Goal: Task Accomplishment & Management: Manage account settings

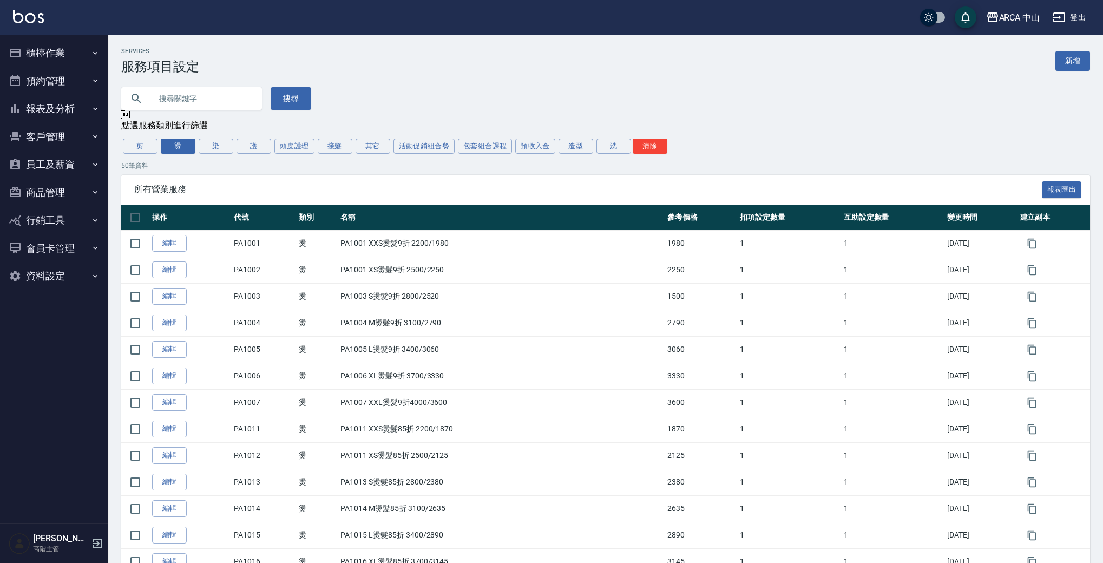
scroll to position [1045, 0]
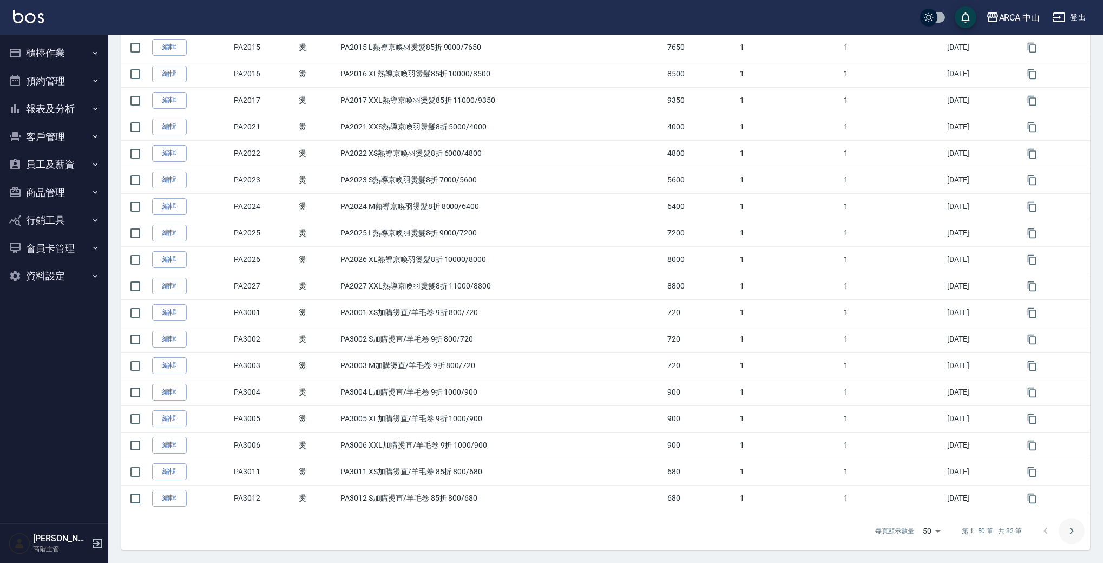
click at [1069, 532] on icon "Go to next page" at bounding box center [1071, 531] width 13 height 13
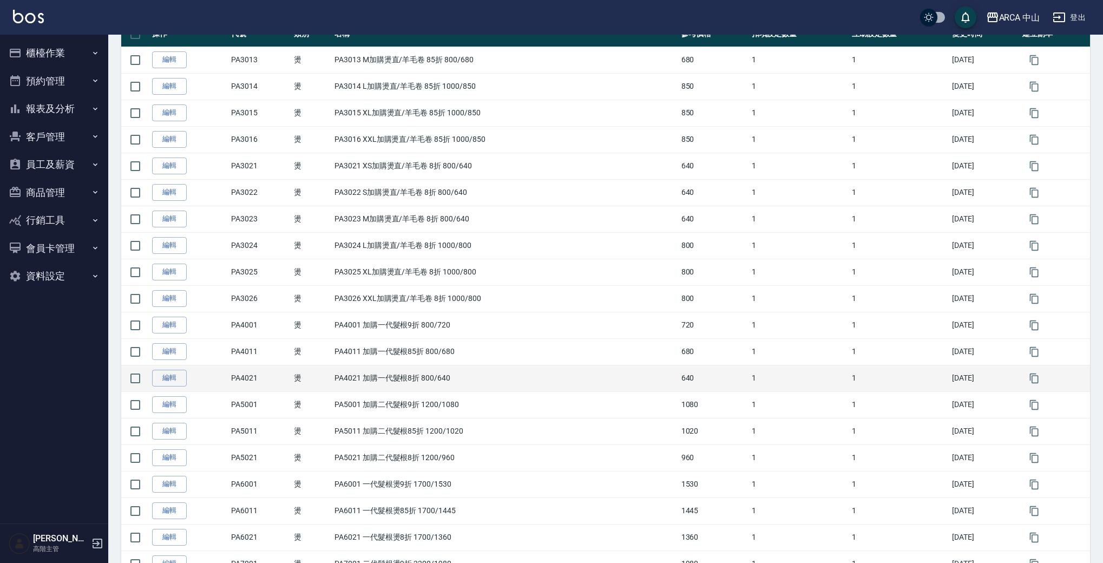
scroll to position [568, 0]
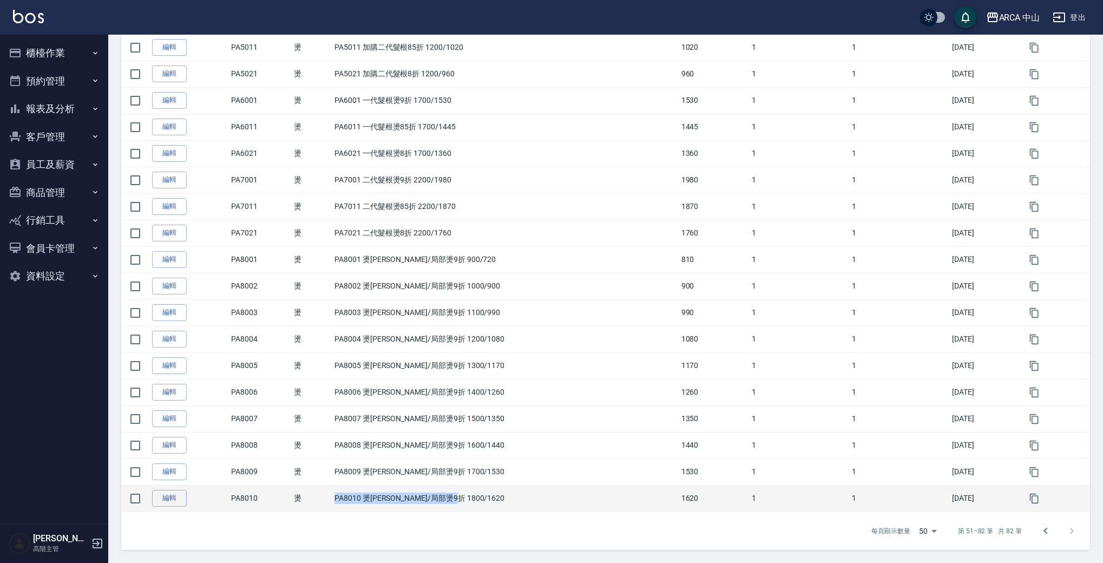
drag, startPoint x: 338, startPoint y: 500, endPoint x: 469, endPoint y: 501, distance: 131.0
click at [469, 501] on td "PA8010 燙[PERSON_NAME]/局部燙9折 1800/1620" at bounding box center [505, 498] width 346 height 27
copy td "PA8010 燙[PERSON_NAME]/局部燙9折 1800/1620"
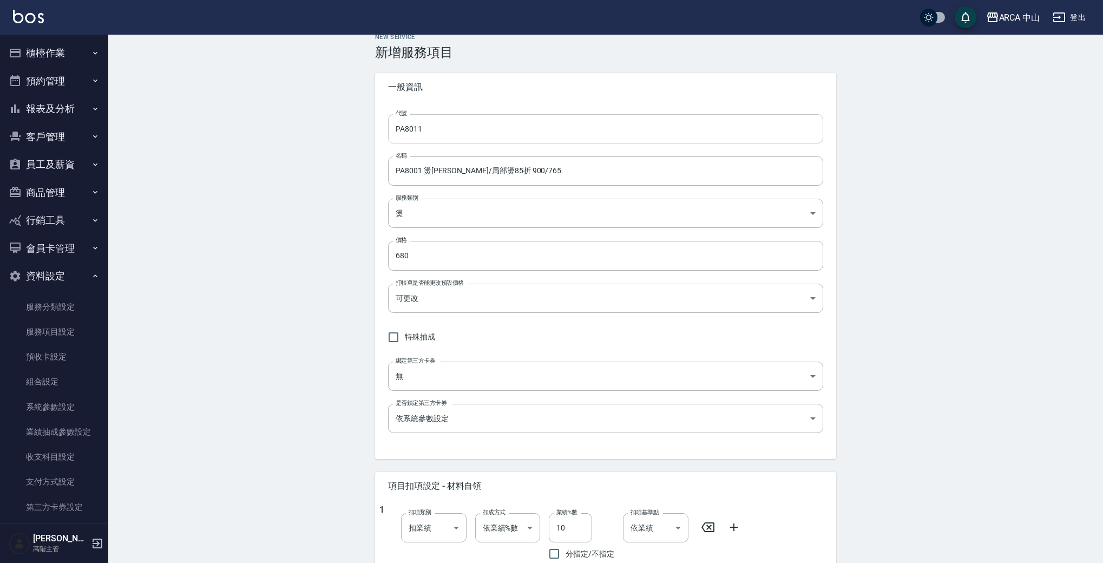
scroll to position [38, 0]
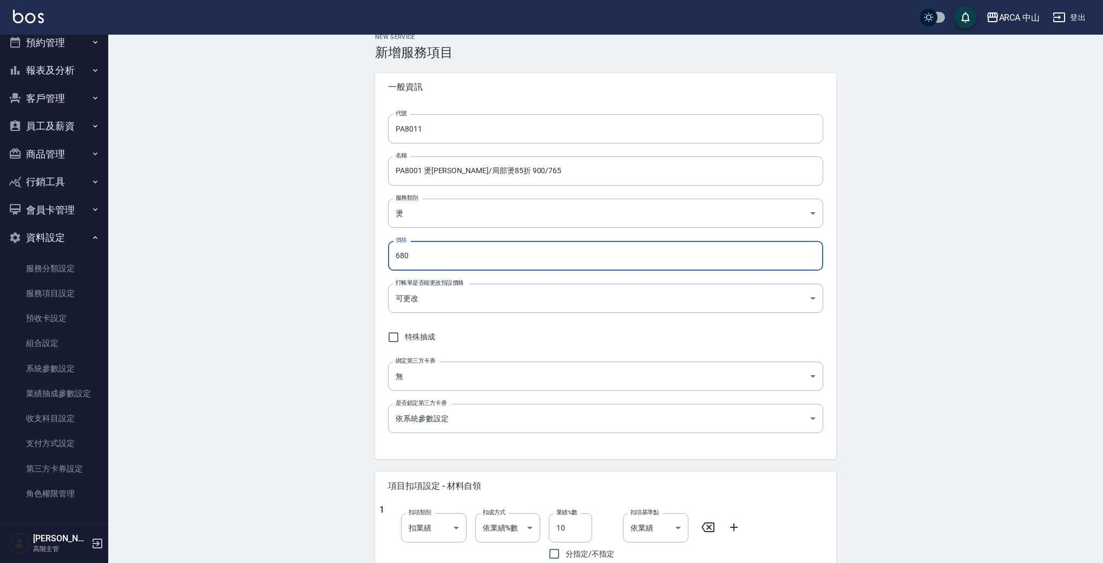
drag, startPoint x: 467, startPoint y: 257, endPoint x: 333, endPoint y: 252, distance: 133.2
click at [333, 252] on div "New Service 新增服務項目 一般資訊 代號 PA8011 代號 名稱 PA8001 燙[PERSON_NAME]/局部燙85折 900/765 名稱…" at bounding box center [605, 444] width 995 height 846
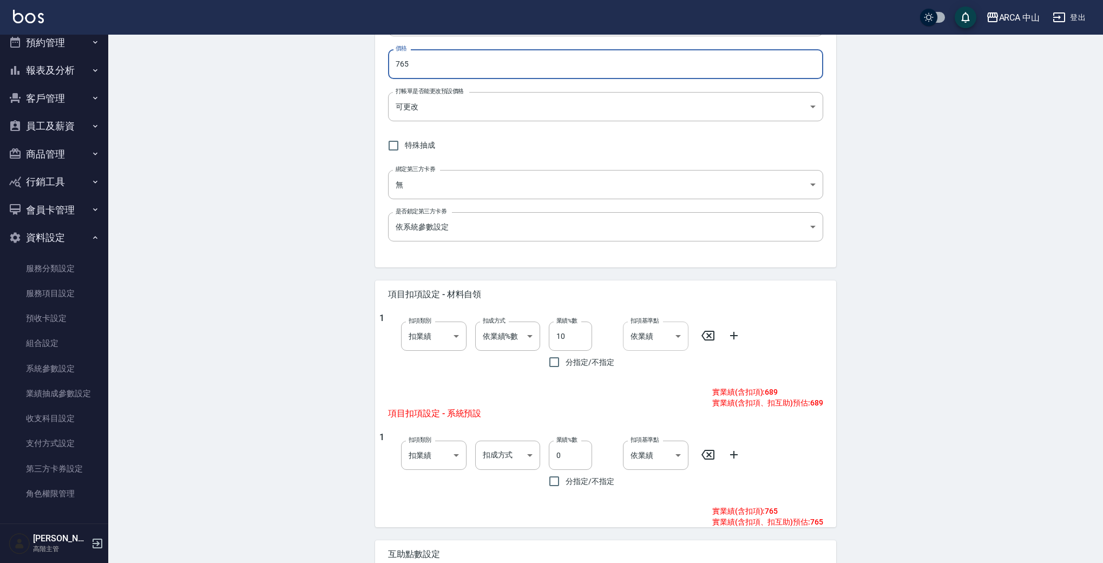
scroll to position [318, 0]
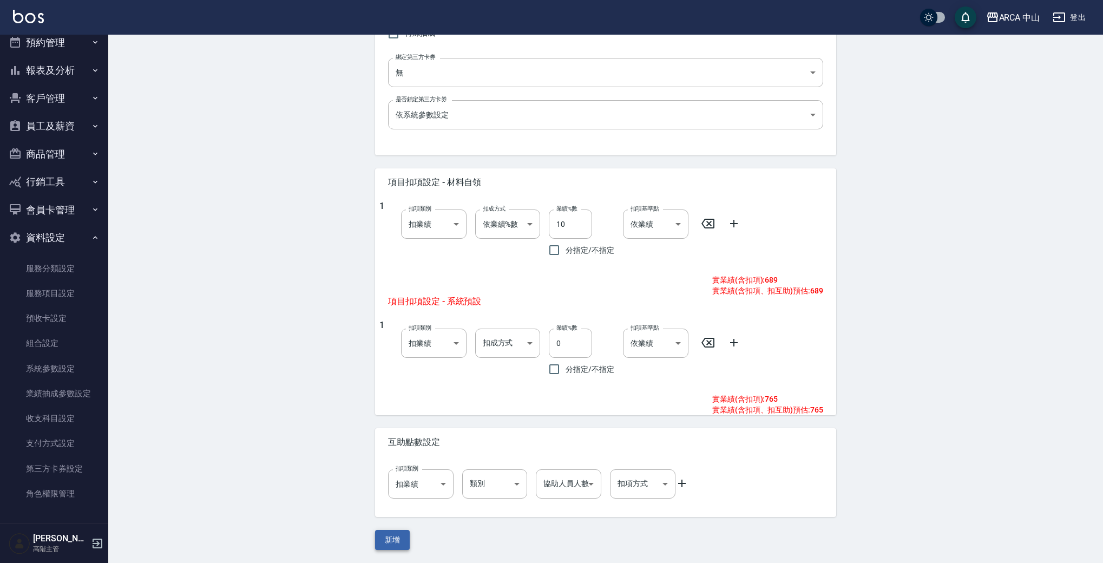
type input "765"
click at [389, 540] on button "新增" at bounding box center [392, 540] width 35 height 20
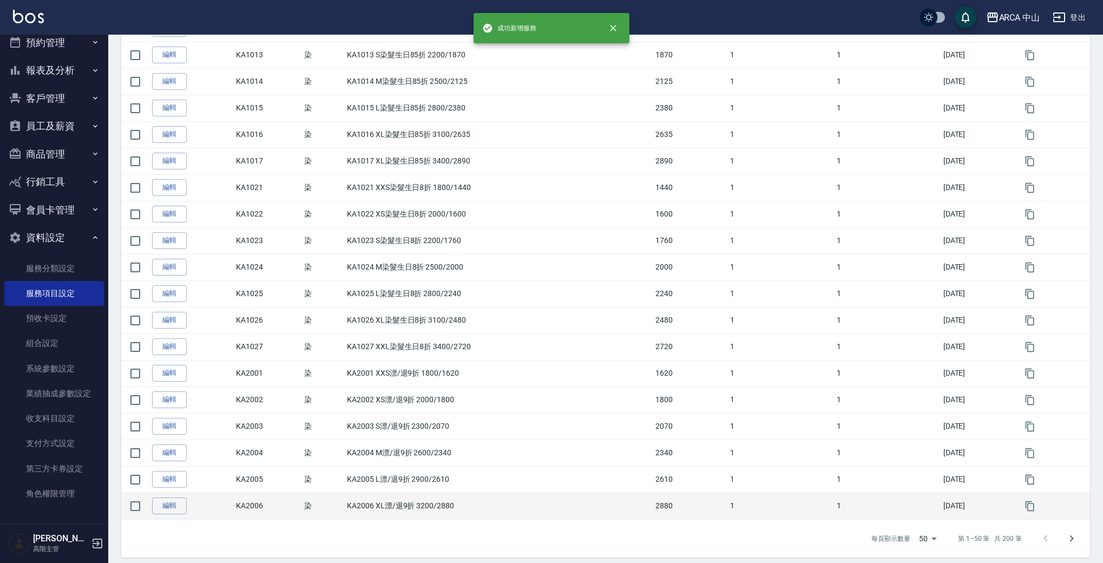
scroll to position [1045, 0]
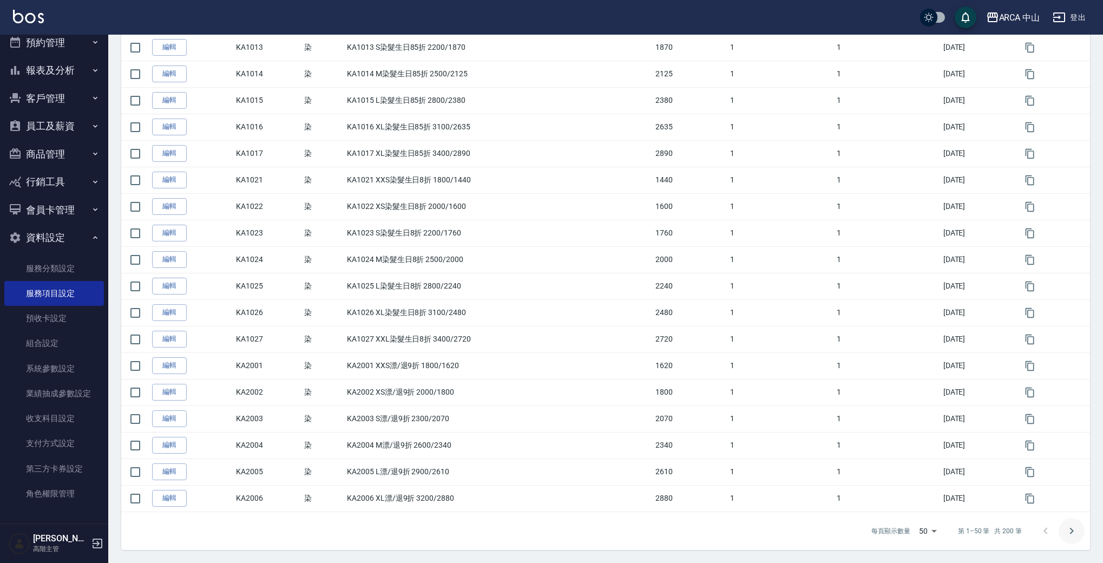
click at [1079, 530] on button "Go to next page" at bounding box center [1072, 531] width 26 height 26
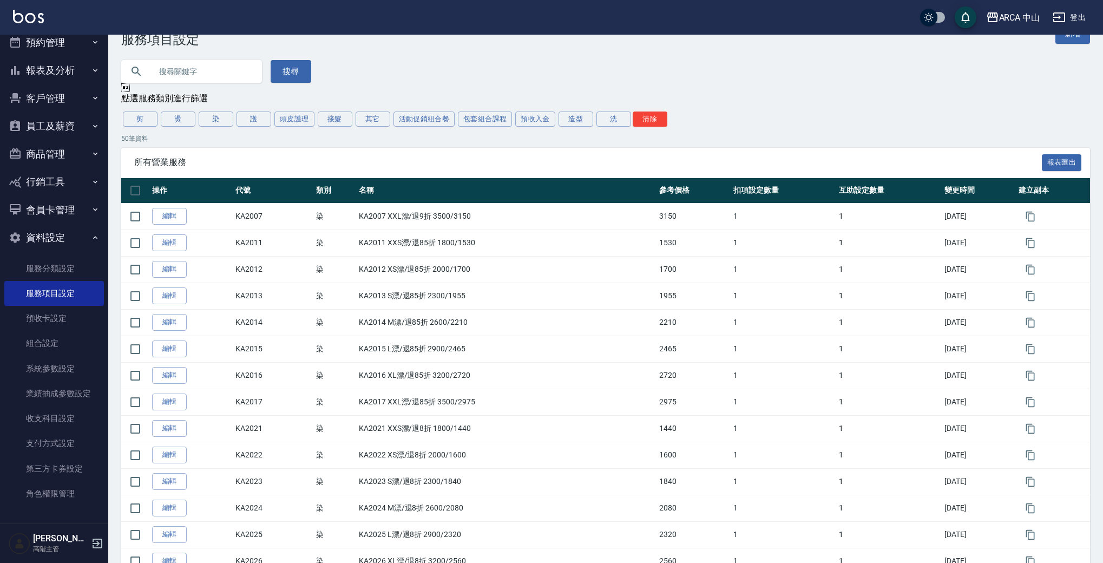
scroll to position [0, 0]
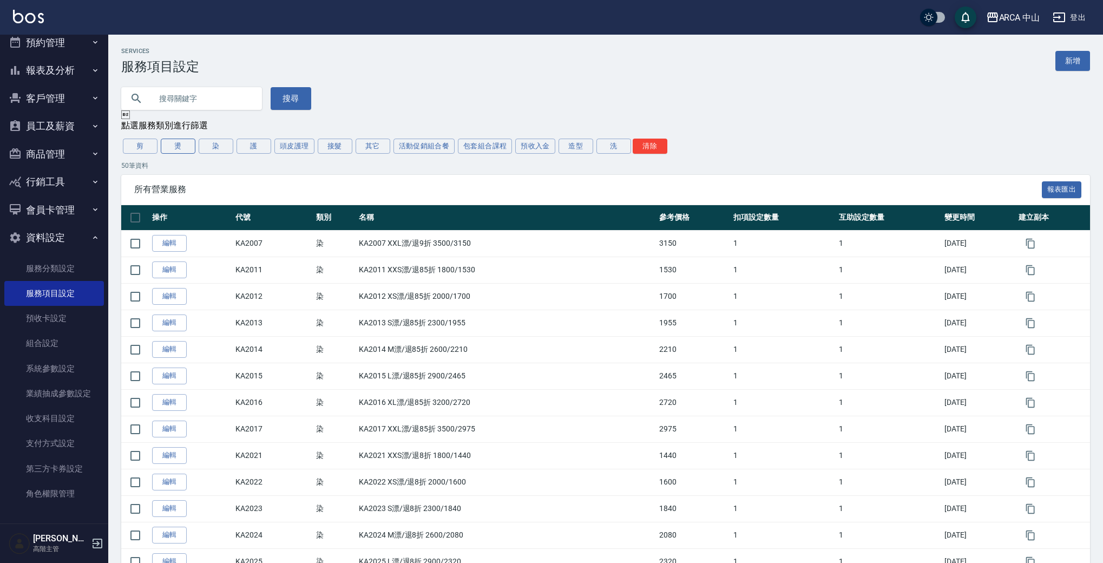
click at [186, 147] on button "燙" at bounding box center [178, 146] width 35 height 15
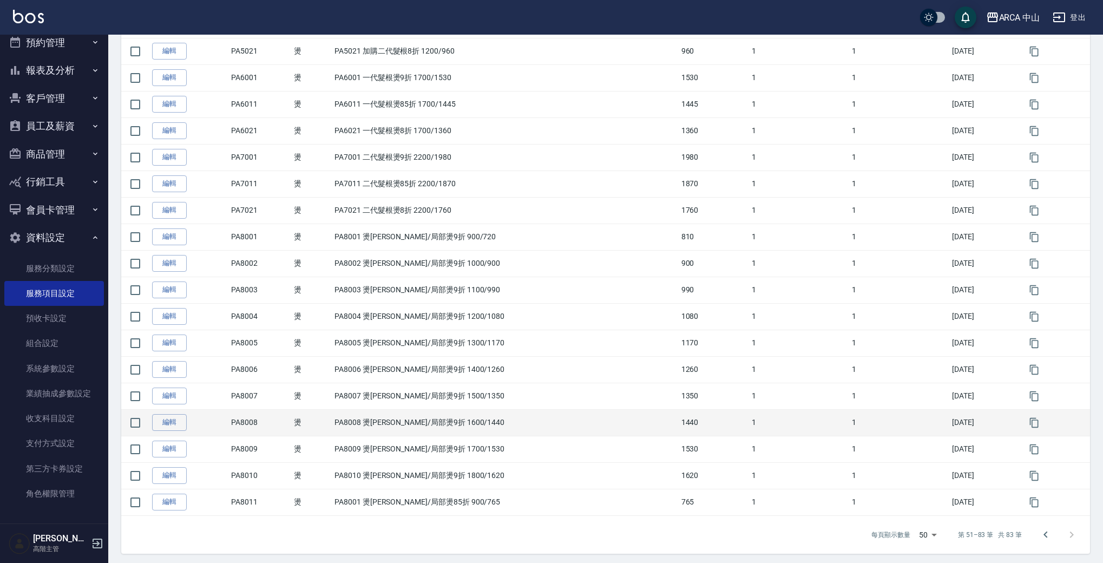
scroll to position [594, 0]
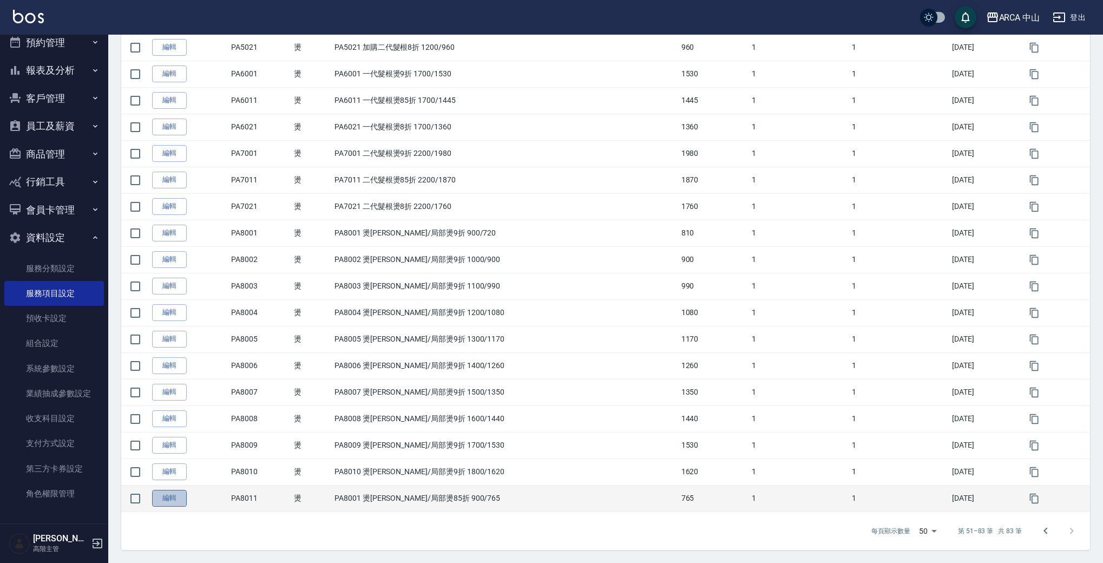
click at [159, 500] on link "編輯" at bounding box center [169, 498] width 35 height 17
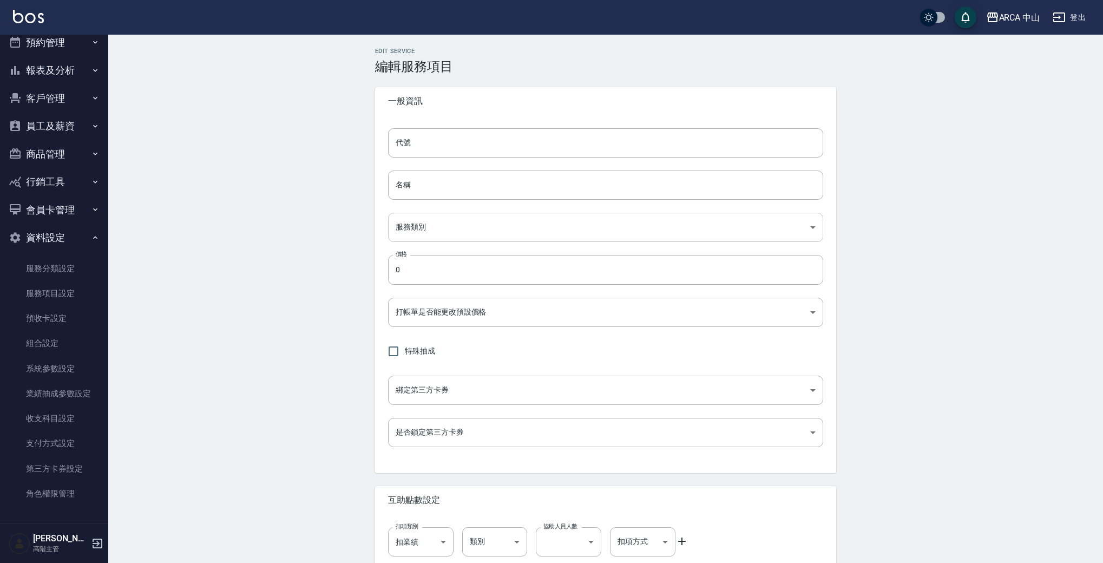
type input "PA8011"
type input "PA8001 燙劉海/局部燙85折 900/765"
type input "d57bc0b5-3c88-45ef-9448-ff089779e577"
type input "765"
type input "FALSE"
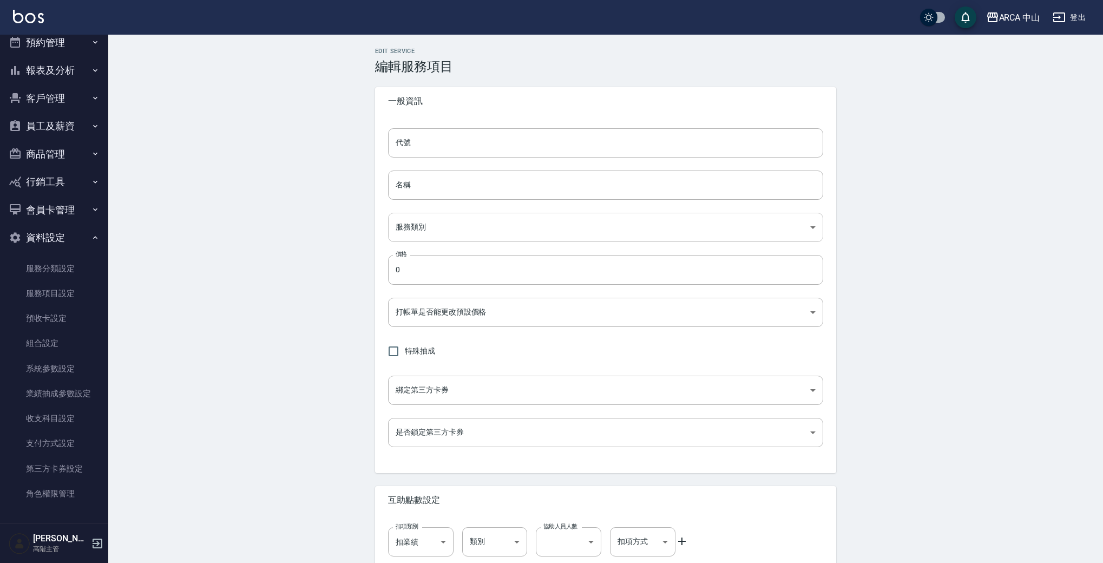
type input "none"
type input "UNSET"
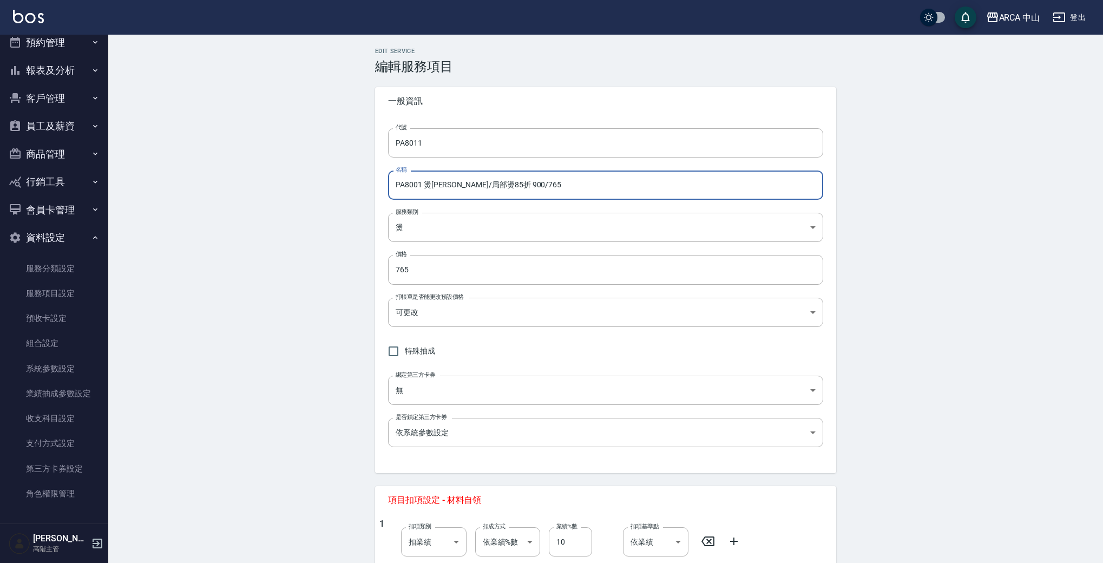
click at [415, 183] on input "PA8001 燙劉海/局部燙85折 900/765" at bounding box center [605, 185] width 435 height 29
click at [414, 184] on input "PA8001 燙劉海/局部燙85折 900/765" at bounding box center [605, 185] width 435 height 29
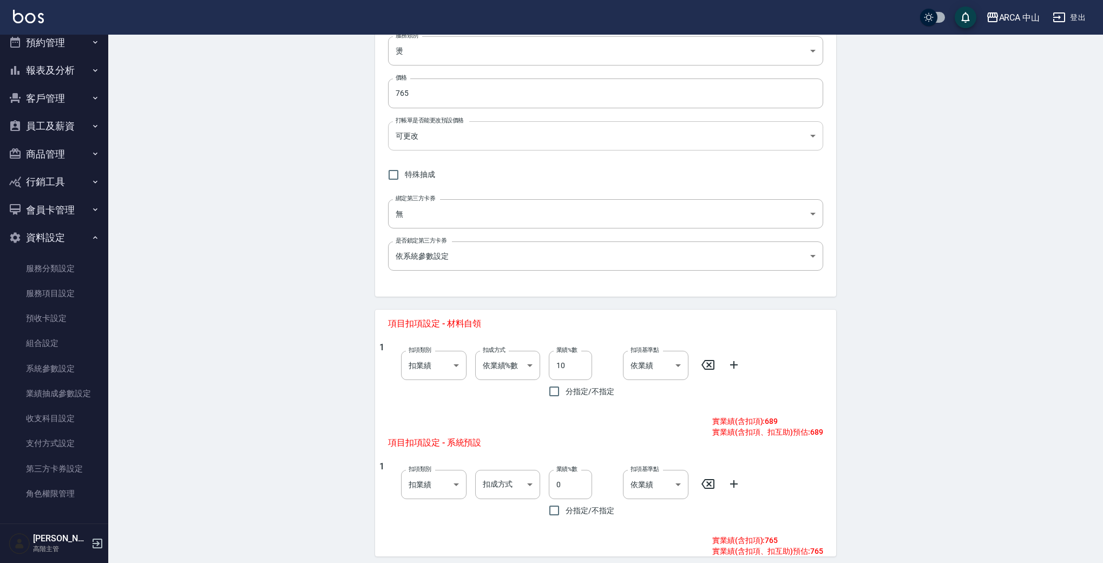
scroll to position [318, 0]
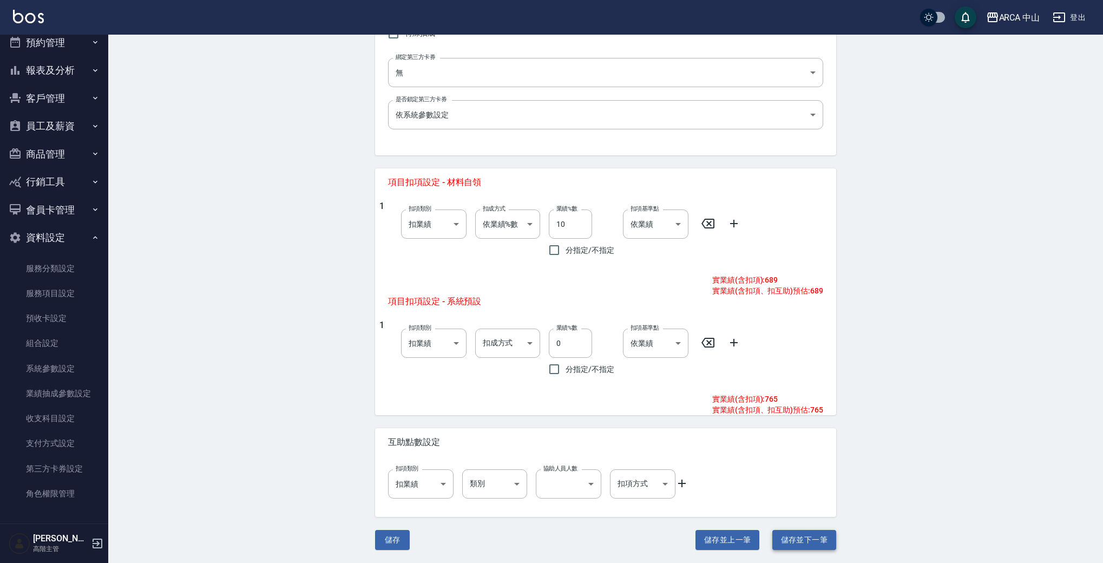
type input "PA8011 燙[PERSON_NAME]/局部燙85折 900/765"
click at [799, 543] on button "儲存並下一筆" at bounding box center [804, 540] width 64 height 20
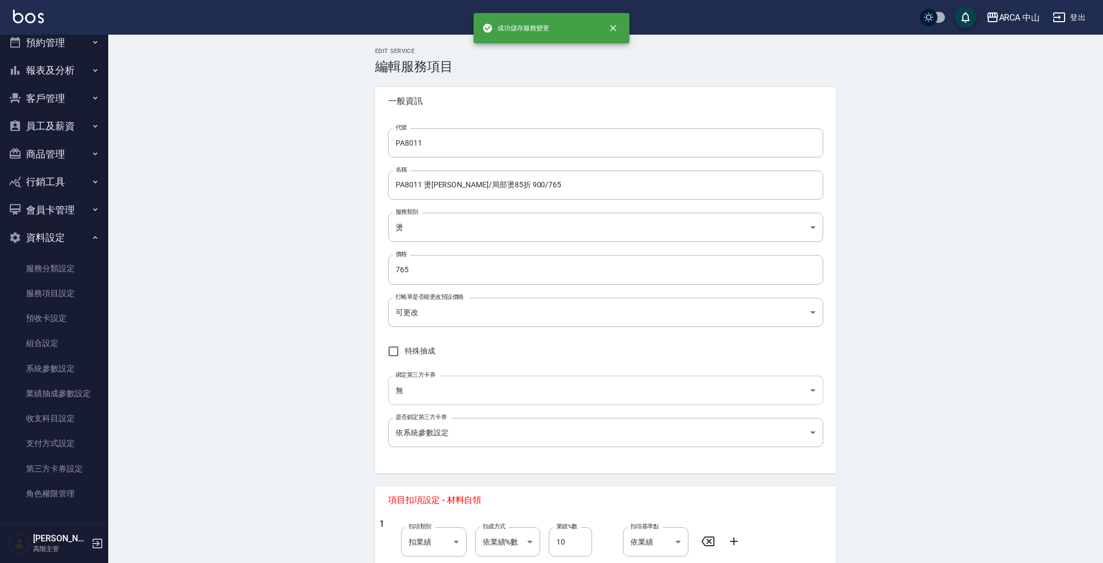
type input "SA1001"
type input "SA1001 基礎洗髮9折 450/405"
type input "570acc03-8274-4305-b7ee-912470182d75"
type input "405"
type input "none"
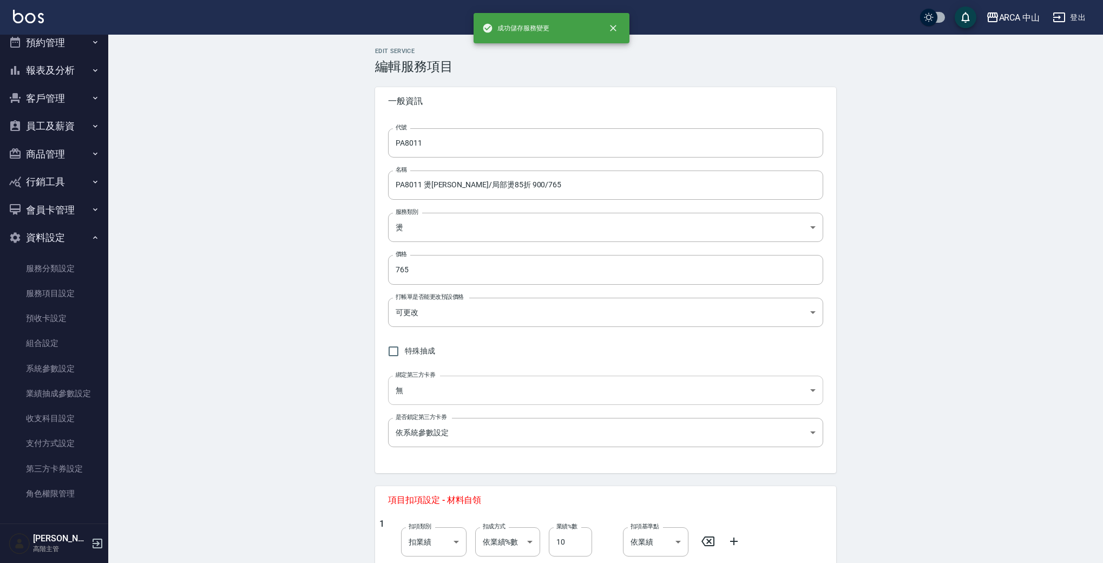
type input "互助1格給1點(60元)"
type input "3"
type input "點數"
type input "0"
type input "扣趴數"
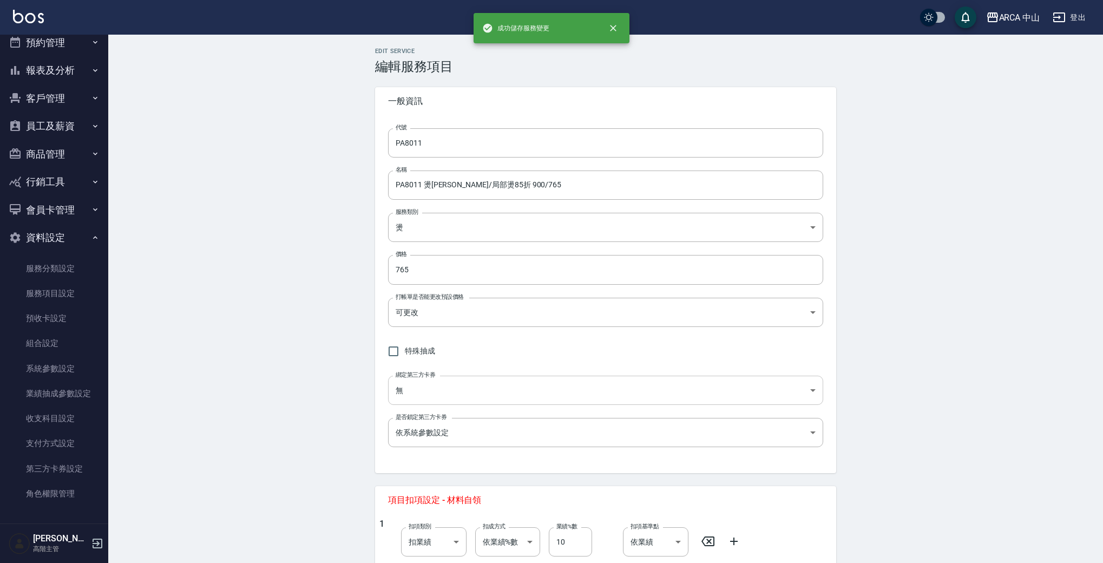
type input "10"
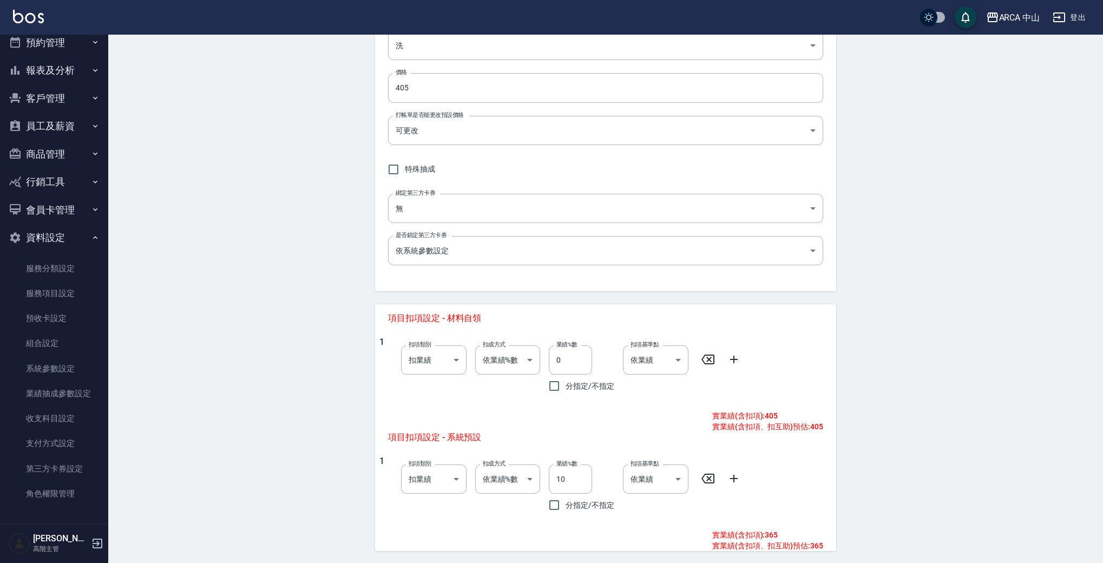
scroll to position [176, 0]
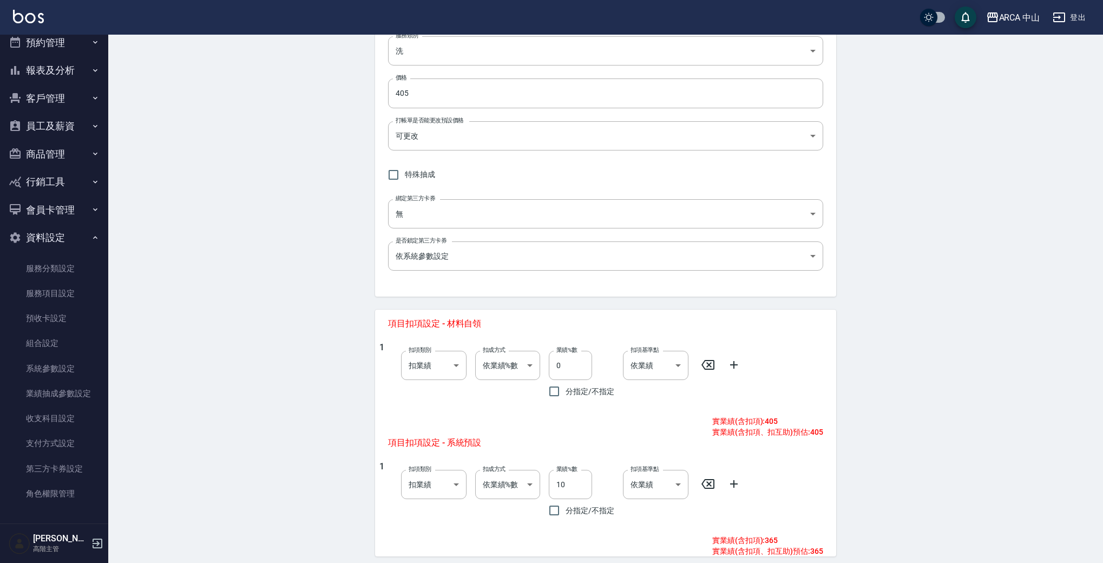
type input "PA8011"
type input "PA8001 燙劉海/局部燙85折 900/765"
type input "d57bc0b5-3c88-45ef-9448-ff089779e577"
type input "765"
type input "onSales"
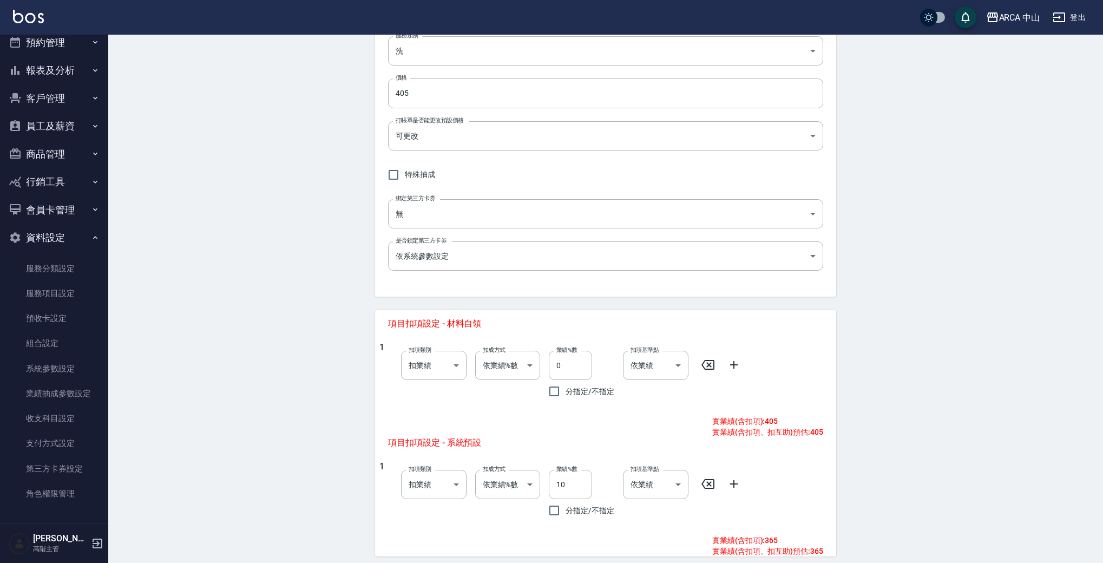
type input "0"
type input "10"
type input "0"
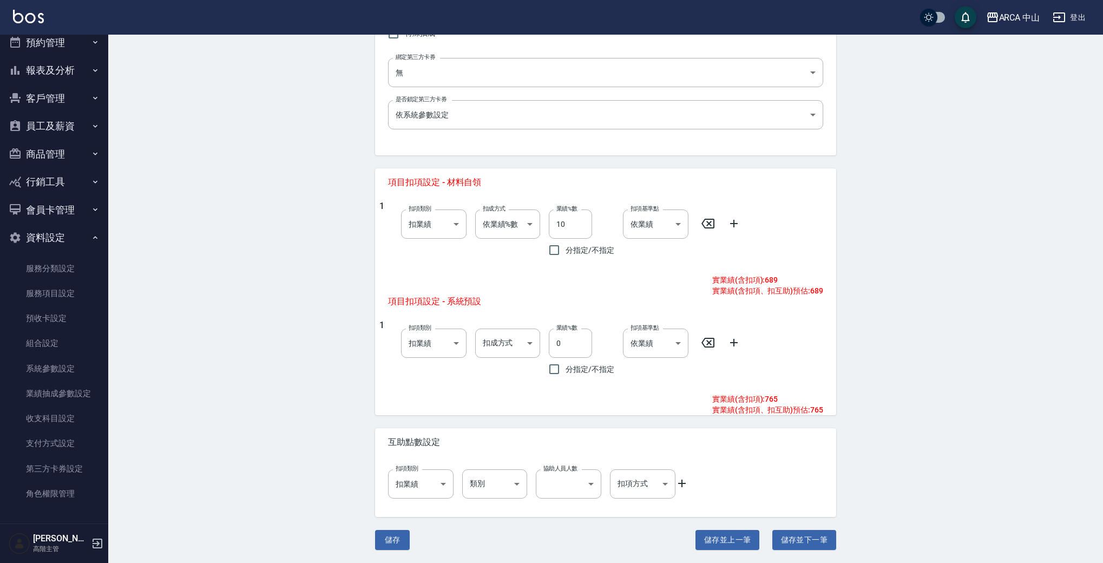
type input "PA8011 燙[PERSON_NAME]/局部燙85折 900/765"
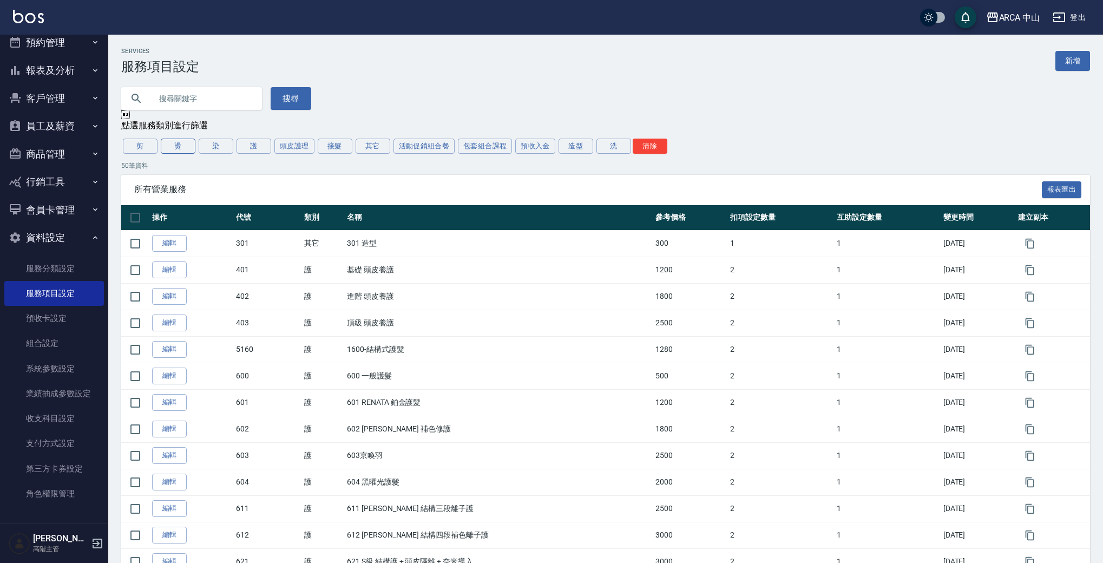
click at [179, 147] on button "燙" at bounding box center [178, 146] width 35 height 15
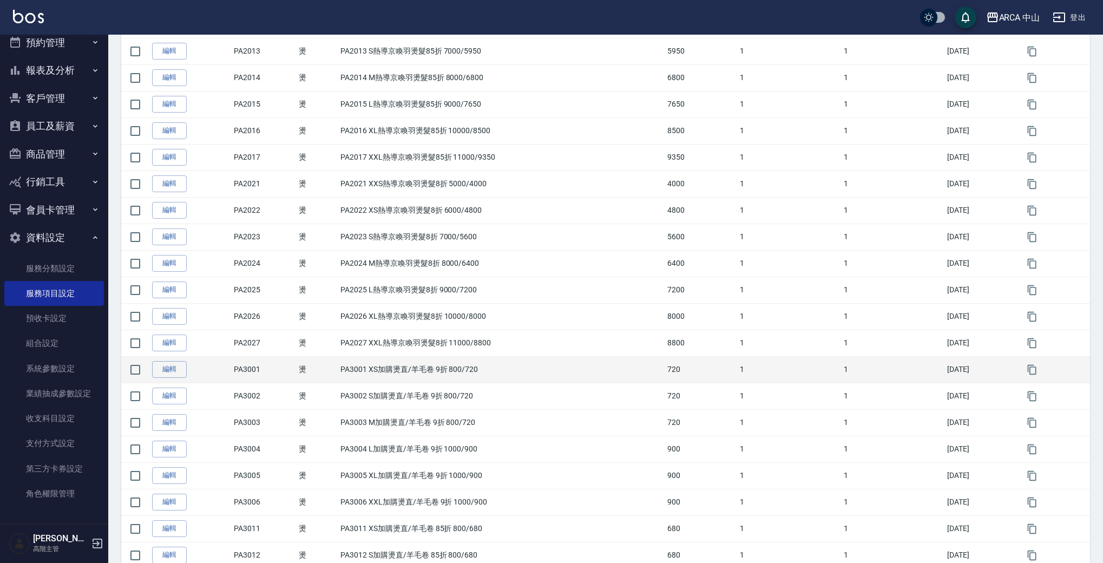
scroll to position [1045, 0]
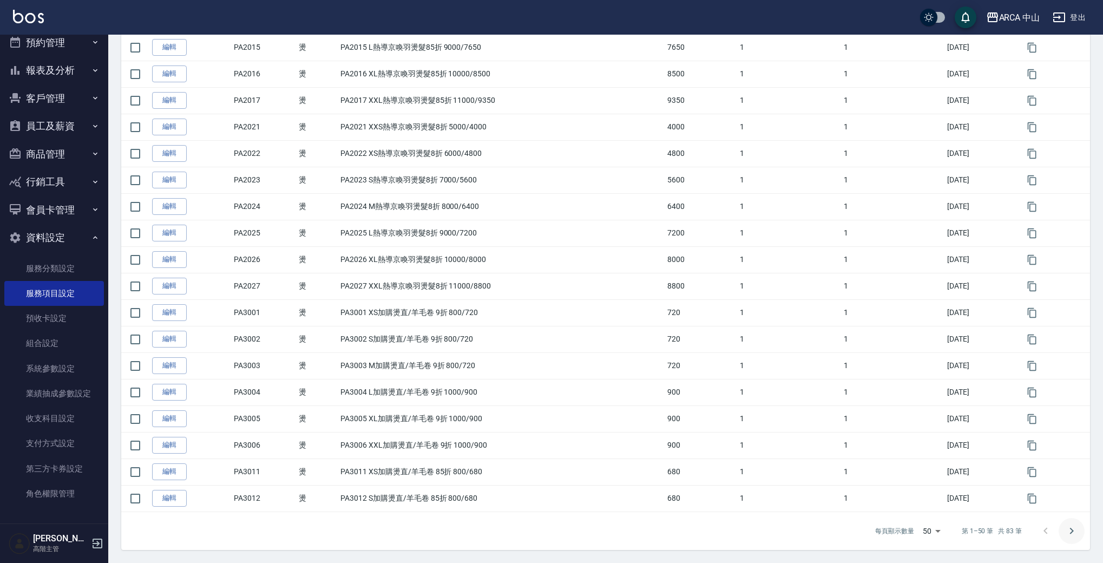
click at [1065, 533] on button "Go to next page" at bounding box center [1072, 531] width 26 height 26
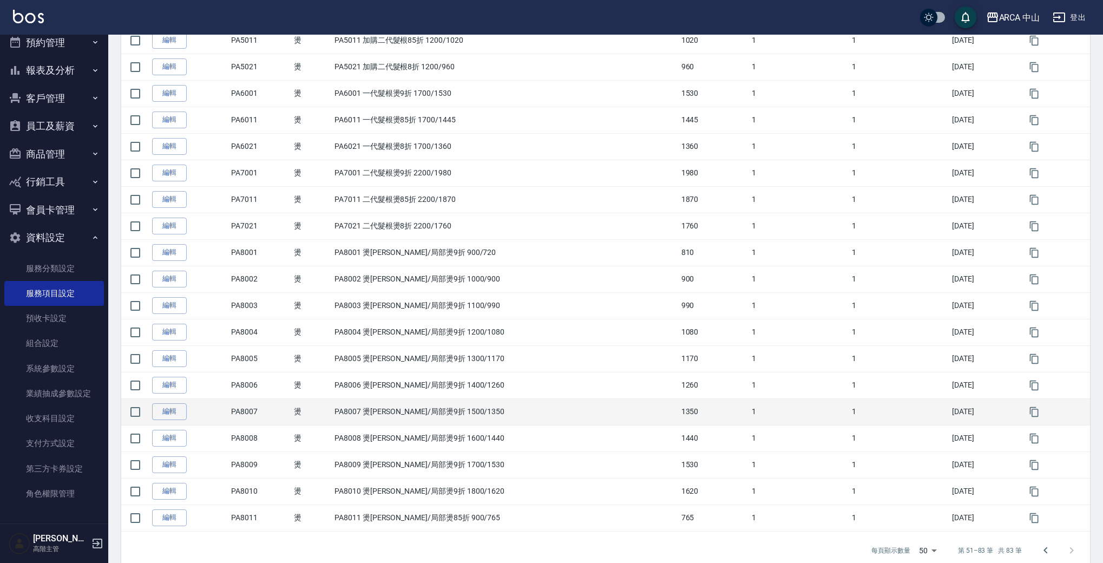
scroll to position [594, 0]
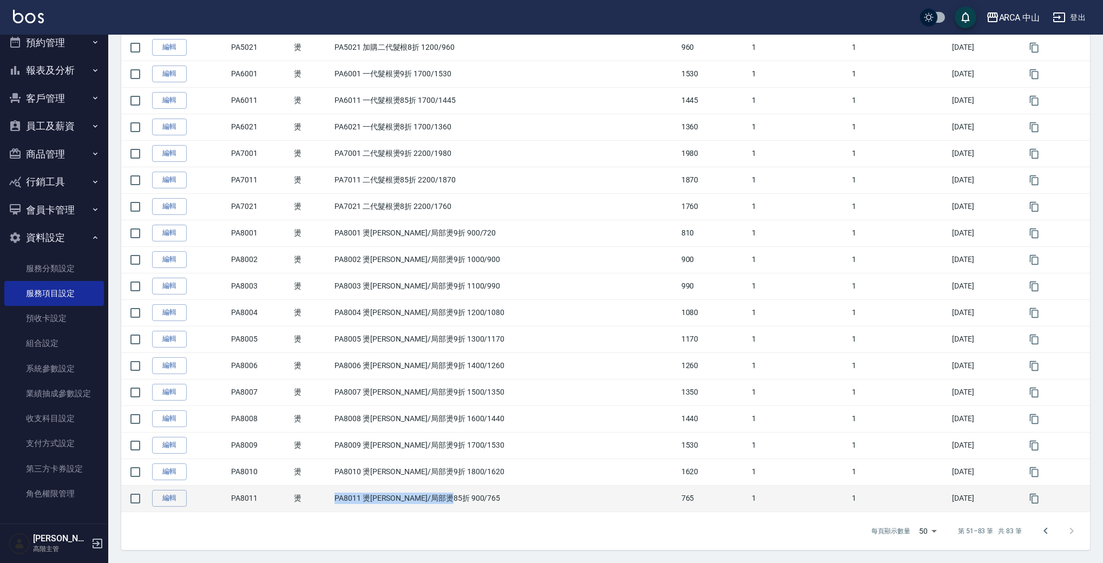
drag, startPoint x: 337, startPoint y: 495, endPoint x: 465, endPoint y: 503, distance: 128.0
click at [465, 503] on td "PA8011 燙[PERSON_NAME]/局部燙85折 900/765" at bounding box center [505, 498] width 346 height 27
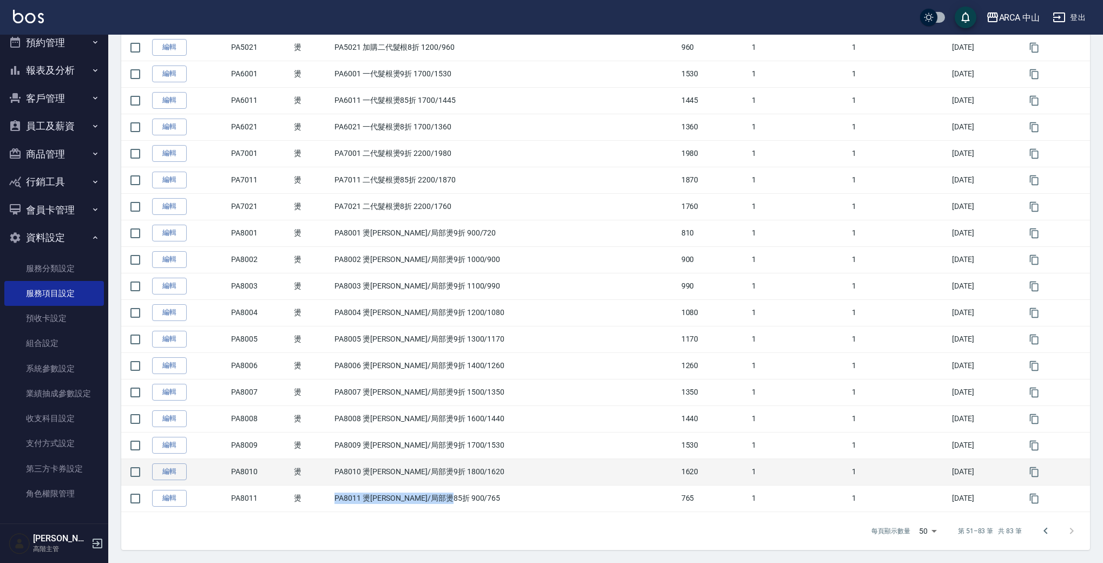
copy td "PA8011 燙[PERSON_NAME]/局部燙85折 900/765"
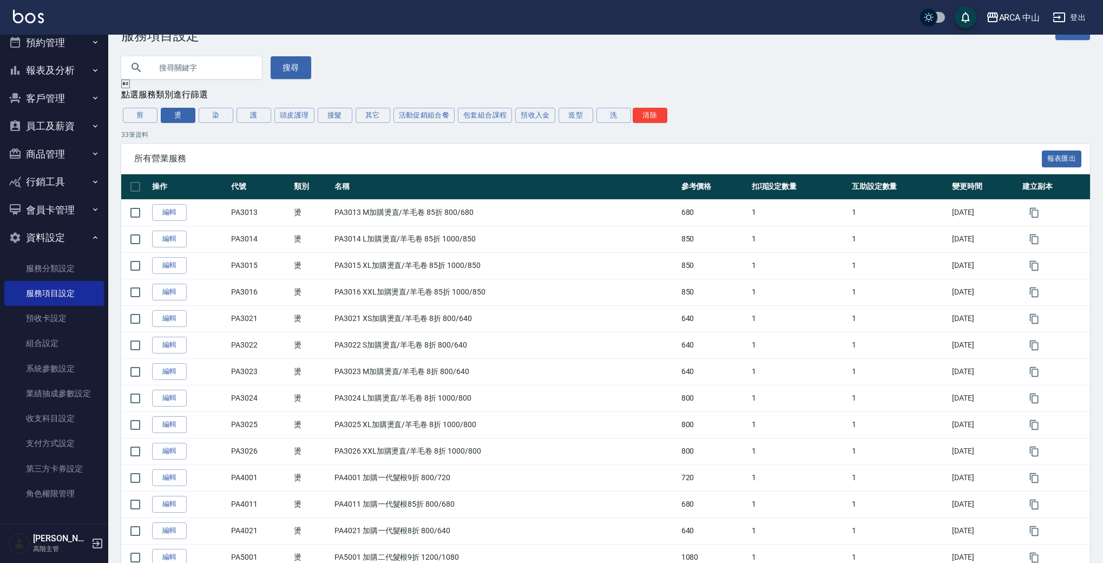
scroll to position [0, 0]
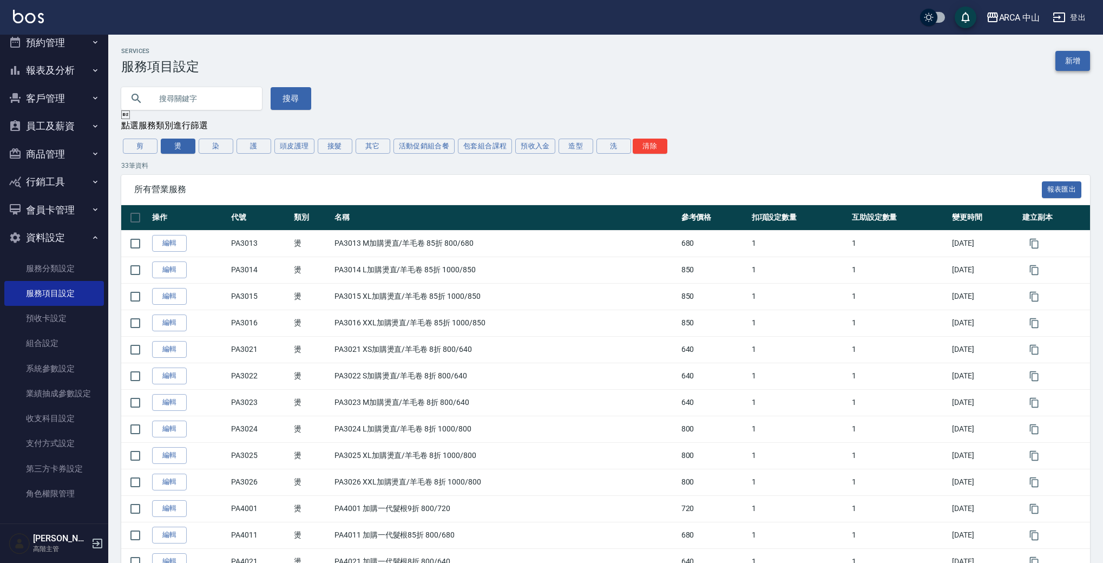
click at [1071, 68] on link "新增" at bounding box center [1073, 61] width 35 height 20
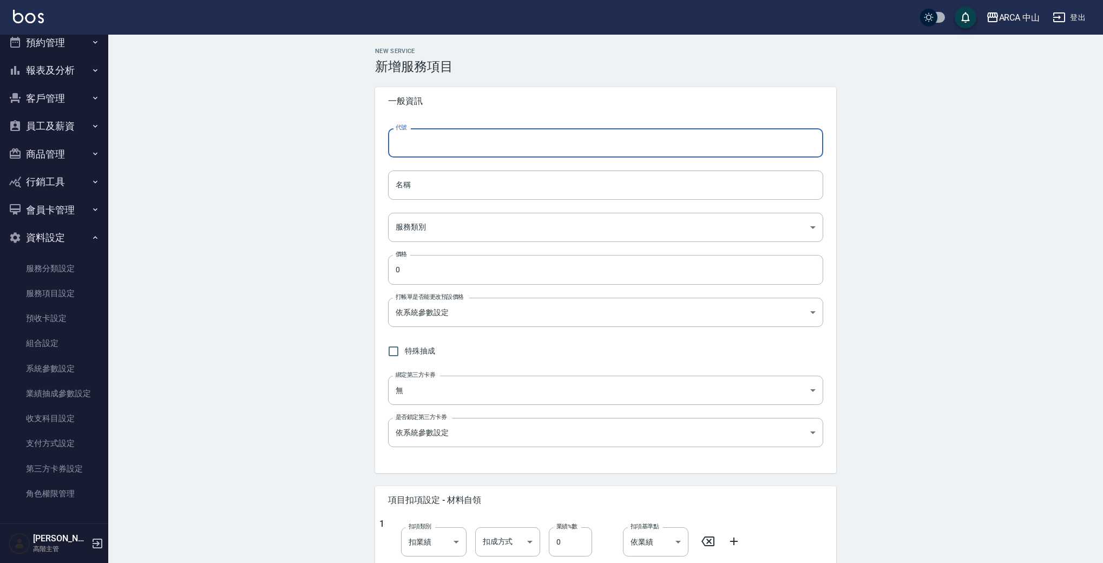
click at [542, 145] on input "代號" at bounding box center [605, 142] width 435 height 29
click at [484, 188] on input "名稱" at bounding box center [605, 185] width 435 height 29
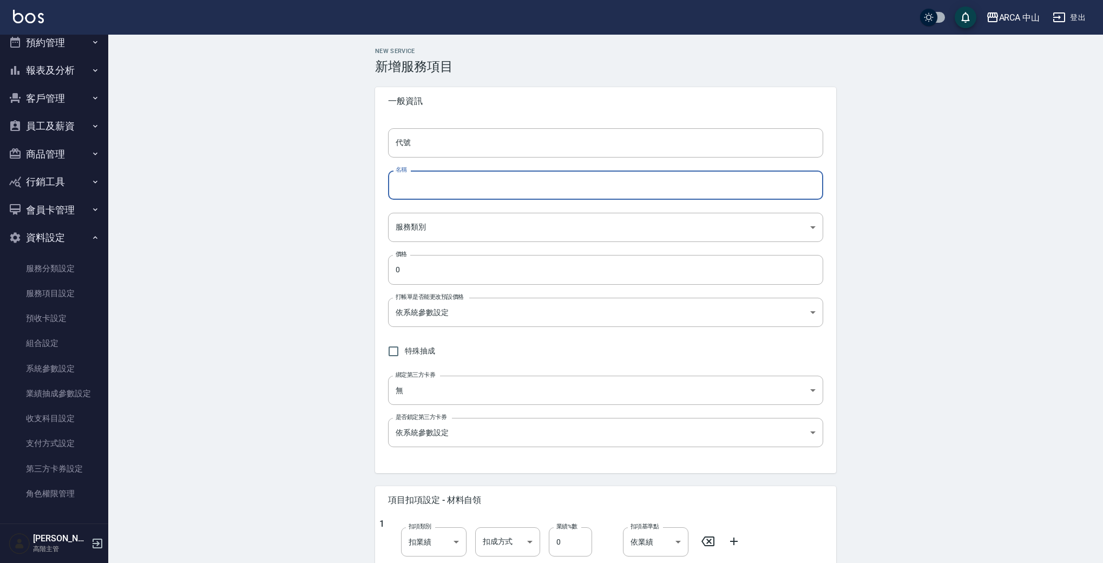
paste input "PA8011 燙劉海/局部燙85折 900/765"
click at [418, 187] on input "PA8011 燙劉海/局部燙85折 900/765" at bounding box center [605, 185] width 435 height 29
drag, startPoint x: 490, startPoint y: 187, endPoint x: 502, endPoint y: 185, distance: 11.6
click at [502, 185] on input "PA8011 燙劉海/局部燙85折 900/765" at bounding box center [605, 185] width 435 height 29
drag, startPoint x: 512, startPoint y: 186, endPoint x: 533, endPoint y: 187, distance: 21.7
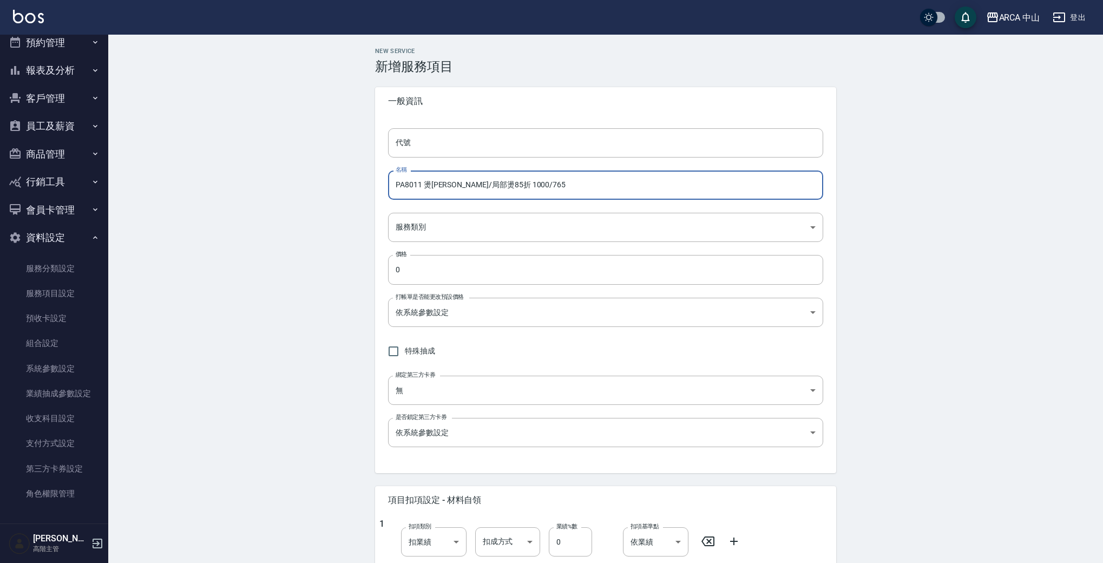
click at [533, 187] on input "PA8011 燙劉海/局部燙85折 1000/765" at bounding box center [605, 185] width 435 height 29
drag, startPoint x: 417, startPoint y: 182, endPoint x: 424, endPoint y: 181, distance: 7.7
click at [422, 182] on input "PA8011 燙劉海/局部燙85折 1000/850" at bounding box center [605, 185] width 435 height 29
drag, startPoint x: 420, startPoint y: 182, endPoint x: 365, endPoint y: 175, distance: 55.6
click at [366, 176] on div "New Service 新增服務項目 一般資訊 代號 代號 名稱 PA8012 燙劉海/局部燙85折 1000/850 名稱 服務類別 ​ 服務類別 價格 0…" at bounding box center [605, 458] width 487 height 820
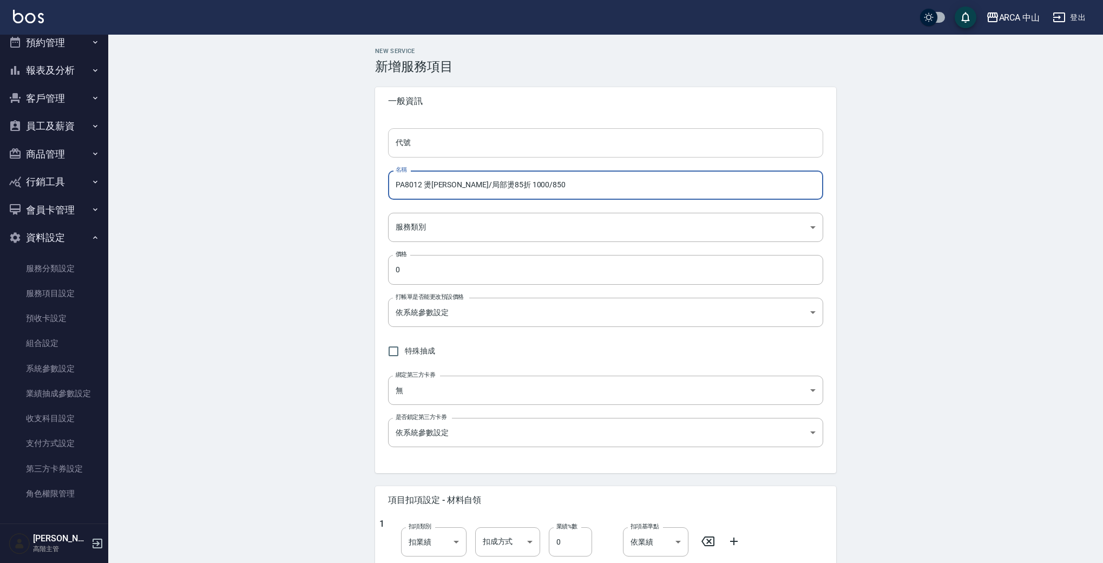
type input "PA8012 燙劉海/局部燙85折 1000/850"
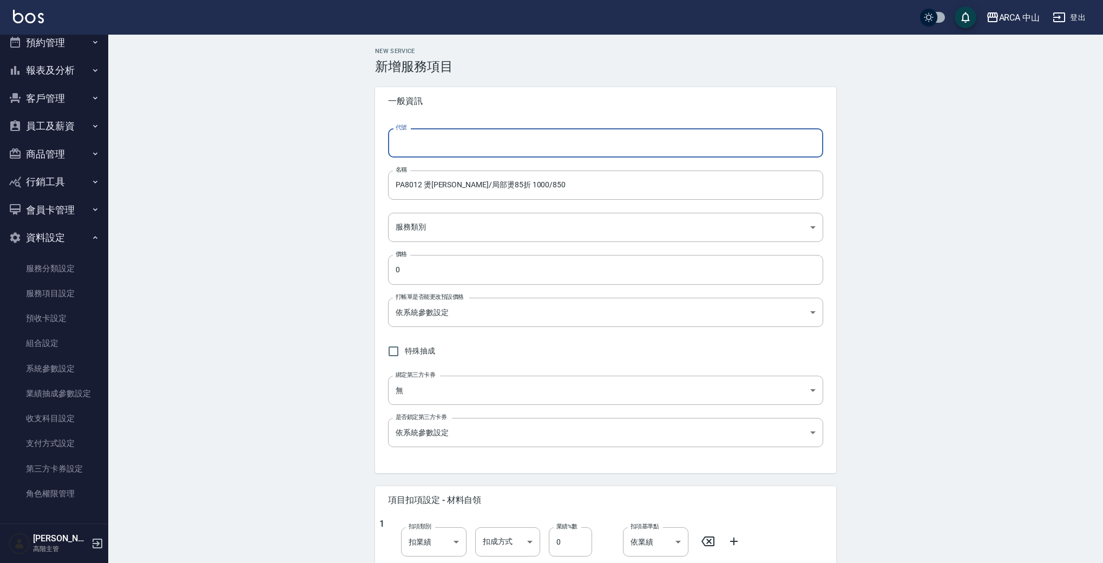
click at [482, 148] on input "代號" at bounding box center [605, 142] width 435 height 29
paste input "PA8012"
type input "PA8012"
click at [440, 225] on body "ARCA 中山 登出 櫃檯作業 打帳單 帳單列表 掛單列表 座位開單 營業儀表板 現金收支登錄 高階收支登錄 材料自購登錄 每日結帳 排班表 現場電腦打卡 掃…" at bounding box center [554, 440] width 1109 height 881
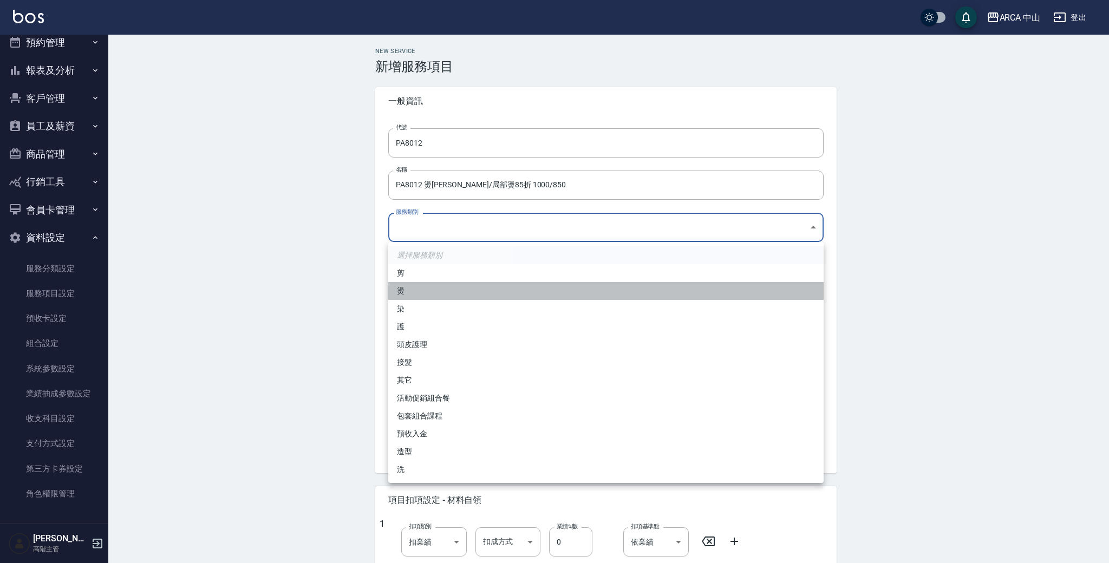
click at [429, 285] on li "燙" at bounding box center [605, 291] width 435 height 18
type input "d57bc0b5-3c88-45ef-9448-ff089779e577"
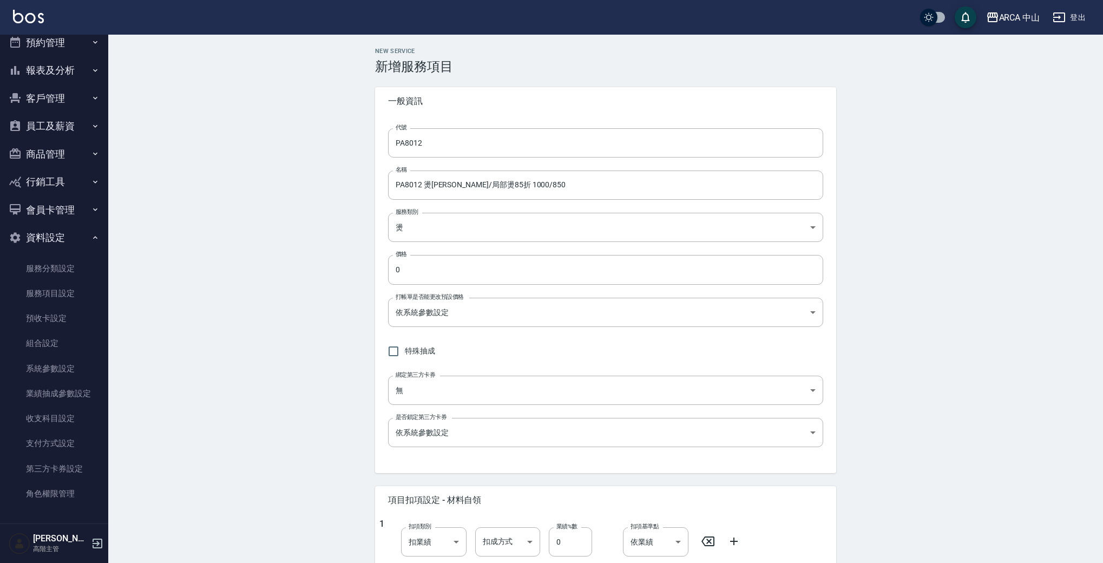
click at [960, 278] on div "New Service 新增服務項目 一般資訊 代號 PA8012 代號 名稱 PA8012 燙劉海/局部燙85折 1000/850 名稱 服務類別 燙 d5…" at bounding box center [605, 458] width 995 height 846
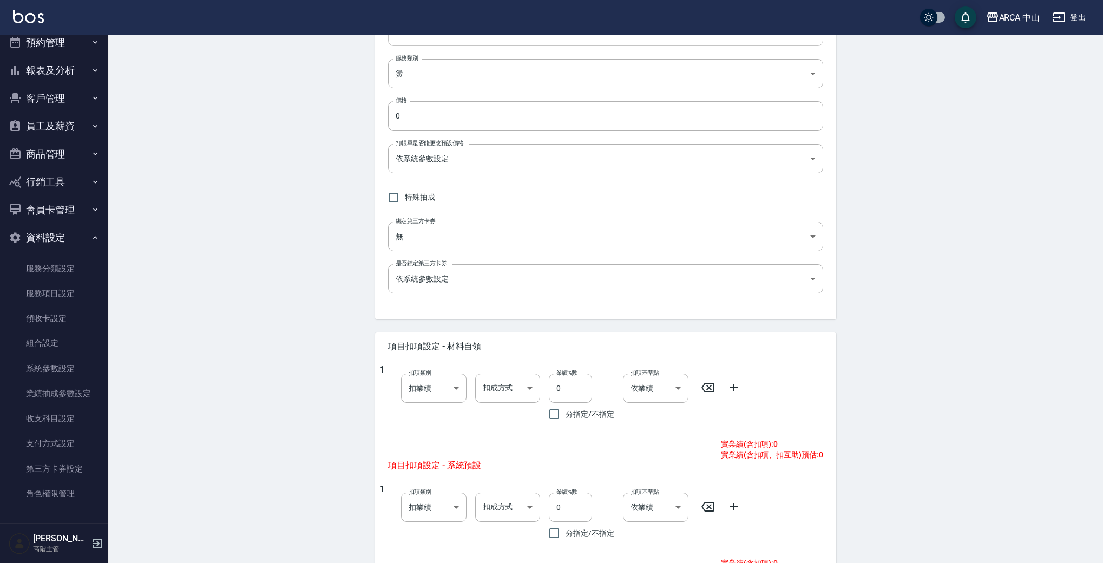
scroll to position [183, 0]
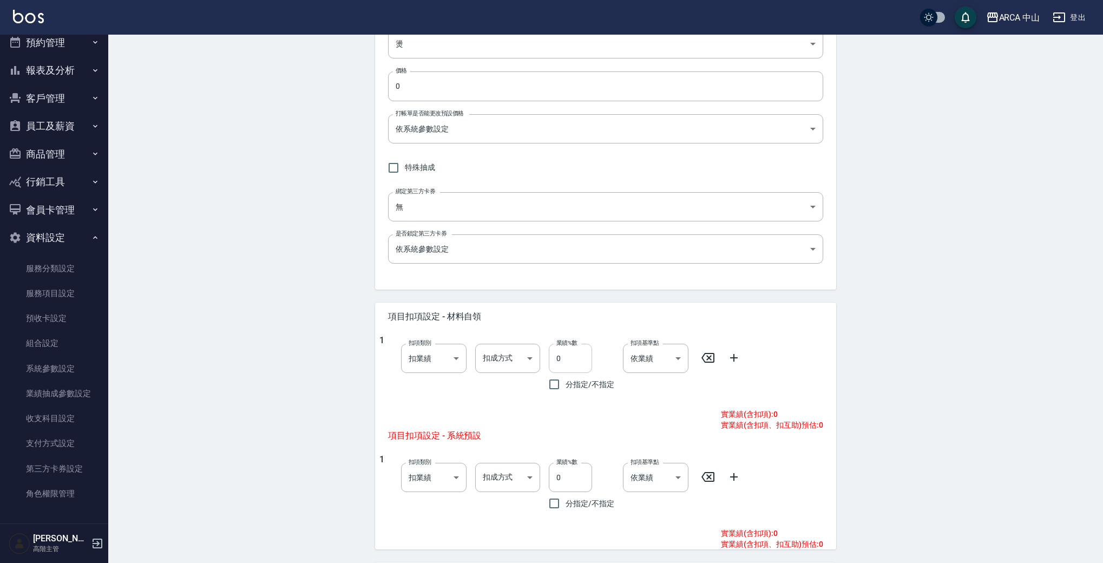
click at [570, 359] on input "0" at bounding box center [570, 358] width 43 height 29
type input "10"
click at [516, 356] on body "ARCA 中山 登出 櫃檯作業 打帳單 帳單列表 掛單列表 座位開單 營業儀表板 現金收支登錄 高階收支登錄 材料自購登錄 每日結帳 排班表 現場電腦打卡 掃…" at bounding box center [551, 257] width 1103 height 881
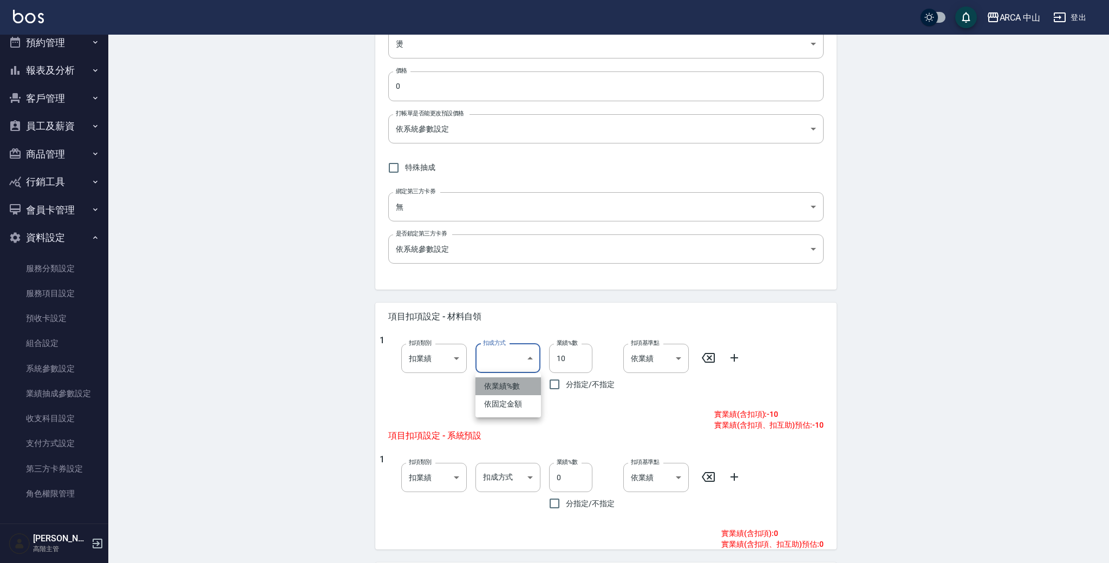
click at [499, 386] on li "依業績%數" at bounding box center [507, 386] width 65 height 18
type input "扣趴數"
click at [522, 473] on body "ARCA 中山 登出 櫃檯作業 打帳單 帳單列表 掛單列表 座位開單 營業儀表板 現金收支登錄 高階收支登錄 材料自購登錄 每日結帳 排班表 現場電腦打卡 掃…" at bounding box center [554, 257] width 1109 height 881
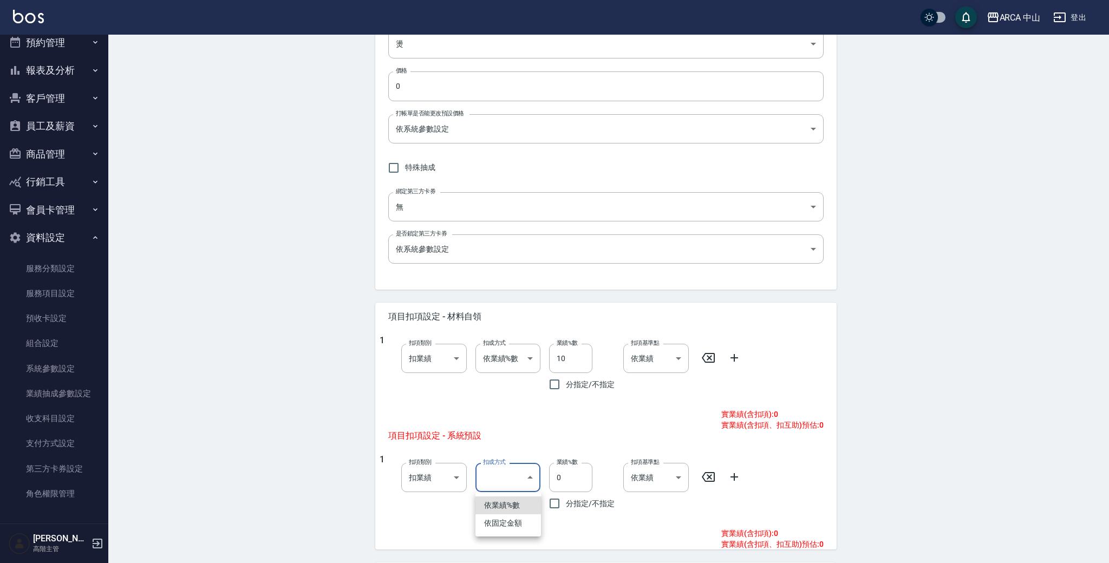
click at [522, 473] on div at bounding box center [554, 281] width 1109 height 563
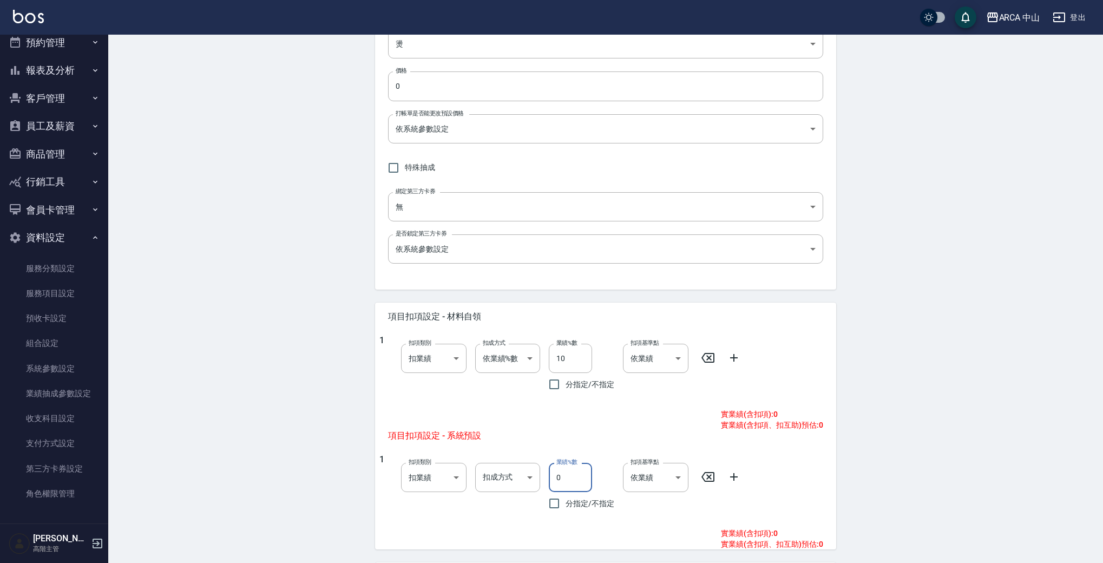
click at [580, 469] on input "0" at bounding box center [570, 477] width 43 height 29
click at [608, 430] on div "項目扣項設定 - 系統預設" at bounding box center [548, 436] width 346 height 28
click at [521, 476] on body "ARCA 中山 登出 櫃檯作業 打帳單 帳單列表 掛單列表 座位開單 營業儀表板 現金收支登錄 高階收支登錄 材料自購登錄 每日結帳 排班表 現場電腦打卡 掃…" at bounding box center [551, 257] width 1103 height 881
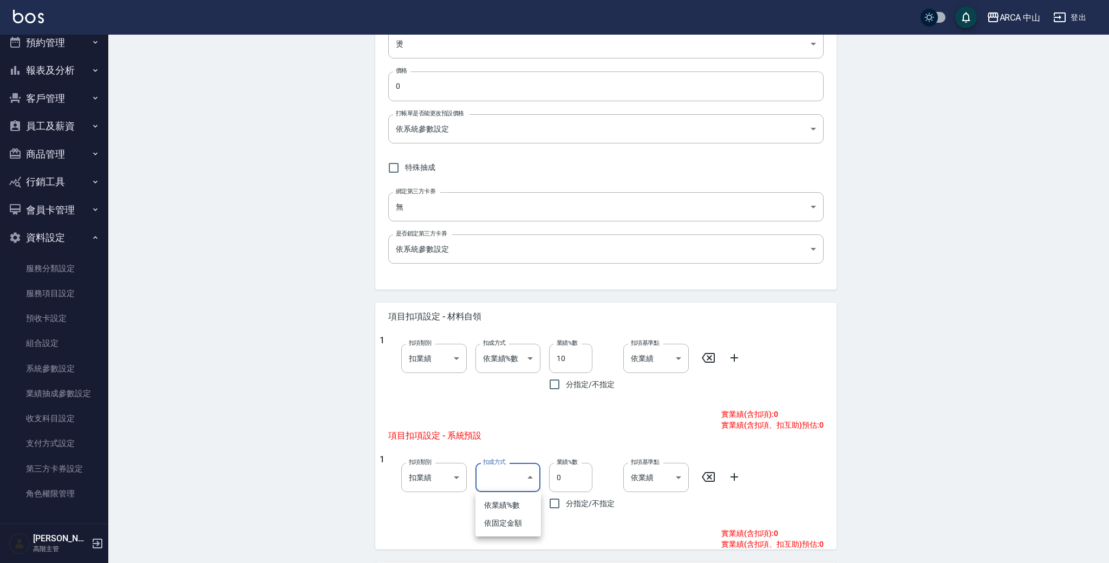
click at [528, 477] on div at bounding box center [554, 281] width 1109 height 563
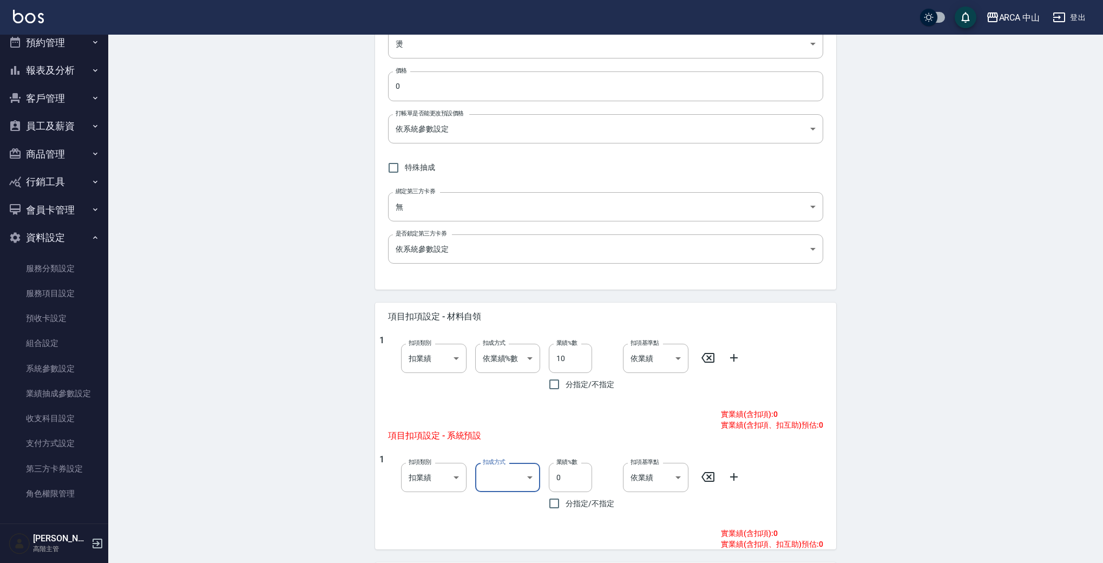
click at [553, 432] on span "項目扣項設定 - 系統預設" at bounding box center [548, 435] width 320 height 11
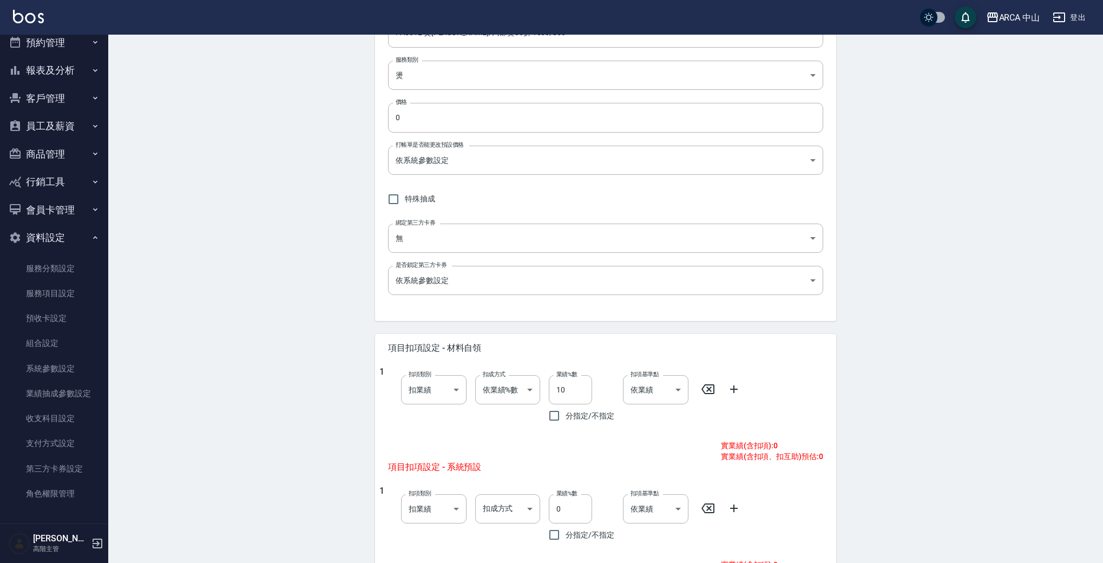
scroll to position [0, 0]
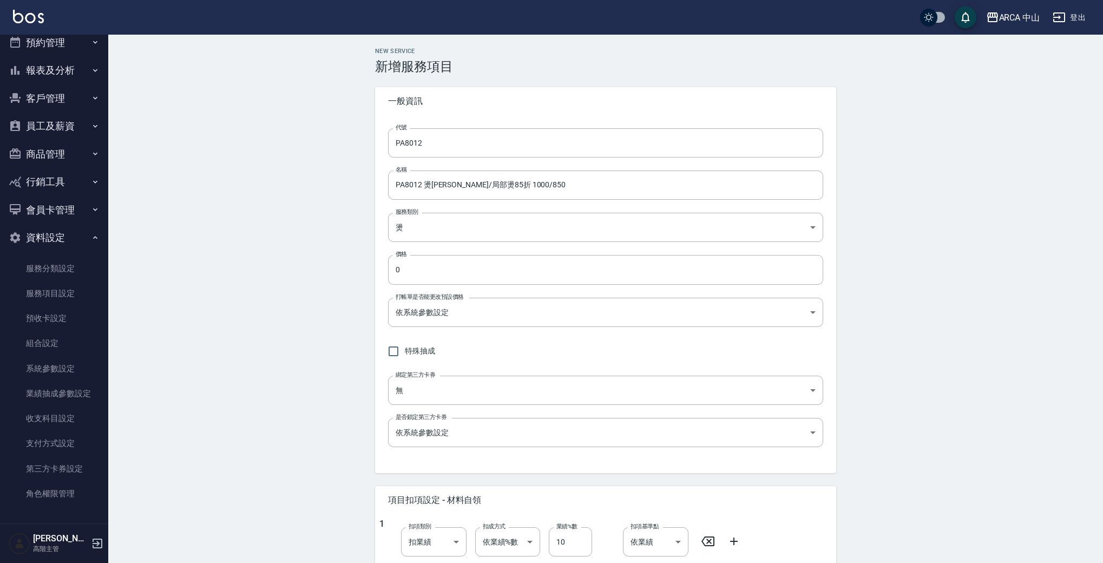
drag, startPoint x: 482, startPoint y: 273, endPoint x: 342, endPoint y: 258, distance: 141.0
click at [342, 258] on div "New Service 新增服務項目 一般資訊 代號 PA8012 代號 名稱 PA8012 燙劉海/局部燙85折 1000/850 名稱 服務類別 燙 d5…" at bounding box center [605, 458] width 995 height 846
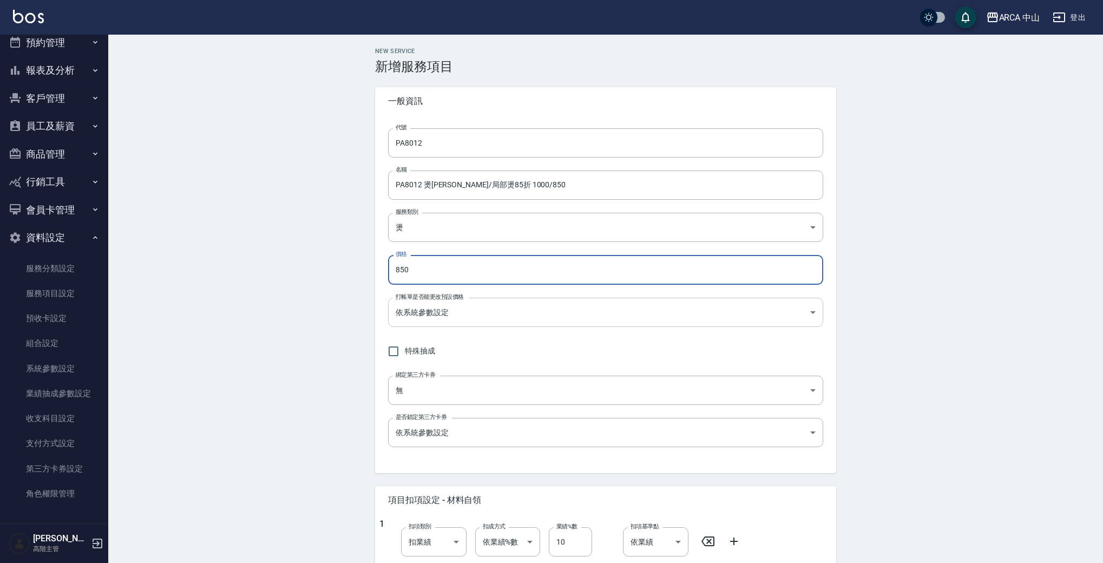
type input "850"
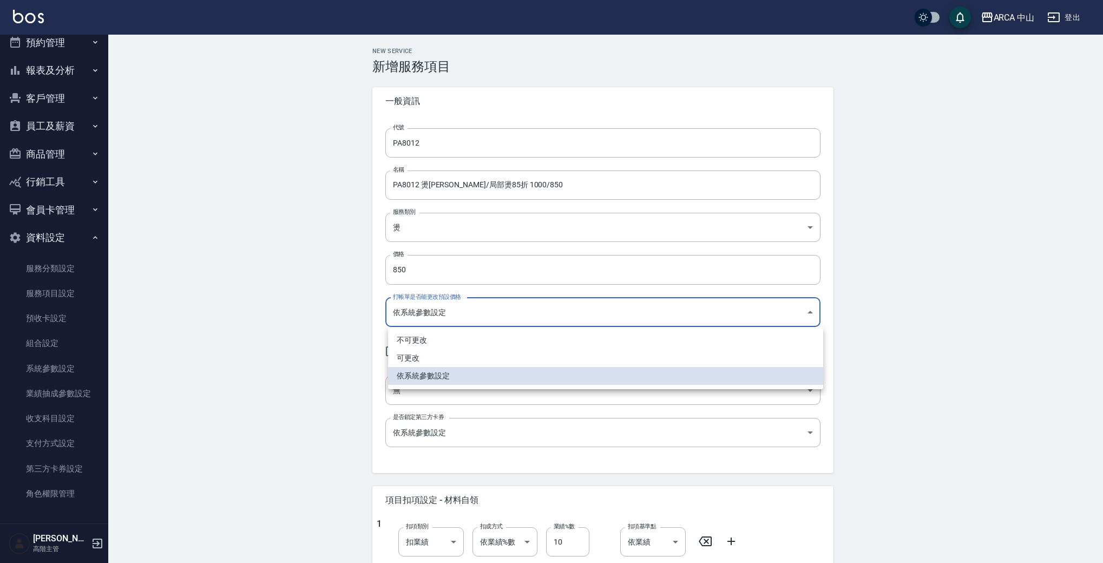
click at [417, 315] on body "ARCA 中山 登出 櫃檯作業 打帳單 帳單列表 掛單列表 座位開單 營業儀表板 現金收支登錄 高階收支登錄 材料自購登錄 每日結帳 排班表 現場電腦打卡 掃…" at bounding box center [551, 440] width 1103 height 881
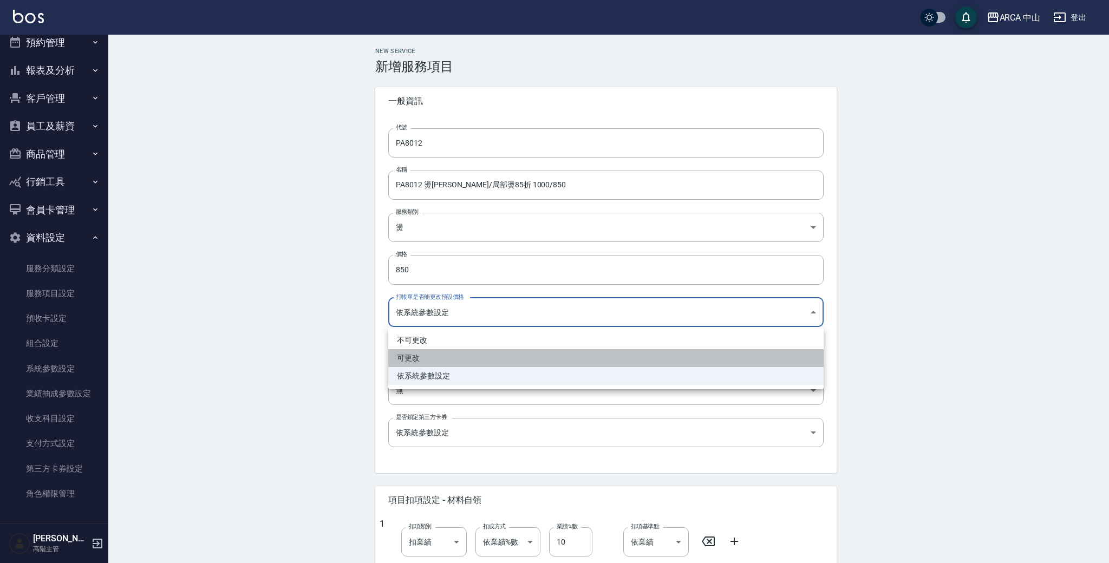
click at [473, 353] on li "可更改" at bounding box center [605, 358] width 435 height 18
type input "FALSE"
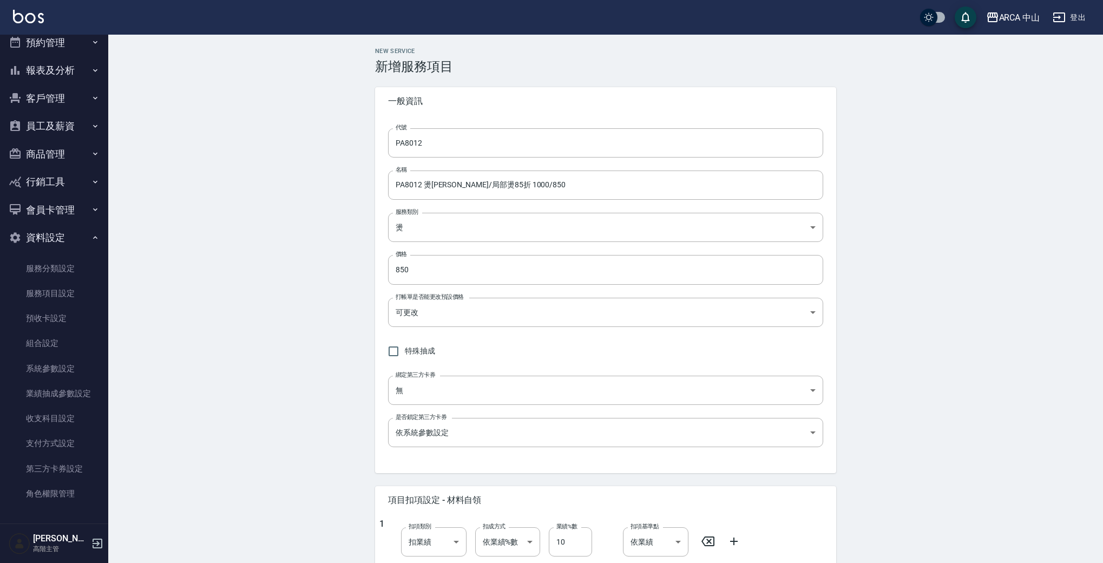
click at [251, 279] on div "New Service 新增服務項目 一般資訊 代號 PA8012 代號 名稱 PA8012 燙劉海/局部燙85折 1000/850 名稱 服務類別 燙 d5…" at bounding box center [605, 458] width 995 height 846
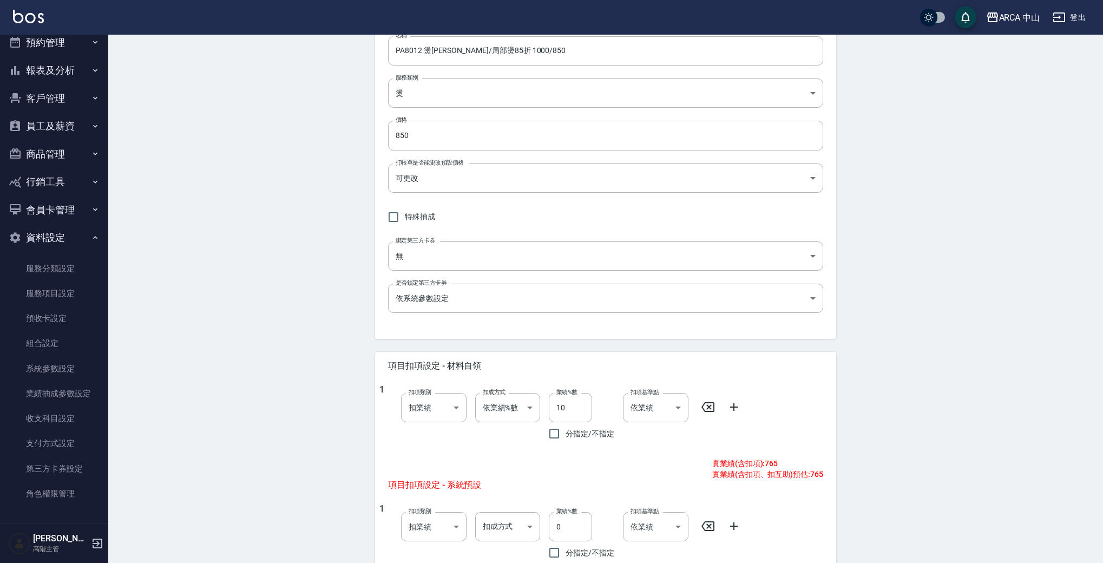
scroll to position [318, 0]
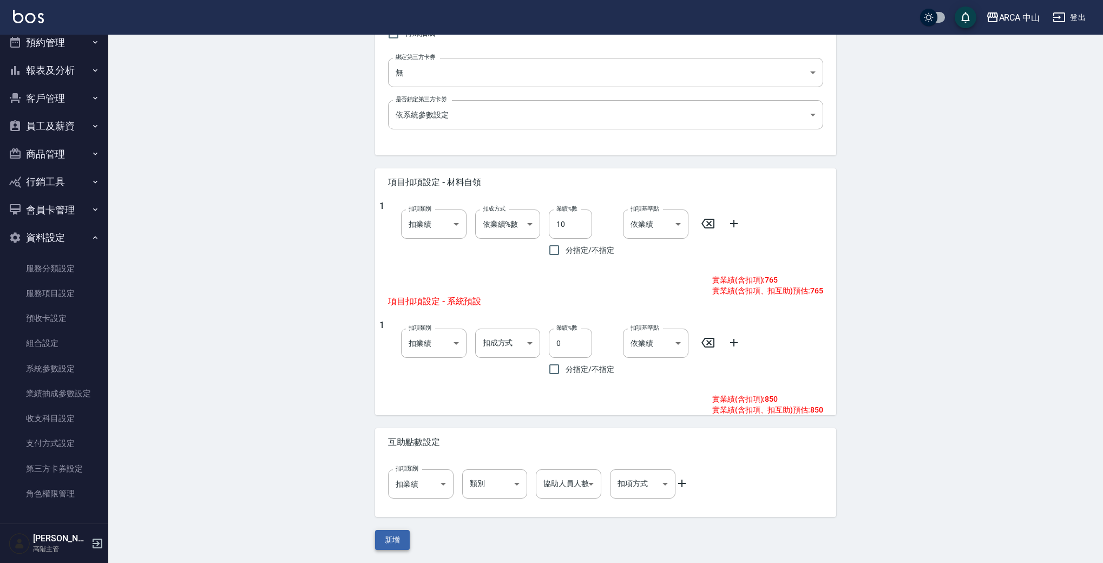
click at [389, 537] on button "新增" at bounding box center [392, 540] width 35 height 20
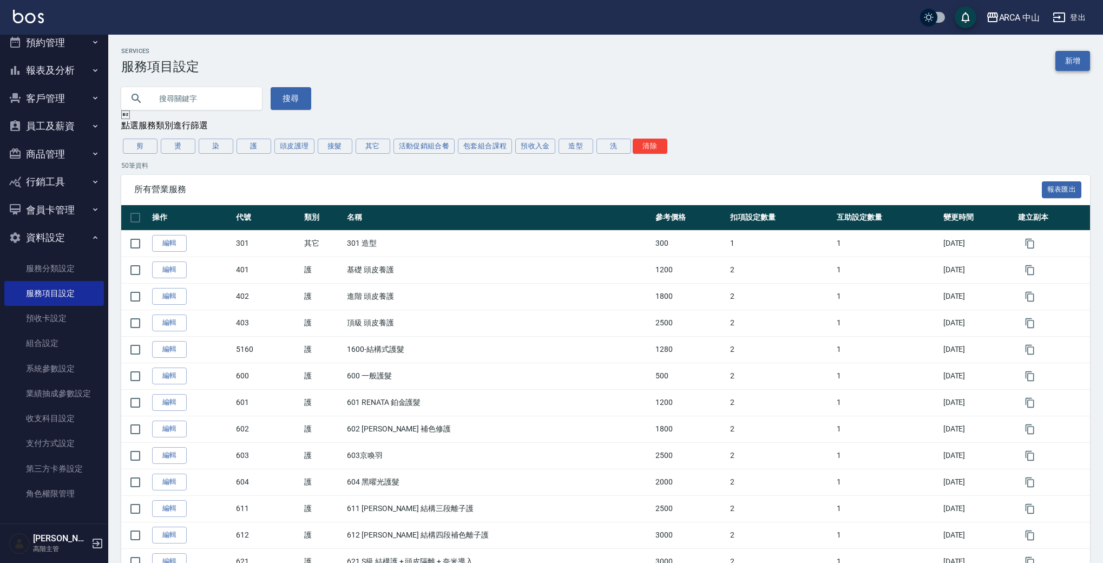
click at [1080, 66] on link "新增" at bounding box center [1073, 61] width 35 height 20
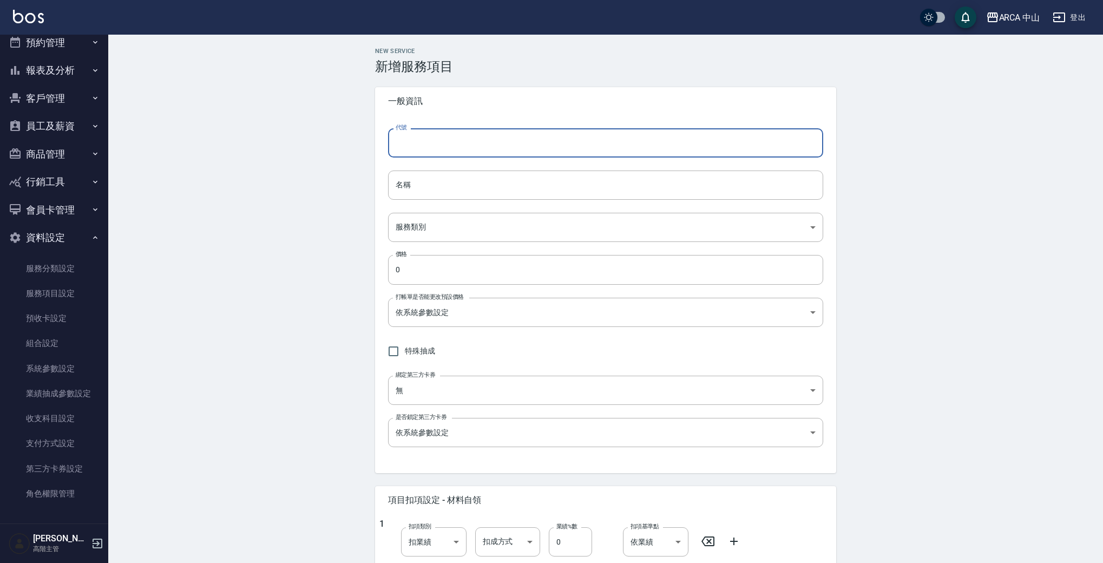
click at [525, 147] on input "代號" at bounding box center [605, 142] width 435 height 29
paste input "PA8012"
click at [422, 144] on input "PA8012" at bounding box center [605, 142] width 435 height 29
type input "PA8013"
click at [429, 189] on input "名稱" at bounding box center [605, 185] width 435 height 29
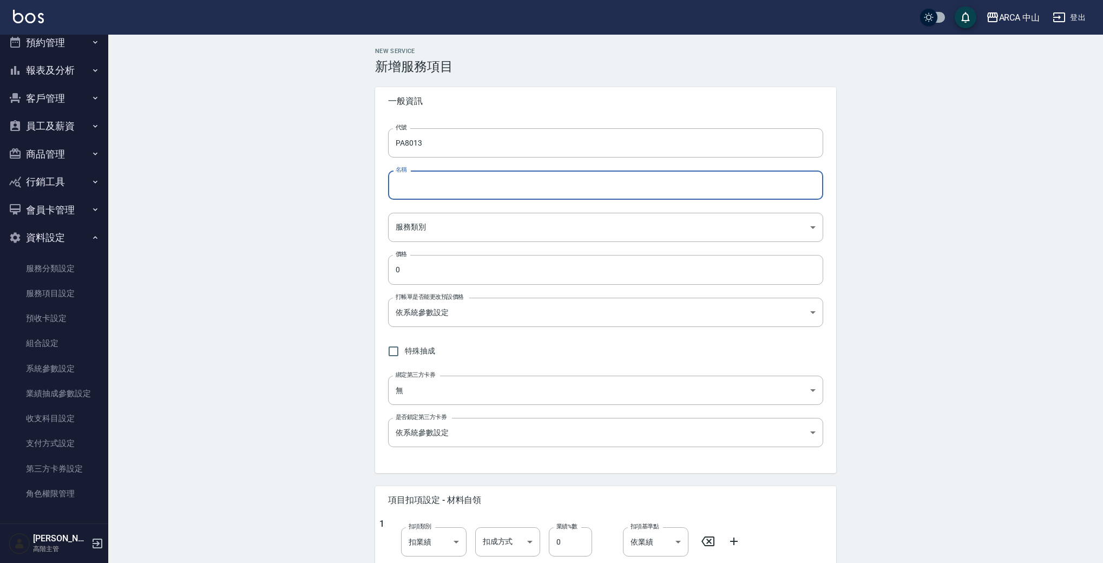
paste input "PA8012"
click at [477, 180] on input "PA8013" at bounding box center [605, 185] width 435 height 29
paste input "燙劉海/局部燙85折 900/765"
drag, startPoint x: 489, startPoint y: 186, endPoint x: 527, endPoint y: 181, distance: 38.7
click at [527, 181] on input "PA8013 燙劉海/局部燙85折 900/765" at bounding box center [605, 185] width 435 height 29
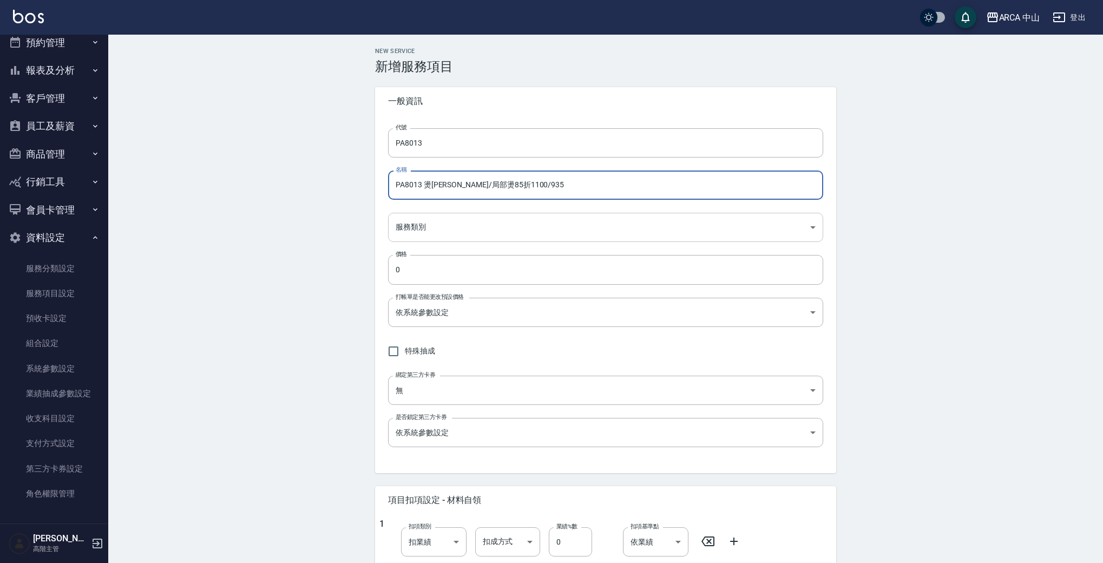
type input "PA8013 燙劉海/局部燙85折1100/935"
click at [450, 219] on body "ARCA 中山 登出 櫃檯作業 打帳單 帳單列表 掛單列表 座位開單 營業儀表板 現金收支登錄 高階收支登錄 材料自購登錄 每日結帳 排班表 現場電腦打卡 掃…" at bounding box center [551, 440] width 1103 height 881
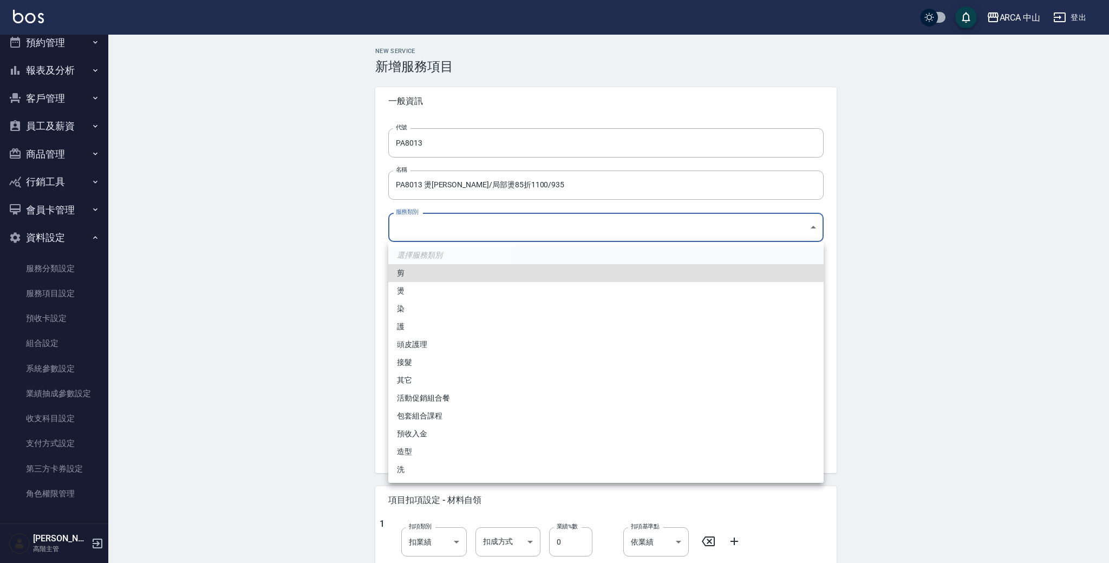
click at [436, 289] on li "燙" at bounding box center [605, 291] width 435 height 18
type input "d57bc0b5-3c88-45ef-9448-ff089779e577"
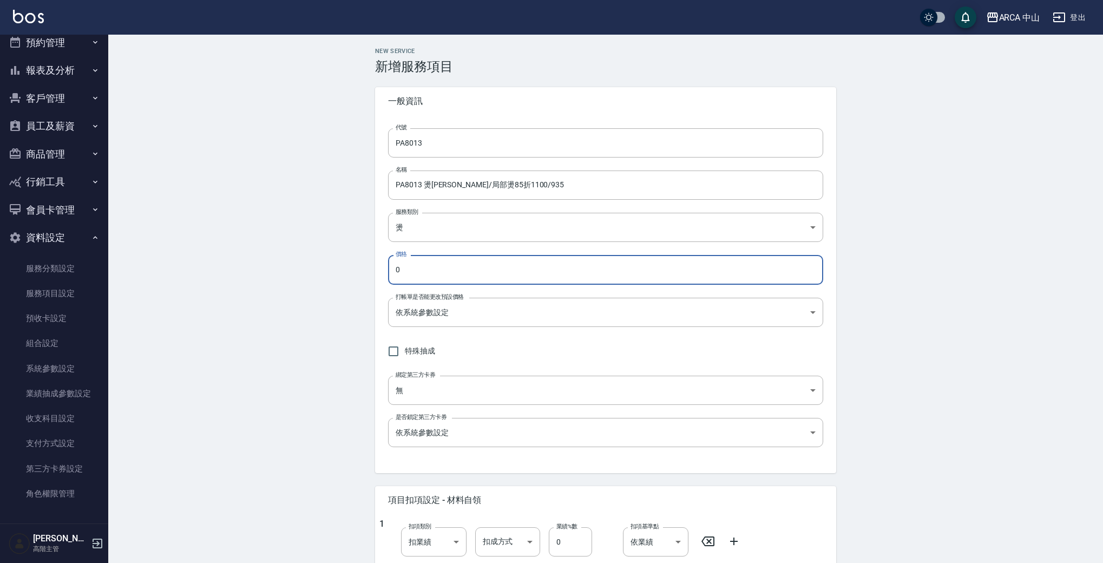
drag, startPoint x: 668, startPoint y: 274, endPoint x: 326, endPoint y: 267, distance: 342.2
click at [326, 267] on div "New Service 新增服務項目 一般資訊 代號 PA8013 代號 名稱 PA8013 燙劉海/局部燙85折1100/935 名稱 服務類別 燙 d57…" at bounding box center [605, 458] width 995 height 846
type input "935"
click at [1024, 307] on div "New Service 新增服務項目 一般資訊 代號 PA8013 代號 名稱 PA8013 燙劉海/局部燙85折1100/935 名稱 服務類別 燙 d57…" at bounding box center [605, 458] width 995 height 846
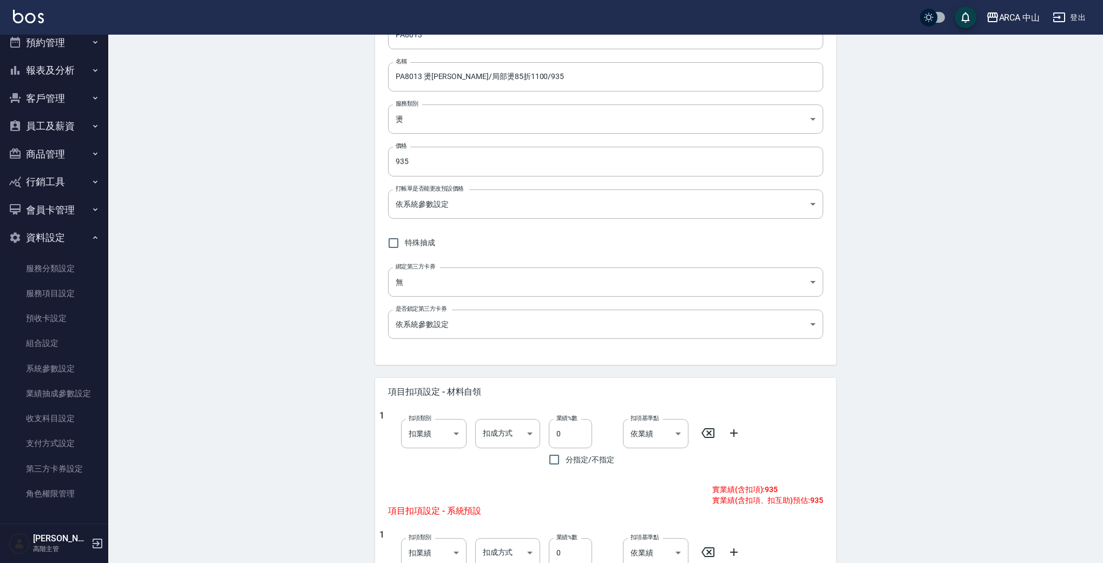
scroll to position [108, 0]
click at [637, 208] on body "ARCA 中山 登出 櫃檯作業 打帳單 帳單列表 掛單列表 座位開單 營業儀表板 現金收支登錄 高階收支登錄 材料自購登錄 每日結帳 排班表 現場電腦打卡 掃…" at bounding box center [551, 332] width 1103 height 881
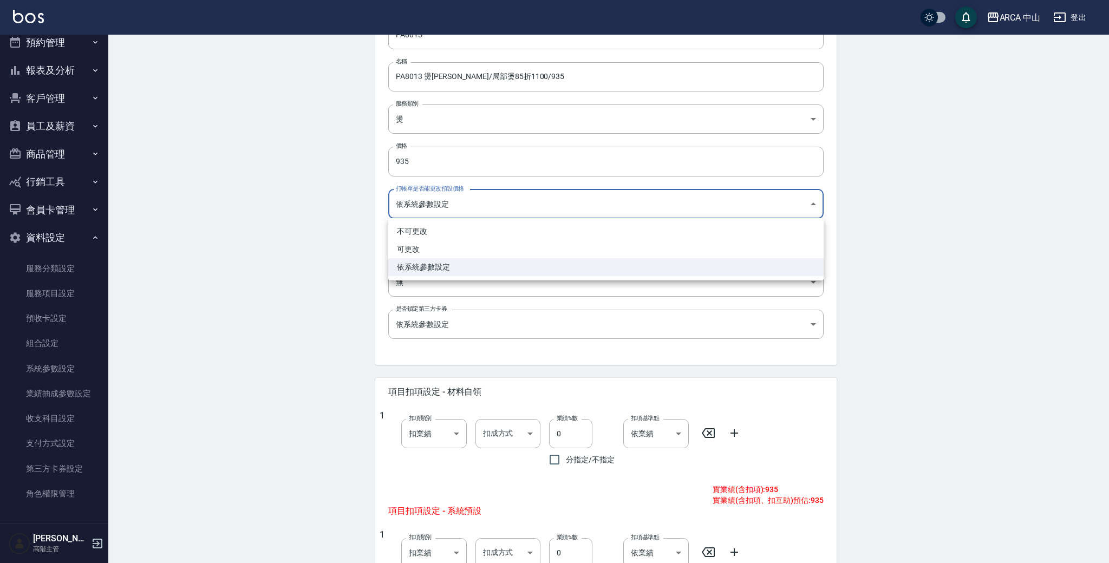
click at [522, 252] on li "可更改" at bounding box center [605, 249] width 435 height 18
type input "FALSE"
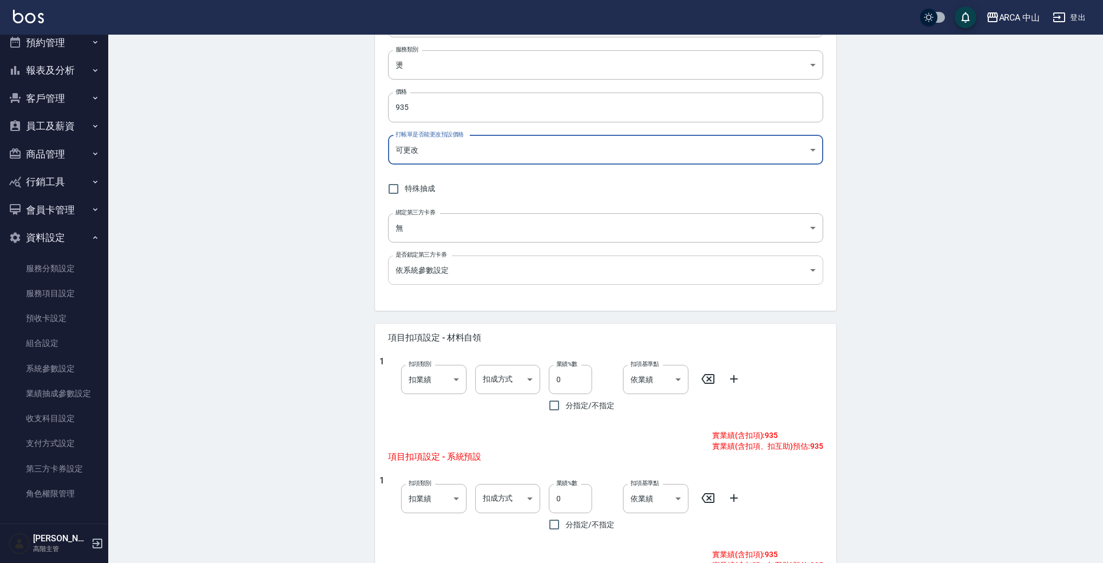
scroll to position [163, 0]
click at [578, 370] on input "0" at bounding box center [570, 378] width 43 height 29
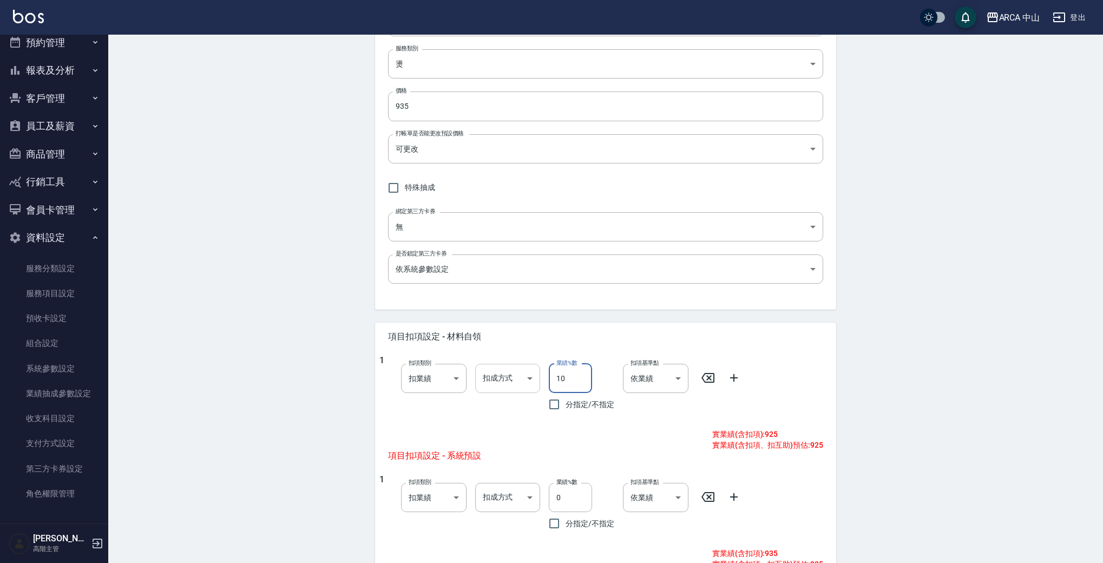
type input "10"
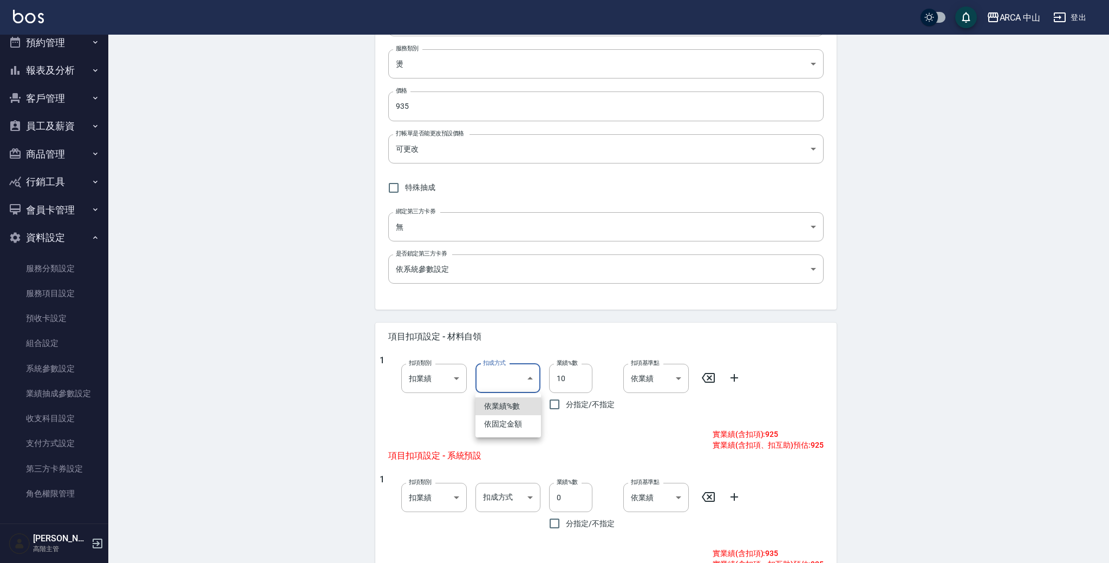
click at [506, 378] on body "ARCA 中山 登出 櫃檯作業 打帳單 帳單列表 掛單列表 座位開單 營業儀表板 現金收支登錄 高階收支登錄 材料自購登錄 每日結帳 排班表 現場電腦打卡 掃…" at bounding box center [554, 277] width 1109 height 881
click at [502, 402] on li "依業績%數" at bounding box center [507, 406] width 65 height 18
type input "扣趴數"
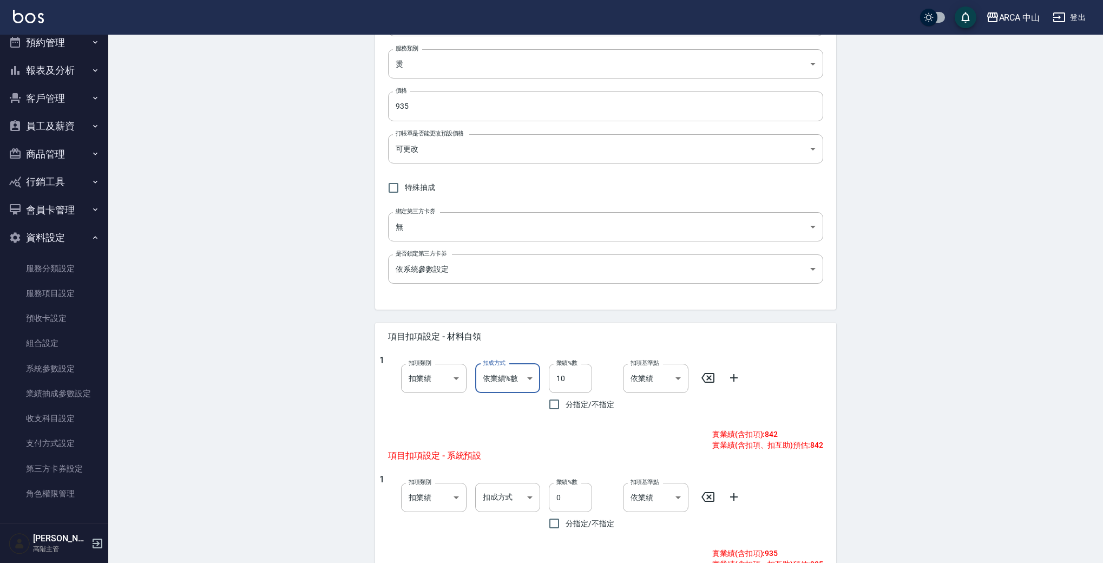
click at [500, 410] on div "扣成方式 依業績%數 扣趴數 扣成方式" at bounding box center [504, 385] width 74 height 61
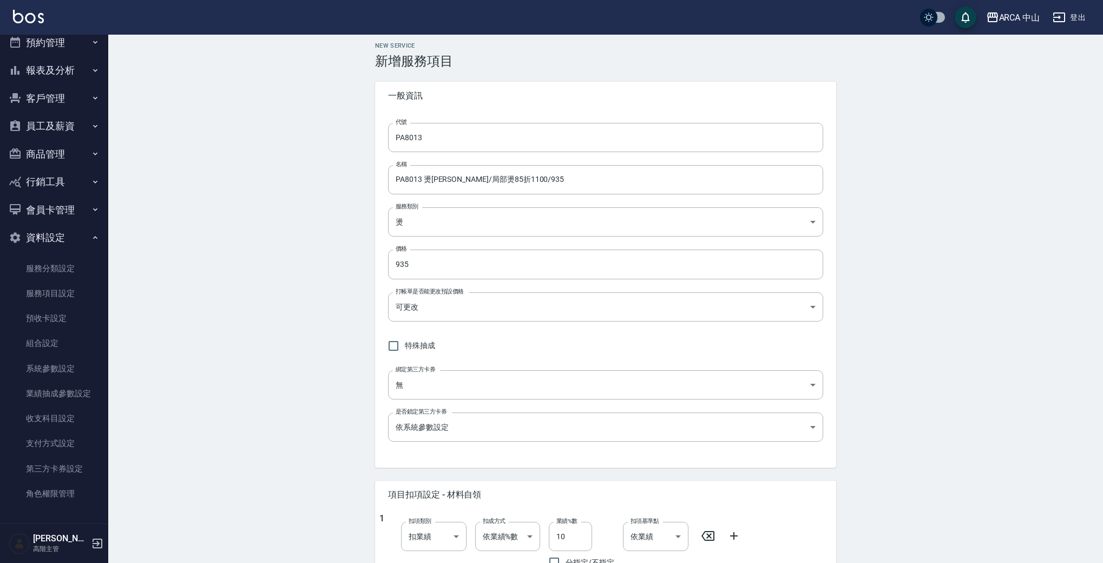
scroll to position [1, 0]
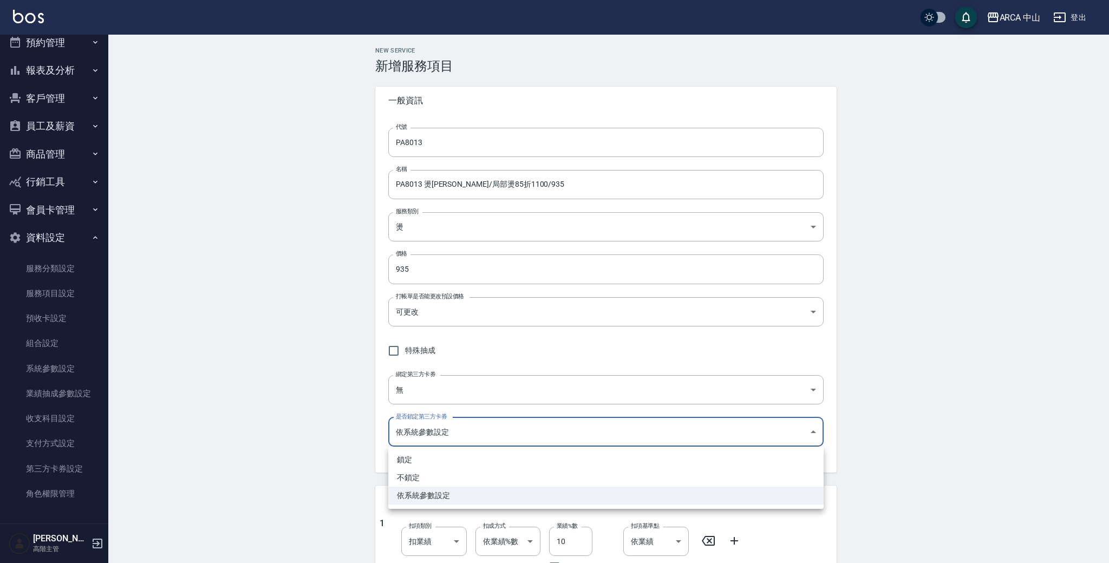
click at [558, 444] on body "ARCA 中山 登出 櫃檯作業 打帳單 帳單列表 掛單列表 座位開單 營業儀表板 現金收支登錄 高階收支登錄 材料自購登錄 每日結帳 排班表 現場電腦打卡 掃…" at bounding box center [554, 439] width 1109 height 881
click at [558, 440] on div at bounding box center [554, 281] width 1109 height 563
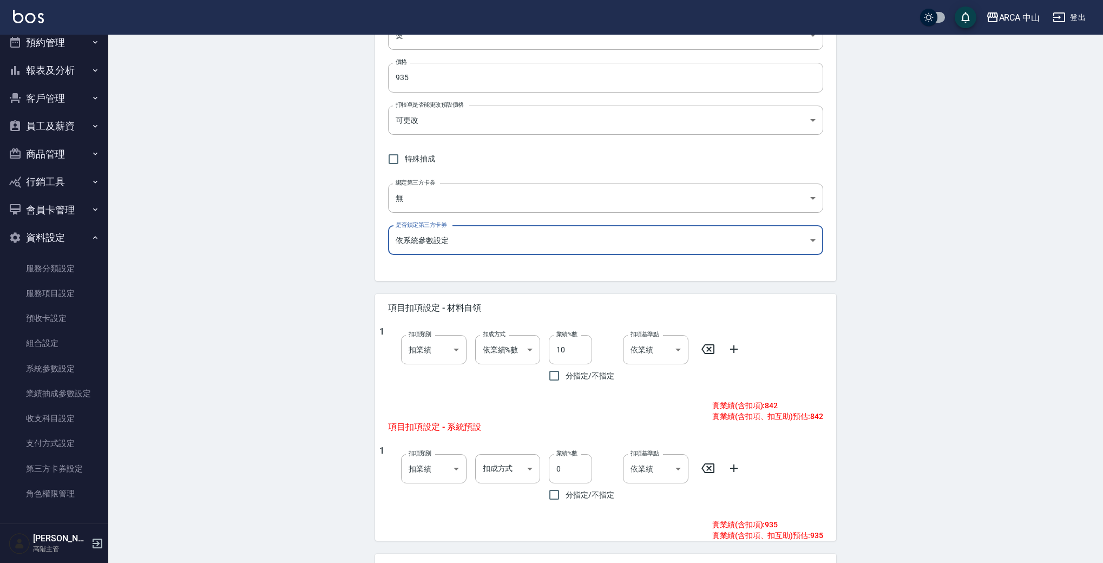
scroll to position [0, 0]
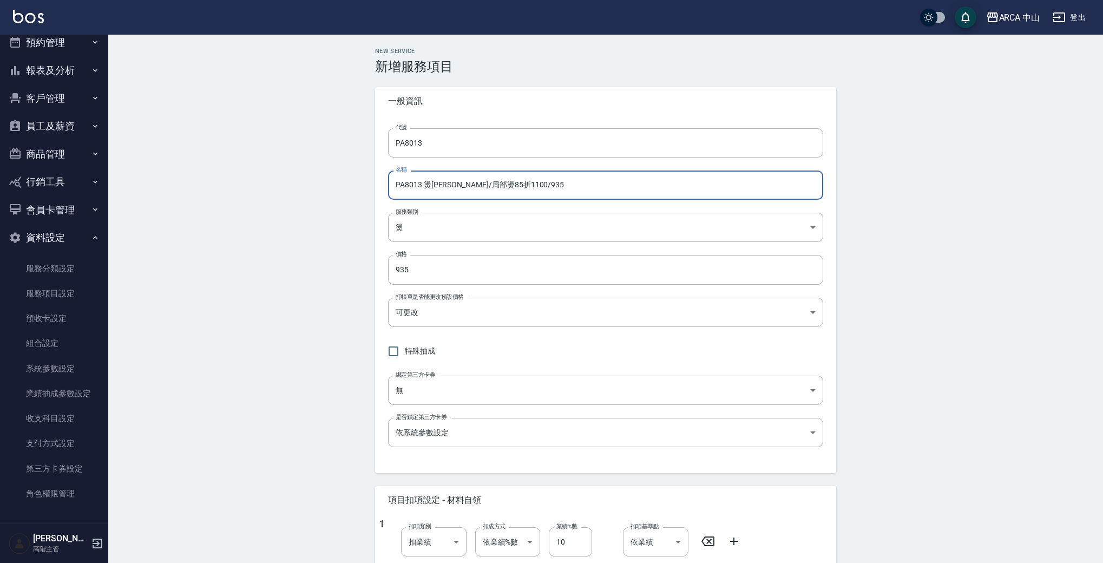
drag, startPoint x: 530, startPoint y: 185, endPoint x: 358, endPoint y: 185, distance: 172.1
click at [359, 185] on div "New Service 新增服務項目 一般資訊 代號 PA8013 代號 名稱 PA8013 燙劉海/局部燙85折1100/935 名稱 服務類別 燙 d57…" at bounding box center [605, 458] width 995 height 846
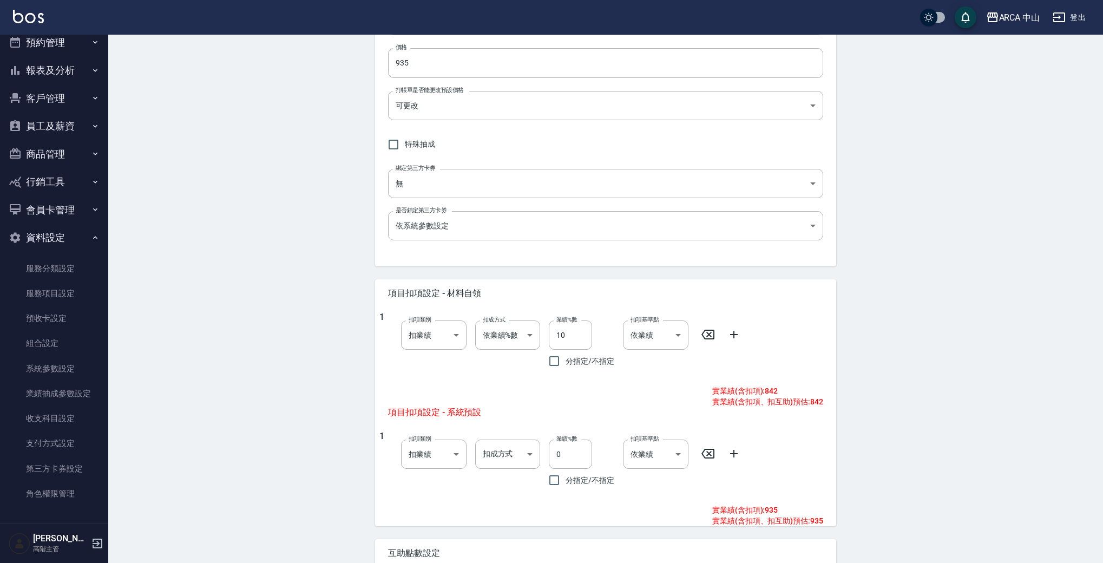
scroll to position [318, 0]
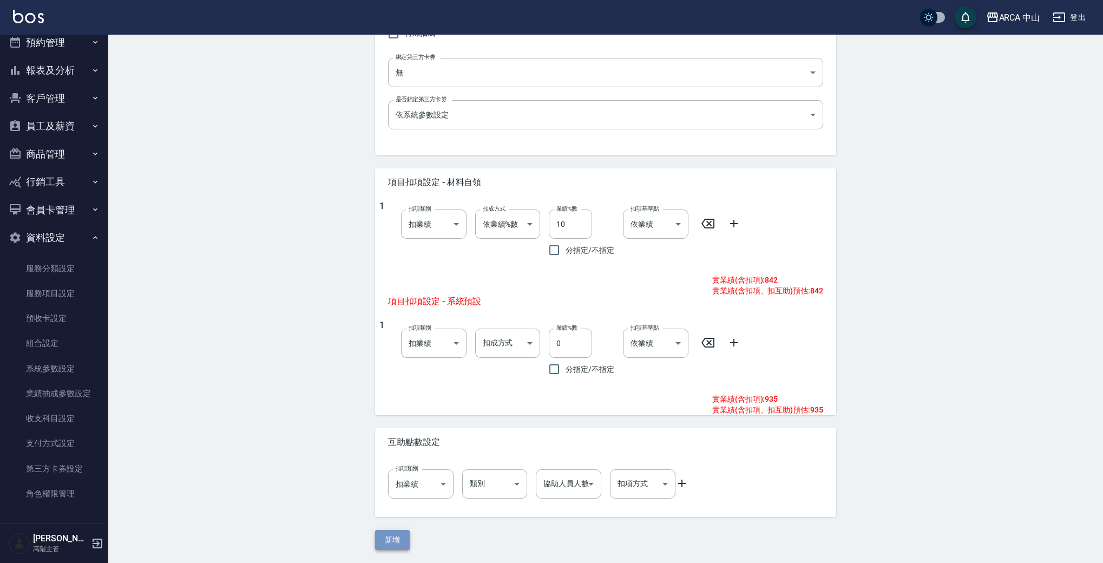
click at [392, 533] on button "新增" at bounding box center [392, 540] width 35 height 20
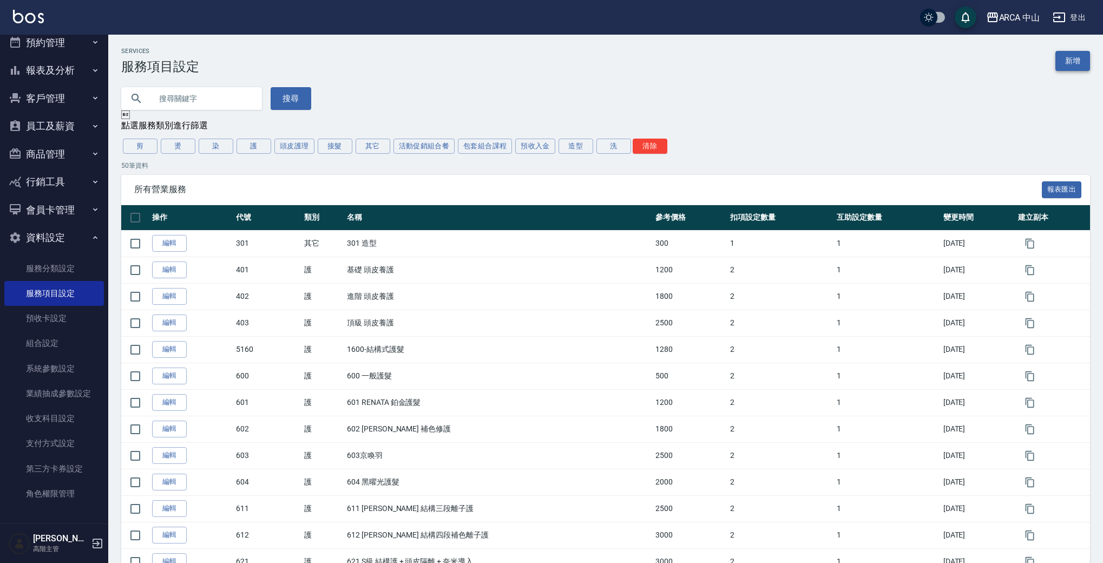
click at [1067, 61] on link "新增" at bounding box center [1073, 61] width 35 height 20
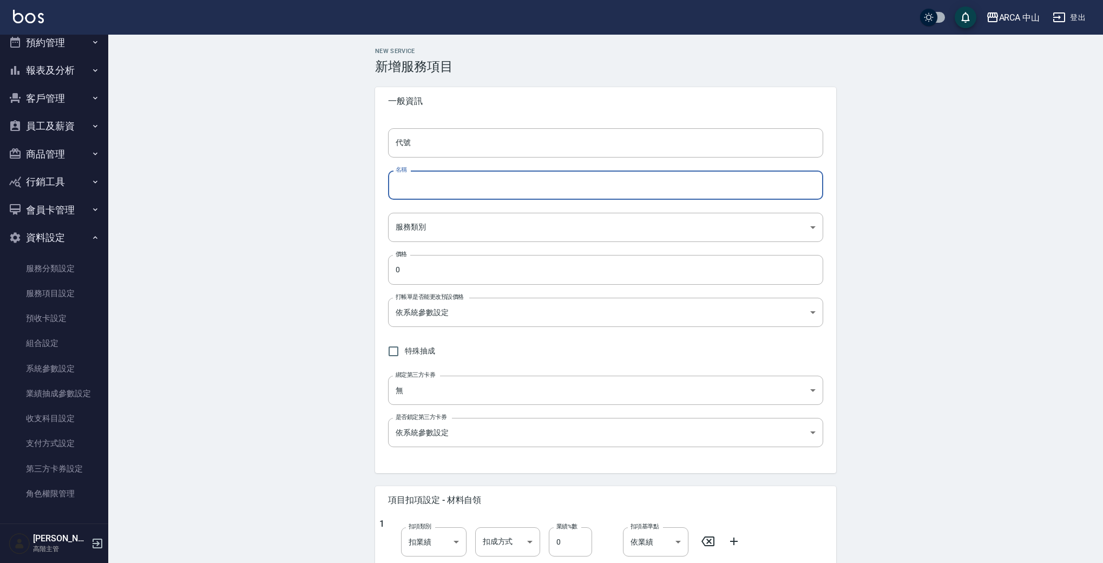
click at [486, 185] on input "名稱" at bounding box center [605, 185] width 435 height 29
paste input "PA8013 燙劉海/局部燙85折1100/935"
click at [422, 188] on input "PA8013 燙劉海/局部燙85折1100/935" at bounding box center [605, 185] width 435 height 29
click at [495, 185] on input "PA8014 燙劉海/局部燙85折1100/935" at bounding box center [605, 185] width 435 height 29
drag, startPoint x: 510, startPoint y: 186, endPoint x: 528, endPoint y: 184, distance: 18.5
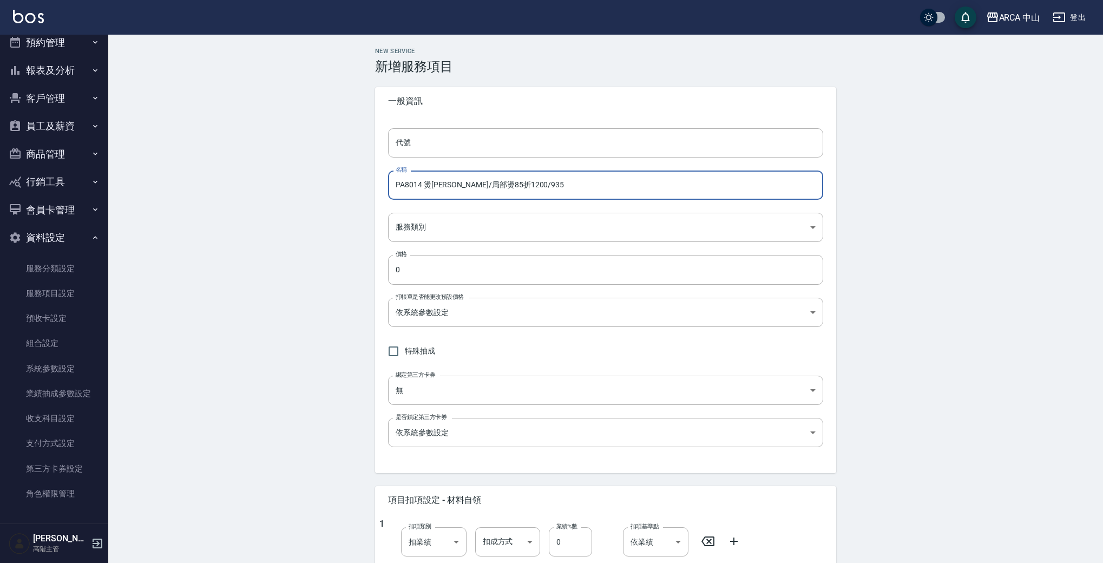
click at [528, 184] on input "PA8014 燙劉海/局部燙85折1200/935" at bounding box center [605, 185] width 435 height 29
type input "PA8014 燙劉海/局部燙85折1200/1020"
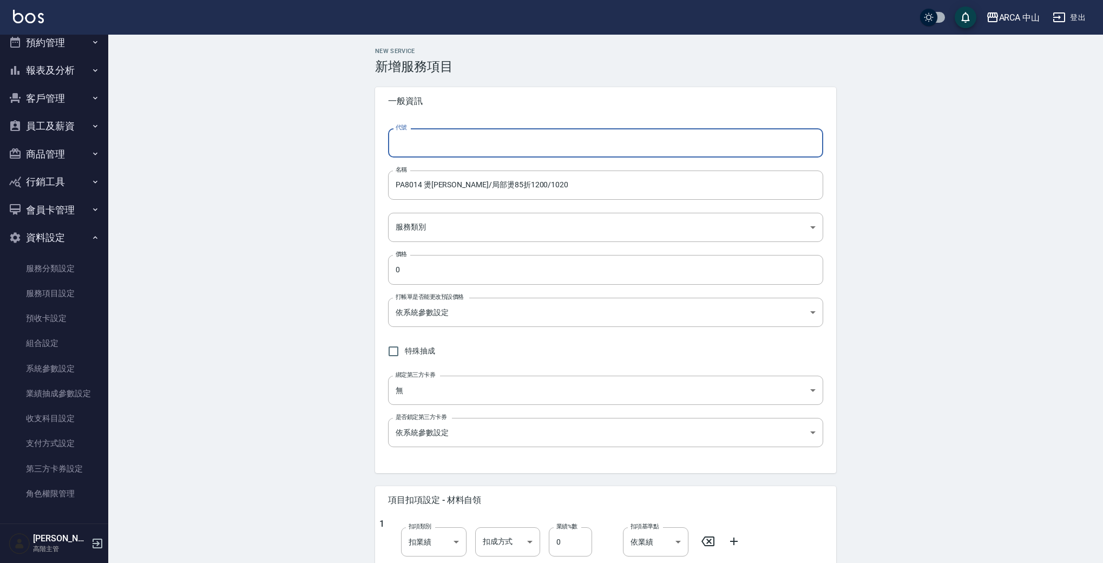
click at [480, 134] on input "代號" at bounding box center [605, 142] width 435 height 29
paste input "PA8013 燙劉海/局部燙85折1100/935"
drag, startPoint x: 427, startPoint y: 143, endPoint x: 521, endPoint y: 149, distance: 94.3
click at [521, 149] on input "PA8013 燙劉海/局部燙85折1100/935" at bounding box center [605, 142] width 435 height 29
type input "PA8014"
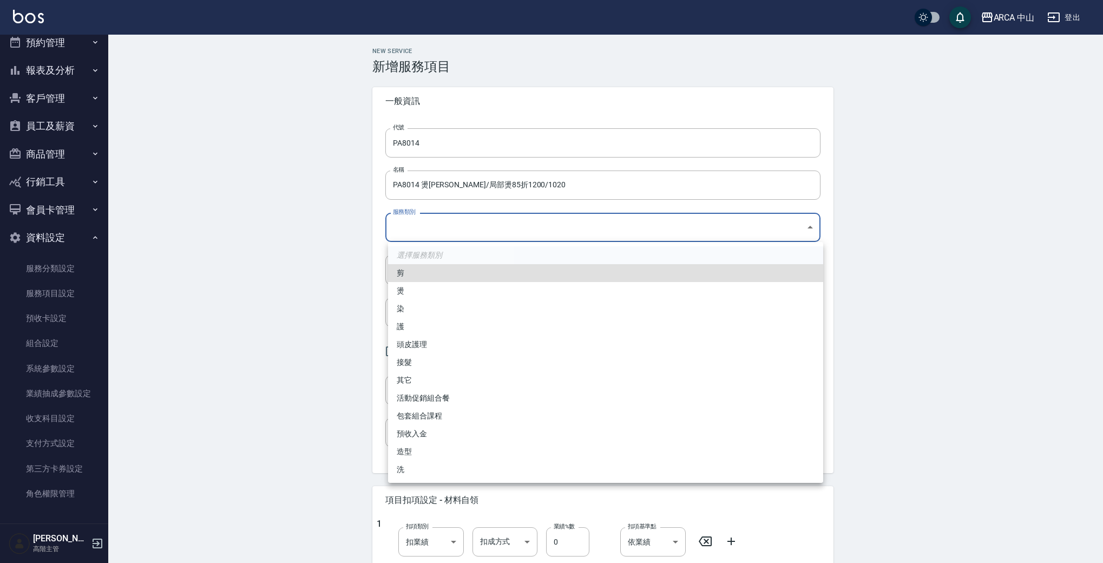
click at [584, 234] on body "ARCA 中山 登出 櫃檯作業 打帳單 帳單列表 掛單列表 座位開單 營業儀表板 現金收支登錄 高階收支登錄 材料自購登錄 每日結帳 排班表 現場電腦打卡 掃…" at bounding box center [551, 440] width 1103 height 881
click at [531, 287] on li "燙" at bounding box center [605, 291] width 435 height 18
type input "d57bc0b5-3c88-45ef-9448-ff089779e577"
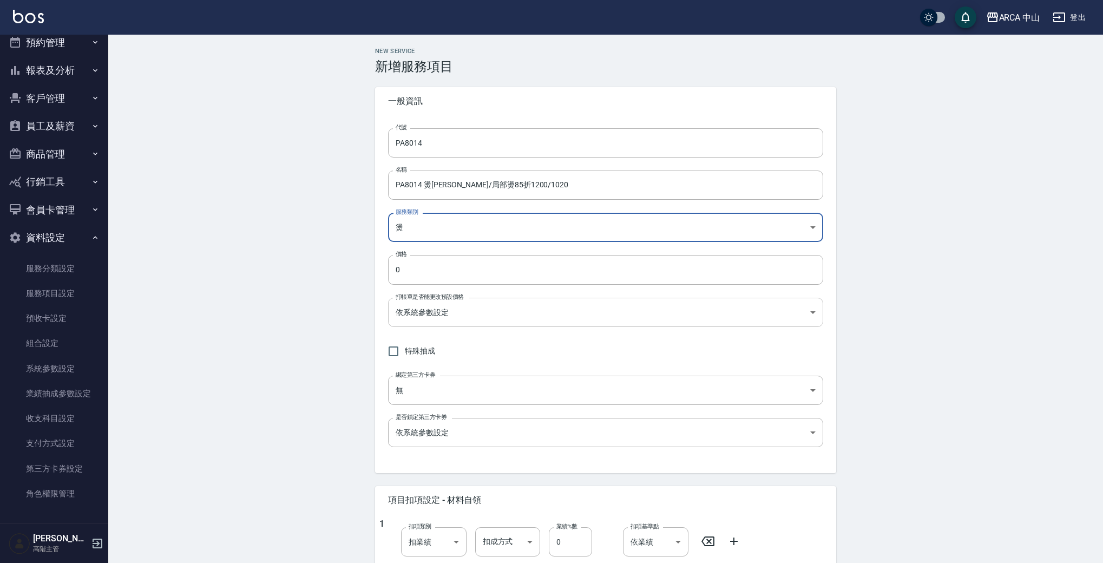
click at [489, 302] on body "ARCA 中山 登出 櫃檯作業 打帳單 帳單列表 掛單列表 座位開單 營業儀表板 現金收支登錄 高階收支登錄 材料自購登錄 每日結帳 排班表 現場電腦打卡 掃…" at bounding box center [551, 440] width 1103 height 881
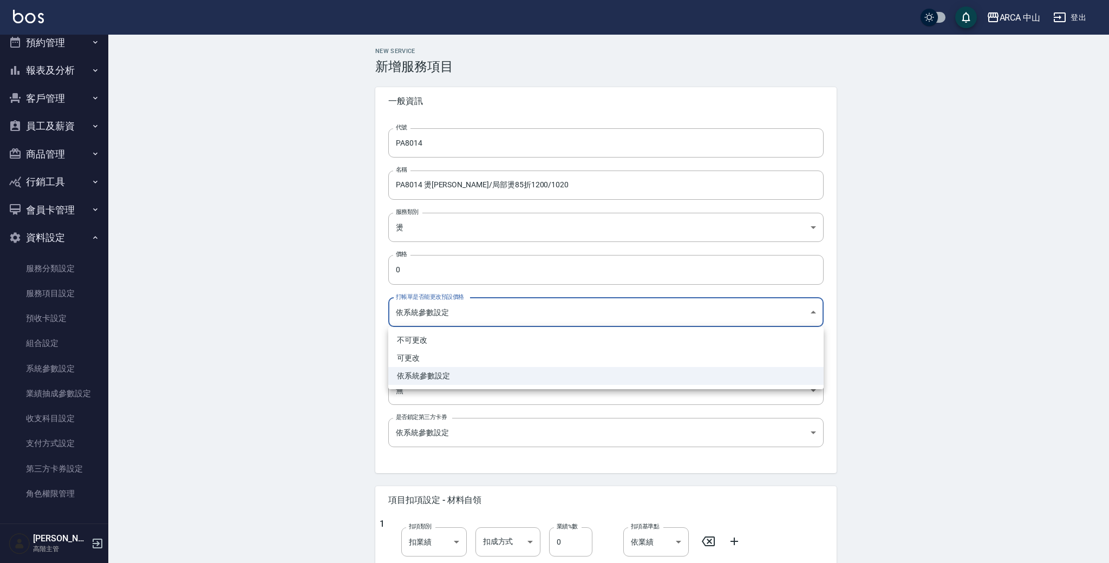
click at [459, 362] on li "可更改" at bounding box center [605, 358] width 435 height 18
type input "FALSE"
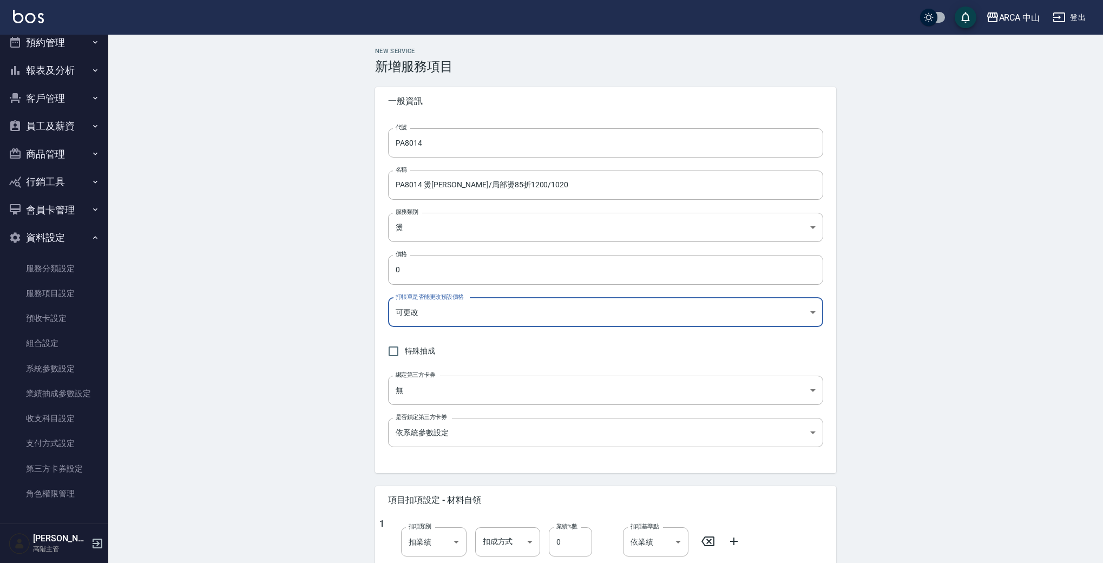
click at [256, 340] on div "New Service 新增服務項目 一般資訊 代號 PA8014 代號 名稱 PA8014 燙劉海/局部燙85折1200/1020 名稱 服務類別 燙 d5…" at bounding box center [605, 458] width 995 height 846
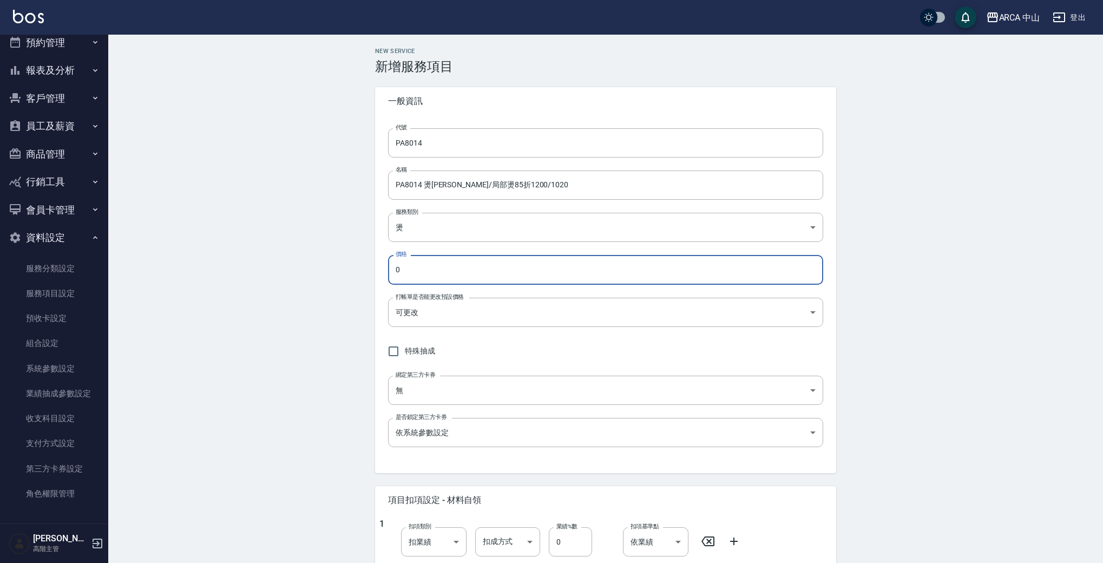
drag, startPoint x: 434, startPoint y: 262, endPoint x: 360, endPoint y: 263, distance: 73.6
click at [358, 263] on div "New Service 新增服務項目 一般資訊 代號 PA8014 代號 名稱 PA8014 燙劉海/局部燙85折1200/1020 名稱 服務類別 燙 d5…" at bounding box center [605, 458] width 995 height 846
drag, startPoint x: 440, startPoint y: 271, endPoint x: 352, endPoint y: 256, distance: 88.5
click at [351, 258] on div "New Service 新增服務項目 一般資訊 代號 PA8014 代號 名稱 PA8014 燙劉海/局部燙85折1200/1020 名稱 服務類別 燙 d5…" at bounding box center [605, 458] width 995 height 846
type input "1020"
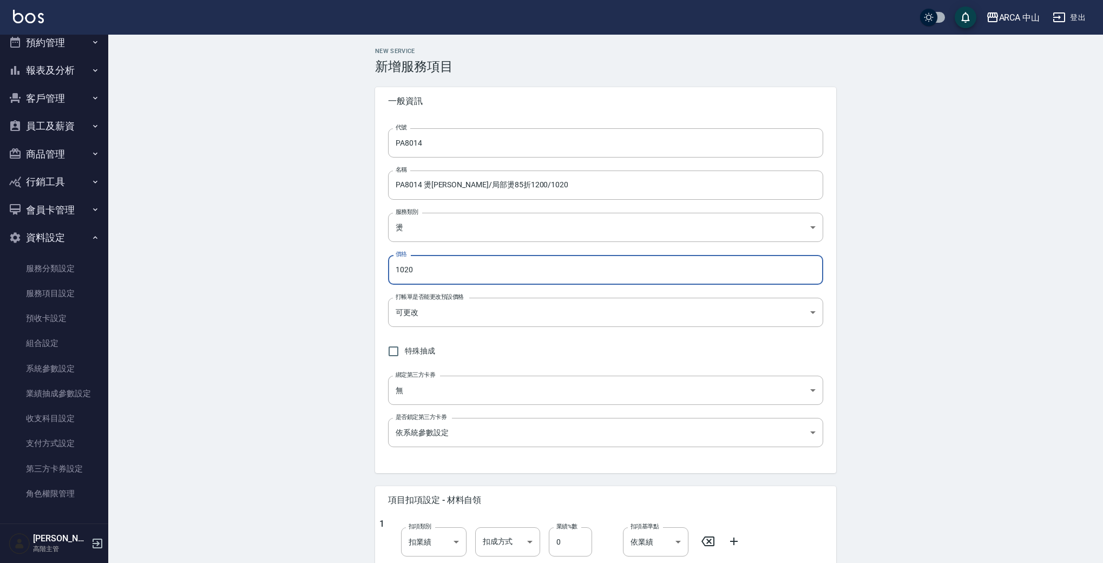
click at [943, 351] on div "New Service 新增服務項目 一般資訊 代號 PA8014 代號 名稱 PA8014 燙劉海/局部燙85折1200/1020 名稱 服務類別 燙 d5…" at bounding box center [605, 458] width 995 height 846
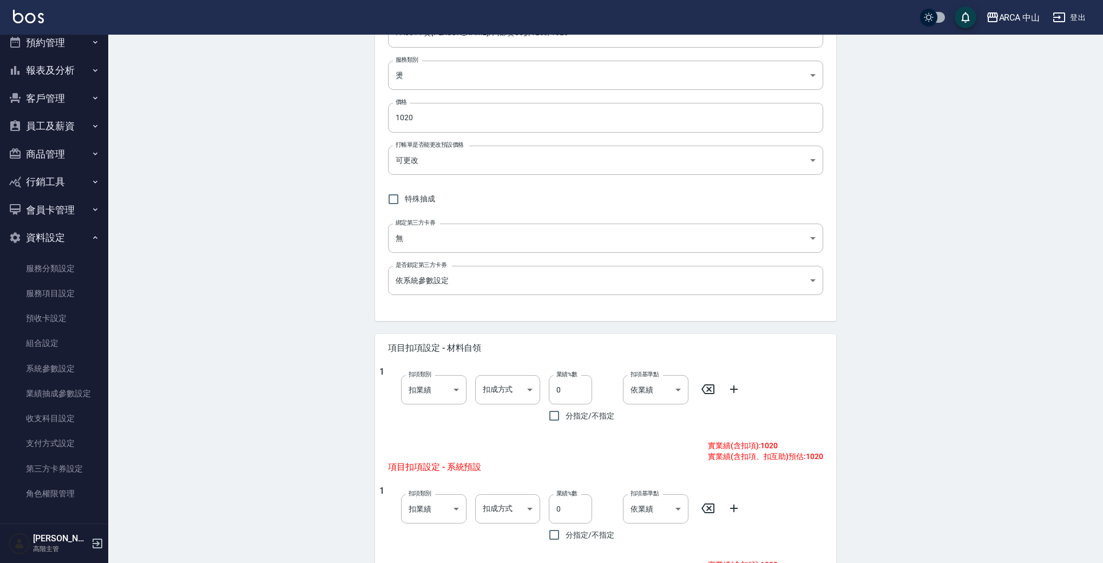
scroll to position [176, 0]
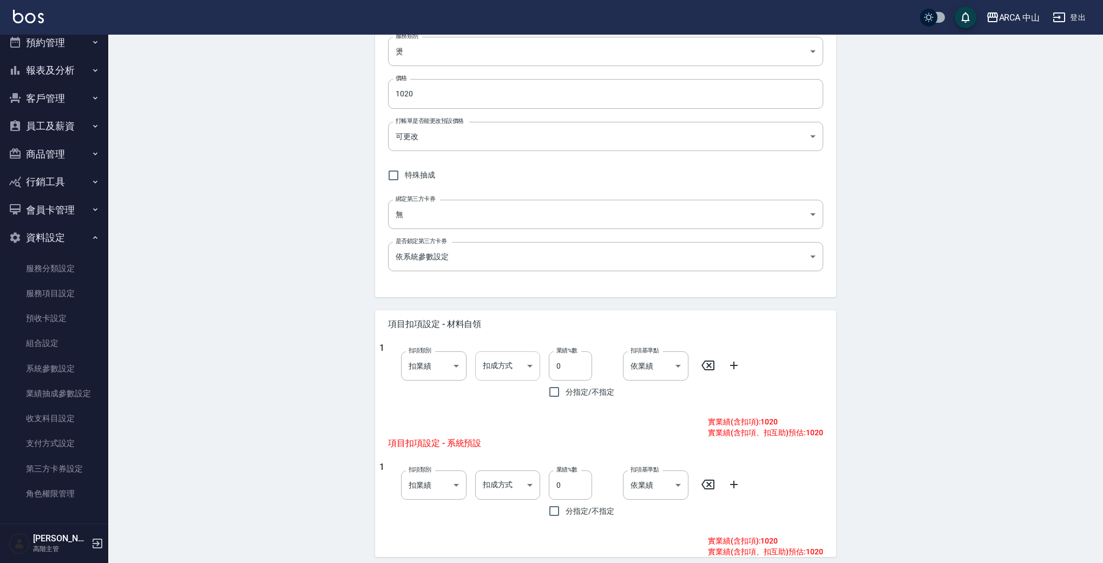
click at [528, 376] on body "ARCA 中山 登出 櫃檯作業 打帳單 帳單列表 掛單列表 座位開單 營業儀表板 現金收支登錄 高階收支登錄 材料自購登錄 每日結帳 排班表 現場電腦打卡 掃…" at bounding box center [551, 264] width 1103 height 881
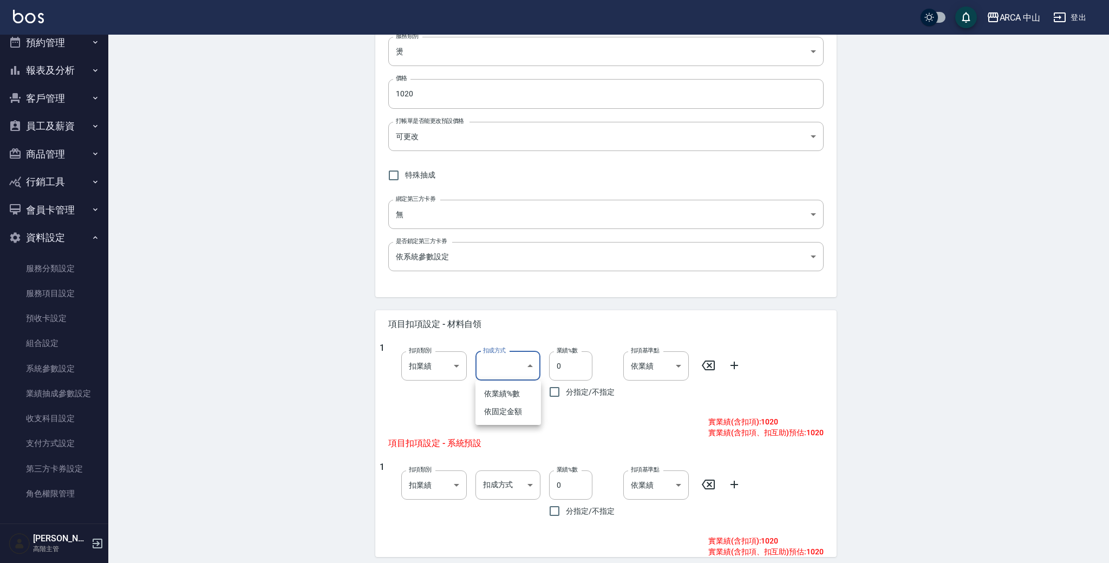
click at [514, 397] on li "依業績%數" at bounding box center [507, 394] width 65 height 18
type input "扣趴數"
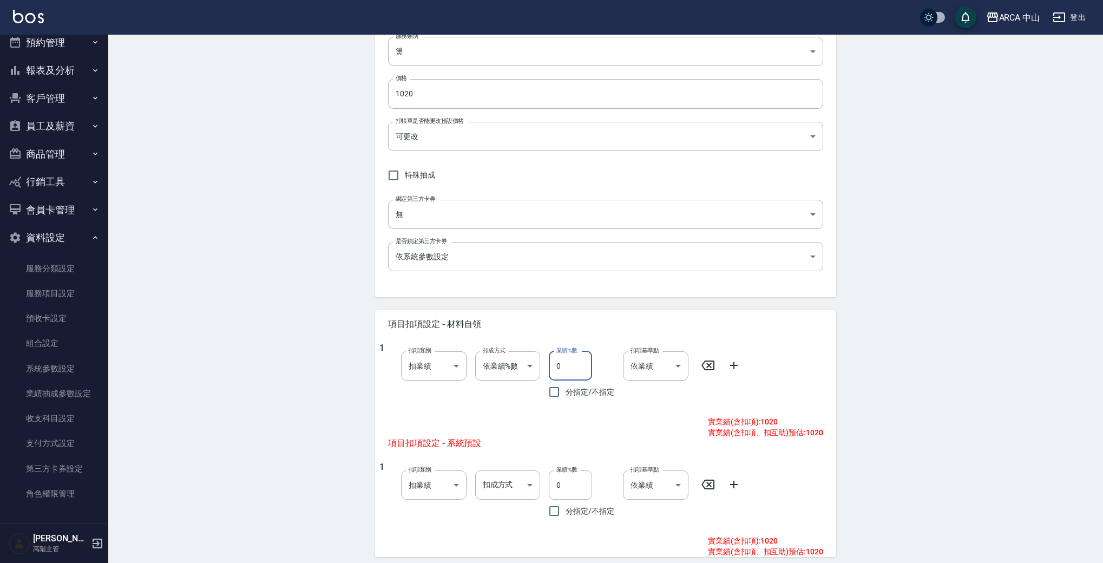
click at [579, 364] on input "0" at bounding box center [570, 365] width 43 height 29
type input "10"
click at [882, 373] on div "New Service 新增服務項目 一般資訊 代號 PA8014 代號 名稱 PA8014 燙劉海/局部燙85折1200/1020 名稱 服務類別 燙 d5…" at bounding box center [605, 282] width 995 height 846
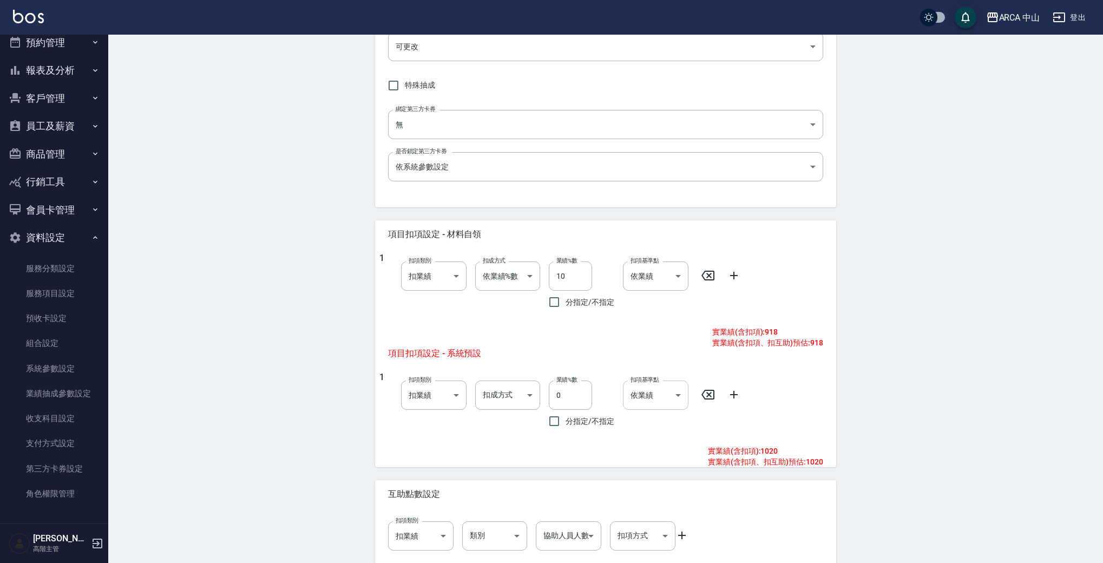
scroll to position [318, 0]
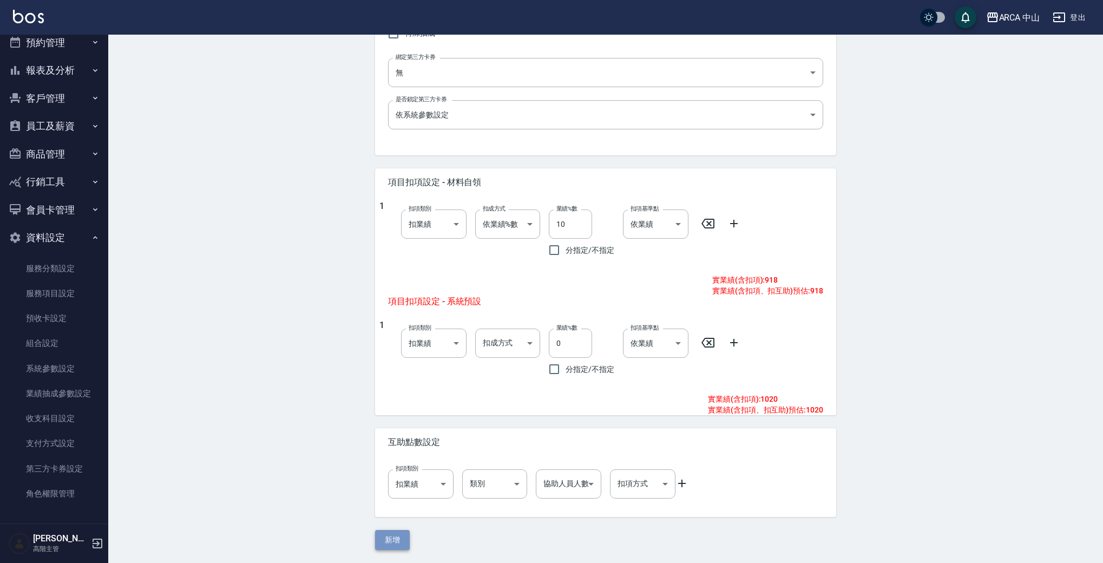
click at [390, 540] on button "新增" at bounding box center [392, 540] width 35 height 20
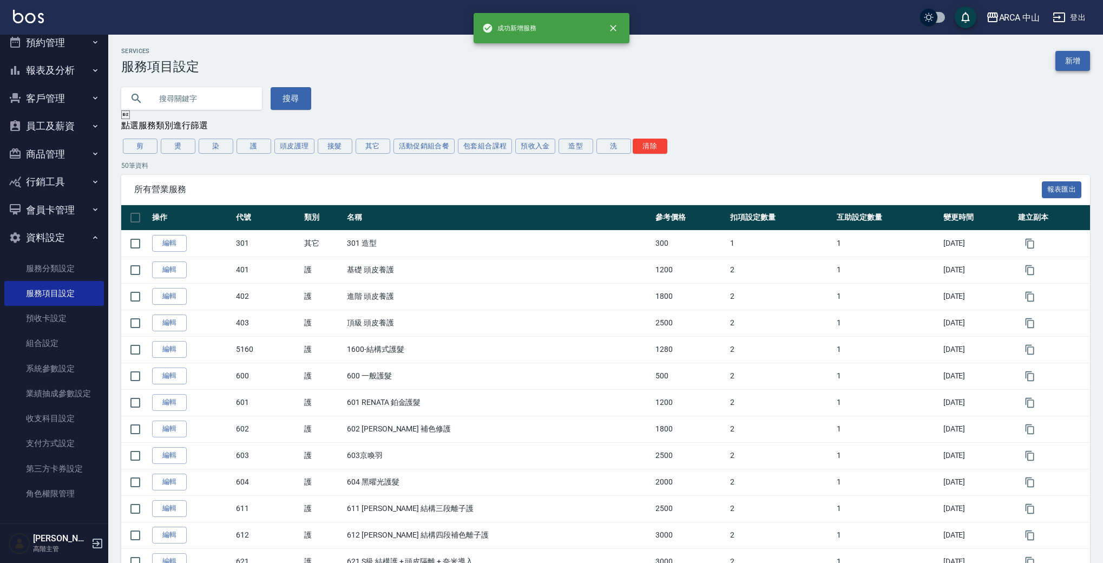
click at [1078, 60] on link "新增" at bounding box center [1073, 61] width 35 height 20
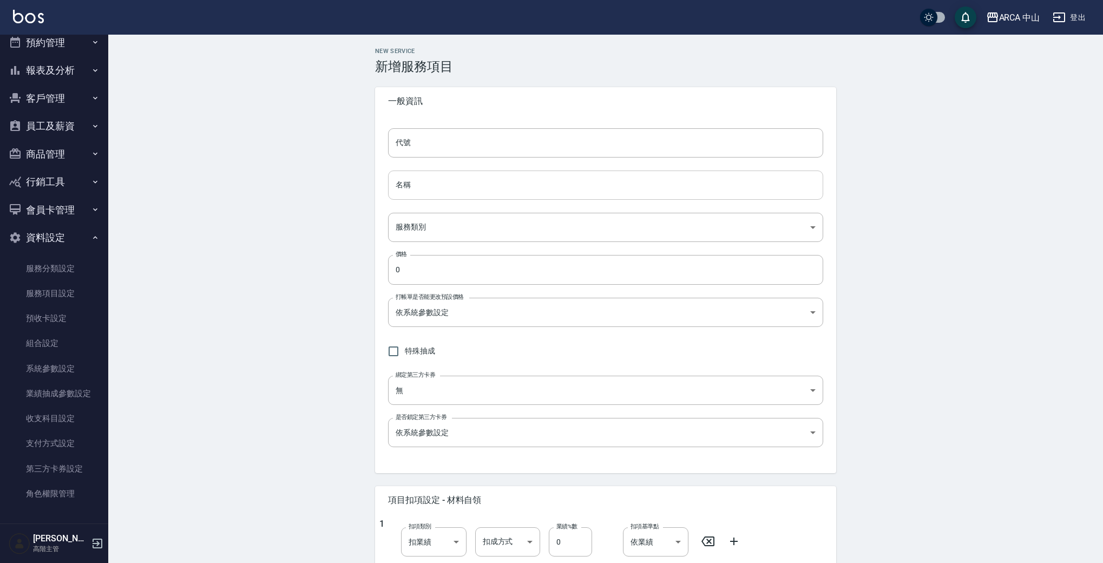
click at [532, 191] on input "名稱" at bounding box center [605, 185] width 435 height 29
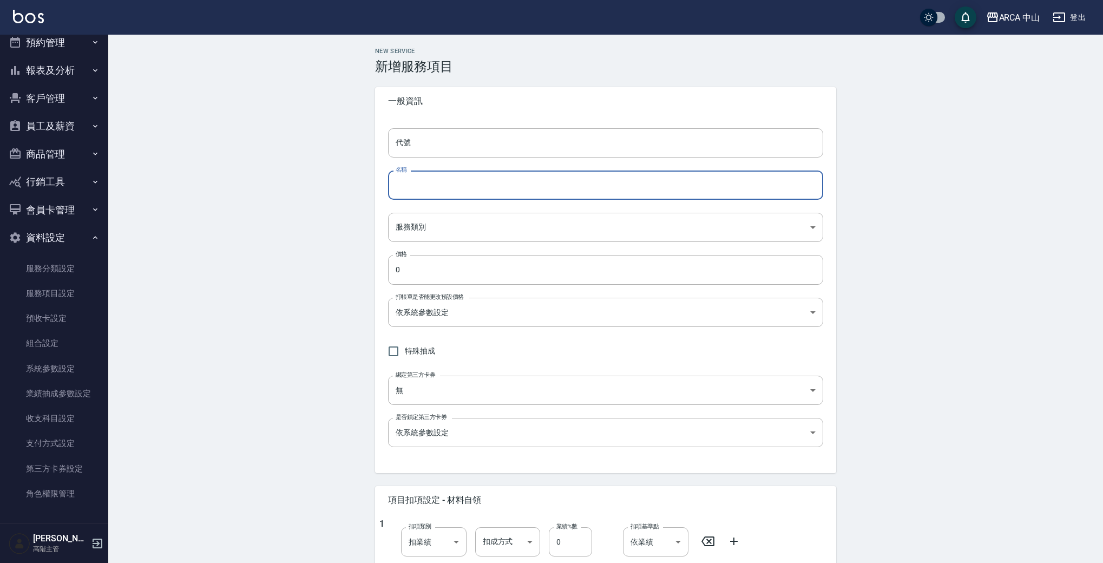
paste input "PA8013 燙劉海/局部燙85折1100/935"
drag, startPoint x: 418, startPoint y: 183, endPoint x: 577, endPoint y: 196, distance: 159.1
click at [570, 198] on input "PA8013 燙劉海/局部燙85折1100/935" at bounding box center [605, 185] width 435 height 29
drag, startPoint x: 567, startPoint y: 186, endPoint x: 277, endPoint y: 173, distance: 289.9
click at [282, 175] on div "New Service 新增服務項目 一般資訊 代號 代號 名稱 PA8015 名稱 服務類別 ​ 服務類別 價格 0 價格 打帳單是否能更改預設價格 依系統…" at bounding box center [605, 458] width 995 height 846
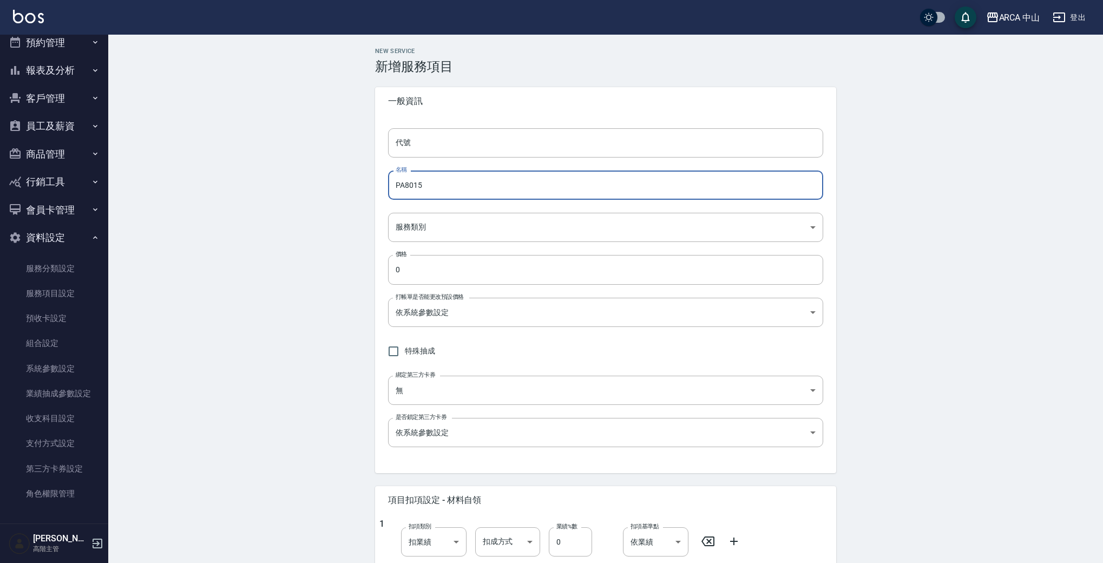
paste input "3 燙劉海/局部燙85折1100/93"
click at [421, 188] on input "PA8013 燙劉海/局部燙85折1100/935" at bounding box center [605, 185] width 435 height 29
type input "PA8015 燙劉海/局部燙85折1100/935"
click at [425, 150] on input "代號" at bounding box center [605, 142] width 435 height 29
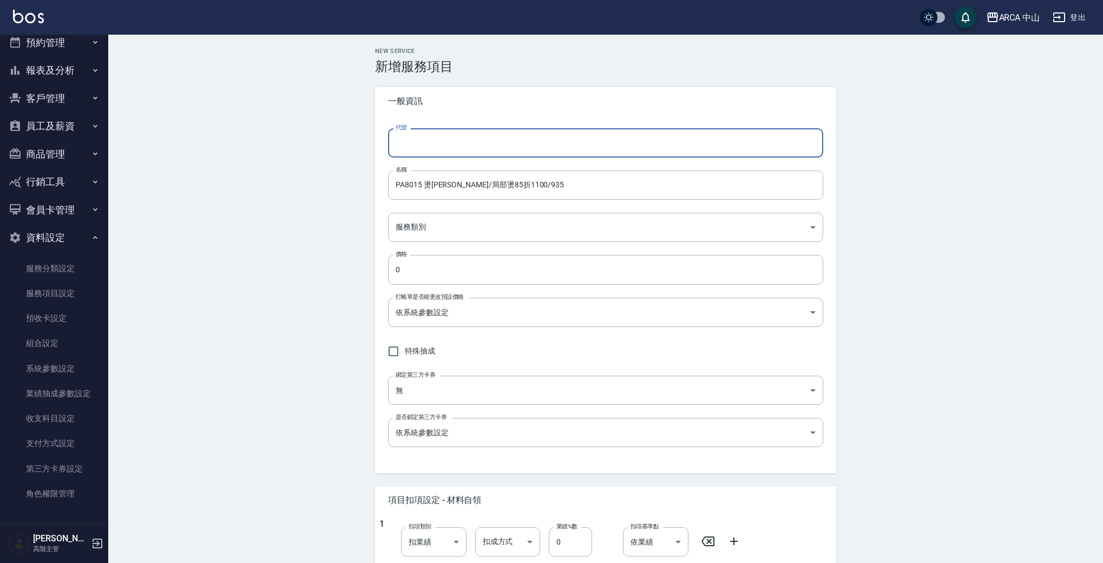
paste input "PA8013 燙劉海/局部燙85折1100/935"
drag, startPoint x: 417, startPoint y: 145, endPoint x: 567, endPoint y: 149, distance: 150.0
click at [559, 149] on input "PA8013 燙劉海/局部燙85折1100/935" at bounding box center [605, 142] width 435 height 29
type input "PA8015"
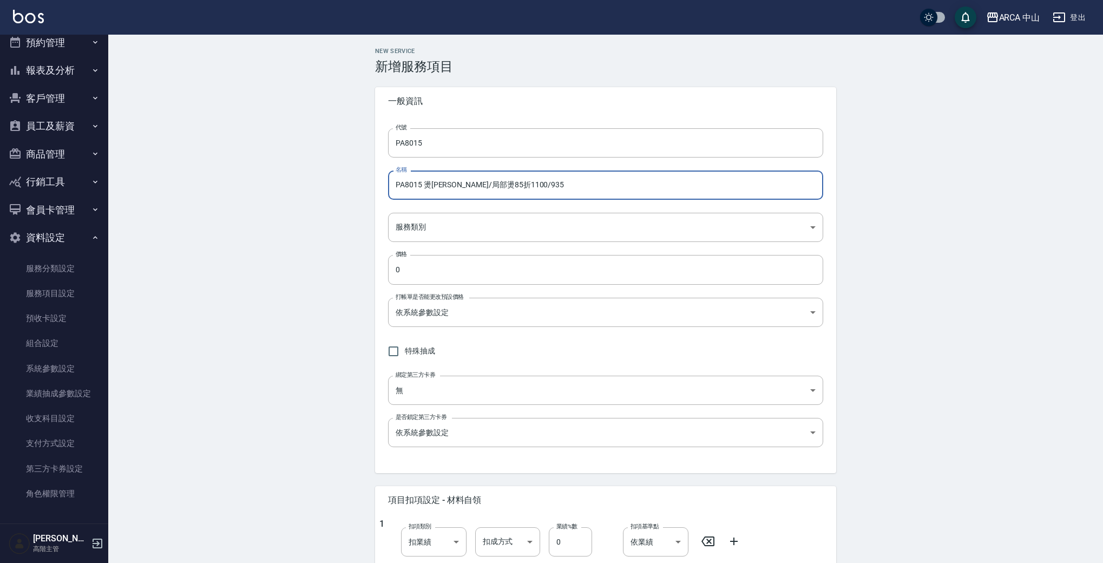
click at [495, 185] on input "PA8015 燙劉海/局部燙85折1100/935" at bounding box center [605, 185] width 435 height 29
drag, startPoint x: 509, startPoint y: 188, endPoint x: 525, endPoint y: 185, distance: 16.5
click at [525, 185] on input "PA8015 燙劉海/局部燙85折1300/935" at bounding box center [605, 185] width 435 height 29
drag, startPoint x: 555, startPoint y: 179, endPoint x: 312, endPoint y: 193, distance: 242.9
click at [312, 193] on div "New Service 新增服務項目 一般資訊 代號 PA8015 代號 名稱 PA8015 燙劉海/局部燙85折1300/1105 名稱 服務類別 ​ 服務…" at bounding box center [605, 458] width 995 height 846
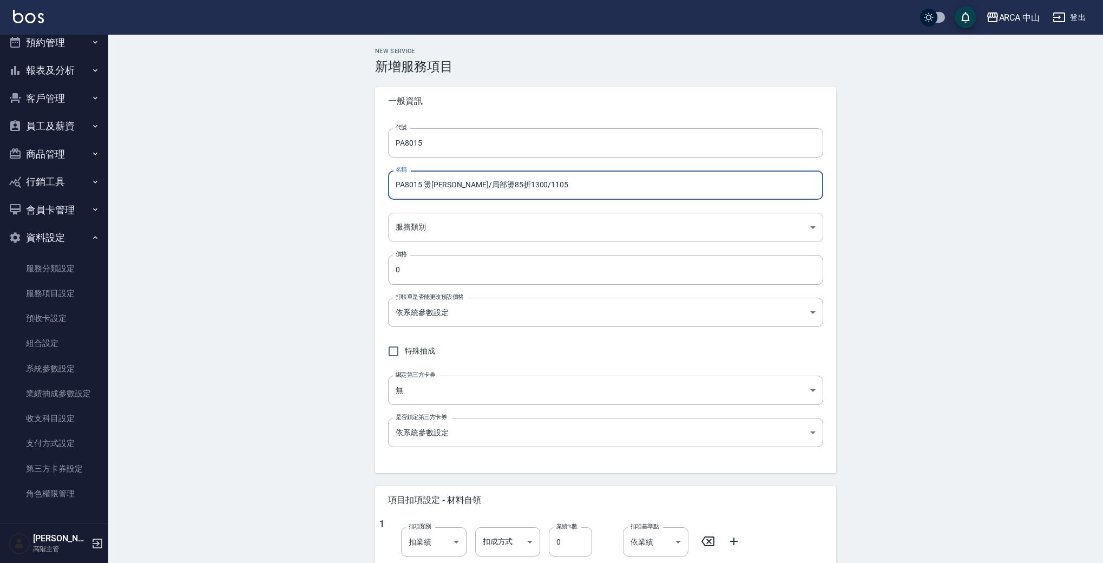
type input "PA8015 燙劉海/局部燙85折1300/1105"
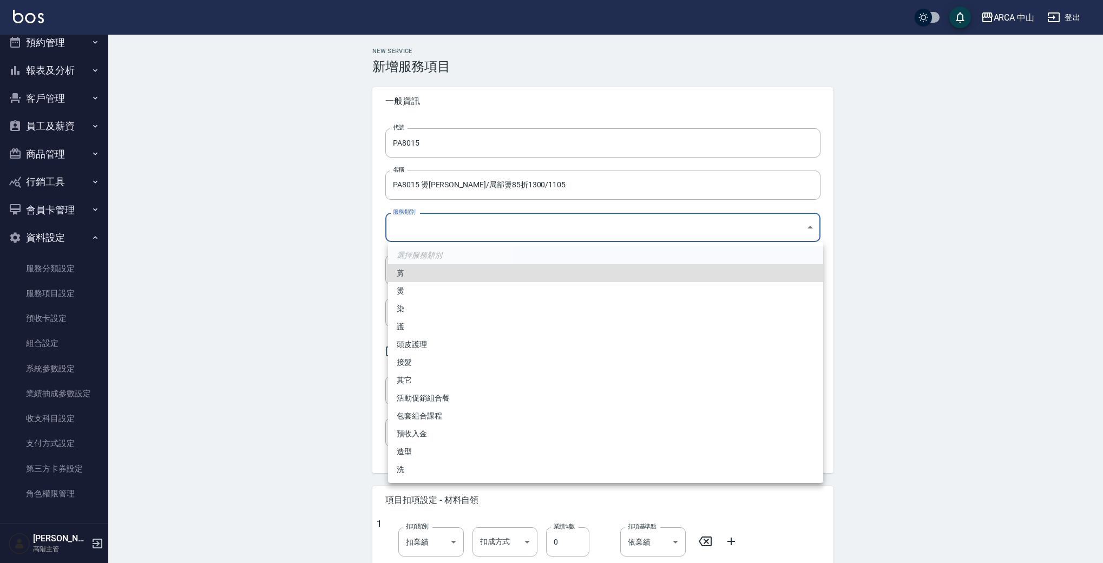
click at [458, 231] on body "ARCA 中山 登出 櫃檯作業 打帳單 帳單列表 掛單列表 座位開單 營業儀表板 現金收支登錄 高階收支登錄 材料自購登錄 每日結帳 排班表 現場電腦打卡 掃…" at bounding box center [551, 440] width 1103 height 881
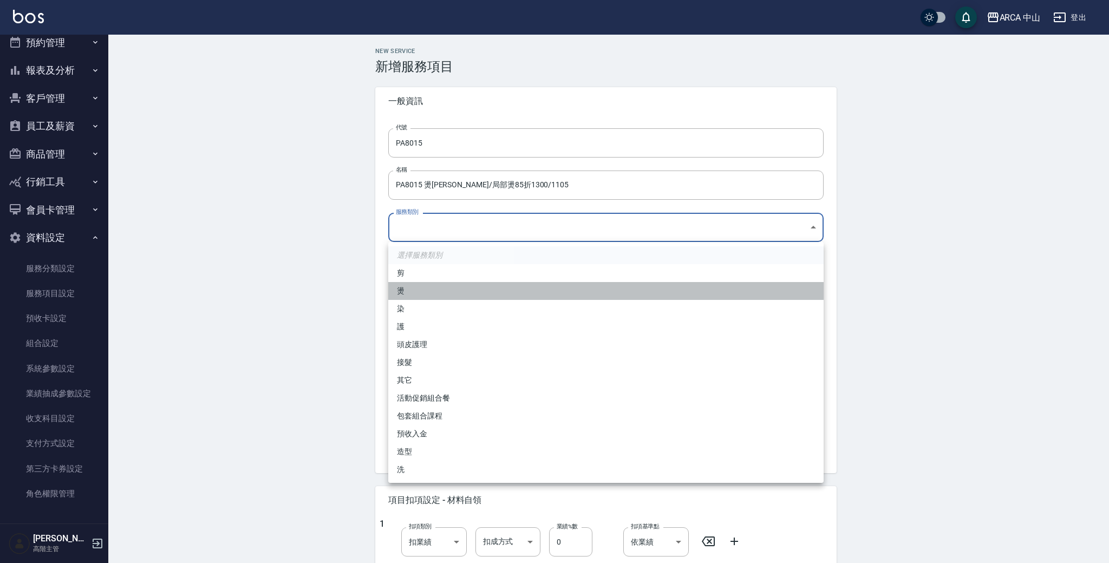
click at [450, 293] on li "燙" at bounding box center [605, 291] width 435 height 18
type input "d57bc0b5-3c88-45ef-9448-ff089779e577"
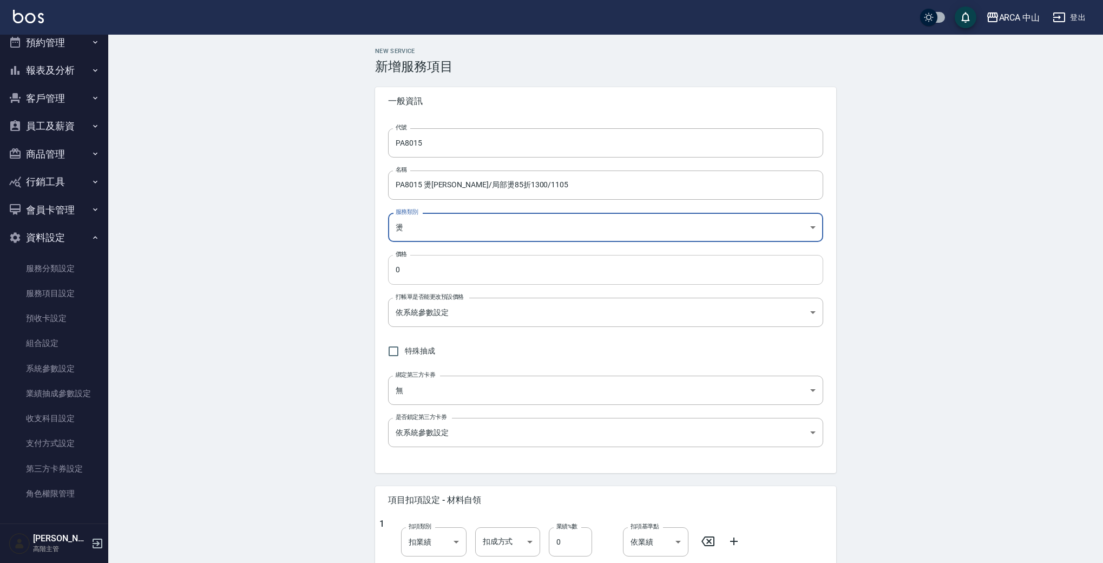
click at [476, 271] on input "0" at bounding box center [605, 269] width 435 height 29
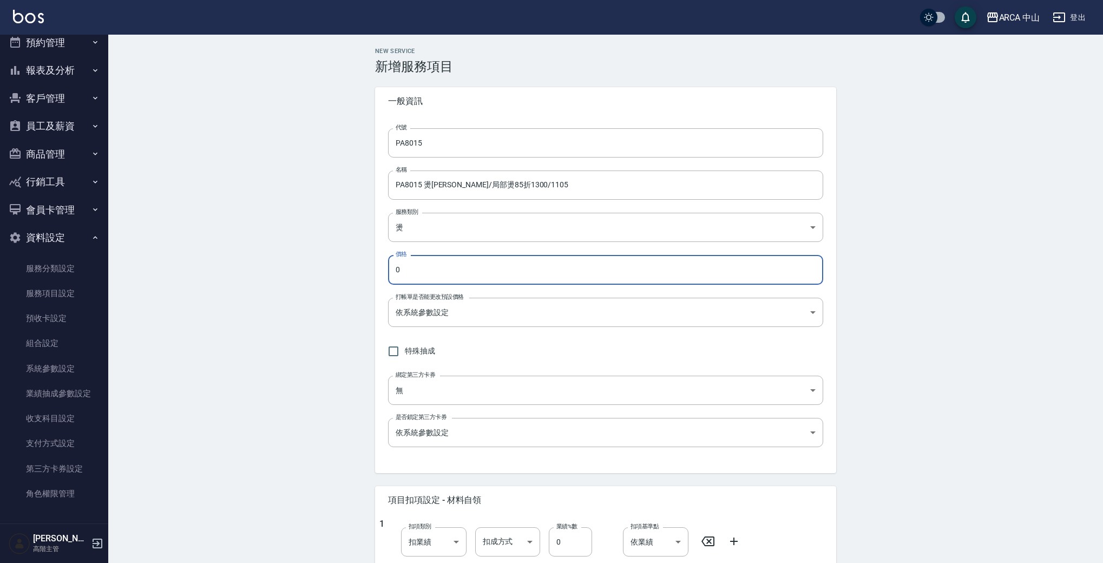
drag, startPoint x: 441, startPoint y: 277, endPoint x: 322, endPoint y: 265, distance: 119.7
click at [327, 265] on div "New Service 新增服務項目 一般資訊 代號 PA8015 代號 名稱 PA8015 燙劉海/局部燙85折1300/1105 名稱 服務類別 燙 d5…" at bounding box center [605, 458] width 995 height 846
type input "1105"
click at [514, 310] on body "ARCA 中山 登出 櫃檯作業 打帳單 帳單列表 掛單列表 座位開單 營業儀表板 現金收支登錄 高階收支登錄 材料自購登錄 每日結帳 排班表 現場電腦打卡 掃…" at bounding box center [551, 440] width 1103 height 881
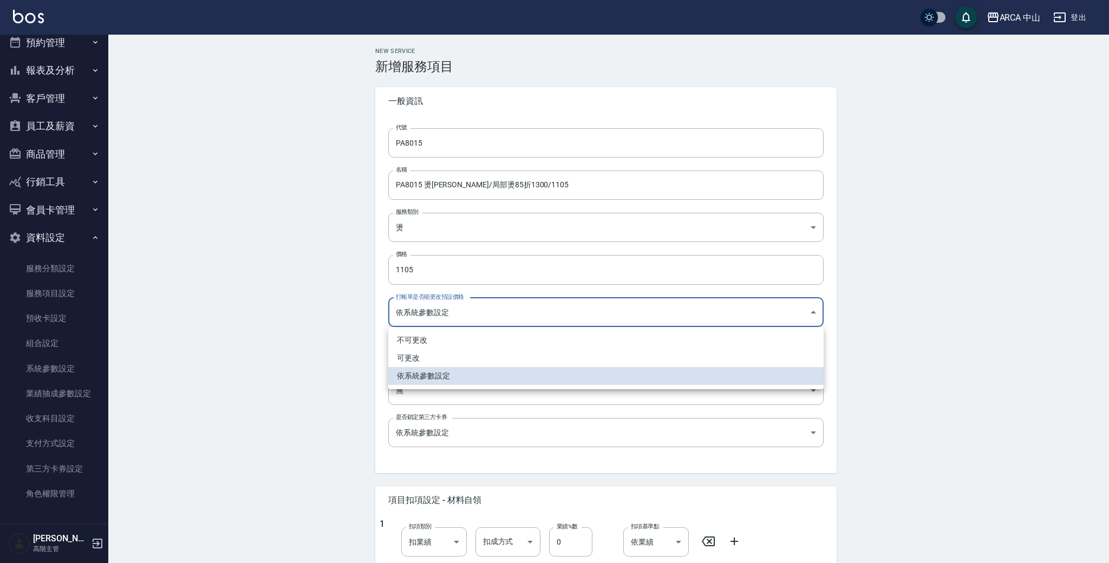
click at [518, 352] on li "可更改" at bounding box center [605, 358] width 435 height 18
type input "FALSE"
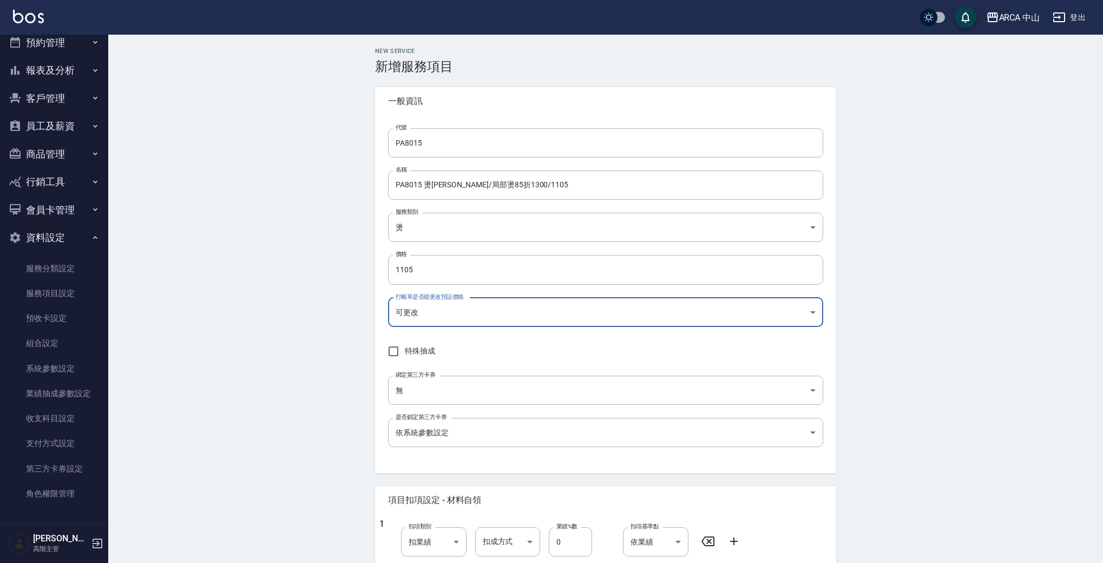
click at [287, 329] on div "New Service 新增服務項目 一般資訊 代號 PA8015 代號 名稱 PA8015 燙劉海/局部燙85折1300/1105 名稱 服務類別 燙 d5…" at bounding box center [605, 458] width 995 height 846
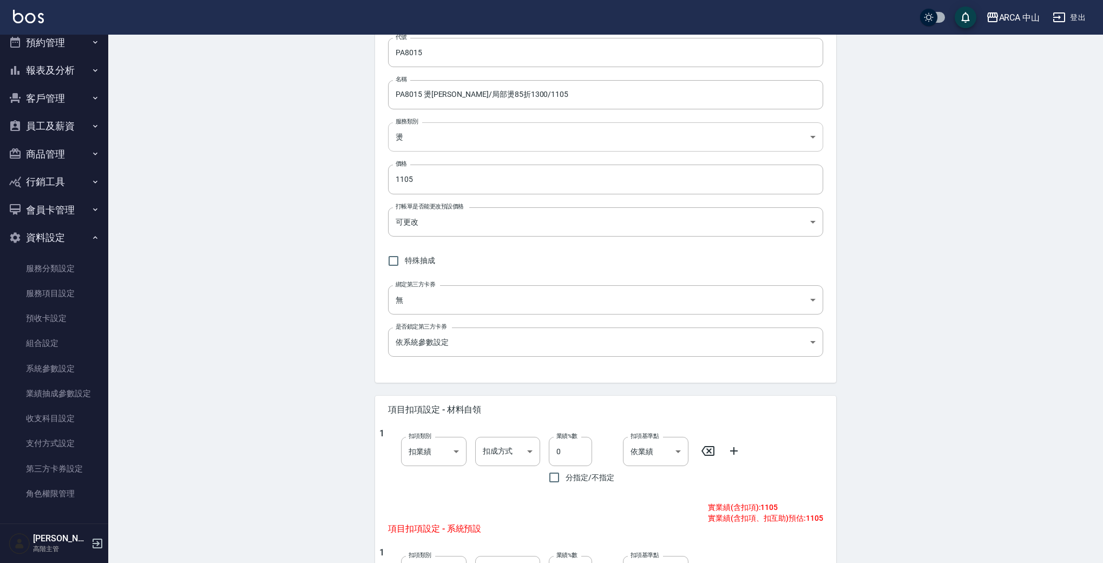
scroll to position [133, 0]
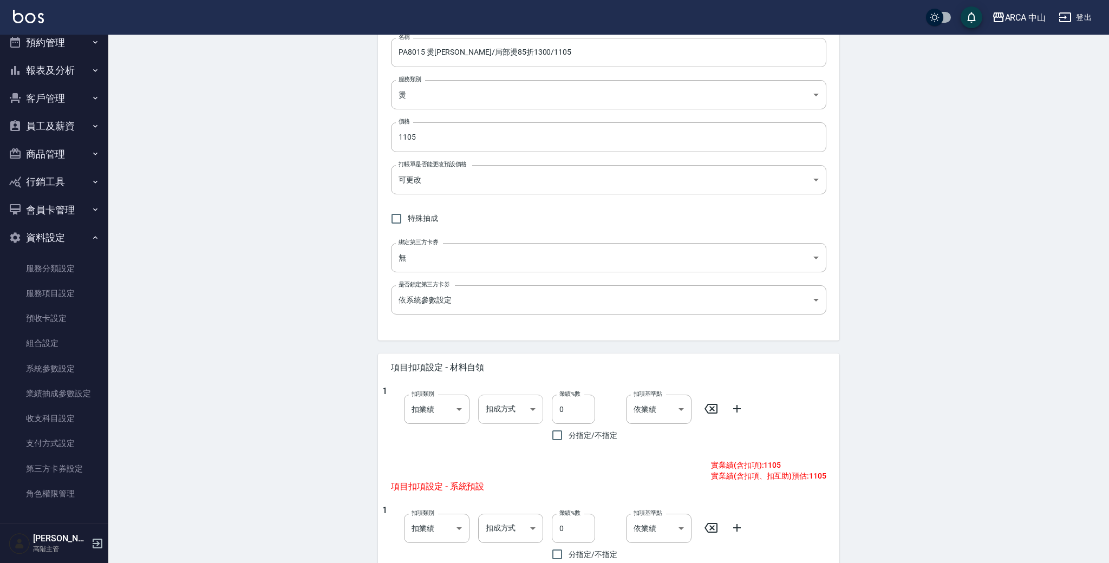
click at [529, 407] on body "ARCA 中山 登出 櫃檯作業 打帳單 帳單列表 掛單列表 座位開單 營業儀表板 現金收支登錄 高階收支登錄 材料自購登錄 每日結帳 排班表 現場電腦打卡 掃…" at bounding box center [554, 307] width 1109 height 881
click at [511, 432] on li "依業績%數" at bounding box center [507, 437] width 65 height 18
type input "扣趴數"
click at [569, 411] on input "0" at bounding box center [570, 409] width 43 height 29
type input "10"
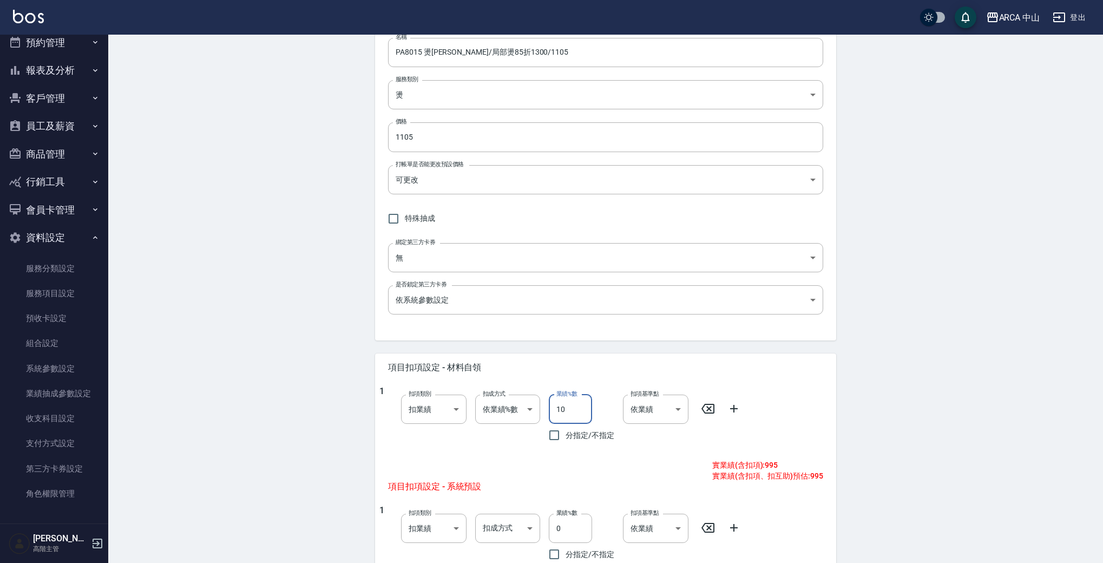
click at [915, 365] on div "New Service 新增服務項目 一般資訊 代號 PA8015 代號 名稱 PA8015 燙劉海/局部燙85折1300/1105 名稱 服務類別 燙 d5…" at bounding box center [605, 325] width 995 height 846
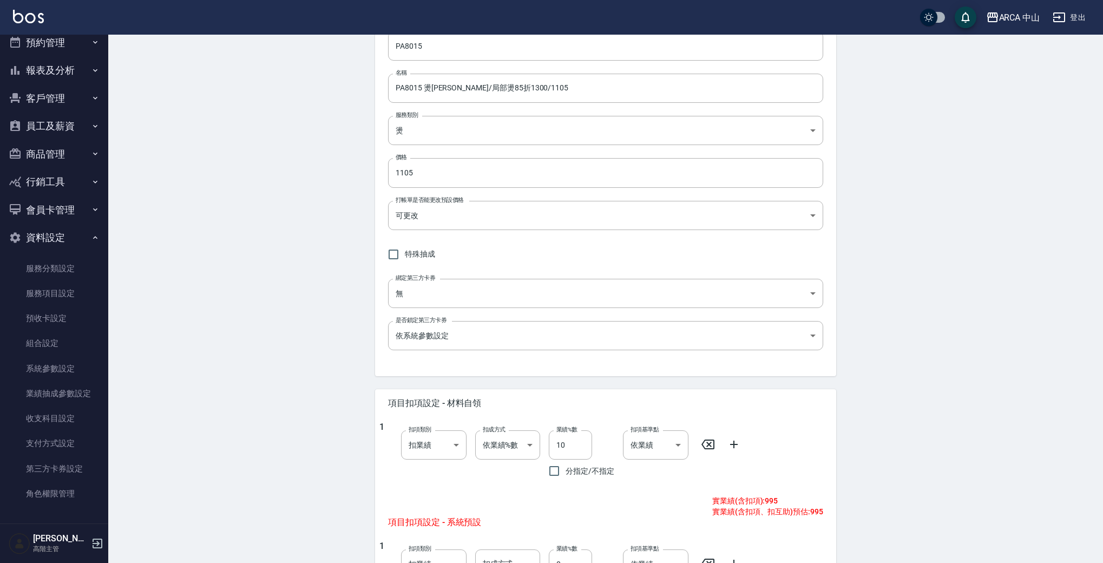
scroll to position [318, 0]
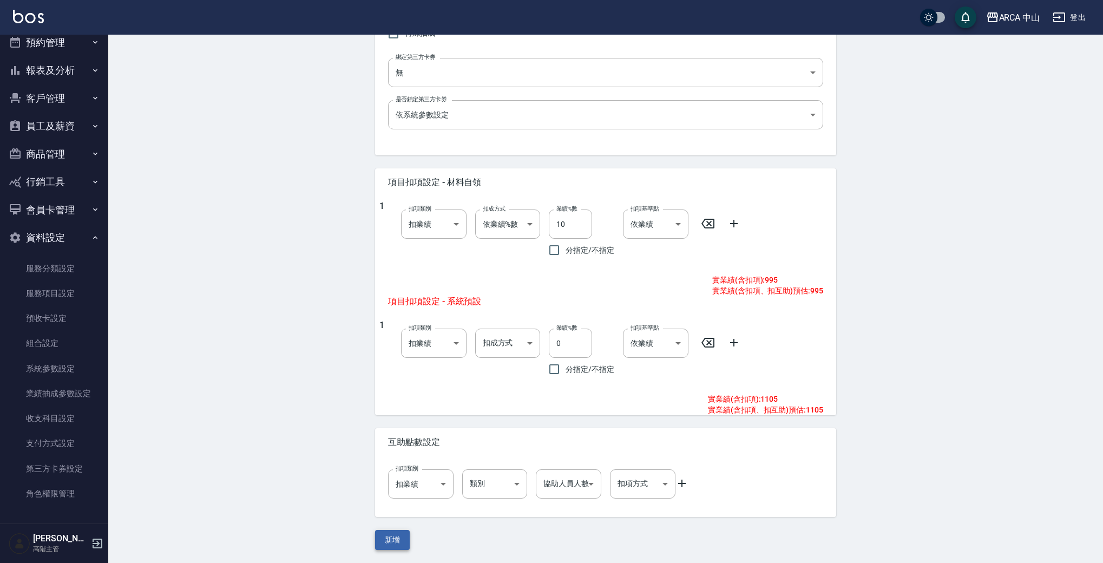
click at [381, 543] on button "新增" at bounding box center [392, 540] width 35 height 20
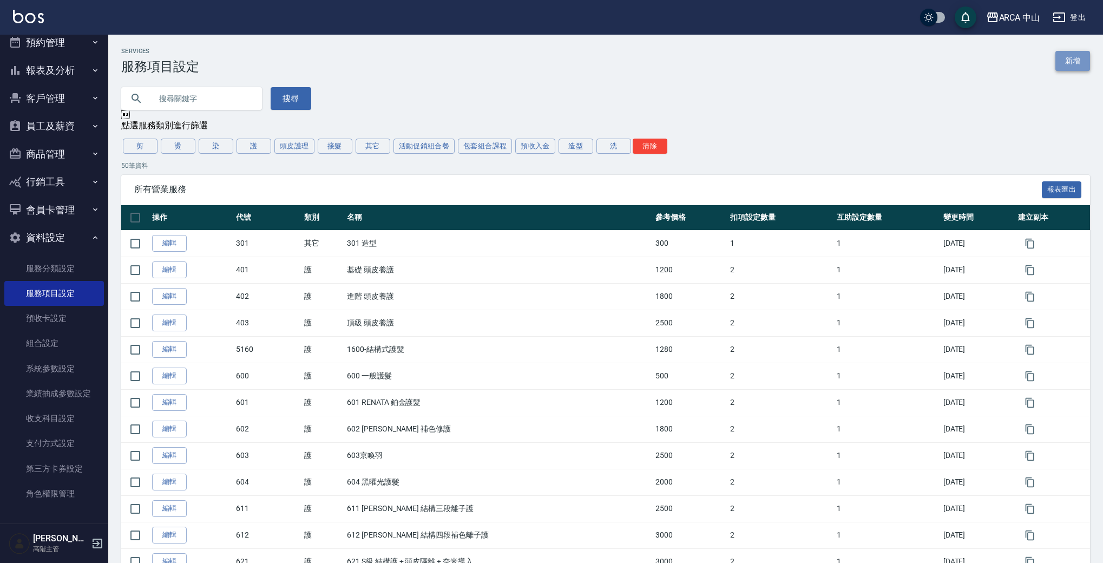
click at [1071, 52] on link "新增" at bounding box center [1073, 61] width 35 height 20
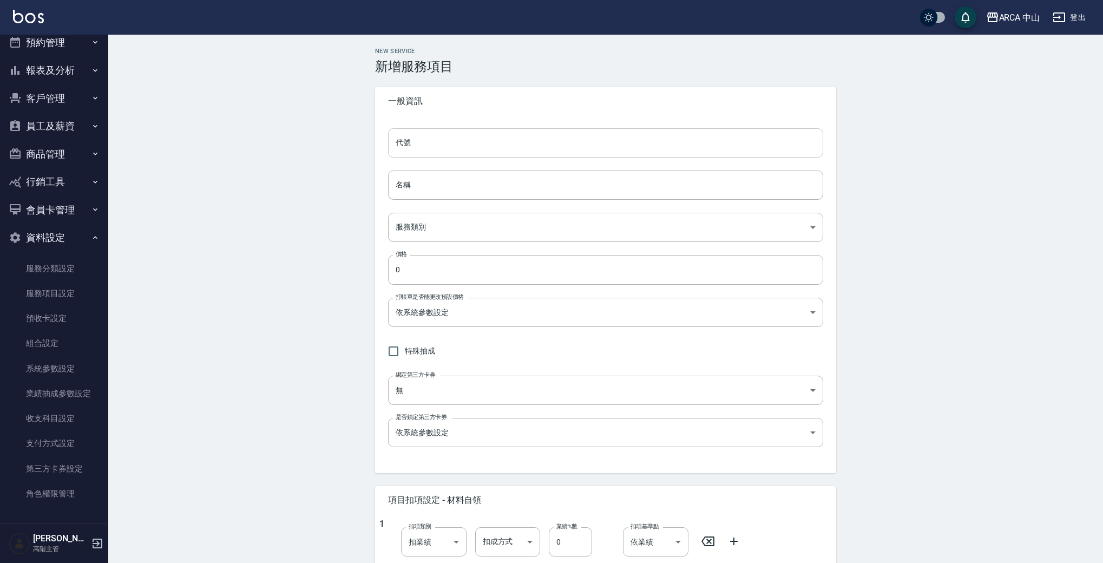
click at [482, 142] on input "代號" at bounding box center [605, 142] width 435 height 29
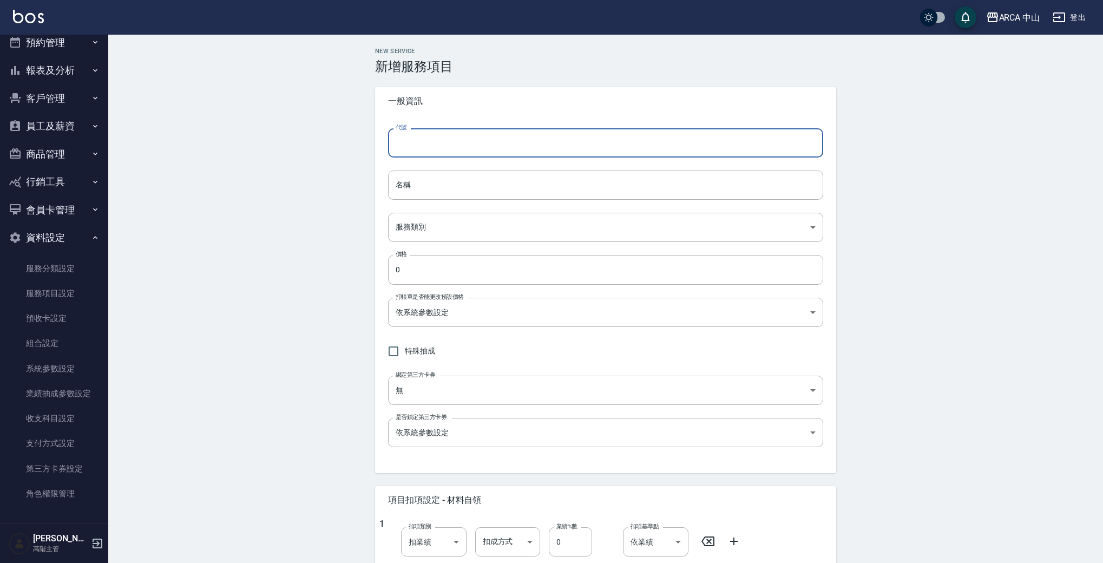
paste input "PA8015 燙劉海/局部燙85折1300/1105"
type input "PA8015 燙劉海/局部燙85折1300/1105"
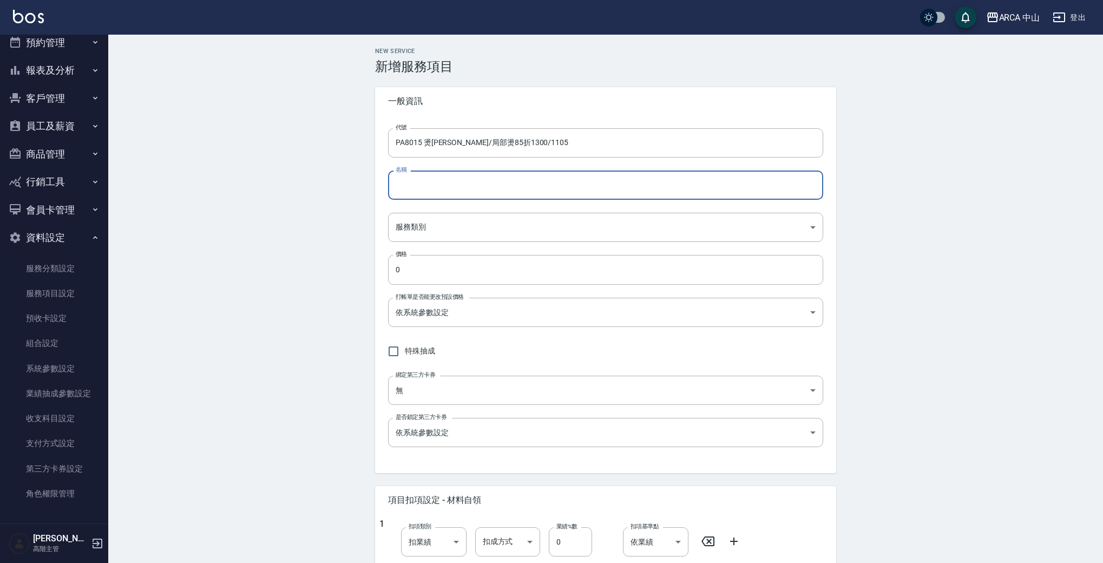
click at [431, 175] on input "名稱" at bounding box center [605, 185] width 435 height 29
paste input "PA8015 燙劉海/局部燙85折1300/1105"
type input "PA8015 燙劉海/局部燙85折1300/1105"
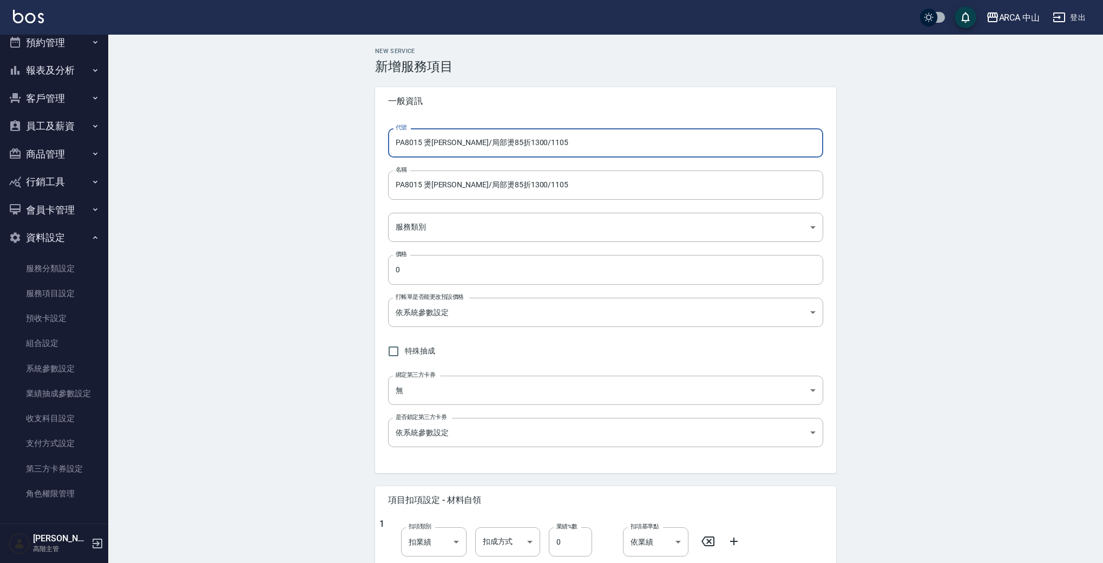
drag, startPoint x: 418, startPoint y: 145, endPoint x: 597, endPoint y: 149, distance: 179.2
click at [597, 149] on input "PA8015 燙劉海/局部燙85折1300/1105" at bounding box center [605, 142] width 435 height 29
type input "PA8016"
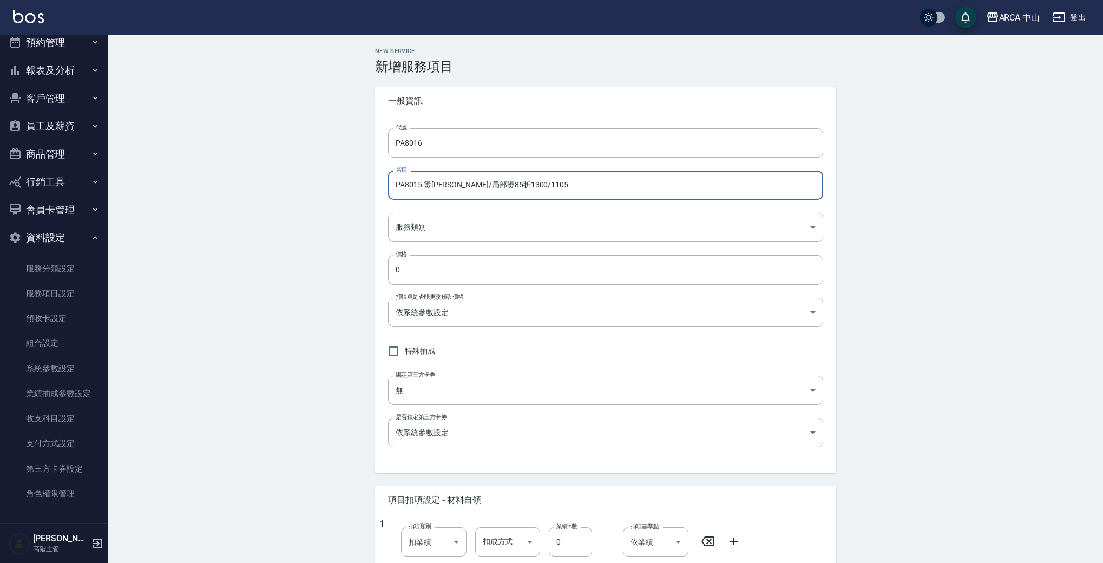
drag, startPoint x: 492, startPoint y: 186, endPoint x: 497, endPoint y: 186, distance: 5.4
click at [497, 186] on input "PA8015 燙劉海/局部燙85折1300/1105" at bounding box center [605, 185] width 435 height 29
drag, startPoint x: 509, startPoint y: 183, endPoint x: 555, endPoint y: 182, distance: 46.0
click at [555, 182] on input "PA8015 燙劉海/局部燙85折1400/1105" at bounding box center [605, 185] width 435 height 29
type input "PA8015 燙劉海/局部燙85折1400/1190"
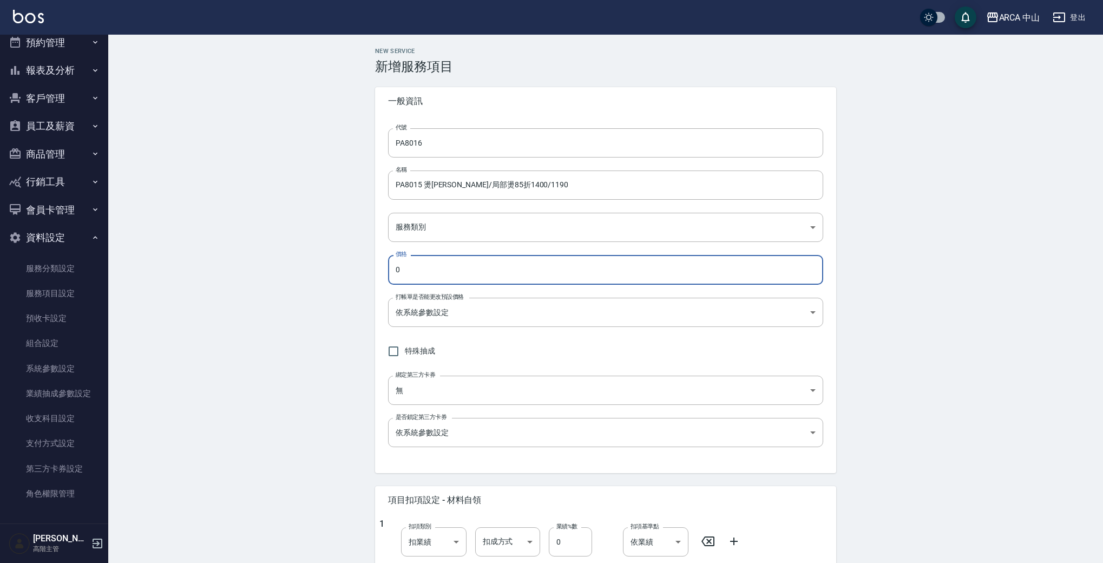
drag, startPoint x: 519, startPoint y: 263, endPoint x: 225, endPoint y: 244, distance: 294.0
click at [242, 248] on div "New Service 新增服務項目 一般資訊 代號 PA8016 代號 名稱 PA8015 燙劉海/局部燙85折1400/1190 名稱 服務類別 ​ 服務…" at bounding box center [605, 458] width 995 height 846
type input "1190"
click at [516, 222] on body "ARCA 中山 登出 櫃檯作業 打帳單 帳單列表 掛單列表 座位開單 營業儀表板 現金收支登錄 高階收支登錄 材料自購登錄 每日結帳 排班表 現場電腦打卡 掃…" at bounding box center [554, 440] width 1109 height 881
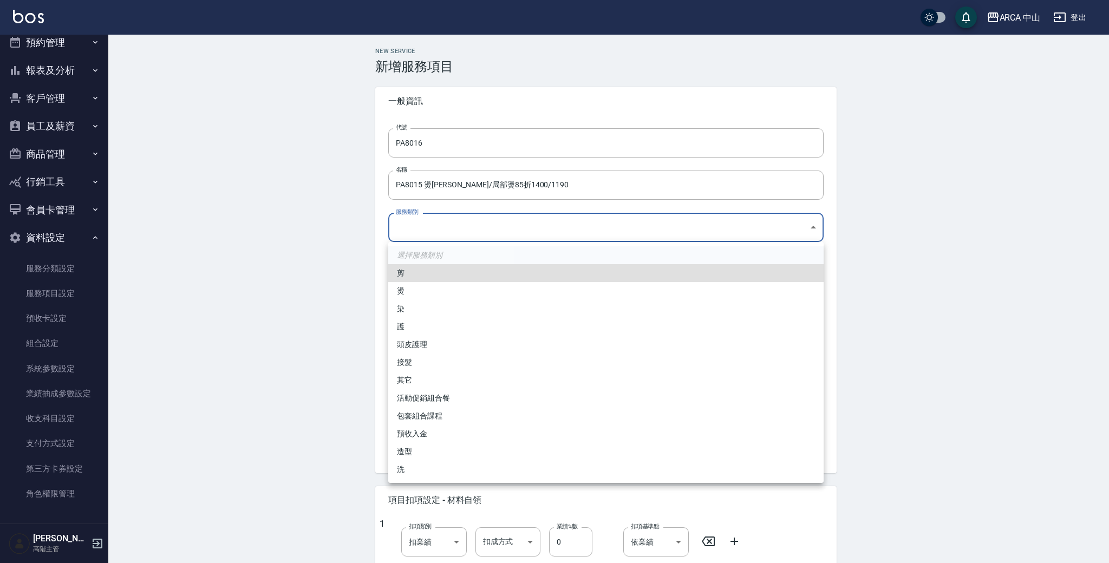
click at [460, 293] on li "燙" at bounding box center [605, 291] width 435 height 18
type input "d57bc0b5-3c88-45ef-9448-ff089779e577"
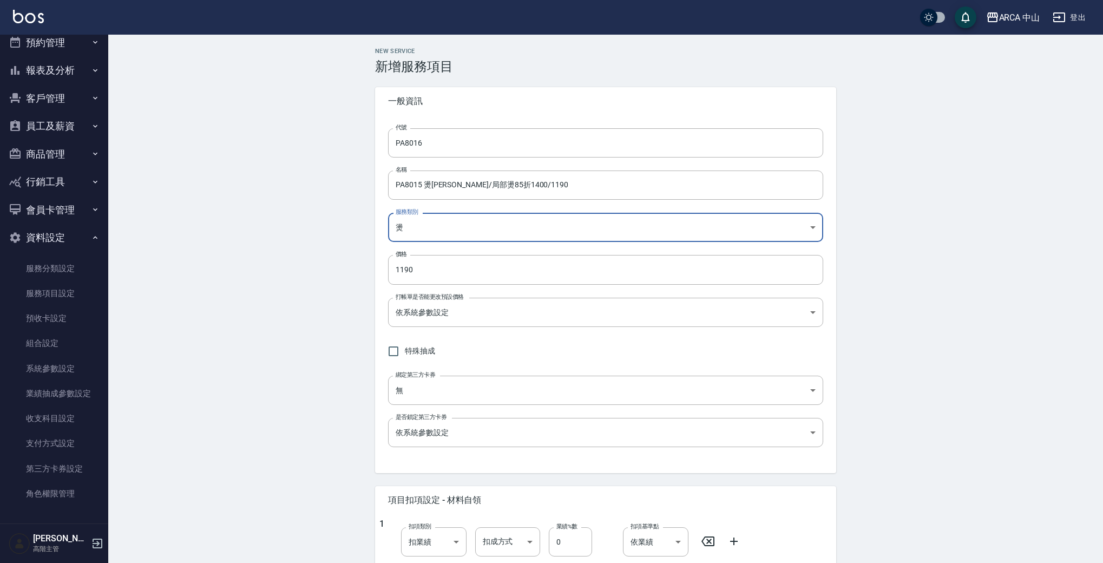
click at [343, 287] on div "New Service 新增服務項目 一般資訊 代號 PA8016 代號 名稱 PA8015 燙劉海/局部燙85折1400/1190 名稱 服務類別 燙 d5…" at bounding box center [605, 458] width 995 height 846
click at [503, 315] on body "ARCA 中山 登出 櫃檯作業 打帳單 帳單列表 掛單列表 座位開單 營業儀表板 現金收支登錄 高階收支登錄 材料自購登錄 每日結帳 排班表 現場電腦打卡 掃…" at bounding box center [551, 440] width 1103 height 881
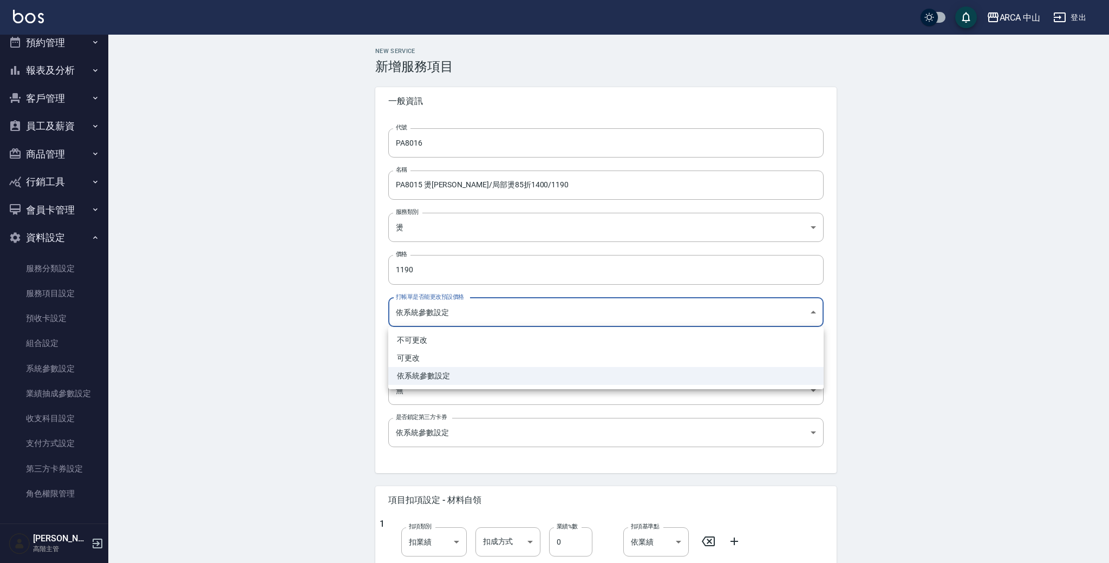
click at [464, 361] on li "可更改" at bounding box center [605, 358] width 435 height 18
type input "FALSE"
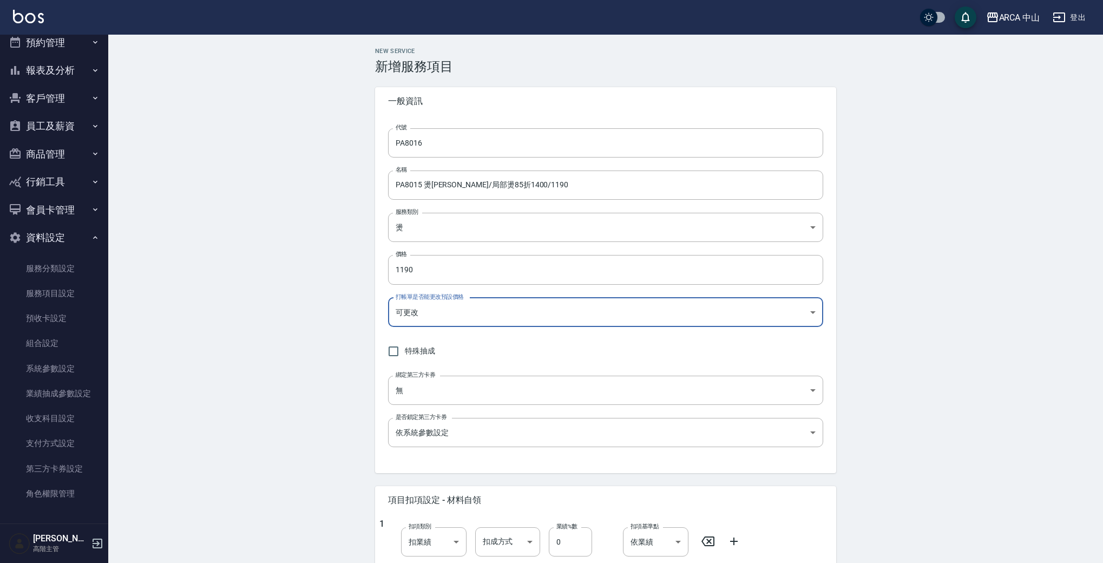
click at [521, 337] on div "代號 PA8016 代號 名稱 PA8015 燙劉海/局部燙85折1400/1190 名稱 服務類別 燙 d57bc0b5-3c88-45ef-9448-ff…" at bounding box center [605, 294] width 461 height 358
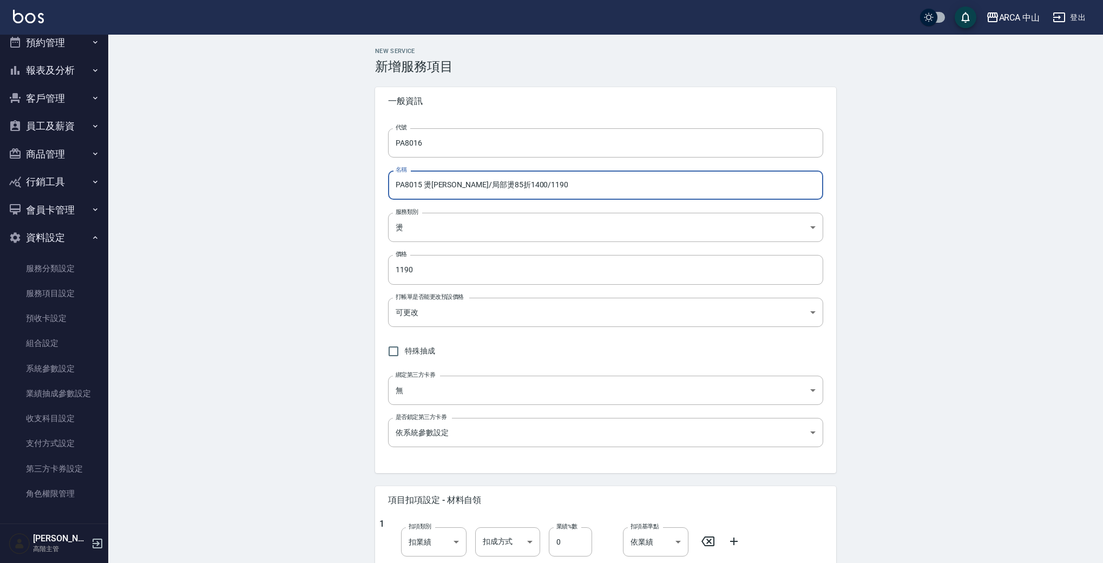
click at [418, 187] on input "PA8015 燙劉海/局部燙85折1400/1190" at bounding box center [605, 185] width 435 height 29
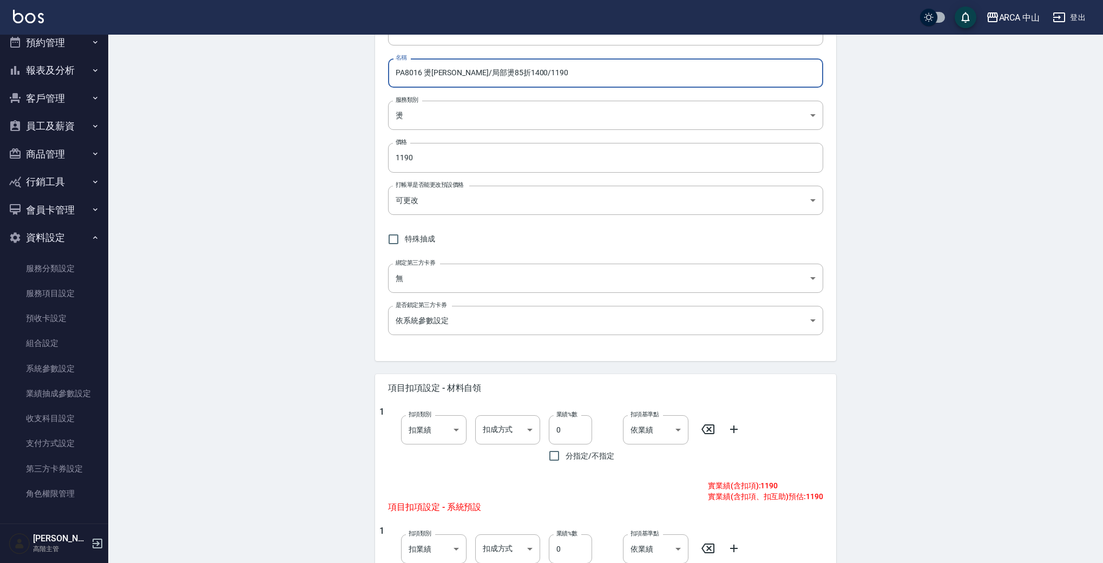
scroll to position [318, 0]
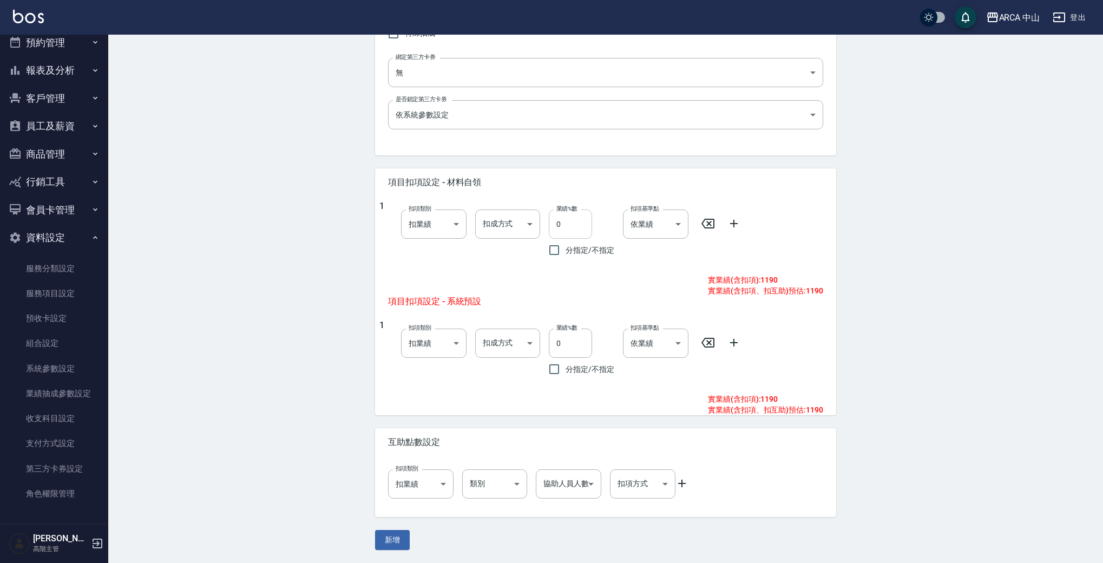
type input "PA8016 燙劉海/局部燙85折1400/1190"
click at [578, 224] on input "0" at bounding box center [570, 223] width 43 height 29
type input "10"
click at [516, 227] on body "ARCA 中山 登出 櫃檯作業 打帳單 帳單列表 掛單列表 座位開單 營業儀表板 現金收支登錄 高階收支登錄 材料自購登錄 每日結帳 排班表 現場電腦打卡 掃…" at bounding box center [551, 122] width 1103 height 881
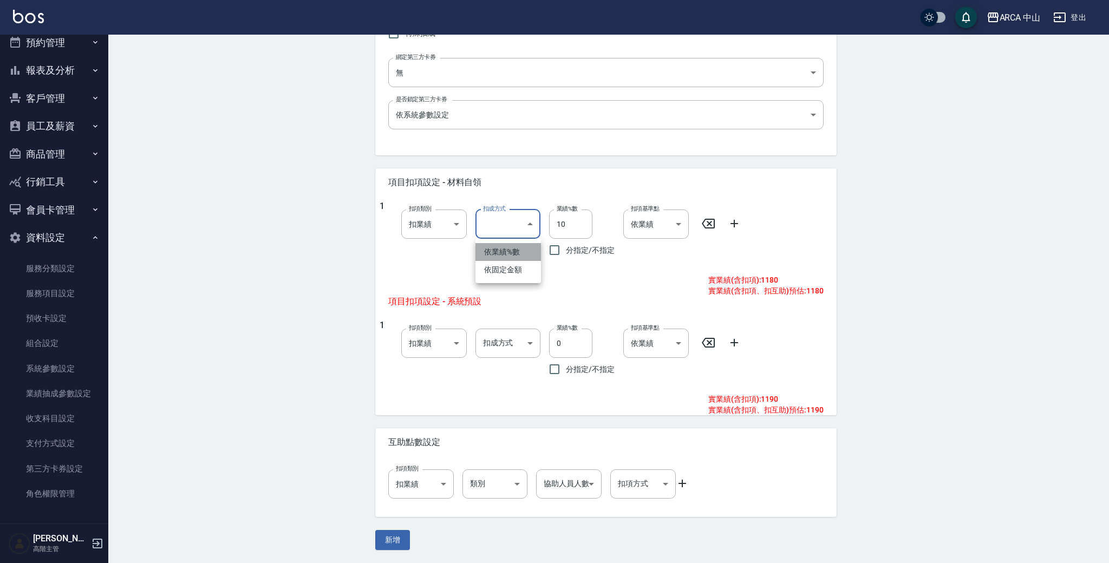
click at [515, 254] on li "依業績%數" at bounding box center [507, 252] width 65 height 18
type input "扣趴數"
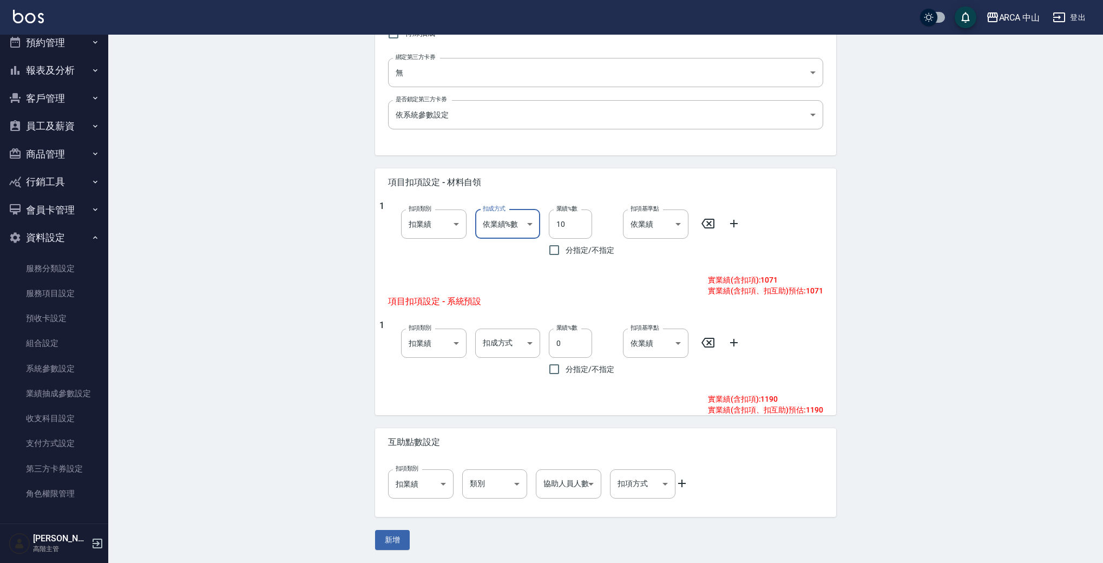
click at [892, 350] on div "New Service 新增服務項目 一般資訊 代號 PA8016 代號 名稱 PA8016 燙劉海/局部燙85折1400/1190 名稱 服務類別 燙 d5…" at bounding box center [605, 140] width 995 height 846
click at [393, 542] on button "新增" at bounding box center [392, 540] width 35 height 20
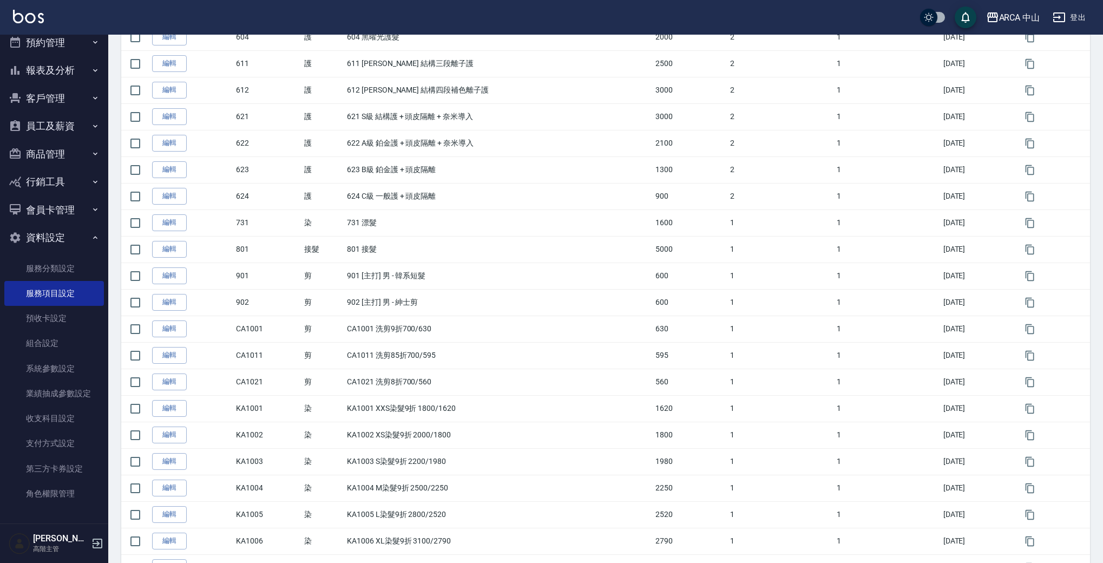
scroll to position [49, 0]
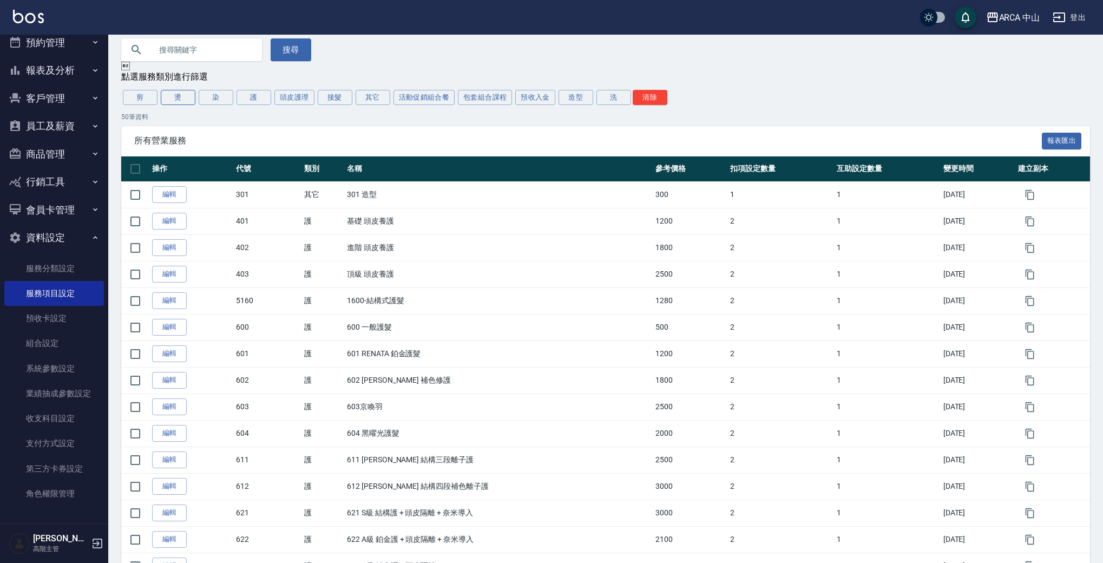
click at [185, 97] on button "燙" at bounding box center [178, 97] width 35 height 15
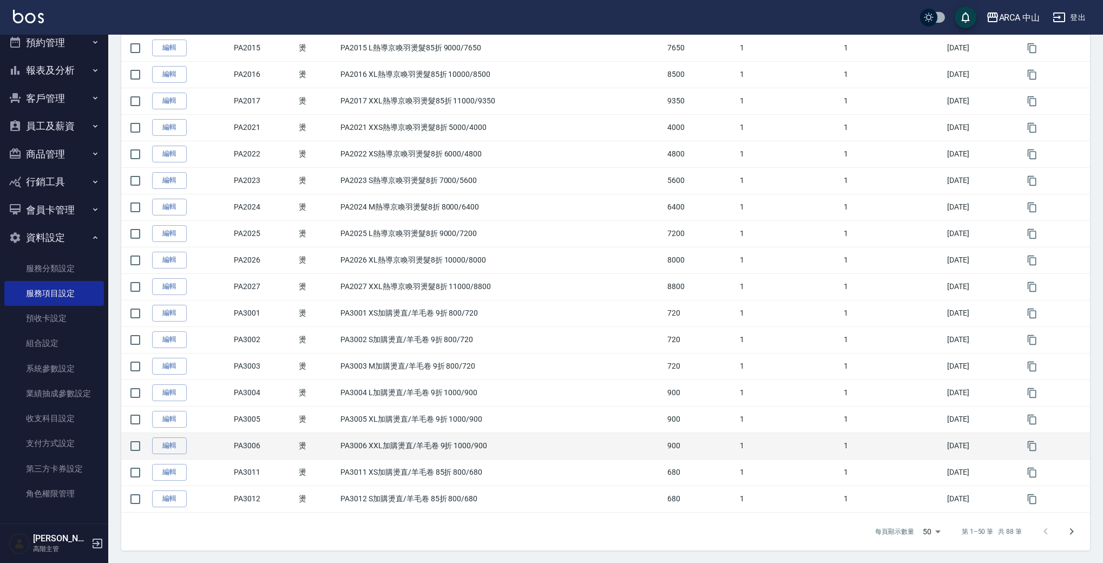
scroll to position [1045, 0]
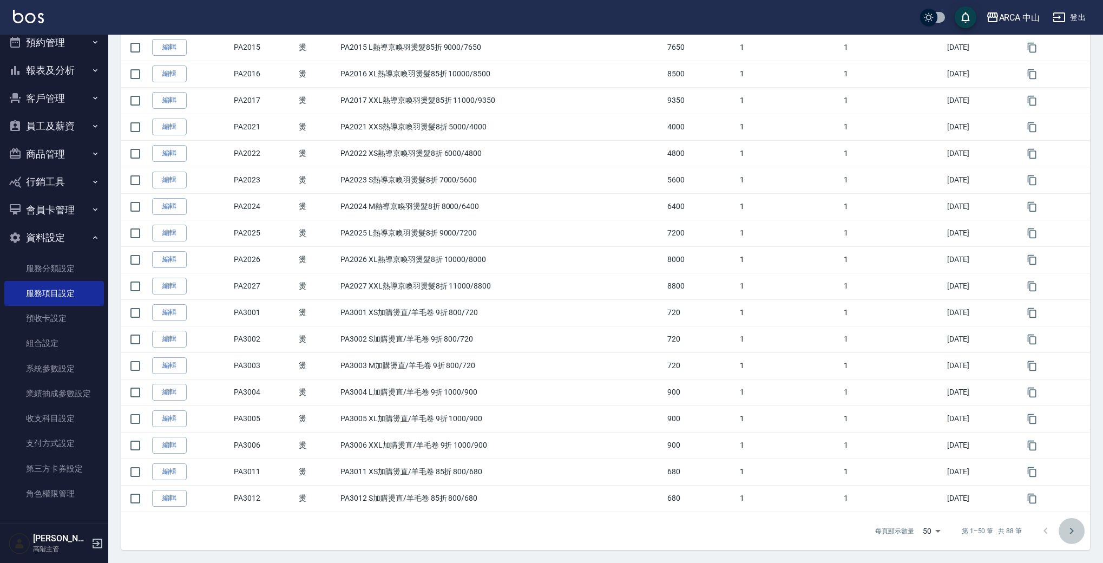
click at [1079, 529] on button "Go to next page" at bounding box center [1072, 531] width 26 height 26
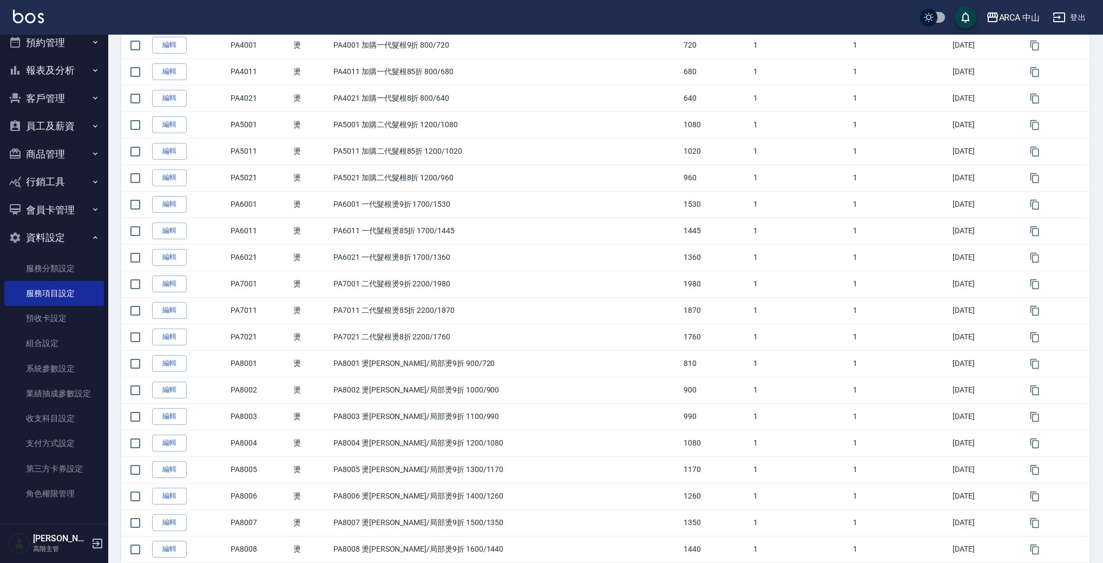
scroll to position [727, 0]
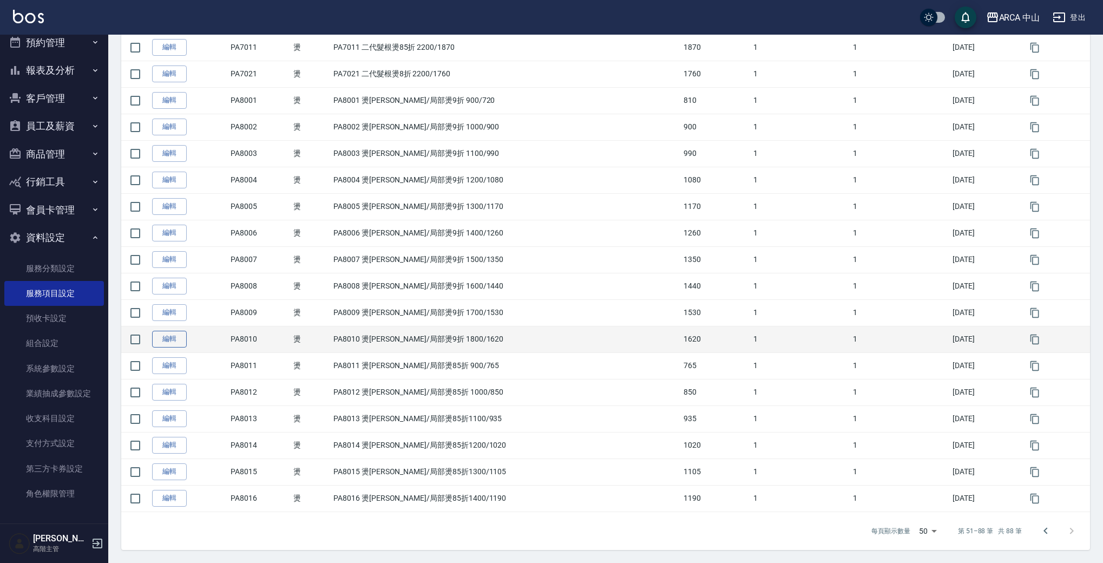
click at [169, 342] on link "編輯" at bounding box center [169, 339] width 35 height 17
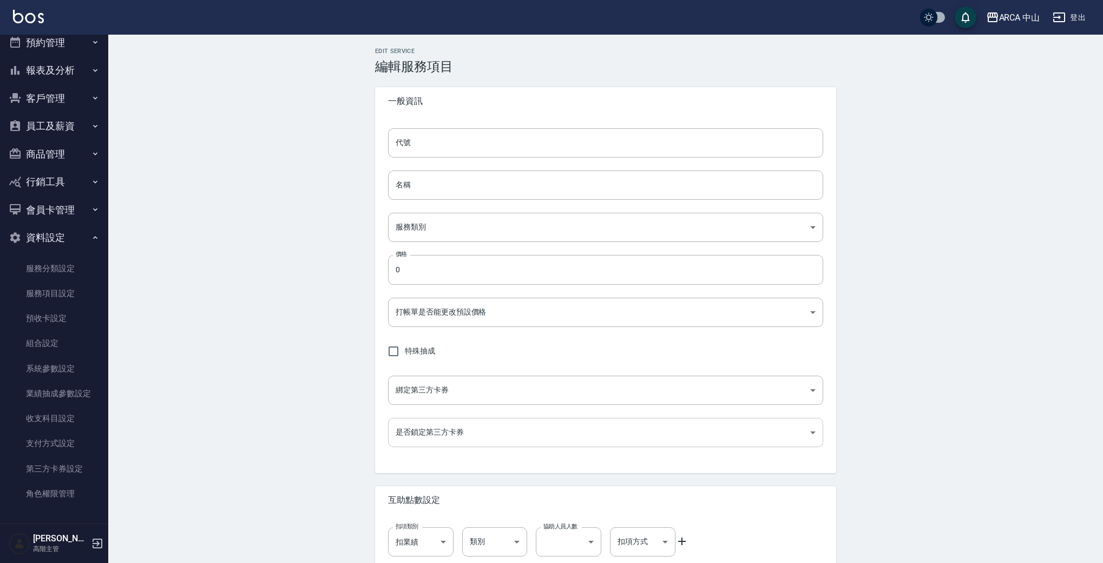
type input "PA8010"
type input "PA8010 燙劉海/局部燙9折 1800/1620"
type input "d57bc0b5-3c88-45ef-9448-ff089779e577"
type input "1620"
type input "FALSE"
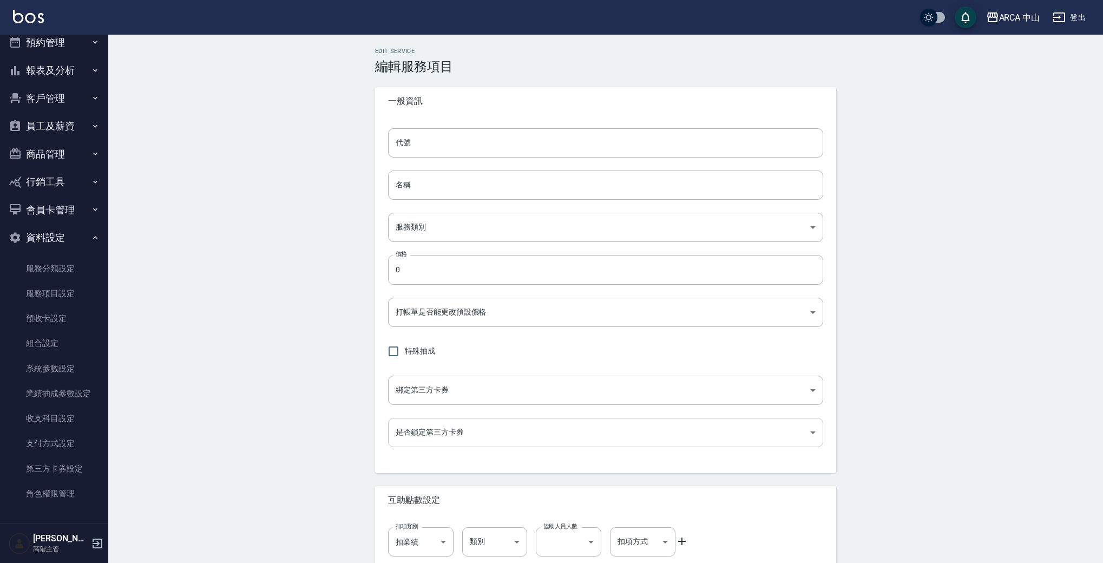
type input "none"
type input "UNSET"
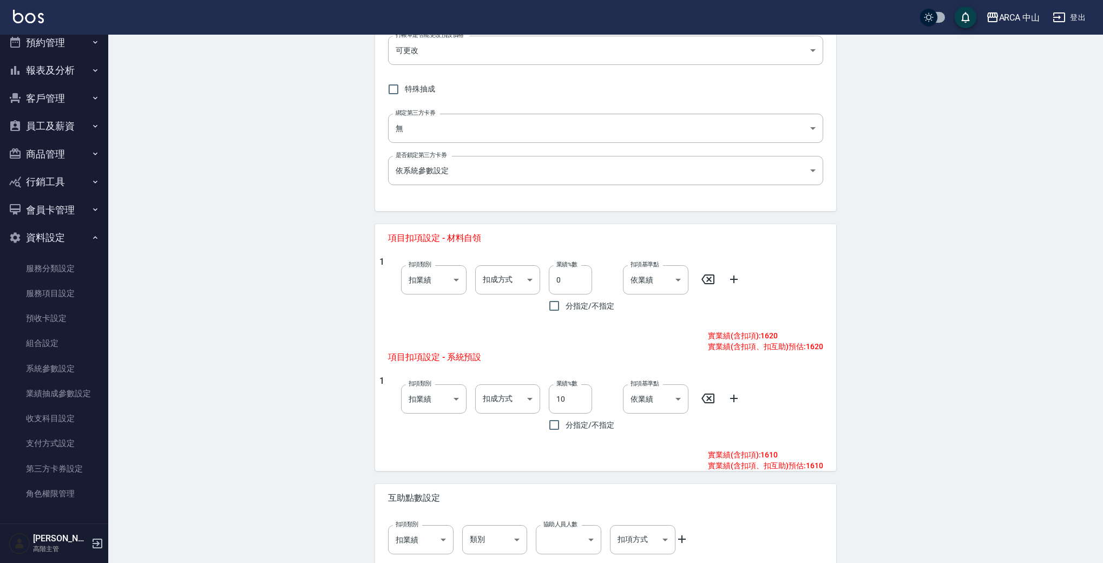
scroll to position [318, 0]
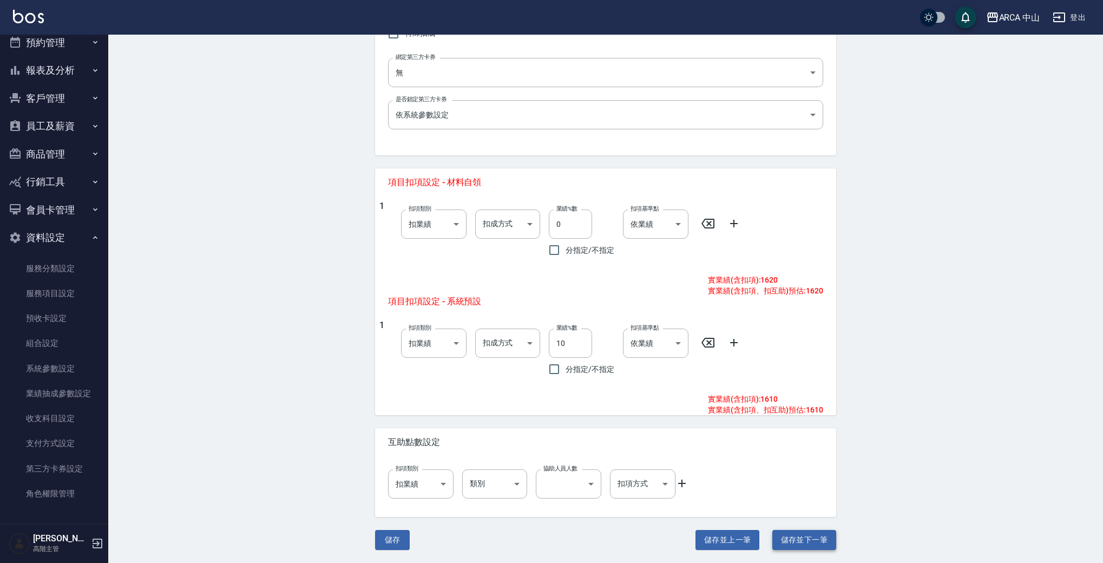
click at [823, 541] on button "儲存並下一筆" at bounding box center [804, 540] width 64 height 20
type input "PA8011"
type input "PA8011 燙劉海/局部燙85折 900/765"
type input "765"
type input "扣趴數"
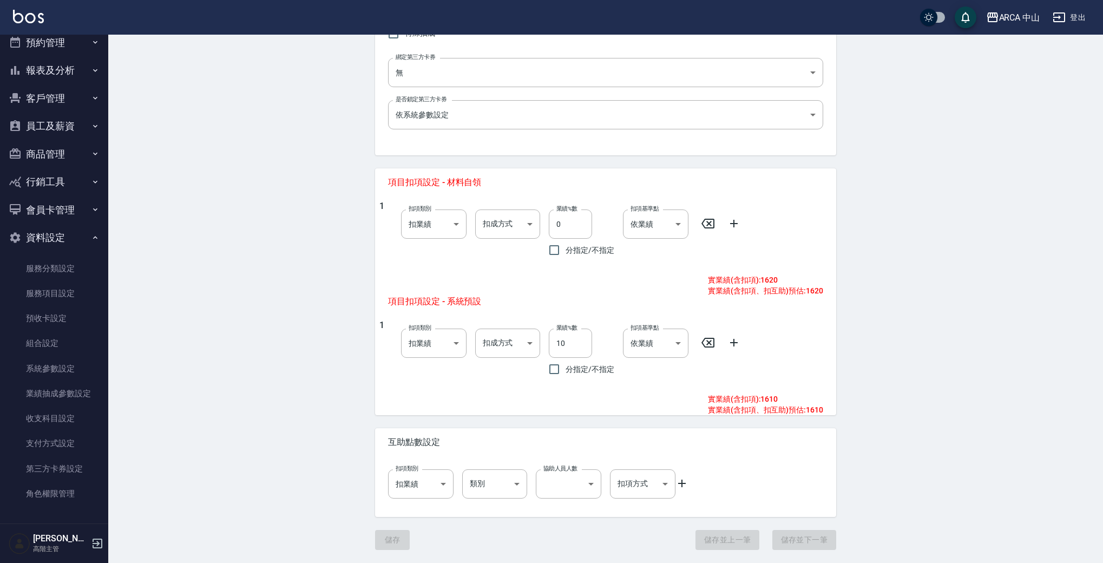
type input "10"
type input "0"
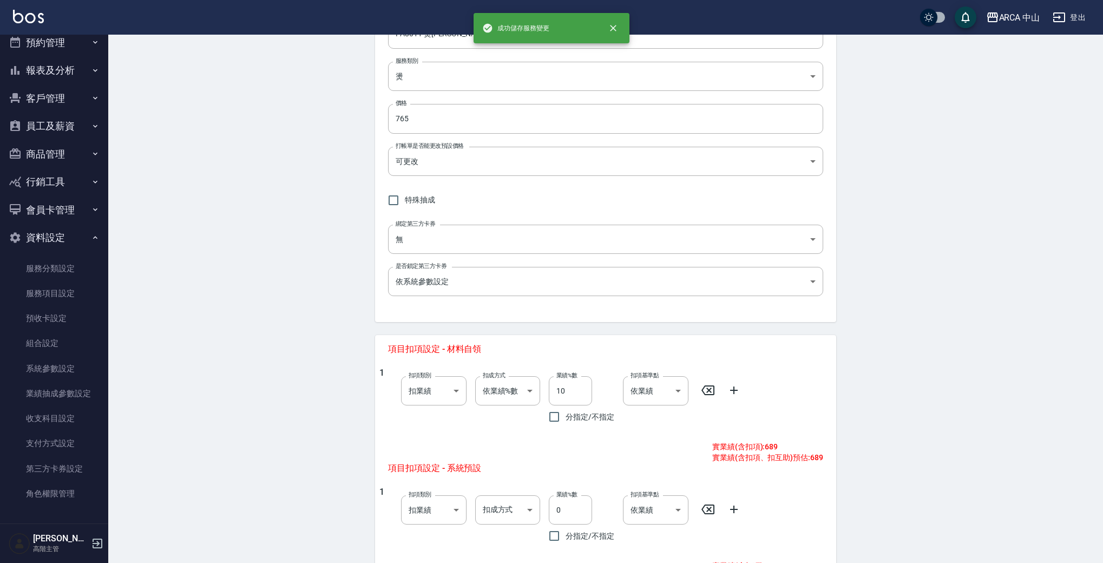
scroll to position [172, 0]
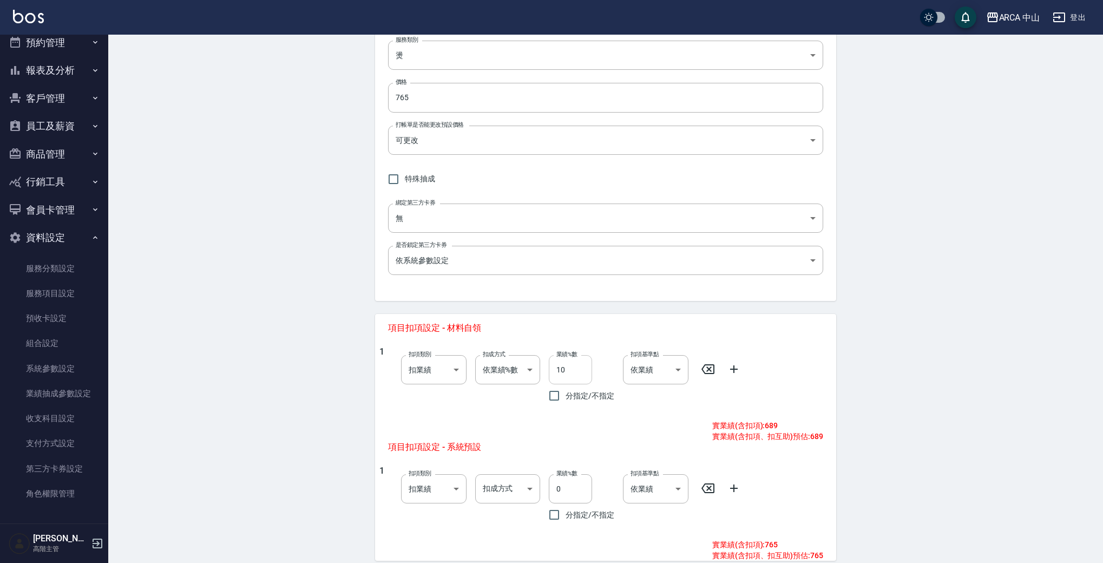
click at [571, 365] on input "10" at bounding box center [570, 369] width 43 height 29
drag, startPoint x: 572, startPoint y: 367, endPoint x: 505, endPoint y: 346, distance: 69.7
click at [505, 346] on div "1 扣項類別 扣業績 onSales 扣項類別 扣成方式 依業績%數 扣趴數 扣成方式 業績%數 10 業績%數 分指定/不指定 扣項基準點 依業績 0 扣項…" at bounding box center [601, 376] width 444 height 61
click at [527, 376] on body "ARCA 中山 登出 櫃檯作業 打帳單 帳單列表 掛單列表 座位開單 營業儀表板 現金收支登錄 高階收支登錄 材料自購登錄 每日結帳 排班表 現場電腦打卡 掃…" at bounding box center [551, 268] width 1103 height 881
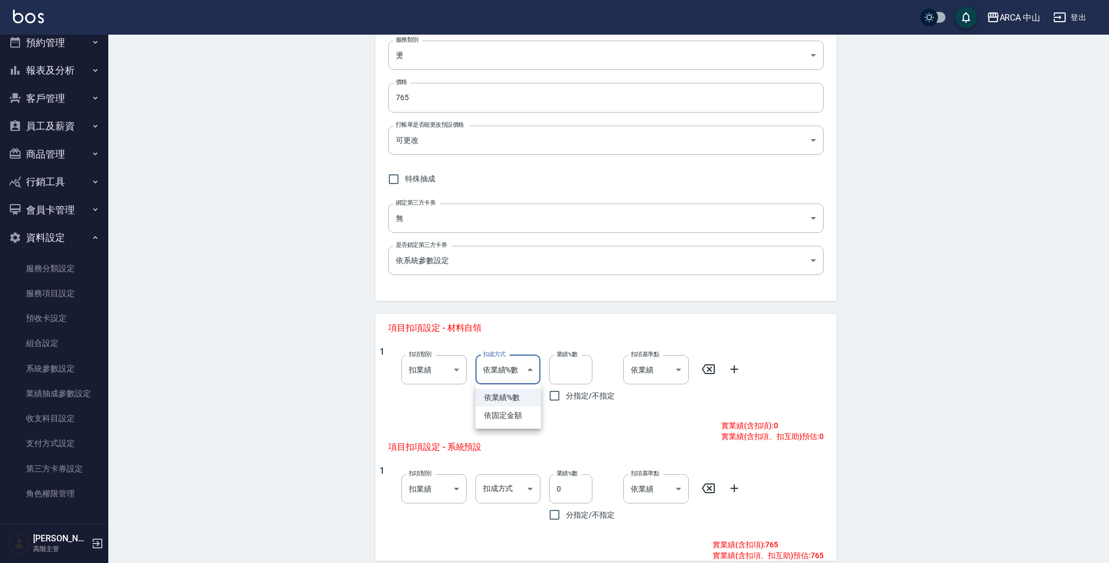
click at [462, 404] on div at bounding box center [554, 281] width 1109 height 563
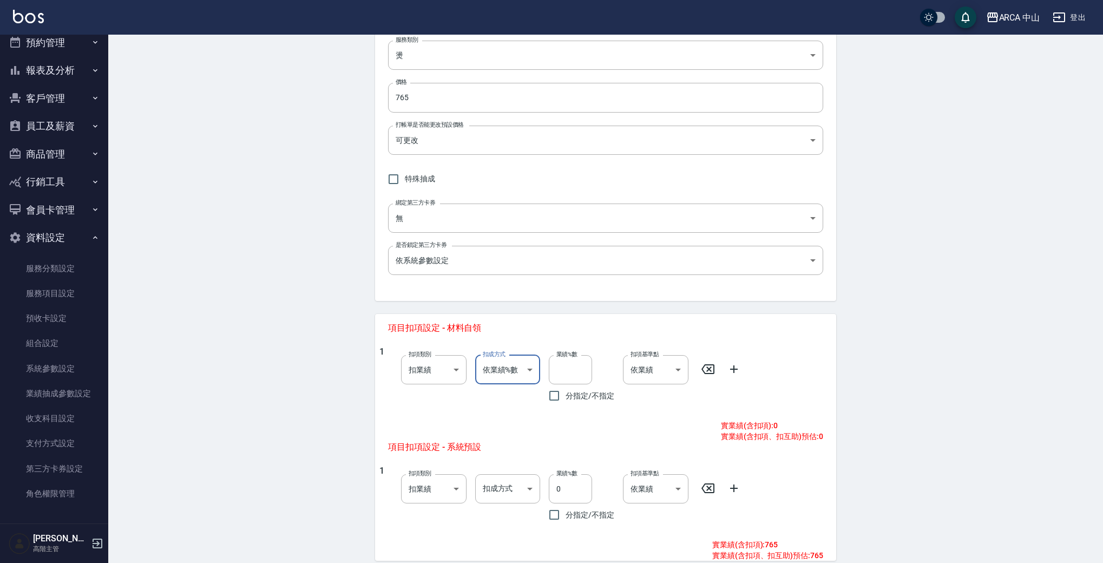
click at [510, 376] on body "ARCA 中山 登出 櫃檯作業 打帳單 帳單列表 掛單列表 座位開單 營業儀表板 現金收支登錄 高階收支登錄 材料自購登錄 每日結帳 排班表 現場電腦打卡 掃…" at bounding box center [551, 268] width 1103 height 881
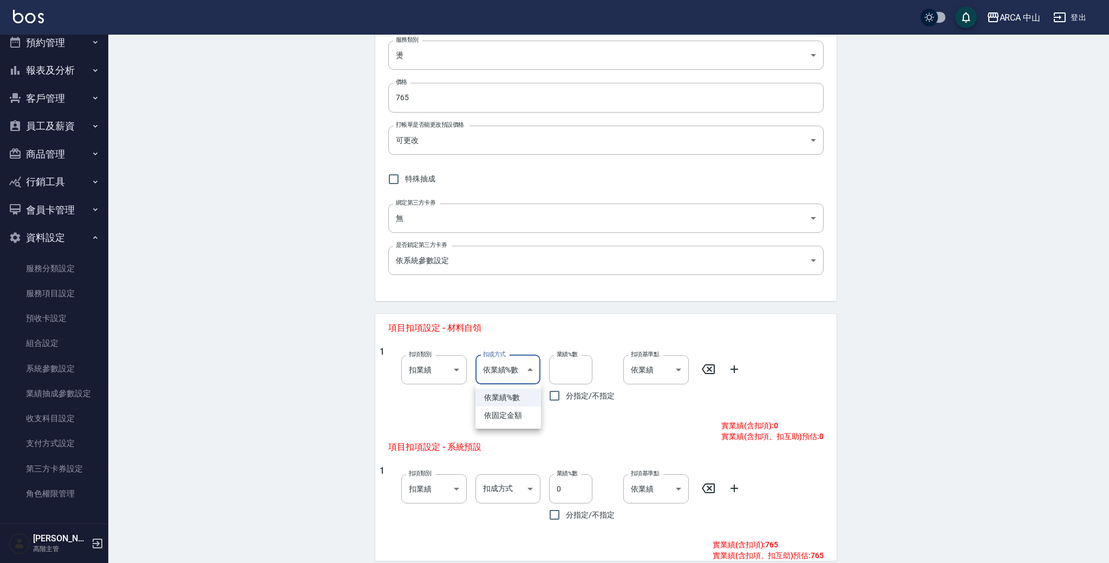
click at [437, 391] on div at bounding box center [554, 281] width 1109 height 563
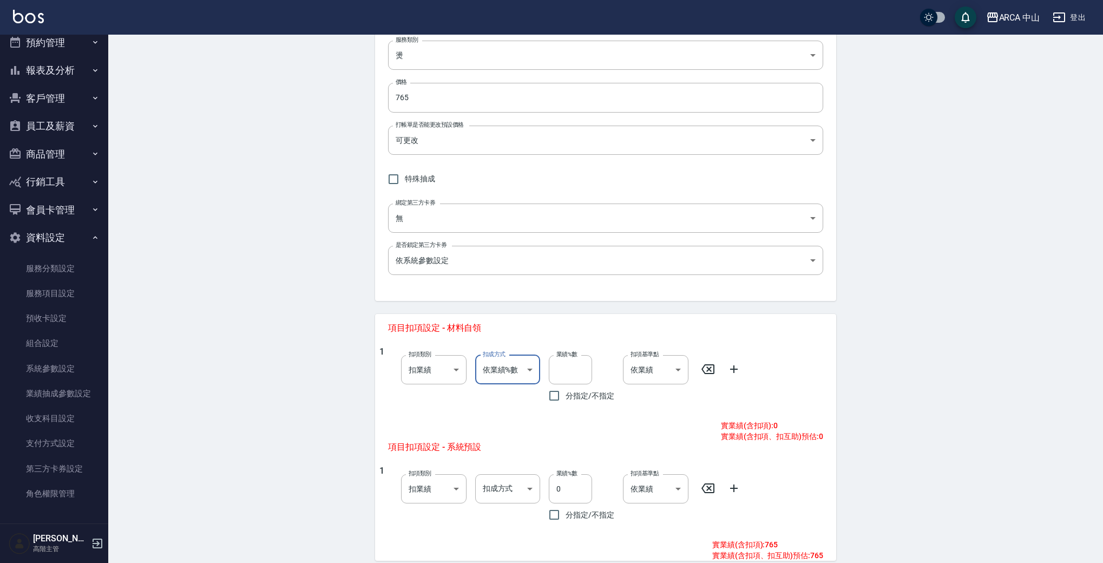
click at [513, 366] on body "ARCA 中山 登出 櫃檯作業 打帳單 帳單列表 掛單列表 座位開單 營業儀表板 現金收支登錄 高階收支登錄 材料自購登錄 每日結帳 排班表 現場電腦打卡 掃…" at bounding box center [551, 268] width 1103 height 881
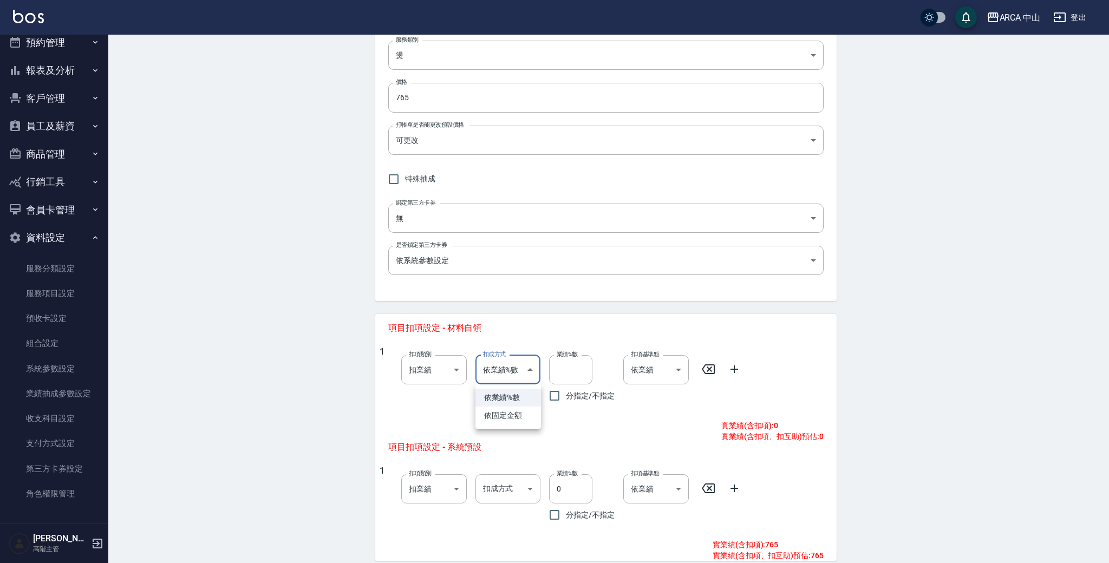
click at [529, 392] on li "依業績%數" at bounding box center [507, 398] width 65 height 18
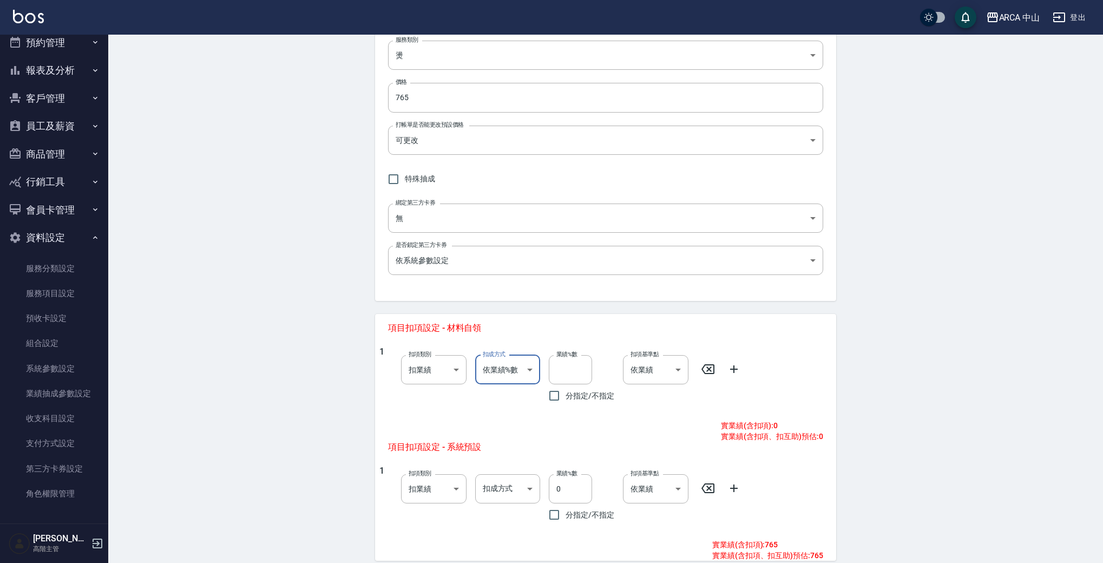
click at [522, 372] on body "ARCA 中山 登出 櫃檯作業 打帳單 帳單列表 掛單列表 座位開單 營業儀表板 現金收支登錄 高階收支登錄 材料自購登錄 每日結帳 排班表 現場電腦打卡 掃…" at bounding box center [551, 268] width 1103 height 881
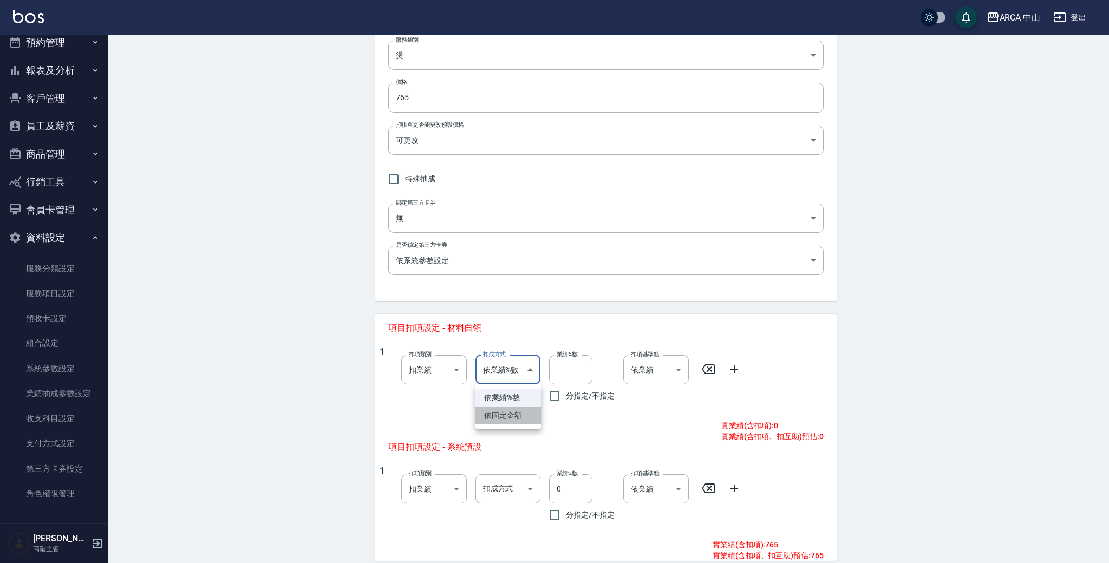
click at [522, 421] on li "依固定金額" at bounding box center [507, 416] width 65 height 18
type input "扣固定金額"
click at [523, 372] on body "ARCA 中山 登出 櫃檯作業 打帳單 帳單列表 掛單列表 座位開單 營業儀表板 現金收支登錄 高階收支登錄 材料自購登錄 每日結帳 排班表 現場電腦打卡 掃…" at bounding box center [554, 268] width 1109 height 881
click at [518, 400] on li "依業績%數" at bounding box center [507, 398] width 65 height 18
type input "扣趴數"
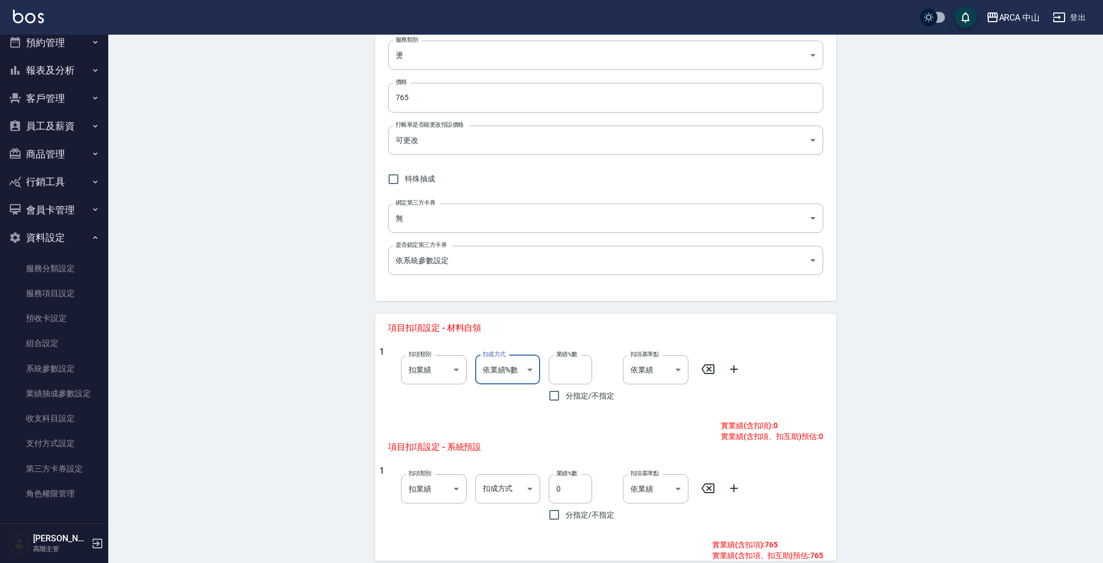
drag, startPoint x: 474, startPoint y: 418, endPoint x: 487, endPoint y: 425, distance: 14.5
click at [474, 418] on div "1 扣項類別 扣業績 onSales 扣項類別 扣成方式 依業績%數 扣趴數 扣成方式 業績%數 業績%數 分指定/不指定 扣項基準點 依業績 0 扣項基準點…" at bounding box center [605, 387] width 461 height 91
click at [567, 490] on input "0" at bounding box center [570, 488] width 43 height 29
type input "10"
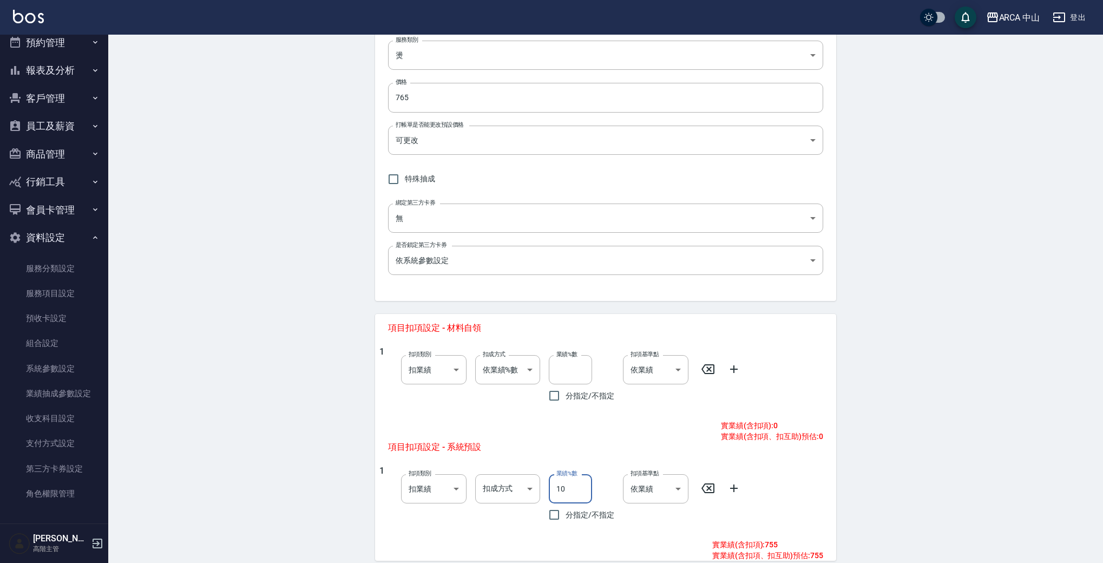
click at [648, 443] on span "項目扣項設定 - 系統預設" at bounding box center [548, 447] width 320 height 11
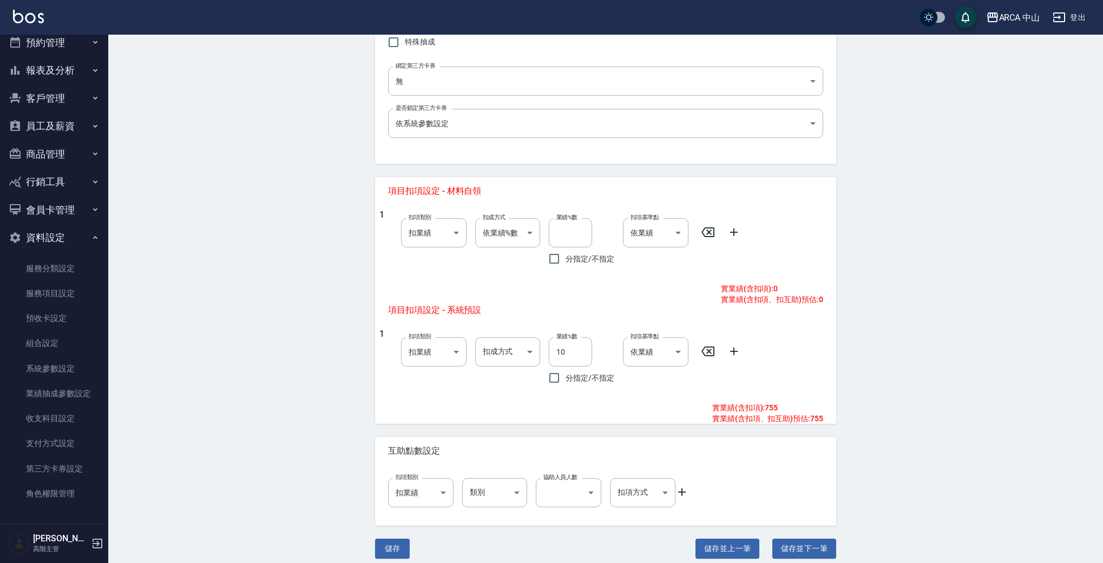
scroll to position [318, 0]
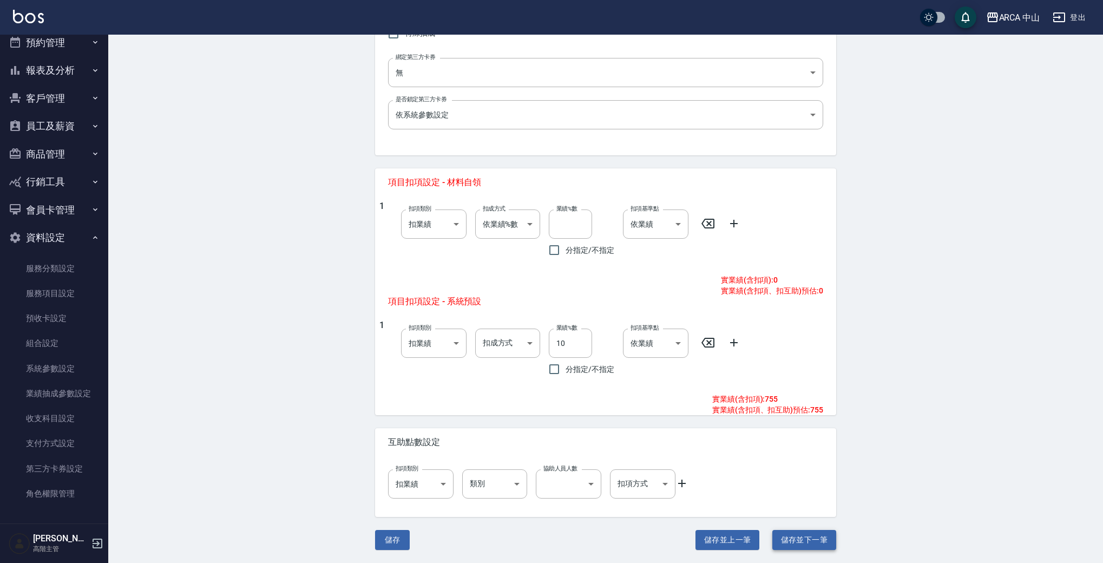
click at [832, 548] on button "儲存並下一筆" at bounding box center [804, 540] width 64 height 20
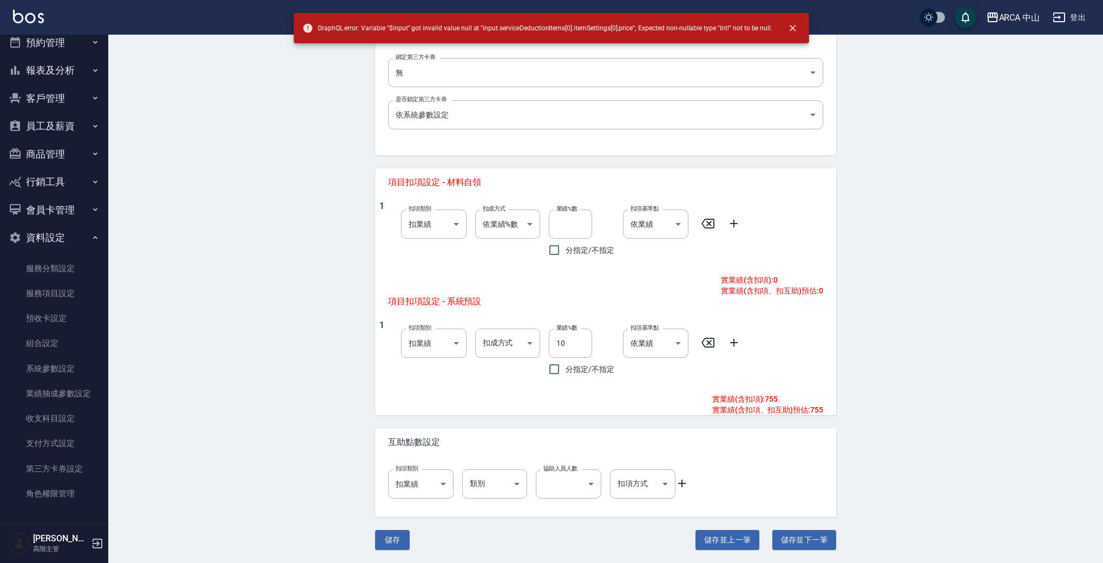
click at [594, 279] on div "1 扣項類別 扣業績 onSales 扣項類別 扣成方式 依業績%數 扣趴數 扣成方式 業績%數 業績%數 分指定/不指定 扣項基準點 依業績 0 扣項基準點…" at bounding box center [605, 241] width 461 height 91
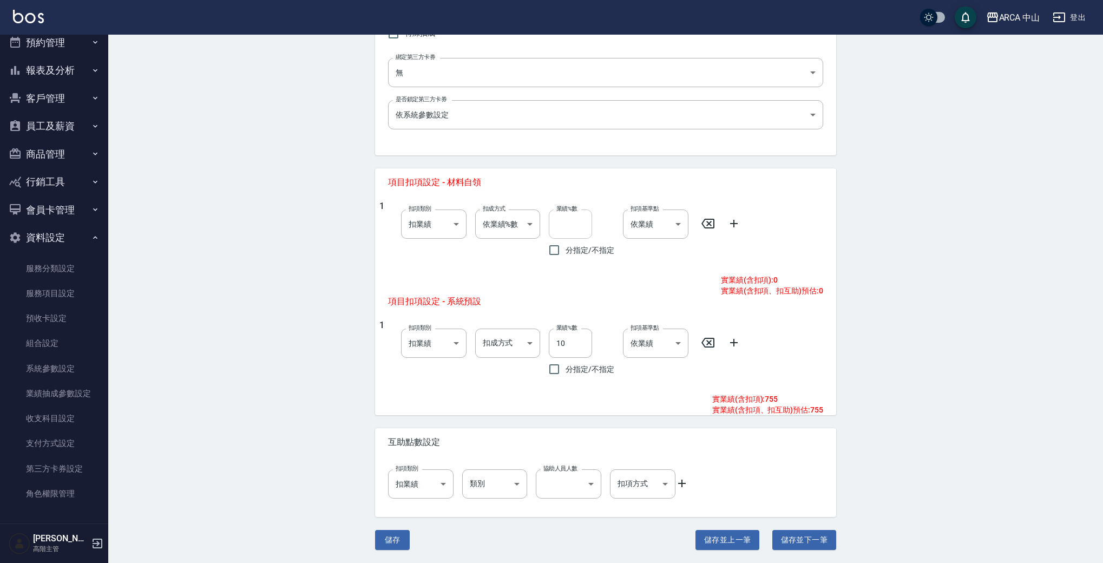
click at [581, 216] on input "業績%數" at bounding box center [570, 223] width 43 height 29
type input "0"
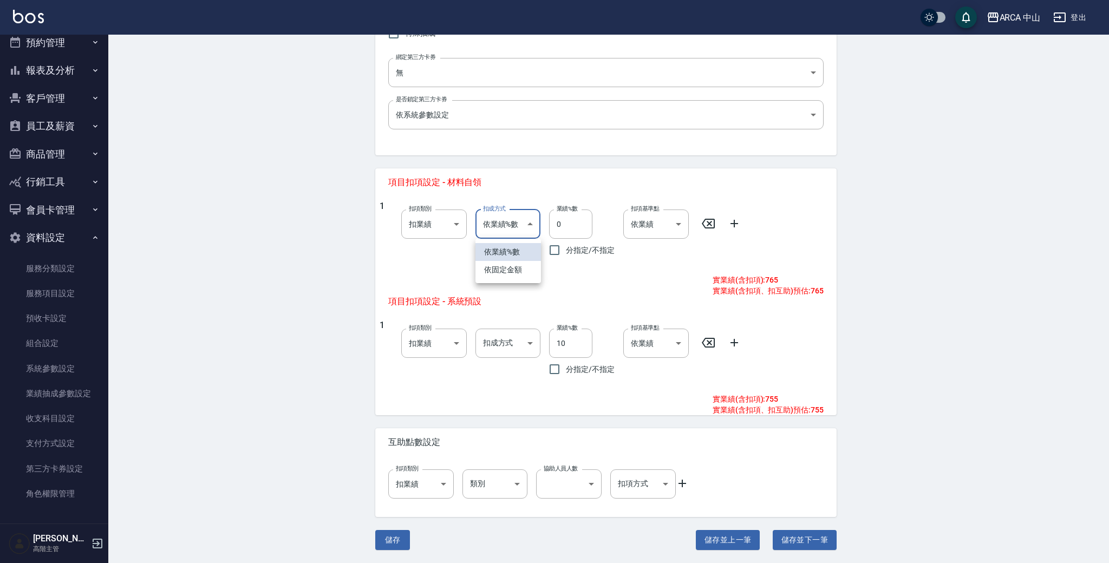
click at [521, 230] on body "ARCA 中山 登出 櫃檯作業 打帳單 帳單列表 掛單列表 座位開單 營業儀表板 現金收支登錄 高階收支登錄 材料自購登錄 每日結帳 排班表 現場電腦打卡 掃…" at bounding box center [554, 122] width 1109 height 881
click at [516, 264] on li "依固定金額" at bounding box center [507, 270] width 65 height 18
click at [534, 226] on body "ARCA 中山 登出 櫃檯作業 打帳單 帳單列表 掛單列表 座位開單 營業儀表板 現金收支登錄 高階收支登錄 材料自購登錄 每日結帳 排班表 現場電腦打卡 掃…" at bounding box center [554, 122] width 1109 height 881
click at [522, 247] on li "依業績%數" at bounding box center [507, 252] width 65 height 18
type input "扣趴數"
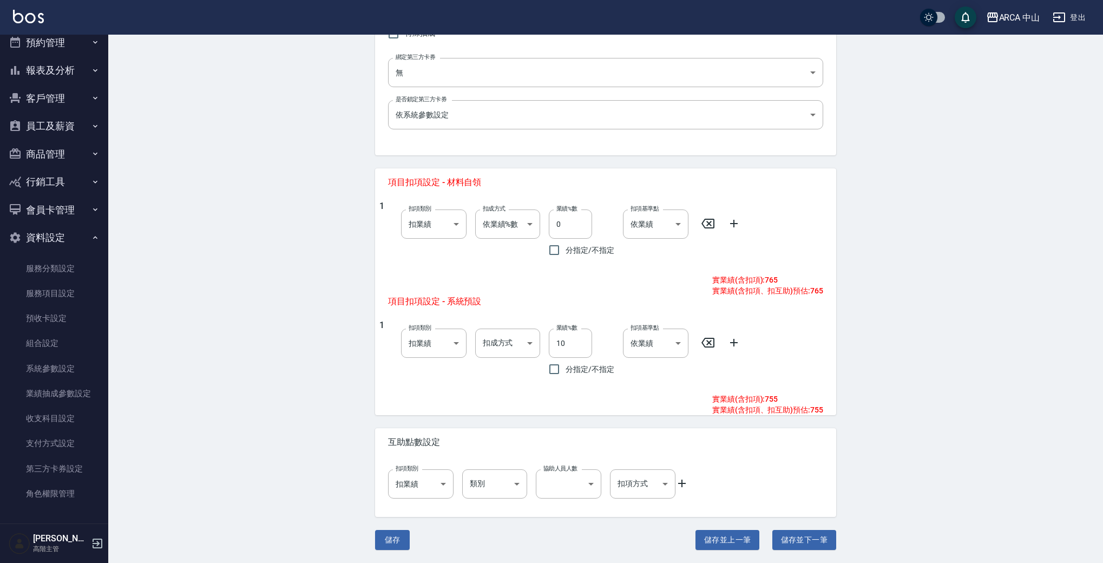
click at [520, 254] on div "扣成方式 依業績%數 扣趴數 扣成方式" at bounding box center [504, 231] width 74 height 61
click at [804, 541] on button "儲存並下一筆" at bounding box center [804, 540] width 64 height 20
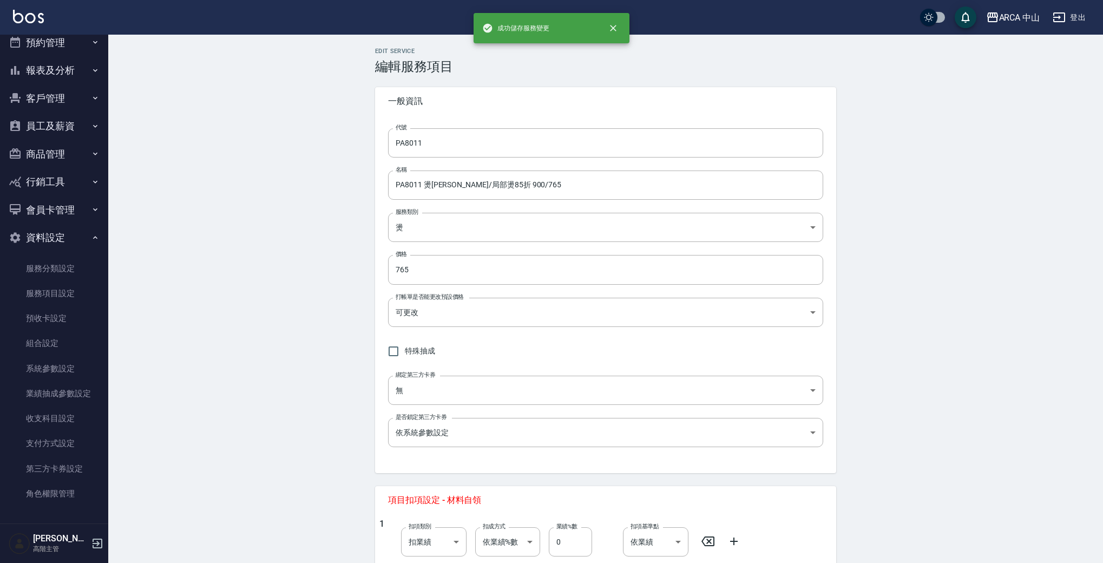
type input "PA8012"
type input "PA8012 燙劉海/局部燙85折 1000/850"
type input "850"
type input "10"
type input "0"
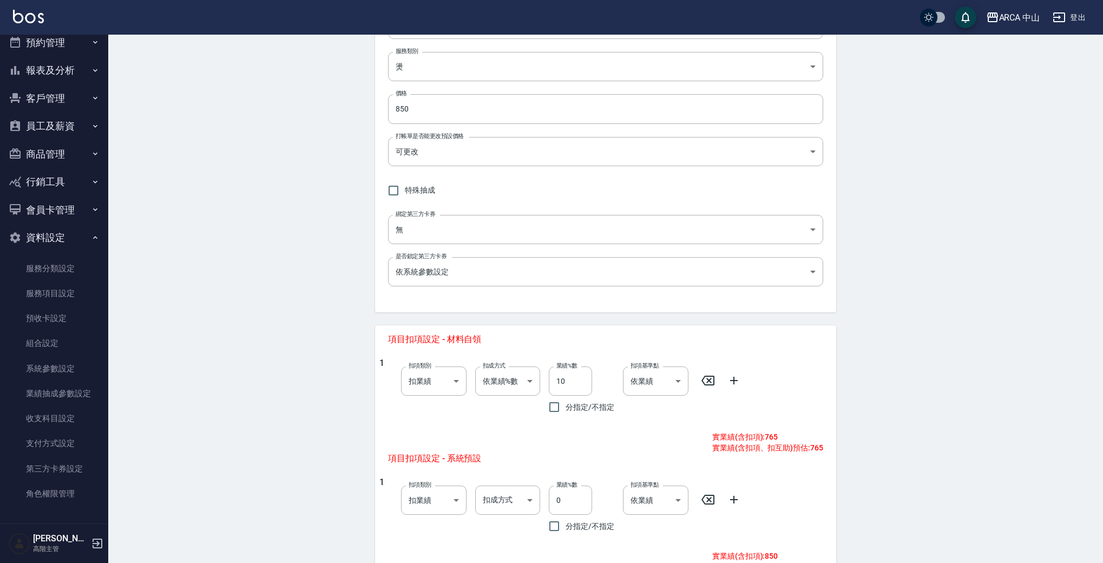
scroll to position [161, 0]
click at [558, 381] on input "10" at bounding box center [570, 380] width 43 height 29
click at [560, 381] on input "10" at bounding box center [570, 380] width 43 height 29
type input "0"
click at [558, 500] on input "0" at bounding box center [570, 499] width 43 height 29
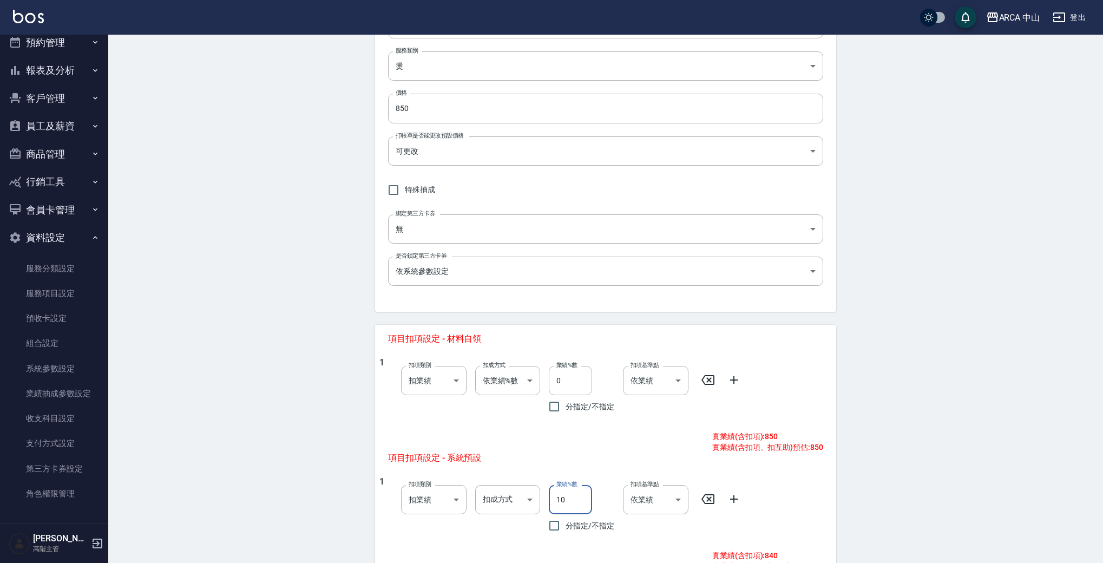
type input "10"
click at [659, 454] on span "項目扣項設定 - 系統預設" at bounding box center [543, 458] width 311 height 11
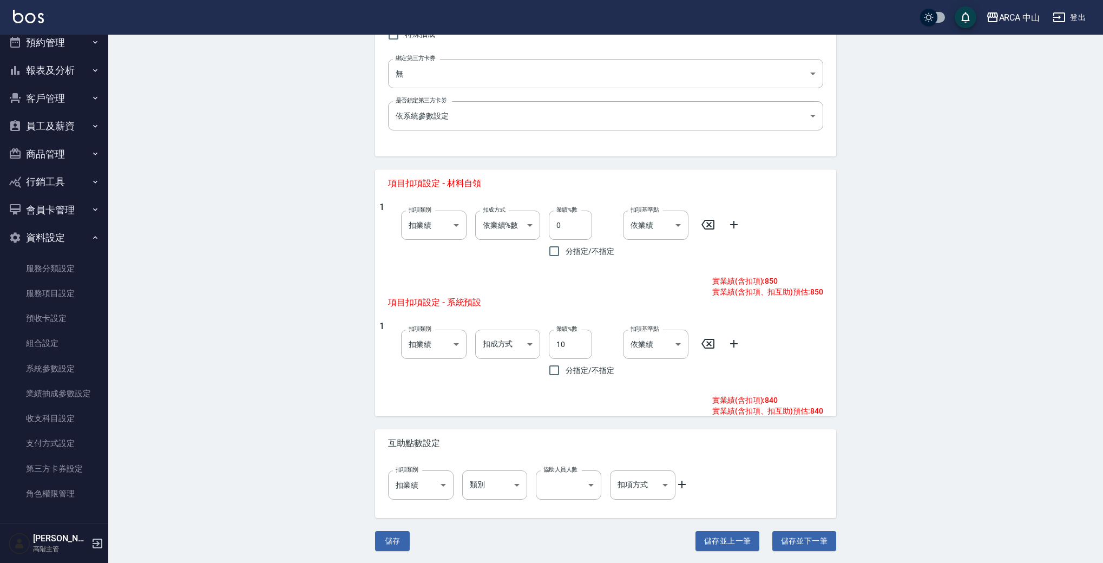
scroll to position [318, 0]
click at [806, 534] on button "儲存並下一筆" at bounding box center [804, 540] width 64 height 20
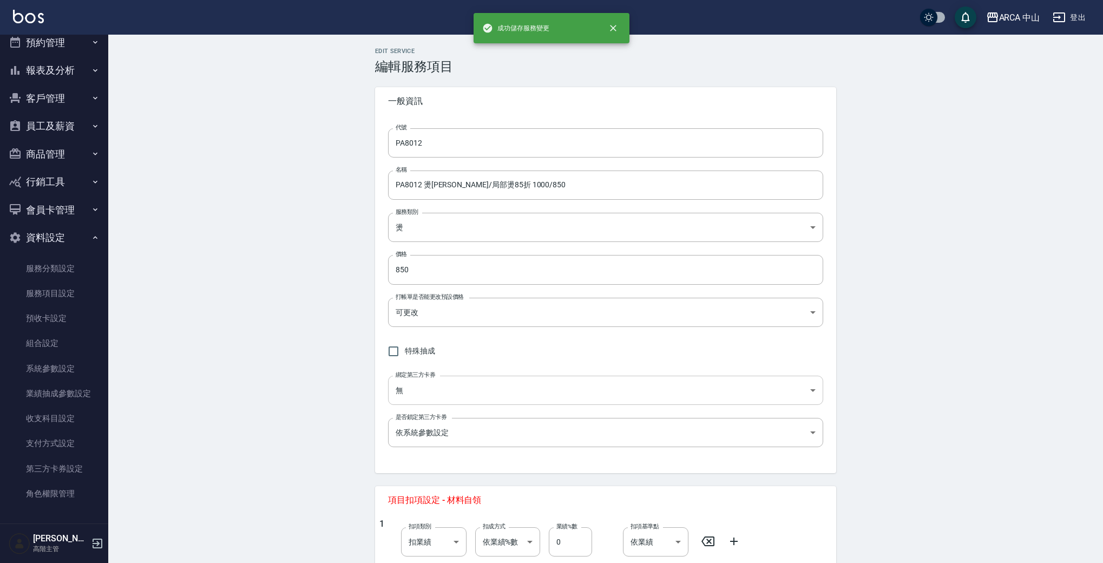
type input "PA8013"
type input "PA8013 燙劉海/局部燙85折1100/935"
type input "935"
type input "10"
type input "0"
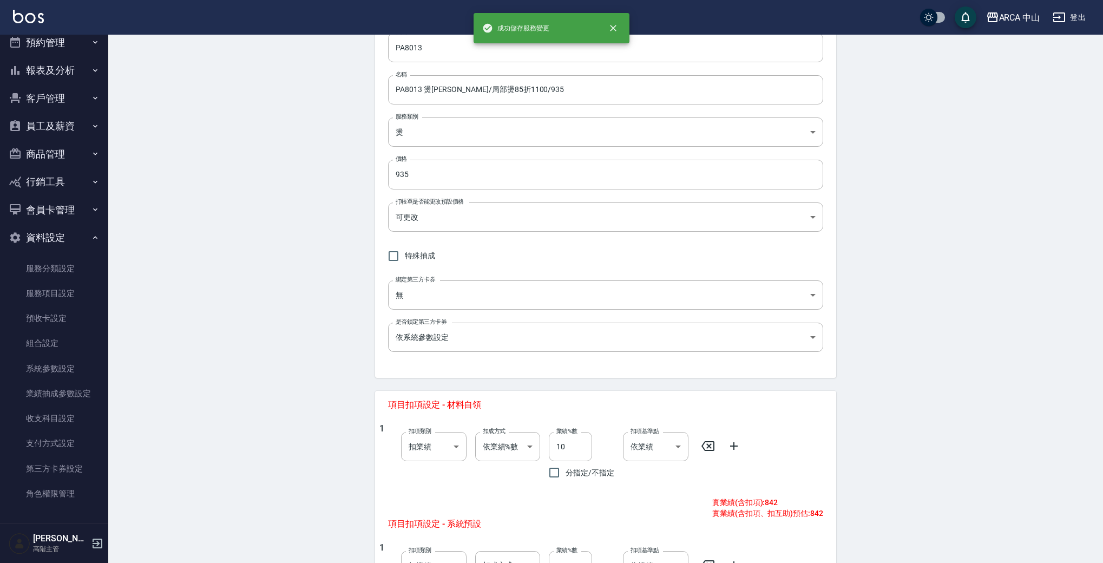
scroll to position [250, 0]
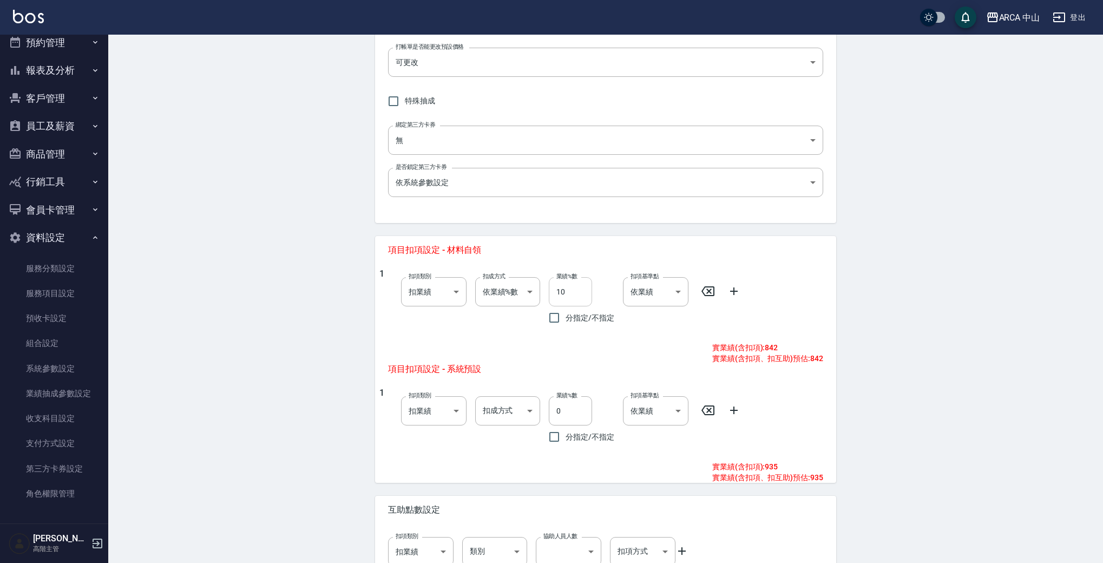
click at [560, 293] on input "10" at bounding box center [570, 291] width 43 height 29
type input "0"
click at [562, 413] on input "0" at bounding box center [570, 410] width 43 height 29
type input "10"
click at [818, 407] on div "1 扣項類別 扣業績 onSales 扣項類別 扣成方式 ​ 扣成方式 業績%數 10 業績%數 分指定/不指定 扣項基準點 依業績 0 扣項基準點" at bounding box center [601, 418] width 444 height 61
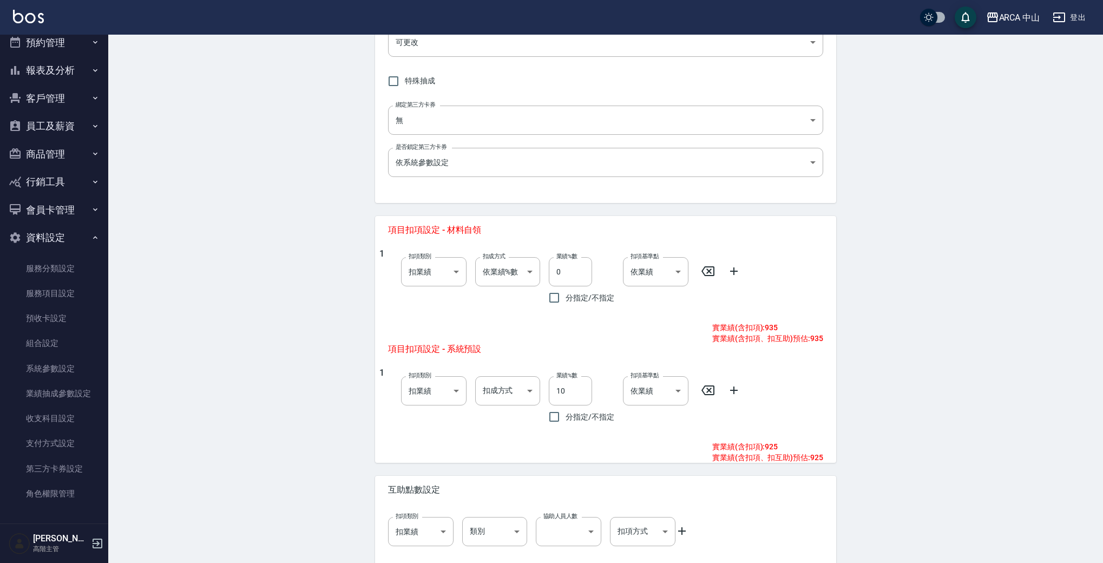
scroll to position [318, 0]
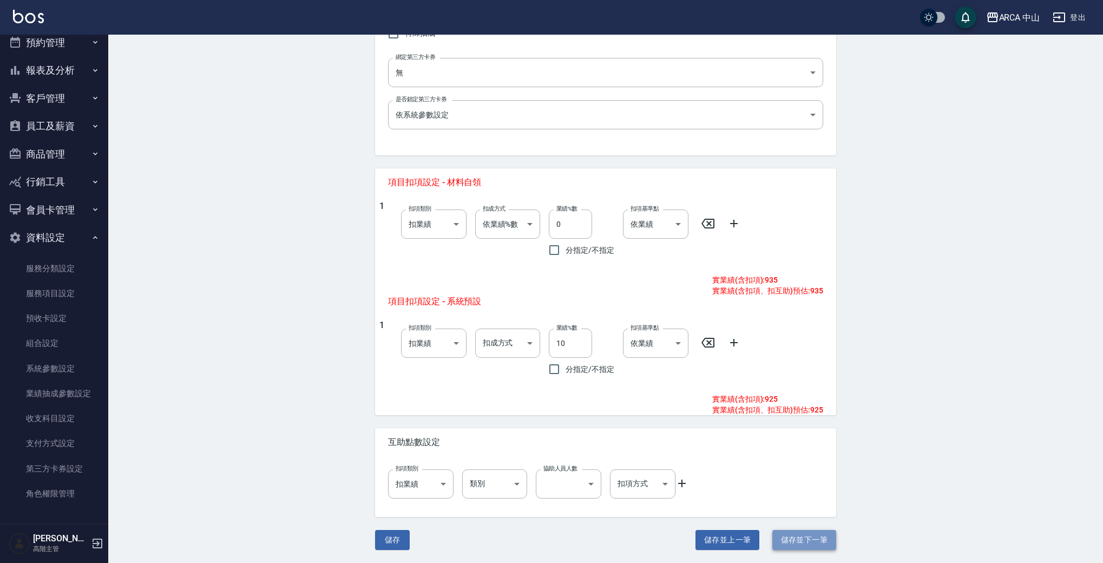
click at [801, 538] on button "儲存並下一筆" at bounding box center [804, 540] width 64 height 20
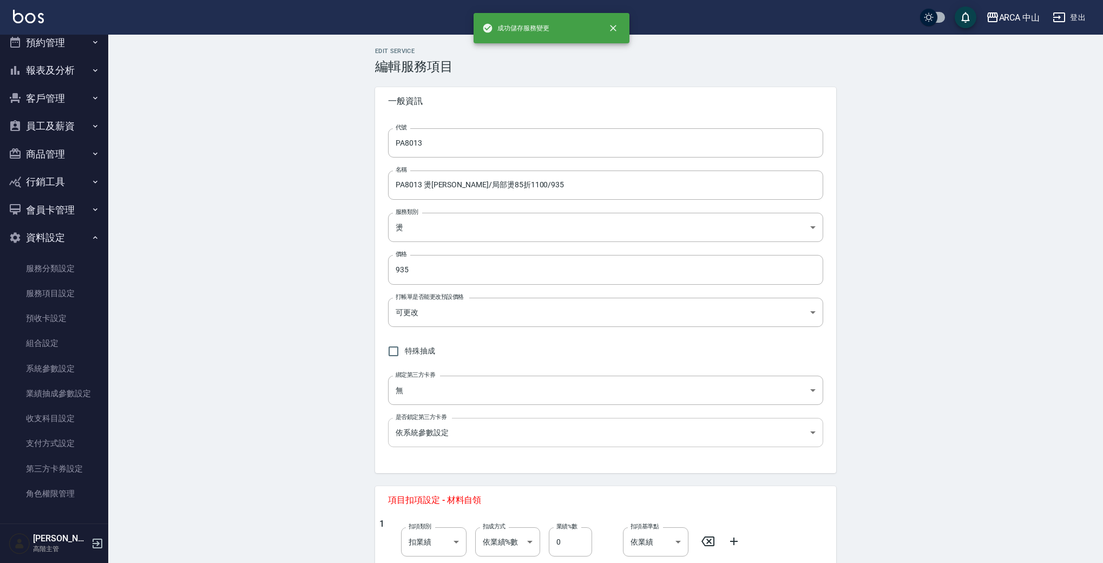
type input "PA8014"
type input "PA8014 燙劉海/局部燙85折1200/1020"
type input "1020"
type input "10"
type input "0"
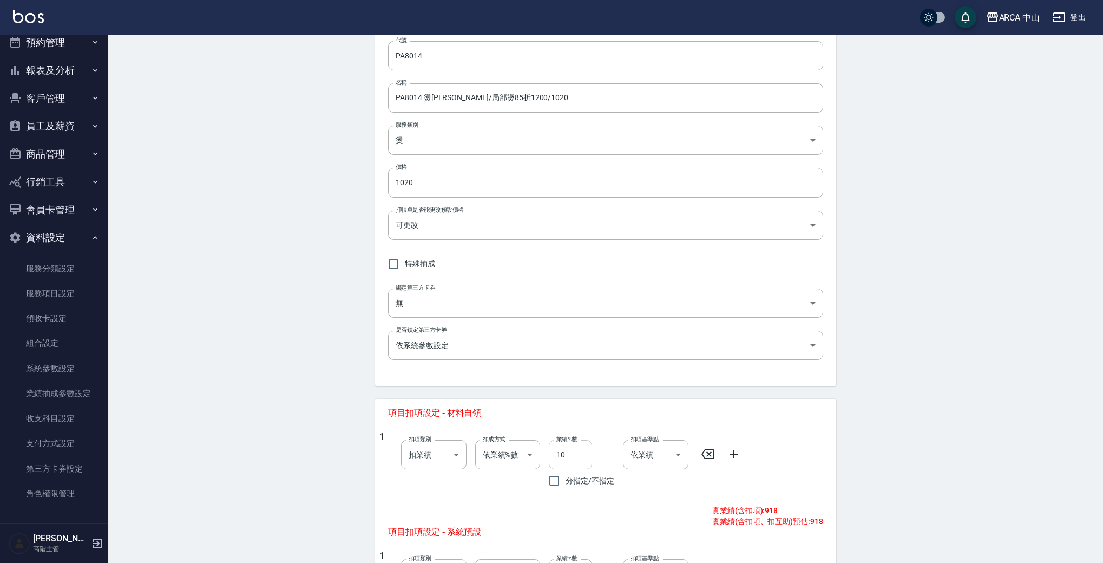
scroll to position [88, 0]
click at [563, 454] on input "10" at bounding box center [570, 453] width 43 height 29
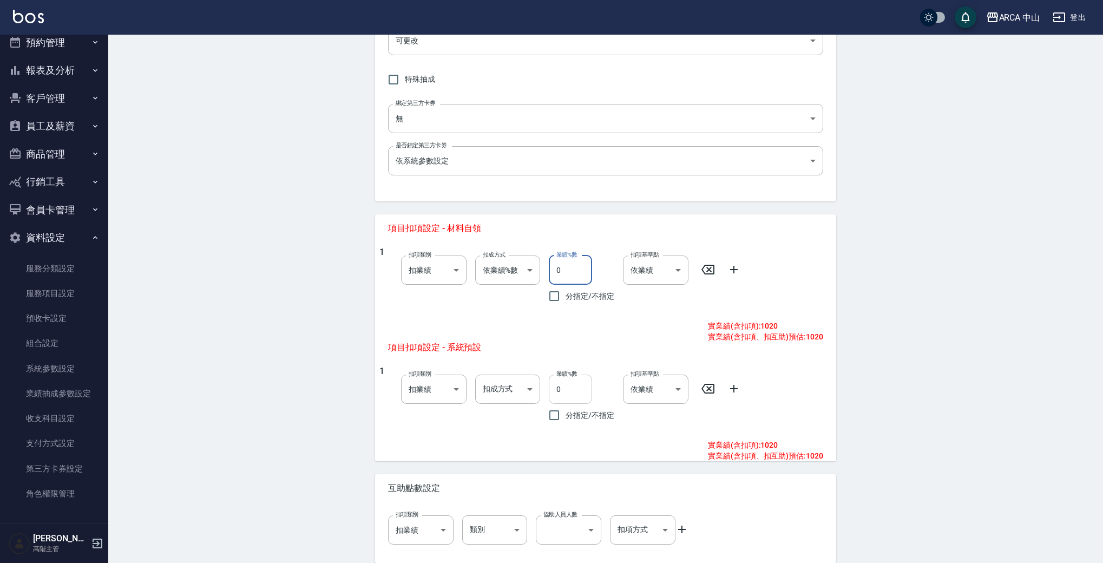
type input "0"
click at [555, 385] on input "0" at bounding box center [570, 389] width 43 height 29
type input "10"
click at [601, 351] on span "項目扣項設定 - 系統預設" at bounding box center [541, 347] width 307 height 11
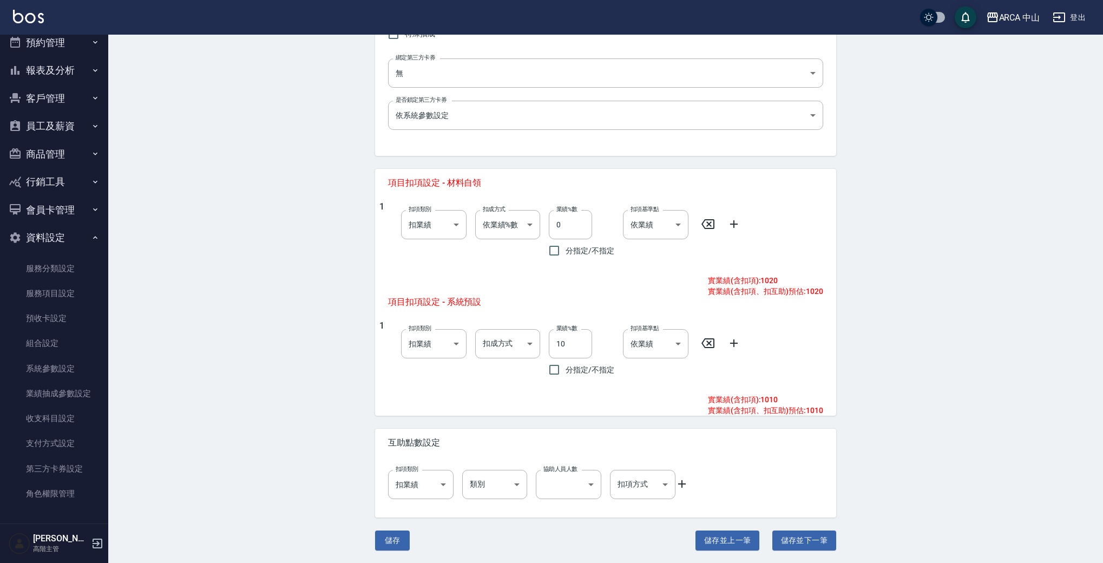
scroll to position [318, 0]
click at [792, 542] on button "儲存並下一筆" at bounding box center [804, 540] width 64 height 20
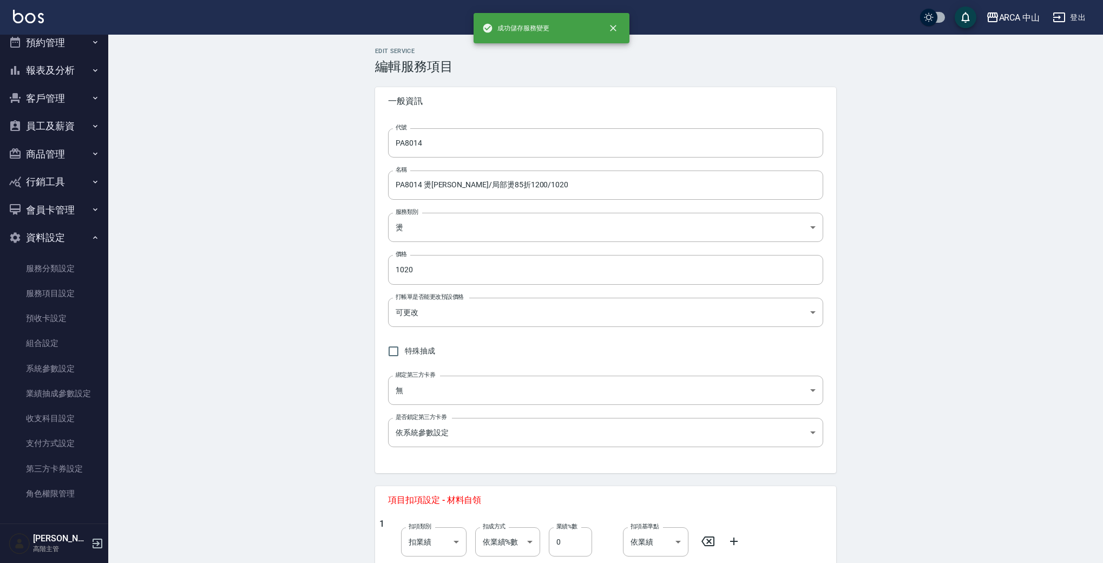
type input "PA8015"
type input "PA8015 燙劉海/局部燙85折1300/1105"
type input "1105"
type input "10"
type input "0"
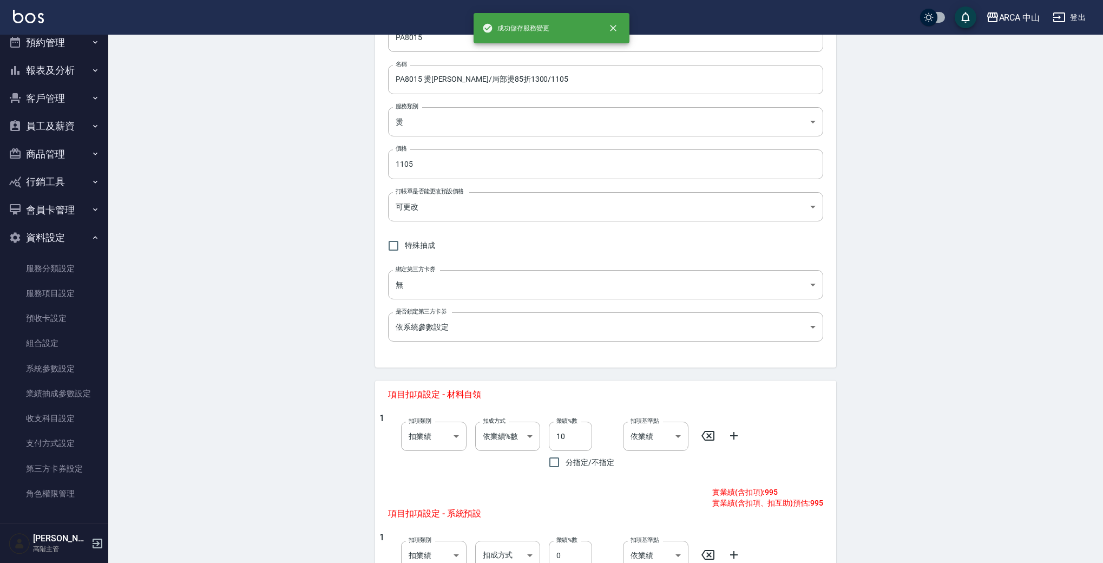
scroll to position [138, 0]
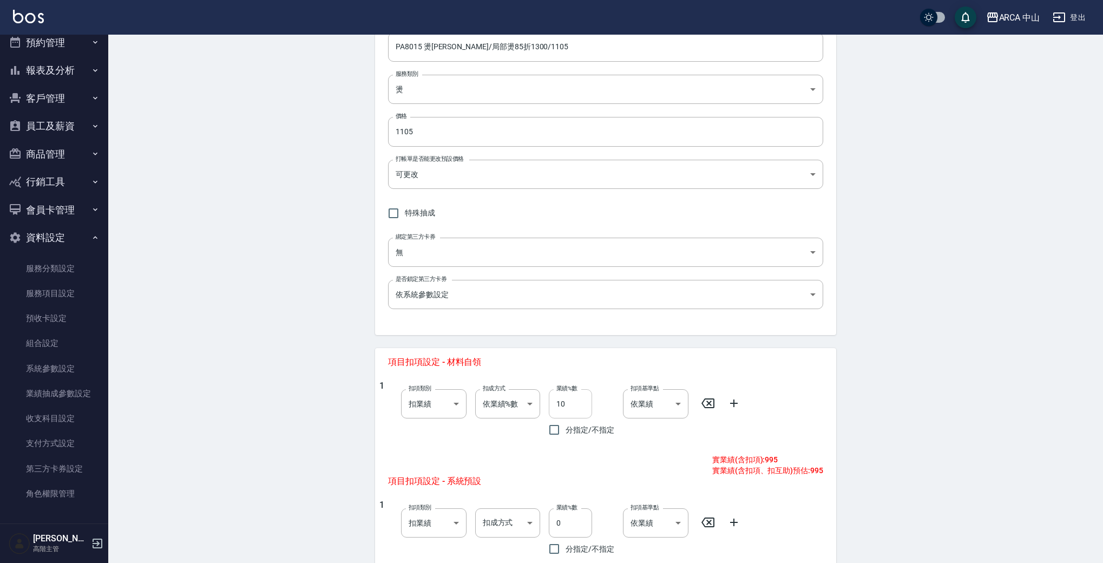
click at [560, 404] on input "10" at bounding box center [570, 403] width 43 height 29
type input "0"
click at [555, 522] on input "0" at bounding box center [570, 522] width 43 height 29
type input "10"
click at [631, 481] on span "項目扣項設定 - 系統預設" at bounding box center [541, 481] width 307 height 11
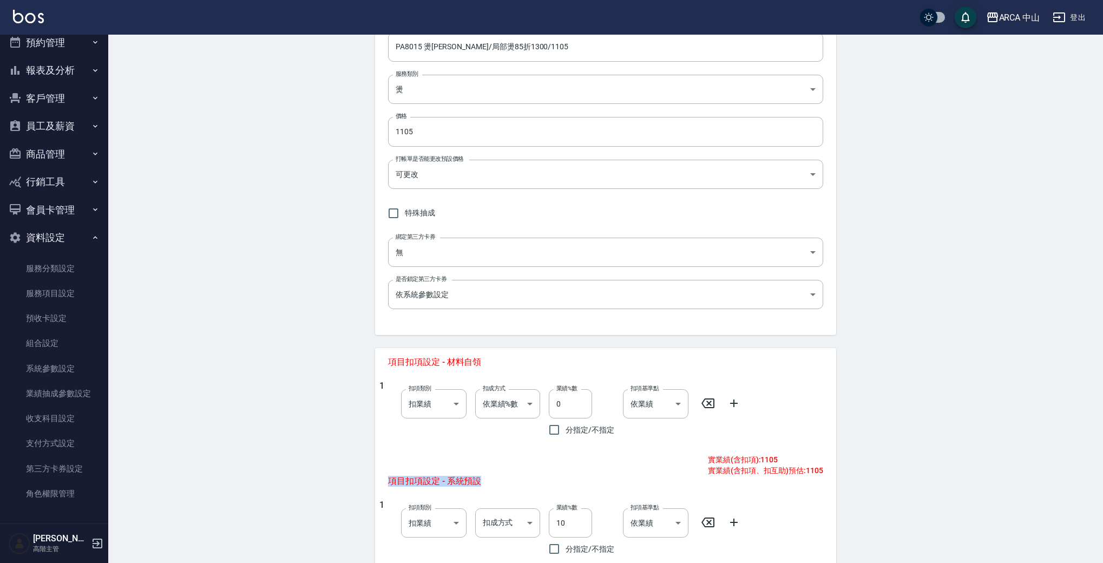
click at [597, 476] on span "項目扣項設定 - 系統預設" at bounding box center [541, 481] width 307 height 11
click at [601, 473] on div "項目扣項設定 - 系統預設" at bounding box center [541, 481] width 333 height 28
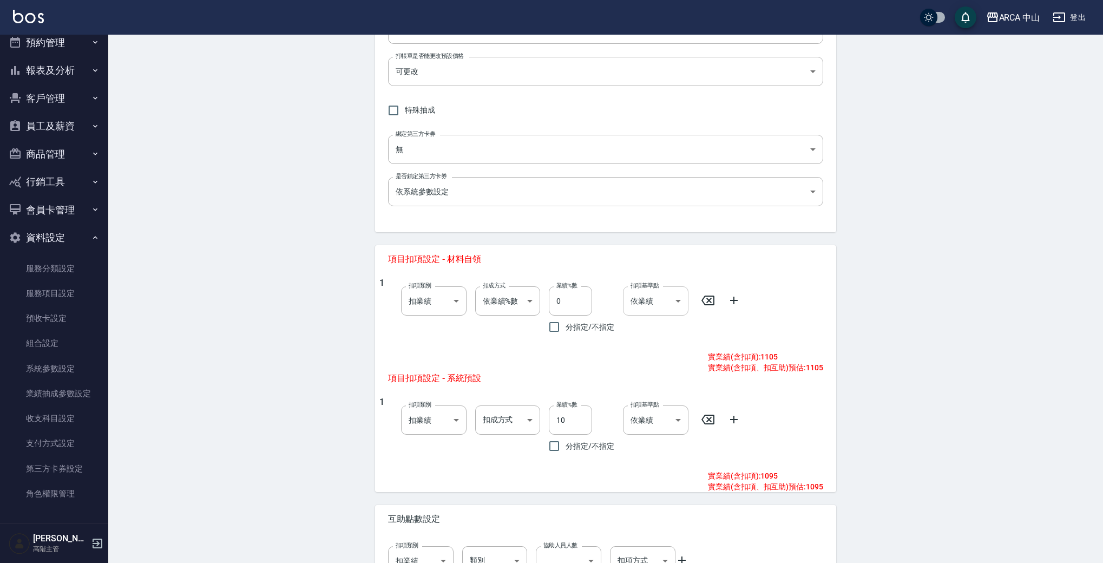
scroll to position [318, 0]
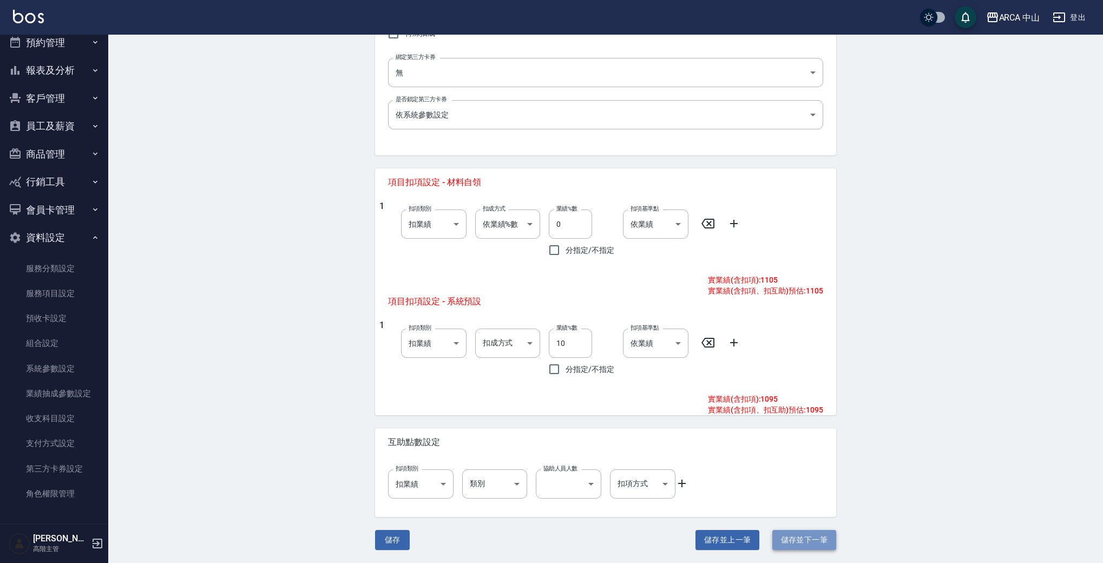
click at [795, 538] on button "儲存並下一筆" at bounding box center [804, 540] width 64 height 20
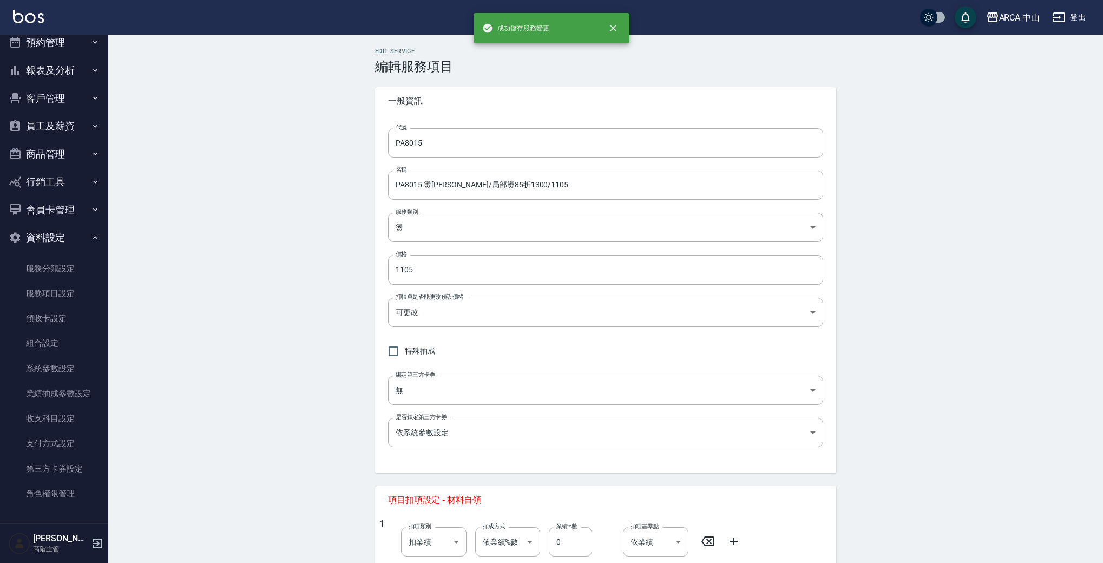
type input "PA8016"
type input "PA8016 燙劉海/局部燙85折1400/1190"
type input "1190"
type input "10"
type input "0"
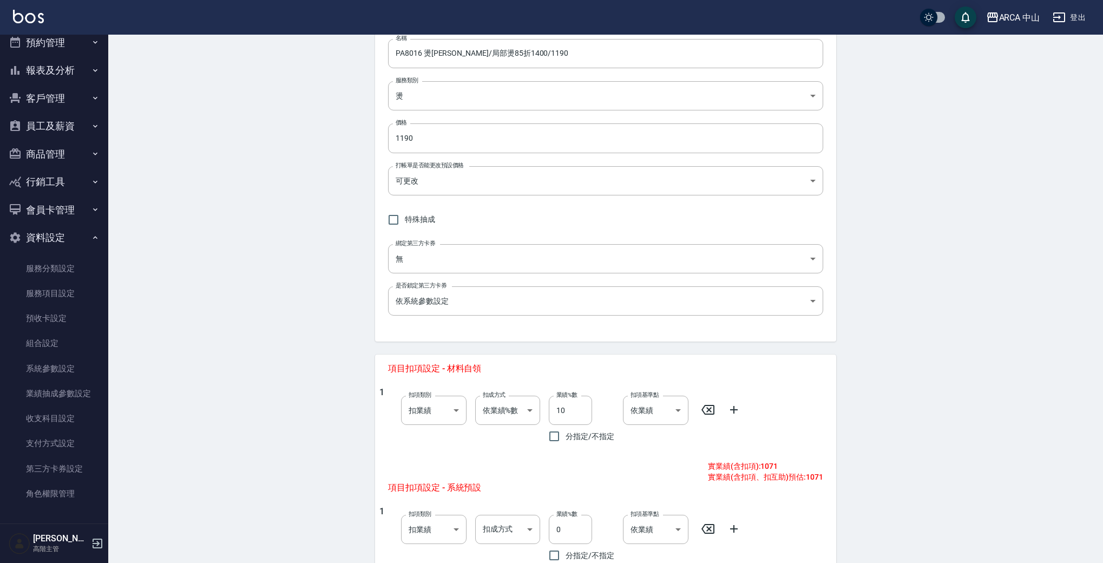
scroll to position [152, 0]
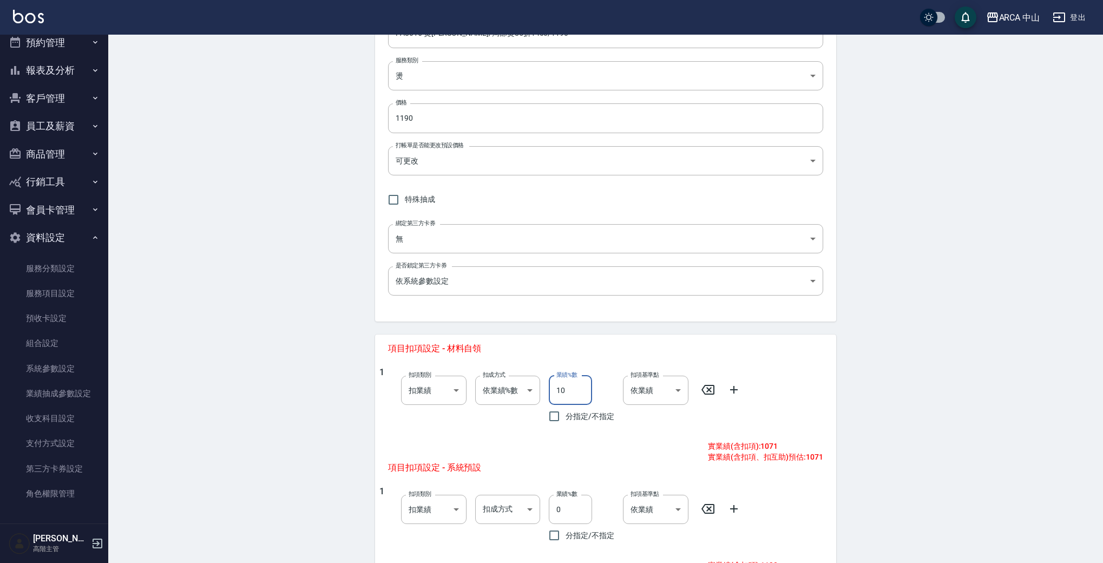
click at [561, 391] on input "10" at bounding box center [570, 390] width 43 height 29
type input "0"
click at [558, 512] on input "0" at bounding box center [570, 509] width 43 height 29
type input "10"
click at [812, 506] on div "1 扣項類別 扣業績 onSales 扣項類別 扣成方式 ​ 扣成方式 業績%數 10 業績%數 分指定/不指定 扣項基準點 依業績 0 扣項基準點" at bounding box center [601, 516] width 444 height 61
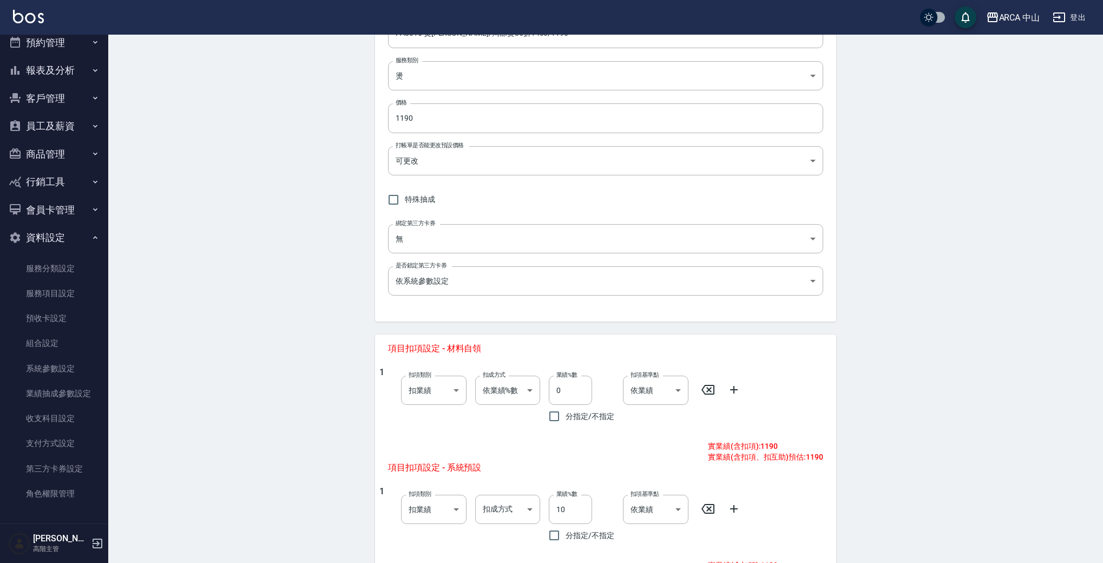
scroll to position [318, 0]
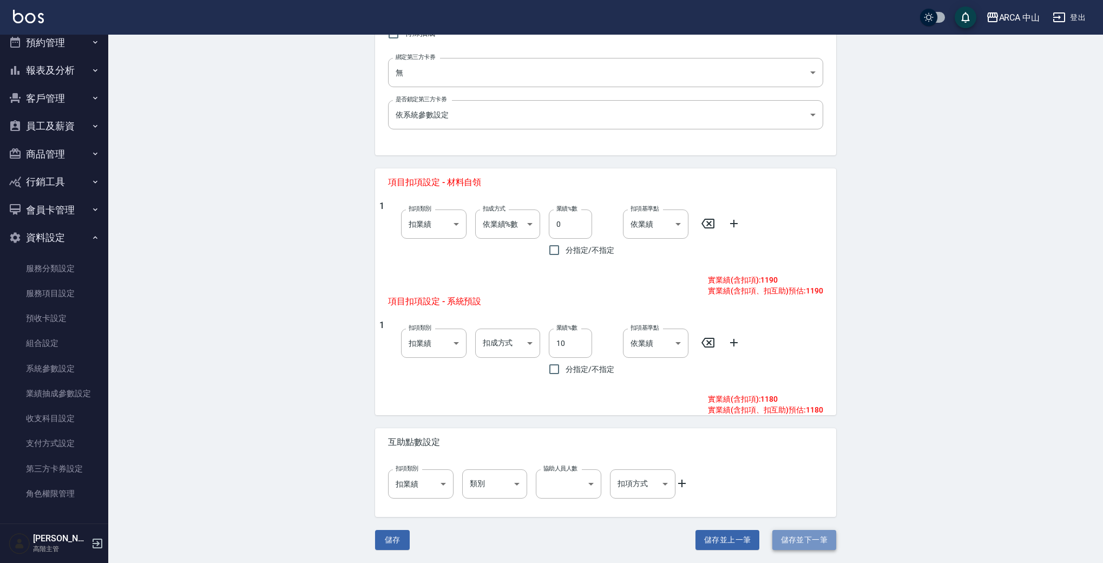
click at [791, 539] on button "儲存並下一筆" at bounding box center [804, 540] width 64 height 20
type input "SA1001"
type input "SA1001 基礎洗髮9折 450/405"
type input "570acc03-8274-4305-b7ee-912470182d75"
type input "405"
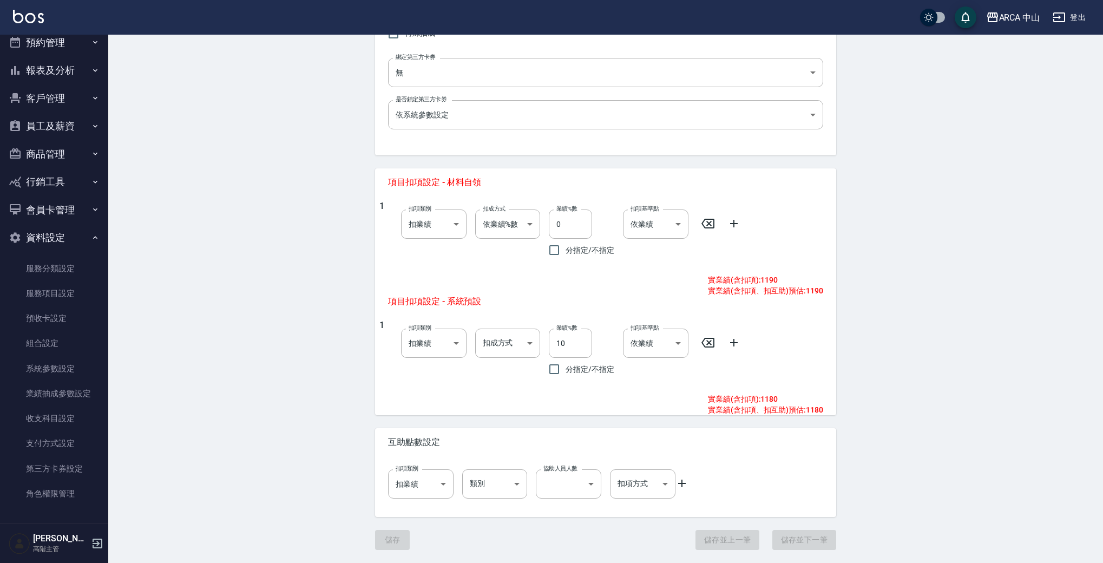
type input "none"
type input "互助1格給1點(60元)"
type input "3"
type input "點數"
type input "扣趴數"
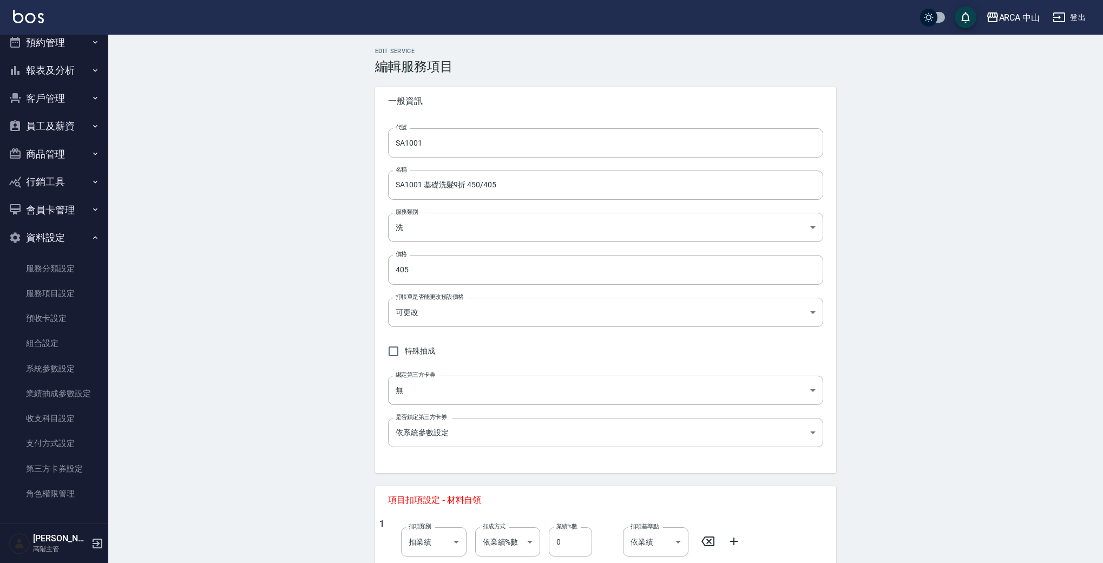
scroll to position [363, 0]
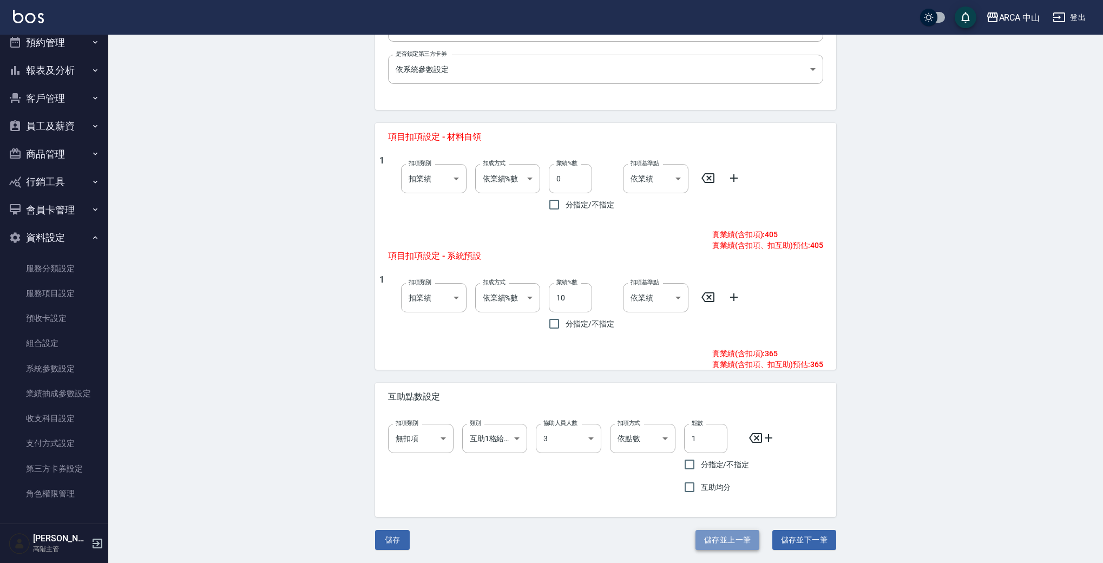
click at [698, 539] on button "儲存並上一筆" at bounding box center [728, 540] width 64 height 20
type input "PA8016"
type input "PA8016 燙劉海/局部燙85折1400/1190"
type input "d57bc0b5-3c88-45ef-9448-ff089779e577"
type input "1190"
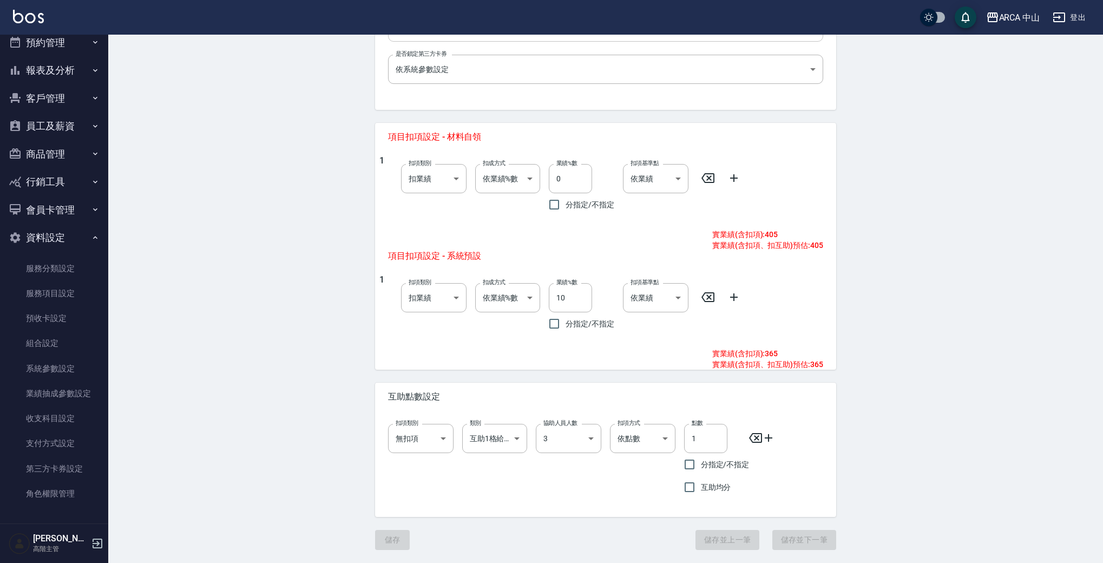
type input "onSales"
type input "0"
type input "10"
type input "0"
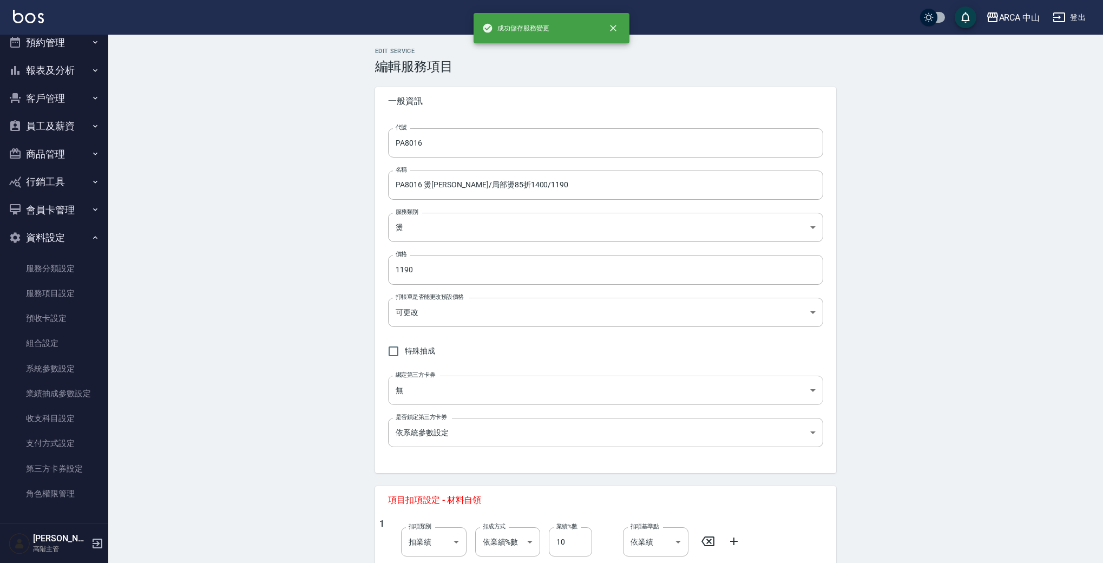
type input "0"
type input "10"
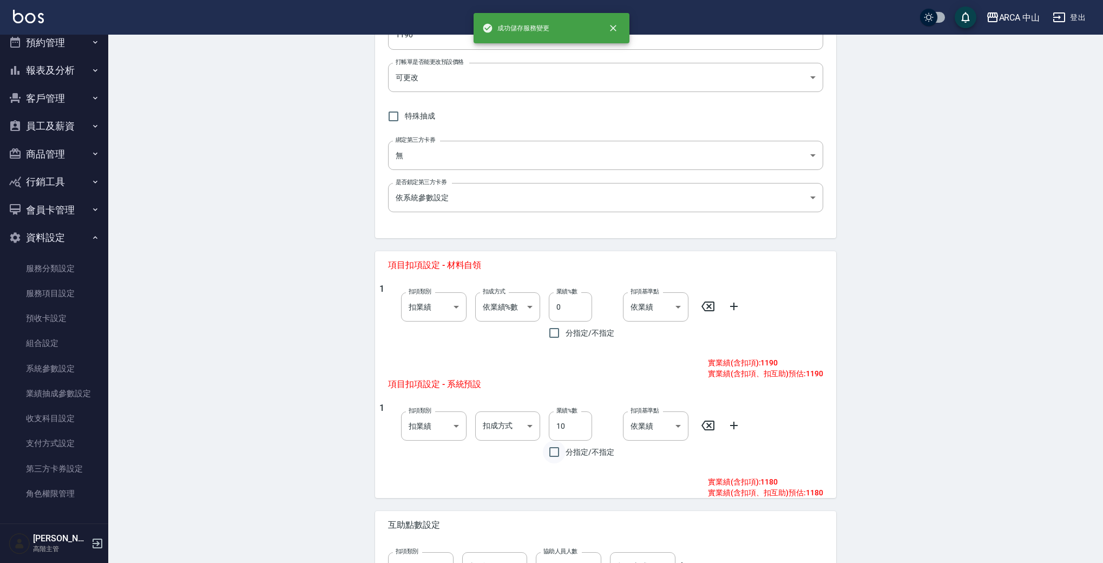
scroll to position [318, 0]
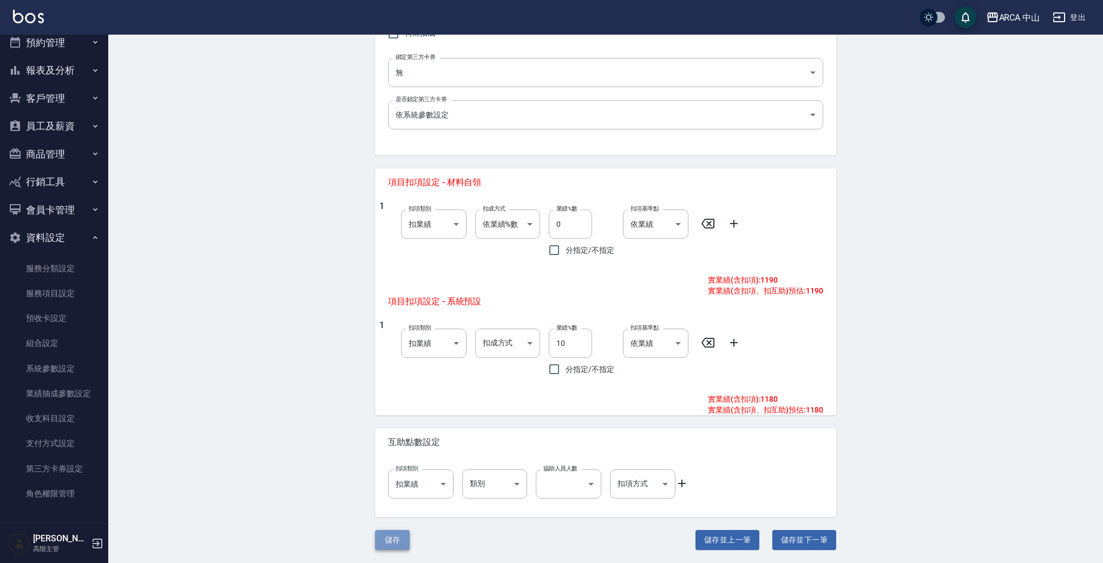
click at [389, 546] on button "儲存" at bounding box center [392, 540] width 35 height 20
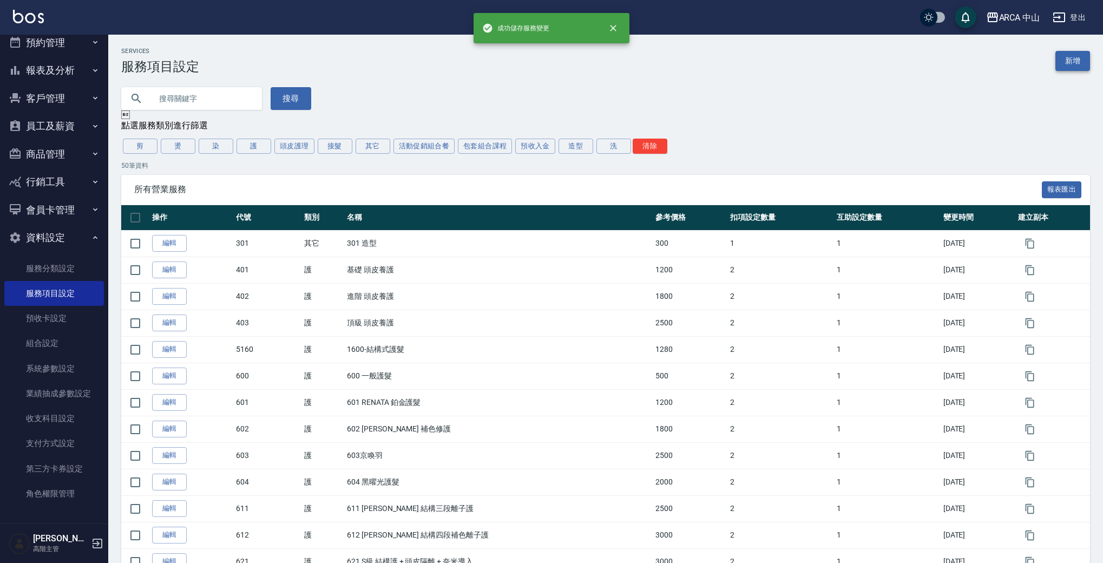
click at [1065, 63] on link "新增" at bounding box center [1073, 61] width 35 height 20
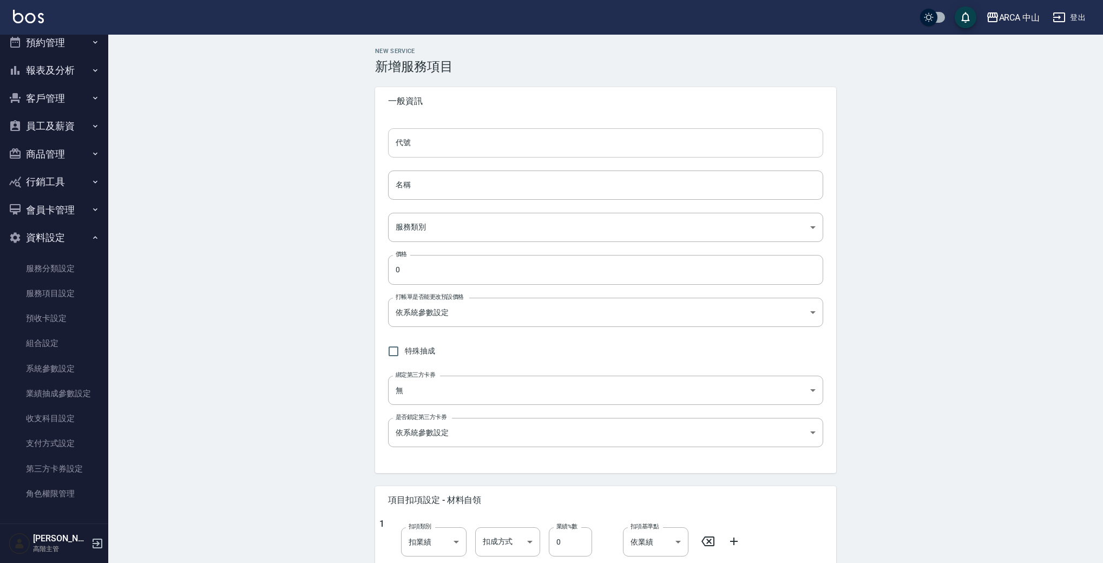
click at [454, 145] on input "代號" at bounding box center [605, 142] width 435 height 29
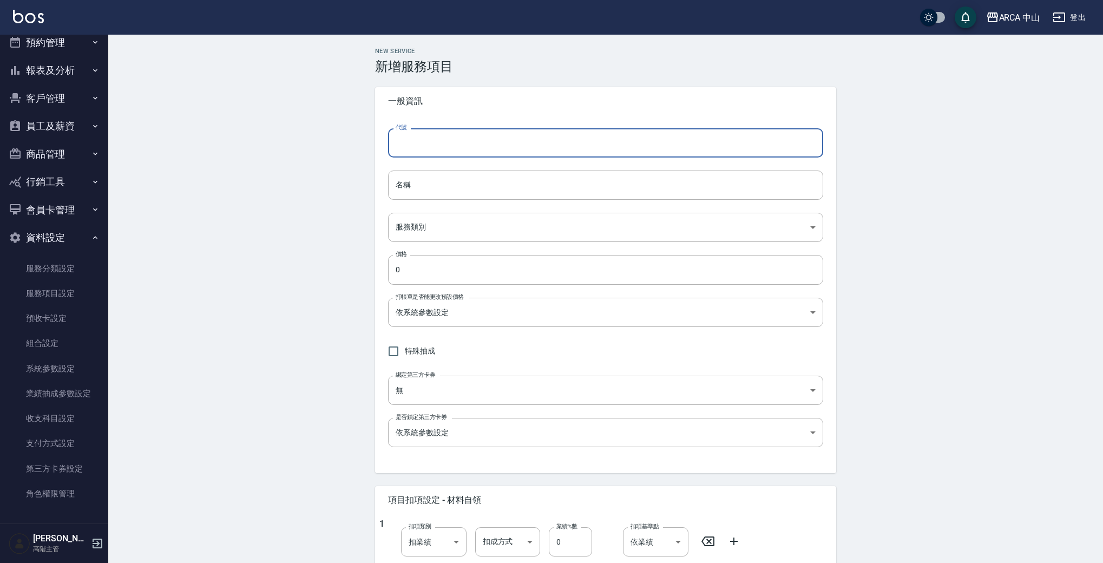
paste input "PA8015 燙劉海/局部燙85折1300/1105"
drag, startPoint x: 418, startPoint y: 142, endPoint x: 560, endPoint y: 134, distance: 142.0
click at [560, 134] on input "PA8015 燙劉海/局部燙85折1300/1105" at bounding box center [605, 142] width 435 height 29
click at [431, 146] on input "PA8015 燙劉海/局部燙85折1300/1105" at bounding box center [605, 142] width 435 height 29
drag, startPoint x: 416, startPoint y: 143, endPoint x: 569, endPoint y: 142, distance: 152.6
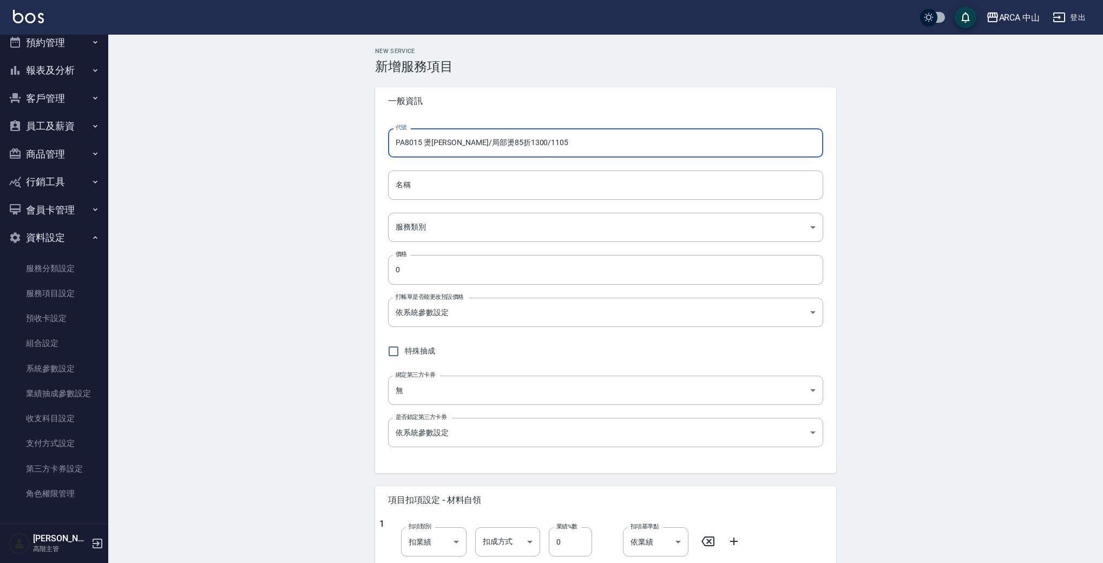
click at [563, 142] on input "PA8015 燙劉海/局部燙85折1300/1105" at bounding box center [605, 142] width 435 height 29
type input "PA8017"
click at [474, 189] on input "名稱" at bounding box center [605, 185] width 435 height 29
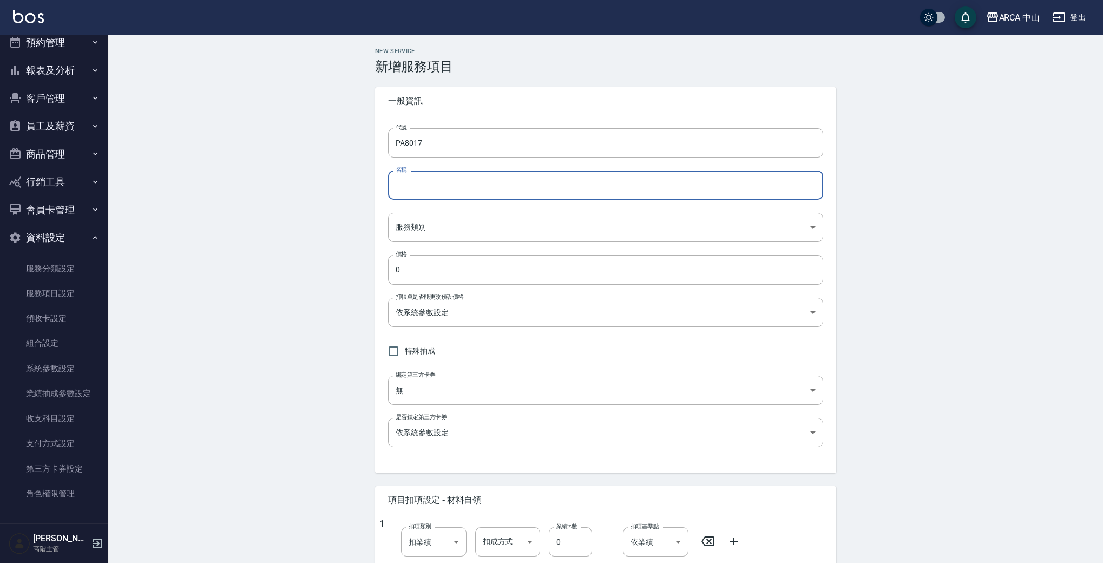
paste input "PA8015 燙劉海/局部燙85折1300/1105"
click at [421, 183] on input "PA8015 燙劉海/局部燙85折1300/1105" at bounding box center [605, 185] width 435 height 29
click at [495, 183] on input "PA8017 燙劉海/局部燙85折1300/1105" at bounding box center [605, 185] width 435 height 29
drag, startPoint x: 512, startPoint y: 185, endPoint x: 559, endPoint y: 185, distance: 47.1
click at [558, 185] on input "PA8017 燙劉海/局部燙85折1500/1105" at bounding box center [605, 185] width 435 height 29
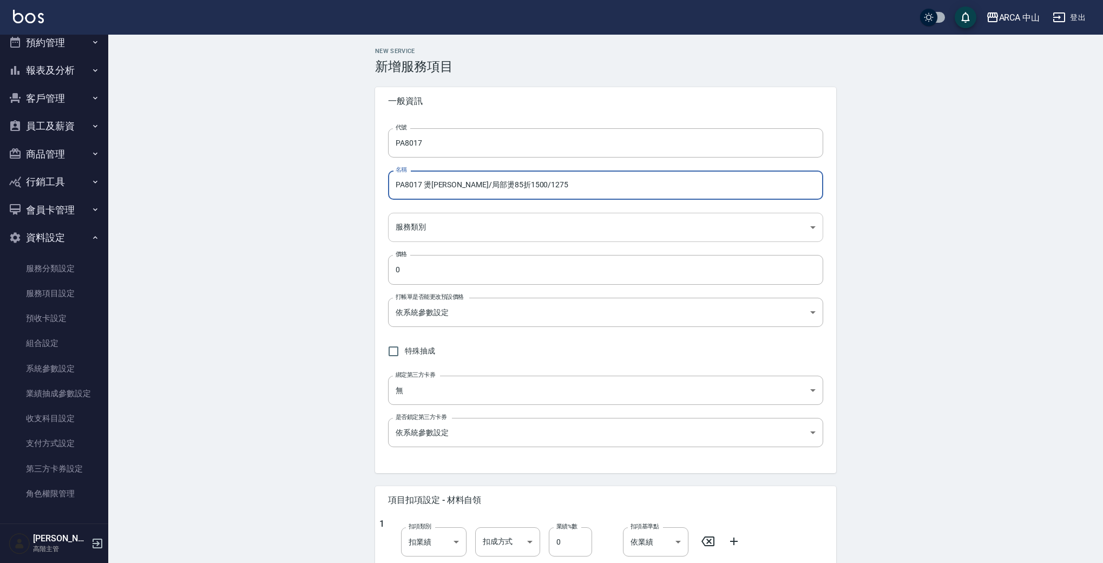
type input "PA8017 燙劉海/局部燙85折1500/1275"
click at [535, 232] on body "ARCA 中山 登出 櫃檯作業 打帳單 帳單列表 掛單列表 座位開單 營業儀表板 現金收支登錄 高階收支登錄 材料自購登錄 每日結帳 排班表 現場電腦打卡 掃…" at bounding box center [554, 440] width 1109 height 881
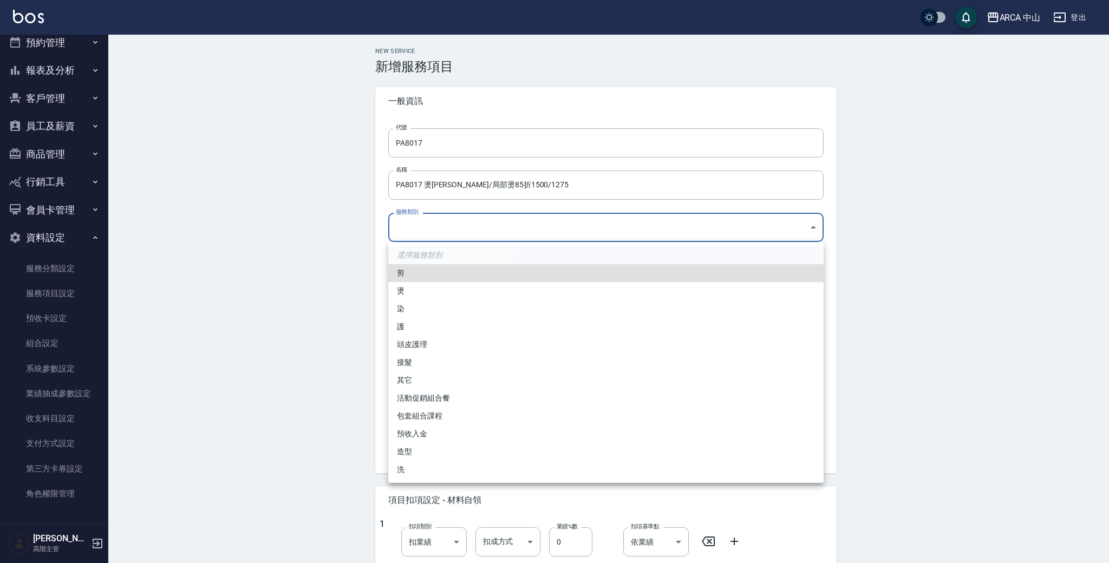
click at [486, 297] on li "燙" at bounding box center [605, 291] width 435 height 18
type input "d57bc0b5-3c88-45ef-9448-ff089779e577"
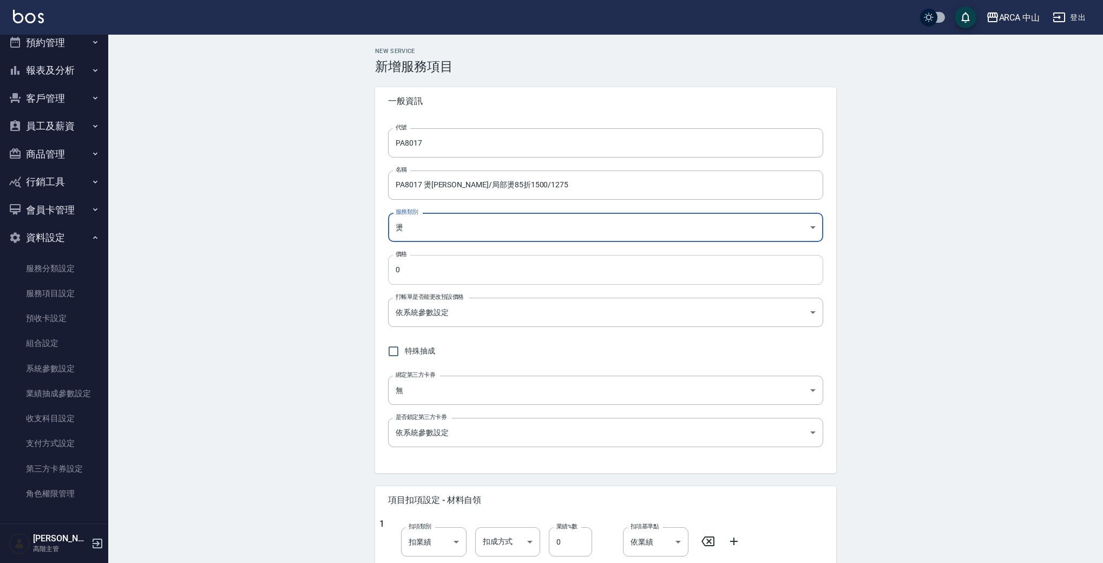
click at [454, 267] on input "0" at bounding box center [605, 269] width 435 height 29
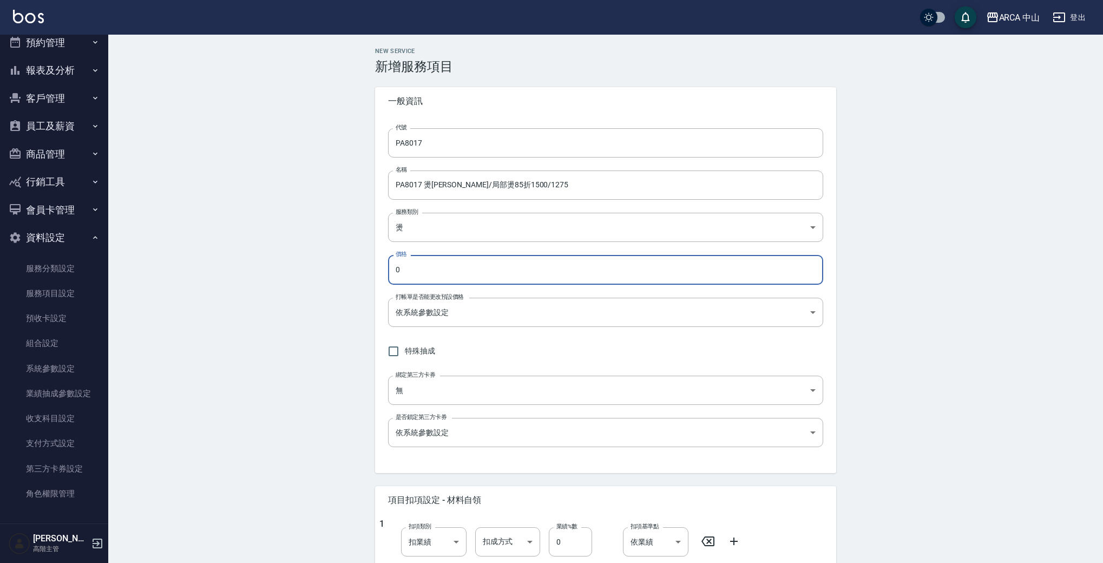
drag, startPoint x: 454, startPoint y: 267, endPoint x: 345, endPoint y: 257, distance: 108.7
click at [356, 258] on div "New Service 新增服務項目 一般資訊 代號 PA8017 代號 名稱 PA8017 燙劉海/局部燙85折1500/1275 名稱 服務類別 燙 d5…" at bounding box center [605, 458] width 995 height 846
type input "1275"
click at [539, 338] on div "代號 PA8017 代號 名稱 PA8017 燙劉海/局部燙85折1500/1275 名稱 服務類別 燙 d57bc0b5-3c88-45ef-9448-ff…" at bounding box center [605, 294] width 461 height 358
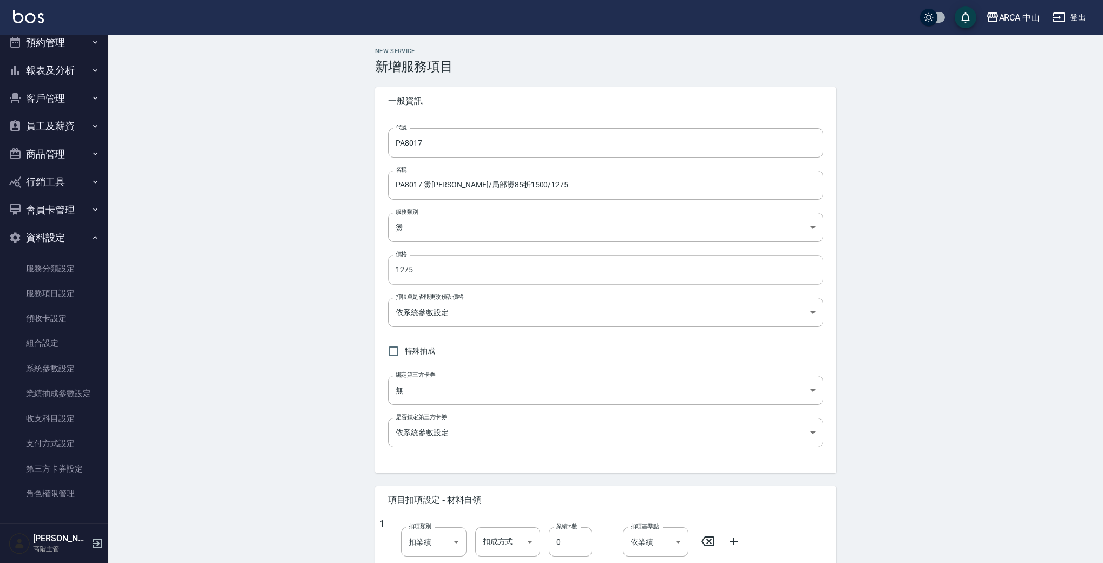
scroll to position [2, 0]
click at [609, 304] on body "ARCA 中山 登出 櫃檯作業 打帳單 帳單列表 掛單列表 座位開單 營業儀表板 現金收支登錄 高階收支登錄 材料自購登錄 每日結帳 排班表 現場電腦打卡 掃…" at bounding box center [551, 438] width 1103 height 881
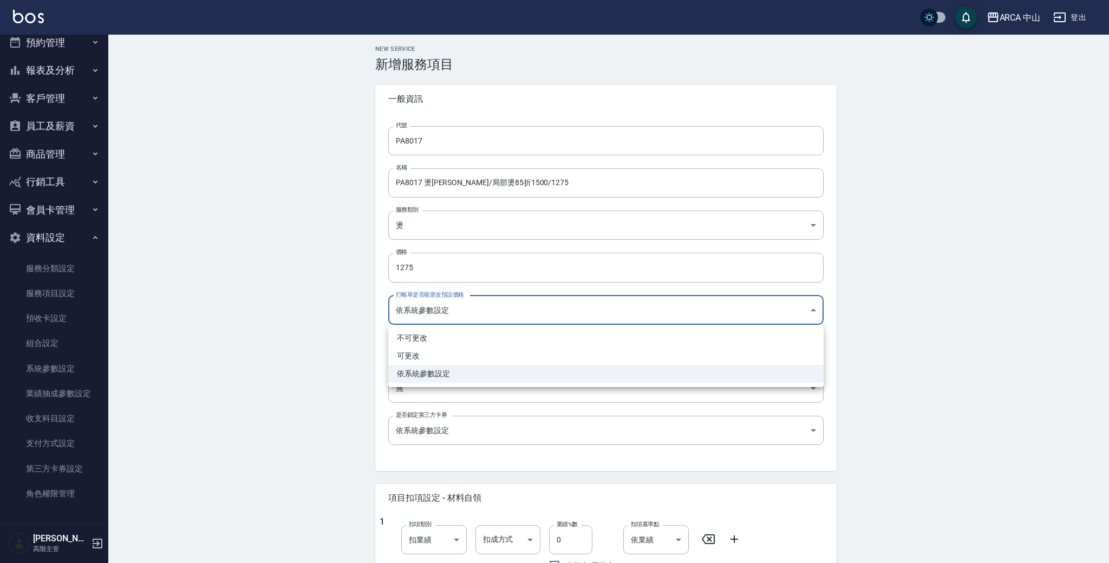
click at [462, 356] on li "可更改" at bounding box center [605, 356] width 435 height 18
type input "FALSE"
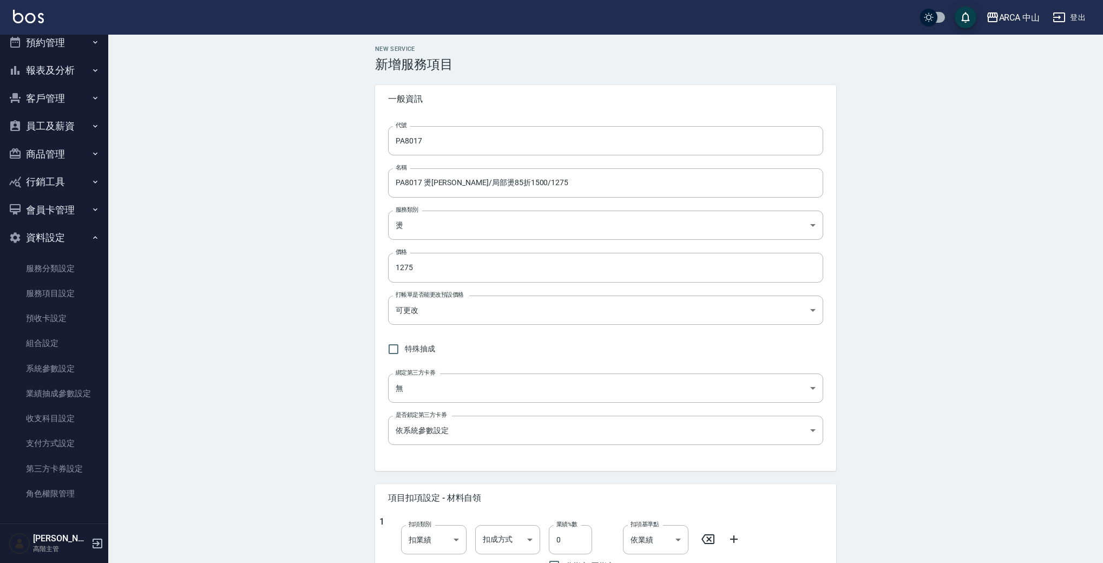
click at [905, 351] on div "New Service 新增服務項目 一般資訊 代號 PA8017 代號 名稱 PA8017 燙劉海/局部燙85折1500/1275 名稱 服務類別 燙 d5…" at bounding box center [605, 455] width 995 height 846
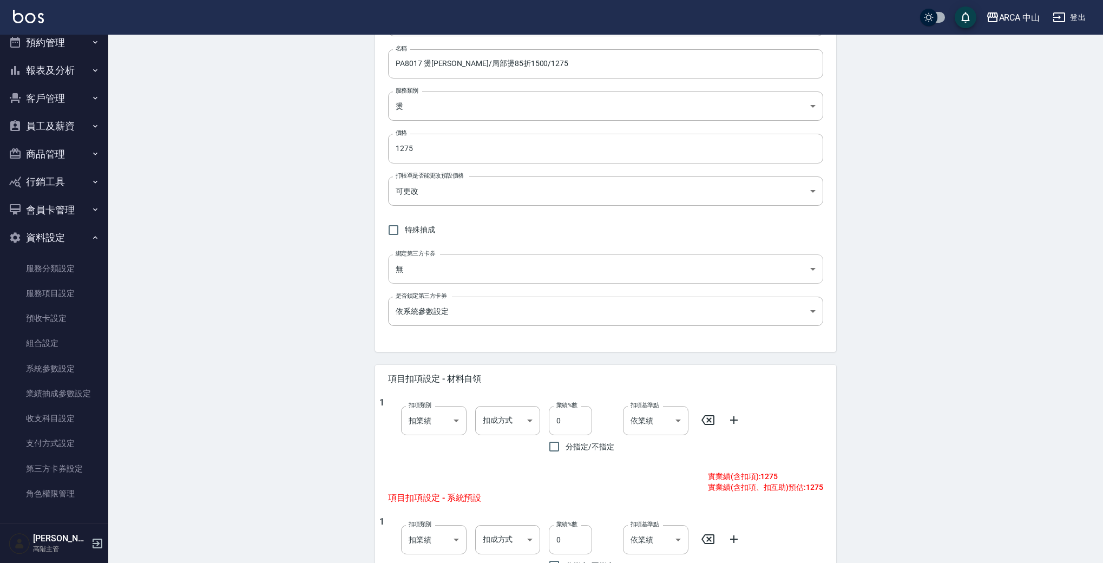
scroll to position [256, 0]
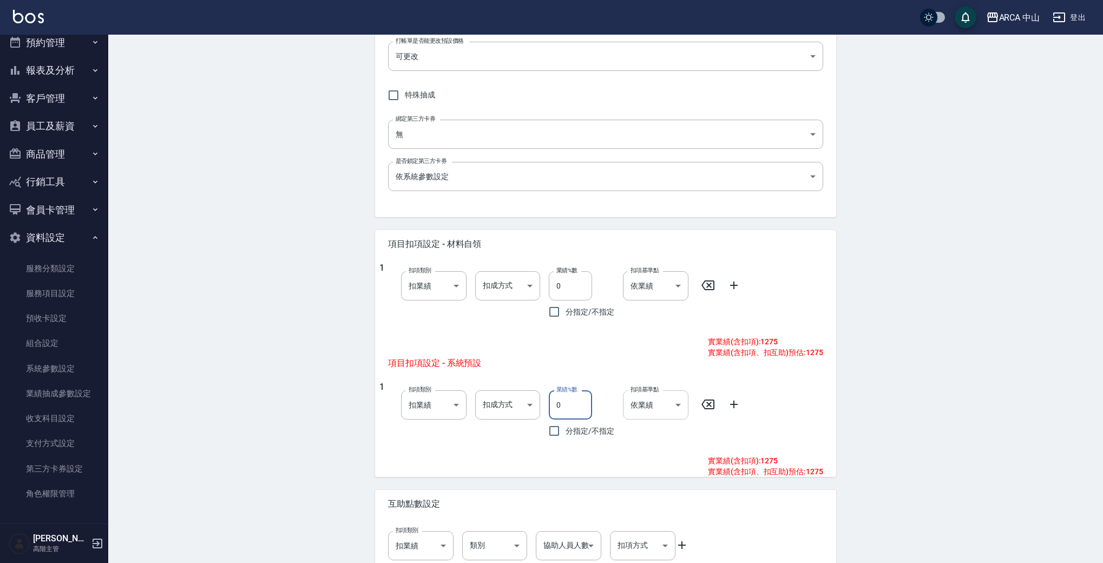
drag, startPoint x: 558, startPoint y: 399, endPoint x: 631, endPoint y: 405, distance: 73.4
click at [558, 399] on input "0" at bounding box center [570, 404] width 43 height 29
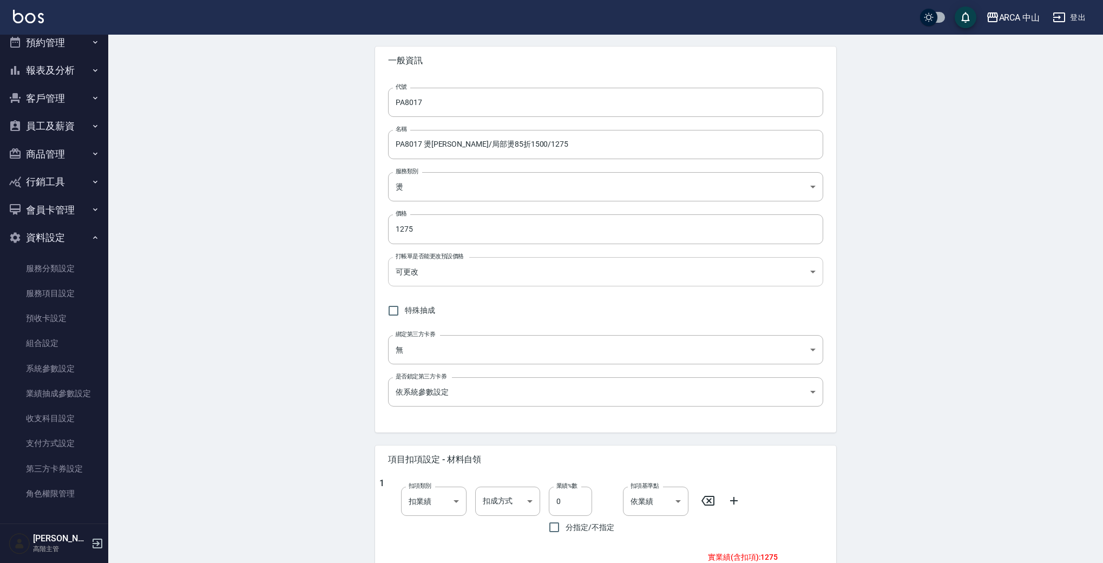
scroll to position [0, 0]
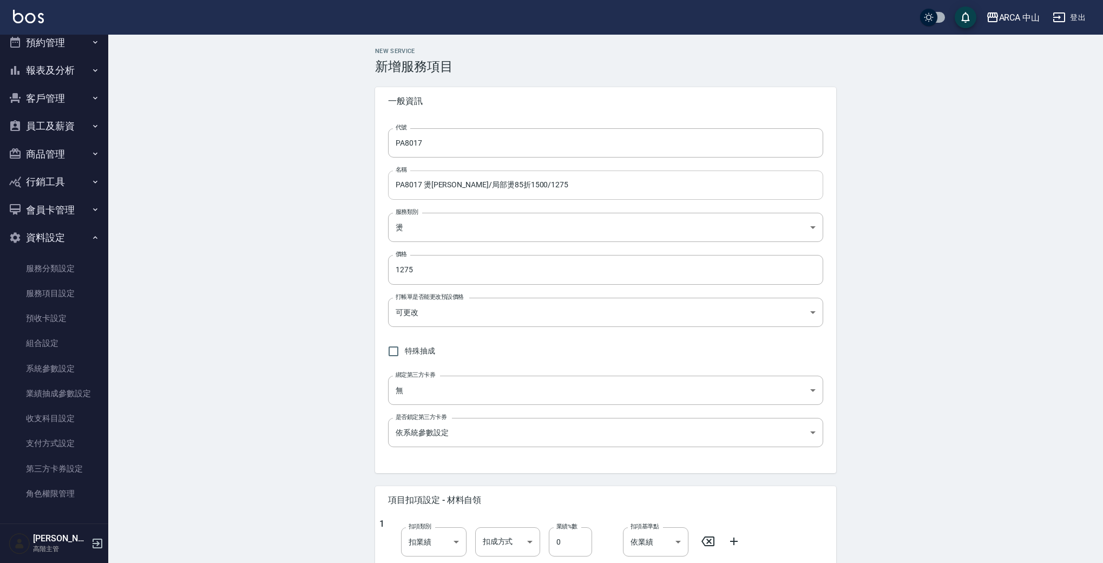
type input "10"
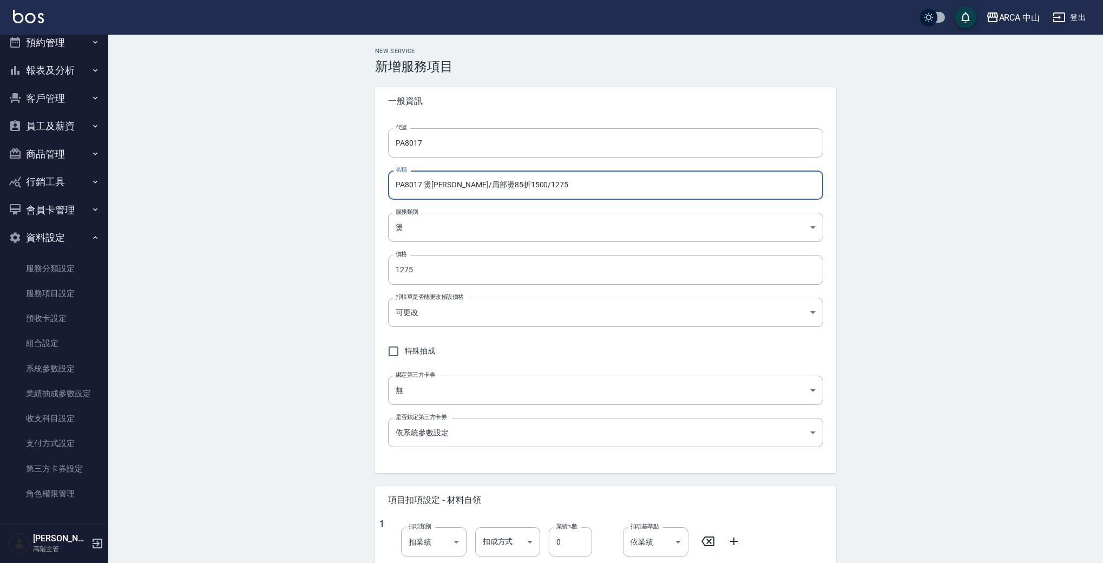
drag, startPoint x: 534, startPoint y: 191, endPoint x: 174, endPoint y: 124, distance: 366.2
click at [195, 124] on div "New Service 新增服務項目 一般資訊 代號 PA8017 代號 名稱 PA8017 燙劉海/局部燙85折1500/1275 名稱 服務類別 燙 d5…" at bounding box center [605, 458] width 995 height 846
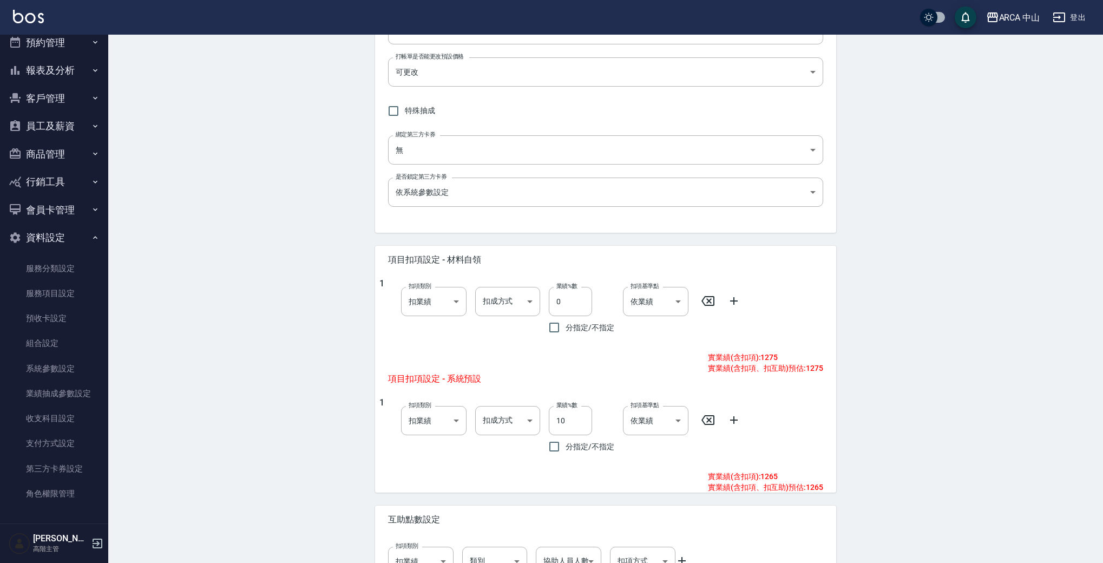
scroll to position [318, 0]
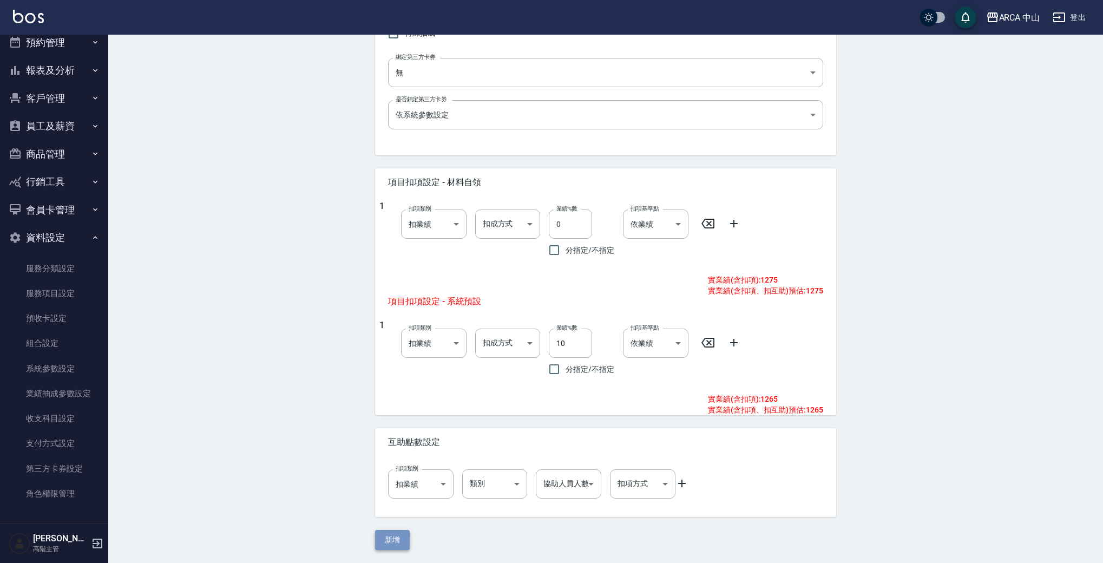
click at [391, 538] on button "新增" at bounding box center [392, 540] width 35 height 20
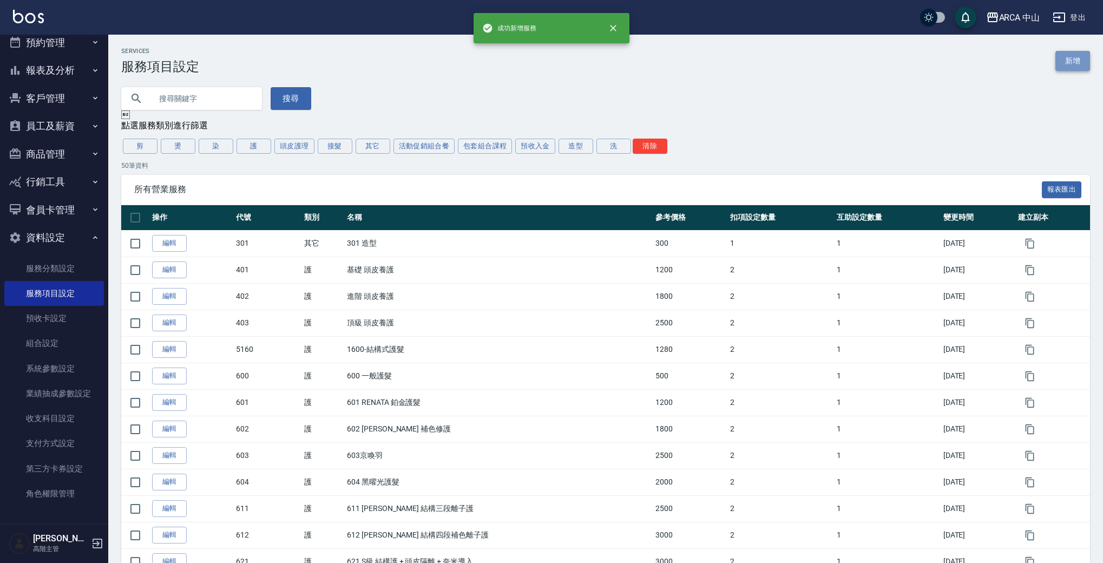
click at [1082, 63] on link "新增" at bounding box center [1073, 61] width 35 height 20
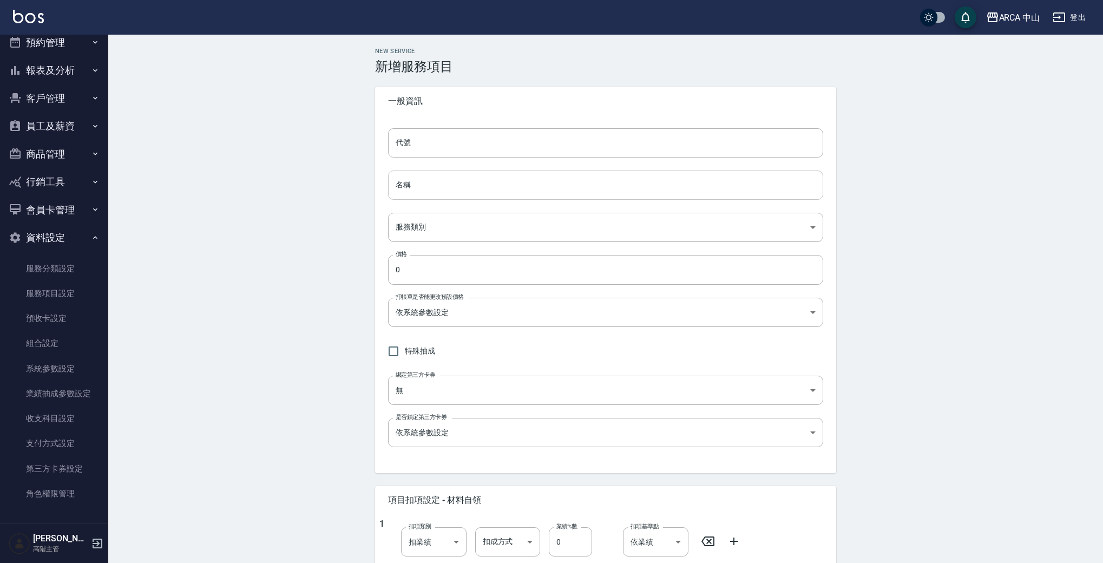
click at [446, 174] on input "名稱" at bounding box center [605, 185] width 435 height 29
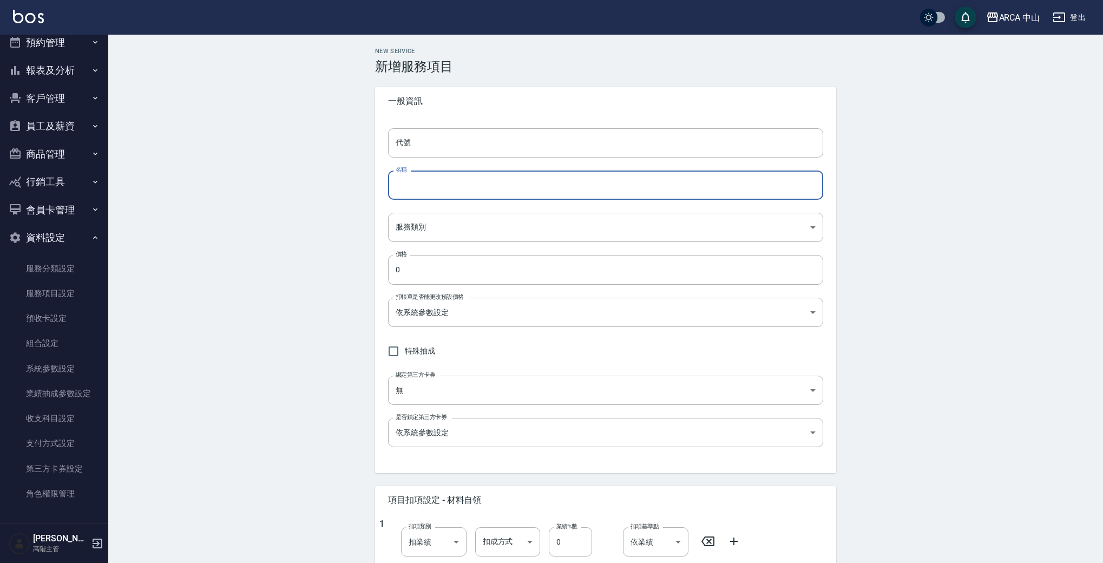
paste input "PA8017 燙劉海/局部燙85折1500/1275"
click at [422, 185] on input "PA8017 燙劉海/局部燙85折1500/1275" at bounding box center [605, 185] width 435 height 29
type input "PA8018 燙劉海/局部燙85折1500/1275"
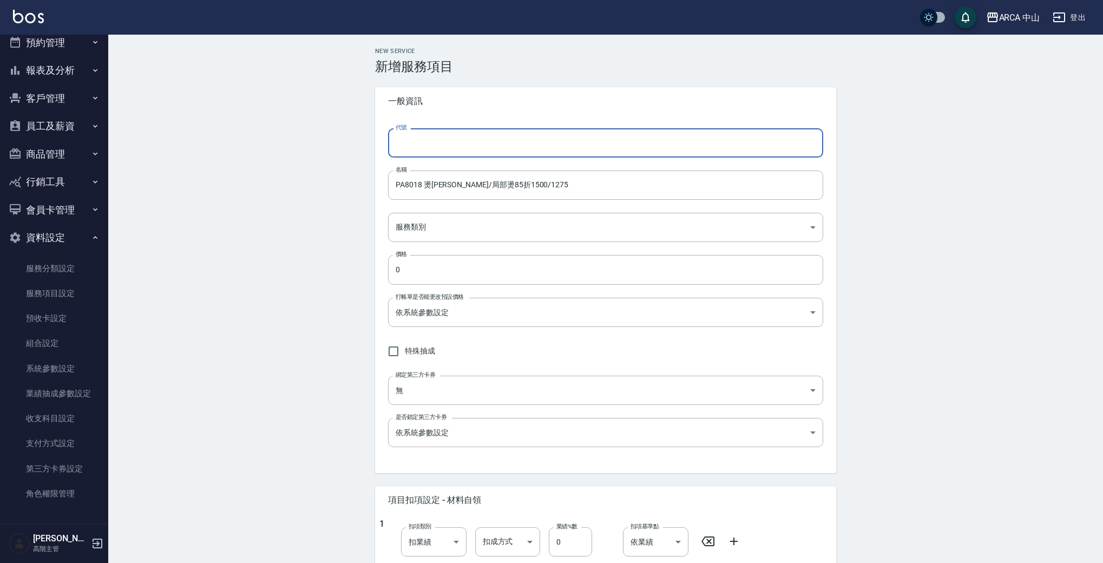
drag, startPoint x: 463, startPoint y: 136, endPoint x: 437, endPoint y: 152, distance: 30.6
click at [462, 135] on input "代號" at bounding box center [605, 142] width 435 height 29
paste input "PA8017 燙劉海/局部燙85折1500/1275"
drag, startPoint x: 416, startPoint y: 142, endPoint x: 549, endPoint y: 143, distance: 133.2
click at [539, 144] on input "PA8017 燙劉海/局部燙85折1500/1275" at bounding box center [605, 142] width 435 height 29
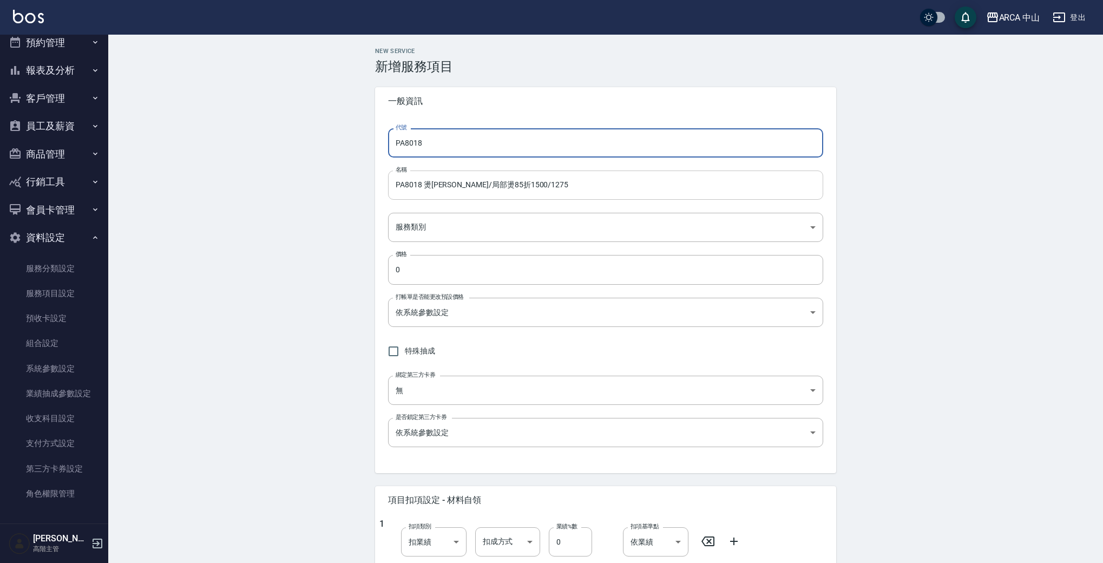
type input "PA8018"
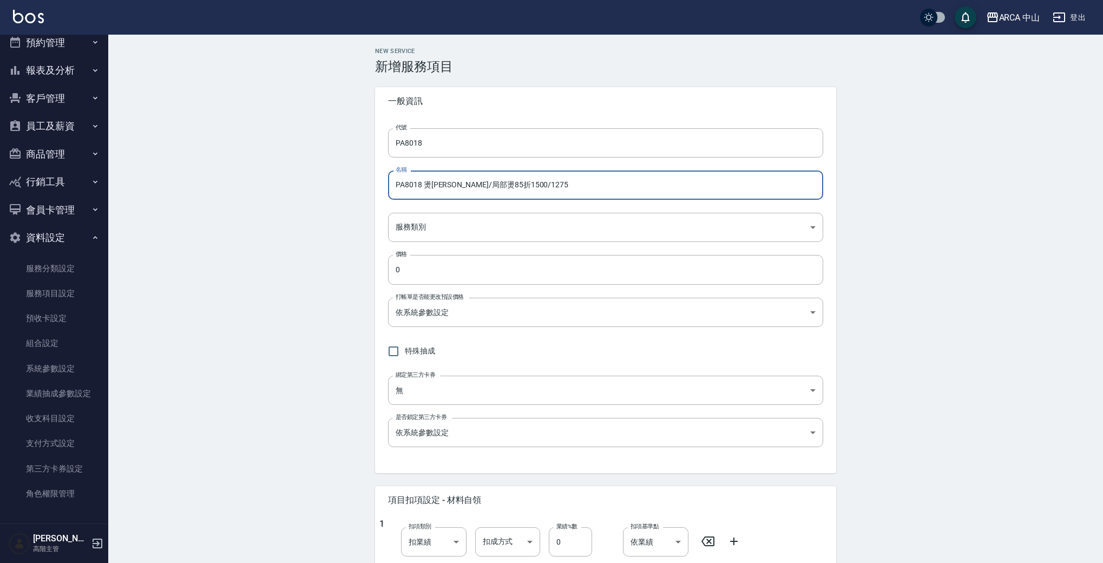
click at [497, 188] on input "PA8018 燙劉海/局部燙85折1500/1275" at bounding box center [605, 185] width 435 height 29
drag, startPoint x: 512, startPoint y: 182, endPoint x: 534, endPoint y: 178, distance: 22.0
click at [533, 178] on input "PA8018 燙劉海/局部燙85折1600/1275" at bounding box center [605, 185] width 435 height 29
click at [526, 185] on input "PA8018 燙劉海/局部燙85折1600/1275" at bounding box center [605, 185] width 435 height 29
drag, startPoint x: 515, startPoint y: 185, endPoint x: 528, endPoint y: 186, distance: 13.0
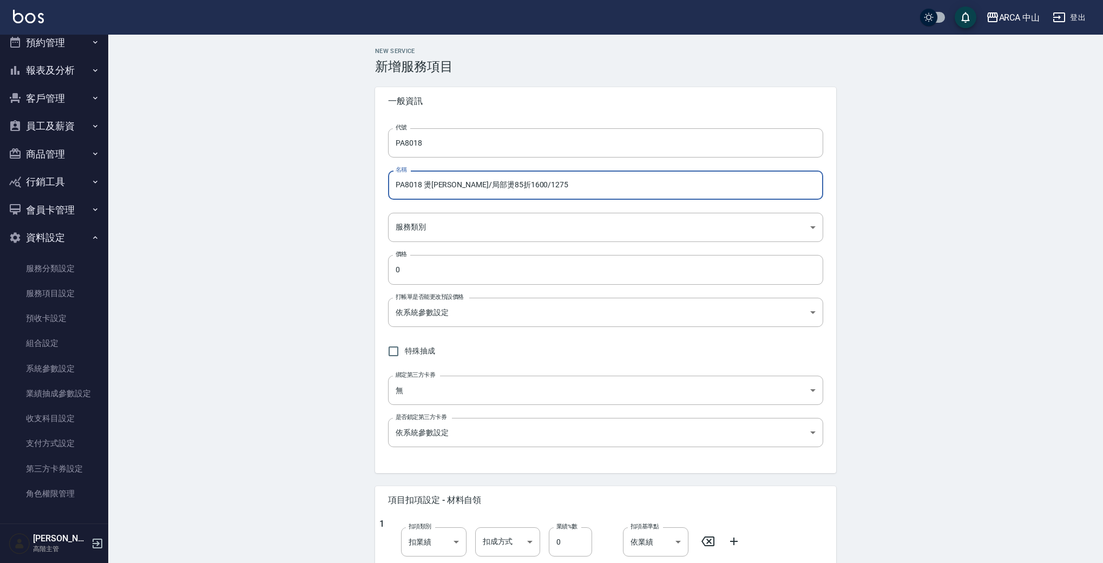
click at [528, 186] on input "PA8018 燙劉海/局部燙85折1600/1275" at bounding box center [605, 185] width 435 height 29
drag, startPoint x: 514, startPoint y: 185, endPoint x: 528, endPoint y: 186, distance: 14.1
click at [528, 186] on input "PA8018 燙劉海/局部燙85折1600/1275" at bounding box center [605, 185] width 435 height 29
type input "PA8018 燙劉海/局部燙85折1600/1360"
click at [422, 266] on input "0" at bounding box center [605, 269] width 435 height 29
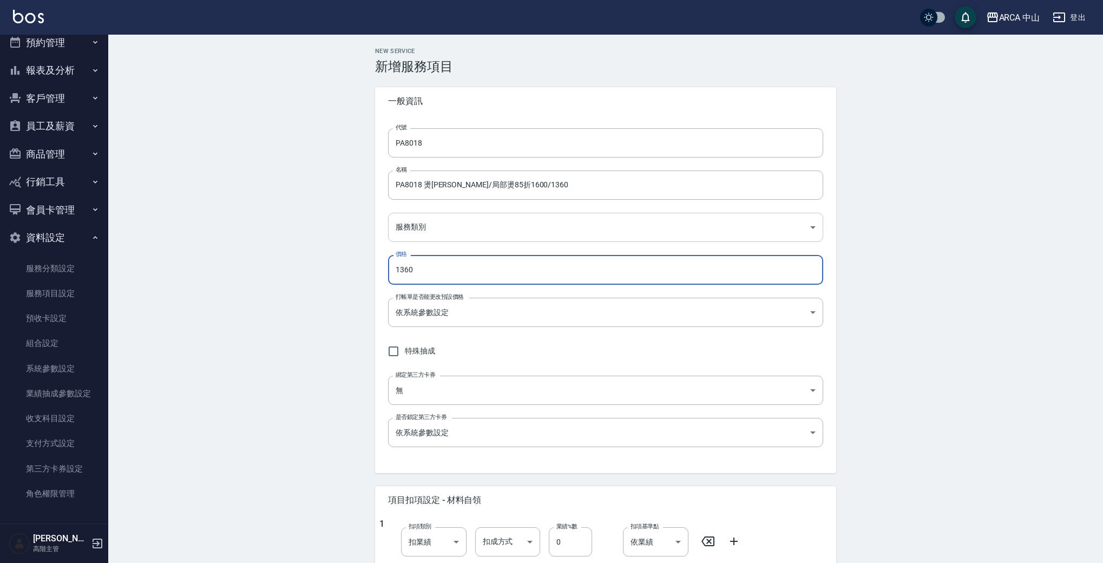
type input "1360"
click at [509, 231] on body "ARCA 中山 登出 櫃檯作業 打帳單 帳單列表 掛單列表 座位開單 營業儀表板 現金收支登錄 高階收支登錄 材料自購登錄 每日結帳 排班表 現場電腦打卡 掃…" at bounding box center [551, 440] width 1103 height 881
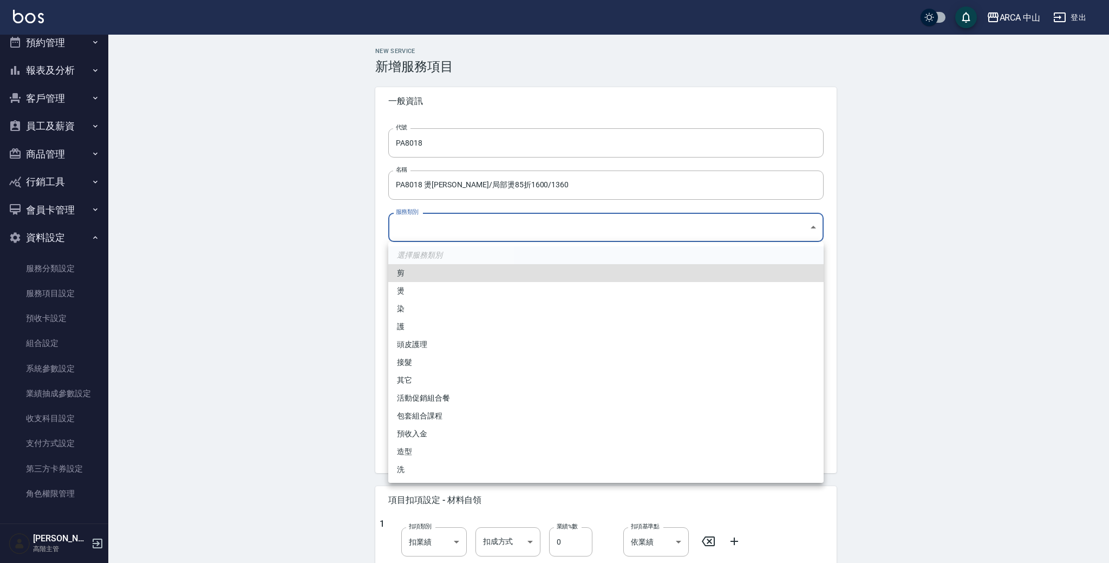
click at [454, 289] on li "燙" at bounding box center [605, 291] width 435 height 18
type input "d57bc0b5-3c88-45ef-9448-ff089779e577"
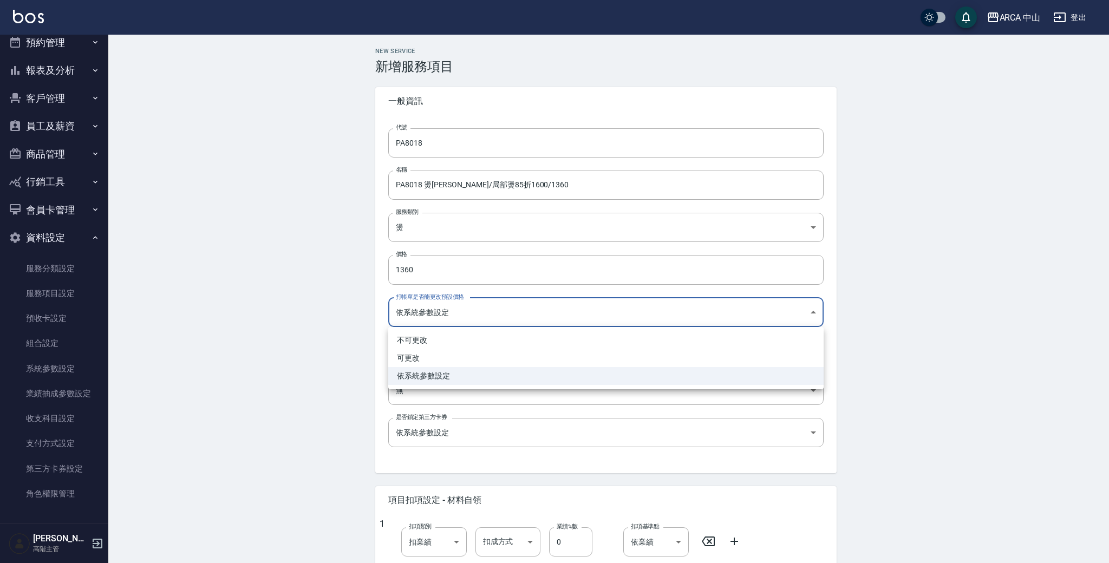
click at [595, 318] on body "ARCA 中山 登出 櫃檯作業 打帳單 帳單列表 掛單列表 座位開單 營業儀表板 現金收支登錄 高階收支登錄 材料自購登錄 每日結帳 排班表 現場電腦打卡 掃…" at bounding box center [554, 440] width 1109 height 881
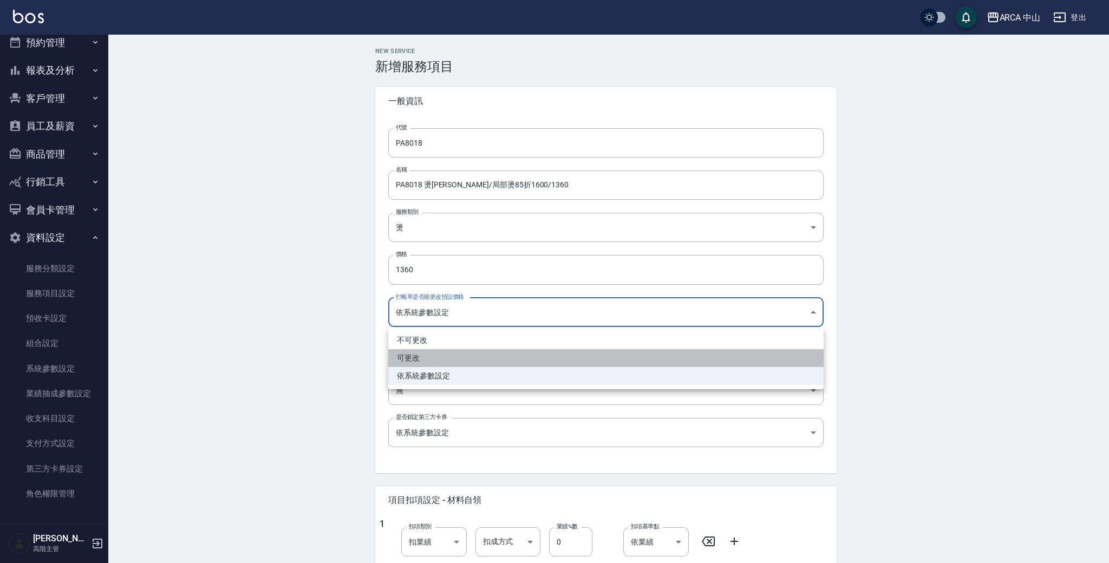
click at [532, 365] on li "可更改" at bounding box center [605, 358] width 435 height 18
type input "FALSE"
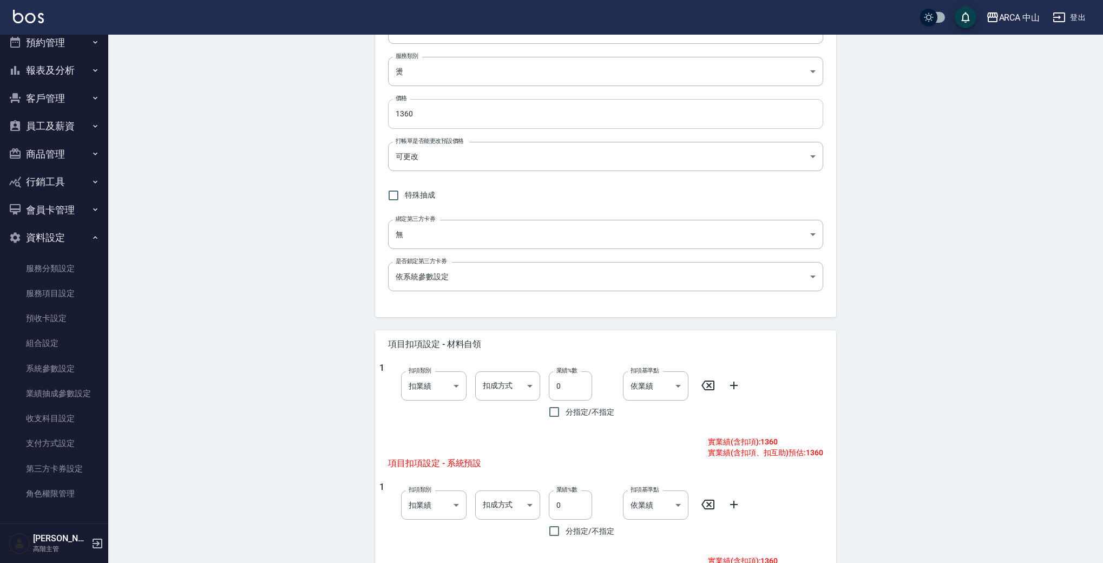
scroll to position [277, 0]
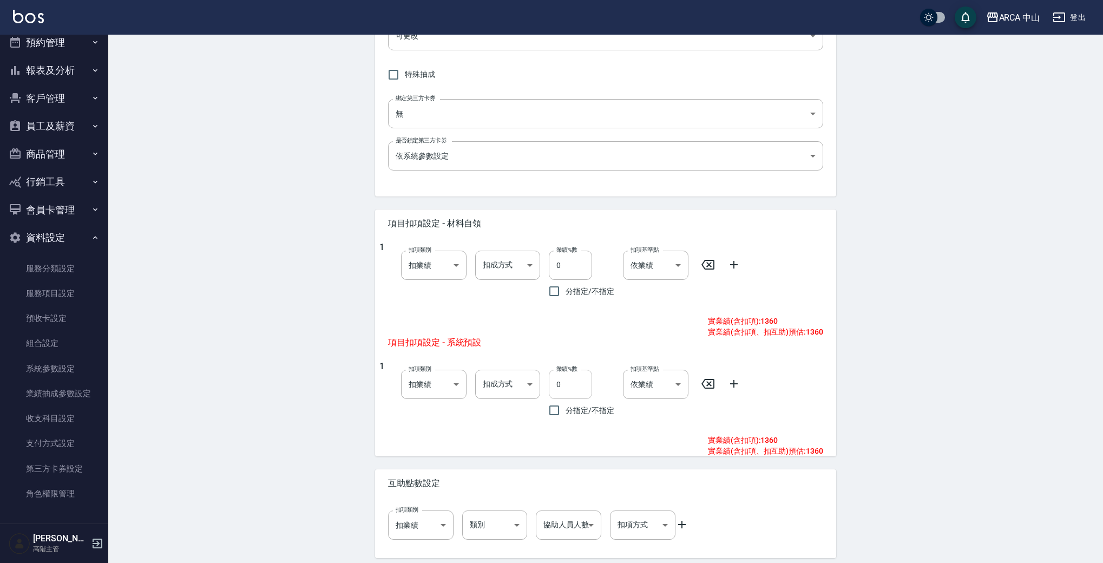
click at [553, 382] on input "0" at bounding box center [570, 384] width 43 height 29
type input "10"
click at [820, 374] on div "1 扣項類別 扣業績 onSales 扣項類別 扣成方式 ​ 扣成方式 業績%數 10 業績%數 分指定/不指定 扣項基準點 依業績 0 扣項基準點" at bounding box center [601, 391] width 444 height 61
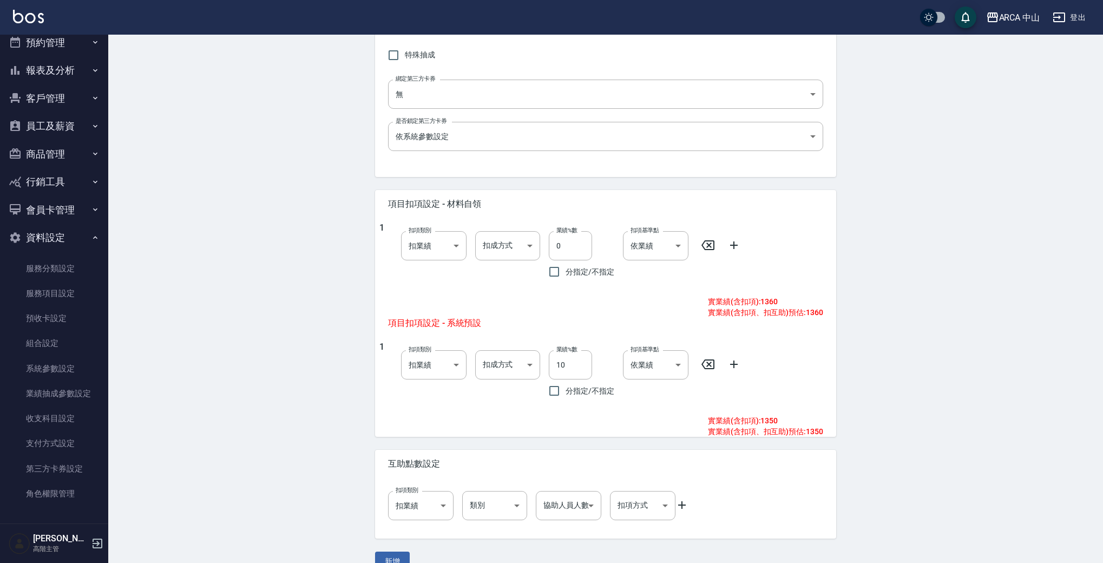
scroll to position [318, 0]
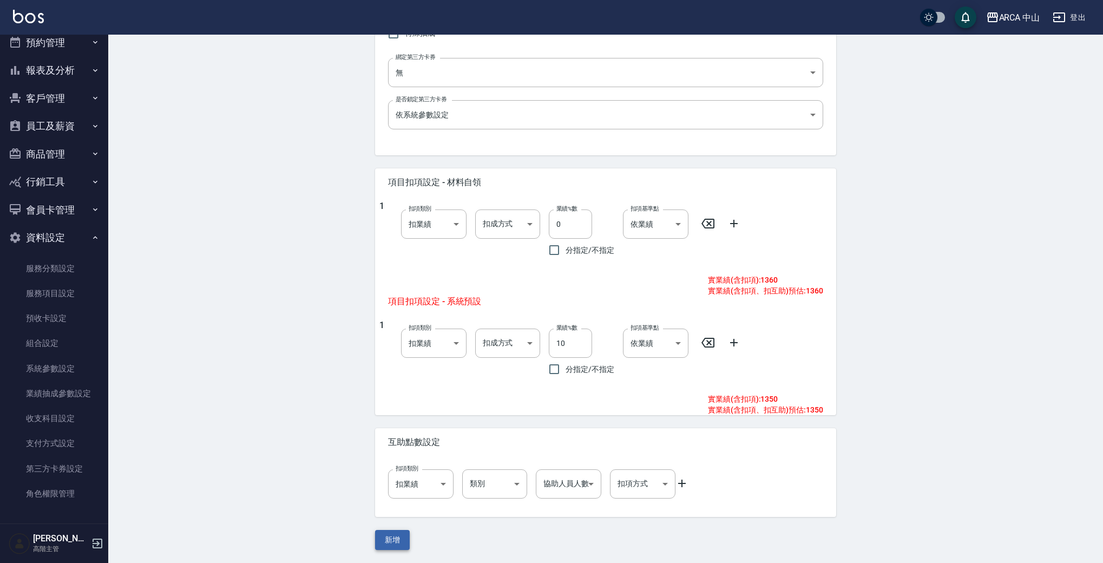
click at [388, 542] on button "新增" at bounding box center [392, 540] width 35 height 20
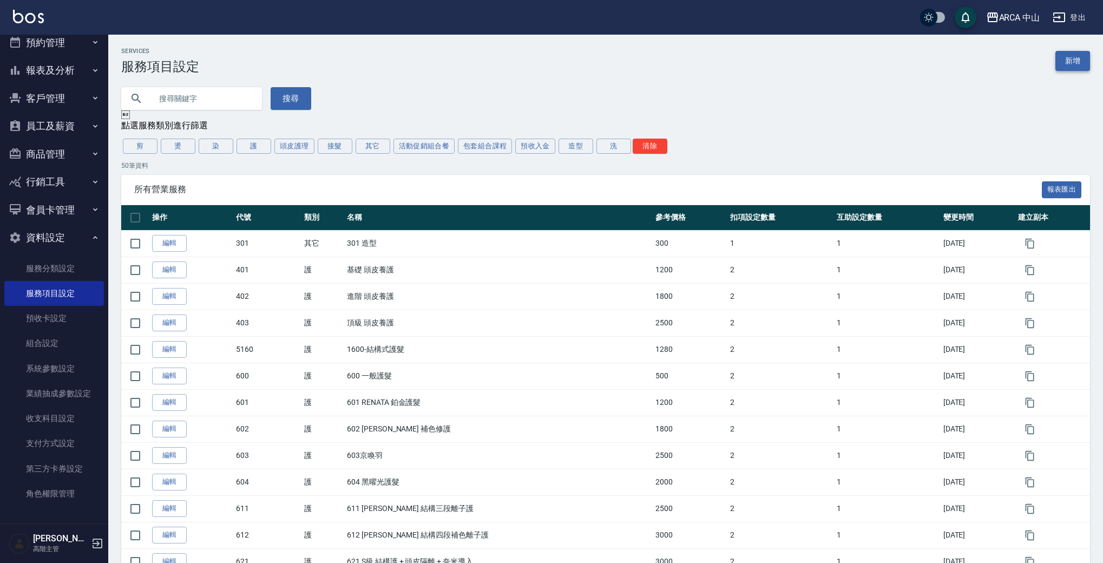
click at [1079, 52] on link "新增" at bounding box center [1073, 61] width 35 height 20
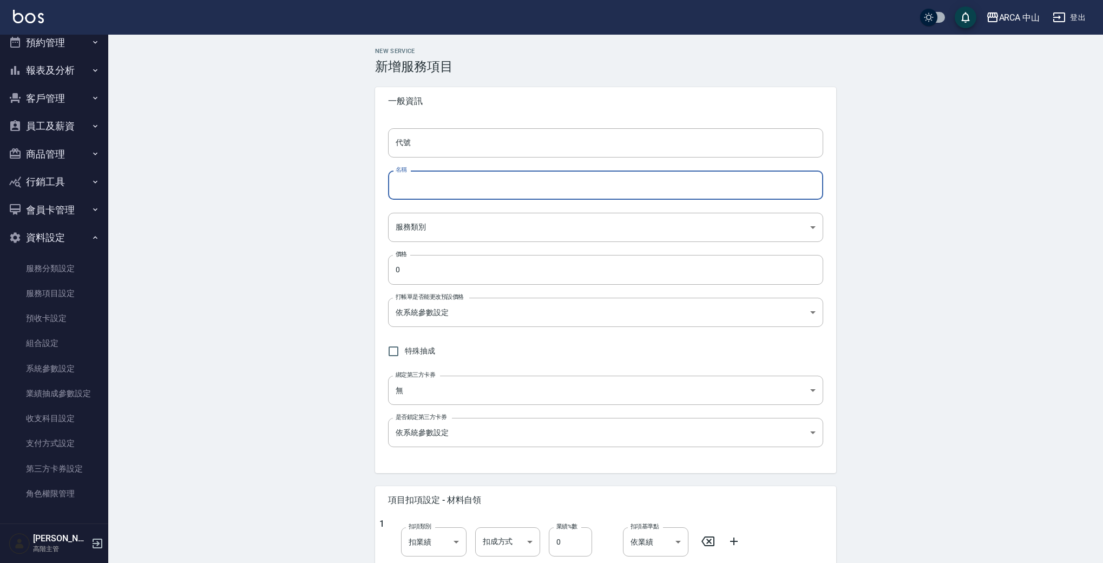
click at [484, 188] on input "名稱" at bounding box center [605, 185] width 435 height 29
paste input "PA8017 燙劉海/局部燙85折1500/1275"
click at [421, 186] on input "PA8017 燙劉海/局部燙85折1500/1275" at bounding box center [605, 185] width 435 height 29
click at [495, 184] on input "PA8019 燙劉海/局部燙85折1500/1275" at bounding box center [605, 185] width 435 height 29
drag, startPoint x: 510, startPoint y: 190, endPoint x: 531, endPoint y: 188, distance: 20.7
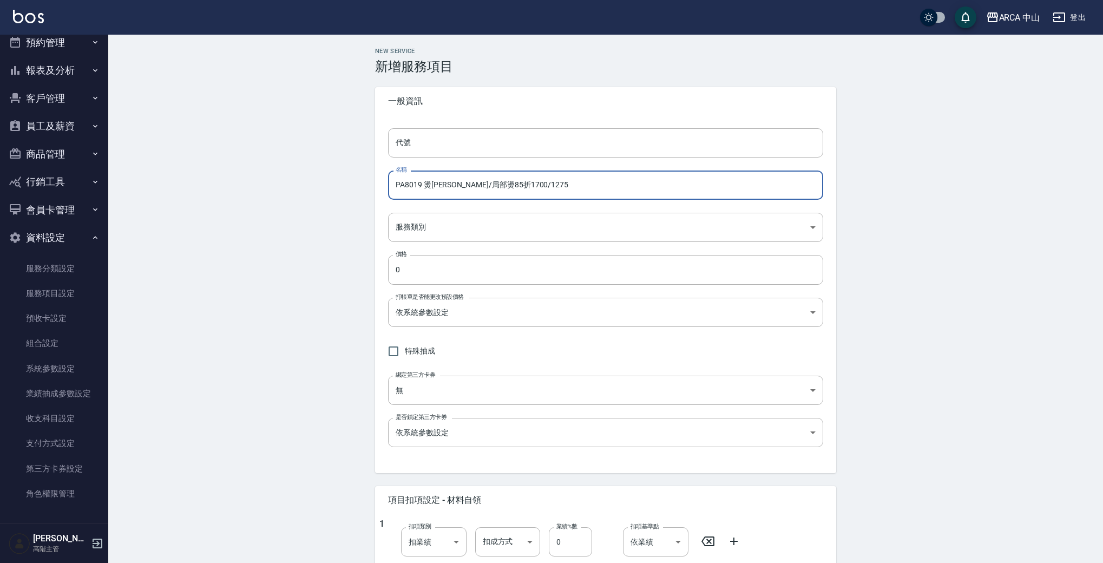
click at [531, 188] on input "PA8019 燙劉海/局部燙85折1700/1275" at bounding box center [605, 185] width 435 height 29
type input "PA8019 燙劉海/局部燙85折1700/1445"
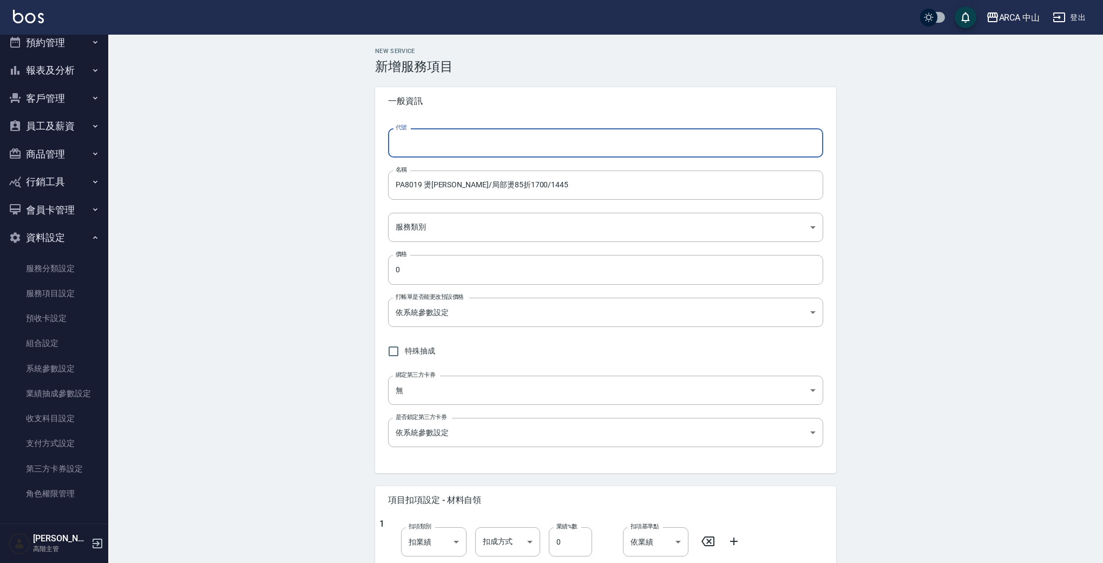
drag, startPoint x: 511, startPoint y: 146, endPoint x: 318, endPoint y: 133, distance: 193.2
click at [311, 127] on div "New Service 新增服務項目 一般資訊 代號 代號 名稱 PA8019 燙劉海/局部燙85折1700/1445 名稱 服務類別 ​ 服務類別 價格 0…" at bounding box center [605, 458] width 995 height 846
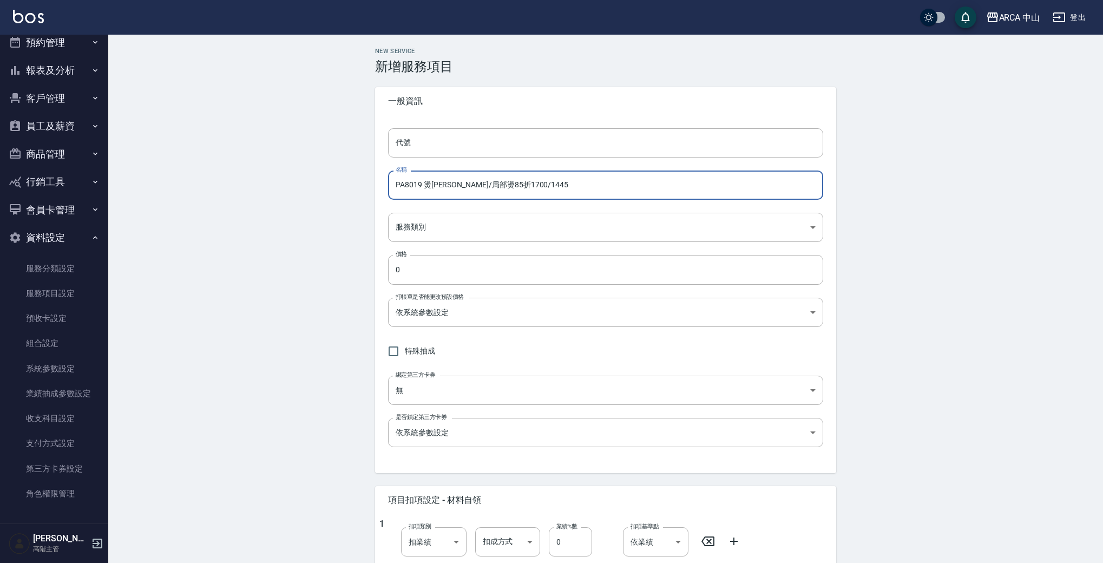
drag, startPoint x: 421, startPoint y: 185, endPoint x: 386, endPoint y: 182, distance: 34.7
click at [387, 183] on div "代號 代號 名稱 PA8019 燙劉海/局部燙85折1700/1445 名稱 服務類別 ​ 服務類別 價格 0 價格 打帳單是否能更改預設價格 依系統參數設定…" at bounding box center [605, 294] width 461 height 358
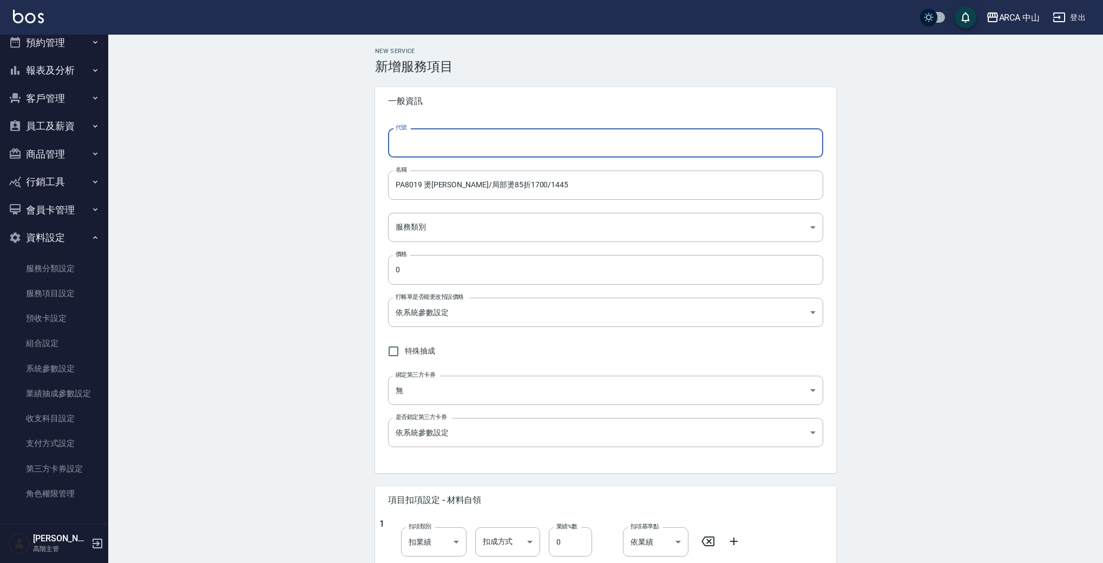
click at [443, 146] on input "代號" at bounding box center [605, 142] width 435 height 29
paste input "PA8019"
type input "PA8019"
click at [442, 231] on body "ARCA 中山 登出 櫃檯作業 打帳單 帳單列表 掛單列表 座位開單 營業儀表板 現金收支登錄 高階收支登錄 材料自購登錄 每日結帳 排班表 現場電腦打卡 掃…" at bounding box center [551, 440] width 1103 height 881
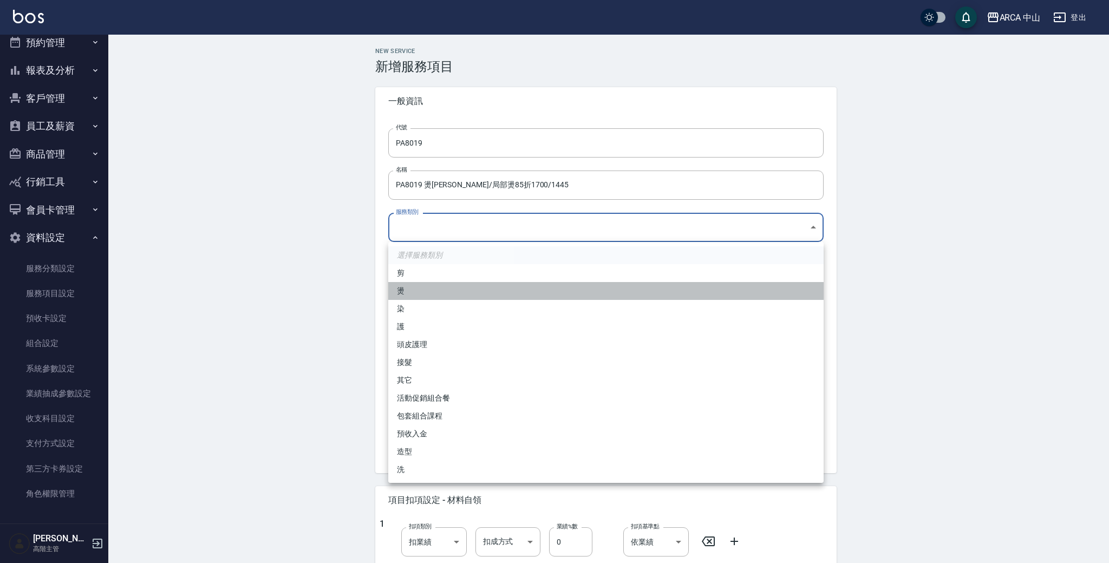
click at [422, 287] on li "燙" at bounding box center [605, 291] width 435 height 18
type input "d57bc0b5-3c88-45ef-9448-ff089779e577"
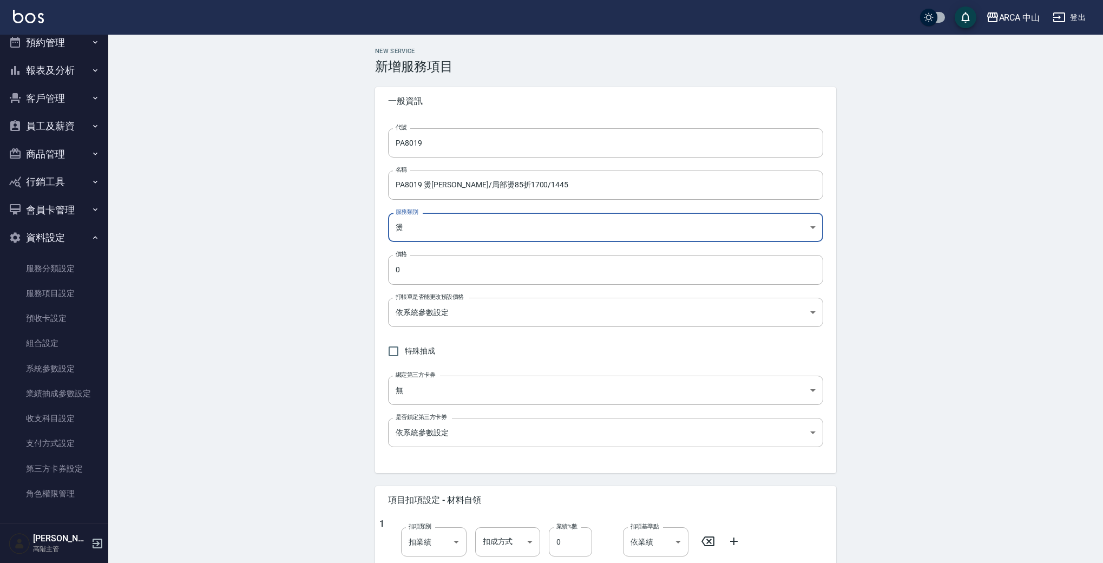
drag, startPoint x: 461, startPoint y: 266, endPoint x: 294, endPoint y: 252, distance: 167.4
click at [300, 253] on div "New Service 新增服務項目 一般資訊 代號 PA8019 代號 名稱 PA8019 燙劉海/局部燙85折1700/1445 名稱 服務類別 燙 d5…" at bounding box center [605, 458] width 995 height 846
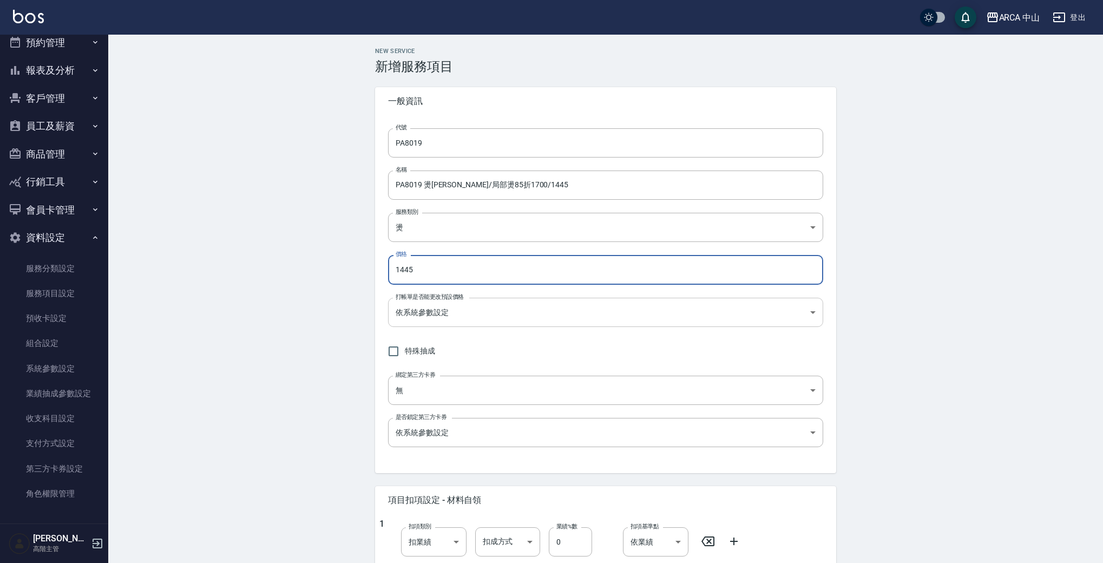
type input "1445"
click at [446, 307] on body "ARCA 中山 登出 櫃檯作業 打帳單 帳單列表 掛單列表 座位開單 營業儀表板 現金收支登錄 高階收支登錄 材料自購登錄 每日結帳 排班表 現場電腦打卡 掃…" at bounding box center [551, 440] width 1103 height 881
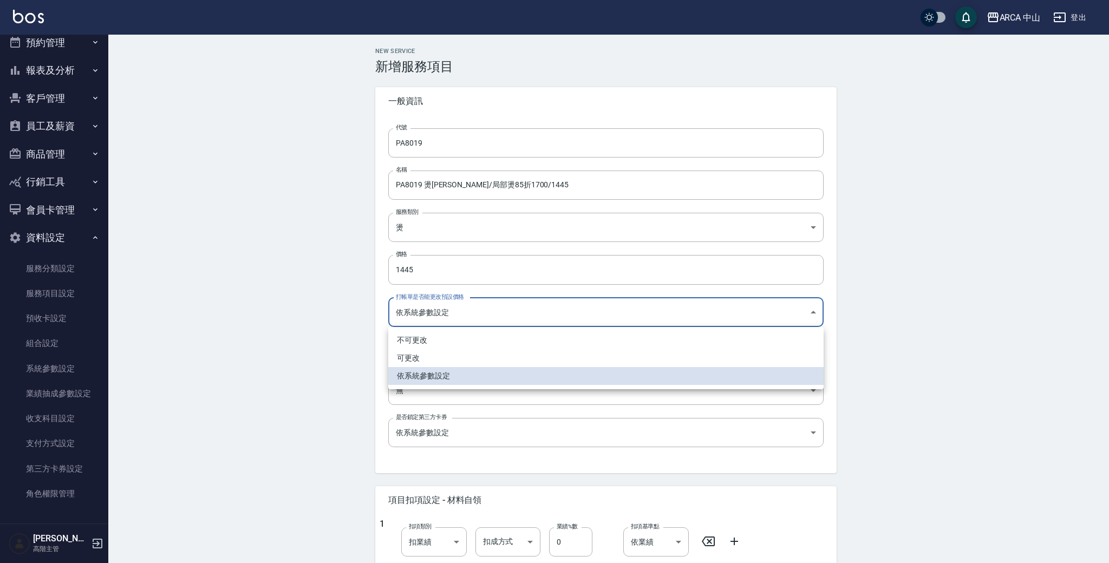
click at [463, 362] on li "可更改" at bounding box center [605, 358] width 435 height 18
type input "FALSE"
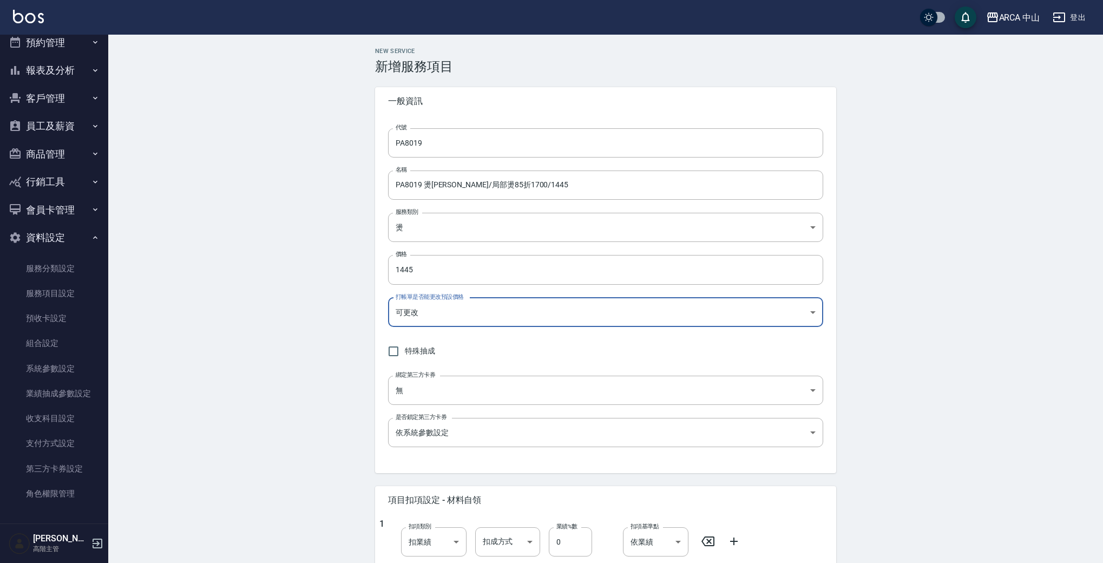
click at [260, 346] on div "New Service 新增服務項目 一般資訊 代號 PA8019 代號 名稱 PA8019 燙劉海/局部燙85折1700/1445 名稱 服務類別 燙 d5…" at bounding box center [605, 458] width 995 height 846
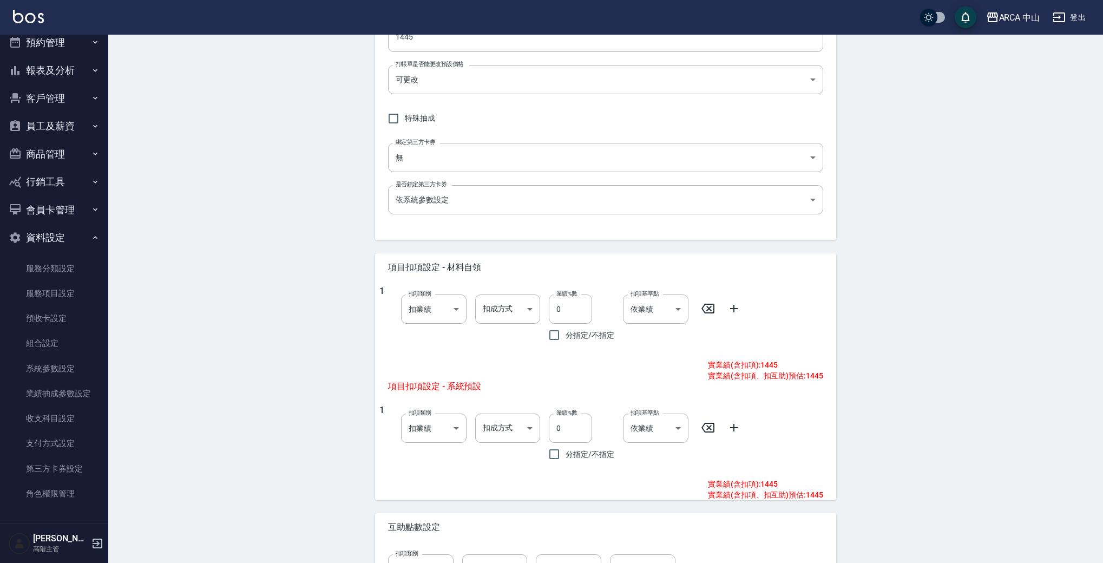
scroll to position [318, 0]
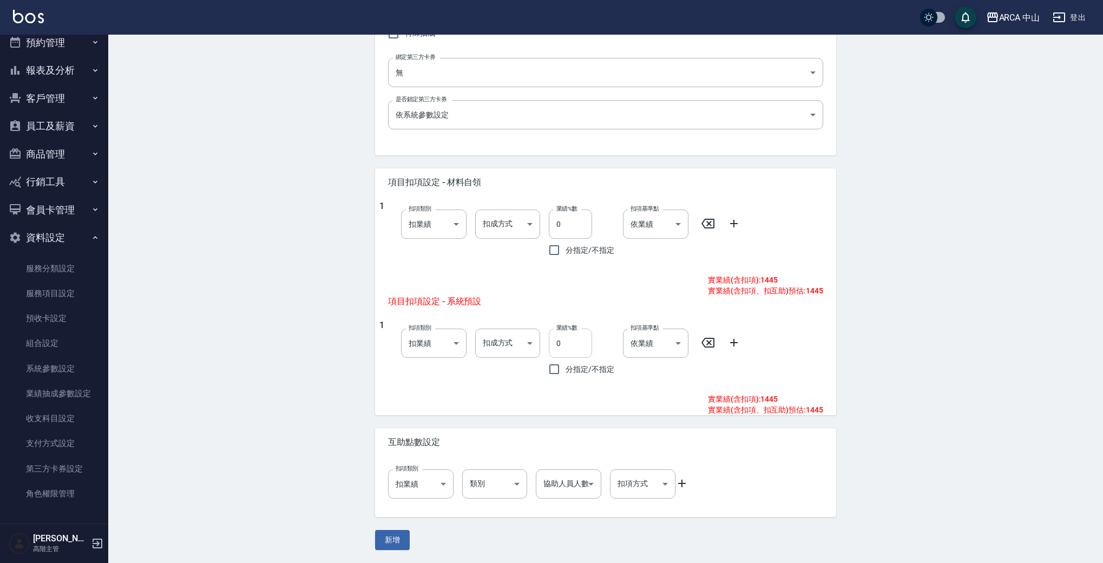
click at [557, 348] on input "0" at bounding box center [570, 343] width 43 height 29
type input "10"
click at [150, 395] on div "New Service 新增服務項目 一般資訊 代號 PA8019 代號 名稱 PA8019 燙劉海/局部燙85折1700/1445 名稱 服務類別 燙 d5…" at bounding box center [605, 140] width 995 height 846
click at [407, 545] on button "新增" at bounding box center [392, 540] width 35 height 20
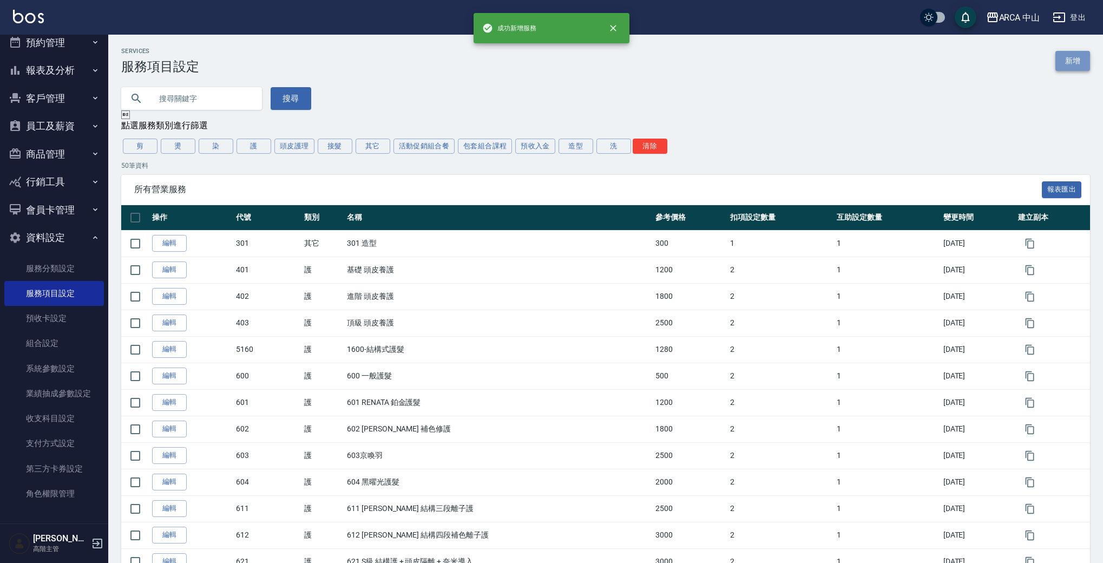
click at [1083, 65] on link "新增" at bounding box center [1073, 61] width 35 height 20
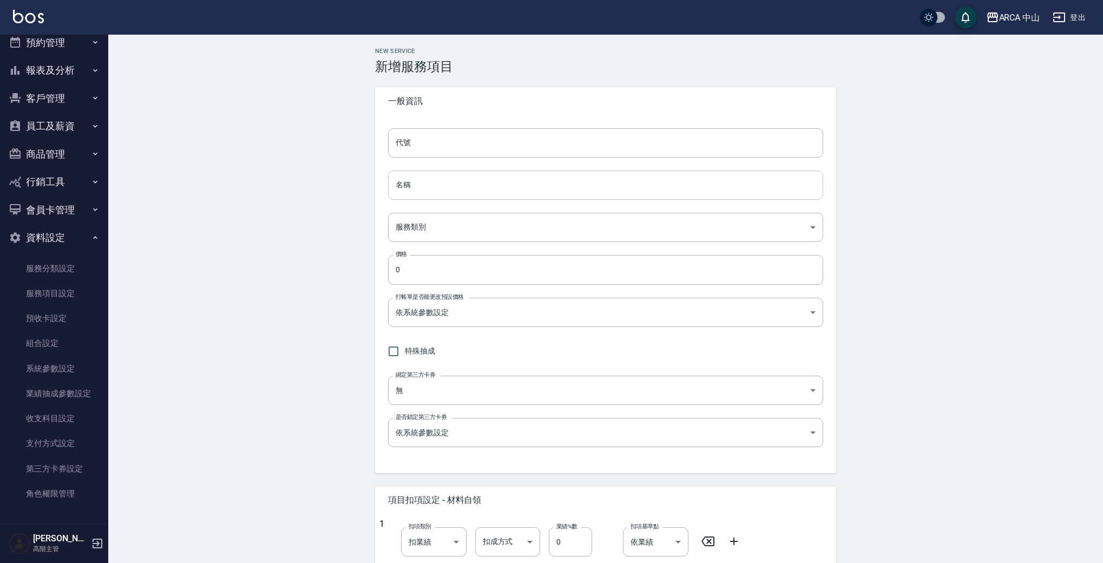
click at [460, 192] on input "名稱" at bounding box center [605, 185] width 435 height 29
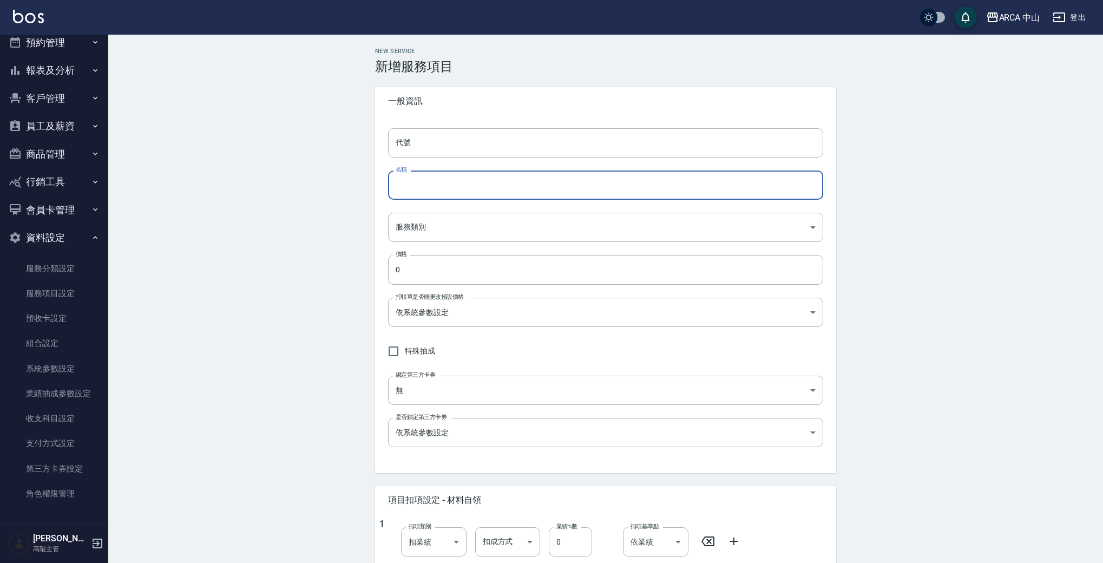
paste input "PA8019"
type input "PA8019"
click at [431, 140] on input "代號" at bounding box center [605, 142] width 435 height 29
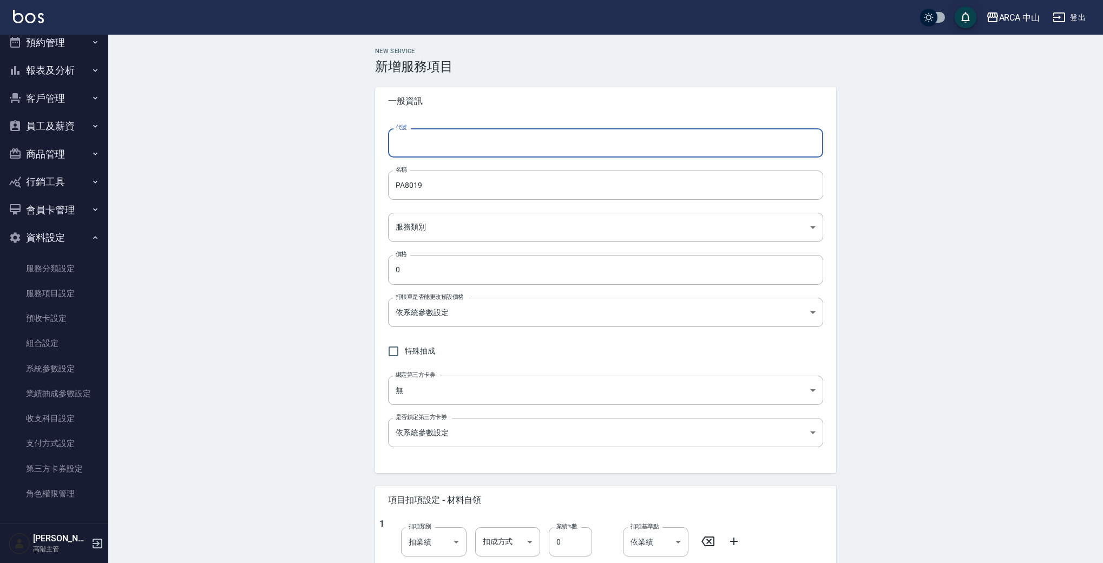
paste input "PA8019"
type input "PA8019"
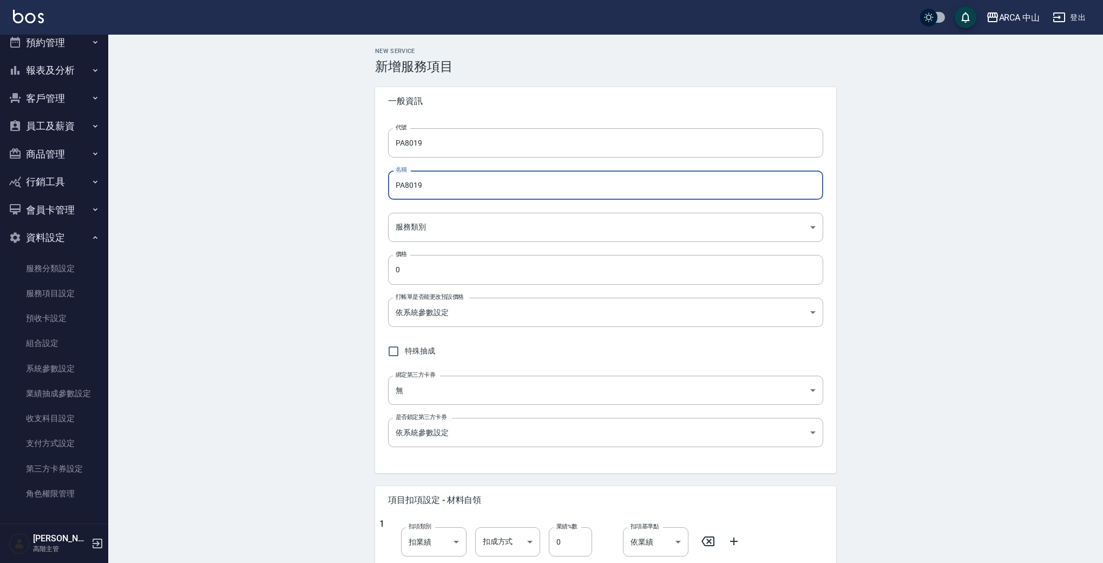
drag, startPoint x: 474, startPoint y: 184, endPoint x: 268, endPoint y: 167, distance: 205.9
click at [274, 167] on div "New Service 新增服務項目 一般資訊 代號 PA8019 代號 名稱 PA8019 名稱 服務類別 ​ 服務類別 價格 0 價格 打帳單是否能更改預…" at bounding box center [605, 458] width 995 height 846
paste input "燙劉海/局部燙85折1700/1445"
drag, startPoint x: 414, startPoint y: 188, endPoint x: 420, endPoint y: 187, distance: 6.6
click at [420, 187] on input "PA8019 燙劉海/局部燙85折1700/1445" at bounding box center [605, 185] width 435 height 29
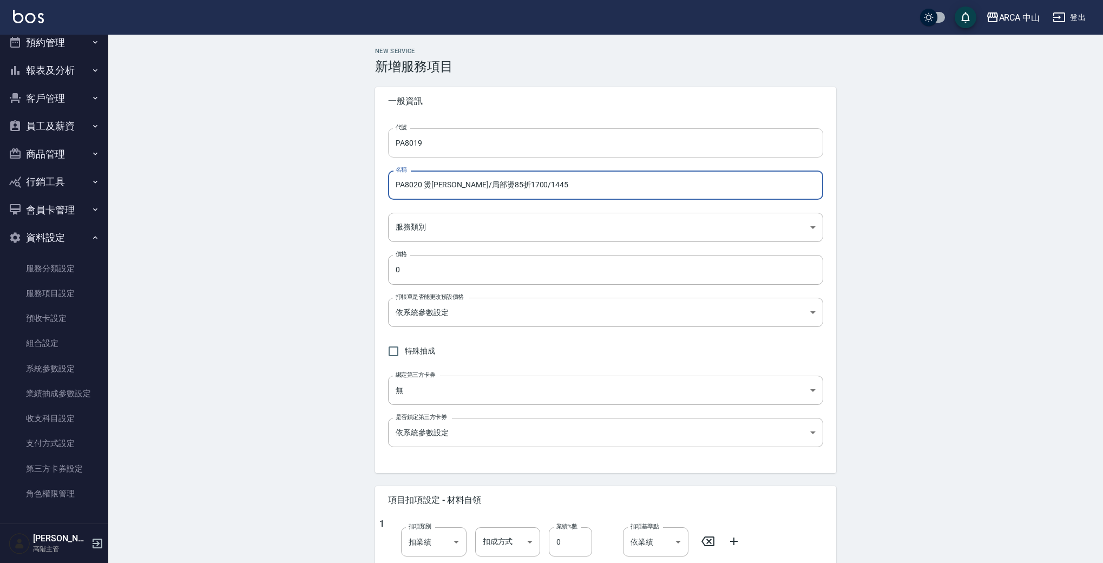
type input "PA8020 燙劉海/局部燙85折1700/1445"
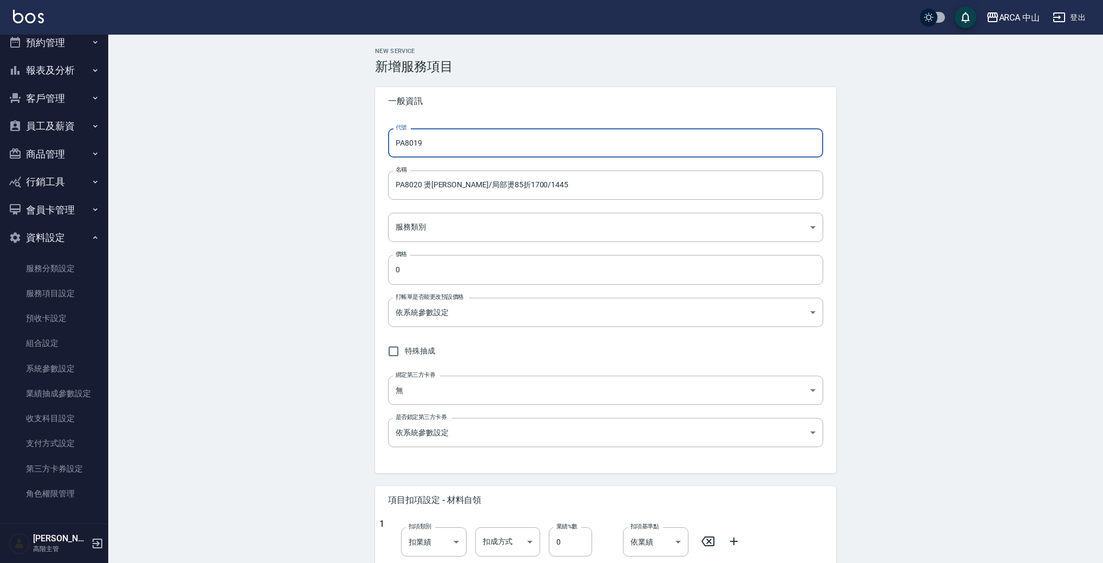
drag, startPoint x: 414, startPoint y: 142, endPoint x: 421, endPoint y: 142, distance: 6.5
click at [420, 142] on input "PA8019" at bounding box center [605, 142] width 435 height 29
type input "PA8020"
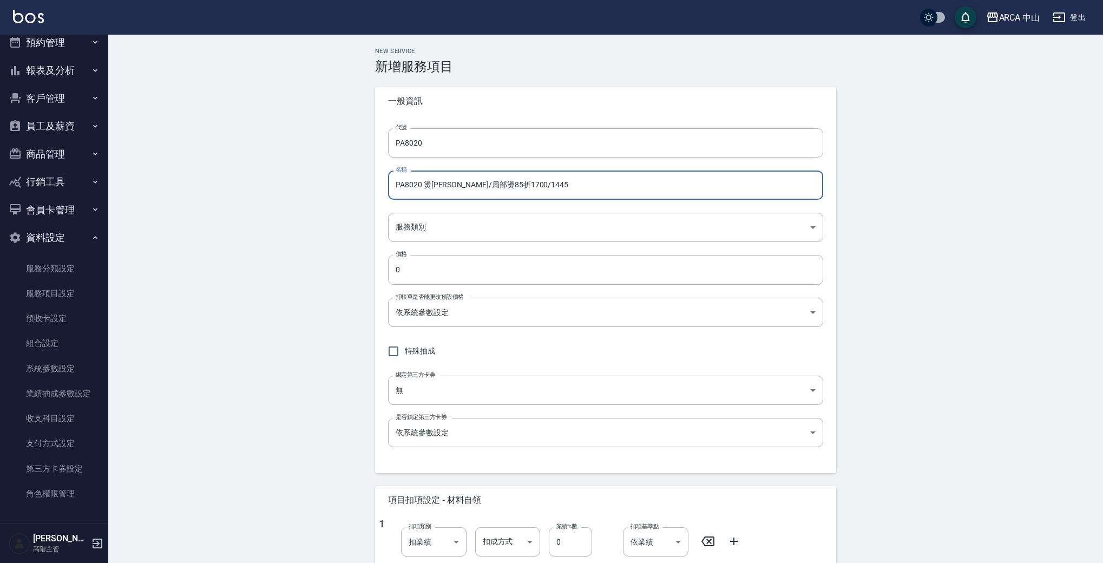
click at [496, 183] on input "PA8020 燙劉海/局部燙85折1700/1445" at bounding box center [605, 185] width 435 height 29
drag, startPoint x: 511, startPoint y: 188, endPoint x: 537, endPoint y: 185, distance: 26.2
click at [537, 185] on input "PA8020 燙劉海/局部燙85折1800/1445" at bounding box center [605, 185] width 435 height 29
type input "PA8020 燙劉海/局部燙85折1800/1530"
click at [517, 214] on body "ARCA 中山 登出 櫃檯作業 打帳單 帳單列表 掛單列表 座位開單 營業儀表板 現金收支登錄 高階收支登錄 材料自購登錄 每日結帳 排班表 現場電腦打卡 掃…" at bounding box center [551, 440] width 1103 height 881
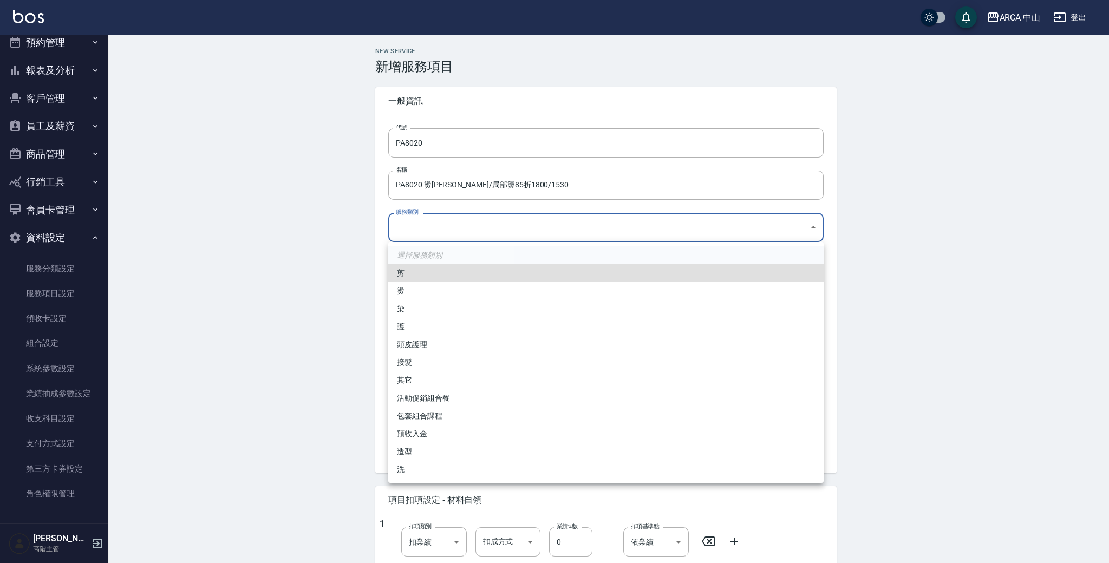
click at [441, 292] on li "燙" at bounding box center [605, 291] width 435 height 18
type input "d57bc0b5-3c88-45ef-9448-ff089779e577"
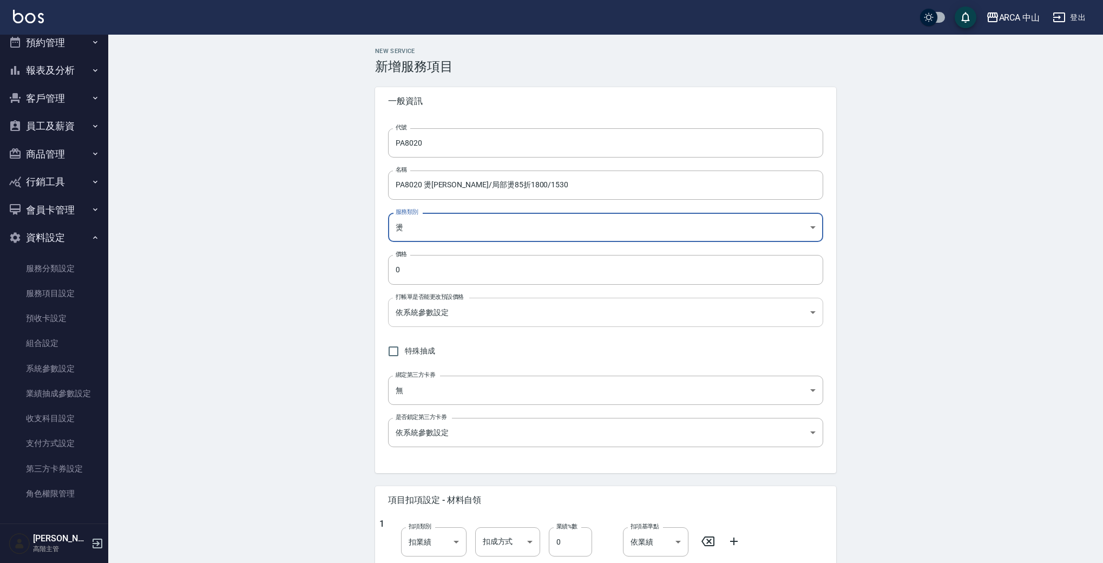
click at [536, 300] on body "ARCA 中山 登出 櫃檯作業 打帳單 帳單列表 掛單列表 座位開單 營業儀表板 現金收支登錄 高階收支登錄 材料自購登錄 每日結帳 排班表 現場電腦打卡 掃…" at bounding box center [551, 440] width 1103 height 881
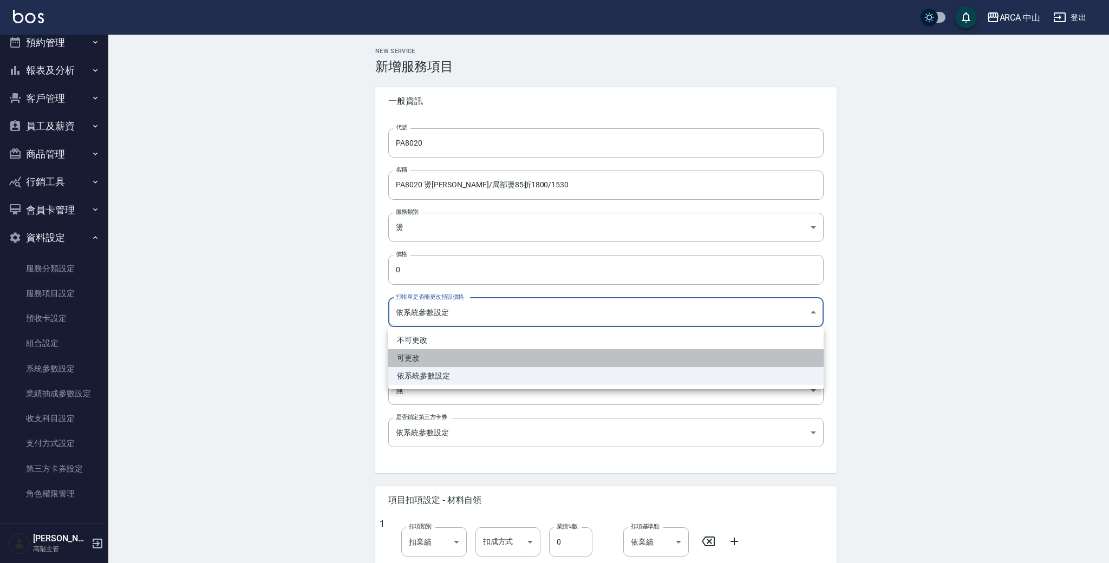
click at [437, 357] on li "可更改" at bounding box center [605, 358] width 435 height 18
type input "FALSE"
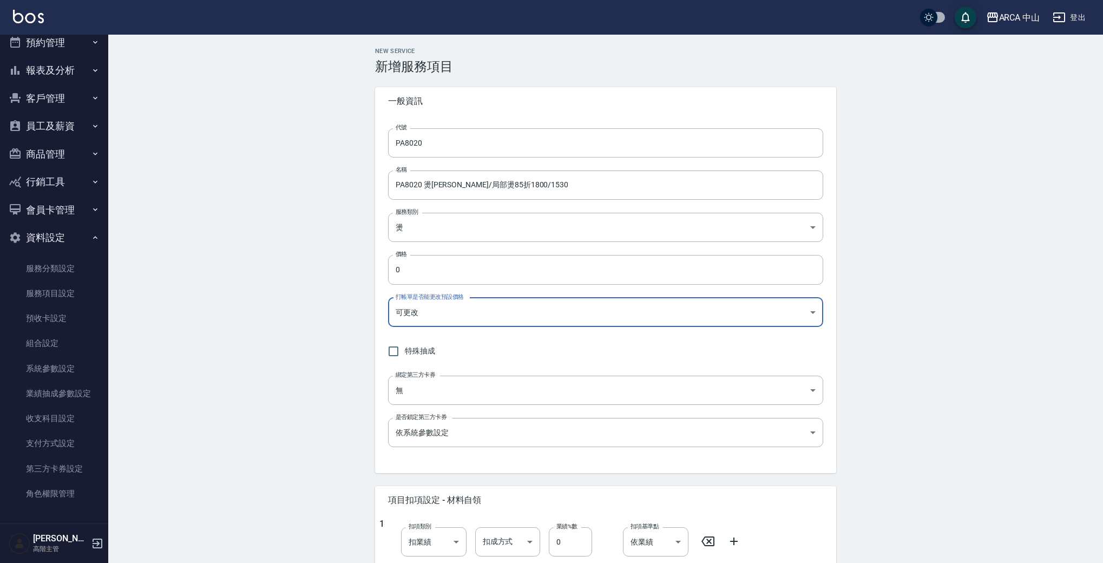
drag, startPoint x: 432, startPoint y: 271, endPoint x: 333, endPoint y: 260, distance: 100.2
click at [333, 260] on div "New Service 新增服務項目 一般資訊 代號 PA8020 代號 名稱 PA8020 燙劉海/局部燙85折1800/1530 名稱 服務類別 燙 d5…" at bounding box center [605, 458] width 995 height 846
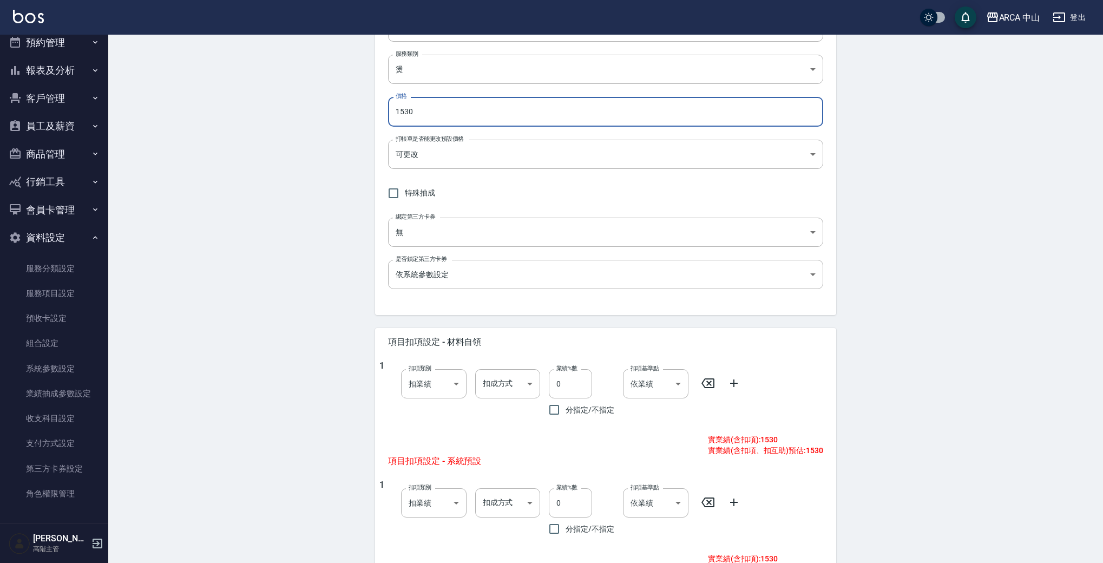
scroll to position [188, 0]
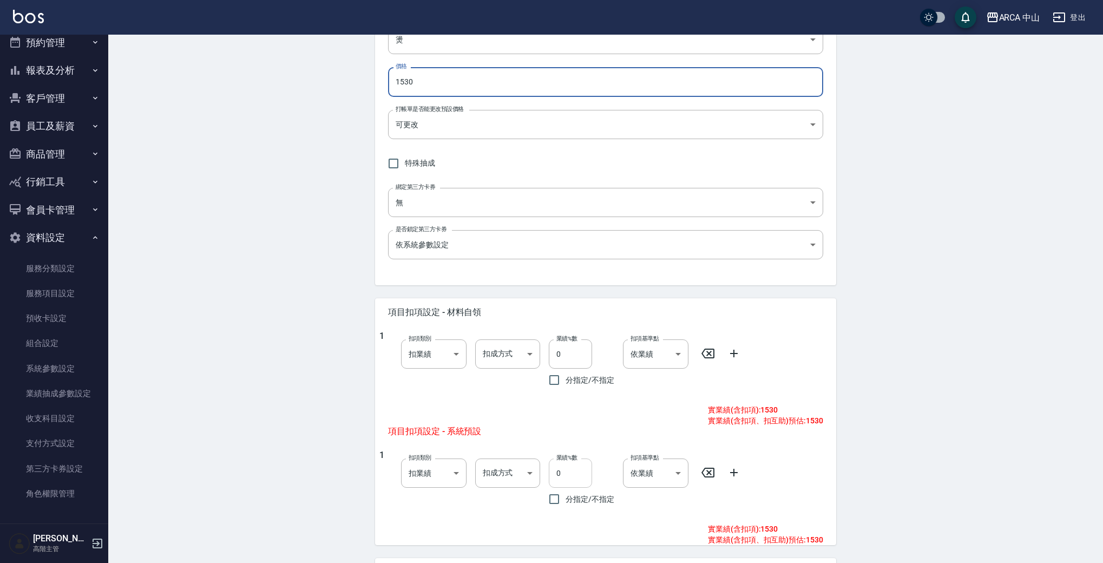
type input "1530"
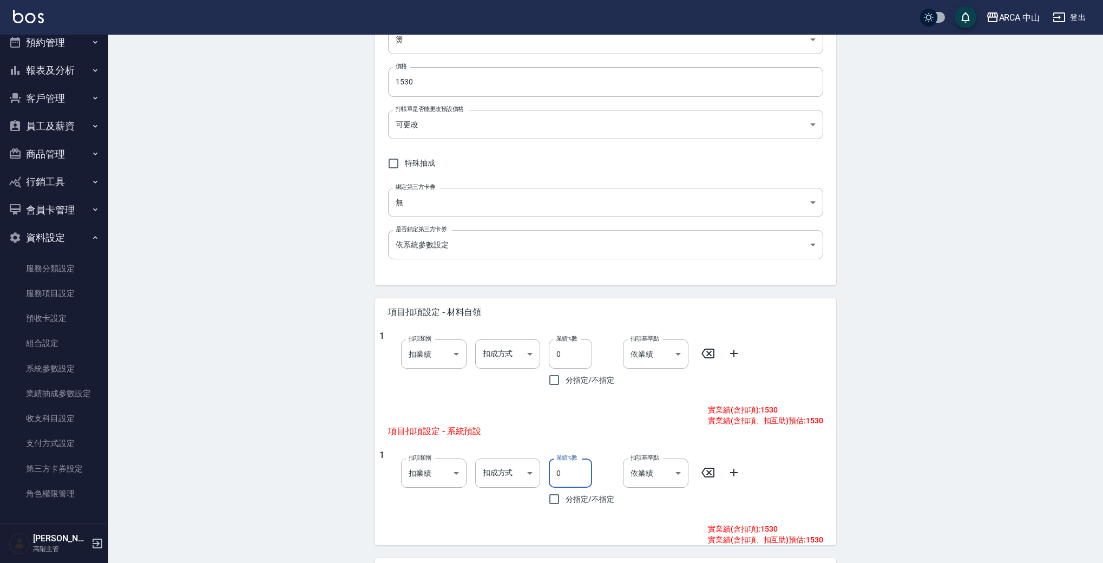
click at [563, 475] on input "0" at bounding box center [570, 472] width 43 height 29
click at [558, 474] on input "0" at bounding box center [570, 472] width 43 height 29
type input "10"
click at [1023, 457] on div "New Service 新增服務項目 一般資訊 代號 PA8020 代號 名稱 PA8020 燙劉海/局部燙85折1800/1530 名稱 服務類別 燙 d5…" at bounding box center [605, 270] width 995 height 846
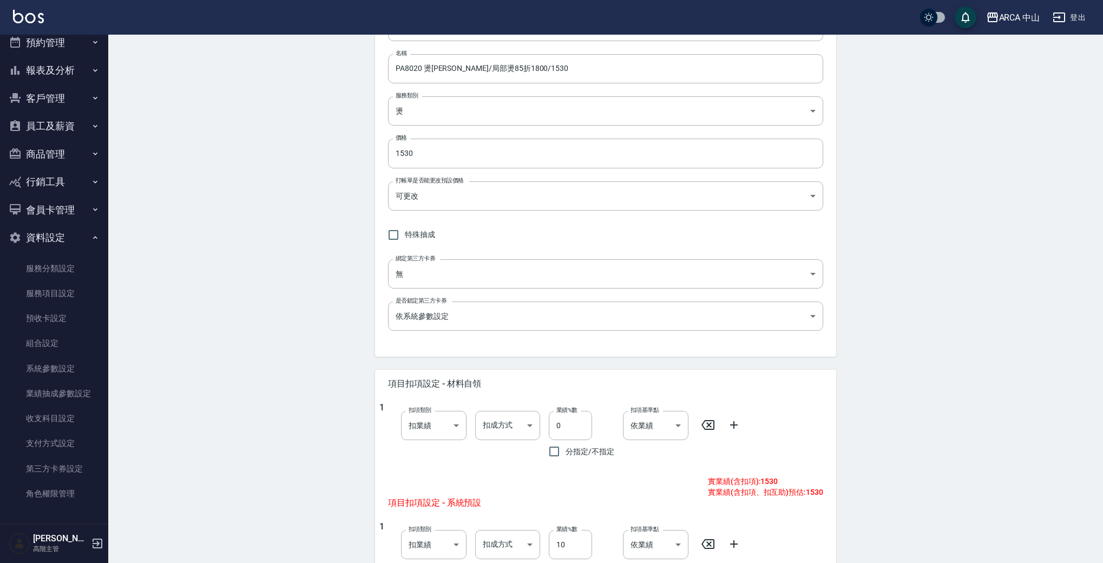
scroll to position [318, 0]
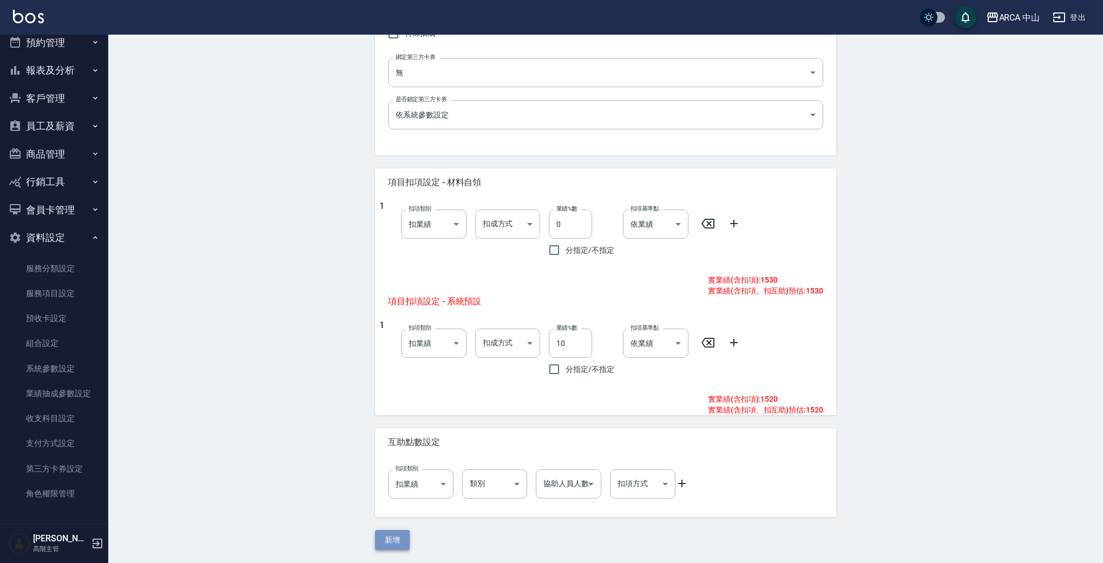
click at [388, 538] on button "新增" at bounding box center [392, 540] width 35 height 20
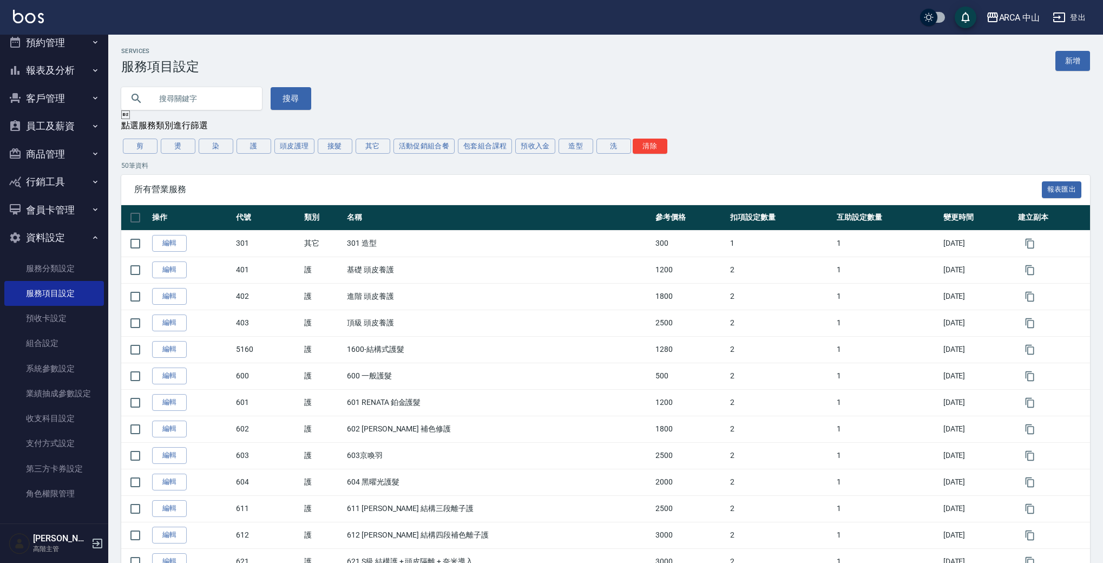
click at [1074, 71] on div "Services 服務項目設定 新增" at bounding box center [605, 61] width 969 height 27
click at [1071, 64] on link "新增" at bounding box center [1073, 61] width 35 height 20
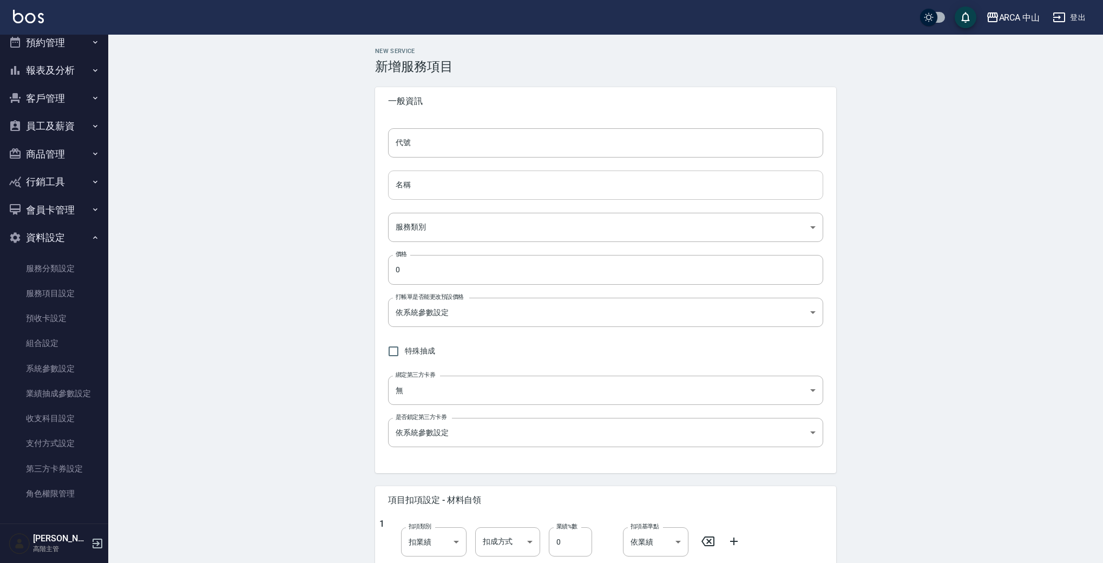
click at [458, 194] on input "名稱" at bounding box center [605, 185] width 435 height 29
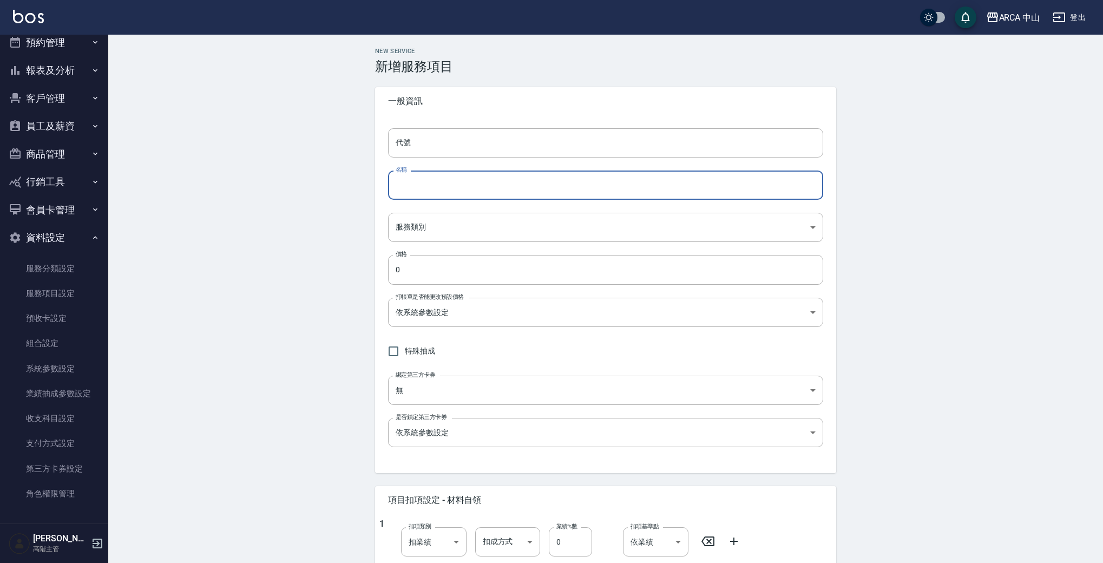
paste input "PA8024 燙劉海/局部燙8折1200/960"
drag, startPoint x: 410, startPoint y: 187, endPoint x: 337, endPoint y: 176, distance: 74.5
click at [337, 176] on div "New Service 新增服務項目 一般資訊 代號 代號 名稱 PA8024 燙劉海/局部燙8折1200/960 名稱 服務類別 ​ 服務類別 價格 0 價…" at bounding box center [605, 458] width 995 height 846
click at [421, 183] on input "PA8024 燙劉海/局部燙8折1200/960" at bounding box center [605, 185] width 435 height 29
click at [492, 184] on input "PA8025 燙劉海/局部燙8折1200/960" at bounding box center [605, 185] width 435 height 29
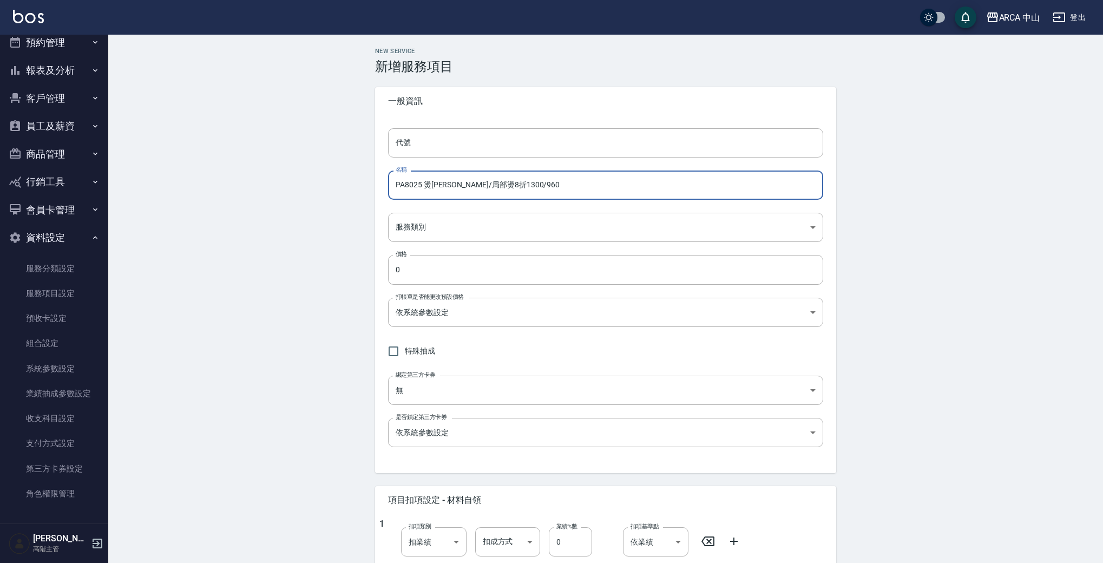
drag, startPoint x: 502, startPoint y: 187, endPoint x: 529, endPoint y: 183, distance: 26.7
click at [528, 183] on input "PA8025 燙劉海/局部燙8折1300/960" at bounding box center [605, 185] width 435 height 29
drag, startPoint x: 421, startPoint y: 183, endPoint x: 376, endPoint y: 182, distance: 44.4
click at [375, 183] on div "代號 代號 名稱 PA8025 燙劉海/局部燙8折1300/1040 名稱 服務類別 ​ 服務類別 價格 0 價格 打帳單是否能更改預設價格 依系統參數設定 …" at bounding box center [605, 294] width 461 height 358
type input "PA8025 燙劉海/局部燙8折1300/1040"
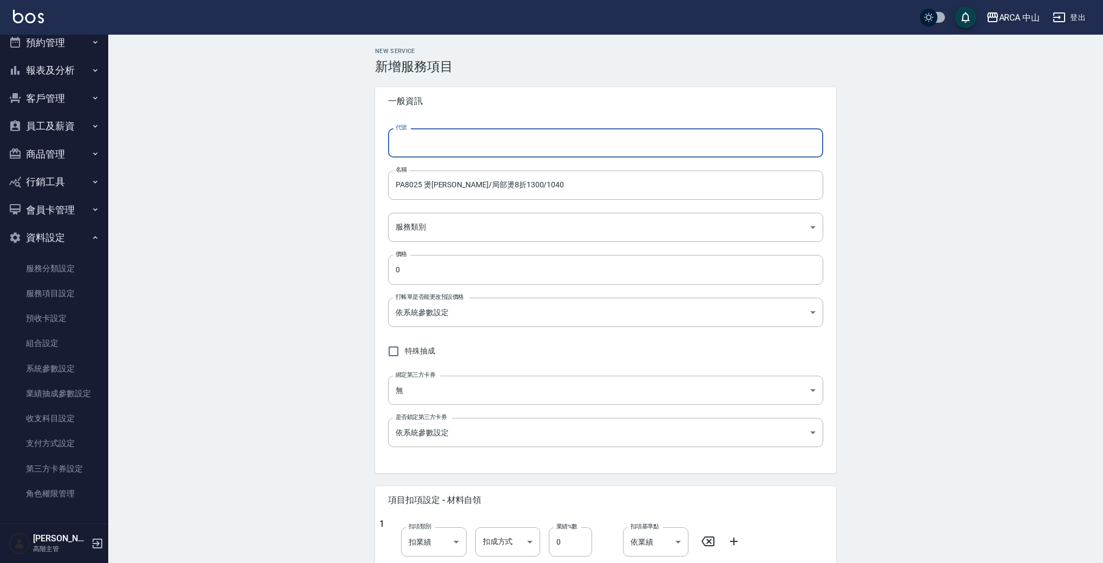
click at [443, 149] on input "代號" at bounding box center [605, 142] width 435 height 29
paste input "PA8025"
type input "PA8025"
click at [454, 230] on body "ARCA 中山 登出 櫃檯作業 打帳單 帳單列表 掛單列表 座位開單 營業儀表板 現金收支登錄 高階收支登錄 材料自購登錄 每日結帳 排班表 現場電腦打卡 掃…" at bounding box center [551, 440] width 1103 height 881
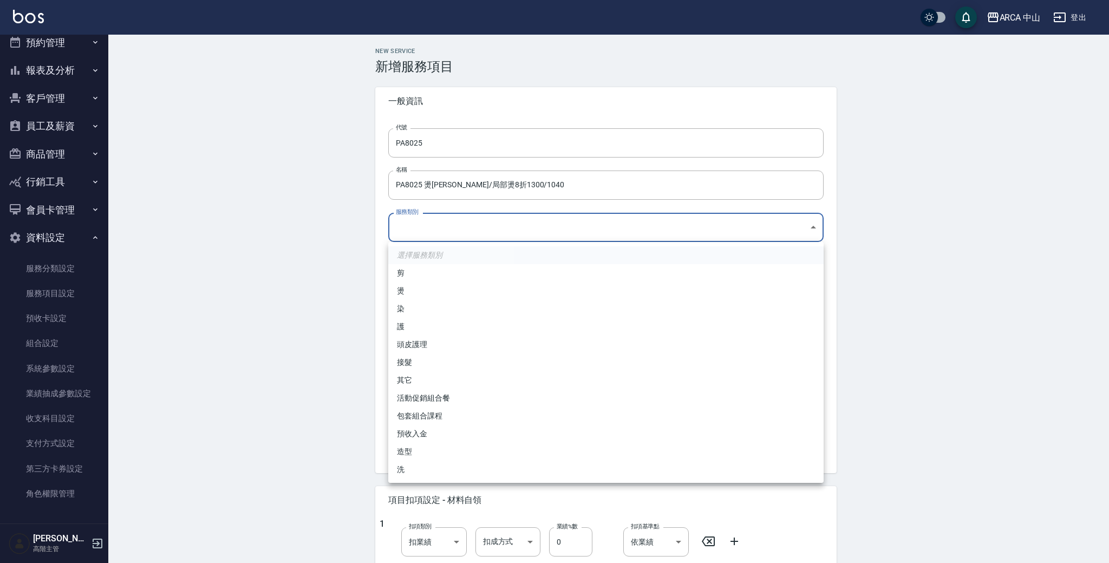
click at [448, 286] on li "燙" at bounding box center [605, 291] width 435 height 18
type input "d57bc0b5-3c88-45ef-9448-ff089779e577"
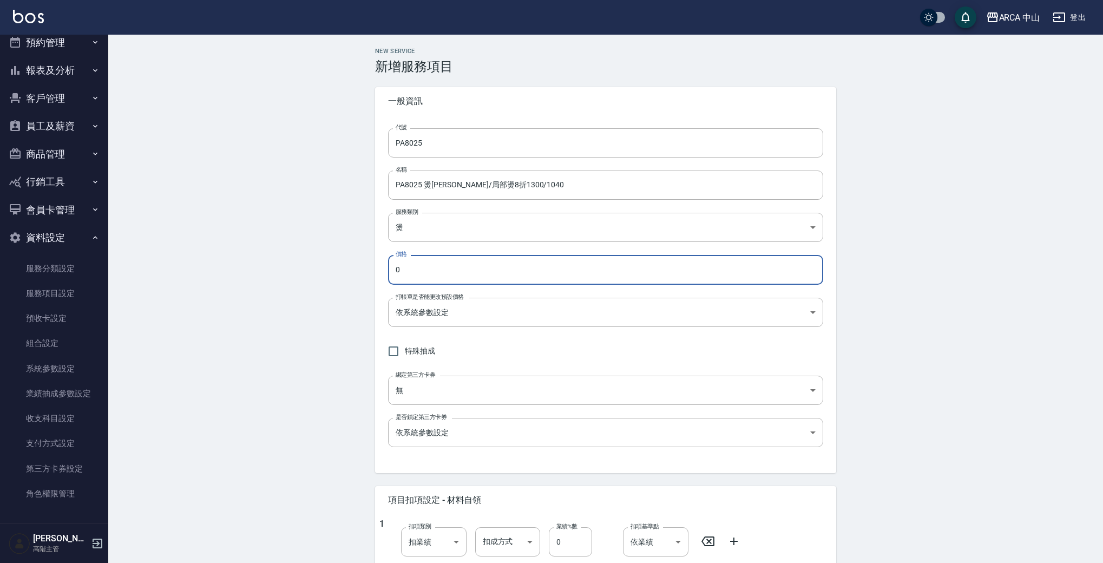
drag, startPoint x: 457, startPoint y: 272, endPoint x: 323, endPoint y: 259, distance: 134.9
click at [323, 259] on div "New Service 新增服務項目 一般資訊 代號 PA8025 代號 名稱 PA8025 燙劉海/局部燙8折1300/1040 名稱 服務類別 燙 d57…" at bounding box center [605, 458] width 995 height 846
type input "1040"
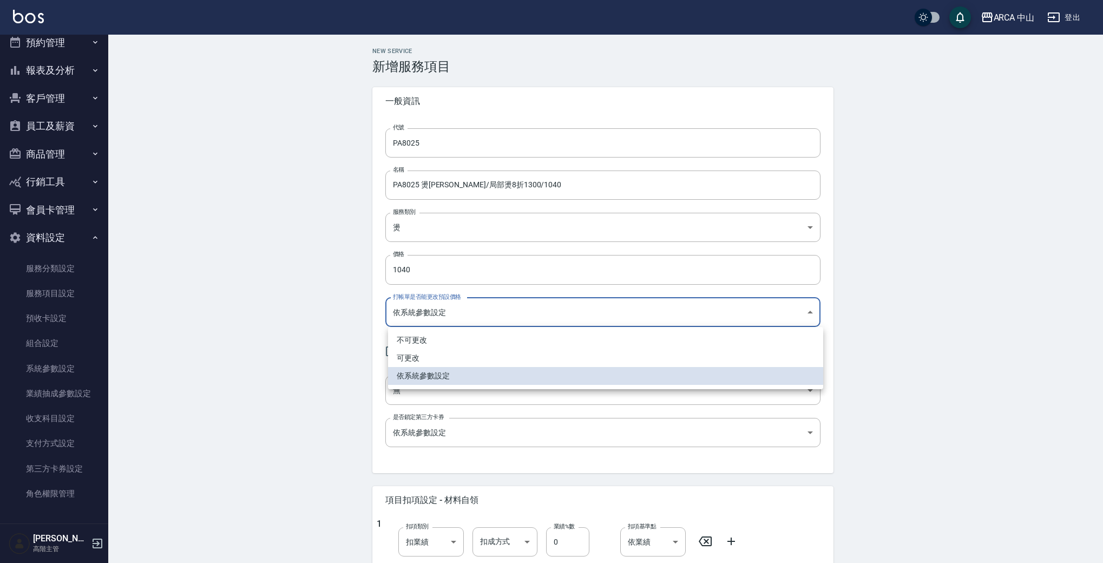
click at [434, 313] on body "ARCA 中山 登出 櫃檯作業 打帳單 帳單列表 掛單列表 座位開單 營業儀表板 現金收支登錄 高階收支登錄 材料自購登錄 每日結帳 排班表 現場電腦打卡 掃…" at bounding box center [551, 440] width 1103 height 881
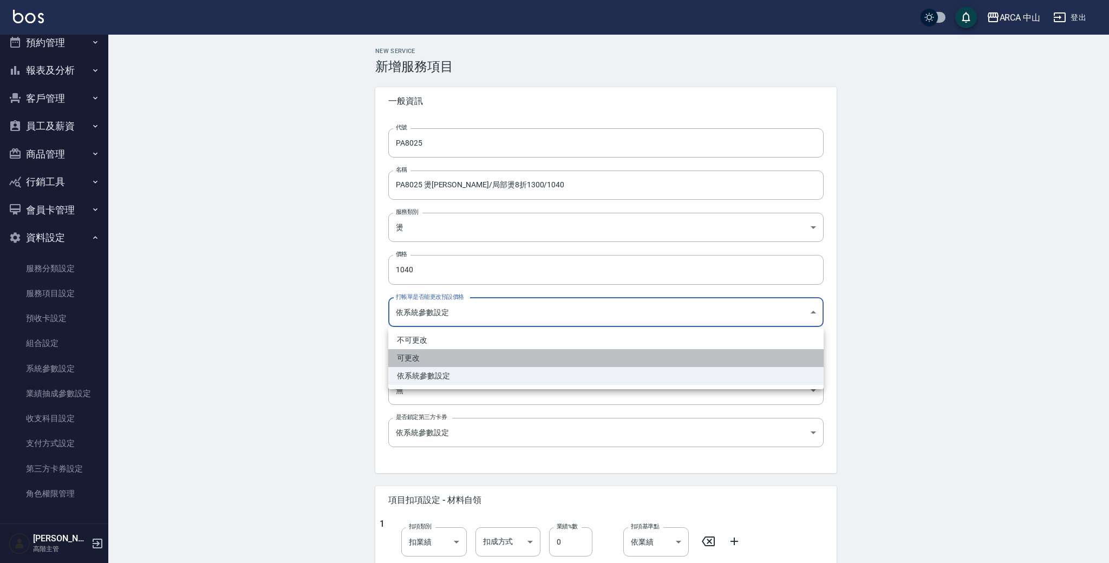
click at [438, 358] on li "可更改" at bounding box center [605, 358] width 435 height 18
type input "FALSE"
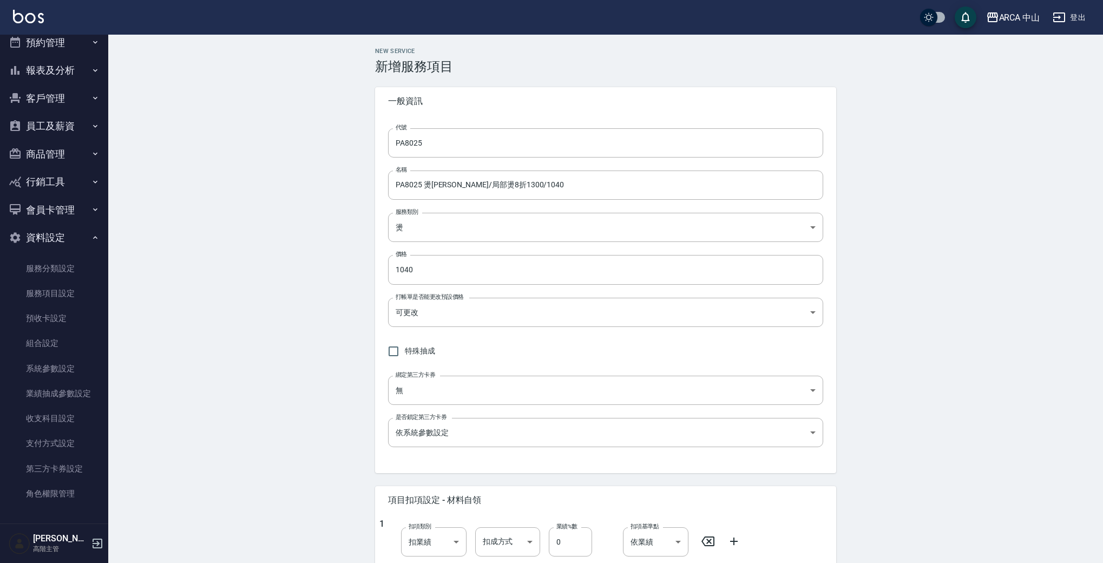
click at [603, 346] on div "特殊抽成" at bounding box center [605, 351] width 435 height 23
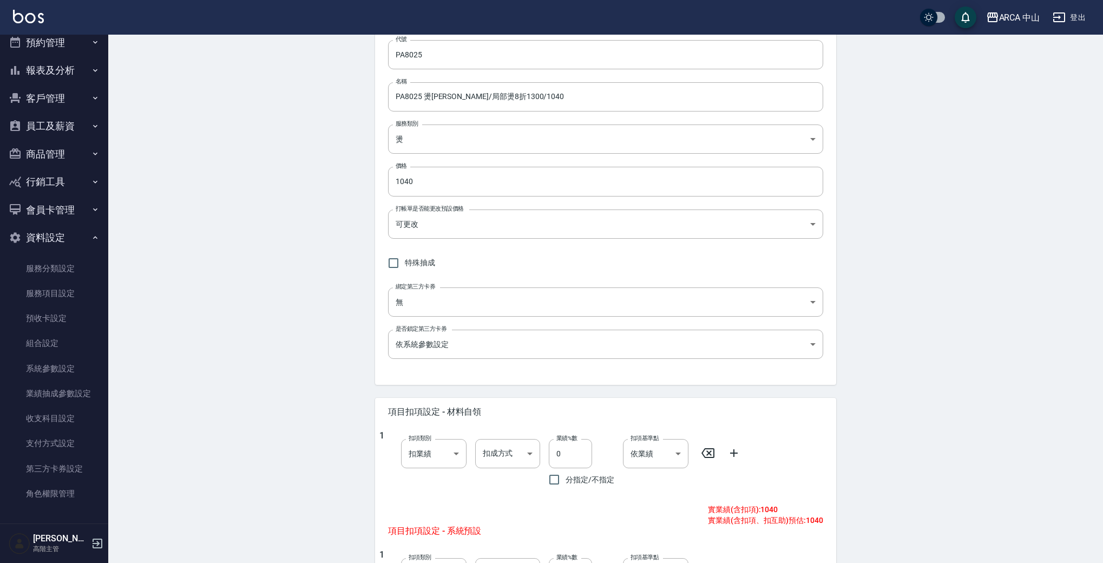
scroll to position [219, 0]
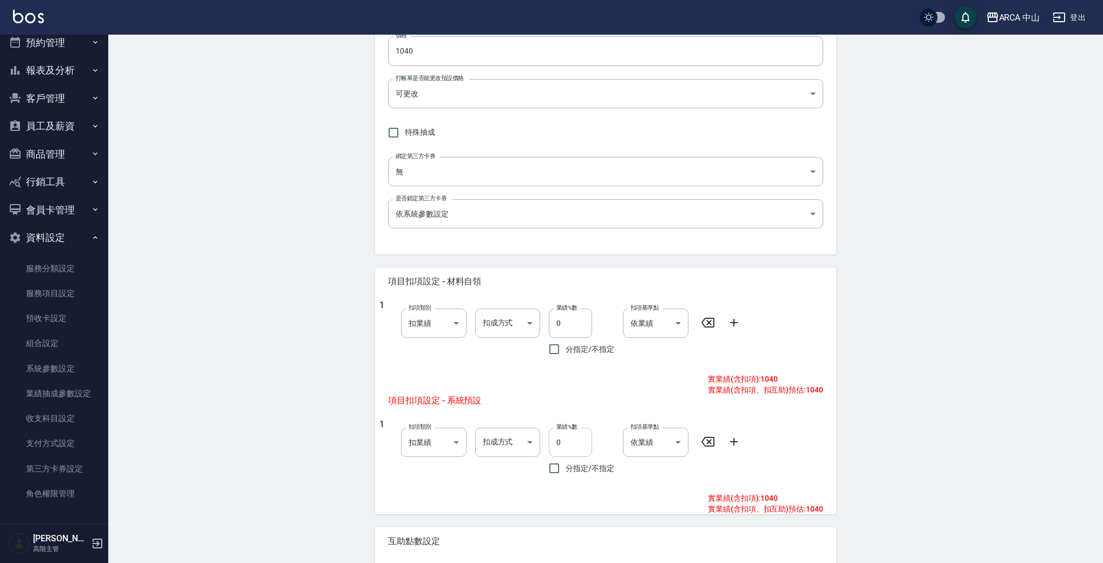
click at [554, 438] on input "0" at bounding box center [570, 442] width 43 height 29
type input "10"
click at [863, 290] on div "New Service 新增服務項目 一般資訊 代號 PA8025 代號 名稱 PA8025 燙劉海/局部燙8折1300/1040 名稱 服務類別 燙 d57…" at bounding box center [605, 239] width 995 height 846
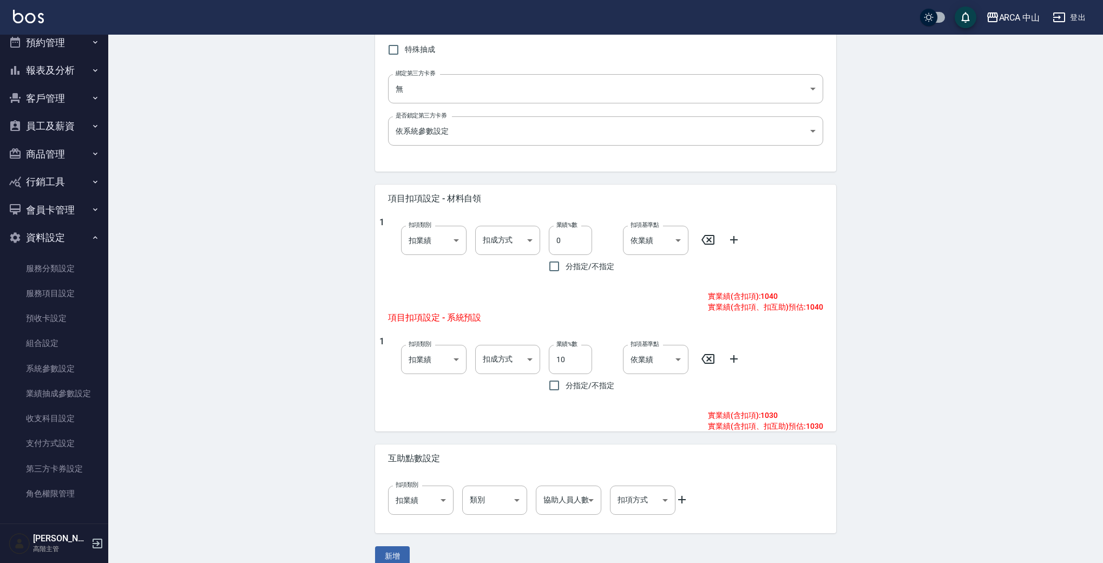
scroll to position [318, 0]
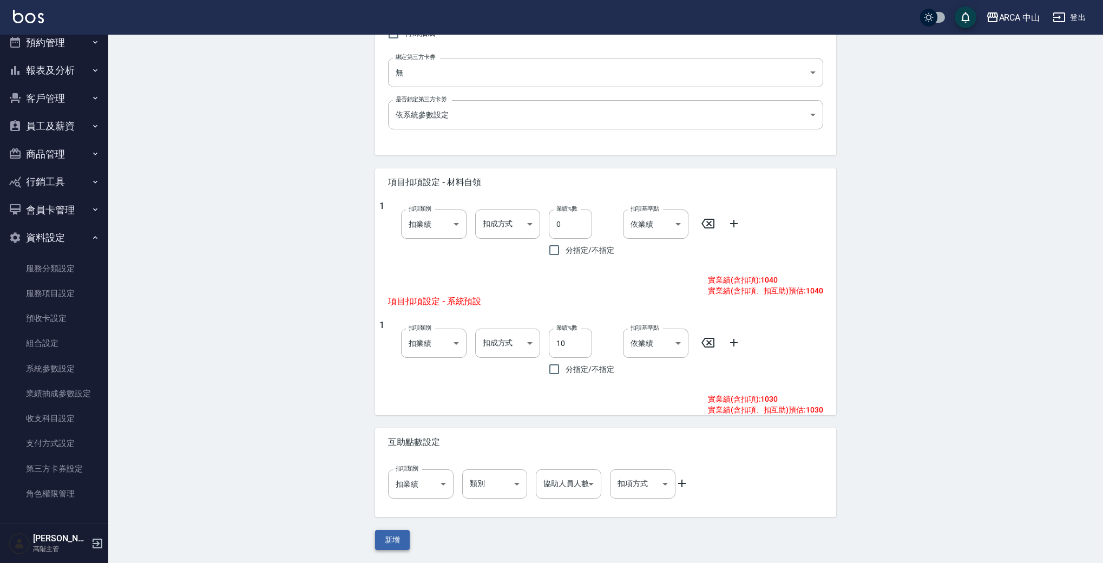
click at [397, 537] on button "新增" at bounding box center [392, 540] width 35 height 20
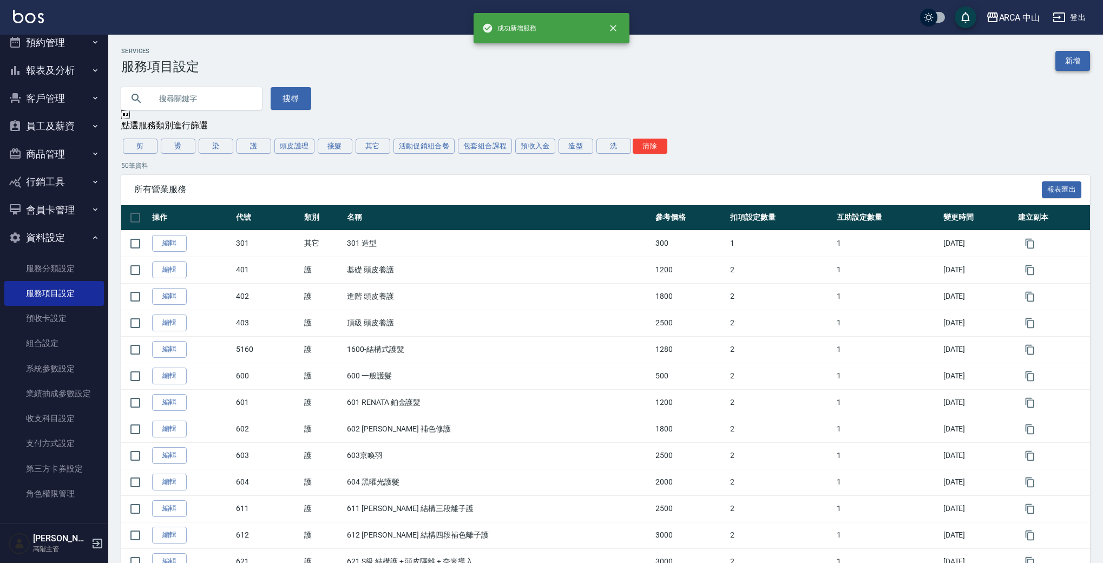
click at [1065, 65] on link "新增" at bounding box center [1073, 61] width 35 height 20
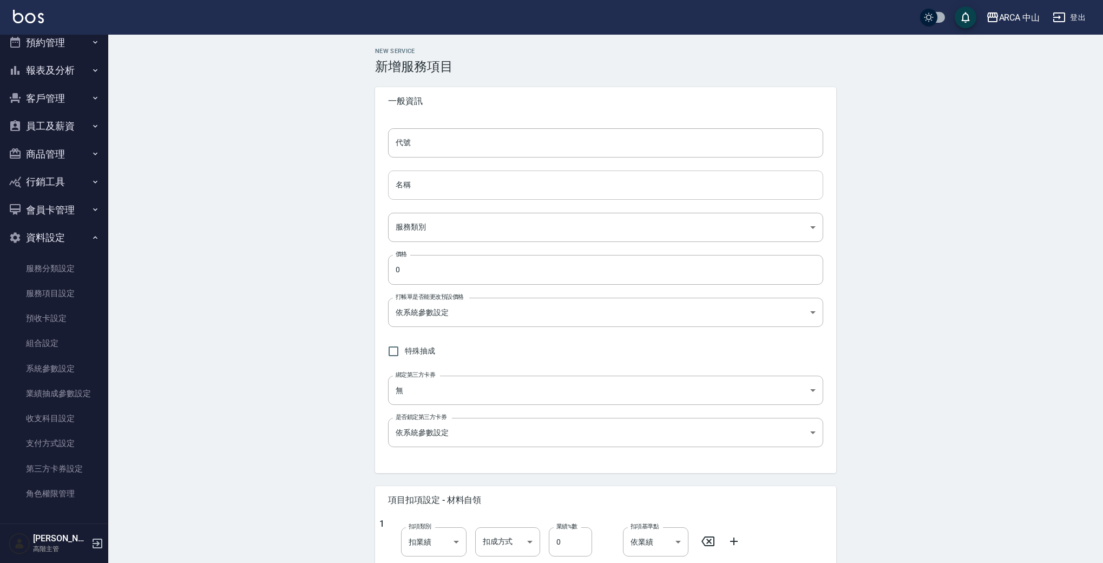
click at [458, 187] on input "名稱" at bounding box center [605, 185] width 435 height 29
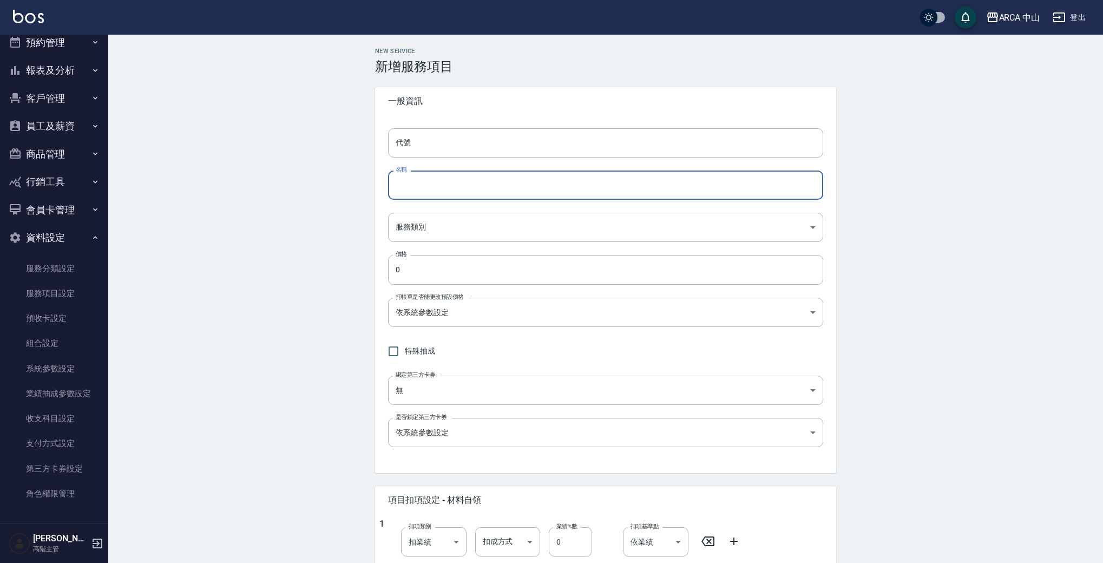
paste input "PA8025 燙劉海/局部燙8折1300/1040"
drag, startPoint x: 409, startPoint y: 186, endPoint x: 365, endPoint y: 180, distance: 44.2
click at [365, 180] on div "New Service 新增服務項目 一般資訊 代號 代號 名稱 PA8025 燙劉海/局部燙8折1300/1040 名稱 服務類別 ​ 服務類別 價格 0 …" at bounding box center [605, 458] width 487 height 820
drag, startPoint x: 417, startPoint y: 186, endPoint x: 423, endPoint y: 185, distance: 5.5
click at [423, 185] on input "PA8025 燙劉海/局部燙8折1300/1040" at bounding box center [605, 185] width 435 height 29
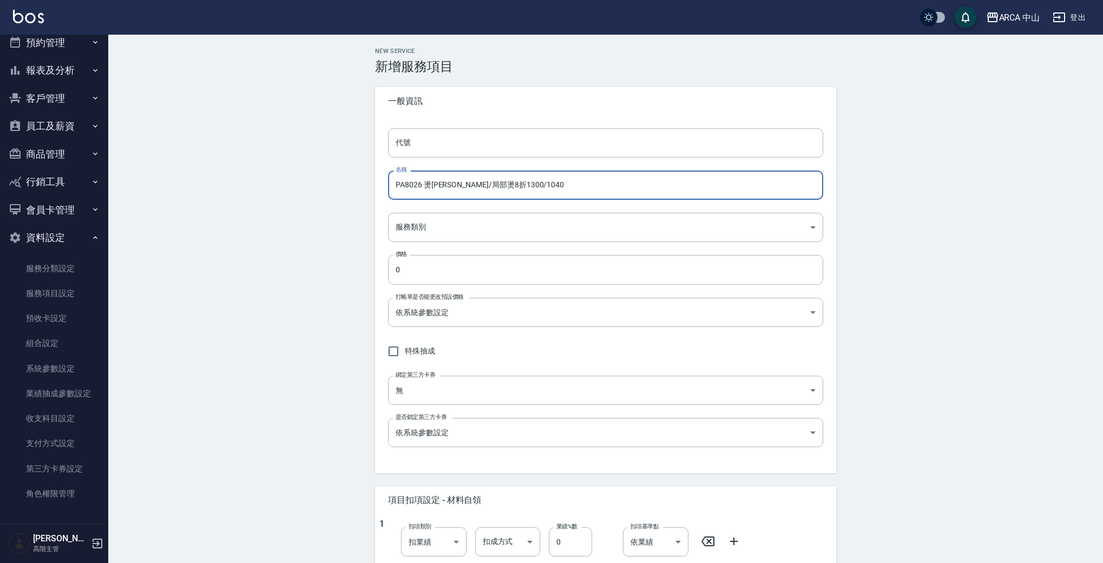
click at [491, 185] on input "PA8026 燙劉海/局部燙8折1300/1040" at bounding box center [605, 185] width 435 height 29
drag, startPoint x: 506, startPoint y: 183, endPoint x: 528, endPoint y: 179, distance: 23.3
click at [528, 179] on input "PA8026 燙劉海/局部燙8折1400/1040" at bounding box center [605, 185] width 435 height 29
type input "PA8026 燙劉海/局部燙8折1400/1120"
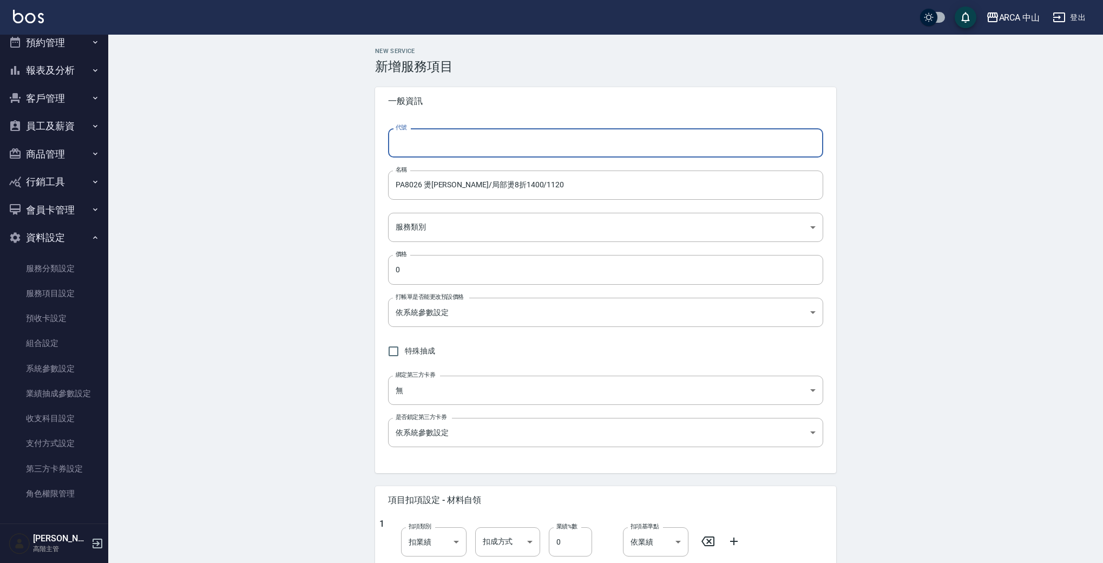
click at [423, 146] on input "代號" at bounding box center [605, 142] width 435 height 29
paste input "PA8025 燙劉海/局部燙8折1300/1040"
drag, startPoint x: 410, startPoint y: 143, endPoint x: 361, endPoint y: 142, distance: 49.8
click at [361, 142] on div "New Service 新增服務項目 一般資訊 代號 PA8025 燙劉海/局部燙8折1300/1040 代號 名稱 PA8026 燙劉海/局部燙8折1400…" at bounding box center [605, 458] width 995 height 846
drag, startPoint x: 419, startPoint y: 142, endPoint x: 620, endPoint y: 149, distance: 201.5
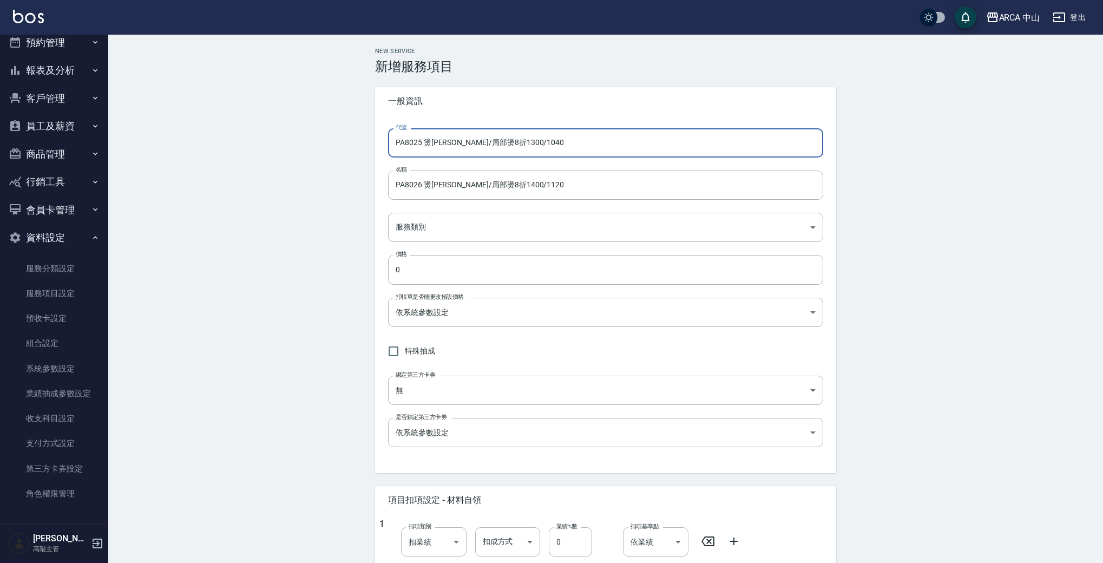
click at [615, 150] on input "PA8025 燙劉海/局部燙8折1300/1040" at bounding box center [605, 142] width 435 height 29
type input "PA8026"
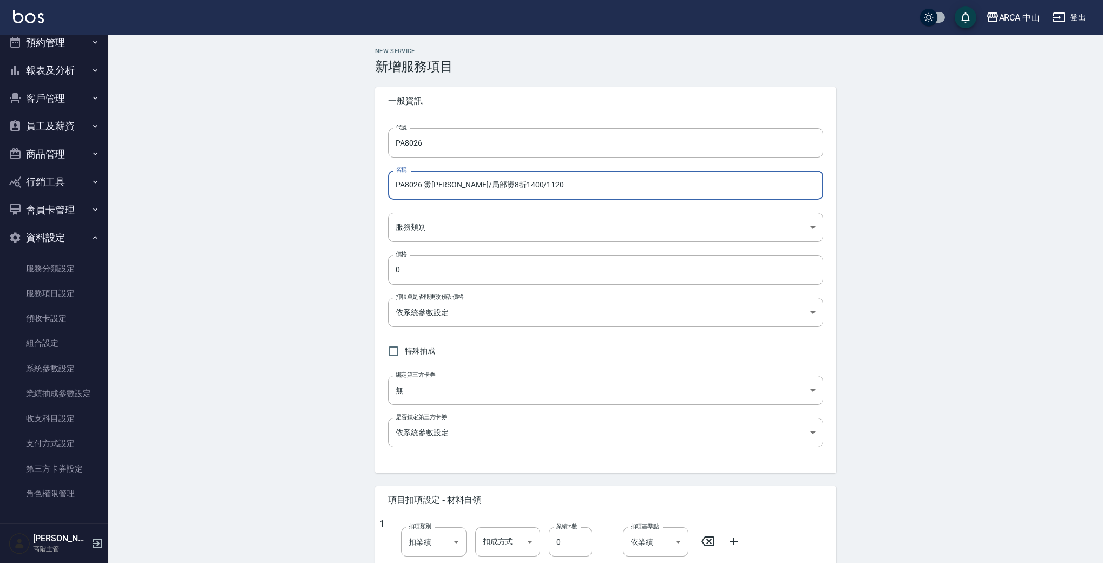
drag, startPoint x: 582, startPoint y: 176, endPoint x: 296, endPoint y: 174, distance: 286.4
click at [239, 168] on div "New Service 新增服務項目 一般資訊 代號 PA8026 代號 名稱 PA8026 燙劉海/局部燙8折1400/1120 名稱 服務類別 ​ 服務類…" at bounding box center [605, 458] width 995 height 846
drag, startPoint x: 553, startPoint y: 190, endPoint x: 204, endPoint y: 162, distance: 349.7
click at [186, 159] on div "New Service 新增服務項目 一般資訊 代號 PA8026 代號 名稱 PA8026 燙劉海/局部燙8折1400/1120 名稱 服務類別 ​ 服務類…" at bounding box center [605, 458] width 995 height 846
click at [471, 230] on body "ARCA 中山 登出 櫃檯作業 打帳單 帳單列表 掛單列表 座位開單 營業儀表板 現金收支登錄 高階收支登錄 材料自購登錄 每日結帳 排班表 現場電腦打卡 掃…" at bounding box center [551, 440] width 1103 height 881
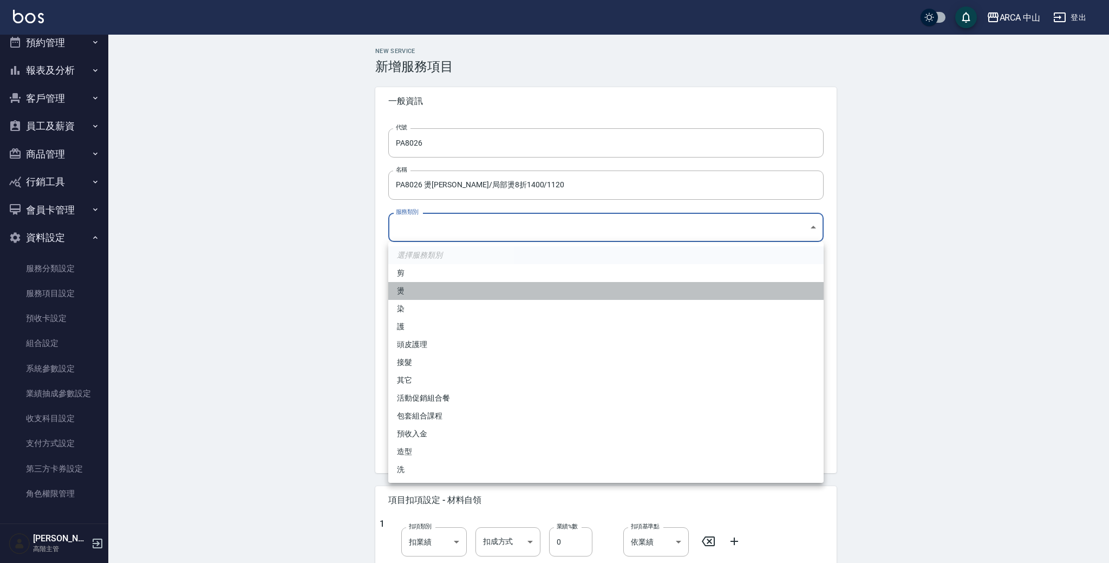
click at [461, 294] on li "燙" at bounding box center [605, 291] width 435 height 18
type input "d57bc0b5-3c88-45ef-9448-ff089779e577"
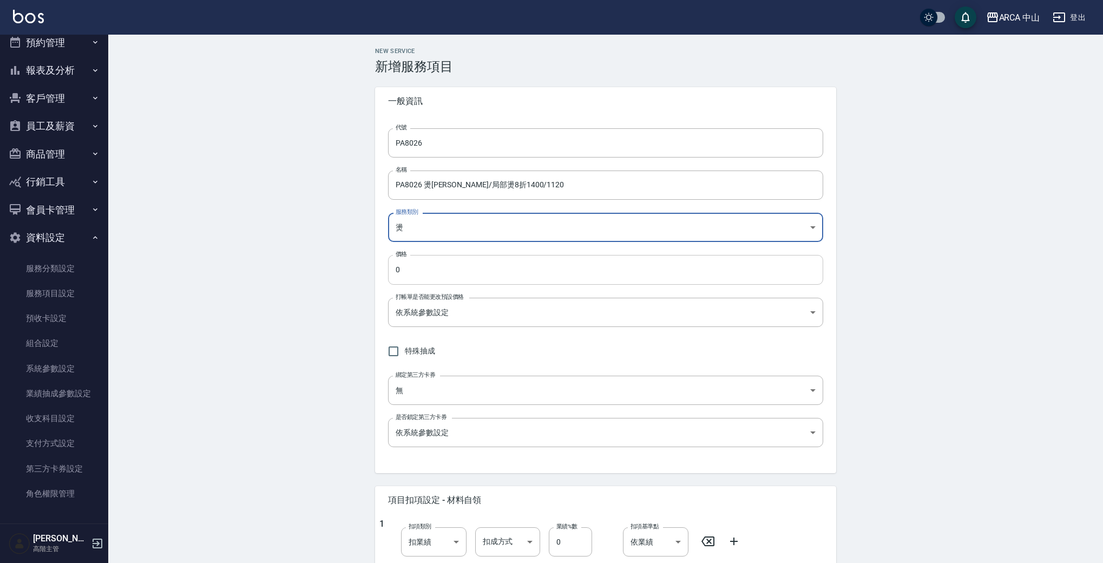
click at [474, 274] on input "0" at bounding box center [605, 269] width 435 height 29
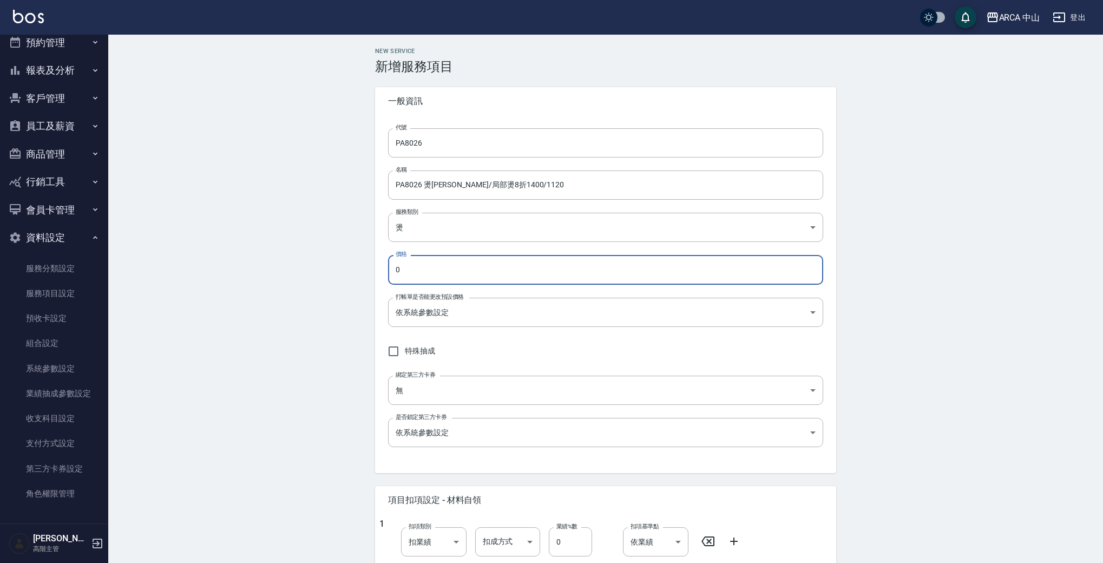
drag, startPoint x: 389, startPoint y: 267, endPoint x: 291, endPoint y: 265, distance: 98.5
click at [294, 265] on div "New Service 新增服務項目 一般資訊 代號 PA8026 代號 名稱 PA8026 燙劉海/局部燙8折1400/1120 名稱 服務類別 燙 d57…" at bounding box center [605, 458] width 995 height 846
type input "1120"
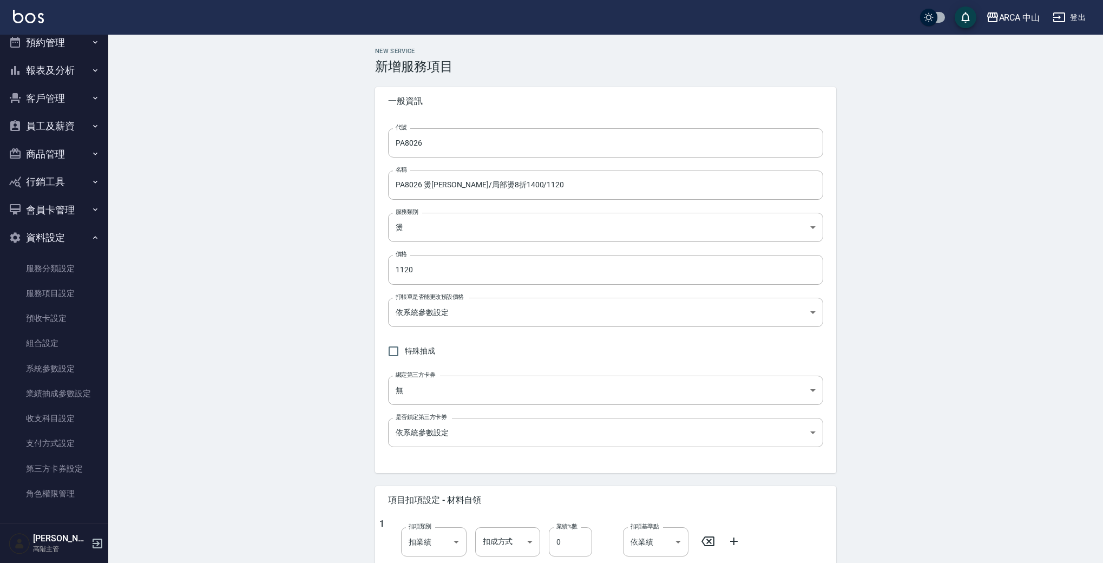
click at [209, 279] on div "New Service 新增服務項目 一般資訊 代號 PA8026 代號 名稱 PA8026 燙劉海/局部燙8折1400/1120 名稱 服務類別 燙 d57…" at bounding box center [605, 458] width 995 height 846
click at [509, 316] on body "ARCA 中山 登出 櫃檯作業 打帳單 帳單列表 掛單列表 座位開單 營業儀表板 現金收支登錄 高階收支登錄 材料自購登錄 每日結帳 排班表 現場電腦打卡 掃…" at bounding box center [551, 440] width 1103 height 881
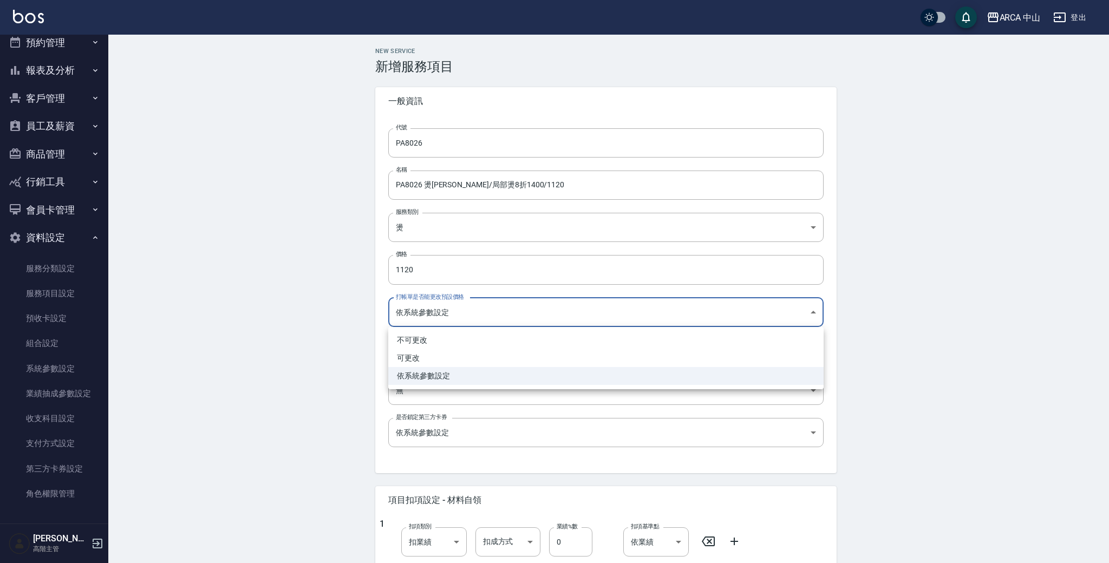
click at [467, 357] on li "可更改" at bounding box center [605, 358] width 435 height 18
type input "FALSE"
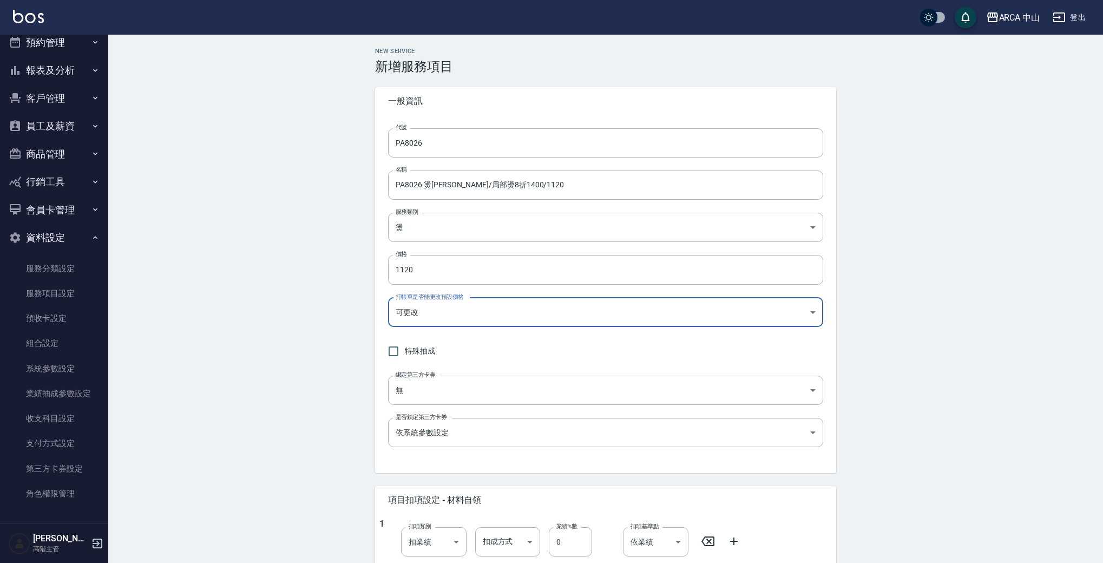
click at [260, 350] on div "New Service 新增服務項目 一般資訊 代號 PA8026 代號 名稱 PA8026 燙劉海/局部燙8折1400/1120 名稱 服務類別 燙 d57…" at bounding box center [605, 458] width 995 height 846
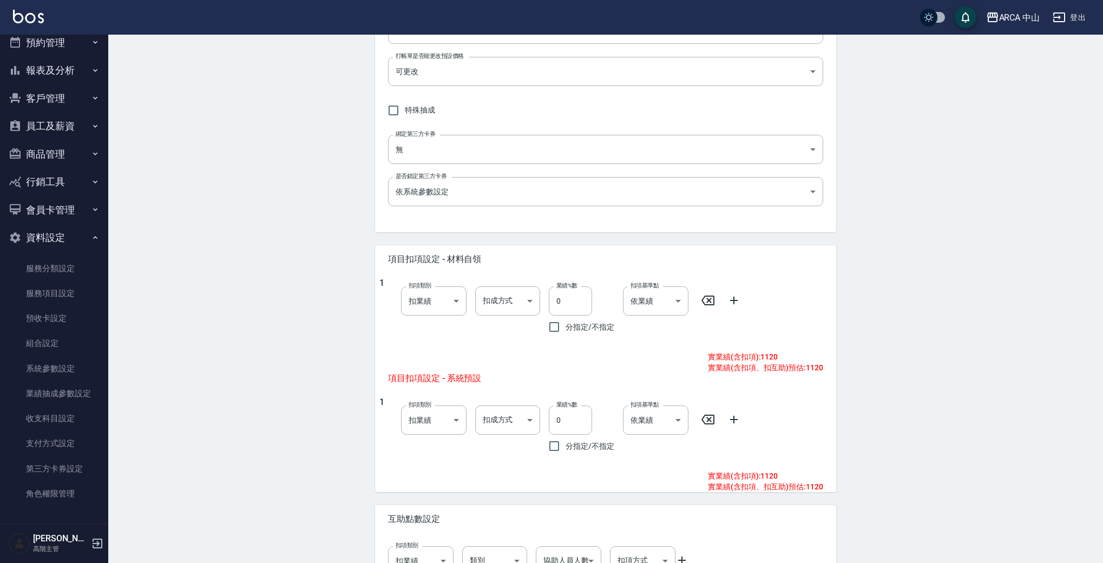
scroll to position [318, 0]
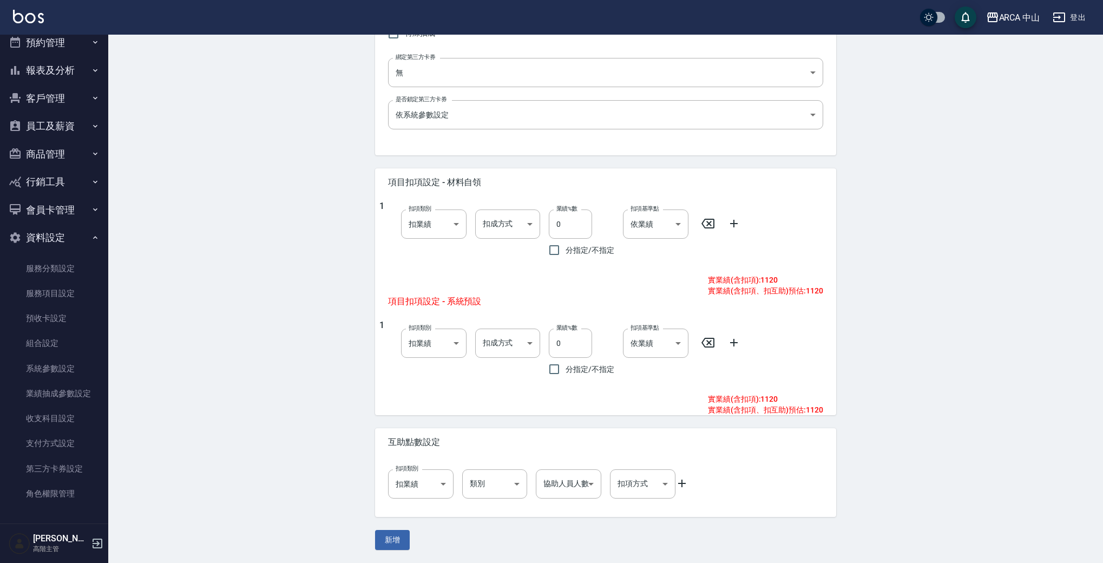
drag, startPoint x: 557, startPoint y: 343, endPoint x: 654, endPoint y: 331, distance: 97.6
click at [557, 342] on input "0" at bounding box center [570, 343] width 43 height 29
type input "10"
click at [320, 319] on div "New Service 新增服務項目 一般資訊 代號 PA8026 代號 名稱 PA8026 燙劉海/局部燙8折1400/1120 名稱 服務類別 燙 d57…" at bounding box center [605, 140] width 995 height 846
click at [385, 545] on button "新增" at bounding box center [392, 540] width 35 height 20
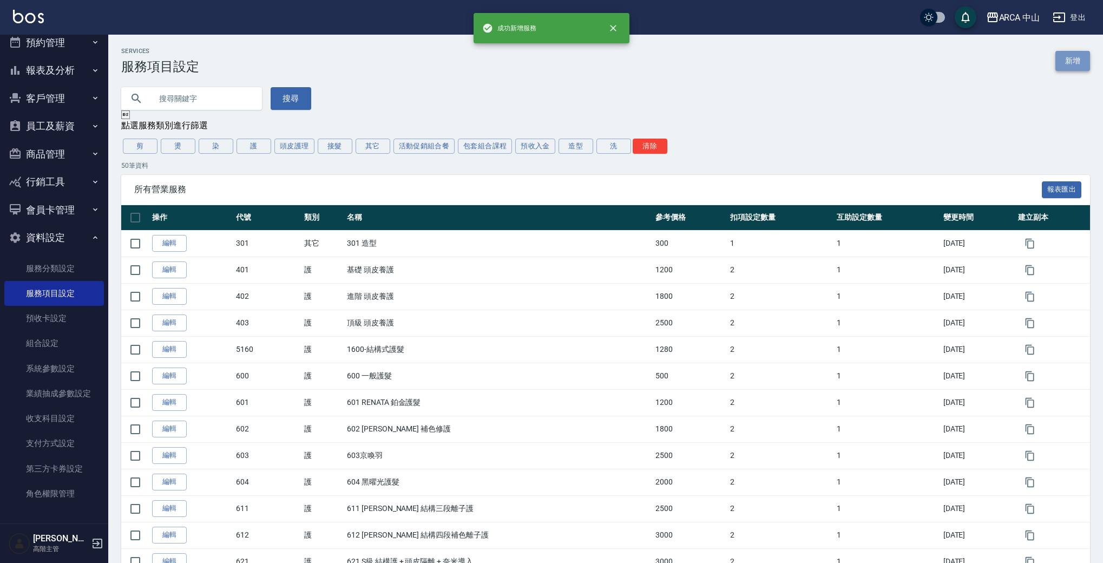
click at [1066, 61] on link "新增" at bounding box center [1073, 61] width 35 height 20
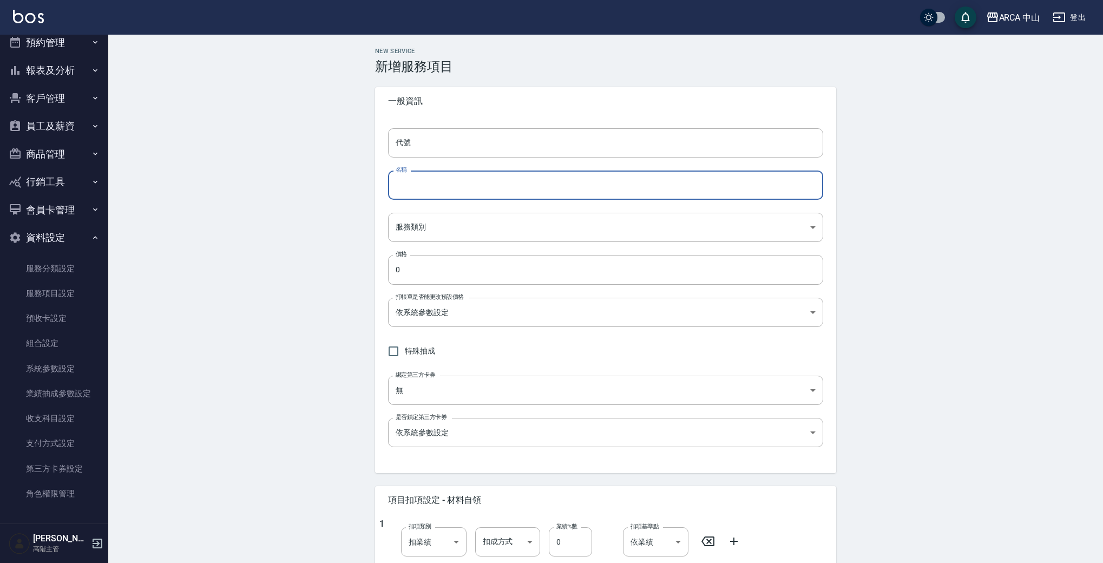
click at [464, 180] on input "名稱" at bounding box center [605, 185] width 435 height 29
paste input "PA8026 燙劉海/局部燙8折1400/1120"
drag, startPoint x: 417, startPoint y: 187, endPoint x: 613, endPoint y: 187, distance: 195.9
click at [577, 189] on input "PA8026 燙劉海/局部燙8折1400/1120" at bounding box center [605, 185] width 435 height 29
click at [462, 191] on input "PA8026 燙劉海/局部燙8折1400/1120" at bounding box center [605, 185] width 435 height 29
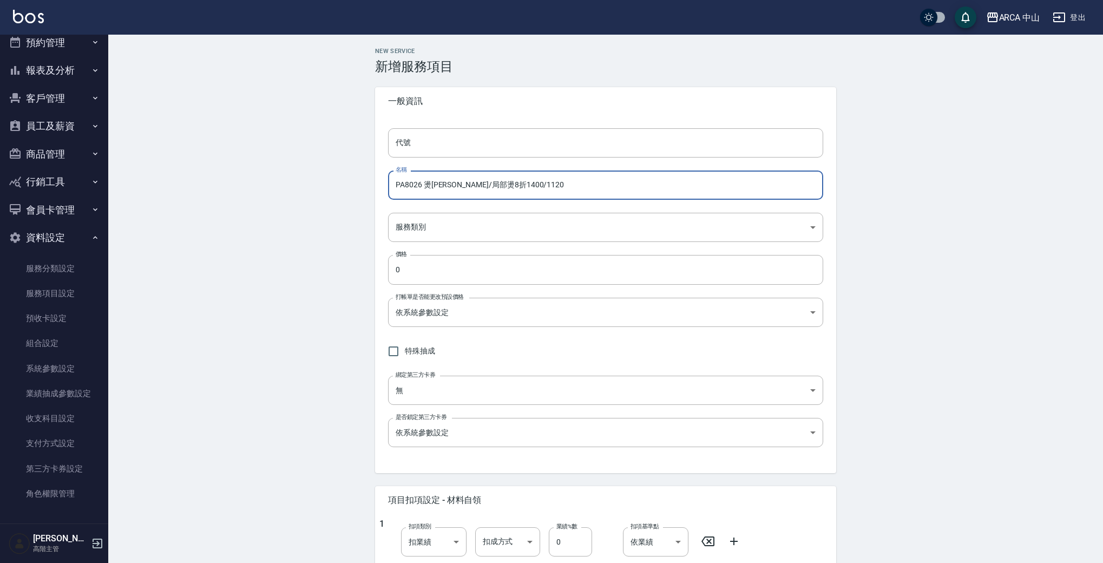
drag, startPoint x: 418, startPoint y: 183, endPoint x: 427, endPoint y: 183, distance: 8.1
click at [422, 183] on input "PA8026 燙劉海/局部燙8折1400/1120" at bounding box center [605, 185] width 435 height 29
click at [491, 183] on input "PA8027 燙劉海/局部燙8折1400/1120" at bounding box center [605, 185] width 435 height 29
drag, startPoint x: 515, startPoint y: 186, endPoint x: 541, endPoint y: 183, distance: 26.1
click at [538, 183] on input "PA8027 燙劉海/局部燙8折1500/1120" at bounding box center [605, 185] width 435 height 29
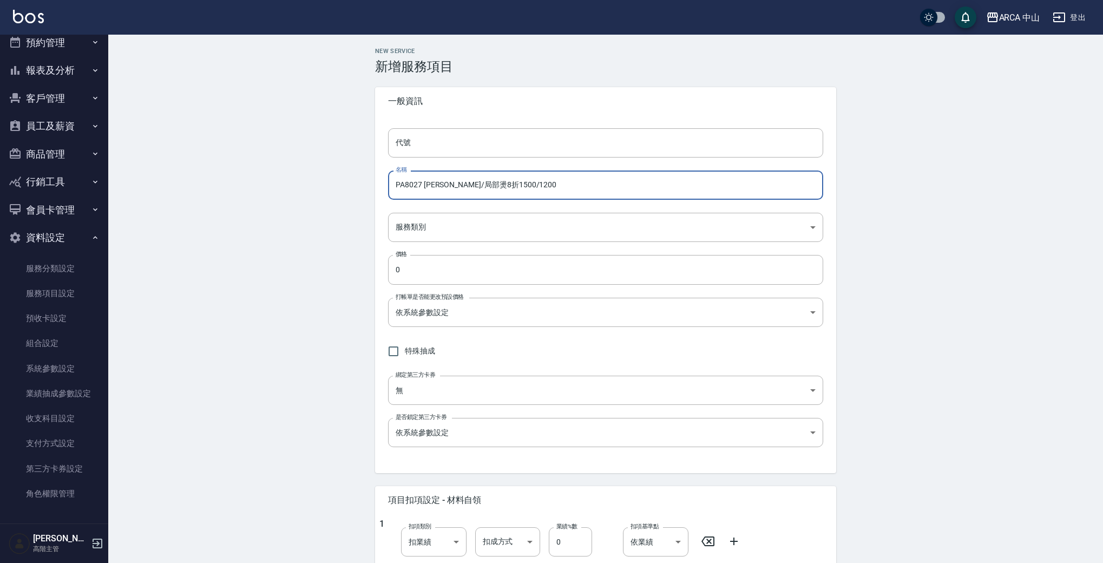
drag, startPoint x: 422, startPoint y: 185, endPoint x: 329, endPoint y: 185, distance: 93.1
click at [329, 185] on div "New Service 新增服務項目 一般資訊 代號 代號 名稱 PA8027 燙劉海/局部燙8折1500/1200 名稱 服務類別 ​ 服務類別 價格 0 …" at bounding box center [605, 458] width 995 height 846
type input "PA8027 燙劉海/局部燙8折1500/1200"
click at [434, 149] on input "代號" at bounding box center [605, 142] width 435 height 29
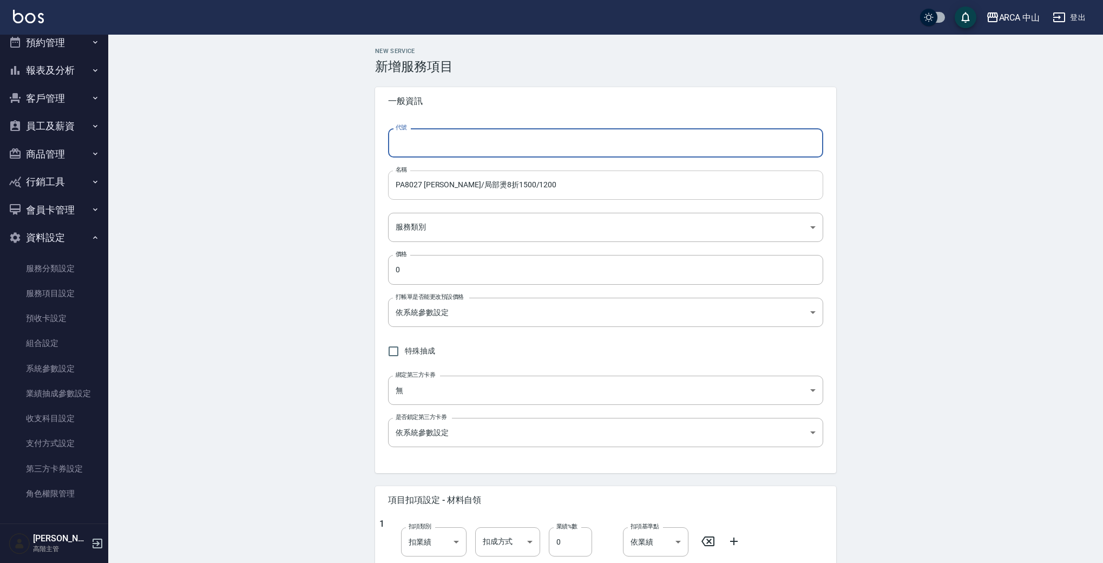
paste input "PA8027"
type input "PA8027"
click at [463, 227] on body "ARCA 中山 登出 櫃檯作業 打帳單 帳單列表 掛單列表 座位開單 營業儀表板 現金收支登錄 高階收支登錄 材料自購登錄 每日結帳 排班表 現場電腦打卡 掃…" at bounding box center [551, 440] width 1103 height 881
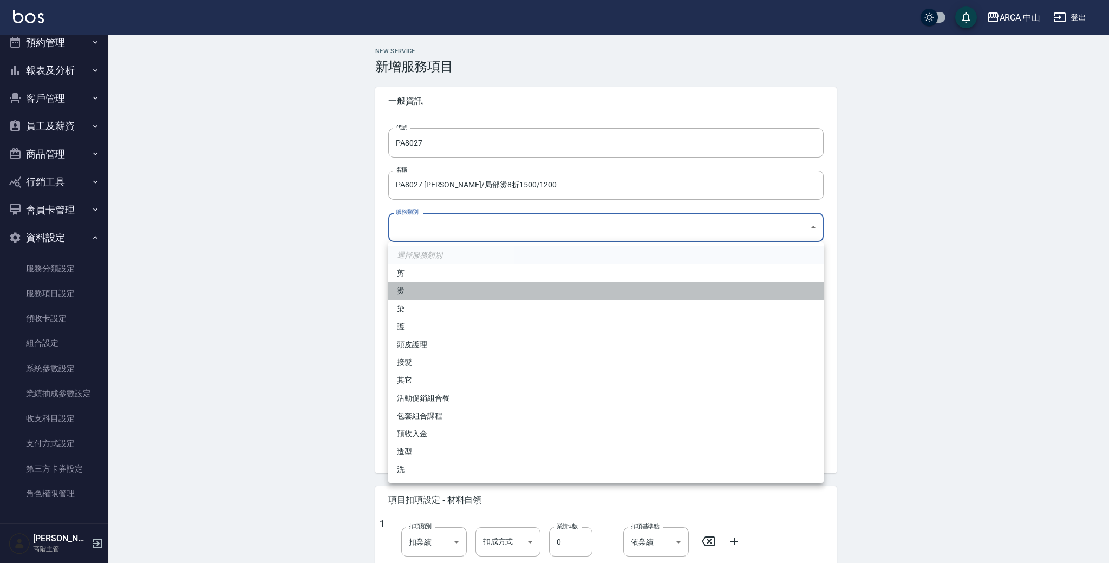
click at [482, 293] on li "燙" at bounding box center [605, 291] width 435 height 18
type input "d57bc0b5-3c88-45ef-9448-ff089779e577"
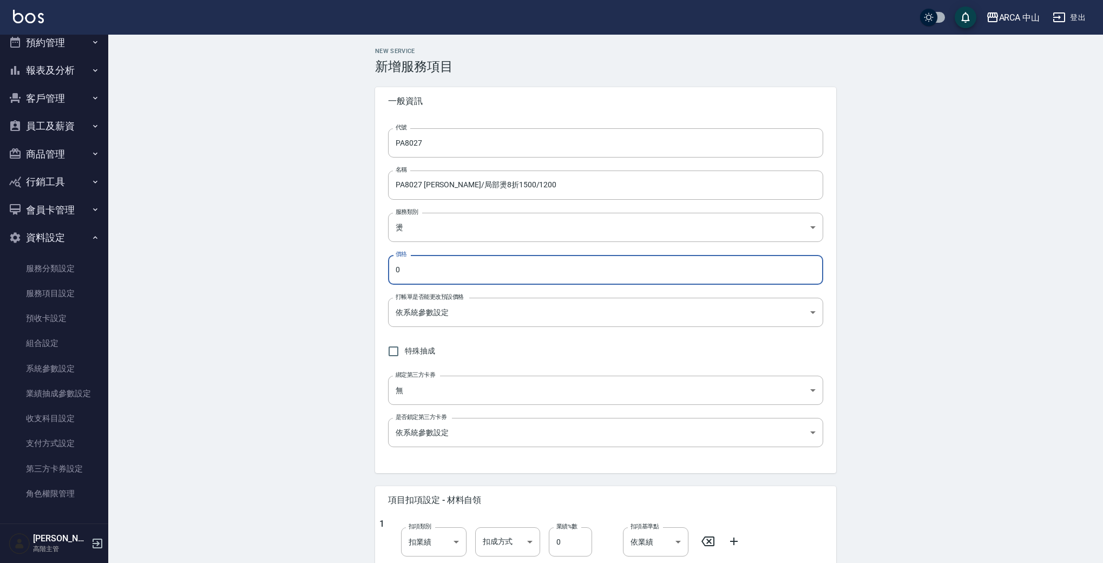
drag, startPoint x: 346, startPoint y: 253, endPoint x: 268, endPoint y: 249, distance: 78.1
click at [271, 249] on div "New Service 新增服務項目 一般資訊 代號 PA8027 代號 名稱 PA8027 燙劉海/局部燙8折1500/1200 名稱 服務類別 燙 d57…" at bounding box center [605, 458] width 995 height 846
type input "1200"
click at [584, 313] on body "ARCA 中山 登出 櫃檯作業 打帳單 帳單列表 掛單列表 座位開單 營業儀表板 現金收支登錄 高階收支登錄 材料自購登錄 每日結帳 排班表 現場電腦打卡 掃…" at bounding box center [554, 440] width 1109 height 881
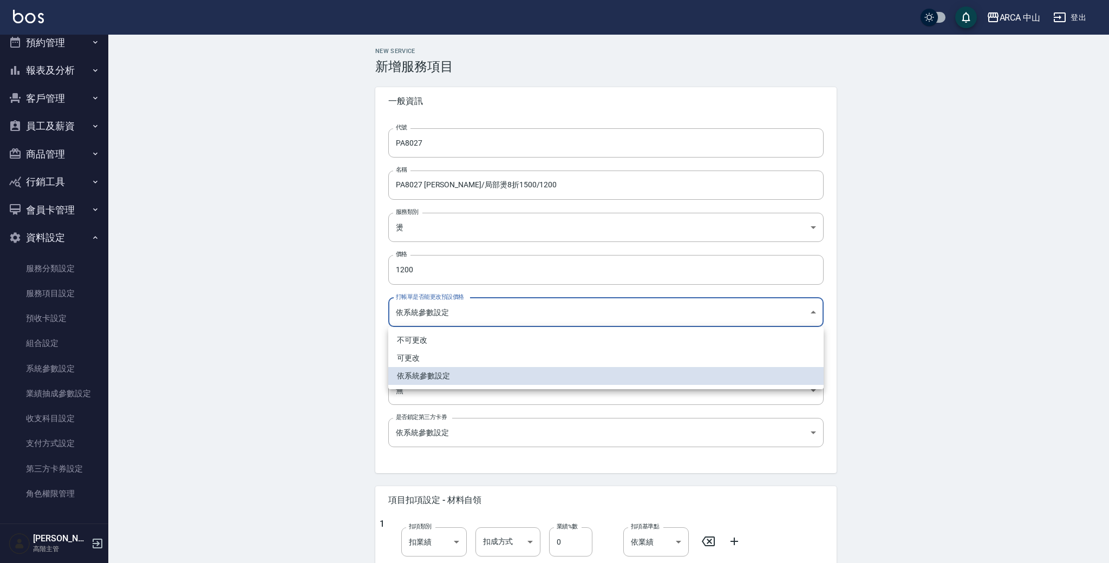
click at [522, 361] on li "可更改" at bounding box center [605, 358] width 435 height 18
type input "FALSE"
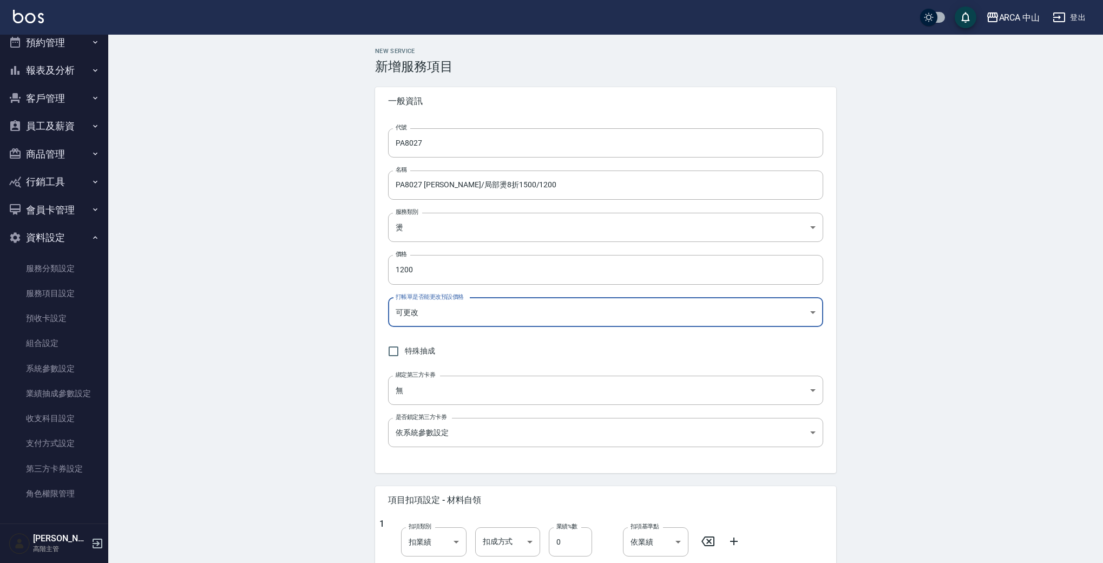
click at [333, 326] on div "New Service 新增服務項目 一般資訊 代號 PA8027 代號 名稱 PA8027 燙劉海/局部燙8折1500/1200 名稱 服務類別 燙 d57…" at bounding box center [605, 458] width 995 height 846
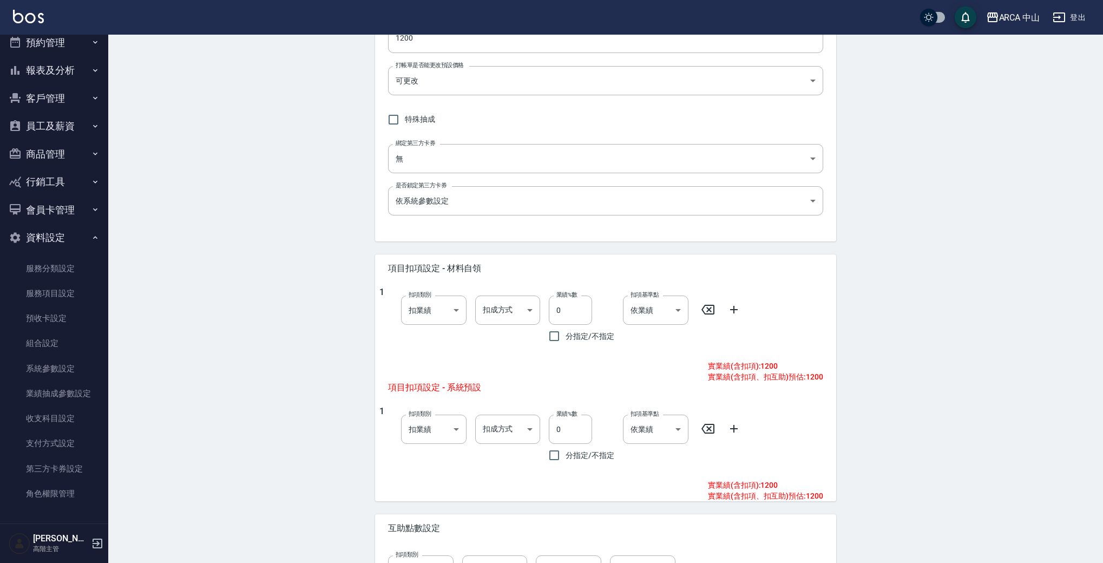
scroll to position [318, 0]
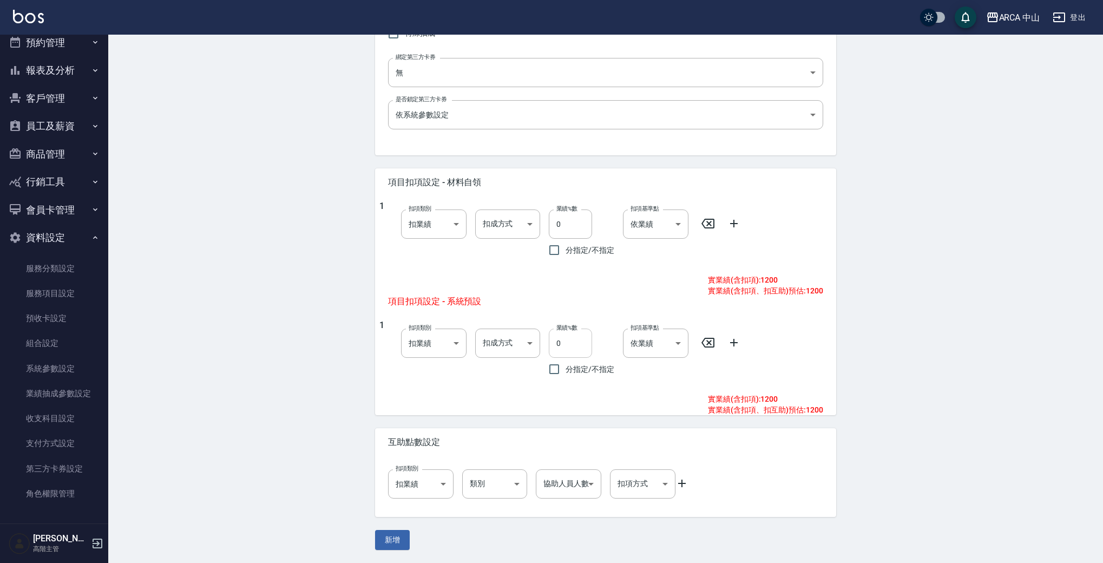
click at [556, 343] on input "0" at bounding box center [570, 343] width 43 height 29
type input "10"
click at [880, 303] on div "New Service 新增服務項目 一般資訊 代號 PA8027 代號 名稱 PA8027 燙劉海/局部燙8折1500/1200 名稱 服務類別 燙 d57…" at bounding box center [605, 140] width 995 height 846
click at [387, 532] on button "新增" at bounding box center [392, 540] width 35 height 20
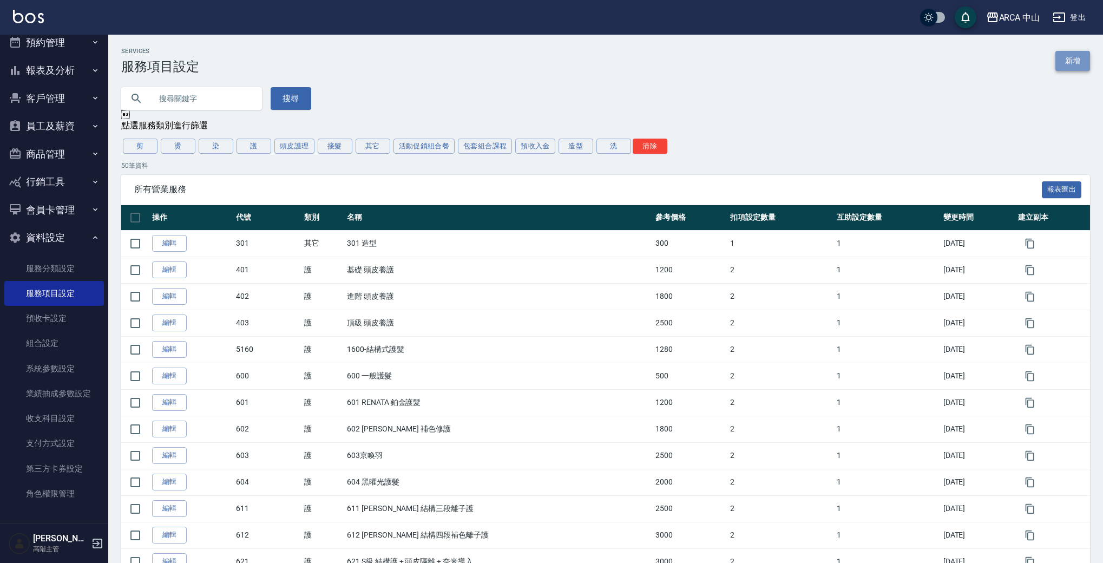
click at [1074, 60] on link "新增" at bounding box center [1073, 61] width 35 height 20
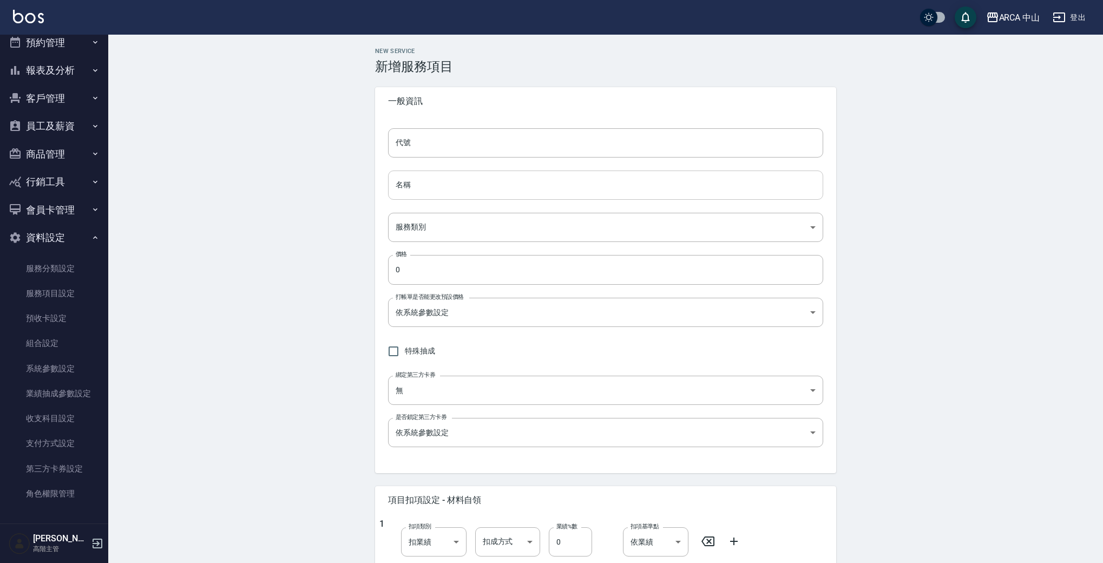
click at [439, 181] on input "名稱" at bounding box center [605, 185] width 435 height 29
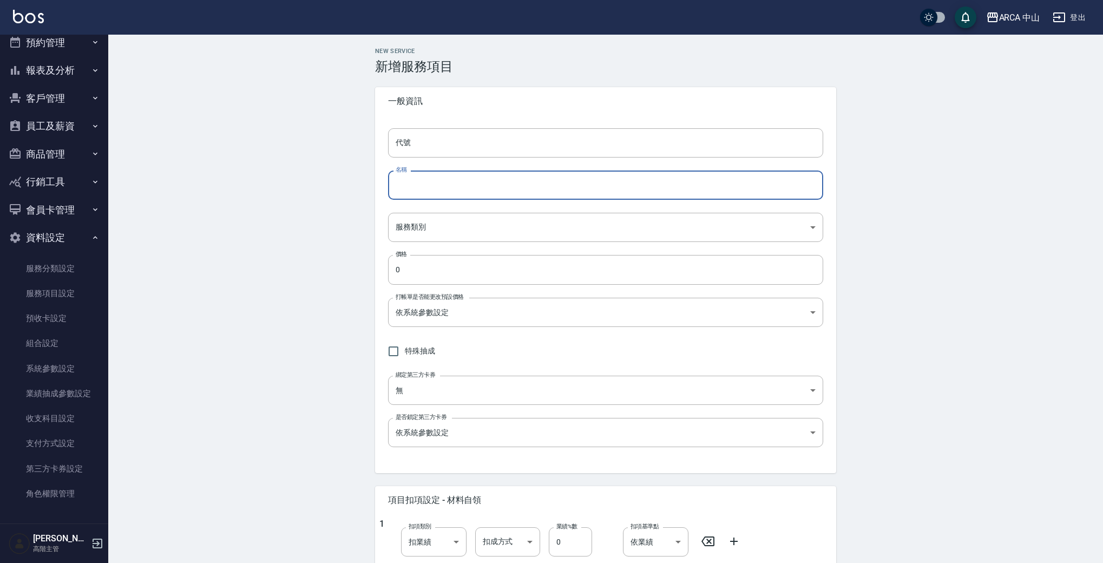
paste input "PA8027 燙劉海/局部燙8折1500/1200"
click at [420, 187] on input "PA8027 燙劉海/局部燙8折1500/1200" at bounding box center [605, 185] width 435 height 29
click at [493, 183] on input "PA8028 燙劉海/局部燙8折1500/1200" at bounding box center [605, 185] width 435 height 29
click at [488, 184] on input "PA8028 燙劉海/局部燙8折1500/1200" at bounding box center [605, 185] width 435 height 29
drag, startPoint x: 512, startPoint y: 186, endPoint x: 523, endPoint y: 185, distance: 12.0
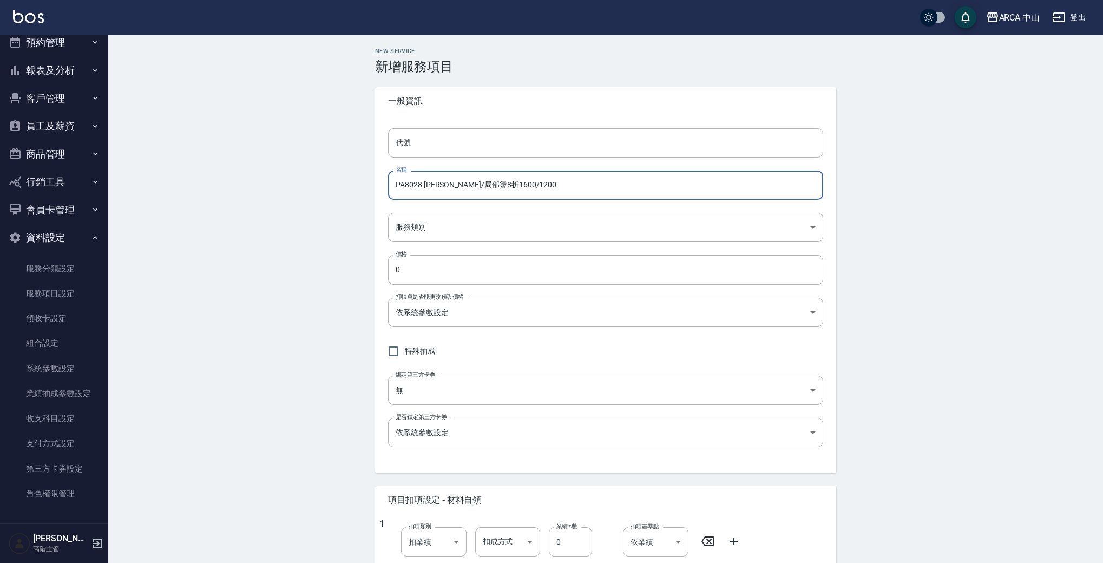
click at [523, 186] on input "PA8028 燙劉海/局部燙8折1600/1200" at bounding box center [605, 185] width 435 height 29
type input "PA8028 燙劉海/局部燙8折1600/1280"
click at [438, 143] on input "代號" at bounding box center [605, 142] width 435 height 29
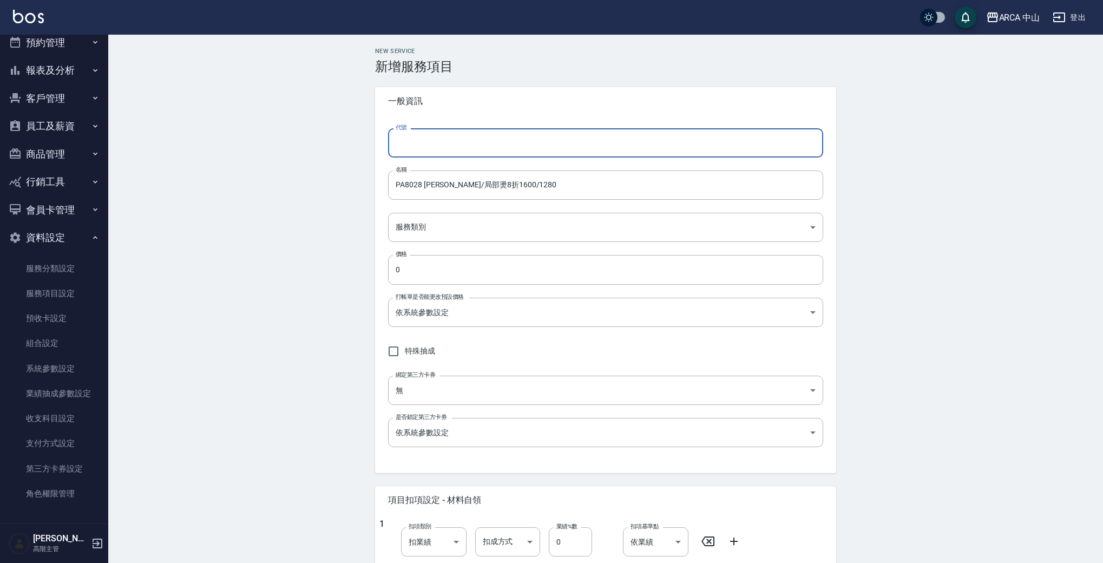
paste input "PA8027 燙劉海/局部燙8折1500/1200"
drag, startPoint x: 418, startPoint y: 142, endPoint x: 599, endPoint y: 148, distance: 180.9
click at [596, 148] on input "PA8027 燙劉海/局部燙8折1500/1200" at bounding box center [605, 142] width 435 height 29
type input "PA8028"
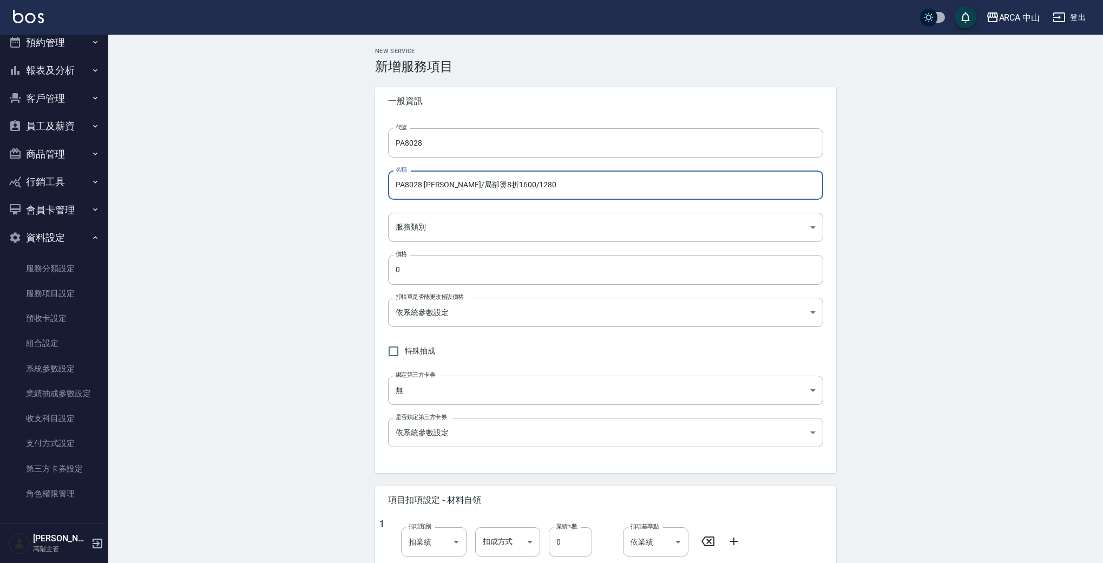
drag, startPoint x: 543, startPoint y: 191, endPoint x: 177, endPoint y: 152, distance: 368.6
click at [205, 154] on div "New Service 新增服務項目 一般資訊 代號 PA8028 代號 名稱 PA8028 燙劉海/局部燙8折1600/1280 名稱 服務類別 ​ 服務類…" at bounding box center [605, 458] width 995 height 846
click at [471, 232] on body "ARCA 中山 登出 櫃檯作業 打帳單 帳單列表 掛單列表 座位開單 營業儀表板 現金收支登錄 高階收支登錄 材料自購登錄 每日結帳 排班表 現場電腦打卡 掃…" at bounding box center [551, 440] width 1103 height 881
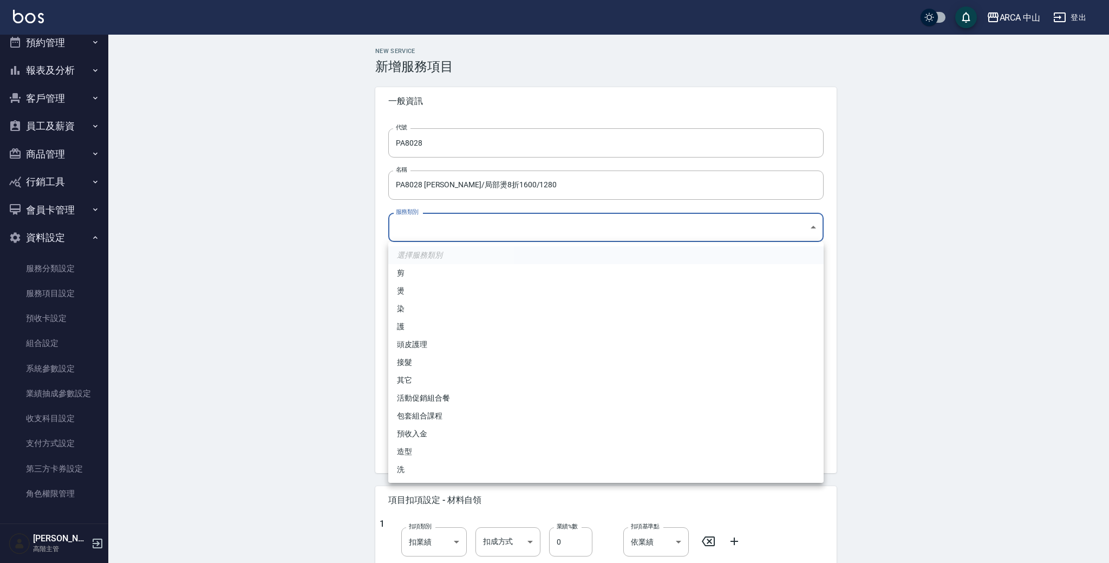
click at [455, 284] on li "燙" at bounding box center [605, 291] width 435 height 18
type input "d57bc0b5-3c88-45ef-9448-ff089779e577"
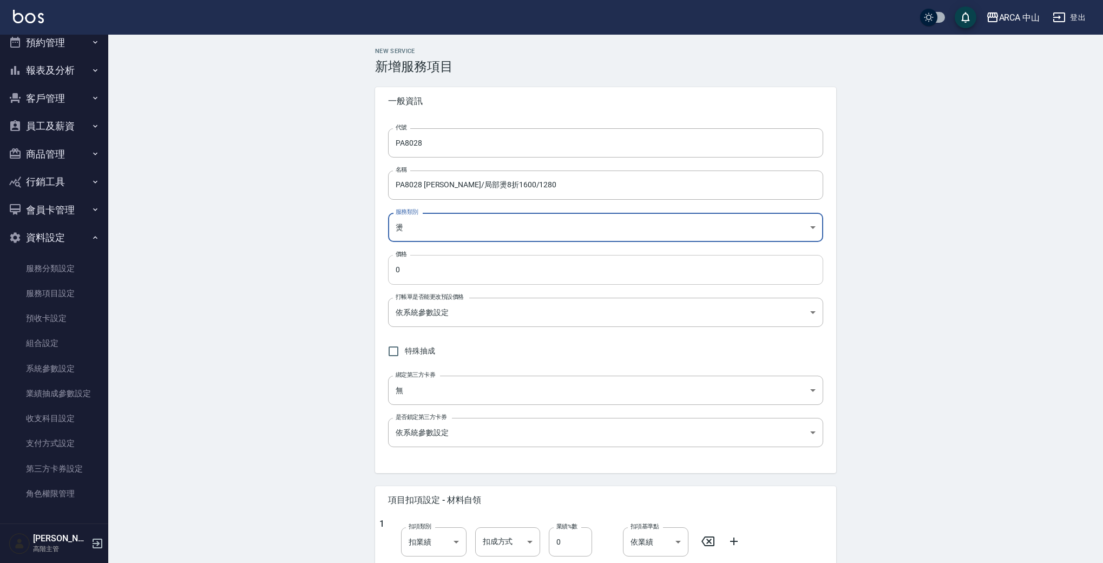
click at [459, 276] on input "0" at bounding box center [605, 269] width 435 height 29
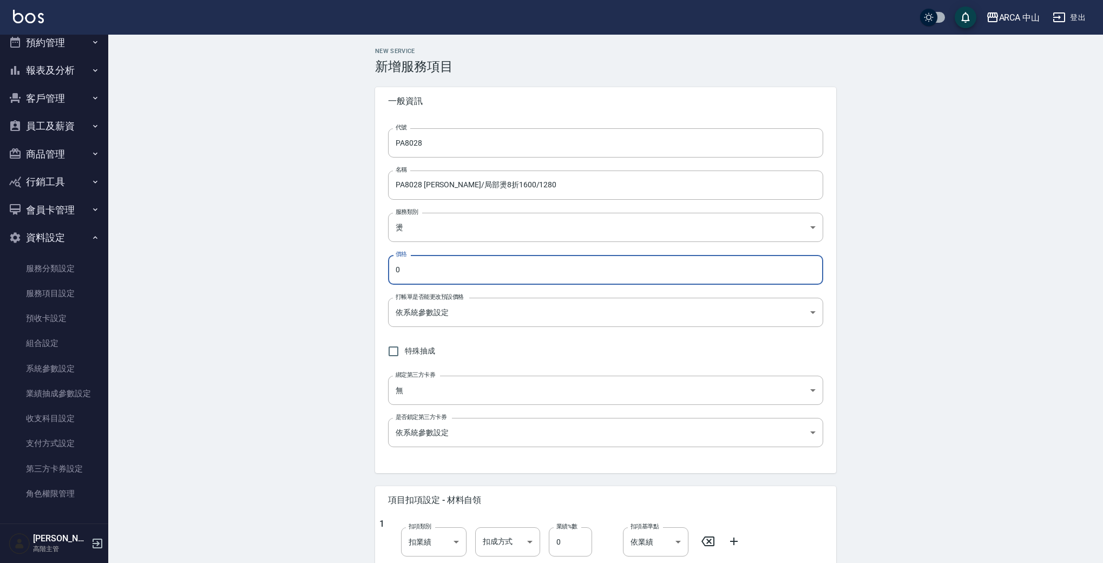
drag, startPoint x: 459, startPoint y: 276, endPoint x: 322, endPoint y: 264, distance: 138.1
click at [323, 264] on div "New Service 新增服務項目 一般資訊 代號 PA8028 代號 名稱 PA8028 燙劉海/局部燙8折1600/1280 名稱 服務類別 燙 d57…" at bounding box center [605, 458] width 995 height 846
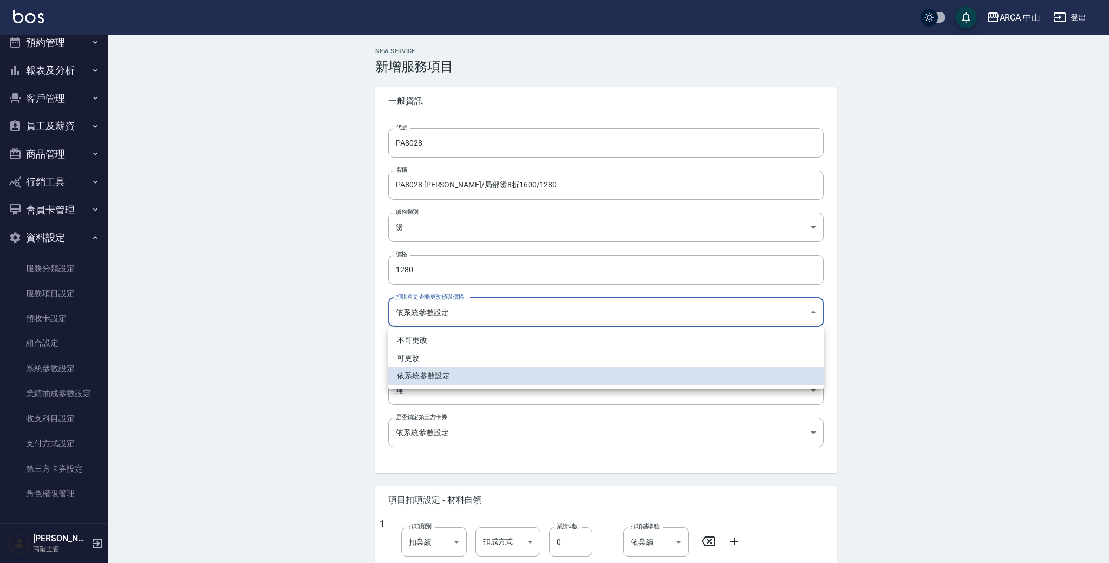
click at [659, 304] on body "ARCA 中山 登出 櫃檯作業 打帳單 帳單列表 掛單列表 座位開單 營業儀表板 現金收支登錄 高階收支登錄 材料自購登錄 每日結帳 排班表 現場電腦打卡 掃…" at bounding box center [554, 440] width 1109 height 881
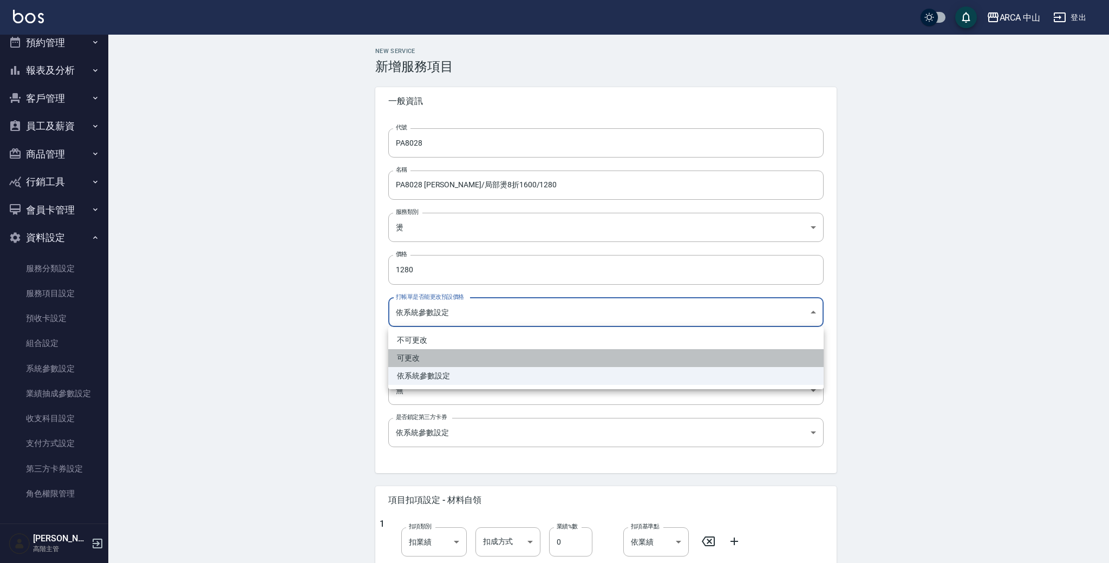
click at [494, 358] on li "可更改" at bounding box center [605, 358] width 435 height 18
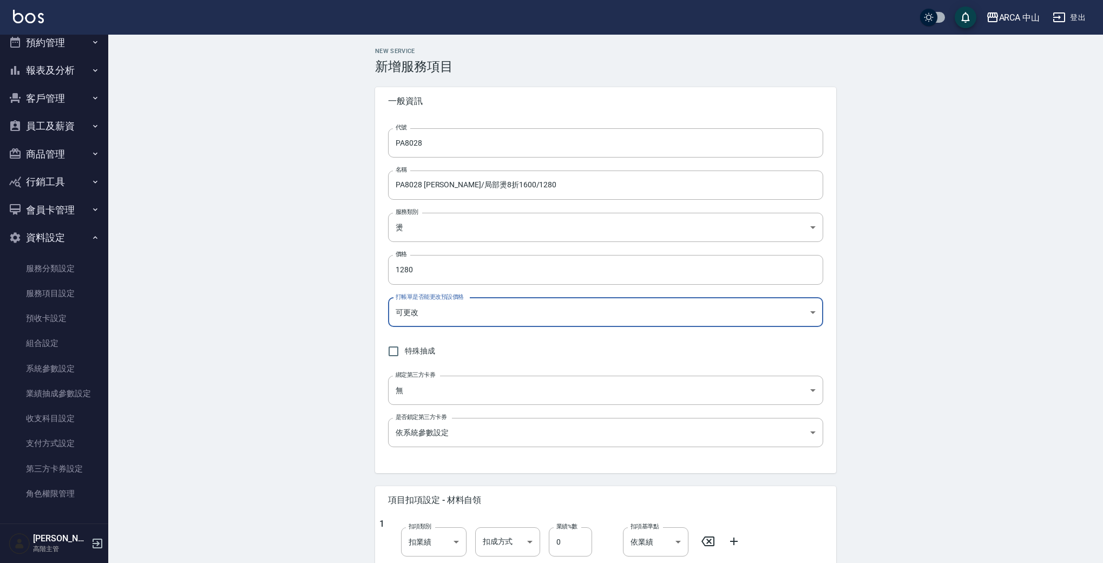
click at [271, 333] on div "New Service 新增服務項目 一般資訊 代號 PA8028 代號 名稱 PA8028 燙劉海/局部燙8折1600/1280 名稱 服務類別 燙 d57…" at bounding box center [605, 458] width 995 height 846
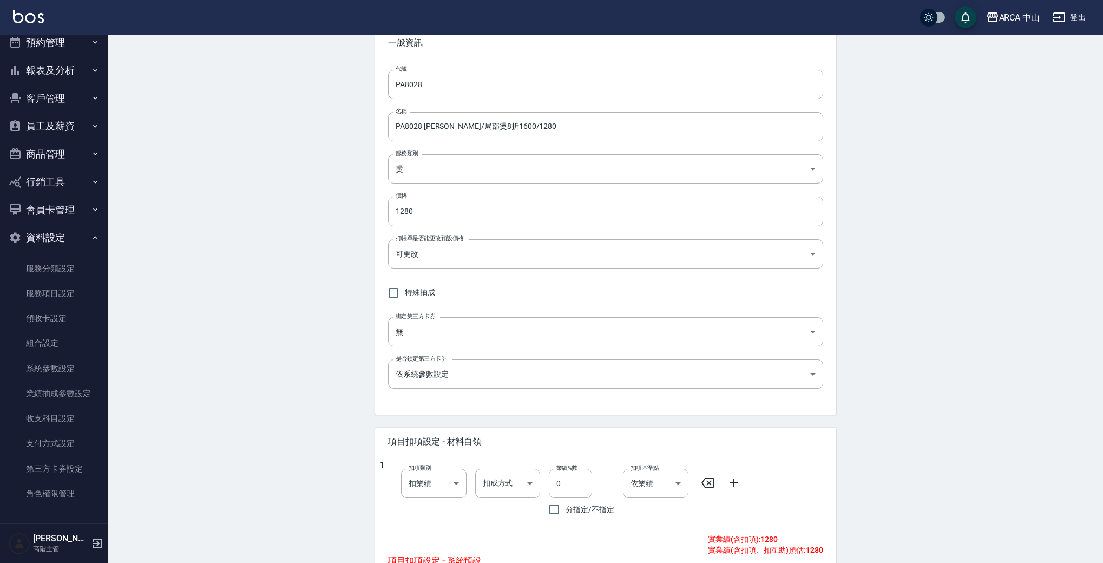
scroll to position [318, 0]
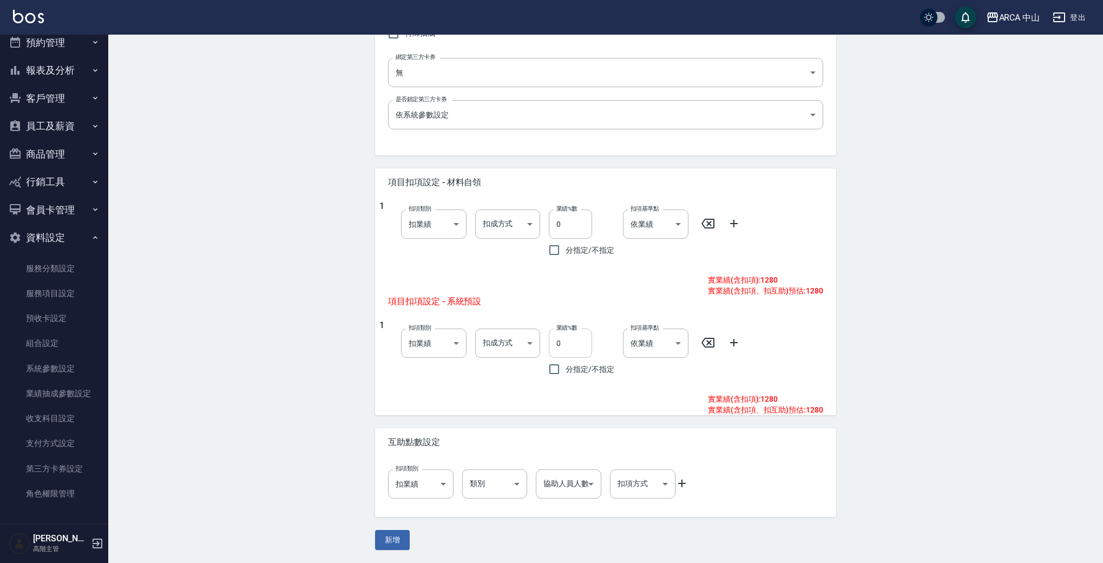
click at [556, 349] on input "0" at bounding box center [570, 343] width 43 height 29
drag, startPoint x: 151, startPoint y: 301, endPoint x: 163, endPoint y: 298, distance: 12.7
click at [153, 300] on div "New Service 新增服務項目 一般資訊 代號 PA8028 代號 名稱 PA8028 燙劉海/局部燙8折1600/1280 名稱 服務類別 燙 d57…" at bounding box center [605, 140] width 995 height 846
click at [390, 543] on button "新增" at bounding box center [392, 540] width 35 height 20
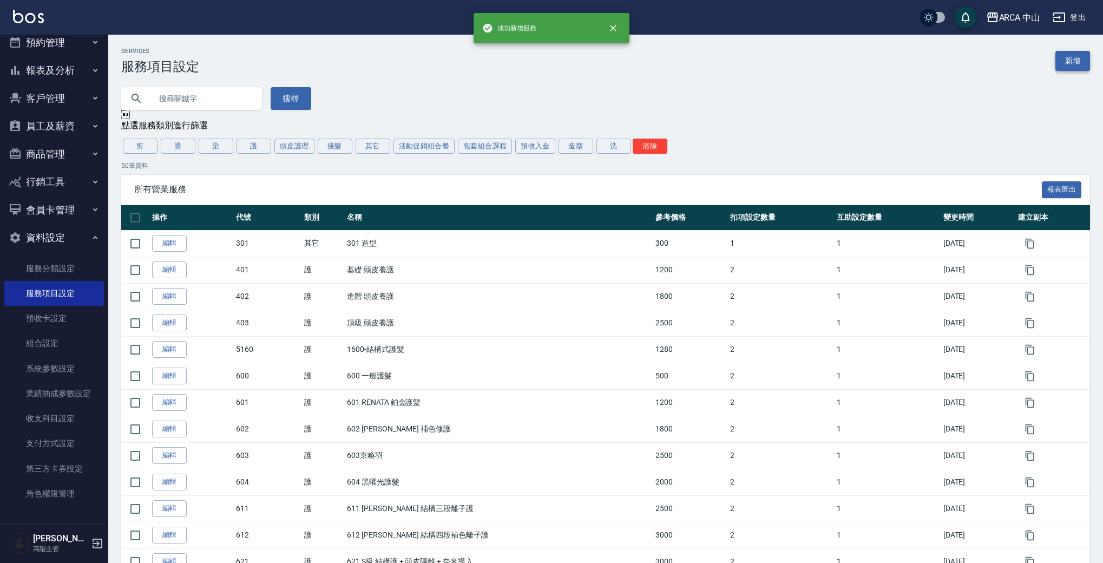
click at [1081, 61] on link "新增" at bounding box center [1073, 61] width 35 height 20
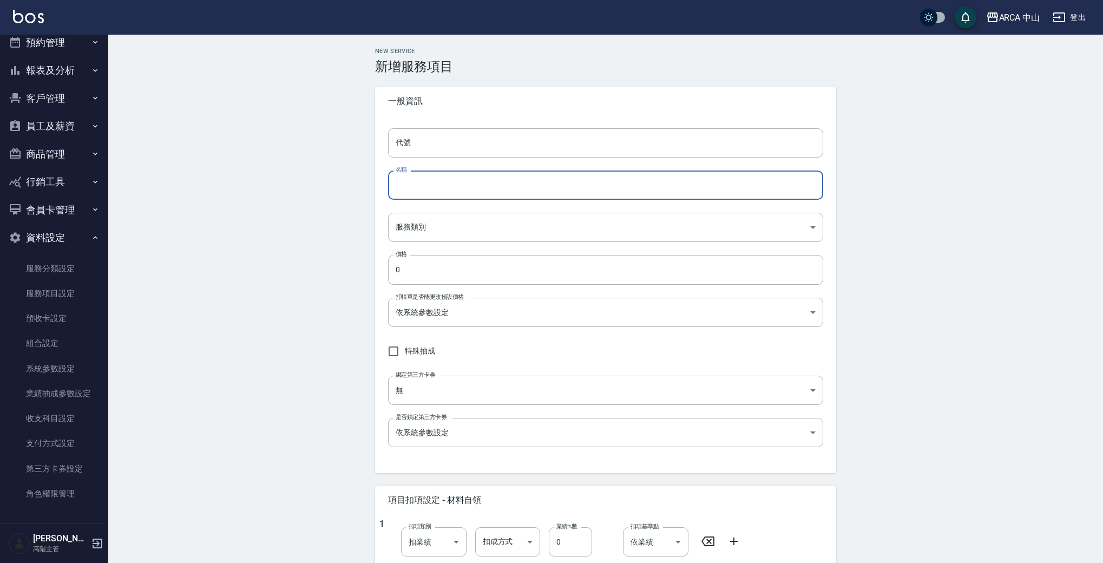
drag, startPoint x: 527, startPoint y: 173, endPoint x: 489, endPoint y: 183, distance: 39.3
click at [526, 173] on input "名稱" at bounding box center [605, 185] width 435 height 29
paste input "PA8028 燙劉海/局部燙8折1600/1280"
click at [420, 184] on input "PA8028 燙劉海/局部燙8折1600/1280" at bounding box center [605, 185] width 435 height 29
click at [490, 188] on input "PA8029 燙劉海/局部燙8折1600/1280" at bounding box center [605, 185] width 435 height 29
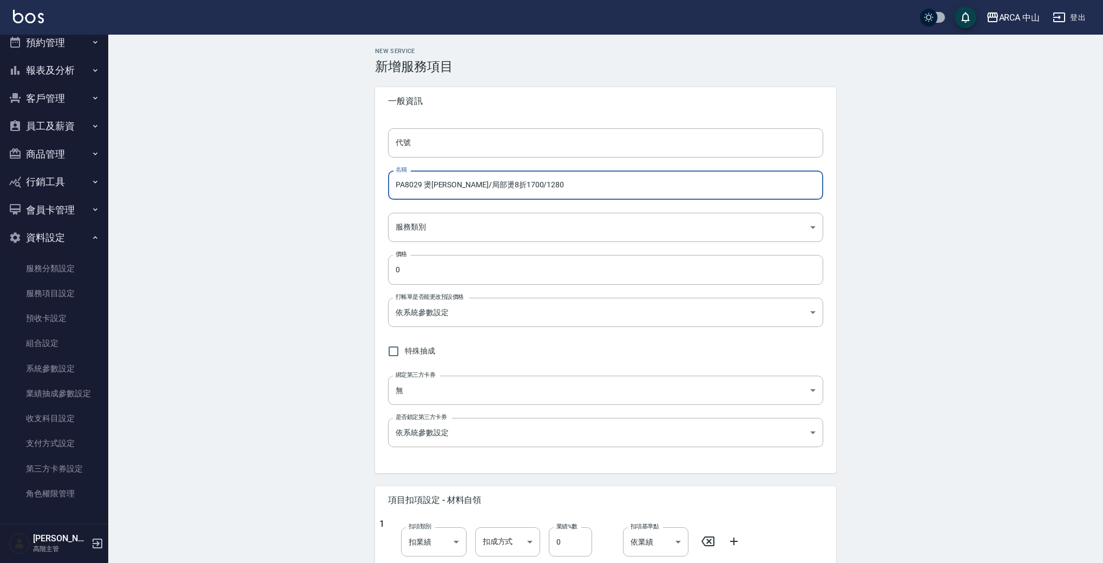
drag, startPoint x: 508, startPoint y: 187, endPoint x: 575, endPoint y: 178, distance: 67.7
click at [571, 180] on input "PA8029 燙劉海/局部燙8折1700/1280" at bounding box center [605, 185] width 435 height 29
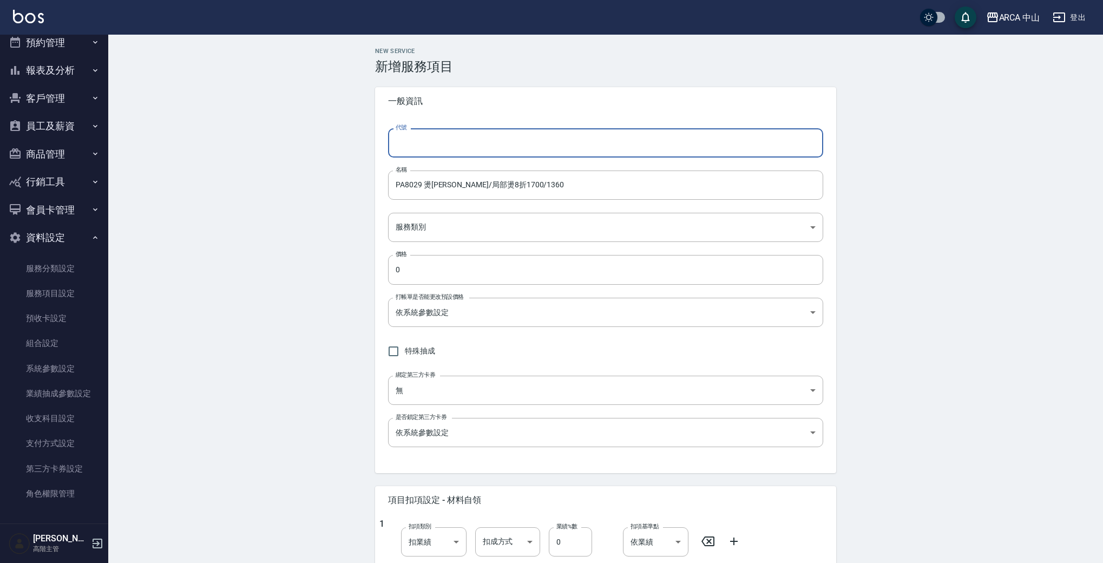
click at [491, 145] on input "代號" at bounding box center [605, 142] width 435 height 29
paste input "PA8028 燙劉海/局部燙8折1600/1280"
click at [420, 142] on input "PA8028 燙劉海/局部燙8折1600/1280" at bounding box center [605, 142] width 435 height 29
click at [491, 142] on input "PA8029 燙劉海/局部燙8折1600/1280" at bounding box center [605, 142] width 435 height 29
drag, startPoint x: 429, startPoint y: 143, endPoint x: 621, endPoint y: 147, distance: 192.7
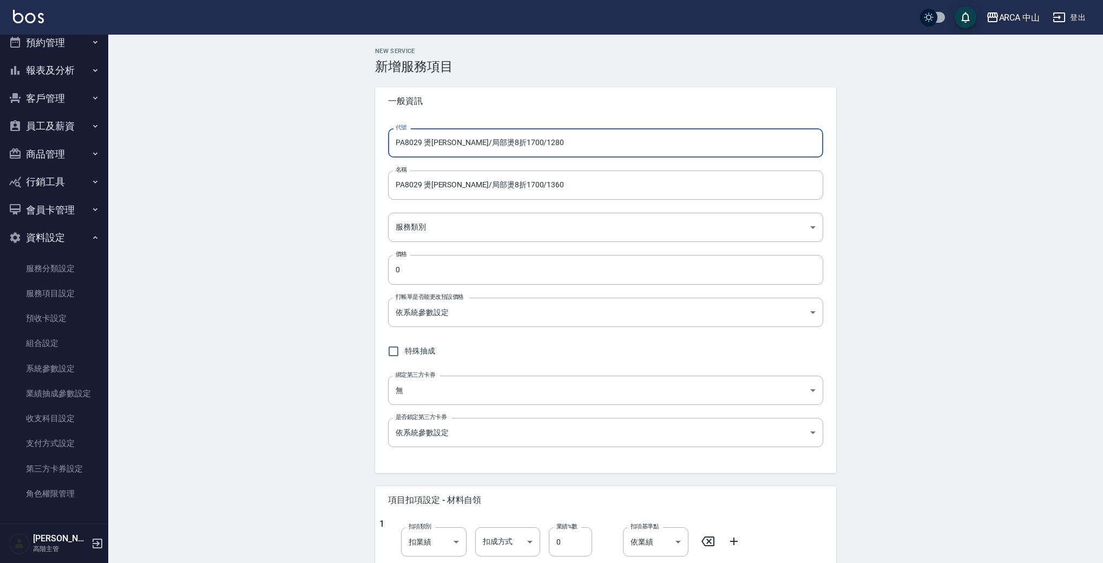
click at [582, 148] on input "PA8029 燙劉海/局部燙8折1700/1280" at bounding box center [605, 142] width 435 height 29
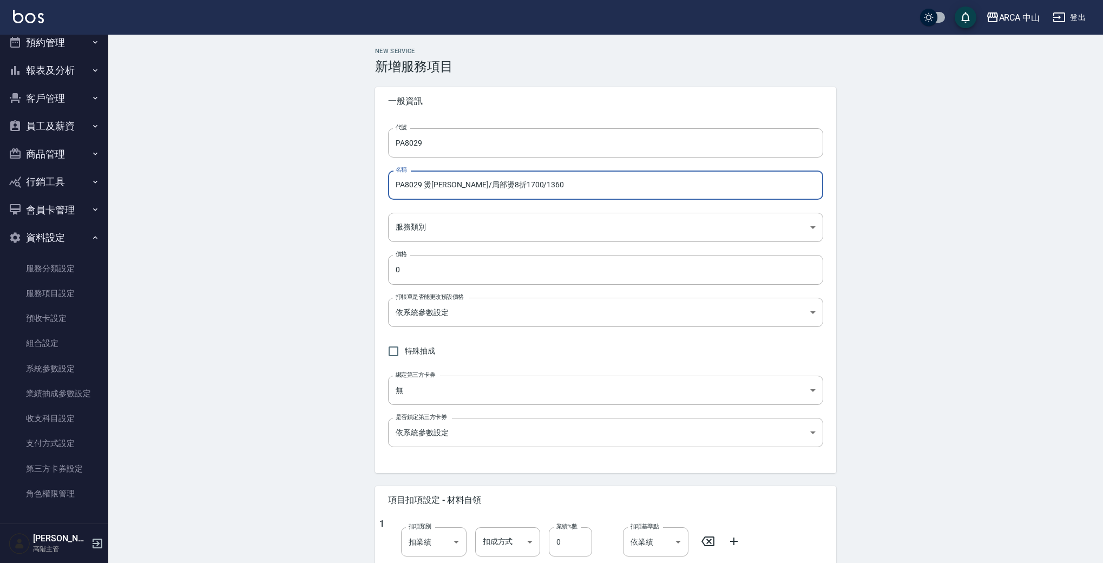
drag, startPoint x: 560, startPoint y: 189, endPoint x: 239, endPoint y: 160, distance: 322.3
click at [271, 164] on div "New Service 新增服務項目 一般資訊 代號 PA8029 代號 名稱 PA8029 燙劉海/局部燙8折1700/1360 名稱 服務類別 ​ 服務類…" at bounding box center [605, 458] width 995 height 846
click at [487, 228] on body "ARCA 中山 登出 櫃檯作業 打帳單 帳單列表 掛單列表 座位開單 營業儀表板 現金收支登錄 高階收支登錄 材料自購登錄 每日結帳 排班表 現場電腦打卡 掃…" at bounding box center [554, 440] width 1109 height 881
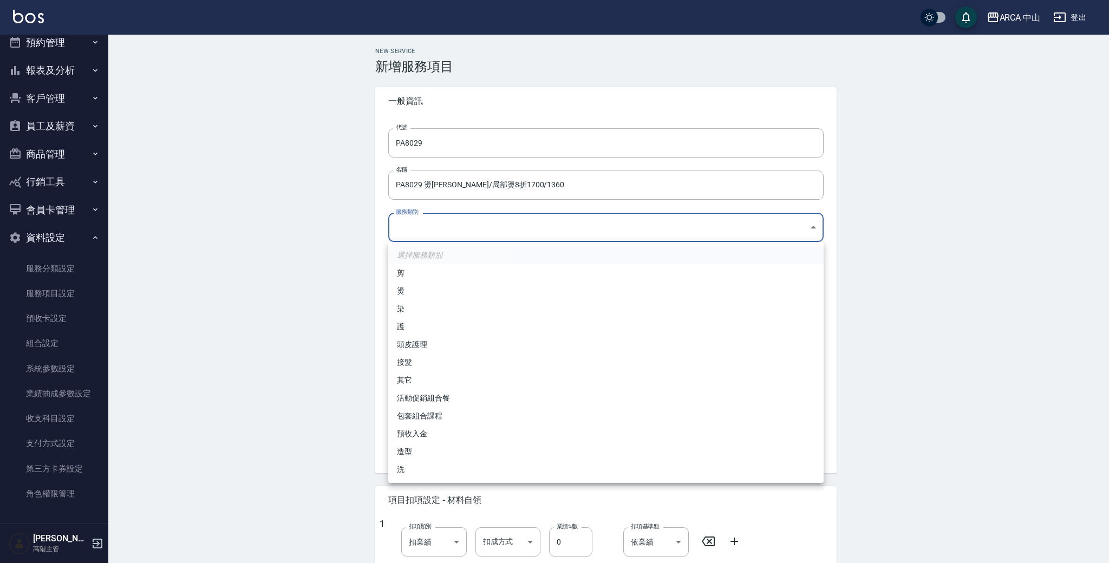
click at [433, 290] on li "燙" at bounding box center [605, 291] width 435 height 18
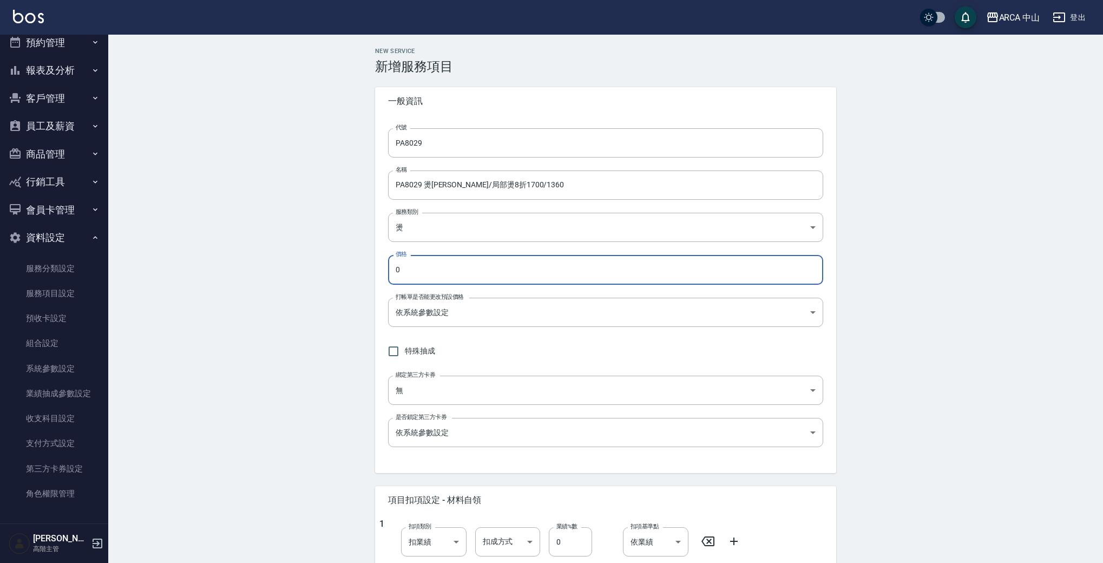
click at [483, 270] on input "0" at bounding box center [605, 269] width 435 height 29
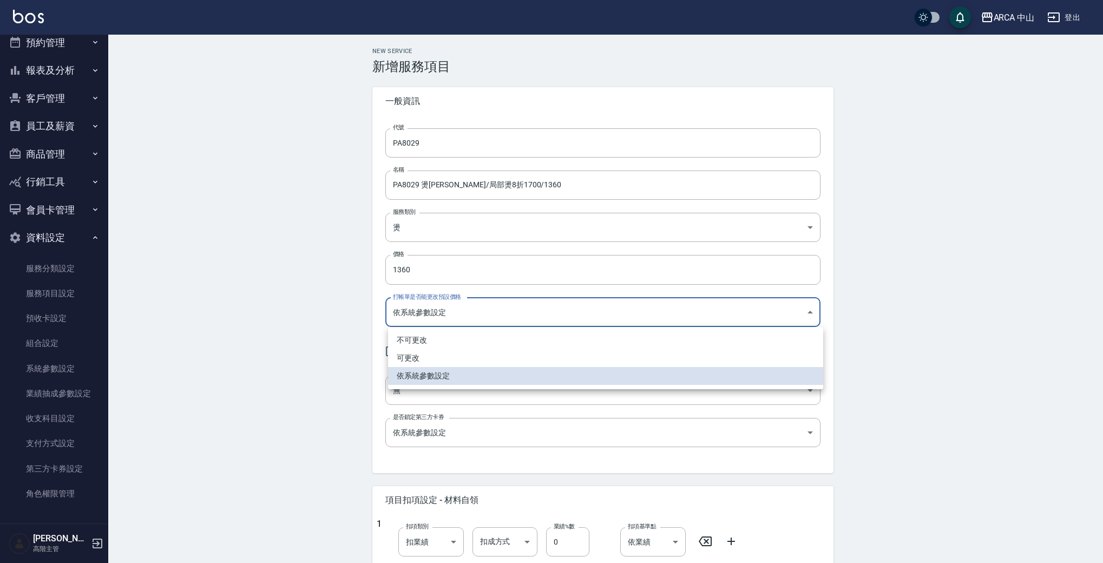
click at [440, 310] on body "ARCA 中山 登出 櫃檯作業 打帳單 帳單列表 掛單列表 座位開單 營業儀表板 現金收支登錄 高階收支登錄 材料自購登錄 每日結帳 排班表 現場電腦打卡 掃…" at bounding box center [551, 440] width 1103 height 881
click at [457, 352] on li "可更改" at bounding box center [605, 358] width 435 height 18
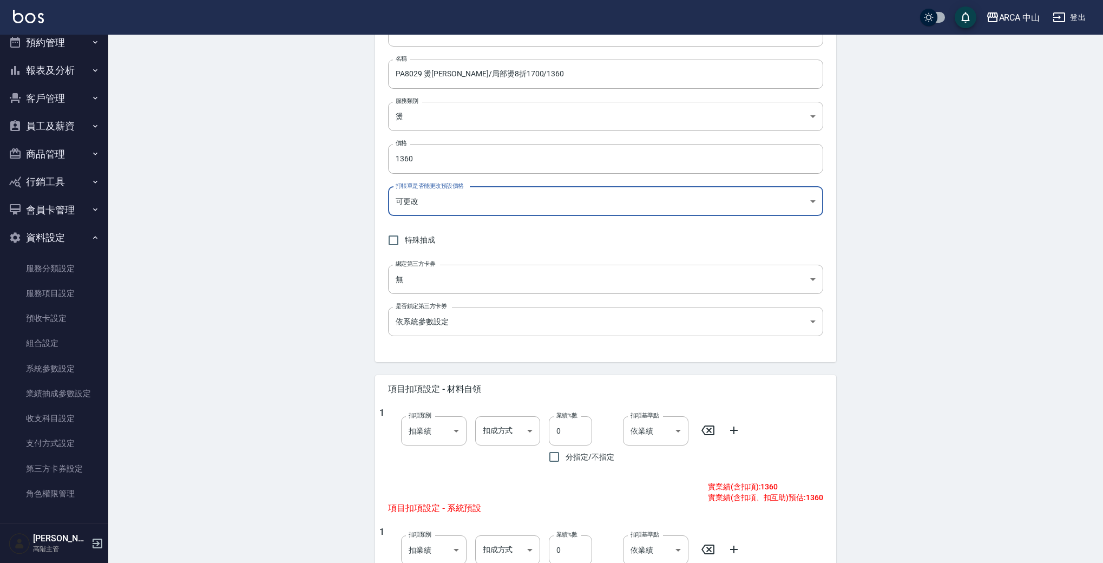
scroll to position [318, 0]
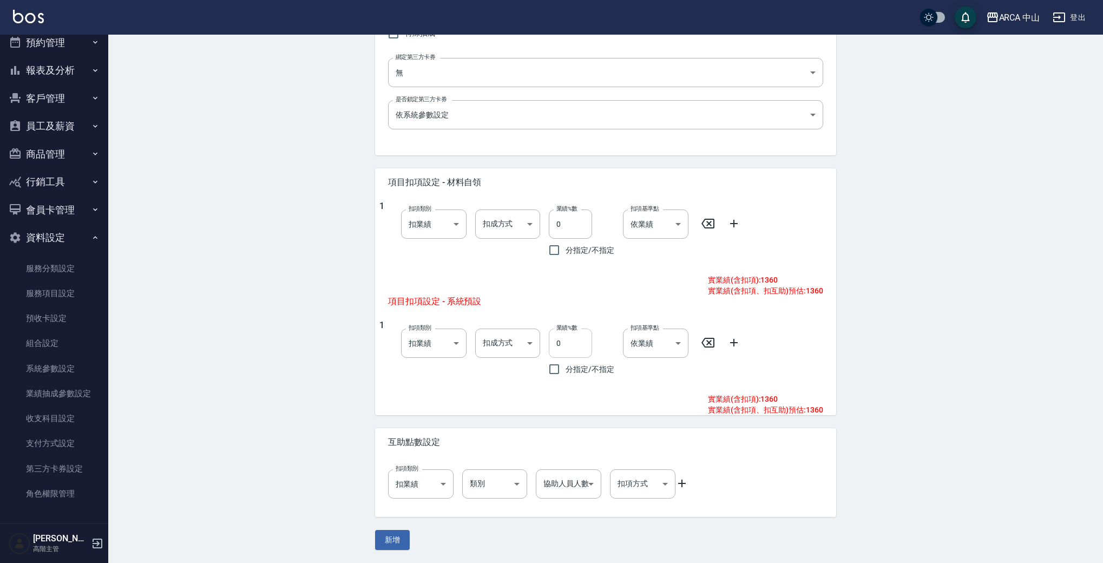
click at [554, 340] on input "0" at bounding box center [570, 343] width 43 height 29
click at [379, 532] on button "新增" at bounding box center [392, 540] width 35 height 20
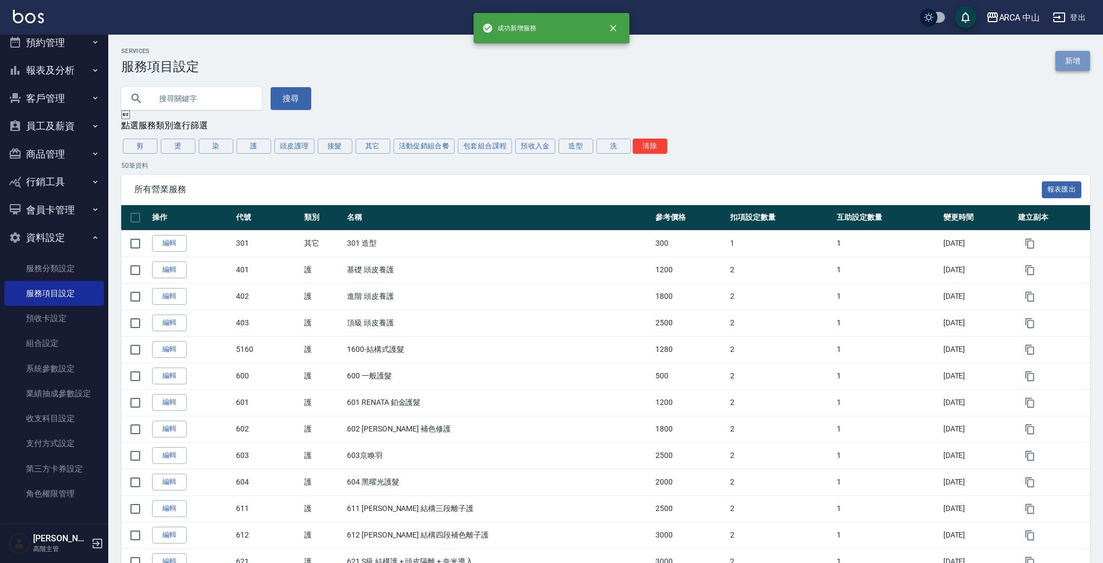
click at [1067, 69] on link "新增" at bounding box center [1073, 61] width 35 height 20
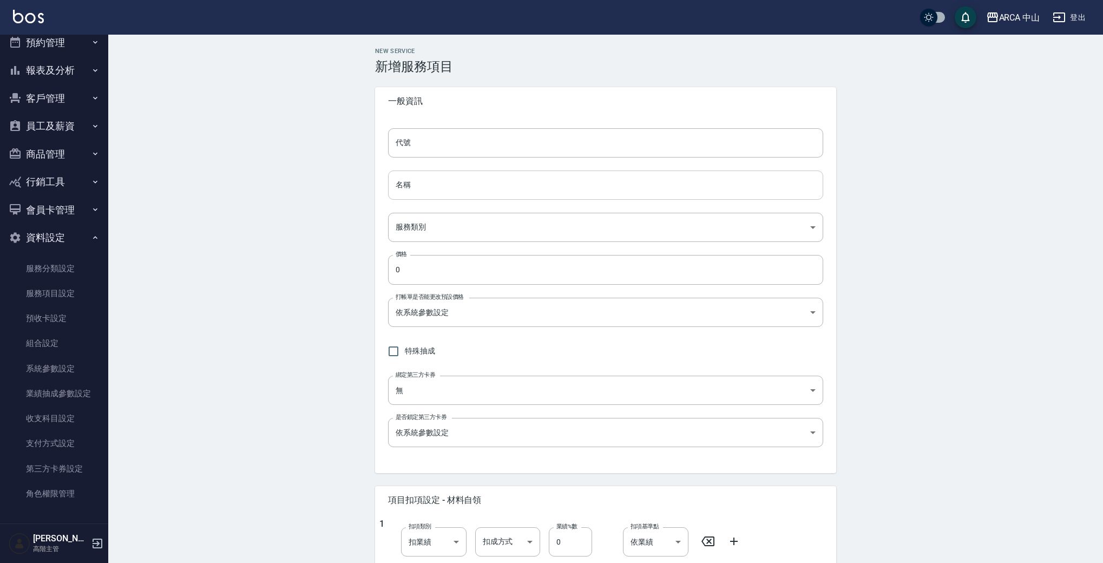
click at [530, 194] on input "名稱" at bounding box center [605, 185] width 435 height 29
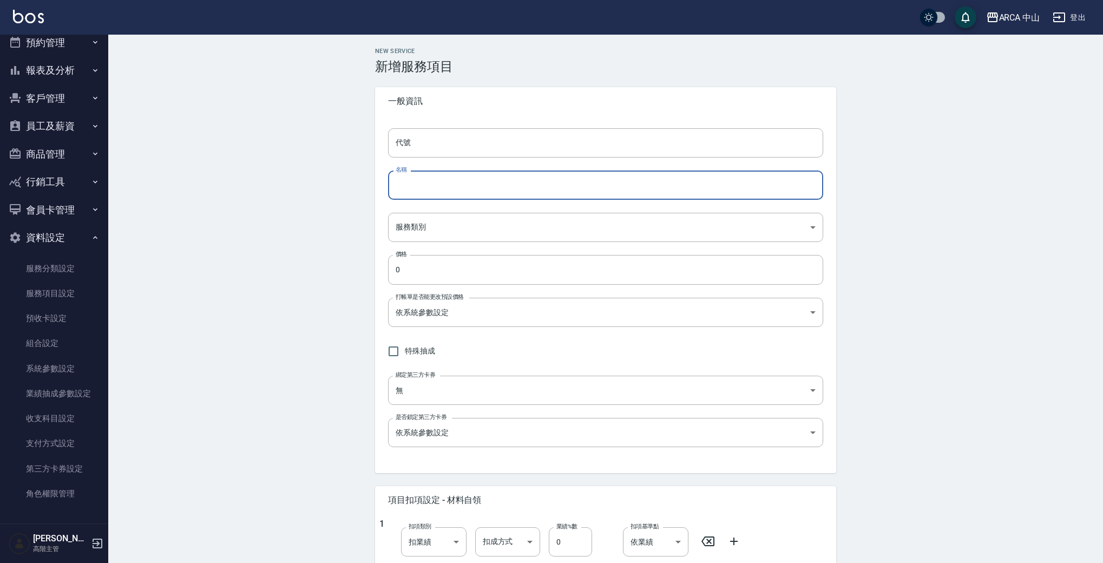
paste input "PA8029 燙劉海/局部燙8折1700/1360"
drag, startPoint x: 415, startPoint y: 187, endPoint x: 422, endPoint y: 186, distance: 6.7
click at [422, 186] on input "PA8029 燙劉海/局部燙8折1700/1360" at bounding box center [605, 185] width 435 height 29
click at [490, 185] on input "PA8030 燙劉海/局部燙8折1700/1360" at bounding box center [605, 185] width 435 height 29
click at [488, 186] on input "PA8030 燙劉海/局部燙8折1700/1360" at bounding box center [605, 185] width 435 height 29
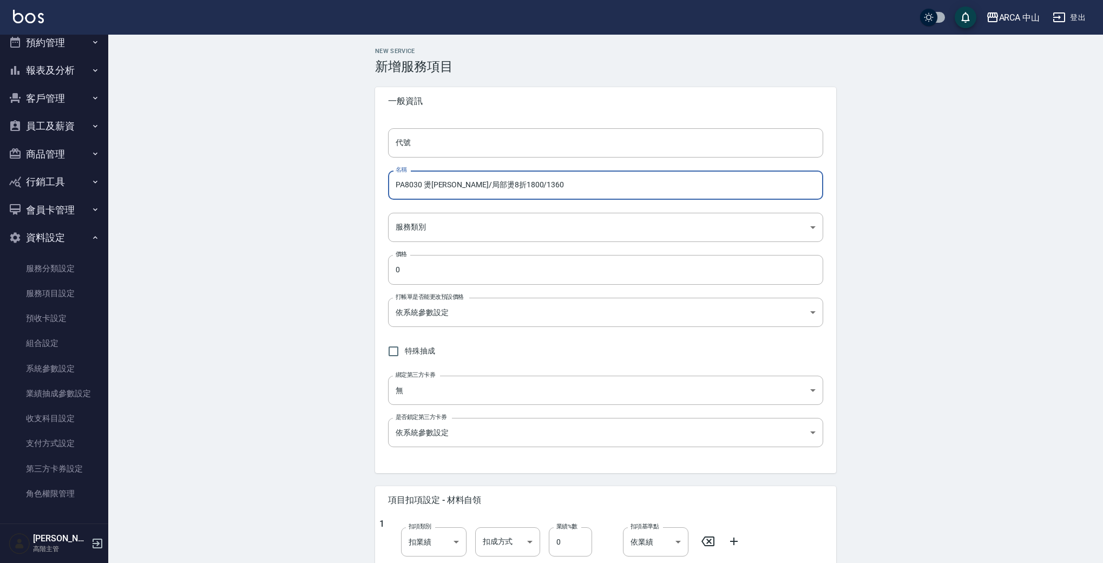
drag, startPoint x: 508, startPoint y: 185, endPoint x: 559, endPoint y: 185, distance: 51.4
click at [558, 185] on input "PA8030 燙劉海/局部燙8折1800/1360" at bounding box center [605, 185] width 435 height 29
click at [450, 141] on input "代號" at bounding box center [605, 142] width 435 height 29
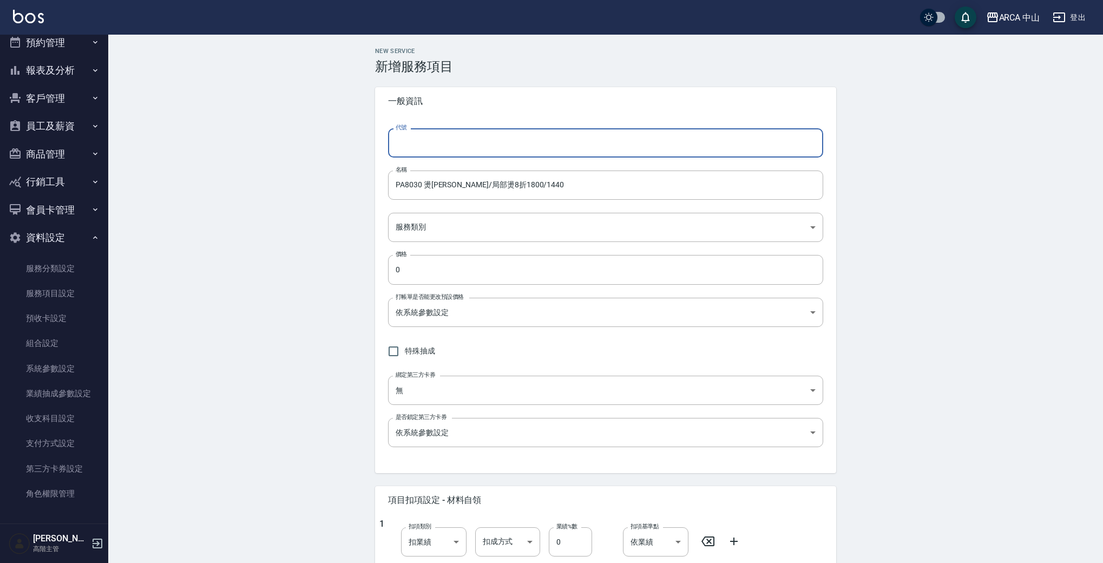
paste input "PA8029 燙劉海/局部燙8折1700/1360"
drag, startPoint x: 413, startPoint y: 141, endPoint x: 541, endPoint y: 149, distance: 128.0
click at [540, 149] on input "PA8029 燙劉海/局部燙8折1700/1360" at bounding box center [605, 142] width 435 height 29
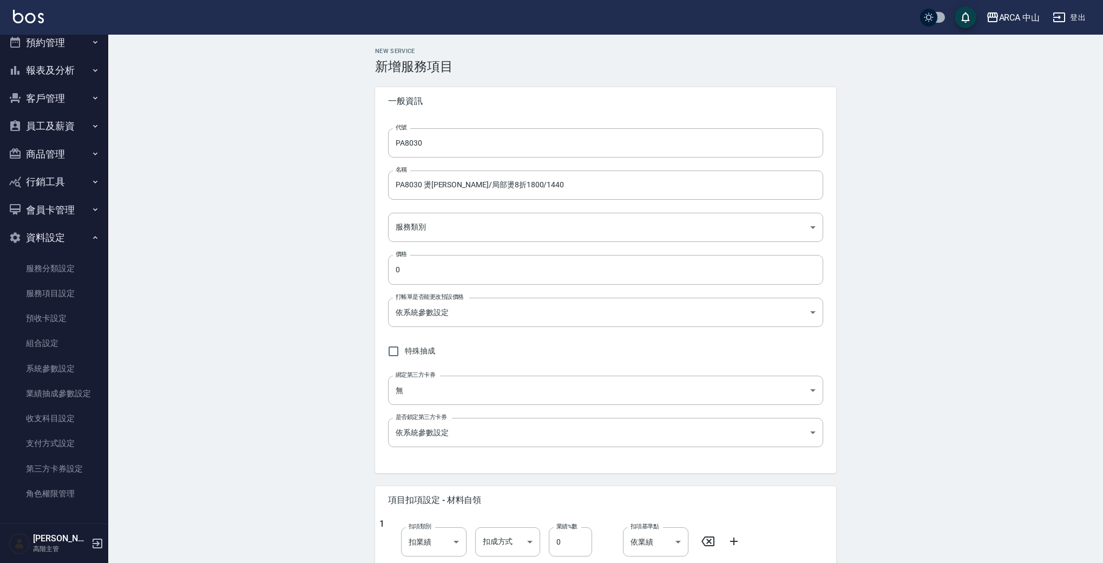
drag, startPoint x: 318, startPoint y: 179, endPoint x: 363, endPoint y: 183, distance: 44.5
click at [318, 179] on div "New Service 新增服務項目 一般資訊 代號 PA8030 代號 名稱 PA8030 燙劉海/局部燙8折1800/1440 名稱 服務類別 ​ 服務類…" at bounding box center [605, 458] width 995 height 846
click at [521, 229] on body "ARCA 中山 登出 櫃檯作業 打帳單 帳單列表 掛單列表 座位開單 營業儀表板 現金收支登錄 高階收支登錄 材料自購登錄 每日結帳 排班表 現場電腦打卡 掃…" at bounding box center [554, 440] width 1109 height 881
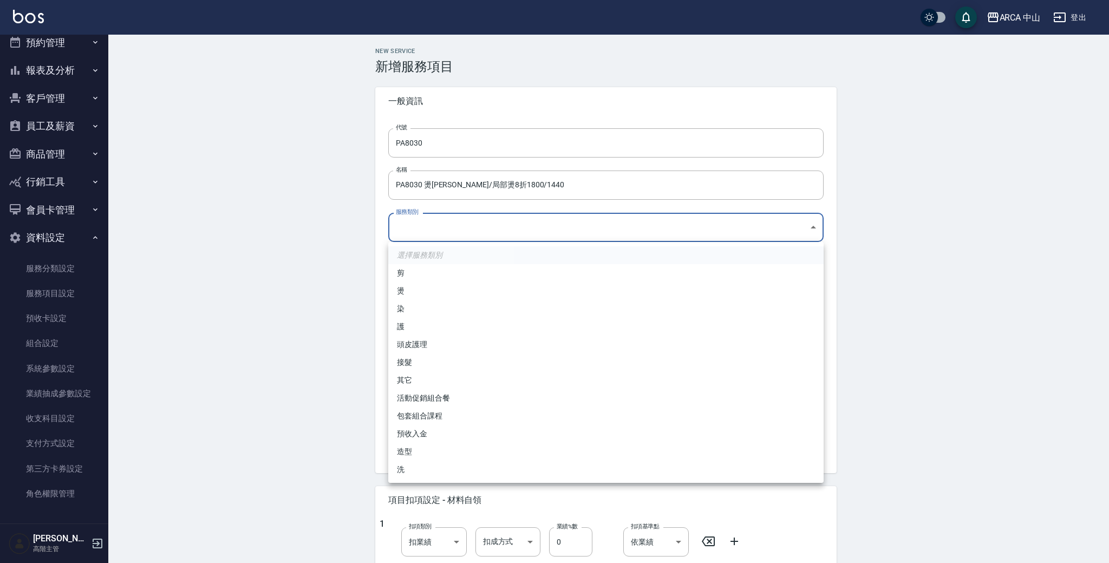
click at [466, 285] on li "燙" at bounding box center [605, 291] width 435 height 18
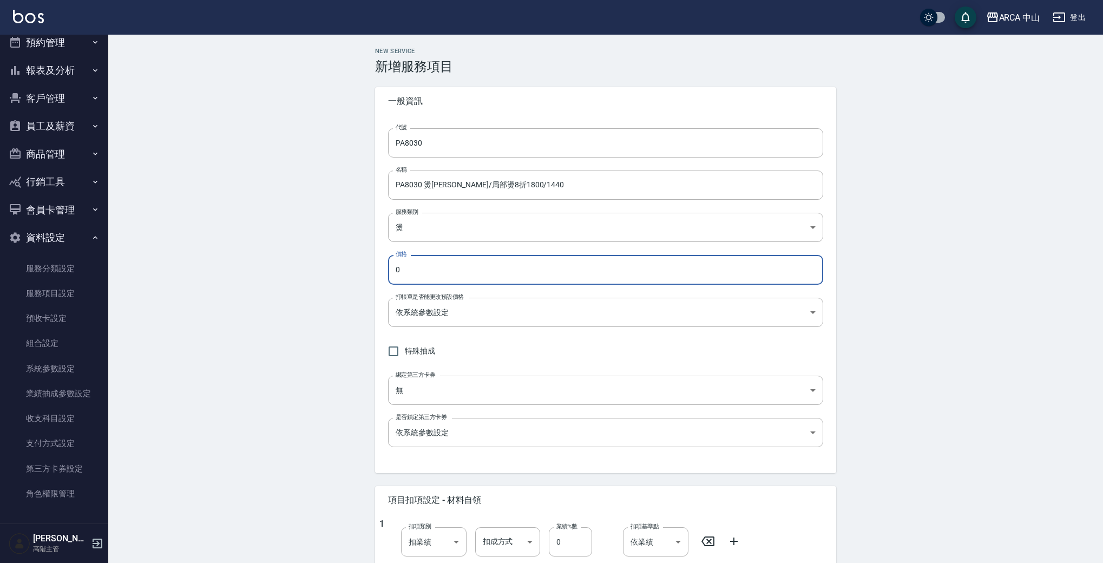
drag, startPoint x: 482, startPoint y: 273, endPoint x: 312, endPoint y: 258, distance: 171.1
click at [312, 258] on div "New Service 新增服務項目 一般資訊 代號 PA8030 代號 名稱 PA8030 燙劉海/局部燙8折1800/1440 名稱 服務類別 燙 d57…" at bounding box center [605, 458] width 995 height 846
click at [669, 298] on body "ARCA 中山 登出 櫃檯作業 打帳單 帳單列表 掛單列表 座位開單 營業儀表板 現金收支登錄 高階收支登錄 材料自購登錄 每日結帳 排班表 現場電腦打卡 掃…" at bounding box center [551, 440] width 1103 height 881
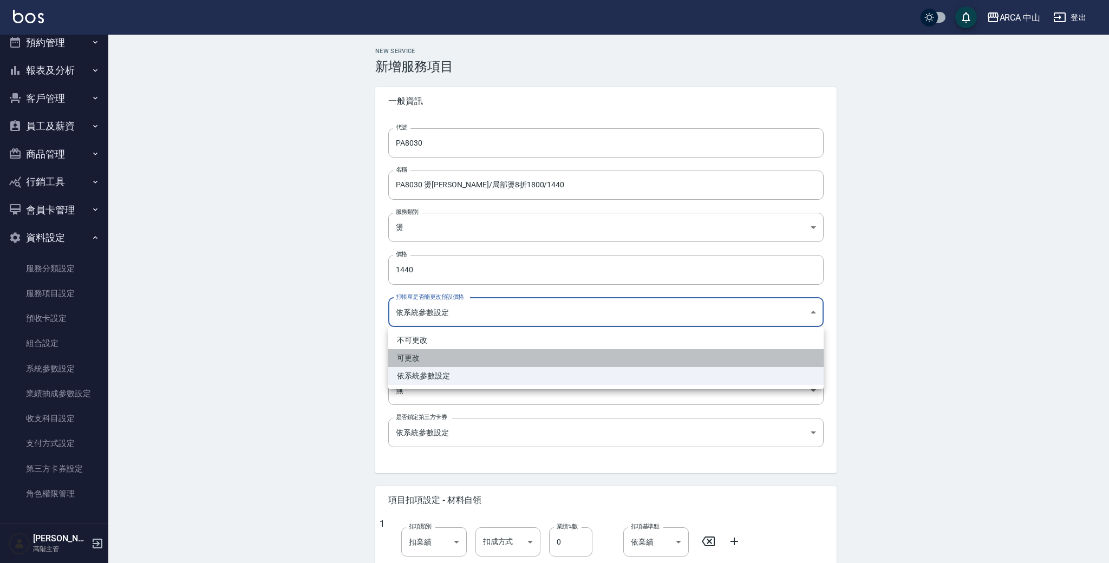
click at [468, 355] on li "可更改" at bounding box center [605, 358] width 435 height 18
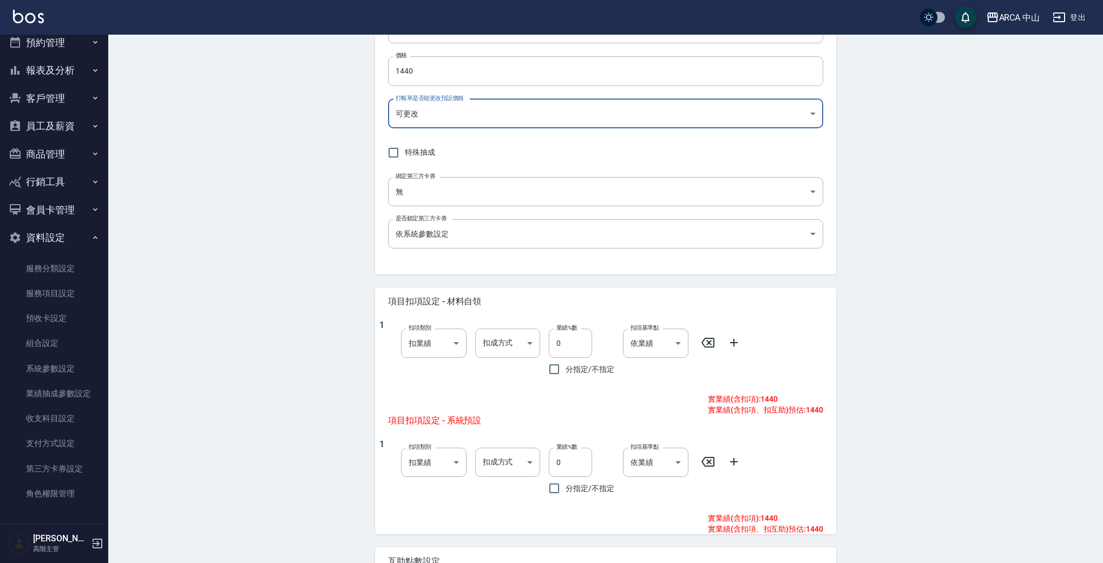
scroll to position [244, 0]
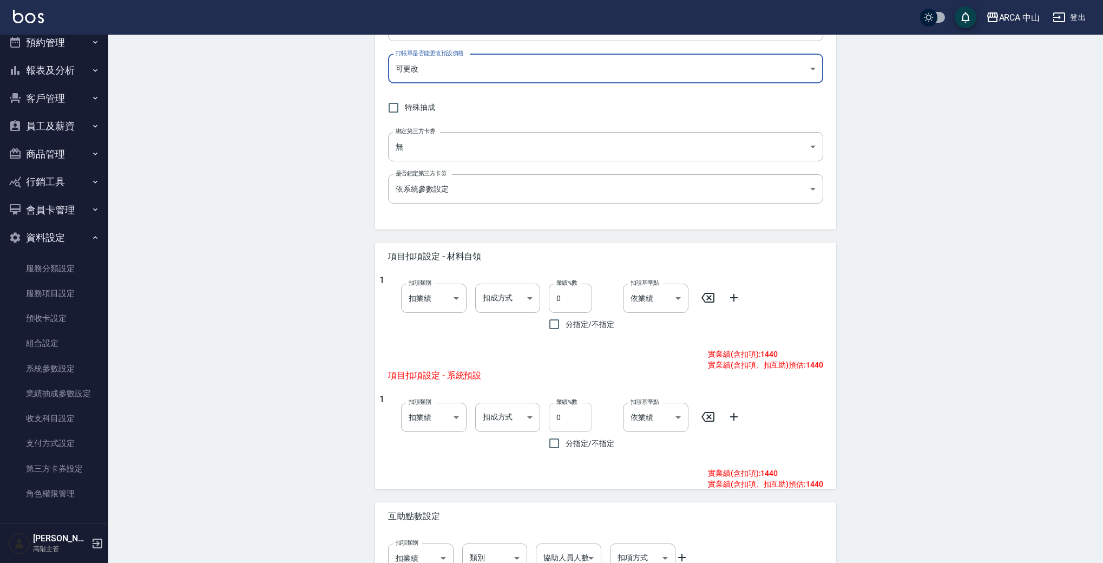
drag, startPoint x: 557, startPoint y: 415, endPoint x: 585, endPoint y: 418, distance: 27.7
click at [558, 415] on input "0" at bounding box center [570, 417] width 43 height 29
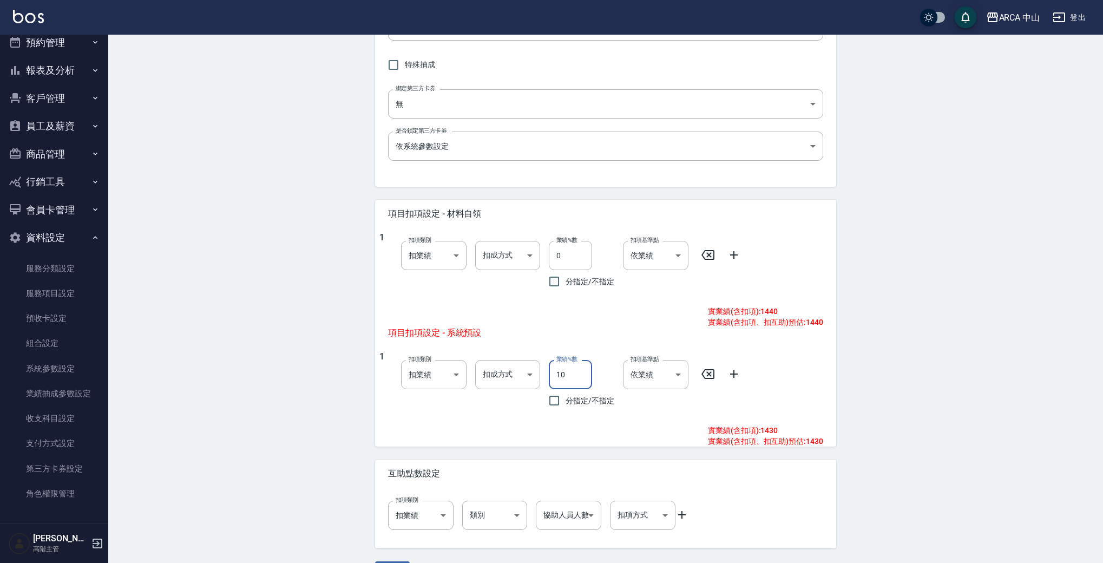
scroll to position [318, 0]
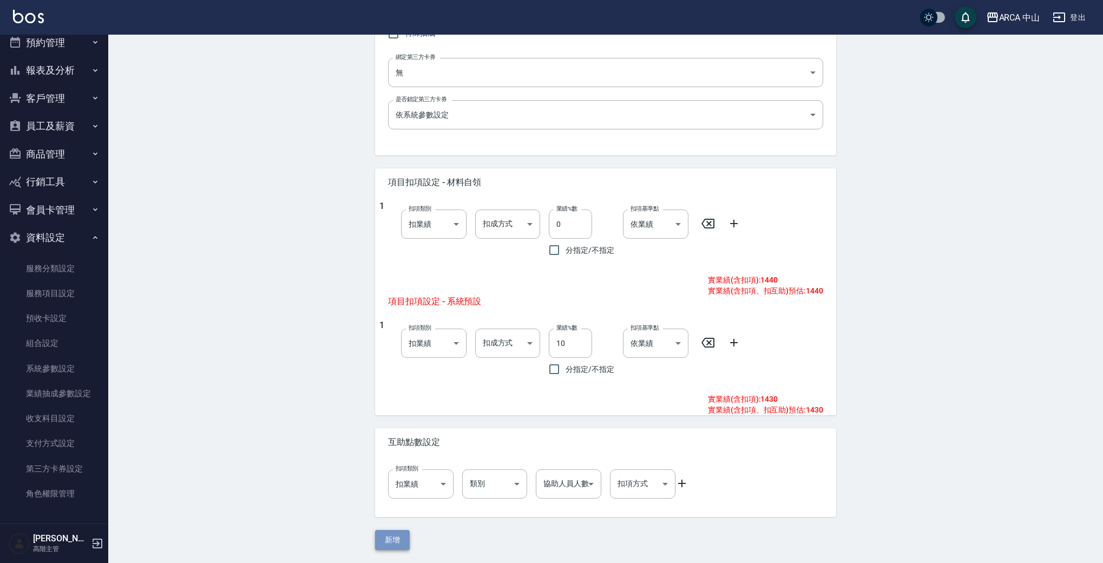
click at [408, 538] on button "新增" at bounding box center [392, 540] width 35 height 20
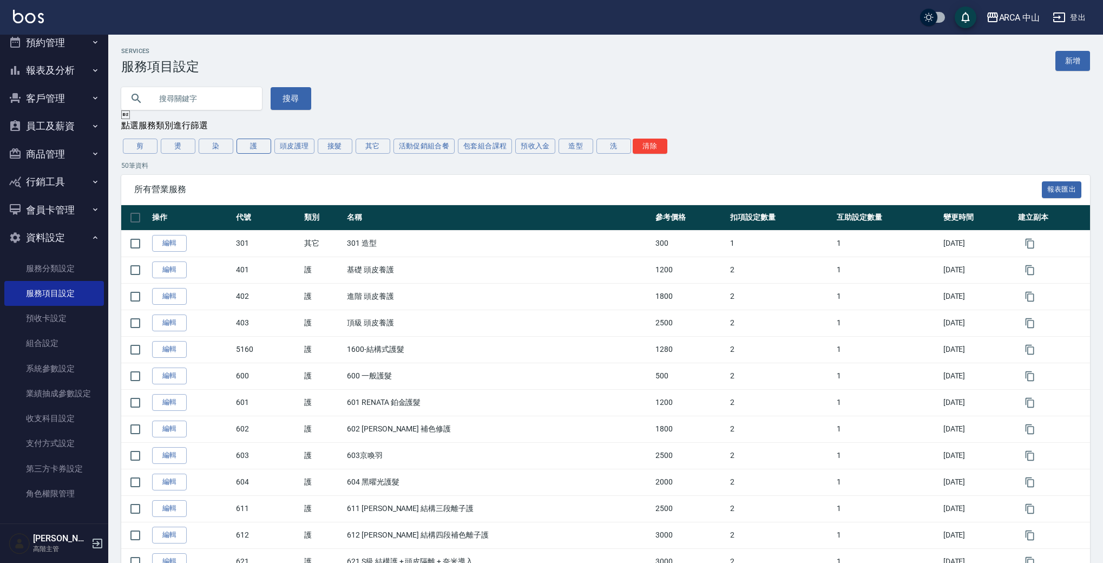
click at [251, 145] on button "護" at bounding box center [254, 146] width 35 height 15
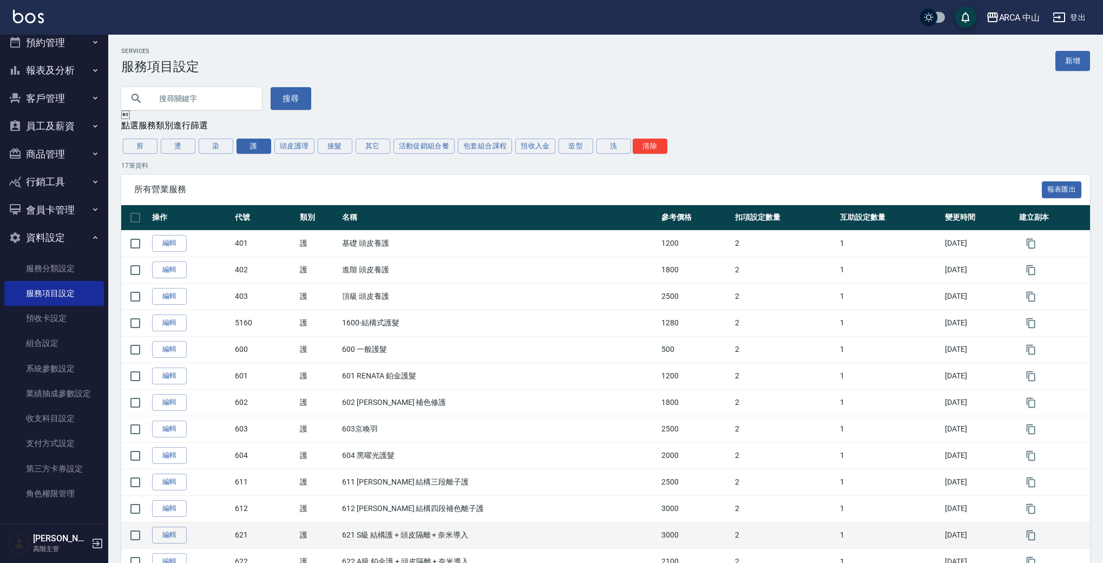
scroll to position [170, 0]
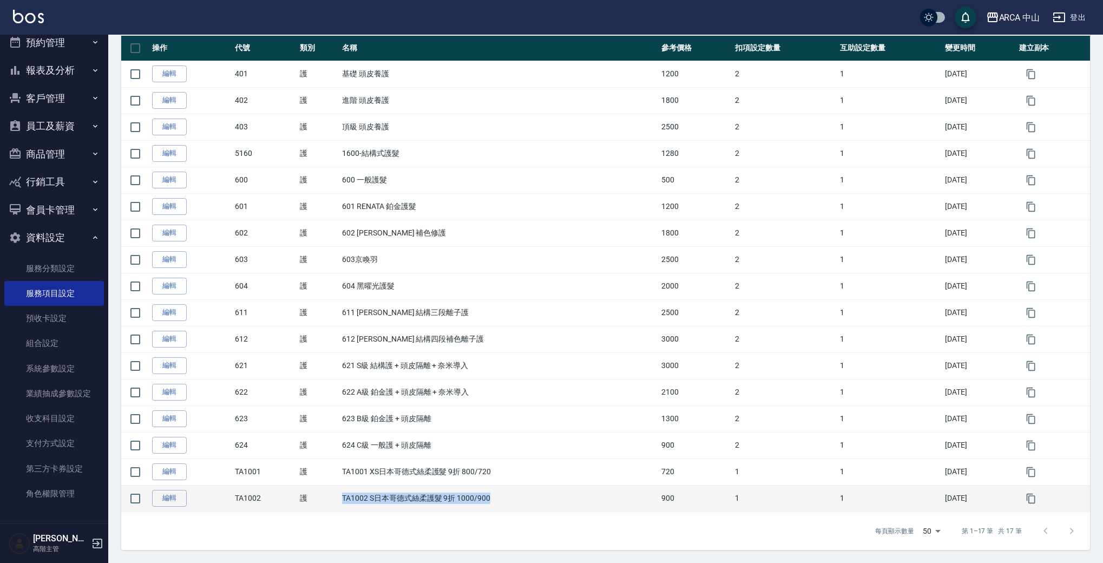
drag, startPoint x: 370, startPoint y: 497, endPoint x: 559, endPoint y: 499, distance: 189.5
click at [559, 499] on td "TA1002 S日本哥德式絲柔護髮 9折 1000/900" at bounding box center [498, 498] width 319 height 27
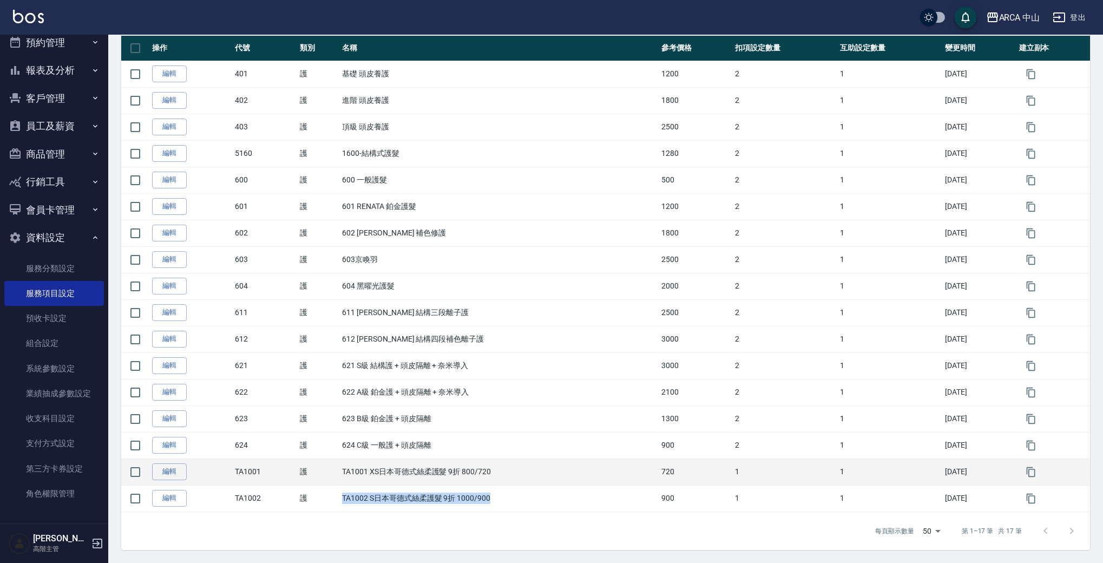
copy td "TA1002 S日本哥德式絲柔護髮 9折 1000/900"
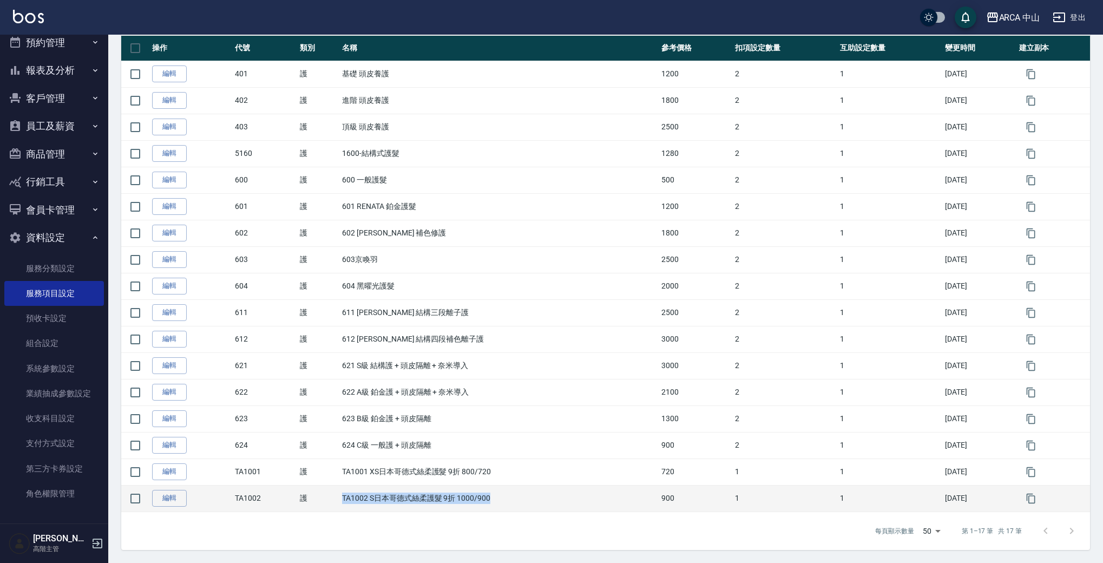
click at [340, 500] on td "TA1002 S日本哥德式絲柔護髮 9折 1000/900" at bounding box center [498, 498] width 319 height 27
drag, startPoint x: 336, startPoint y: 498, endPoint x: 497, endPoint y: 497, distance: 161.3
click at [497, 497] on td "TA1002 S日本哥德式絲柔護髮 9折 1000/900" at bounding box center [498, 498] width 319 height 27
copy td "TA1002 S日本哥德式絲柔護髮 9折 1000/900"
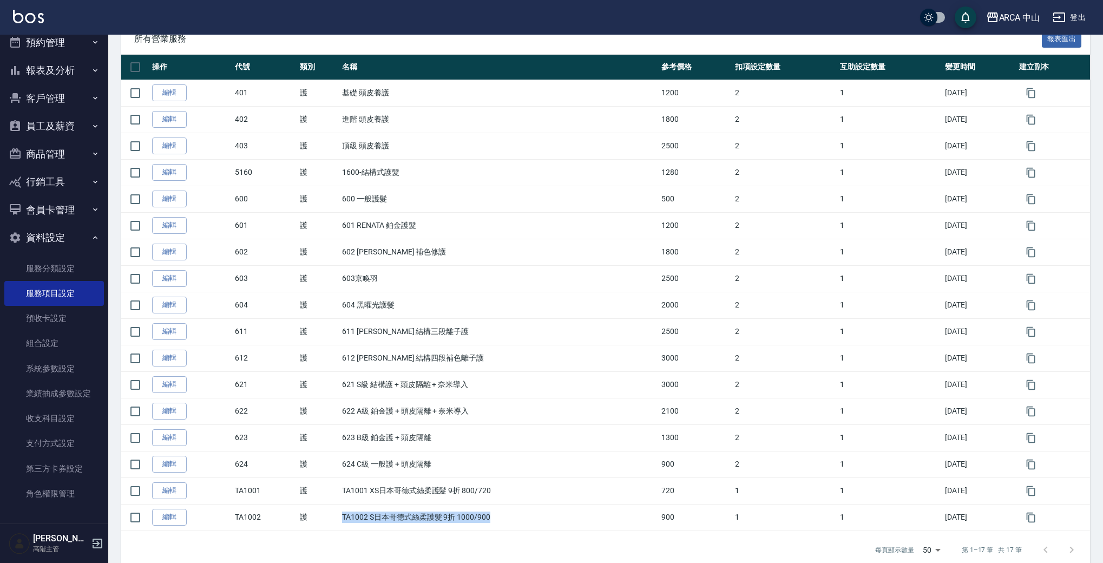
scroll to position [149, 0]
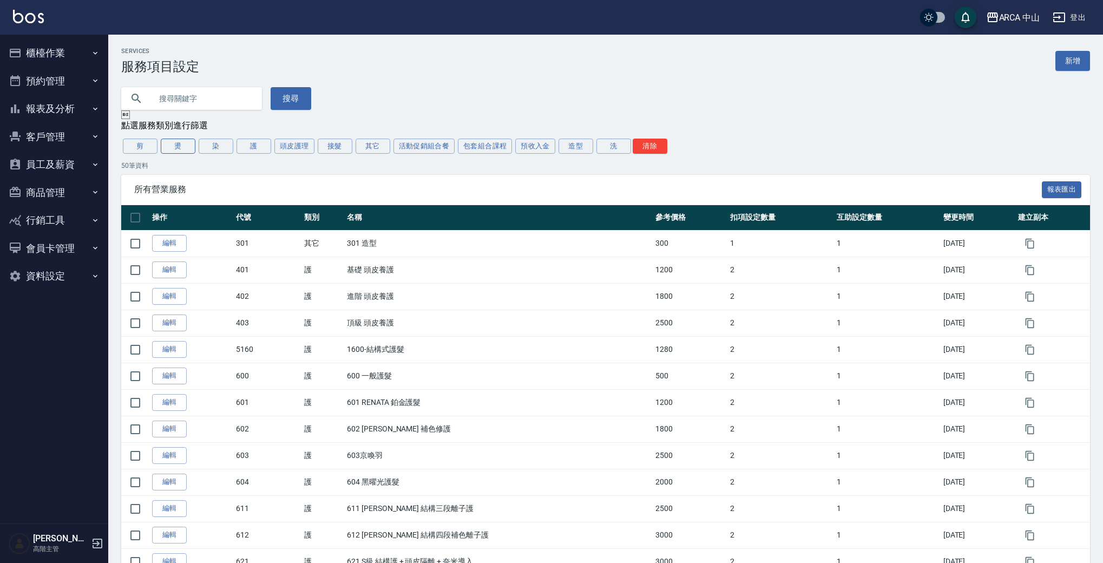
click at [182, 143] on button "燙" at bounding box center [178, 146] width 35 height 15
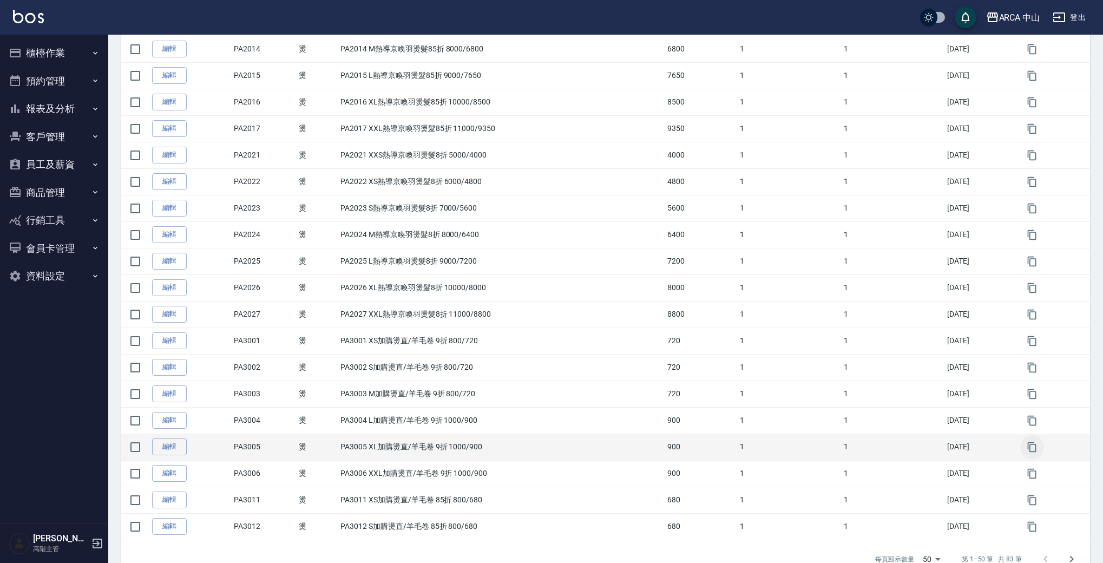
scroll to position [1045, 0]
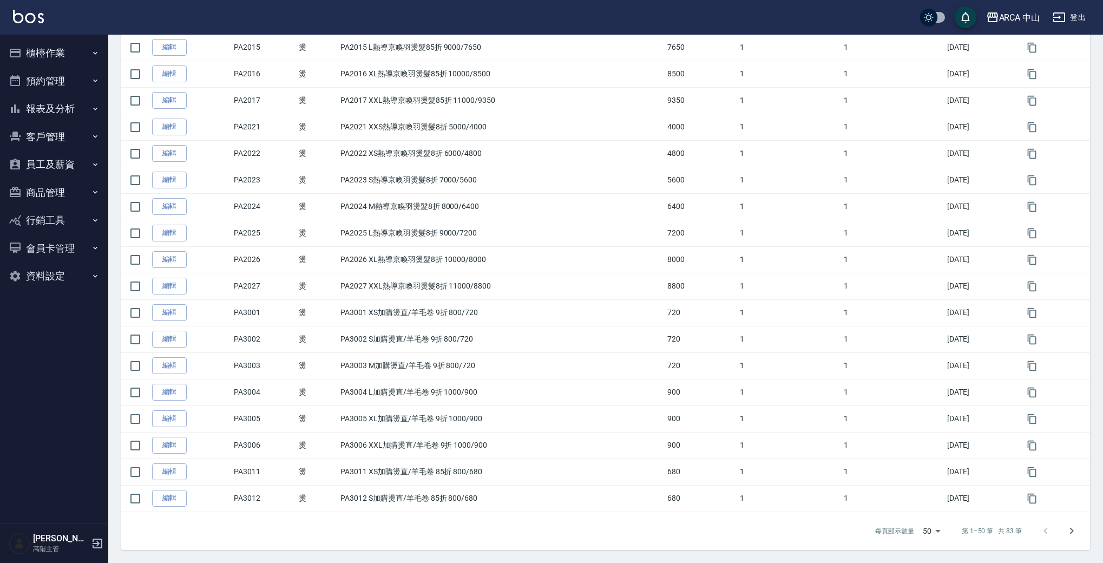
click at [1063, 530] on button "Go to next page" at bounding box center [1072, 531] width 26 height 26
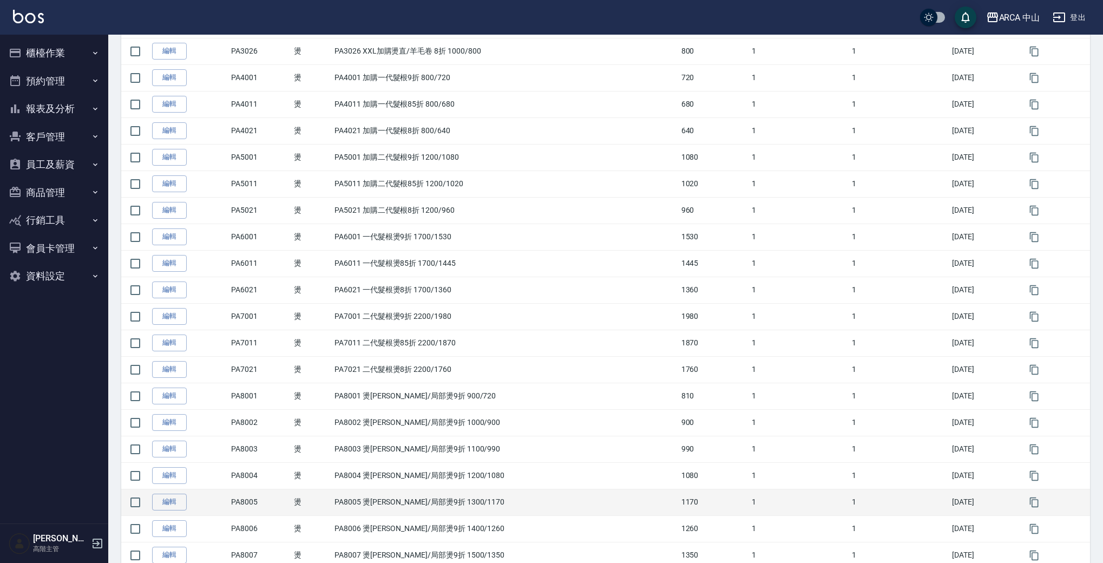
scroll to position [594, 0]
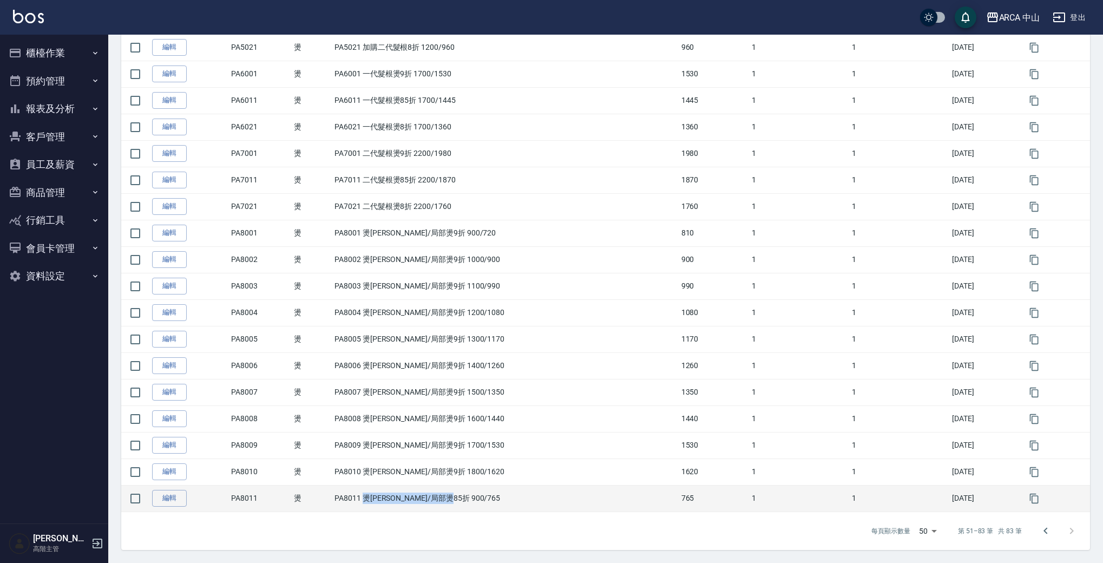
drag, startPoint x: 368, startPoint y: 499, endPoint x: 464, endPoint y: 497, distance: 95.8
click at [464, 497] on td "PA8011 燙[PERSON_NAME]/局部燙85折 900/765" at bounding box center [505, 498] width 346 height 27
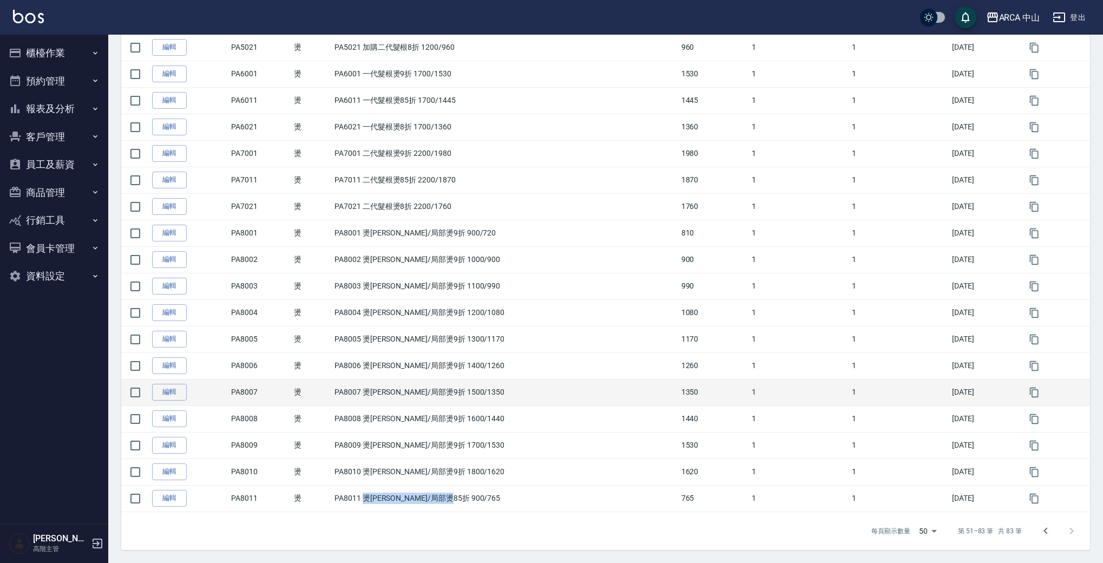
copy td "燙[PERSON_NAME]/局部燙85折 900/765"
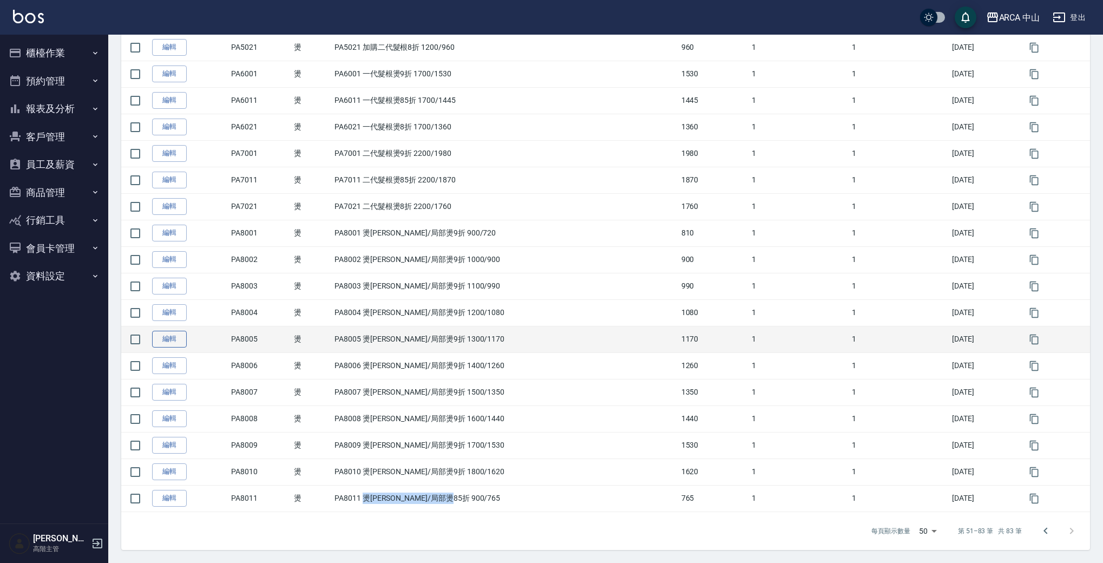
click at [180, 339] on link "編輯" at bounding box center [169, 339] width 35 height 17
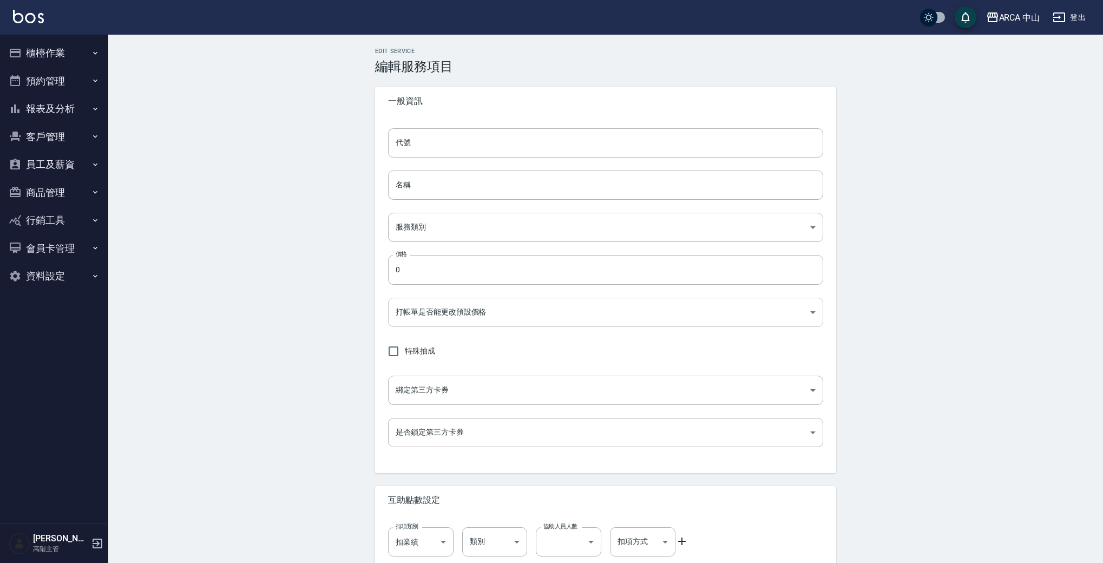
type input "PA8005"
type input "PA8005 燙[PERSON_NAME]/局部燙9折 1300/1170"
type input "d57bc0b5-3c88-45ef-9448-ff089779e577"
type input "1170"
type input "FALSE"
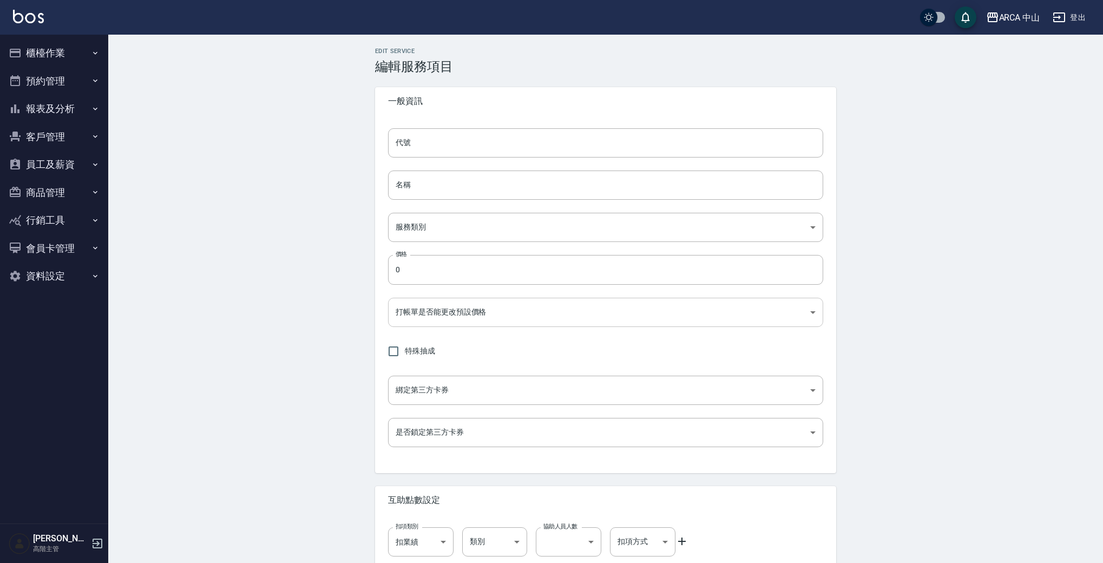
type input "none"
type input "UNSET"
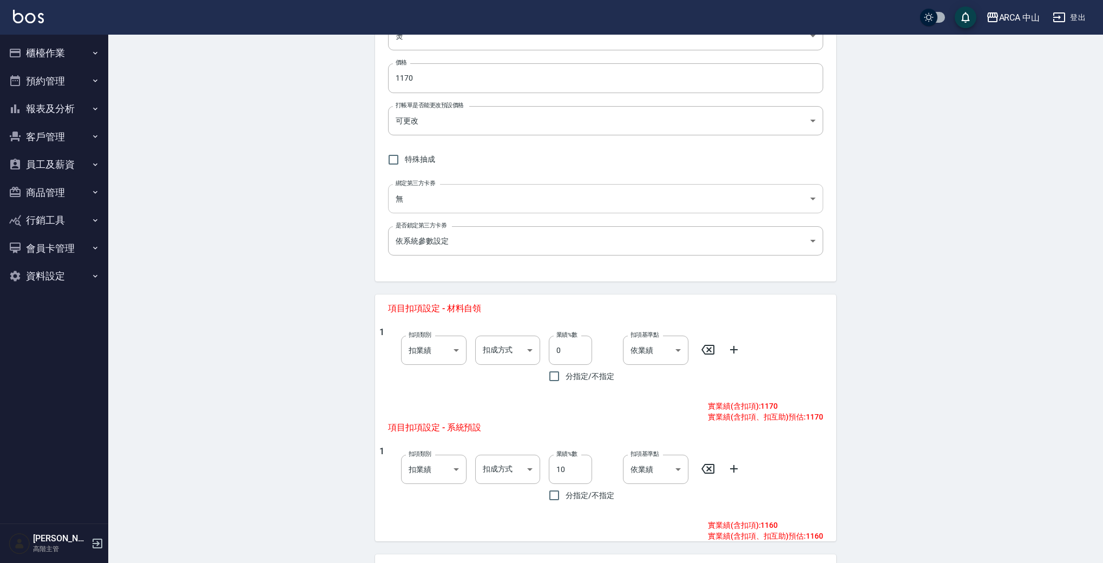
scroll to position [223, 0]
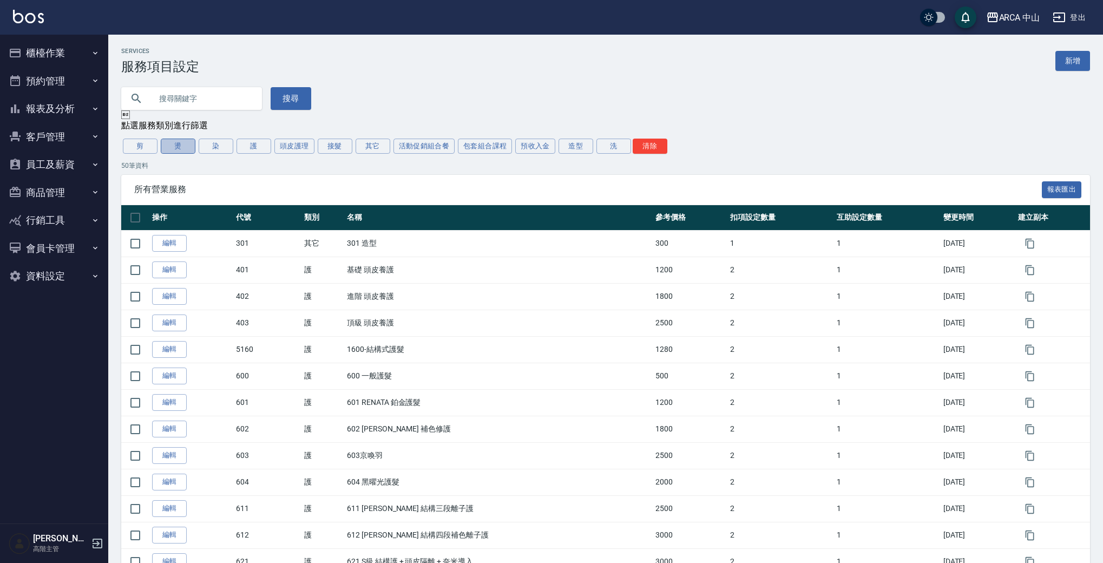
click at [185, 147] on button "燙" at bounding box center [178, 146] width 35 height 15
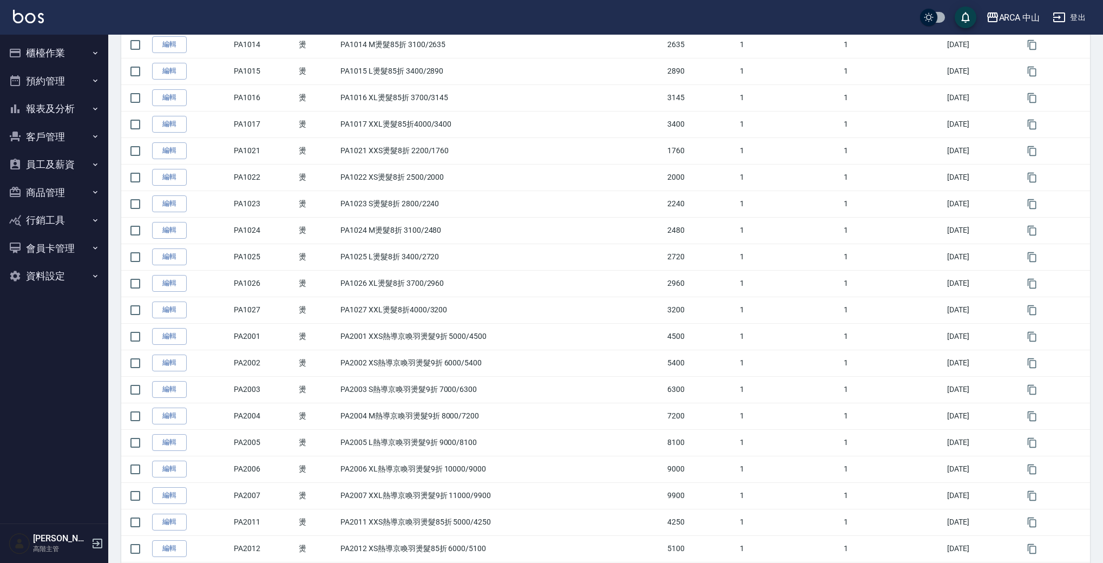
scroll to position [1045, 0]
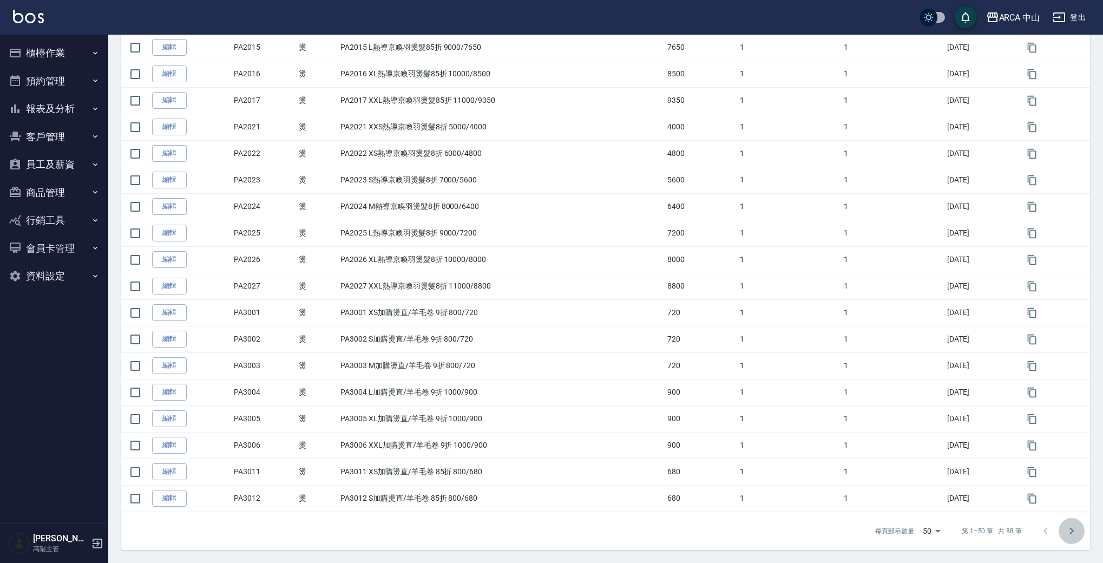
click at [1073, 528] on icon "Go to next page" at bounding box center [1071, 531] width 13 height 13
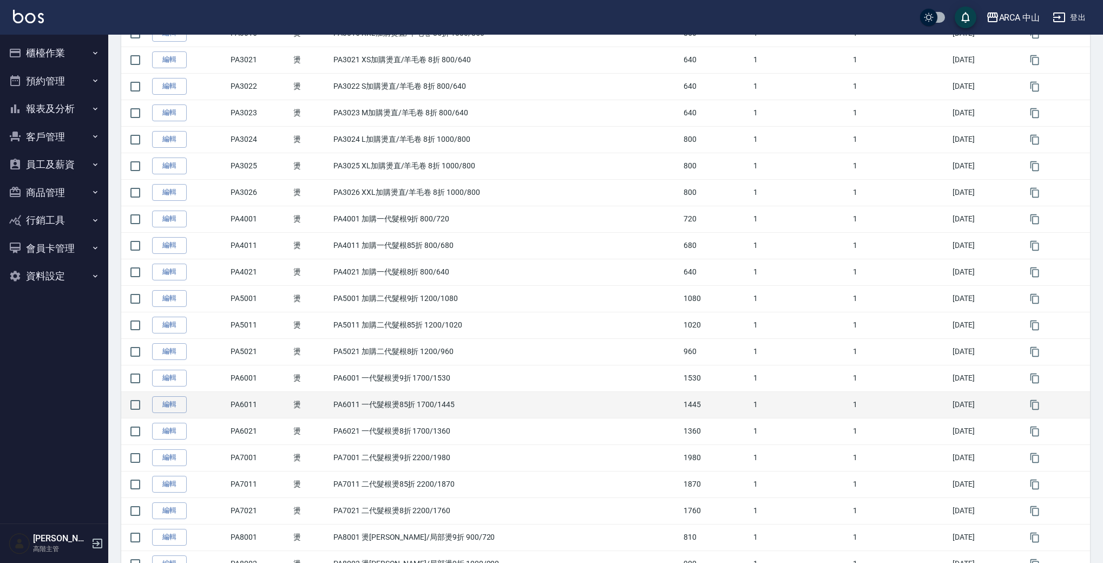
scroll to position [727, 0]
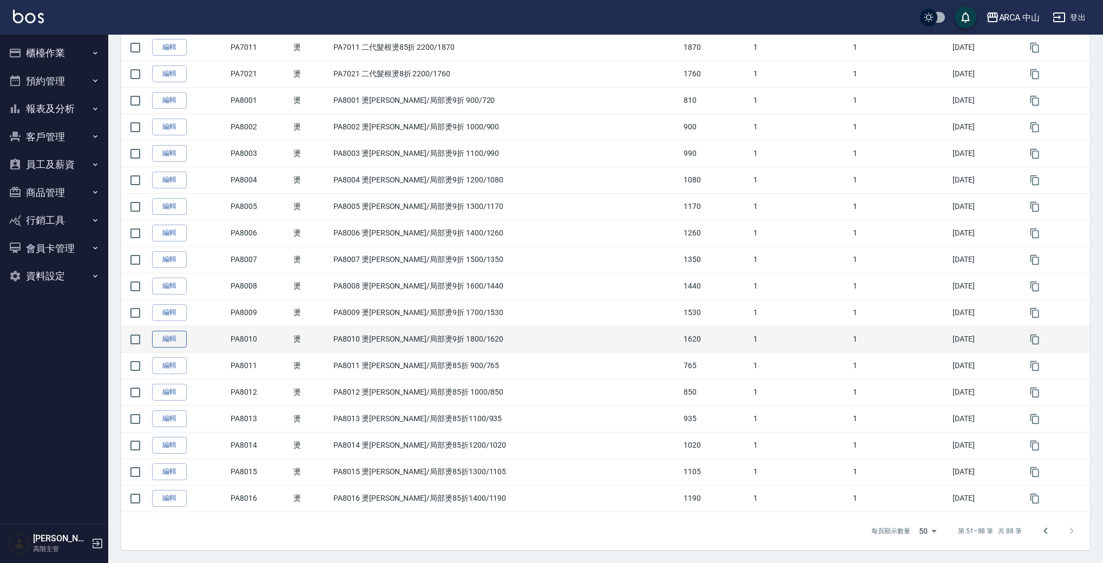
click at [168, 338] on link "編輯" at bounding box center [169, 339] width 35 height 17
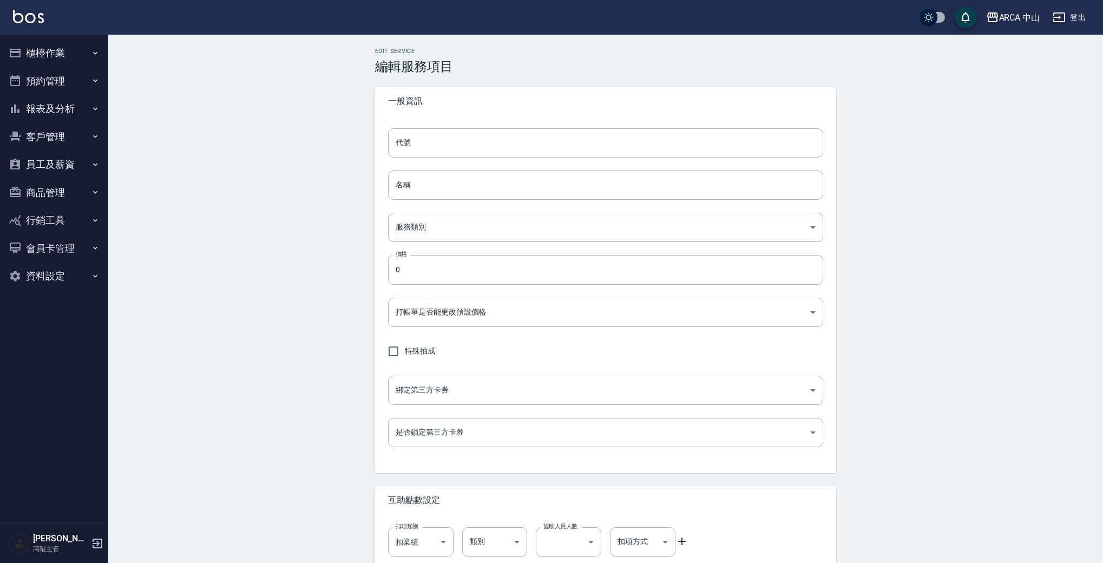
type input "PA8010"
type input "PA8010 燙[PERSON_NAME]/局部燙9折 1800/1620"
type input "d57bc0b5-3c88-45ef-9448-ff089779e577"
type input "1620"
type input "FALSE"
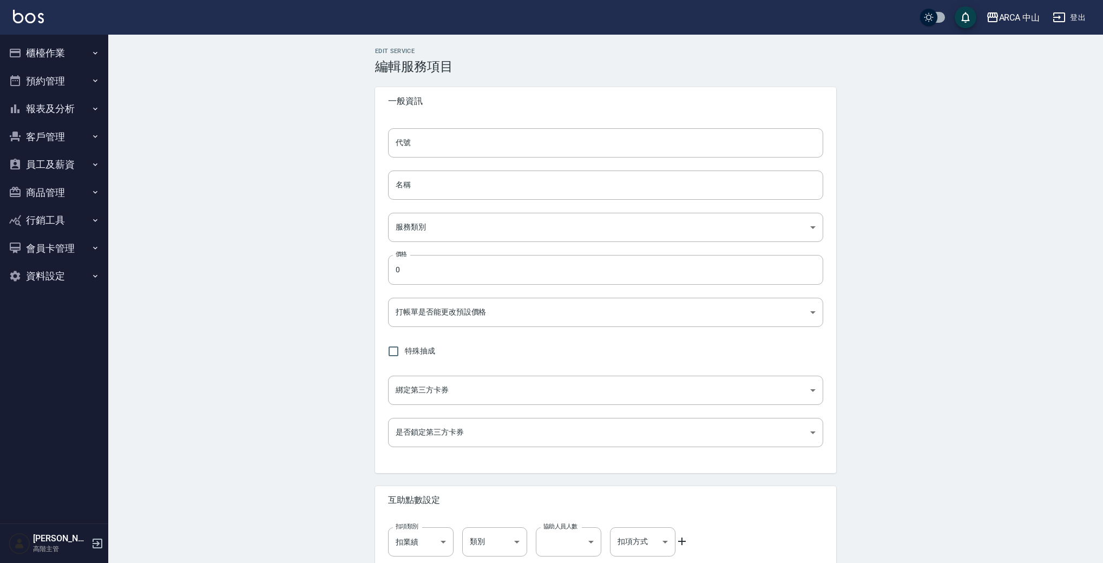
type input "none"
type input "UNSET"
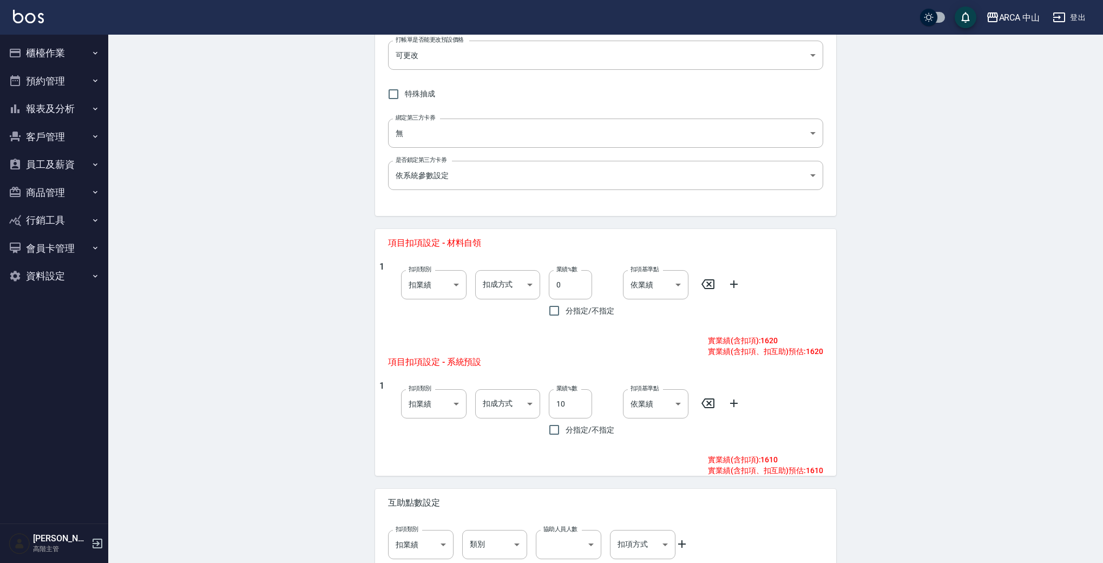
scroll to position [259, 0]
click at [514, 404] on body "ARCA 中山 登出 櫃檯作業 打帳單 帳單列表 掛單列表 座位開單 營業儀表板 現金收支登錄 高階收支登錄 材料自購登錄 每日結帳 排班表 現場電腦打卡 掃…" at bounding box center [551, 181] width 1103 height 881
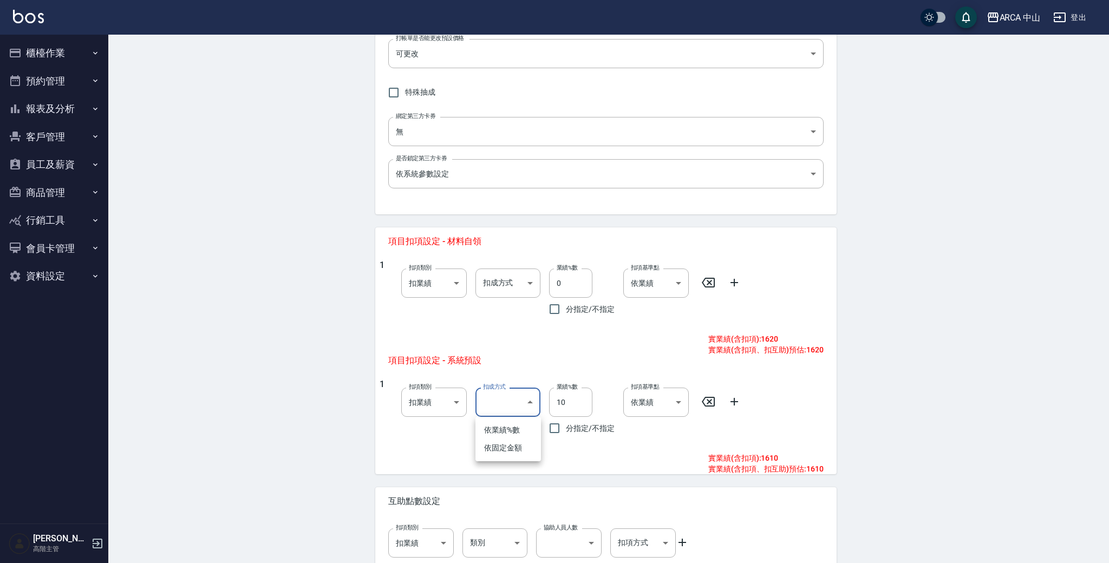
click at [519, 402] on div at bounding box center [554, 281] width 1109 height 563
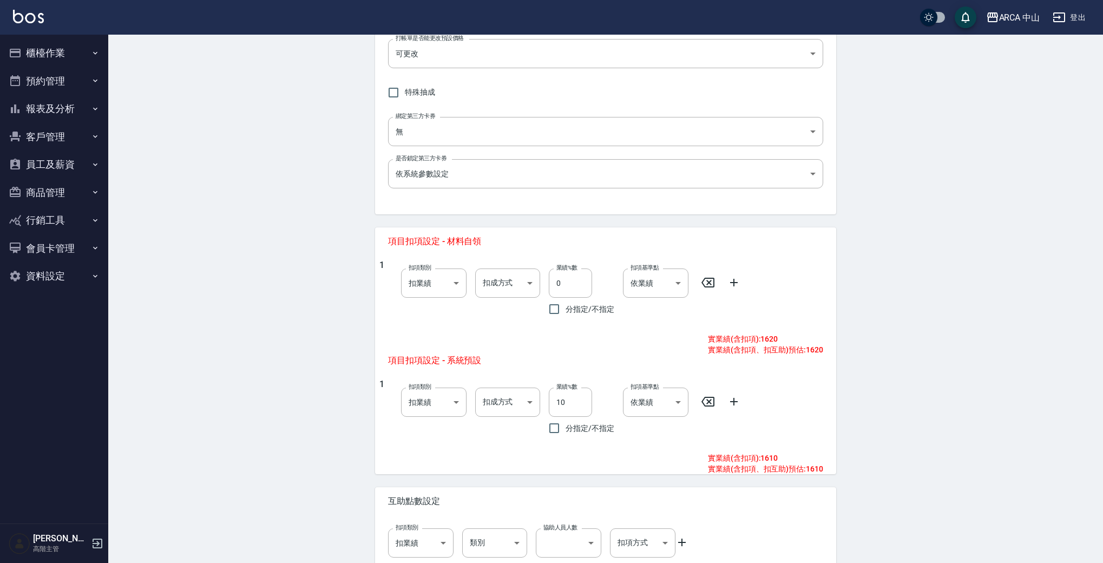
click at [273, 379] on div "Edit Service 編輯服務項目 一般資訊 代號 PA8010 代號 名稱 PA8010 燙劉海/局部燙9折 1800/1620 名稱 服務類別 燙 d…" at bounding box center [605, 199] width 995 height 846
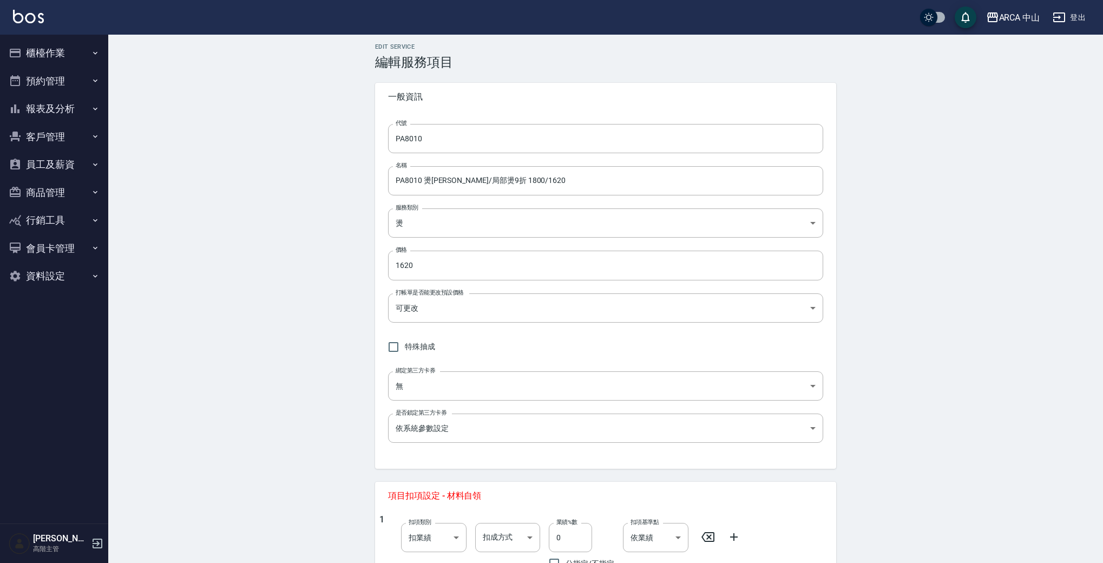
scroll to position [0, 0]
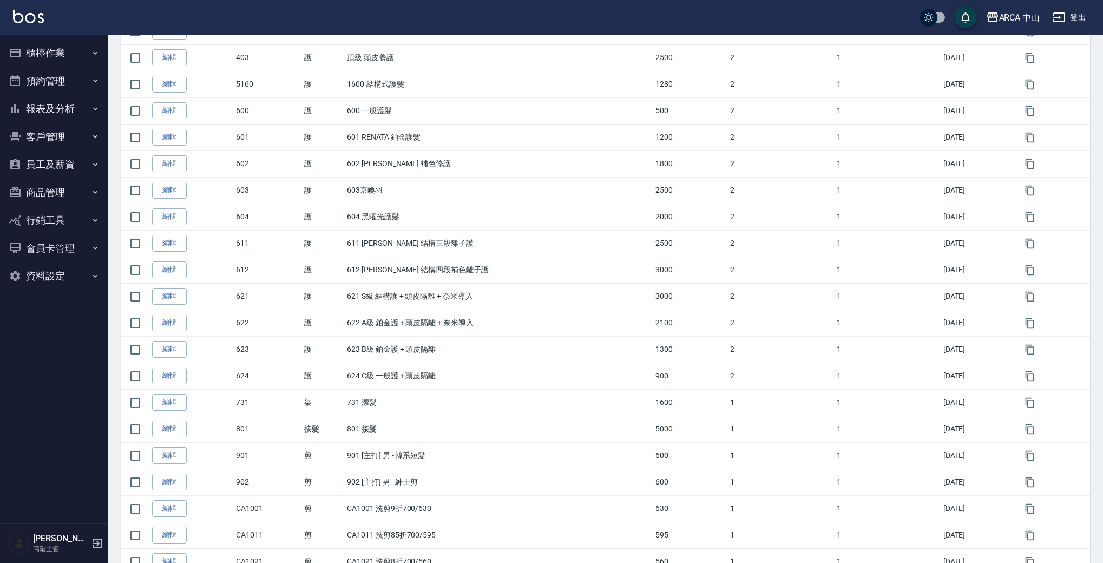
scroll to position [39, 0]
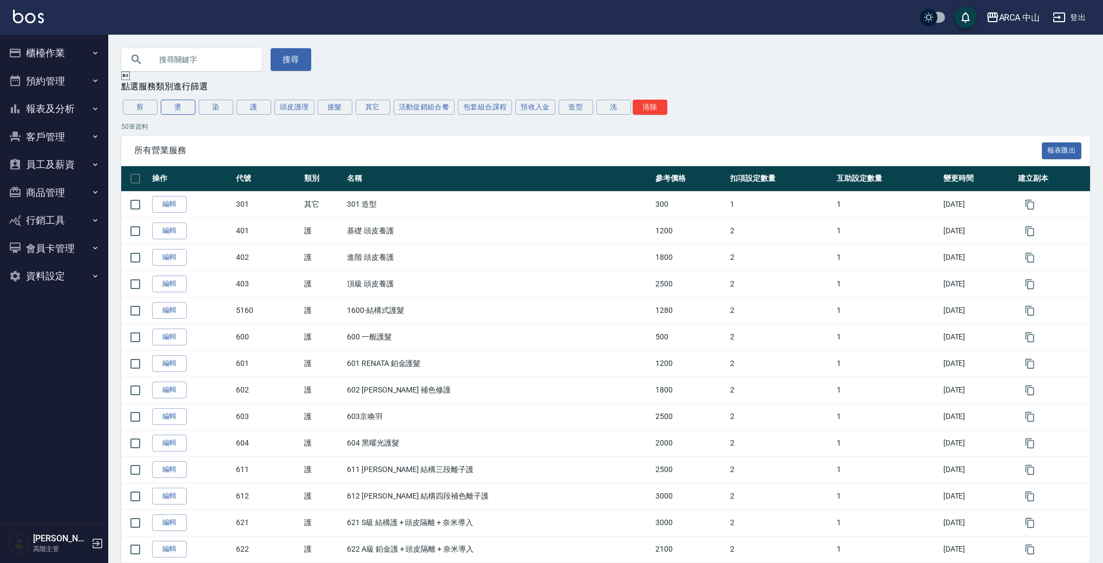
click at [178, 113] on button "燙" at bounding box center [178, 107] width 35 height 15
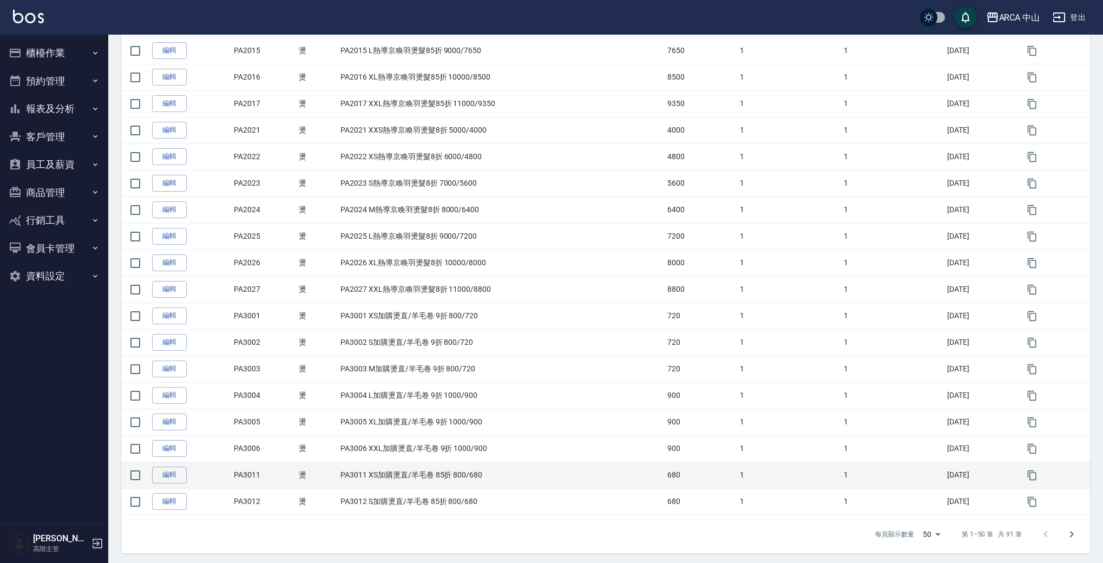
scroll to position [1045, 0]
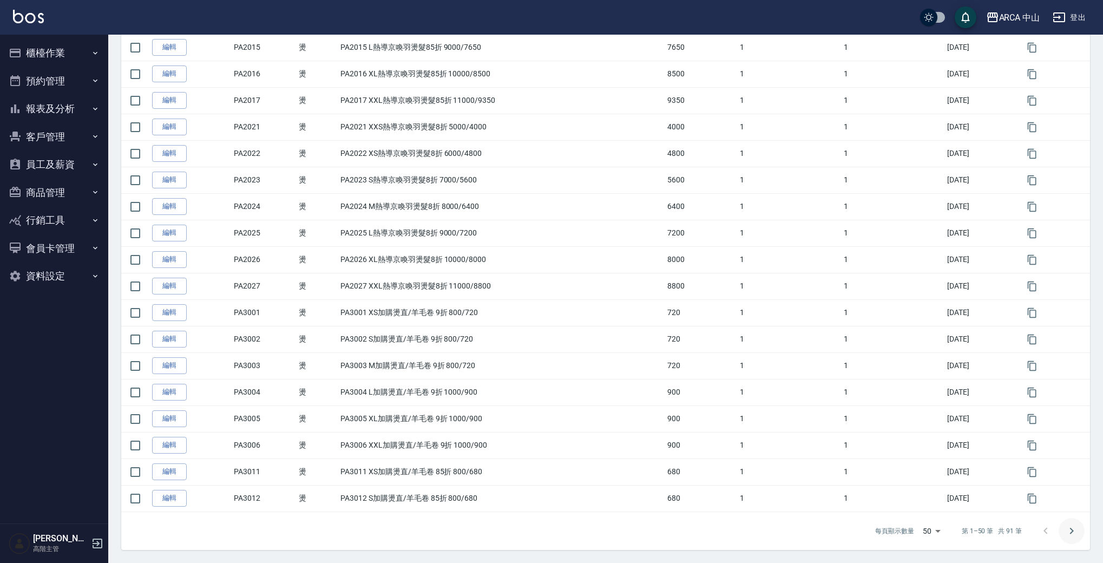
click at [1065, 523] on button "Go to next page" at bounding box center [1072, 531] width 26 height 26
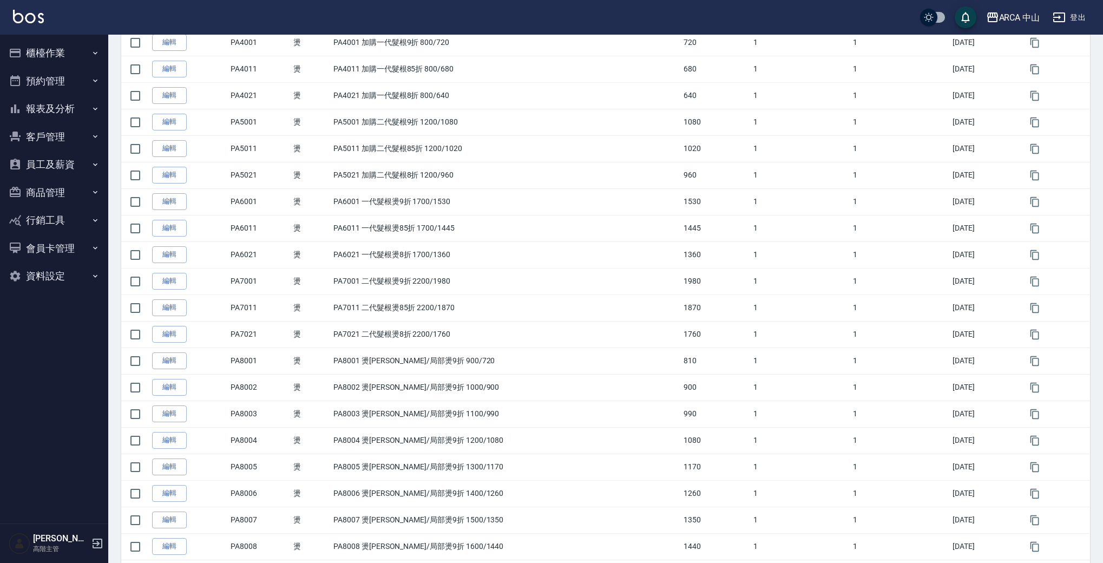
scroll to position [807, 0]
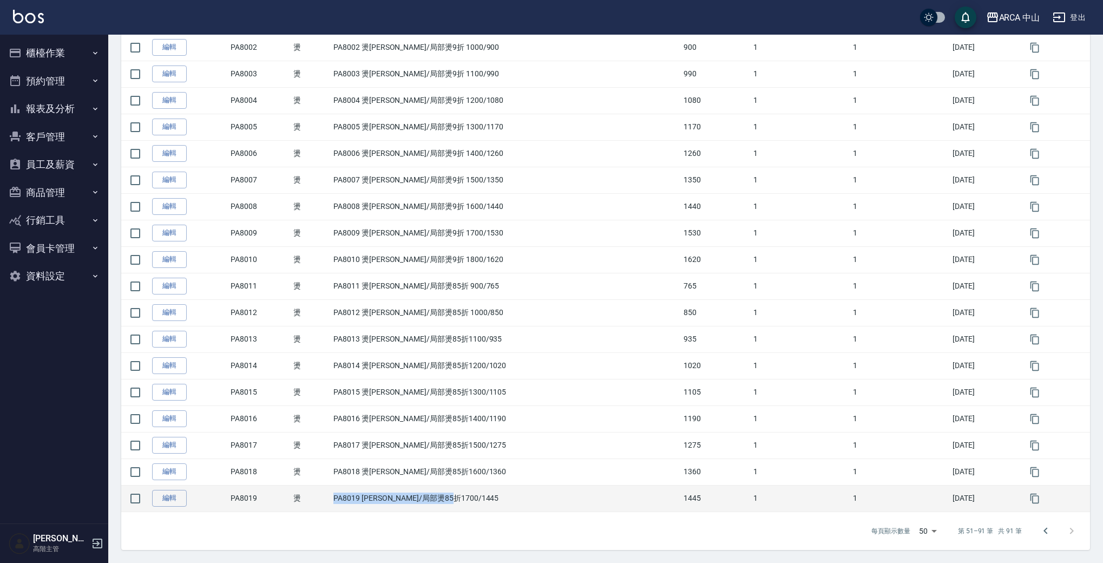
drag, startPoint x: 336, startPoint y: 499, endPoint x: 486, endPoint y: 502, distance: 150.0
click at [486, 502] on td "PA8019 燙[PERSON_NAME]/局部燙85折1700/1445" at bounding box center [506, 498] width 350 height 27
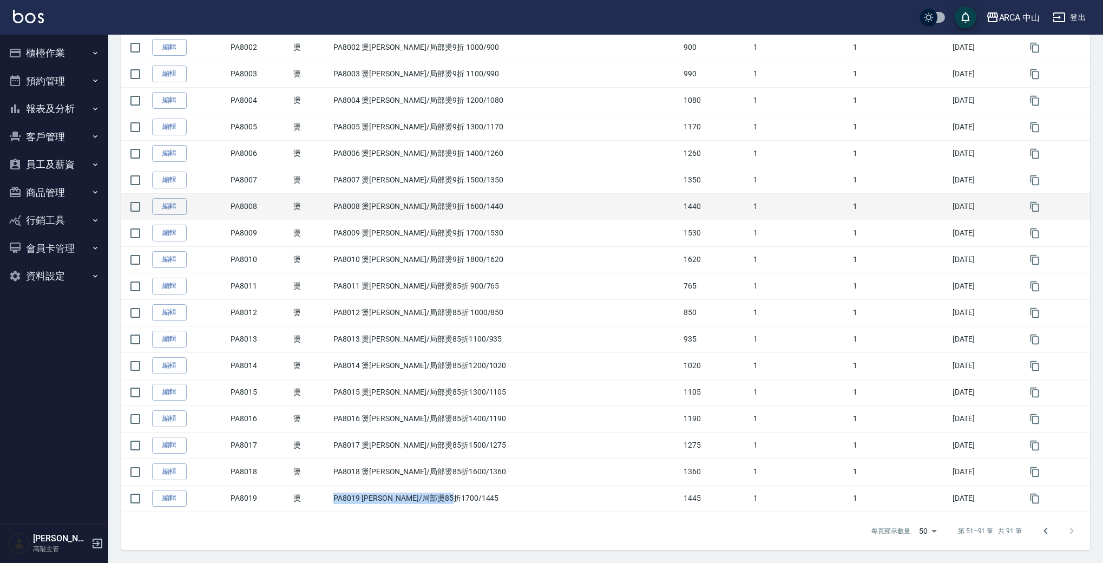
copy td "PA8019 燙[PERSON_NAME]/局部燙85折1700/1445"
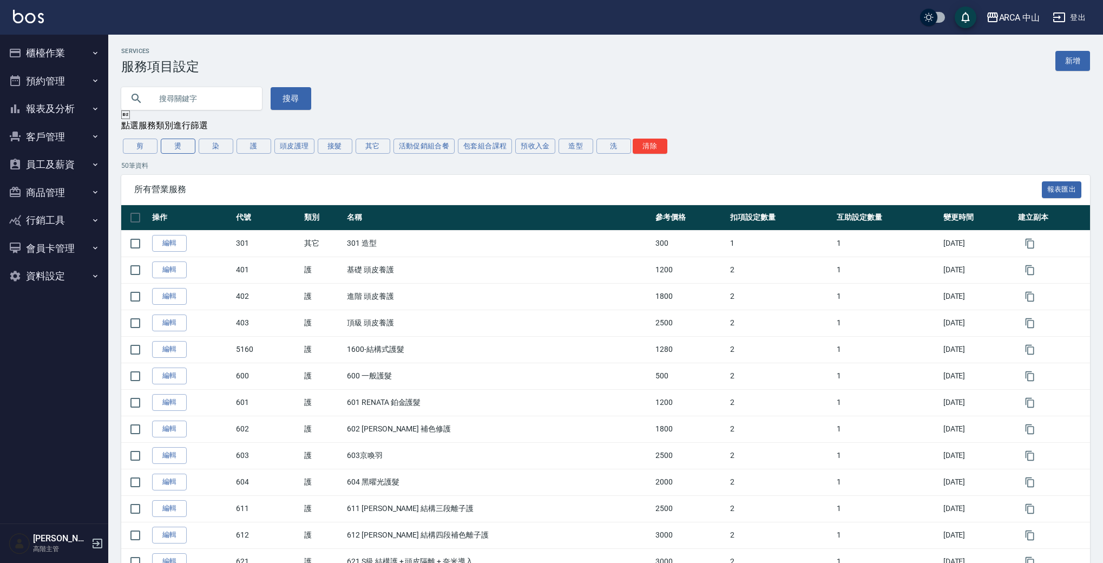
click at [185, 146] on button "燙" at bounding box center [178, 146] width 35 height 15
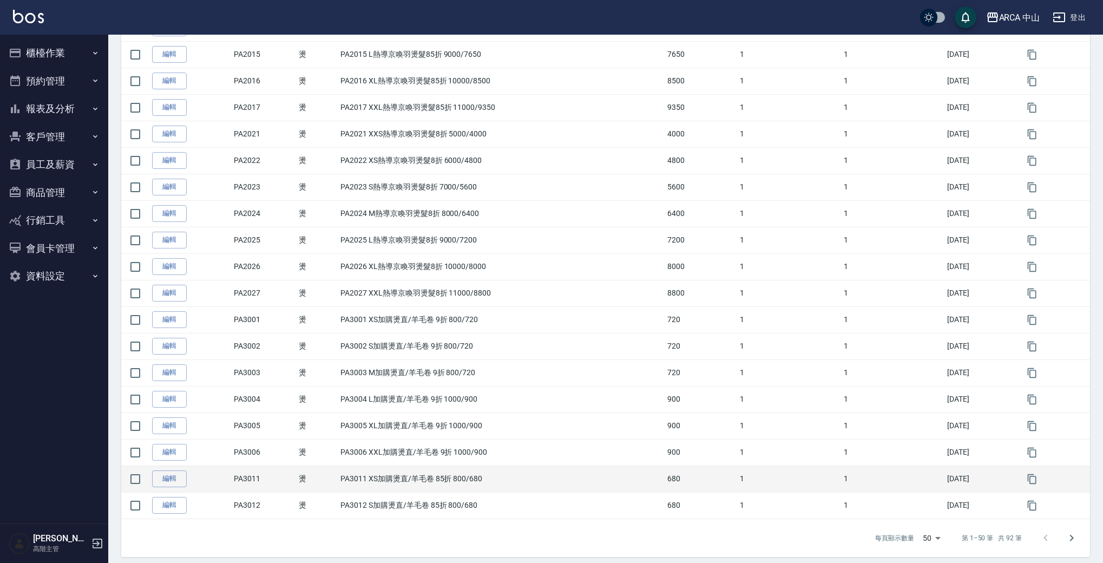
scroll to position [1045, 0]
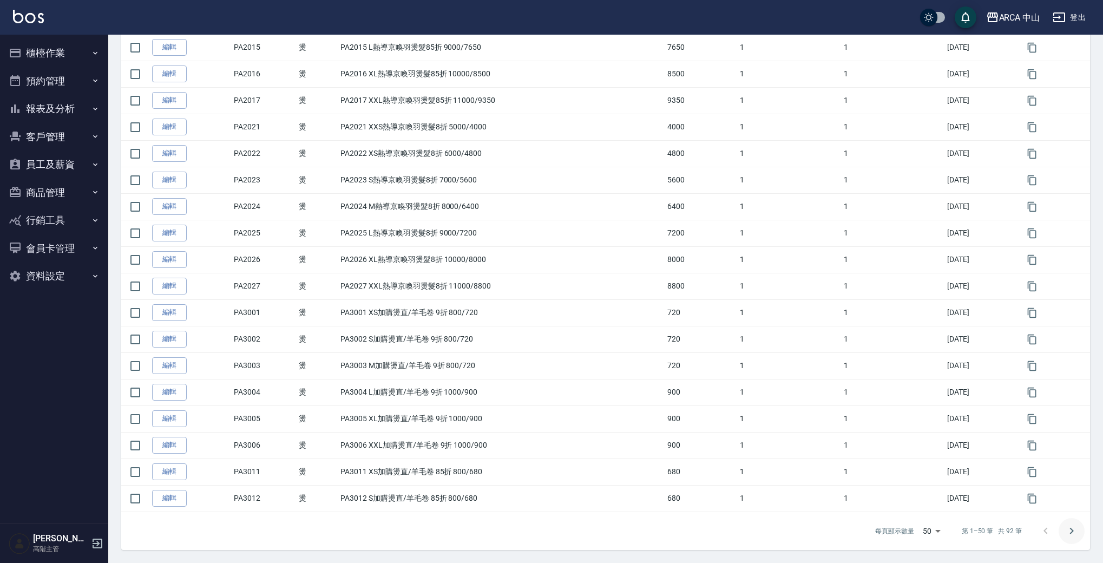
click at [1072, 530] on icon "Go to next page" at bounding box center [1072, 530] width 4 height 6
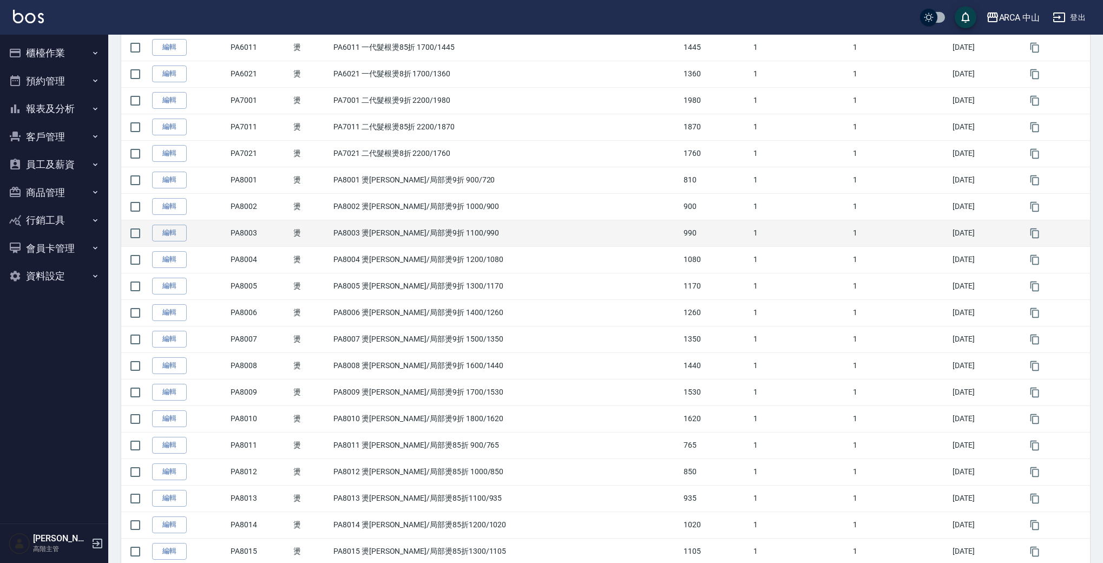
scroll to position [833, 0]
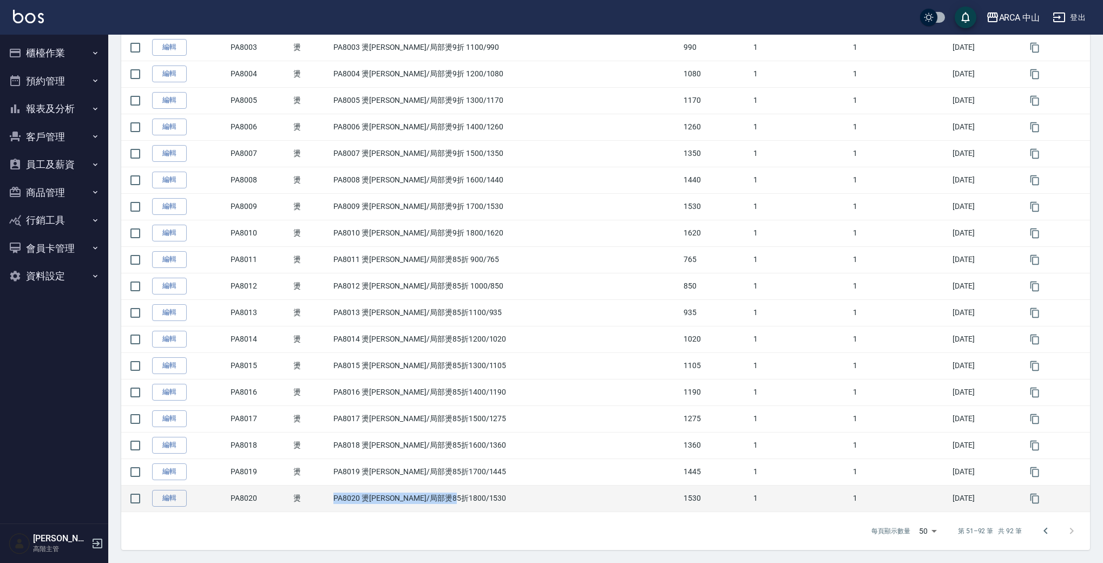
drag, startPoint x: 335, startPoint y: 497, endPoint x: 472, endPoint y: 499, distance: 137.0
click at [472, 499] on tr "編輯 PA8020 燙 PA8020 燙劉海/局部燙85折1800/1530 1530 1 1 2025/09/18" at bounding box center [605, 498] width 969 height 27
copy tr "燙 PA8020 燙劉海/局部燙85折1800/1530"
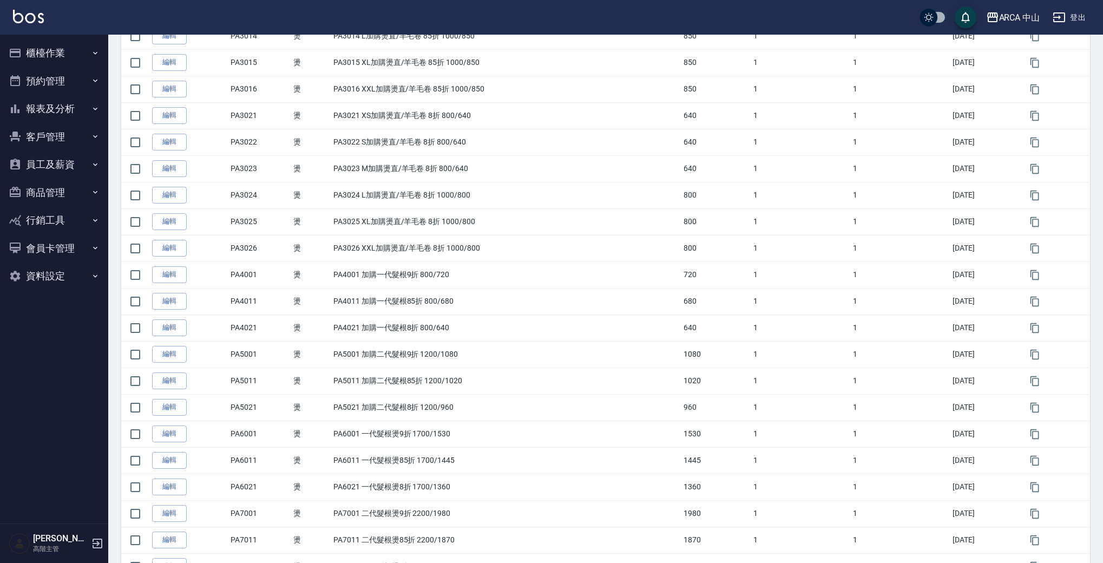
scroll to position [0, 0]
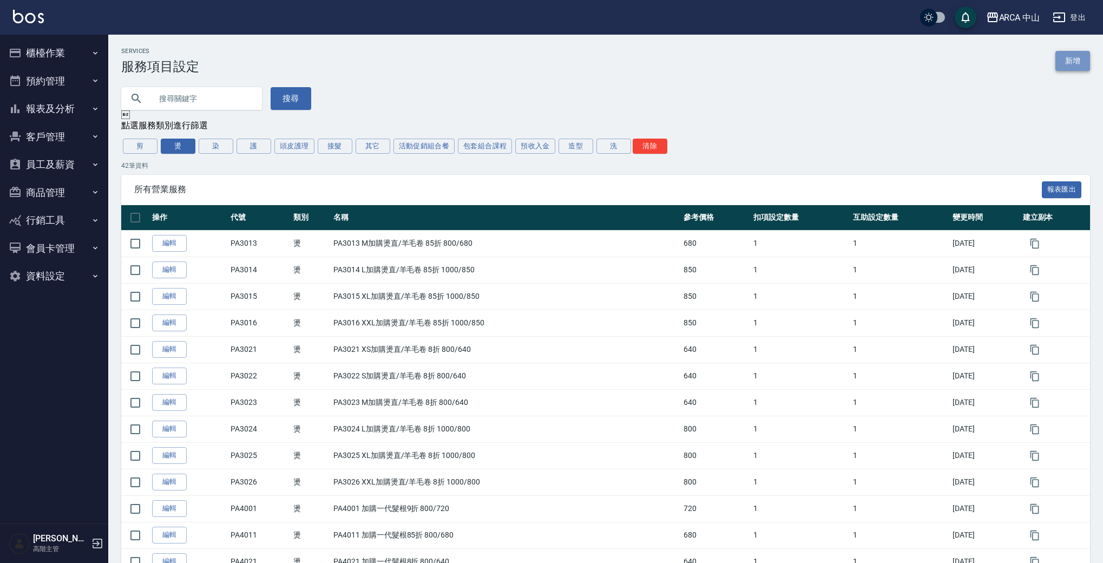
click at [1065, 61] on link "新增" at bounding box center [1073, 61] width 35 height 20
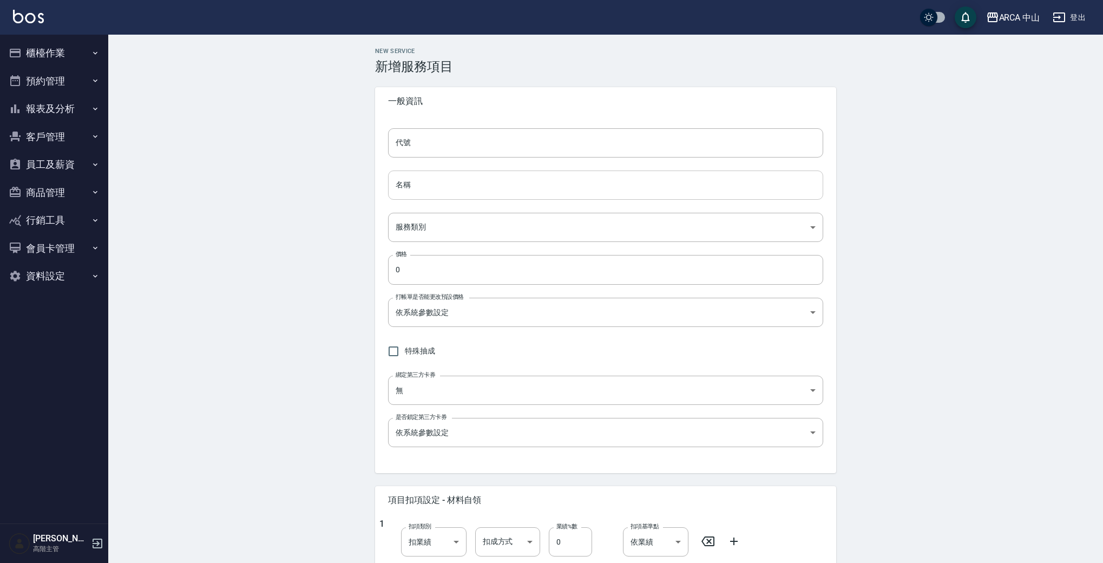
click at [454, 191] on input "名稱" at bounding box center [605, 185] width 435 height 29
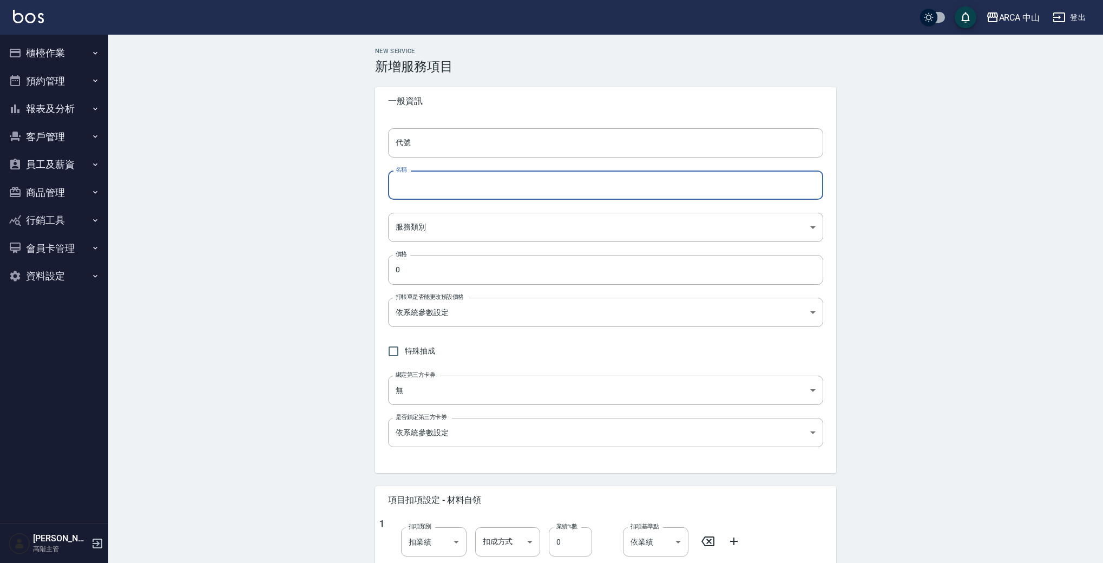
paste input "PA8020 燙[PERSON_NAME]/局部燙85折1800/1530"
click at [429, 187] on input "PA8020 燙[PERSON_NAME]/局部燙85折1800/1530" at bounding box center [605, 185] width 435 height 29
drag, startPoint x: 410, startPoint y: 188, endPoint x: 322, endPoint y: 172, distance: 90.3
click at [316, 173] on div "New Service 新增服務項目 一般資訊 代號 代號 名稱 PA8021 燙劉海/局部燙85折1800/1530 名稱 服務類別 ​ 服務類別 價格 0…" at bounding box center [605, 458] width 995 height 846
click at [479, 185] on input "PA8021 燙劉海/局部燙85折1800/1530" at bounding box center [605, 185] width 435 height 29
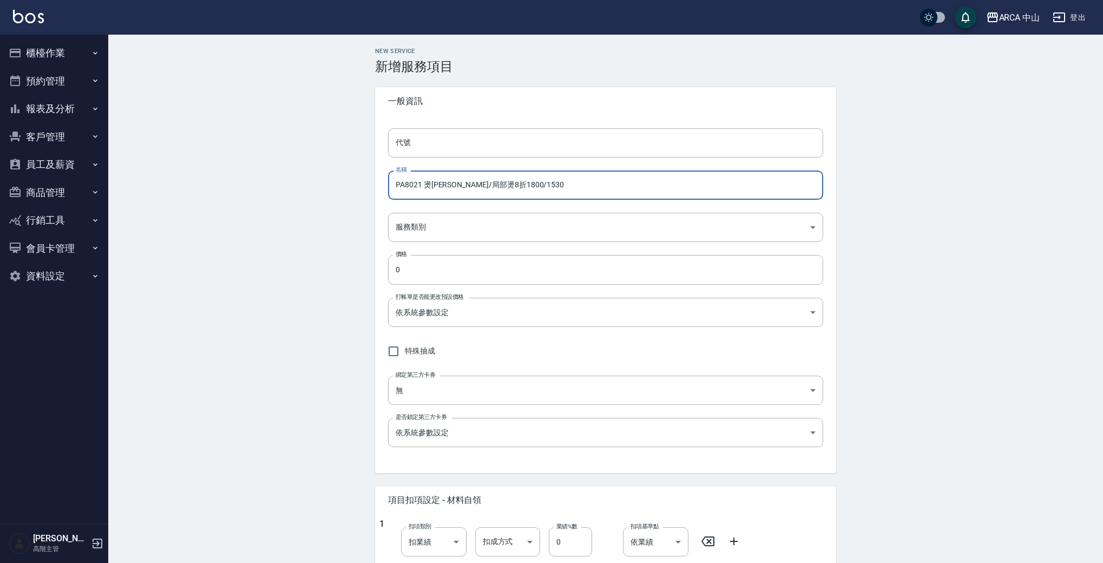
drag, startPoint x: 487, startPoint y: 187, endPoint x: 555, endPoint y: 192, distance: 67.8
click at [555, 192] on input "PA8021 燙劉海/局部燙8折1800/1530" at bounding box center [605, 185] width 435 height 29
click at [563, 192] on input "PA8021 燙劉海/局部燙8折900/" at bounding box center [605, 185] width 435 height 29
click at [418, 185] on input "PA8021 燙[PERSON_NAME]/局部燙8折900/720" at bounding box center [605, 185] width 435 height 29
drag, startPoint x: 421, startPoint y: 185, endPoint x: 397, endPoint y: 183, distance: 24.5
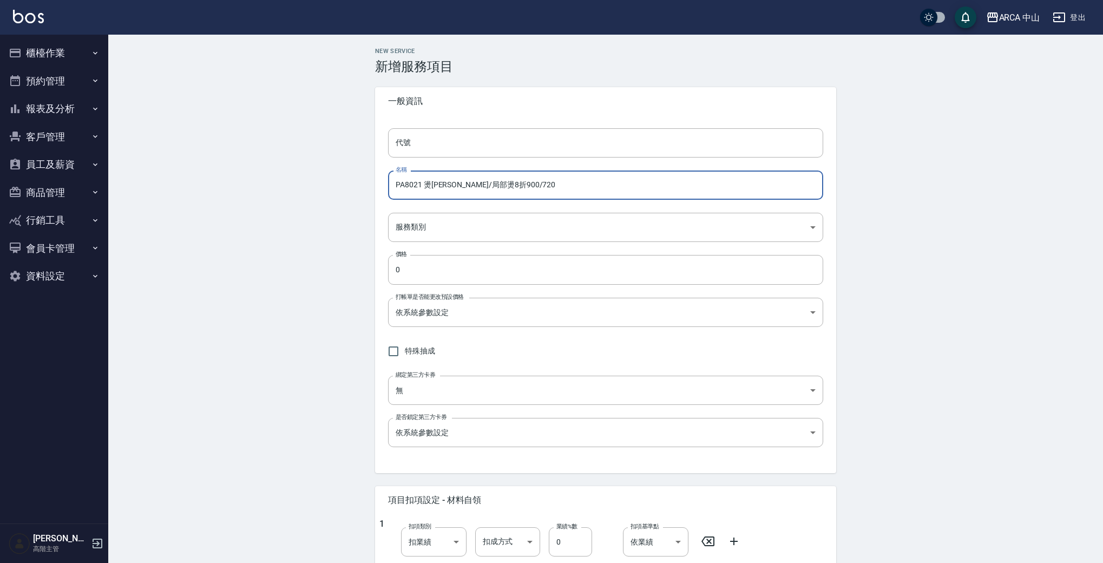
click at [397, 183] on input "PA8021 燙[PERSON_NAME]/局部燙8折900/720" at bounding box center [605, 185] width 435 height 29
type input "PA8021 燙[PERSON_NAME]/局部燙8折900/720"
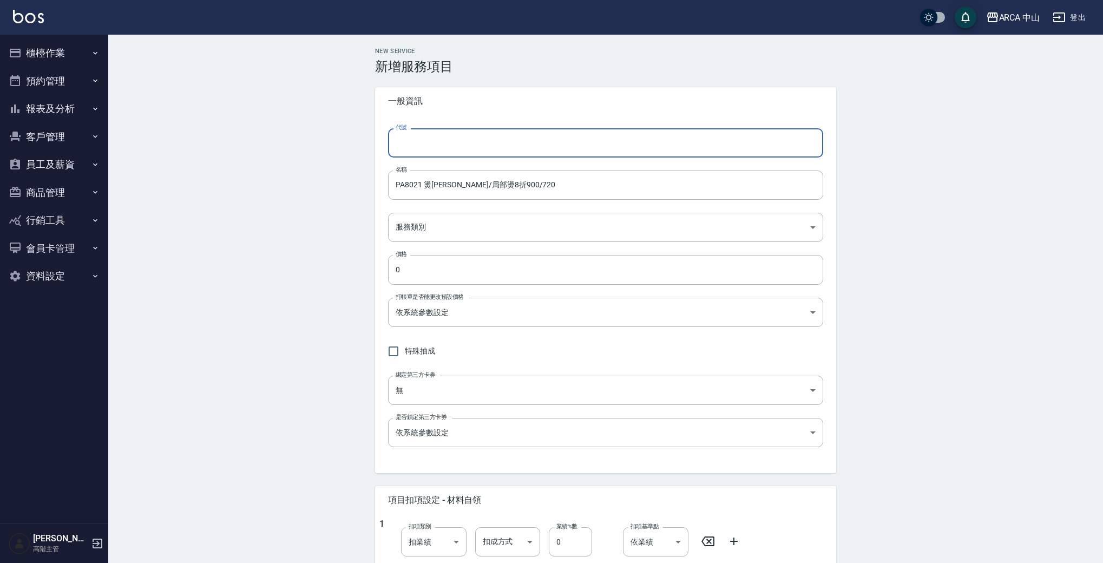
click at [504, 135] on input "代號" at bounding box center [605, 142] width 435 height 29
paste input "PA8021"
type input "PA8021"
click at [472, 231] on body "ARCA 中山 登出 櫃檯作業 打帳單 帳單列表 掛單列表 座位開單 營業儀表板 現金收支登錄 高階收支登錄 材料自購登錄 每日結帳 排班表 現場電腦打卡 掃…" at bounding box center [551, 440] width 1103 height 881
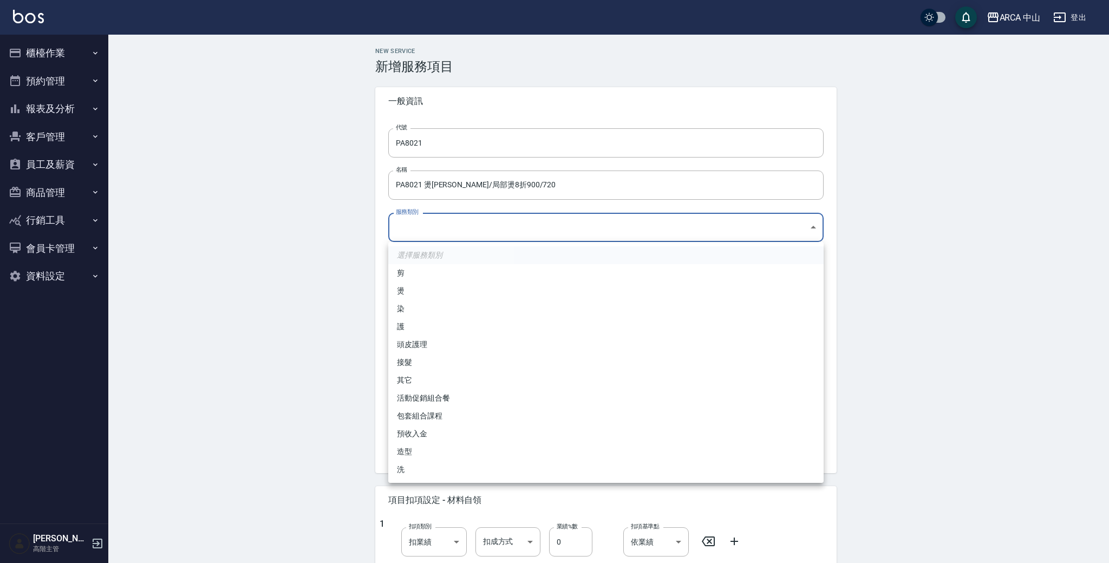
click at [448, 285] on li "燙" at bounding box center [605, 291] width 435 height 18
type input "d57bc0b5-3c88-45ef-9448-ff089779e577"
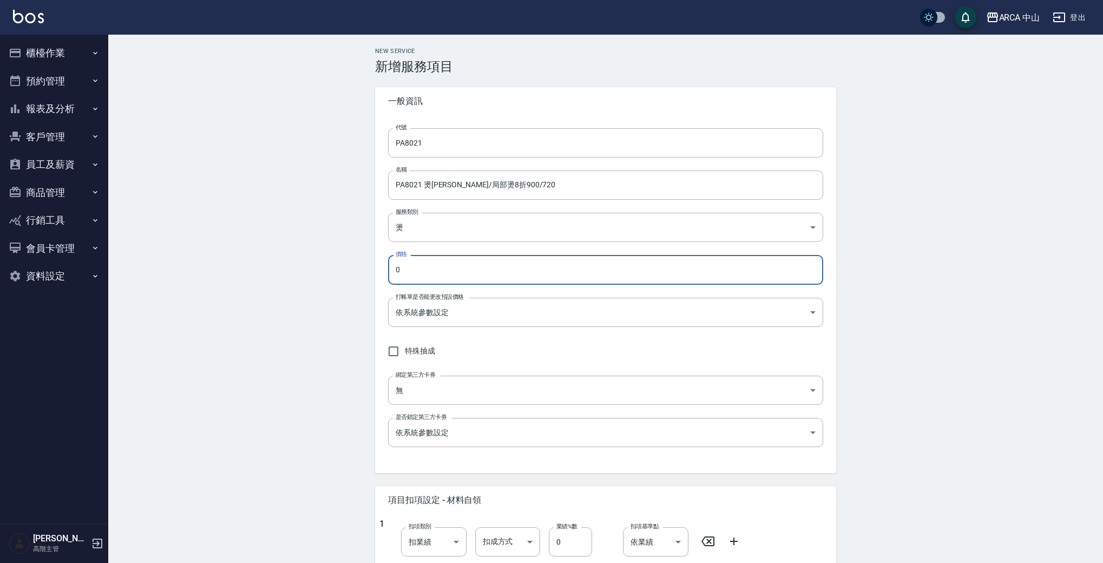
drag, startPoint x: 467, startPoint y: 276, endPoint x: 269, endPoint y: 242, distance: 200.9
click at [269, 242] on div "New Service 新增服務項目 一般資訊 代號 PA8021 代號 名稱 PA8021 燙劉海/局部燙8折900/720 名稱 服務類別 燙 d57bc…" at bounding box center [605, 458] width 995 height 846
type input "720"
click at [362, 272] on div "New Service 新增服務項目 一般資訊 代號 PA8021 代號 名稱 PA8021 燙劉海/局部燙8折900/720 名稱 服務類別 燙 d57bc…" at bounding box center [605, 458] width 487 height 820
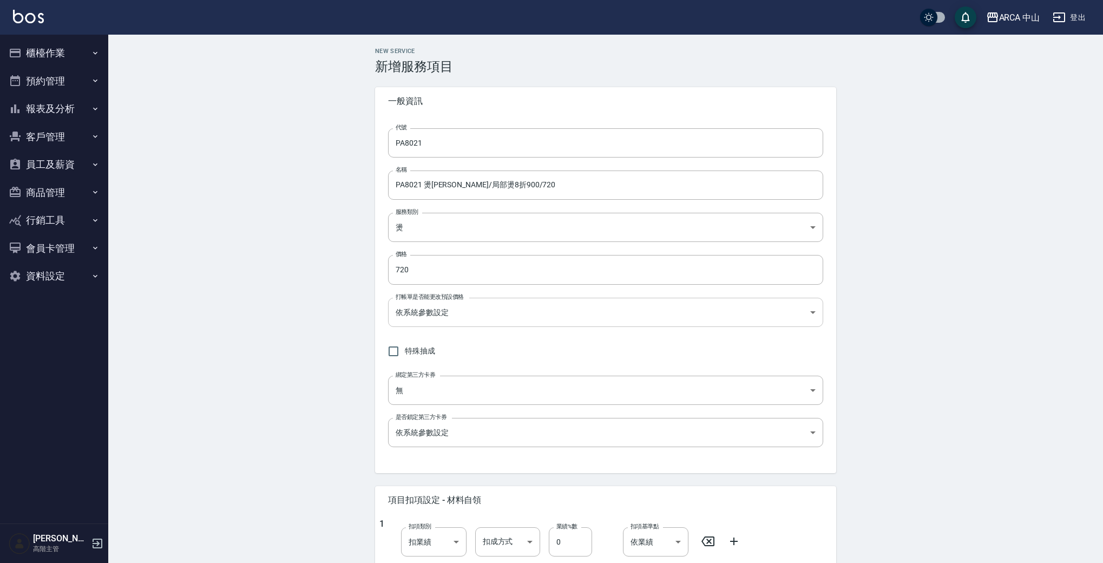
click at [427, 313] on body "ARCA 中山 登出 櫃檯作業 打帳單 帳單列表 掛單列表 座位開單 營業儀表板 現金收支登錄 高階收支登錄 材料自購登錄 每日結帳 排班表 現場電腦打卡 掃…" at bounding box center [551, 440] width 1103 height 881
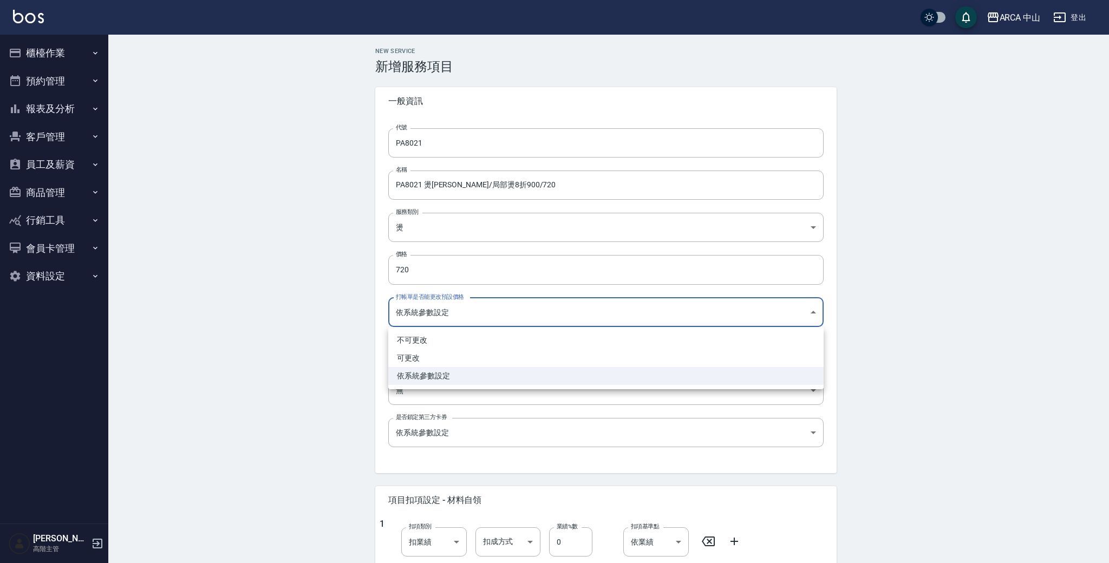
click at [465, 359] on li "可更改" at bounding box center [605, 358] width 435 height 18
type input "FALSE"
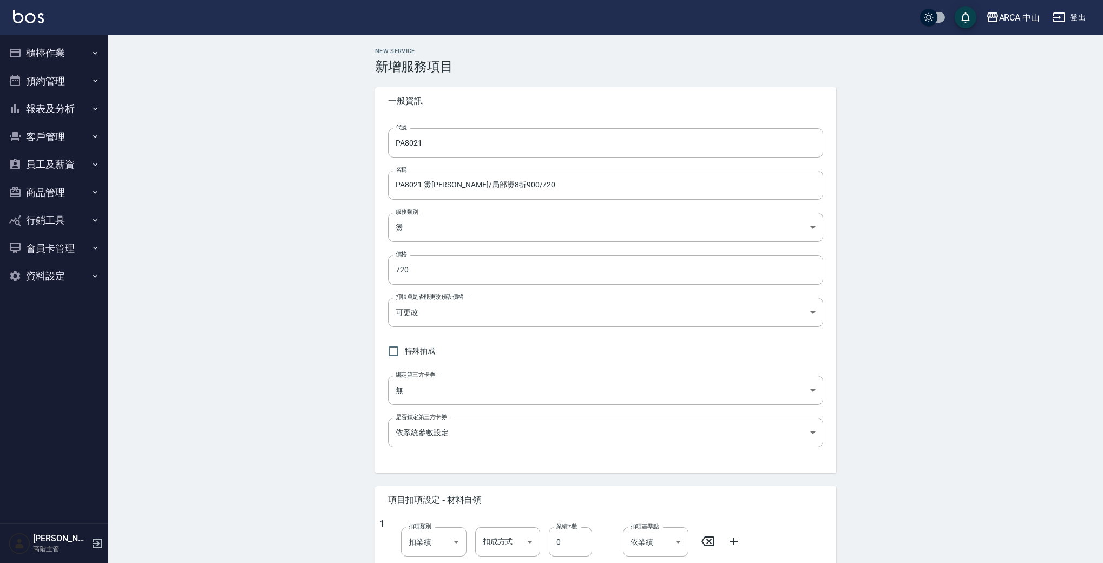
click at [625, 340] on div "特殊抽成" at bounding box center [605, 351] width 435 height 23
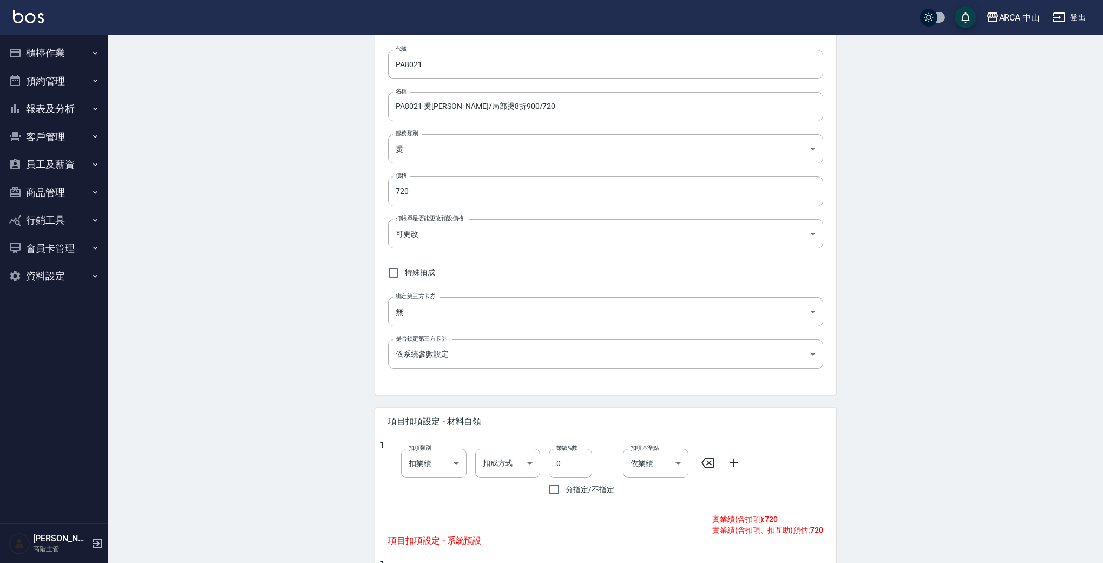
scroll to position [143, 0]
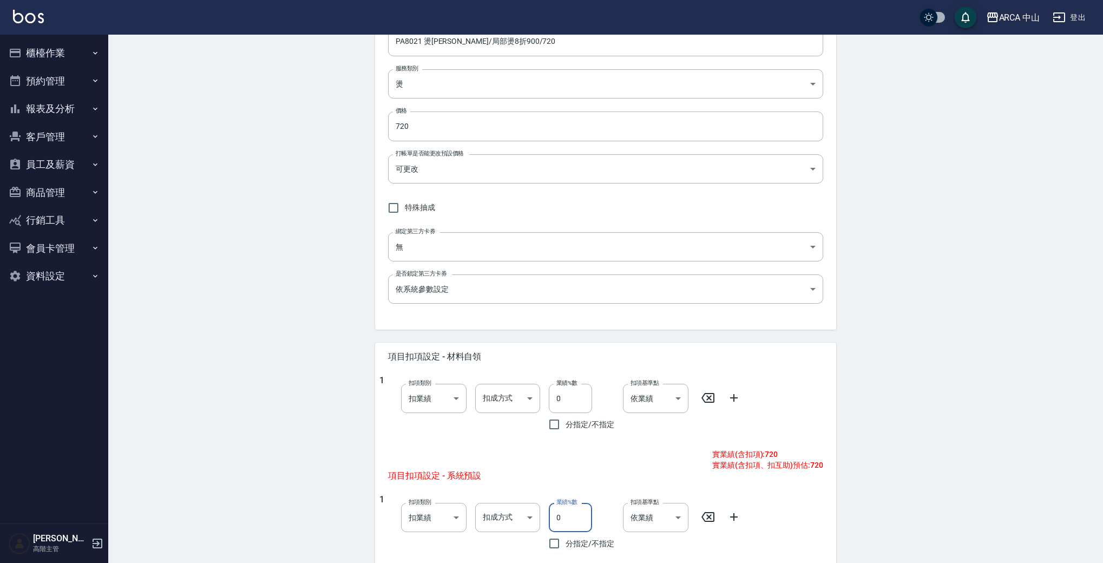
drag, startPoint x: 558, startPoint y: 517, endPoint x: 616, endPoint y: 500, distance: 61.1
click at [559, 517] on input "0" at bounding box center [570, 517] width 43 height 29
type input "10"
click at [865, 397] on div "New Service 新增服務項目 一般資訊 代號 PA8021 代號 名稱 PA8021 燙劉海/局部燙8折900/720 名稱 服務類別 燙 d57bc…" at bounding box center [605, 314] width 995 height 846
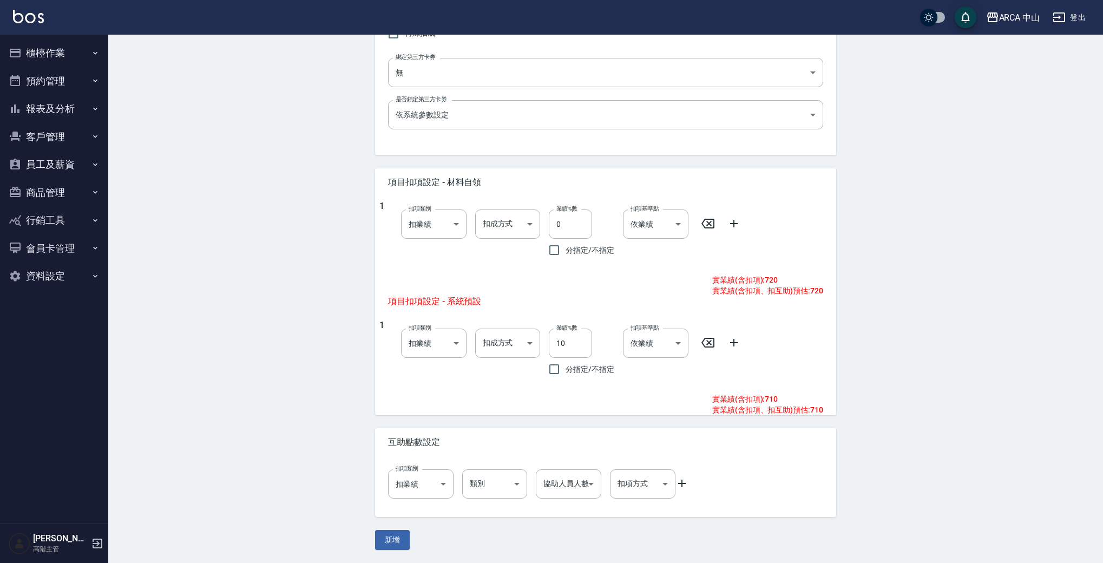
scroll to position [0, 0]
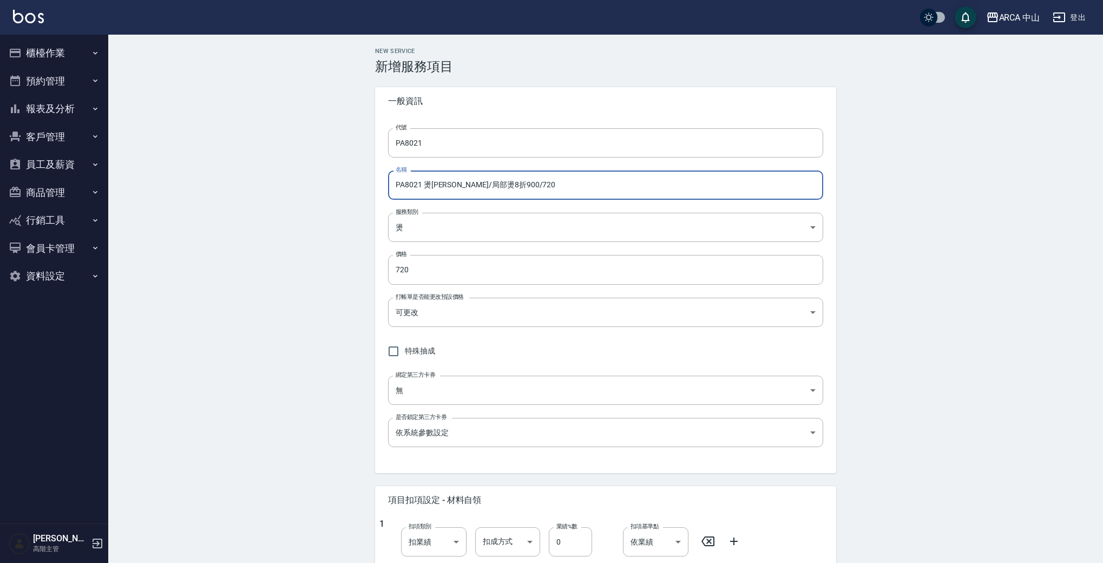
drag, startPoint x: 529, startPoint y: 182, endPoint x: 258, endPoint y: 151, distance: 272.9
click at [258, 151] on div "New Service 新增服務項目 一般資訊 代號 PA8021 代號 名稱 PA8021 燙劉海/局部燙8折900/720 名稱 服務類別 燙 d57bc…" at bounding box center [605, 458] width 995 height 846
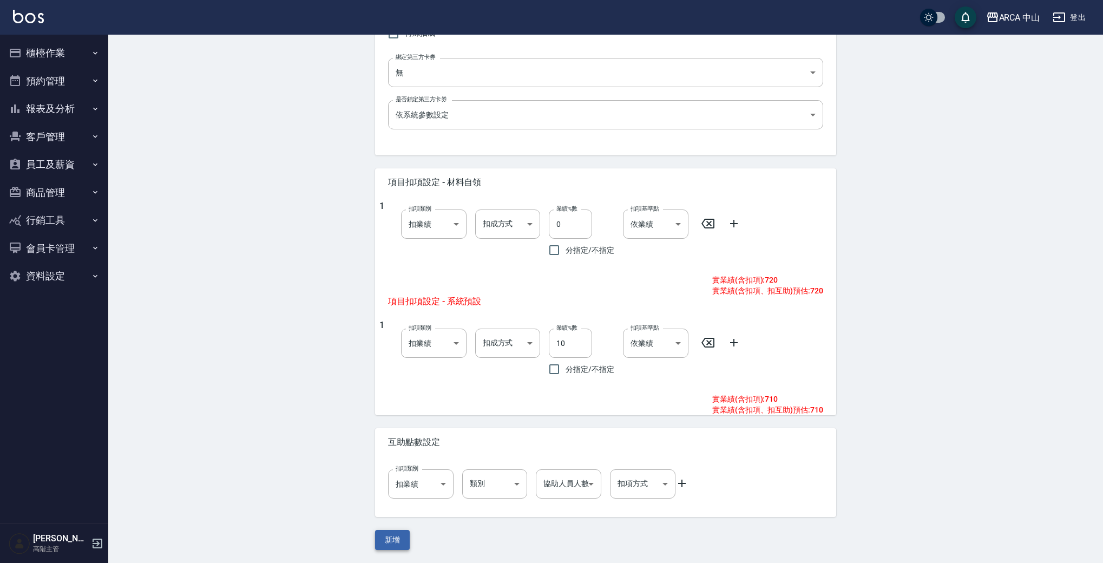
click at [391, 536] on button "新增" at bounding box center [392, 540] width 35 height 20
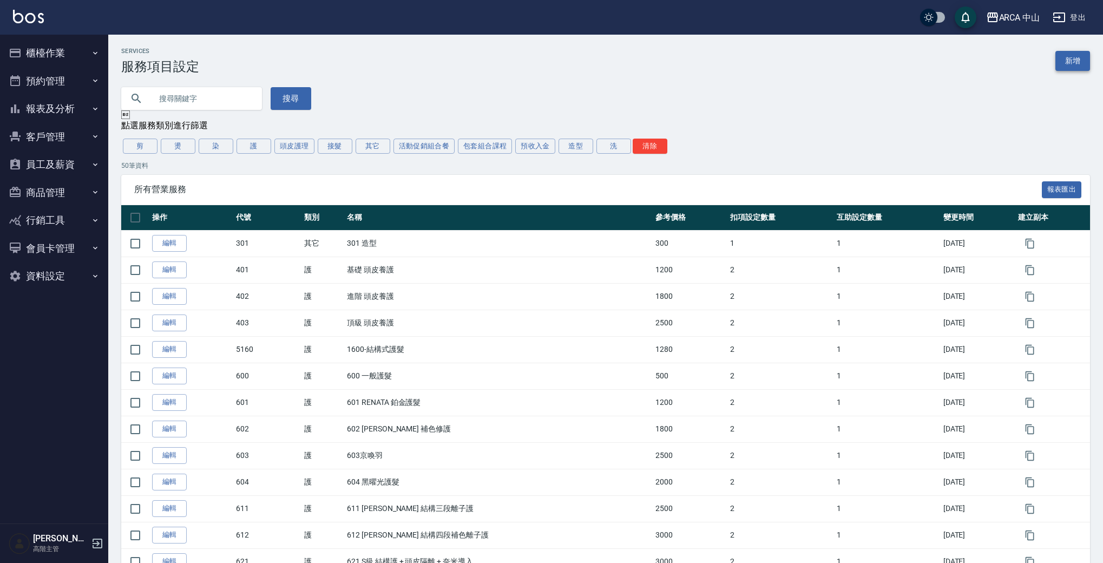
click at [1080, 52] on link "新增" at bounding box center [1073, 61] width 35 height 20
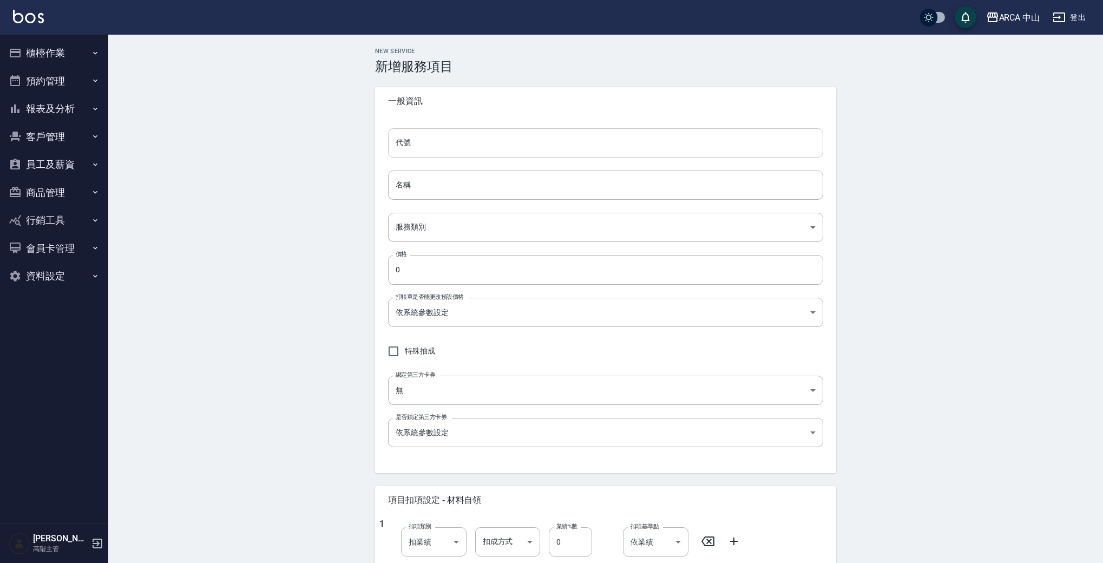
click at [482, 148] on input "代號" at bounding box center [605, 142] width 435 height 29
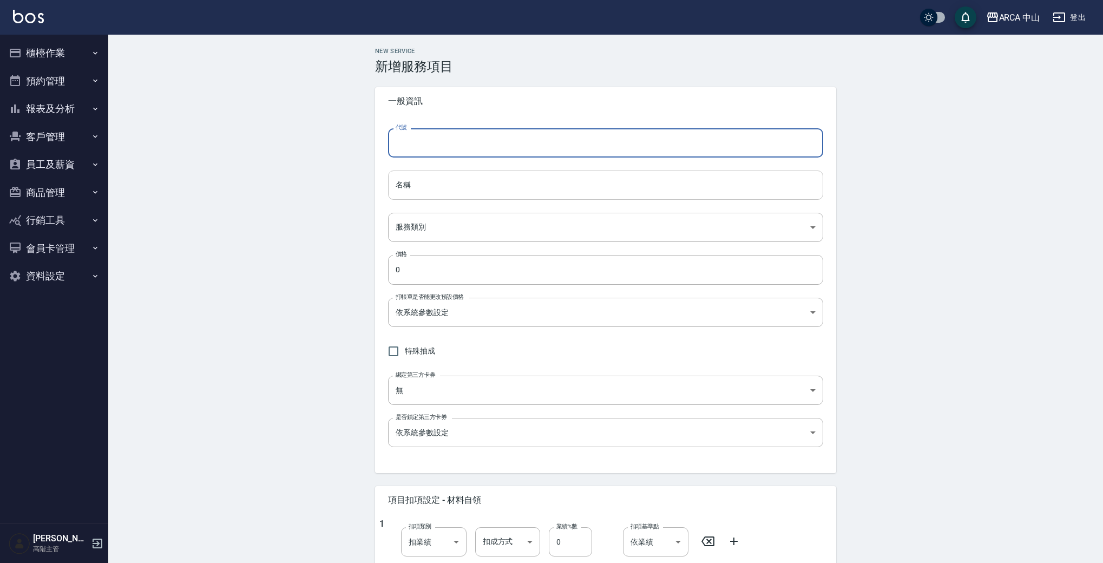
click at [472, 181] on input "名稱" at bounding box center [605, 185] width 435 height 29
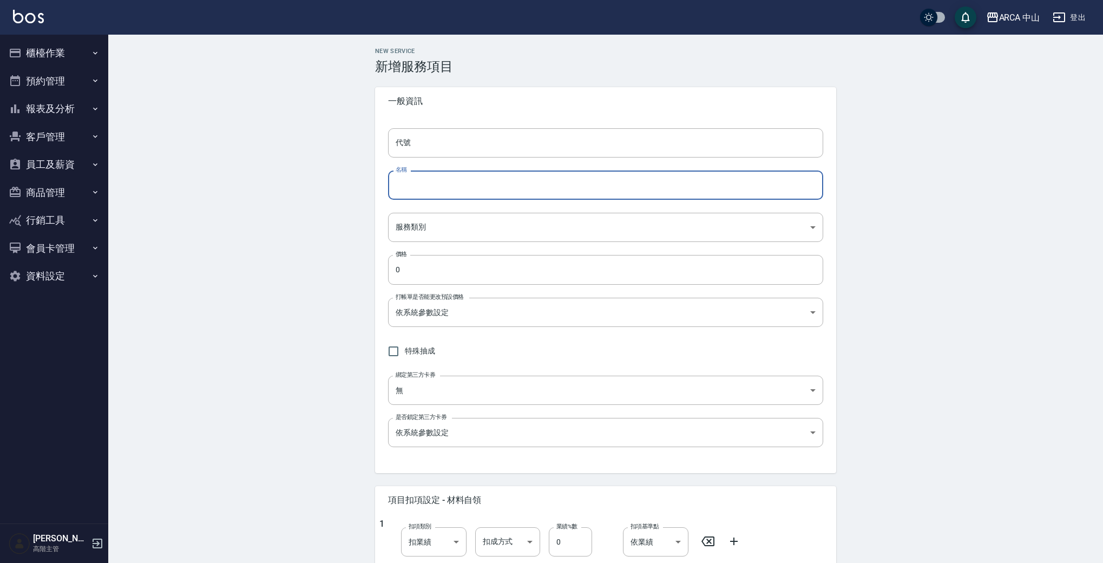
paste input "PA8021 燙[PERSON_NAME]/局部燙8折900/720"
click at [421, 185] on input "PA8021 燙[PERSON_NAME]/局部燙8折900/720" at bounding box center [605, 185] width 435 height 29
type input "PA8022 燙劉海/局部燙8折900/720"
click at [499, 154] on input "代號" at bounding box center [605, 142] width 435 height 29
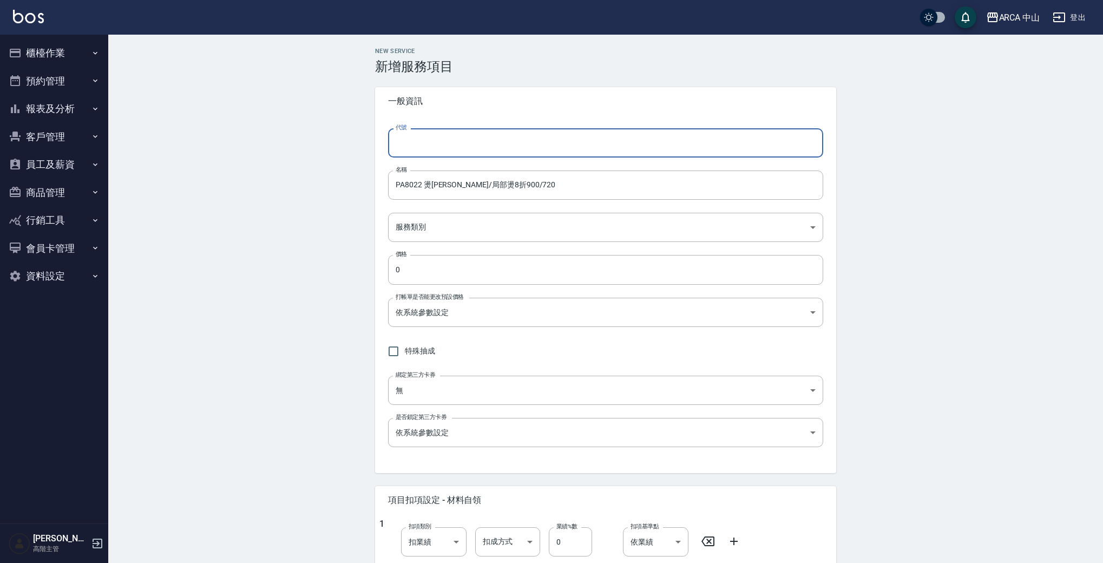
paste input "PA8021 燙[PERSON_NAME]/局部燙8折900/720"
drag, startPoint x: 417, startPoint y: 145, endPoint x: 586, endPoint y: 154, distance: 168.6
click at [585, 154] on input "PA8021 燙[PERSON_NAME]/局部燙8折900/720" at bounding box center [605, 142] width 435 height 29
type input "PA8022"
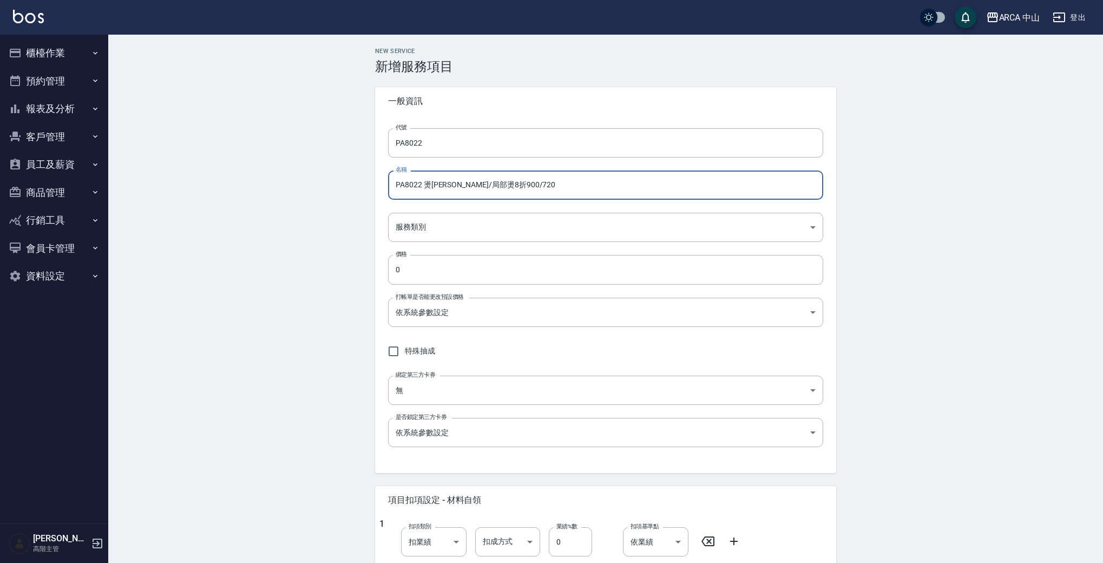
click at [492, 189] on input "PA8022 燙劉海/局部燙8折900/720" at bounding box center [605, 185] width 435 height 29
drag, startPoint x: 483, startPoint y: 185, endPoint x: 537, endPoint y: 190, distance: 53.9
click at [537, 190] on input "PA8022 燙劉海/局部燙8折900/720" at bounding box center [605, 185] width 435 height 29
type input "PA8022 燙[PERSON_NAME]/局部燙8折1000/800"
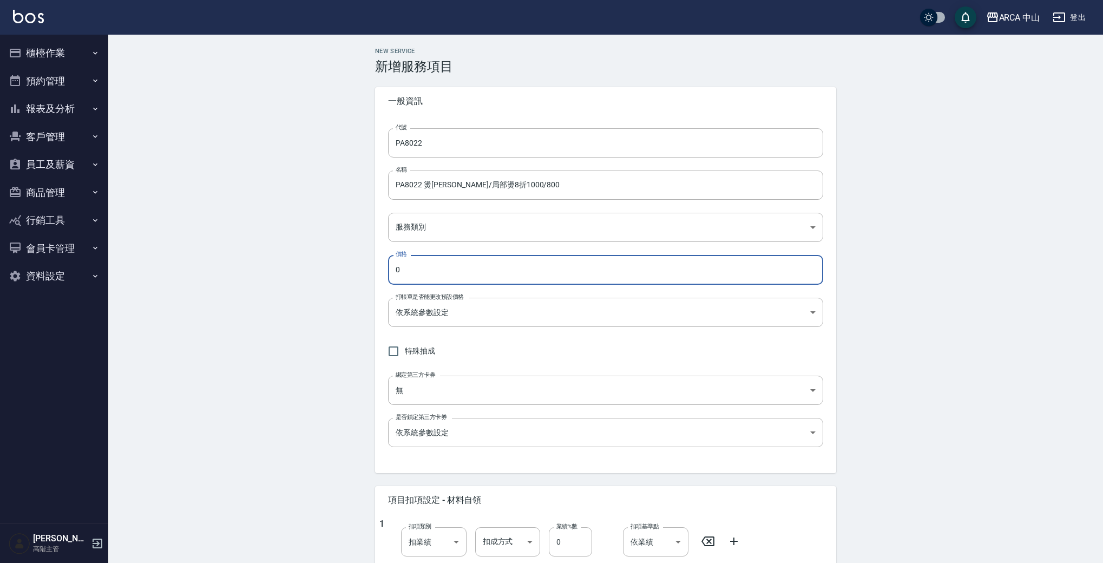
drag, startPoint x: 500, startPoint y: 262, endPoint x: 331, endPoint y: 259, distance: 168.9
click at [331, 259] on div "New Service 新增服務項目 一般資訊 代號 PA8022 代號 名稱 PA8022 燙劉海/局部燙8折1000/800 名稱 服務類別 ​ 服務類別…" at bounding box center [605, 458] width 995 height 846
type input "800"
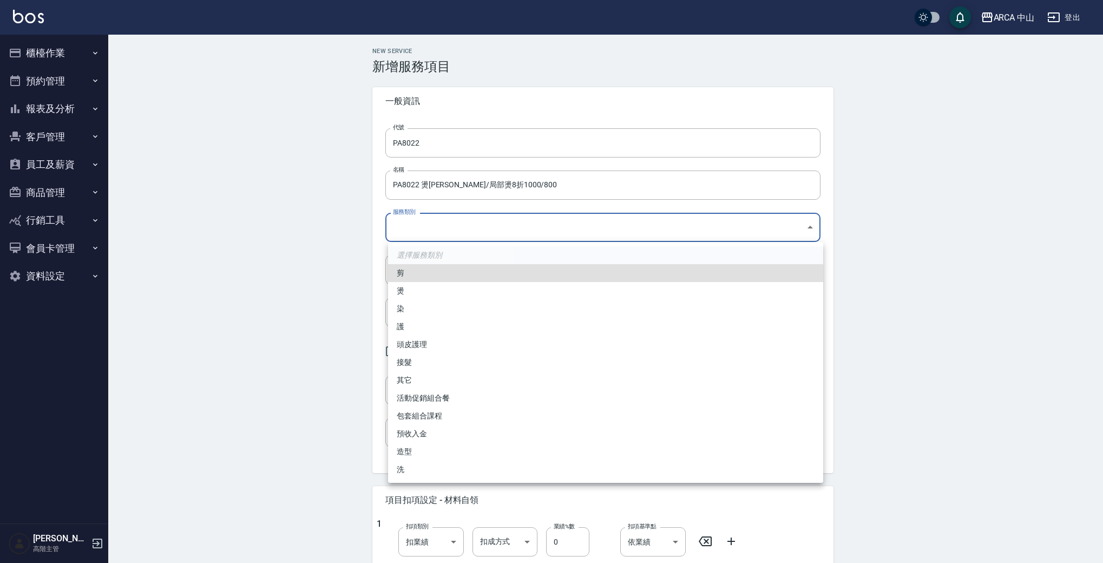
click at [462, 233] on body "ARCA 中山 登出 櫃檯作業 打帳單 帳單列表 掛單列表 座位開單 營業儀表板 現金收支登錄 高階收支登錄 材料自購登錄 每日結帳 排班表 現場電腦打卡 掃…" at bounding box center [551, 440] width 1103 height 881
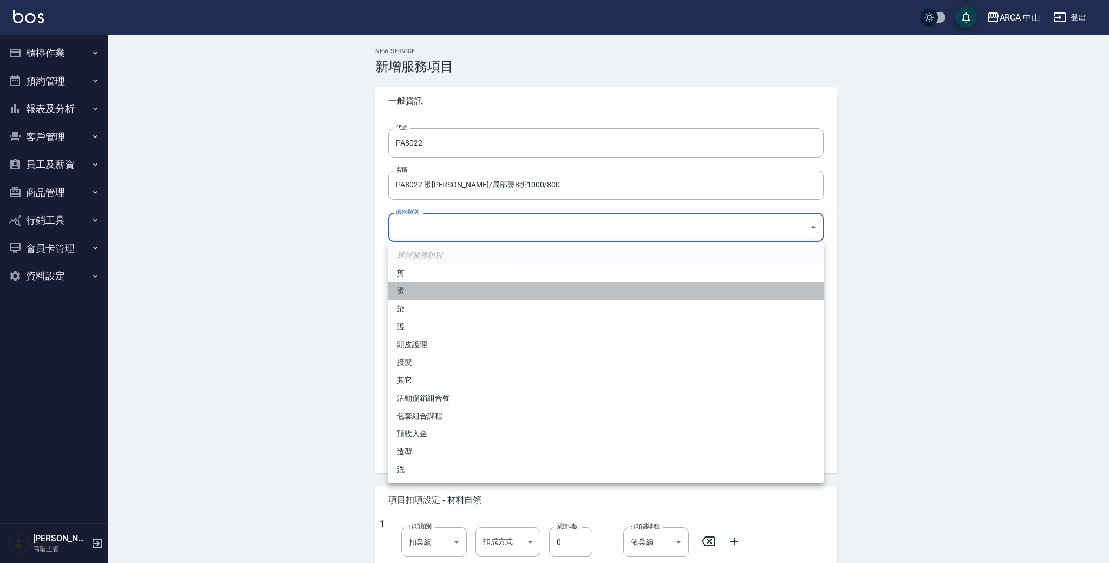
click at [449, 293] on li "燙" at bounding box center [605, 291] width 435 height 18
type input "d57bc0b5-3c88-45ef-9448-ff089779e577"
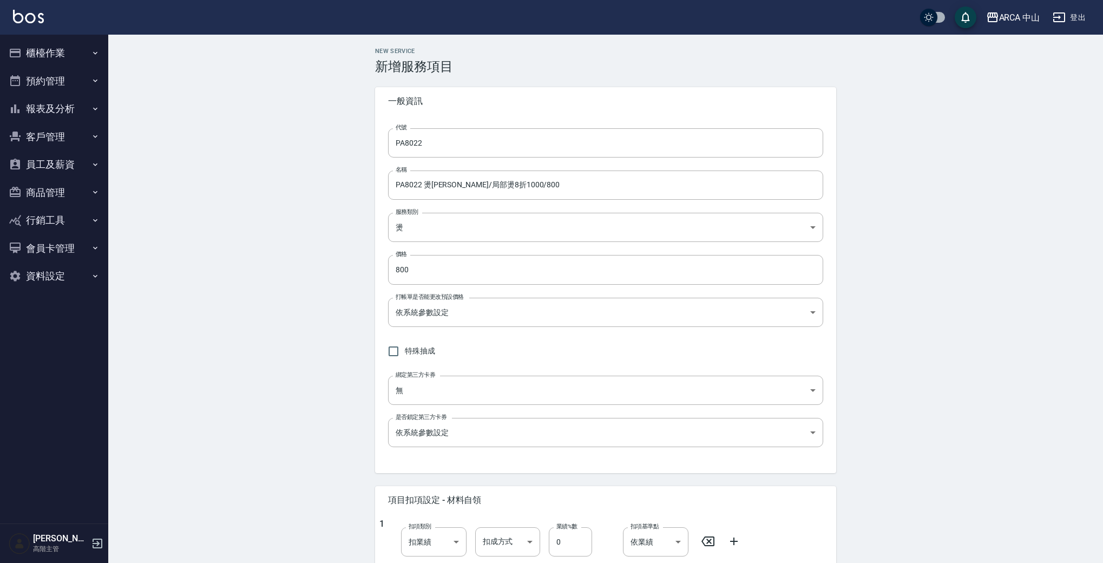
drag, startPoint x: 193, startPoint y: 306, endPoint x: 303, endPoint y: 314, distance: 109.6
click at [193, 306] on div "New Service 新增服務項目 一般資訊 代號 PA8022 代號 名稱 PA8022 燙劉海/局部燙8折1000/800 名稱 服務類別 燙 d57b…" at bounding box center [605, 458] width 995 height 846
click at [417, 309] on body "ARCA 中山 登出 櫃檯作業 打帳單 帳單列表 掛單列表 座位開單 營業儀表板 現金收支登錄 高階收支登錄 材料自購登錄 每日結帳 排班表 現場電腦打卡 掃…" at bounding box center [551, 440] width 1103 height 881
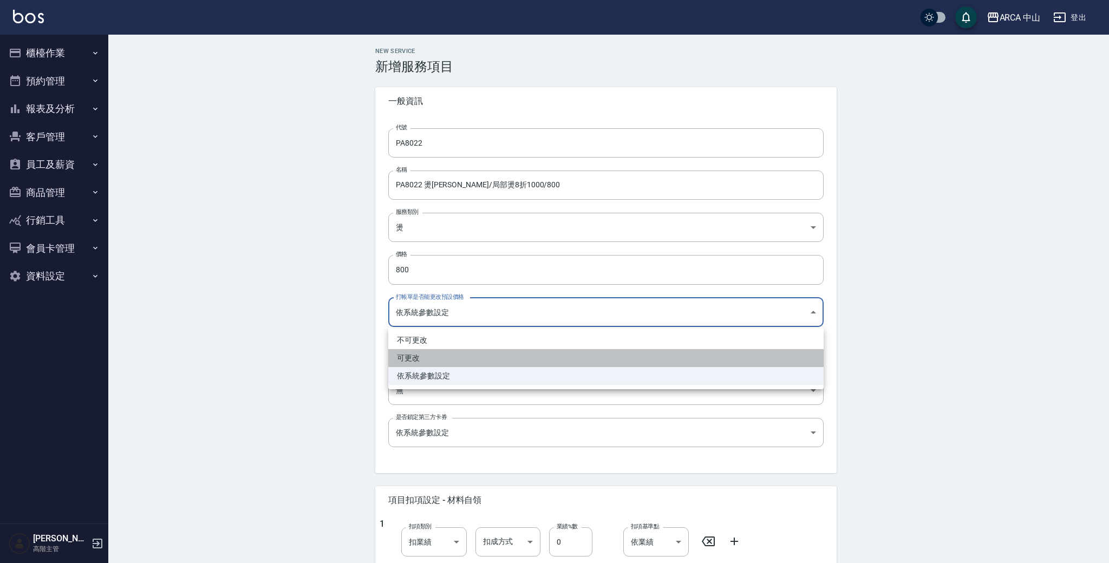
click at [437, 351] on li "可更改" at bounding box center [605, 358] width 435 height 18
type input "FALSE"
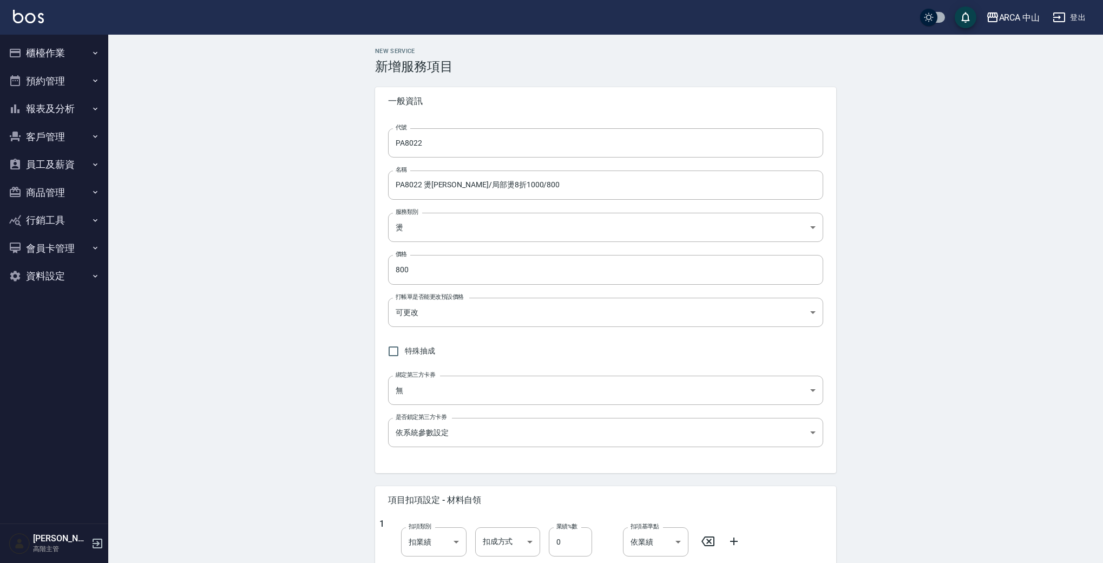
drag, startPoint x: 290, startPoint y: 342, endPoint x: 312, endPoint y: 342, distance: 22.2
click at [291, 342] on div "New Service 新增服務項目 一般資訊 代號 PA8022 代號 名稱 PA8022 燙劉海/局部燙8折1000/800 名稱 服務類別 燙 d57b…" at bounding box center [605, 458] width 995 height 846
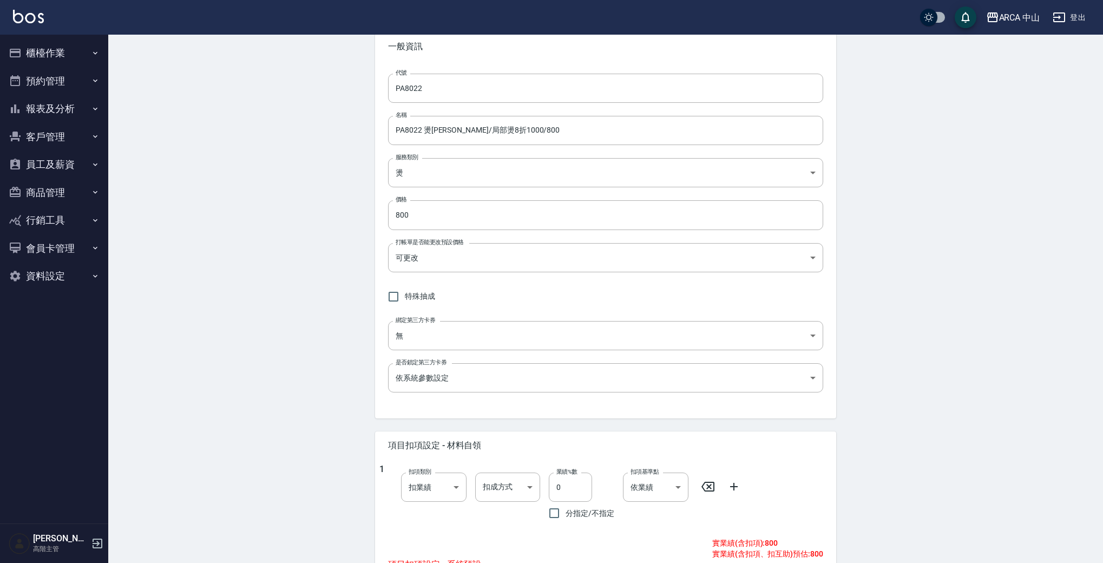
scroll to position [296, 0]
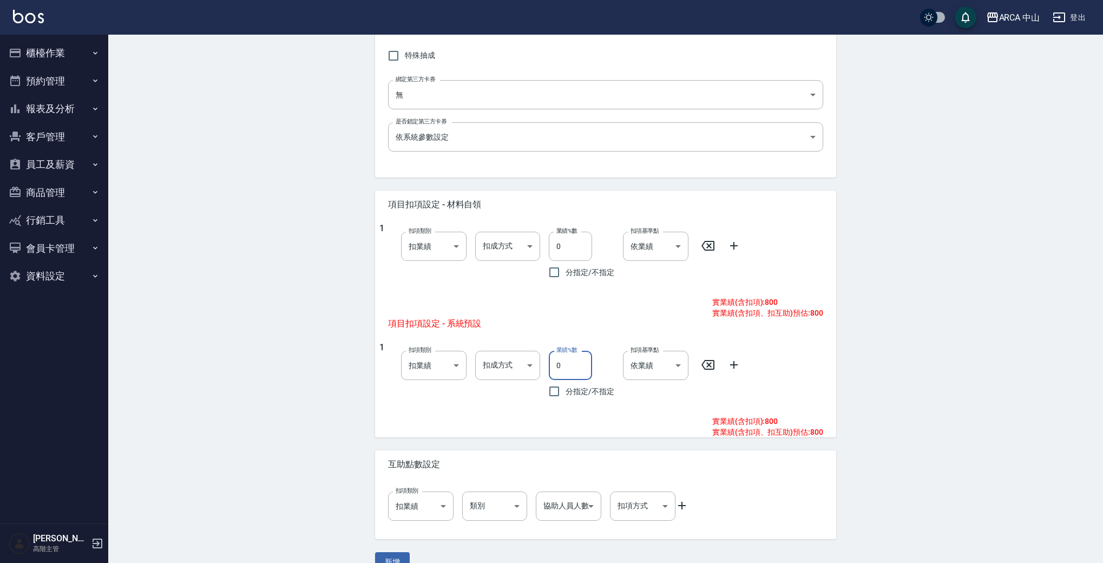
click at [558, 371] on input "0" at bounding box center [570, 365] width 43 height 29
type input "10"
click at [285, 320] on div "New Service 新增服務項目 一般資訊 代號 PA8022 代號 名稱 PA8022 燙劉海/局部燙8折1000/800 名稱 服務類別 燙 d57b…" at bounding box center [605, 162] width 995 height 846
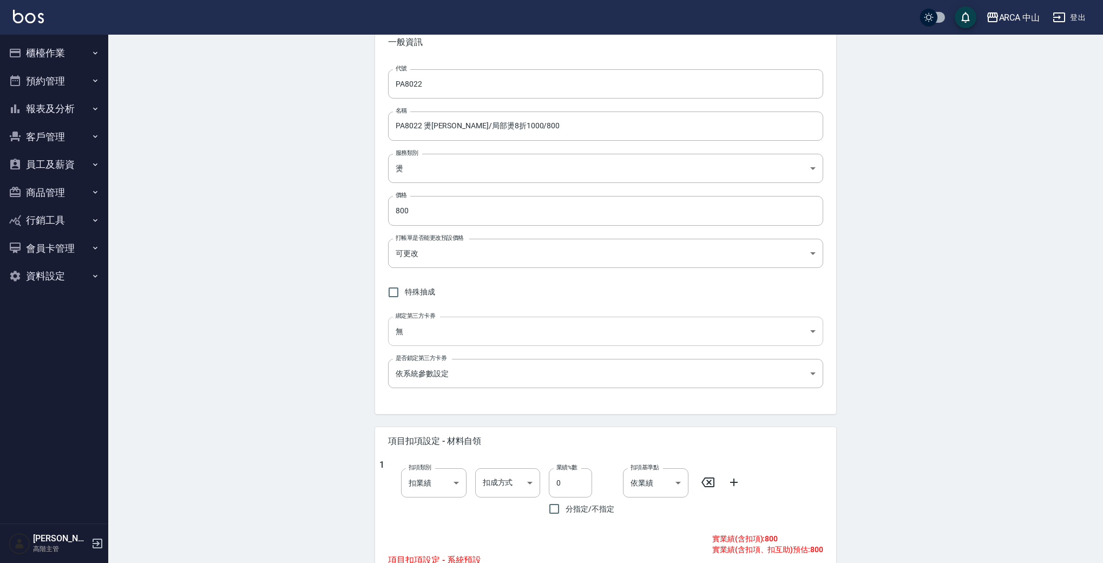
scroll to position [0, 0]
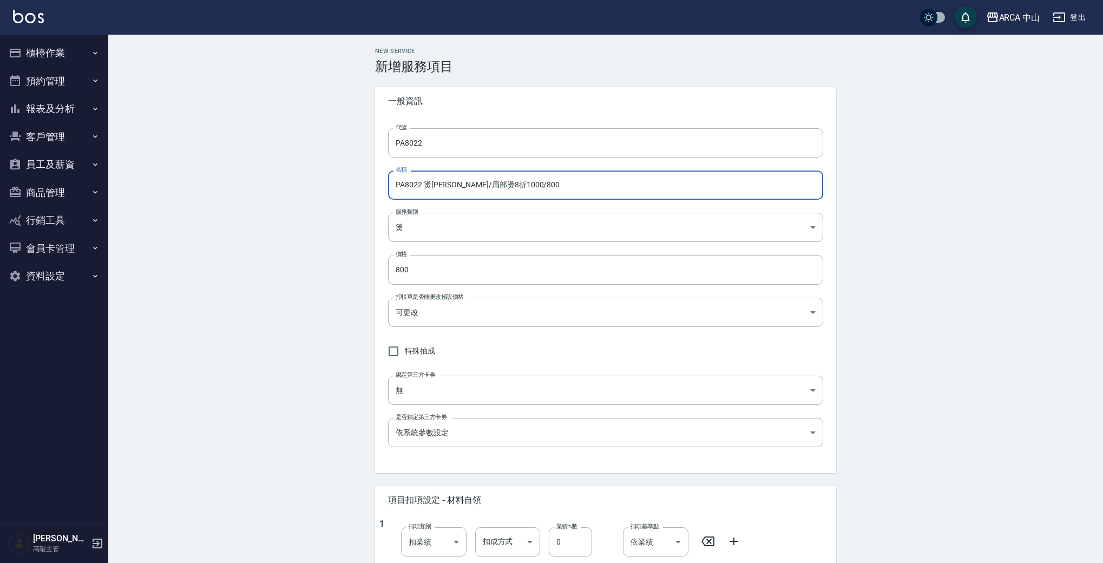
drag, startPoint x: 531, startPoint y: 191, endPoint x: 255, endPoint y: 140, distance: 280.8
click at [255, 140] on div "New Service 新增服務項目 一般資訊 代號 PA8022 代號 名稱 PA8022 燙劉海/局部燙8折1000/800 名稱 服務類別 燙 d57b…" at bounding box center [605, 458] width 995 height 846
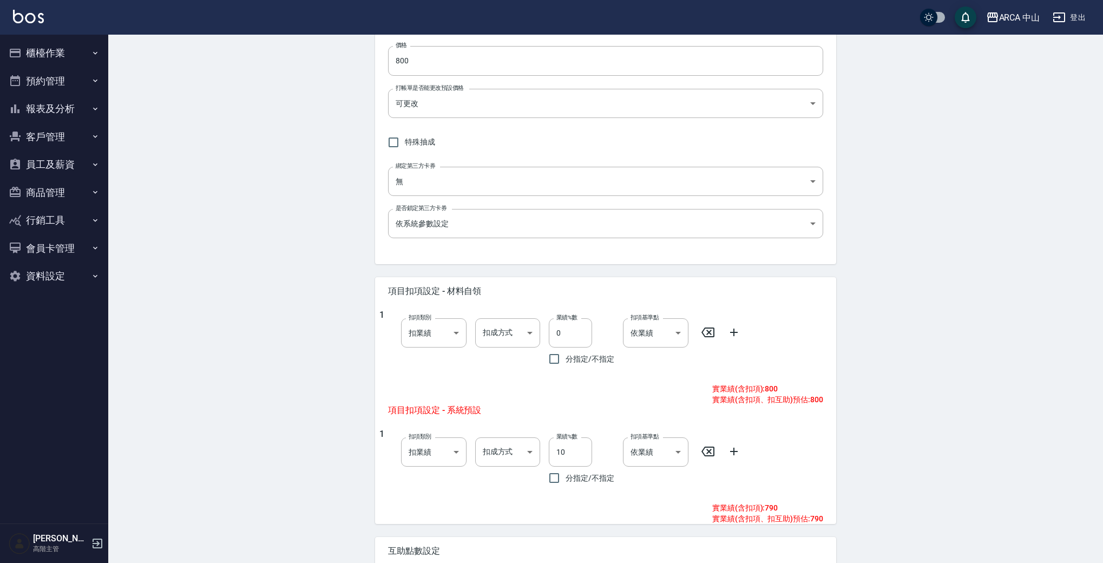
scroll to position [318, 0]
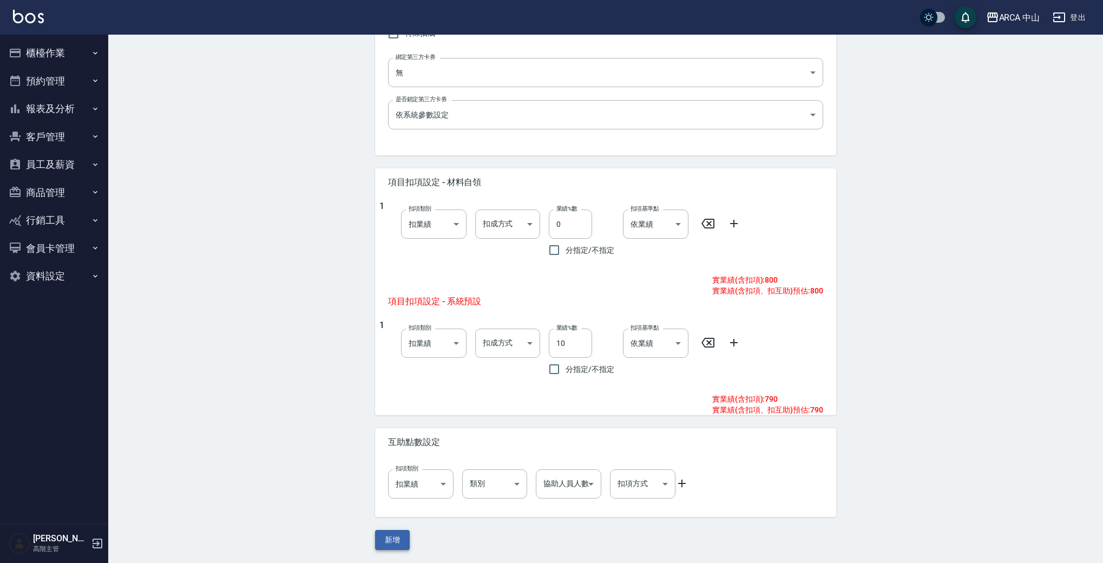
click at [390, 532] on button "新增" at bounding box center [392, 540] width 35 height 20
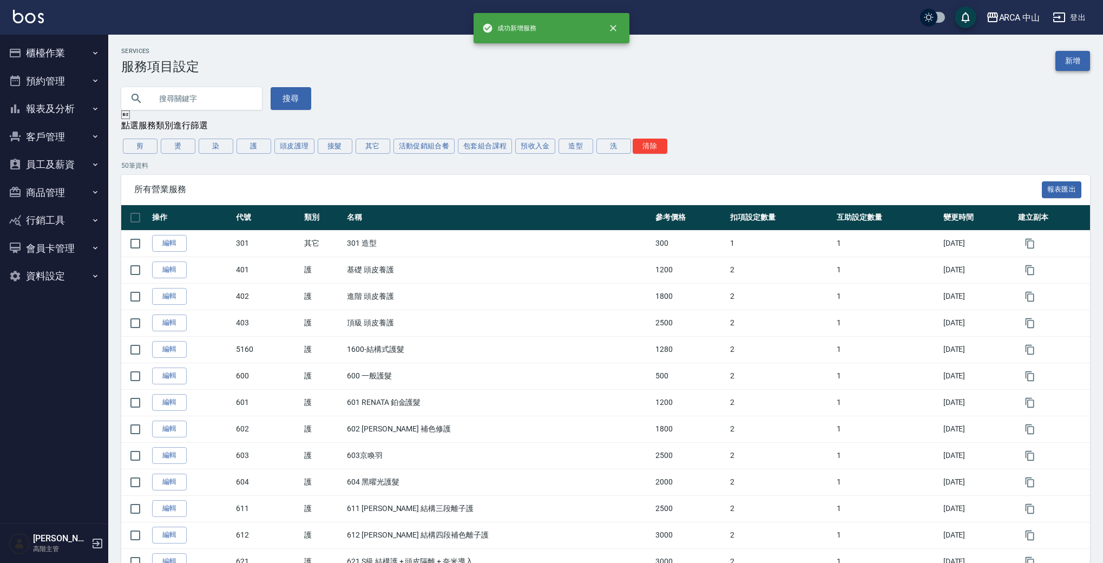
click at [1078, 65] on link "新增" at bounding box center [1073, 61] width 35 height 20
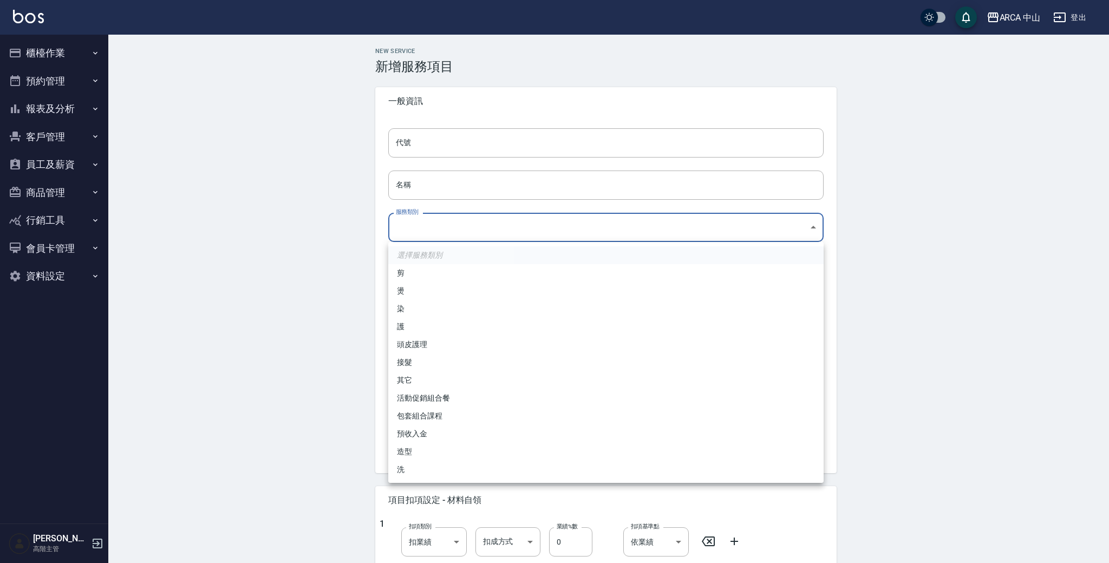
click at [444, 215] on body "ARCA 中山 登出 櫃檯作業 打帳單 帳單列表 掛單列表 座位開單 營業儀表板 現金收支登錄 高階收支登錄 材料自購登錄 每日結帳 排班表 現場電腦打卡 掃…" at bounding box center [554, 440] width 1109 height 881
click at [423, 289] on li "燙" at bounding box center [605, 291] width 435 height 18
type input "d57bc0b5-3c88-45ef-9448-ff089779e577"
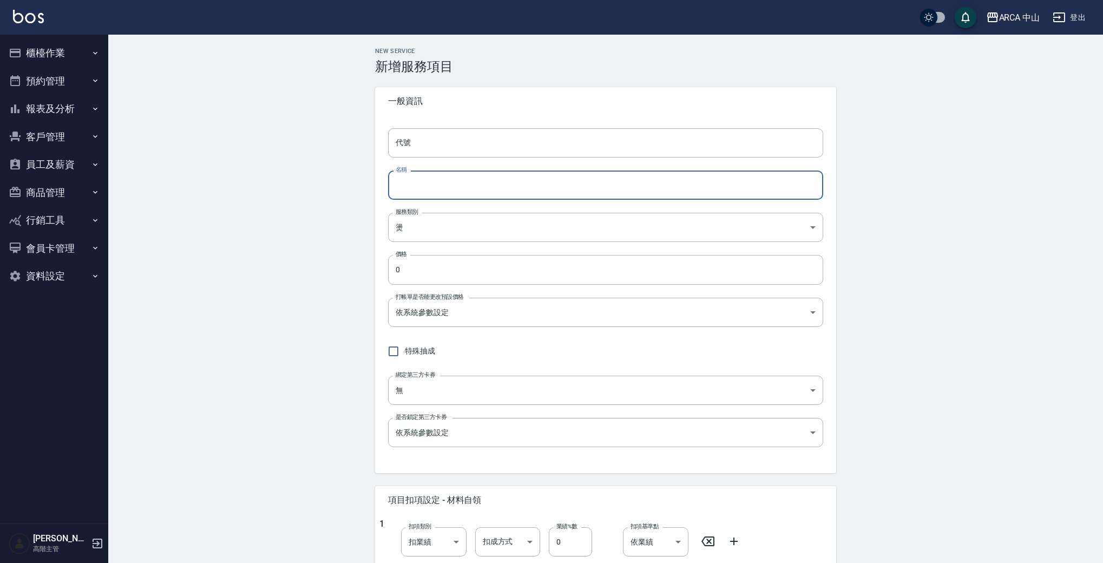
click at [468, 192] on input "名稱" at bounding box center [605, 185] width 435 height 29
paste input "PA8022 燙劉海/局部燙8折1000/800"
click at [419, 186] on input "PA8022 燙劉海/局部燙8折1000/800" at bounding box center [605, 185] width 435 height 29
click at [491, 184] on input "PA8023 燙劉海/局部燙8折1000/800" at bounding box center [605, 185] width 435 height 29
click at [510, 186] on input "PA8023 燙劉海/局部燙8折1100/800" at bounding box center [605, 185] width 435 height 29
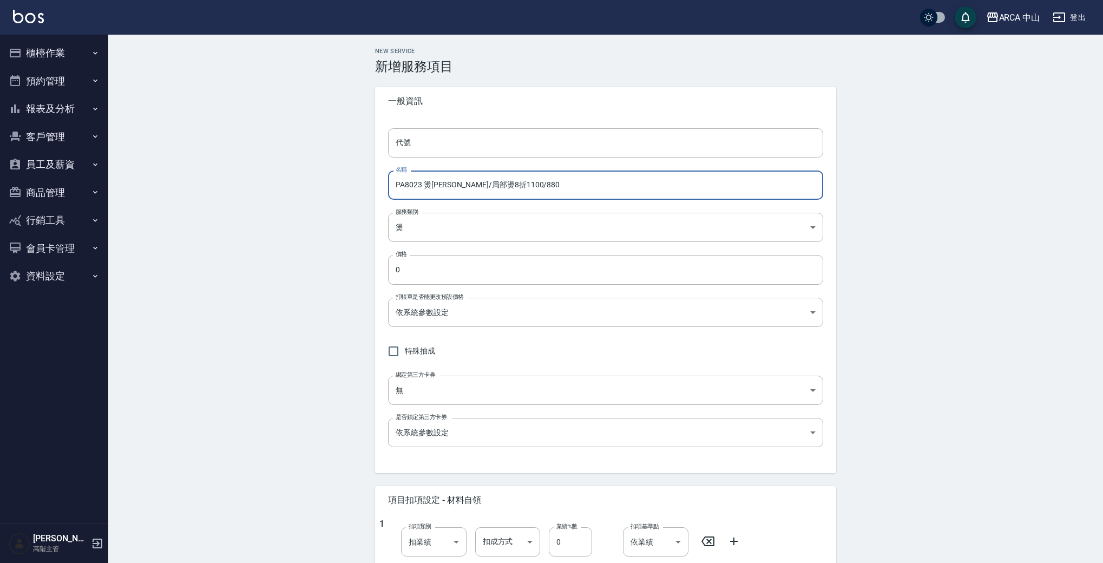
drag, startPoint x: 421, startPoint y: 182, endPoint x: 344, endPoint y: 178, distance: 77.0
click at [344, 179] on div "New Service 新增服務項目 一般資訊 代號 代號 名稱 PA8023 燙劉海/局部燙8折1100/880 名稱 服務類別 燙 d57bc0b5-3c…" at bounding box center [605, 458] width 995 height 846
type input "PA8023 燙劉海/局部燙8折1100/880"
click at [449, 145] on input "代號" at bounding box center [605, 142] width 435 height 29
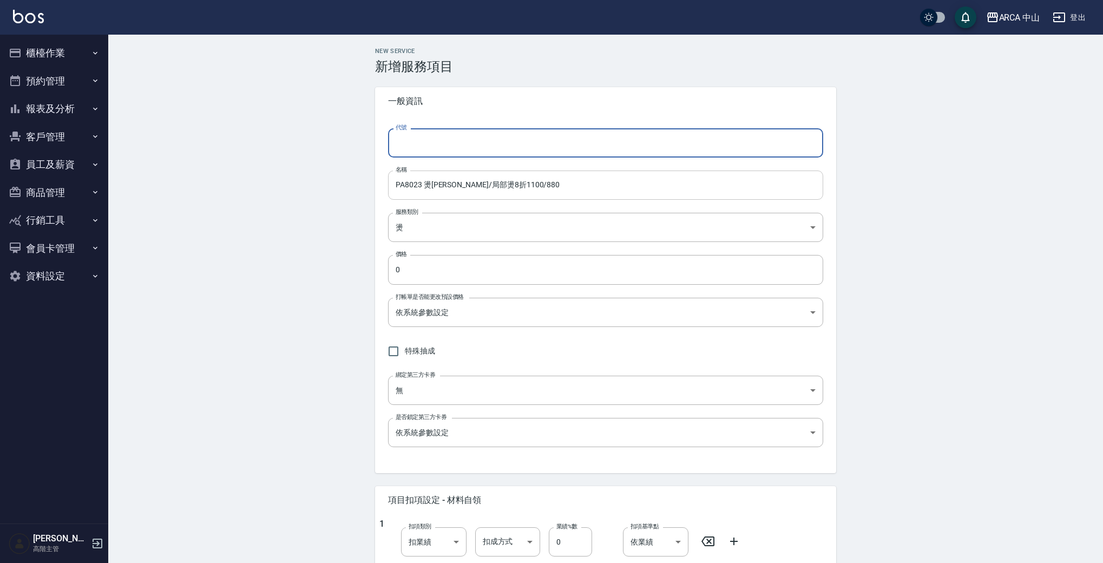
paste input "PA8023"
type input "PA8023"
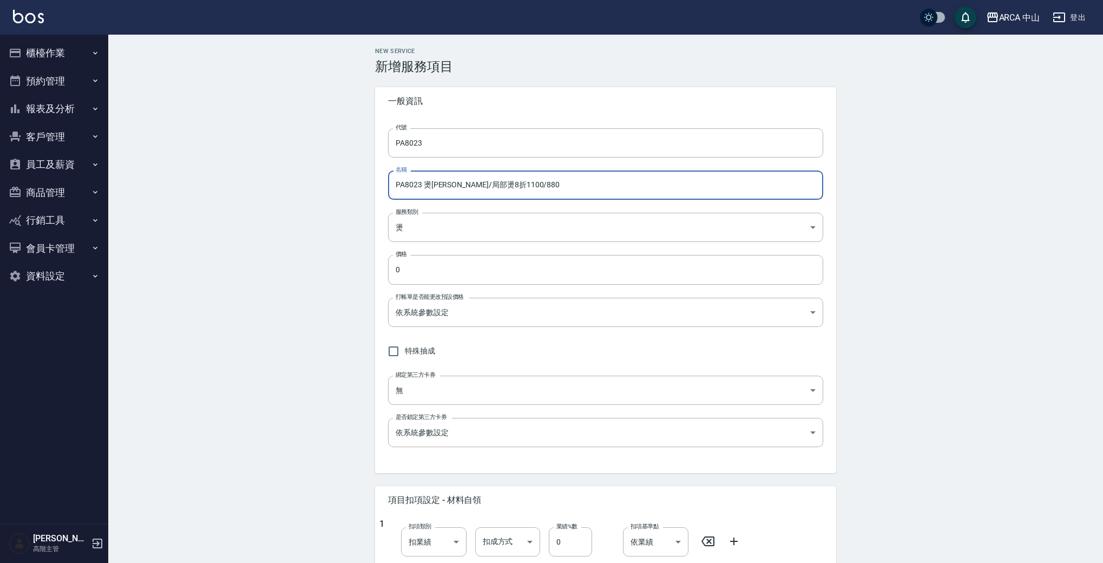
drag, startPoint x: 397, startPoint y: 183, endPoint x: 555, endPoint y: 193, distance: 158.3
click at [548, 193] on input "PA8023 燙劉海/局部燙8折1100/880" at bounding box center [605, 185] width 435 height 29
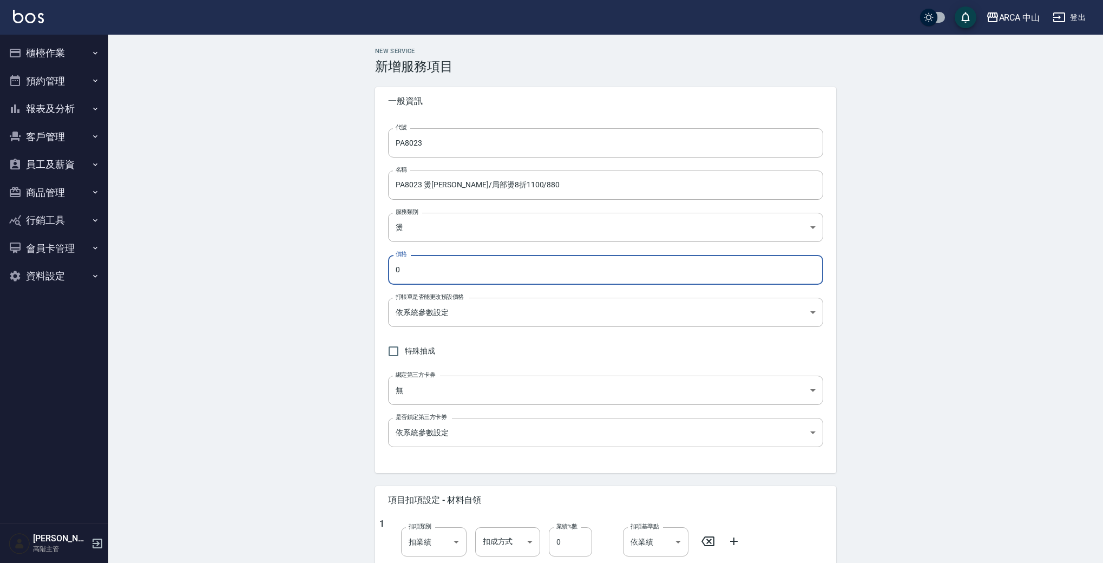
drag, startPoint x: 476, startPoint y: 268, endPoint x: 254, endPoint y: 231, distance: 225.1
click at [255, 231] on div "New Service 新增服務項目 一般資訊 代號 PA8023 代號 名稱 PA8023 燙劉海/局部燙8折1100/880 名稱 服務類別 燙 d57b…" at bounding box center [605, 458] width 995 height 846
type input "880"
click at [195, 254] on div "New Service 新增服務項目 一般資訊 代號 PA8023 代號 名稱 PA8023 燙劉海/局部燙8折1100/880 名稱 服務類別 燙 d57b…" at bounding box center [605, 458] width 995 height 846
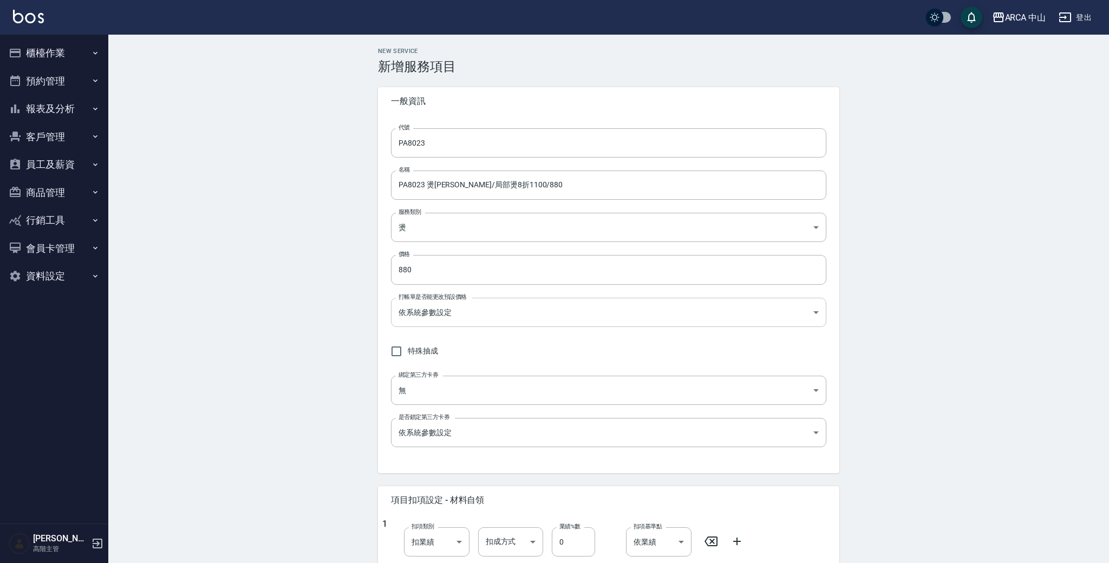
click at [421, 312] on body "ARCA 中山 登出 櫃檯作業 打帳單 帳單列表 掛單列表 座位開單 營業儀表板 現金收支登錄 高階收支登錄 材料自購登錄 每日結帳 排班表 現場電腦打卡 掃…" at bounding box center [554, 440] width 1109 height 881
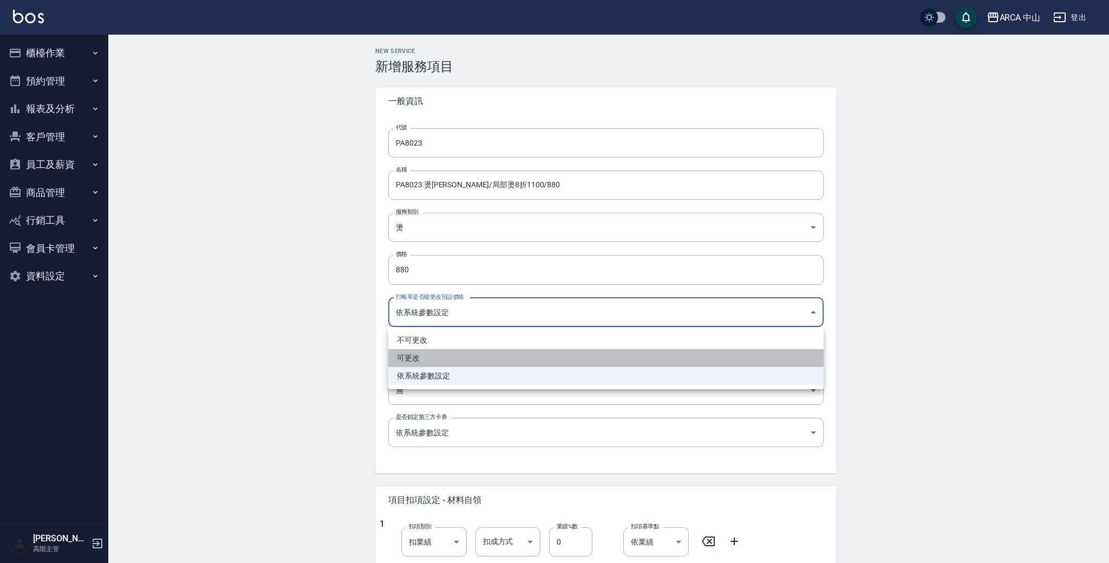
click at [439, 352] on li "可更改" at bounding box center [605, 358] width 435 height 18
type input "FALSE"
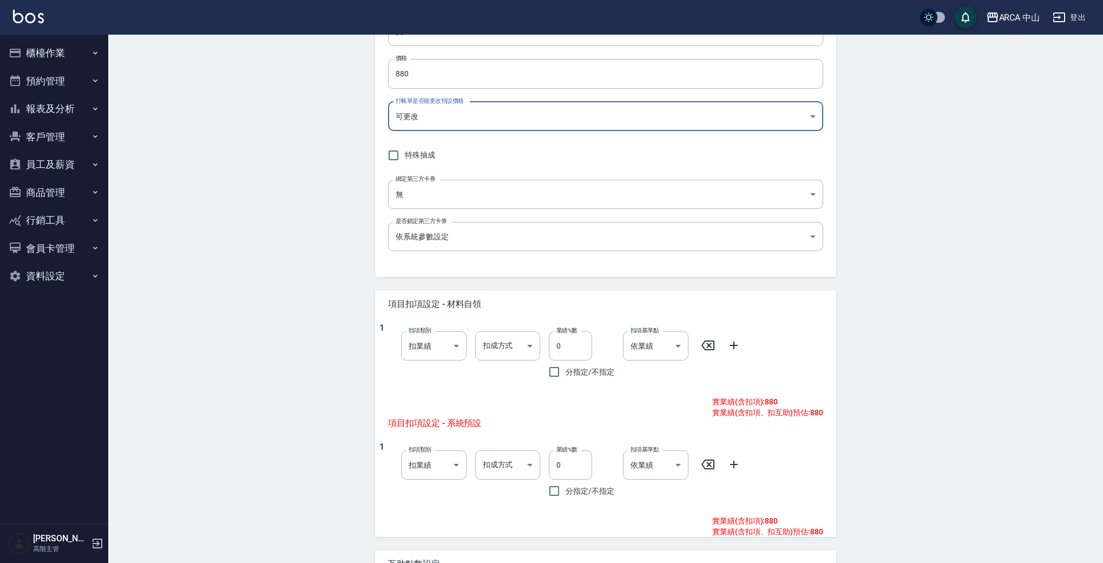
scroll to position [318, 0]
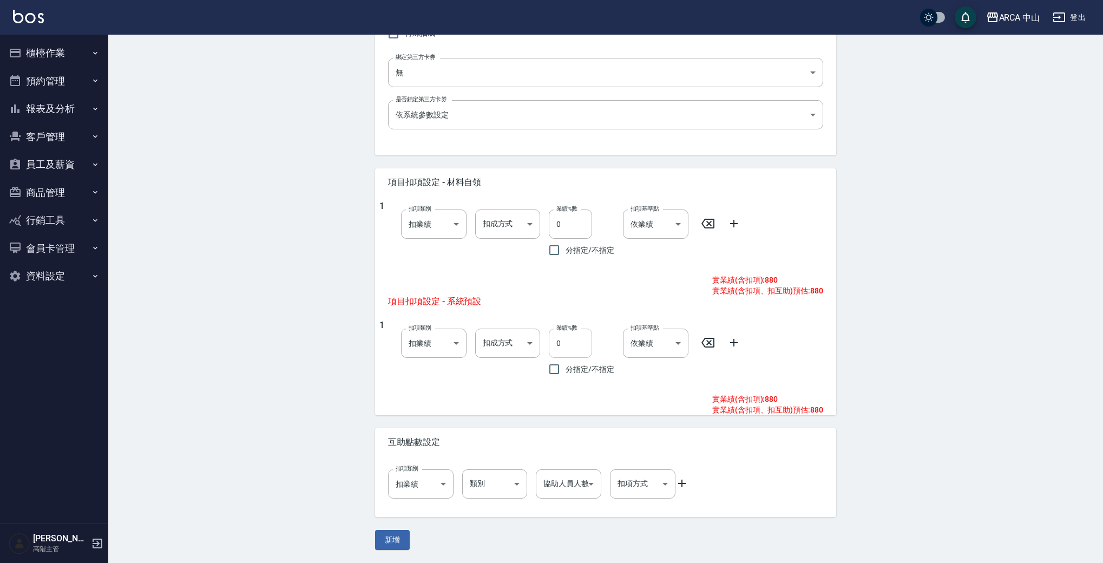
click at [553, 347] on input "0" at bounding box center [570, 343] width 43 height 29
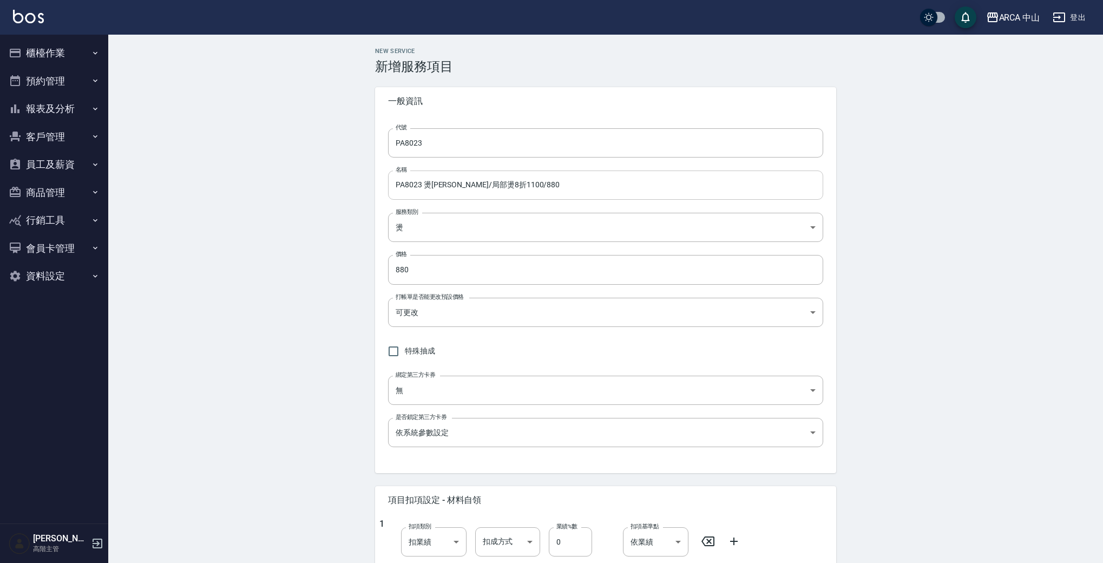
type input "10"
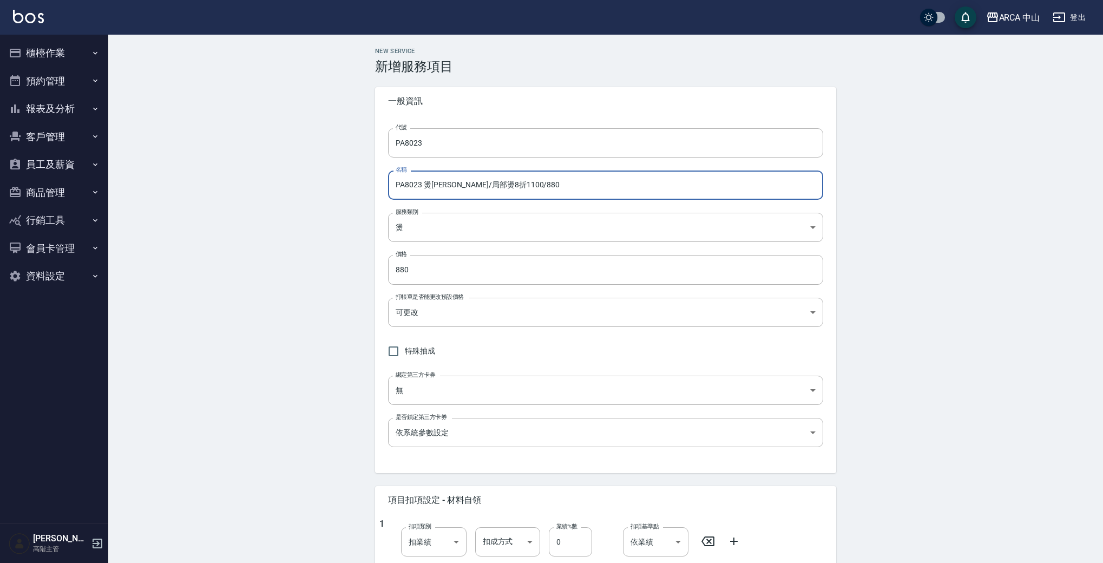
drag, startPoint x: 535, startPoint y: 187, endPoint x: 235, endPoint y: 142, distance: 303.1
click at [250, 142] on div "New Service 新增服務項目 一般資訊 代號 PA8023 代號 名稱 PA8023 燙劉海/局部燙8折1100/880 名稱 服務類別 燙 d57b…" at bounding box center [605, 458] width 995 height 846
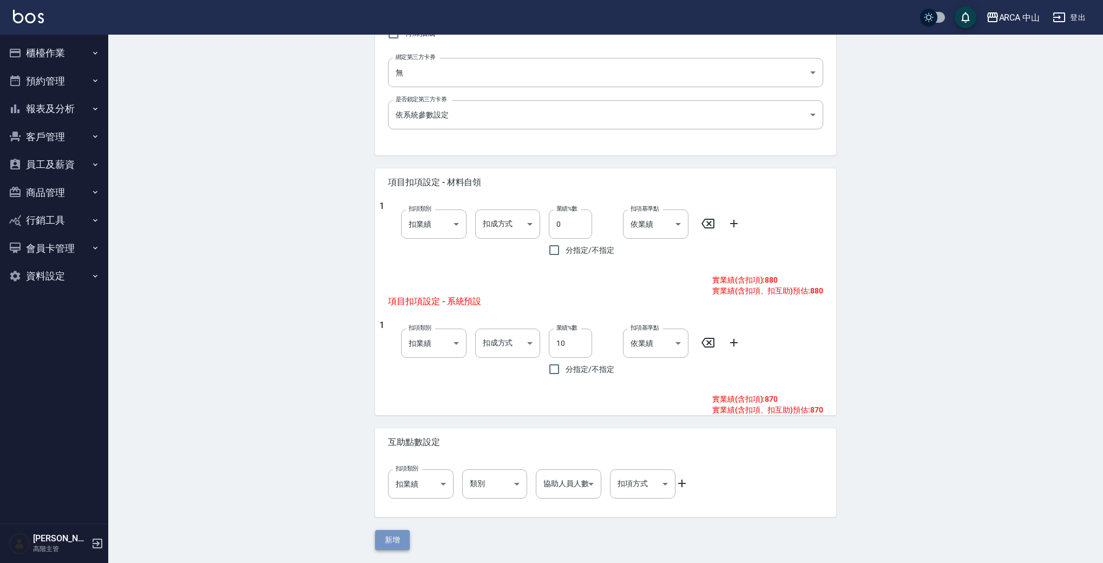
click at [390, 535] on button "新增" at bounding box center [392, 540] width 35 height 20
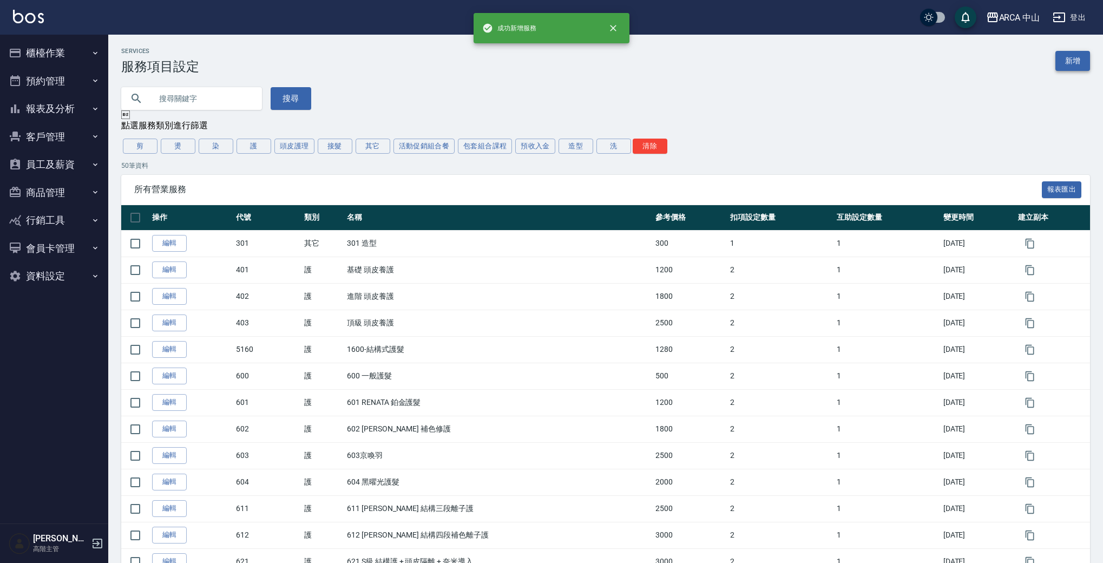
click at [1082, 66] on link "新增" at bounding box center [1073, 61] width 35 height 20
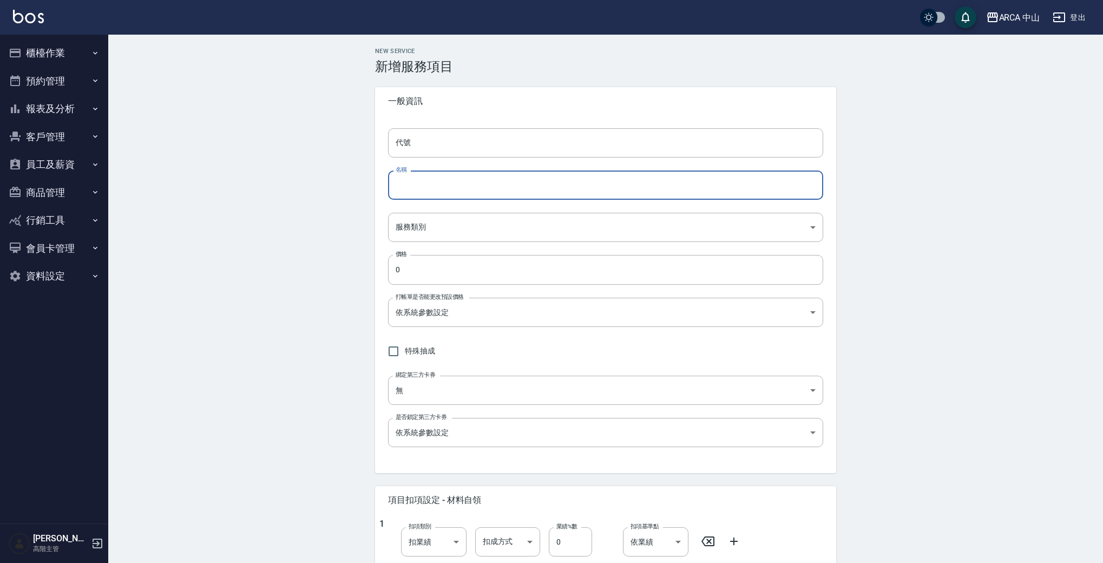
click at [538, 184] on input "名稱" at bounding box center [605, 185] width 435 height 29
paste input "PA8023 燙劉海/局部燙8折1100/880"
click at [421, 183] on input "PA8023 燙劉海/局部燙8折1100/880" at bounding box center [605, 185] width 435 height 29
click at [491, 185] on input "PA8024 燙劉海/局部燙8折1100/880" at bounding box center [605, 185] width 435 height 29
drag, startPoint x: 505, startPoint y: 189, endPoint x: 517, endPoint y: 186, distance: 12.2
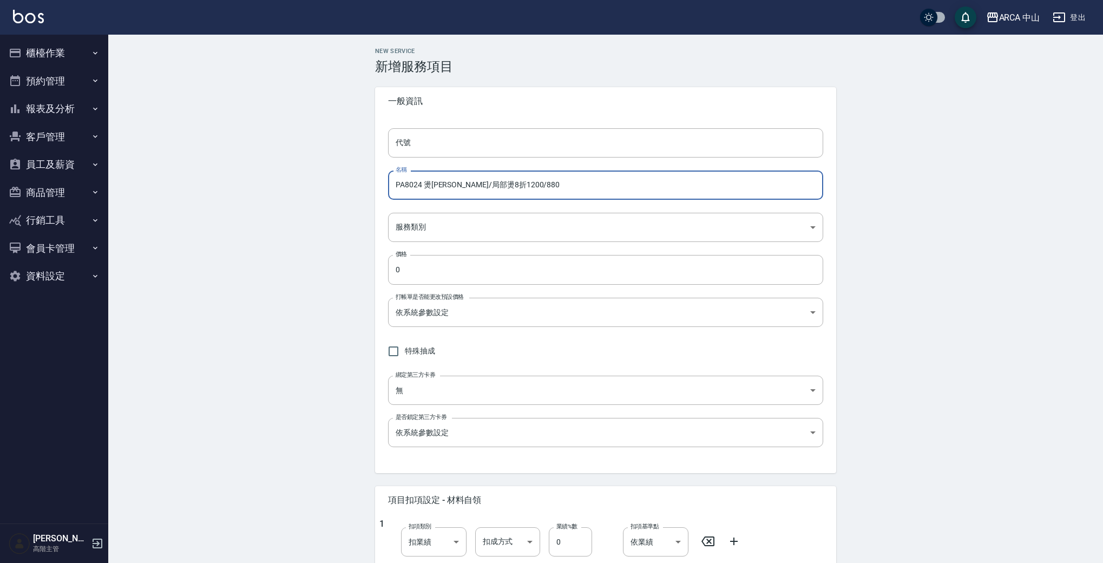
click at [516, 187] on input "PA8024 燙劉海/局部燙8折1200/880" at bounding box center [605, 185] width 435 height 29
drag, startPoint x: 422, startPoint y: 187, endPoint x: 383, endPoint y: 184, distance: 38.5
click at [384, 185] on div "代號 代號 名稱 PA8024 燙劉海/局部燙8折1200/960 名稱 服務類別 ​ 服務類別 價格 0 價格 打帳單是否能更改預設價格 依系統參數設定 U…" at bounding box center [605, 294] width 461 height 358
type input "PA8024 燙劉海/局部燙8折1200/960"
click at [442, 146] on input "代號" at bounding box center [605, 142] width 435 height 29
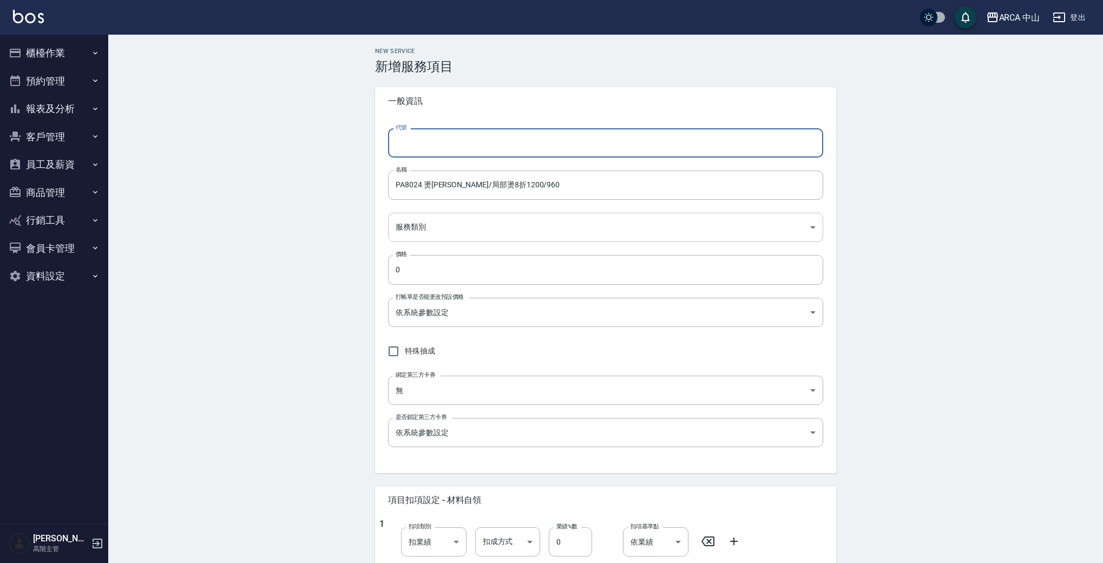
paste input "PA8024"
type input "PA8024"
click at [490, 230] on body "ARCA 中山 登出 櫃檯作業 打帳單 帳單列表 掛單列表 座位開單 營業儀表板 現金收支登錄 高階收支登錄 材料自購登錄 每日結帳 排班表 現場電腦打卡 掃…" at bounding box center [551, 440] width 1103 height 881
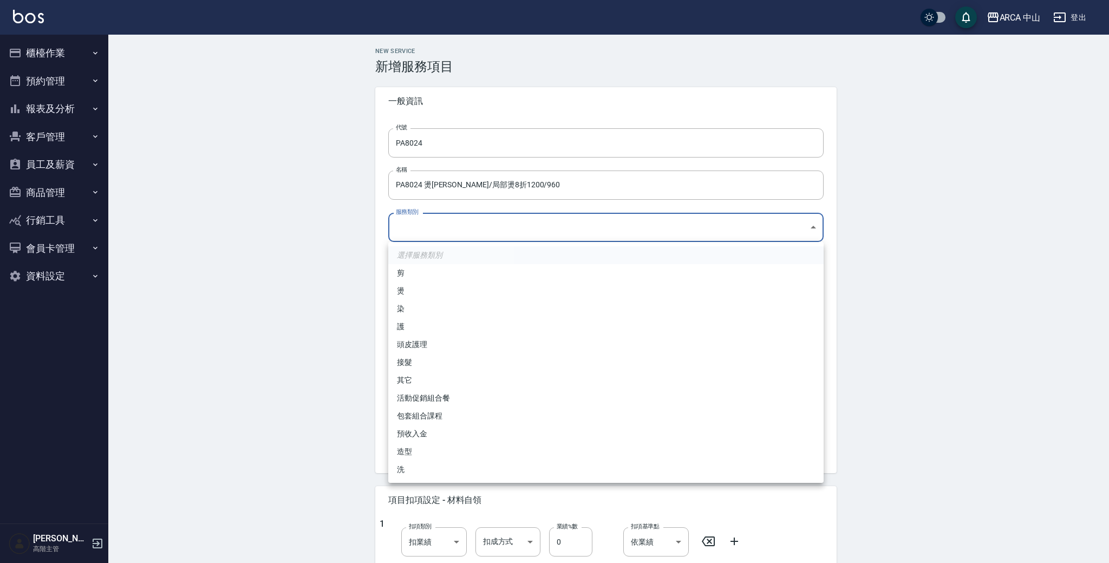
click at [446, 285] on li "燙" at bounding box center [605, 291] width 435 height 18
type input "d57bc0b5-3c88-45ef-9448-ff089779e577"
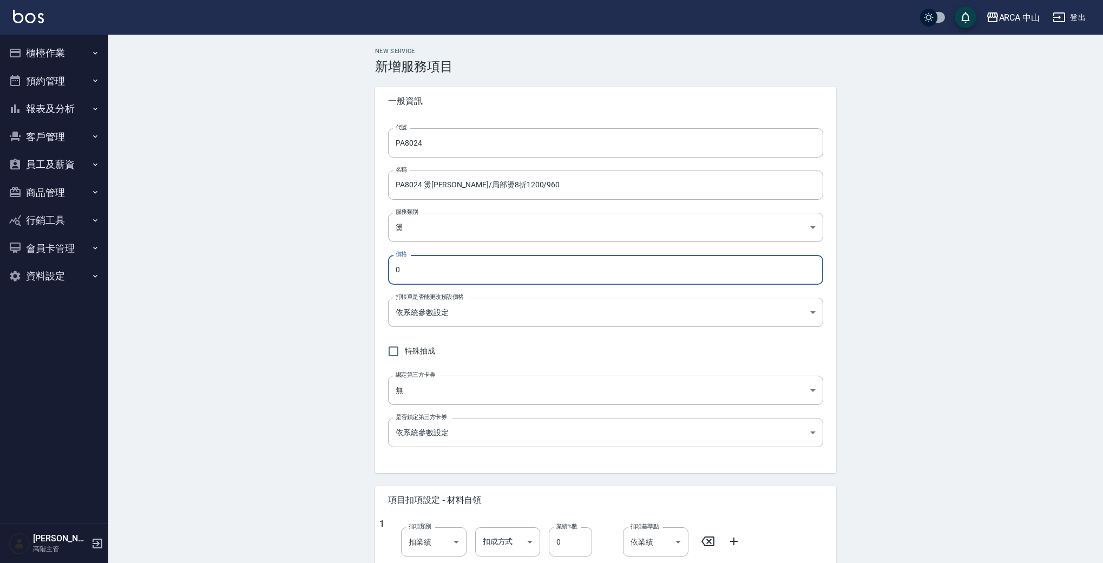
drag, startPoint x: 404, startPoint y: 270, endPoint x: 367, endPoint y: 265, distance: 37.7
click at [367, 265] on div "New Service 新增服務項目 一般資訊 代號 PA8024 代號 名稱 PA8024 燙劉海/局部燙8折1200/960 名稱 服務類別 燙 d57b…" at bounding box center [605, 458] width 487 height 820
type input "960"
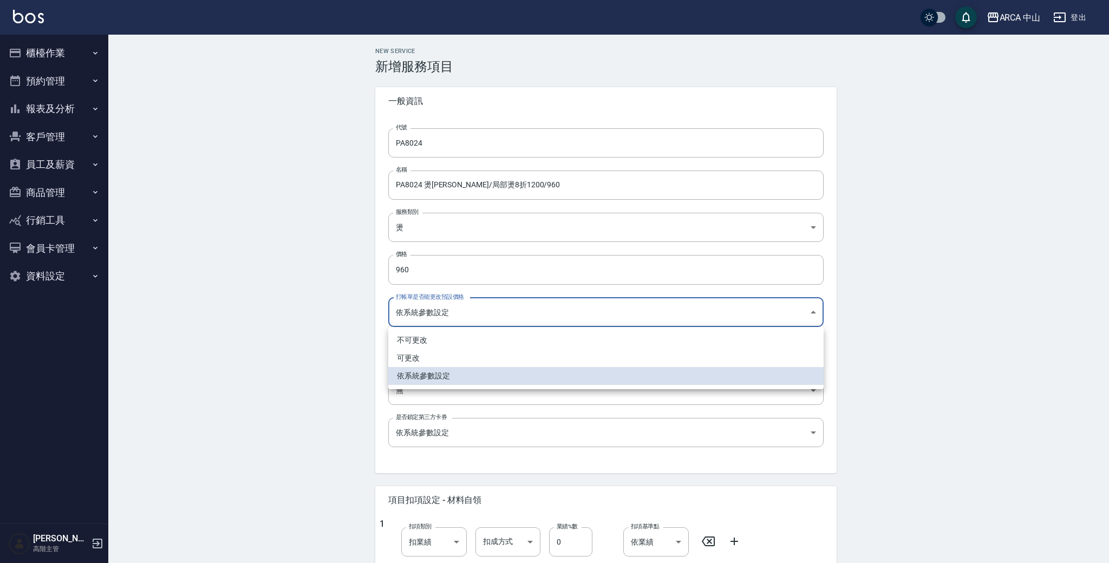
click at [473, 315] on body "ARCA 中山 登出 櫃檯作業 打帳單 帳單列表 掛單列表 座位開單 營業儀表板 現金收支登錄 高階收支登錄 材料自購登錄 每日結帳 排班表 現場電腦打卡 掃…" at bounding box center [554, 440] width 1109 height 881
click at [476, 359] on li "可更改" at bounding box center [605, 358] width 435 height 18
type input "FALSE"
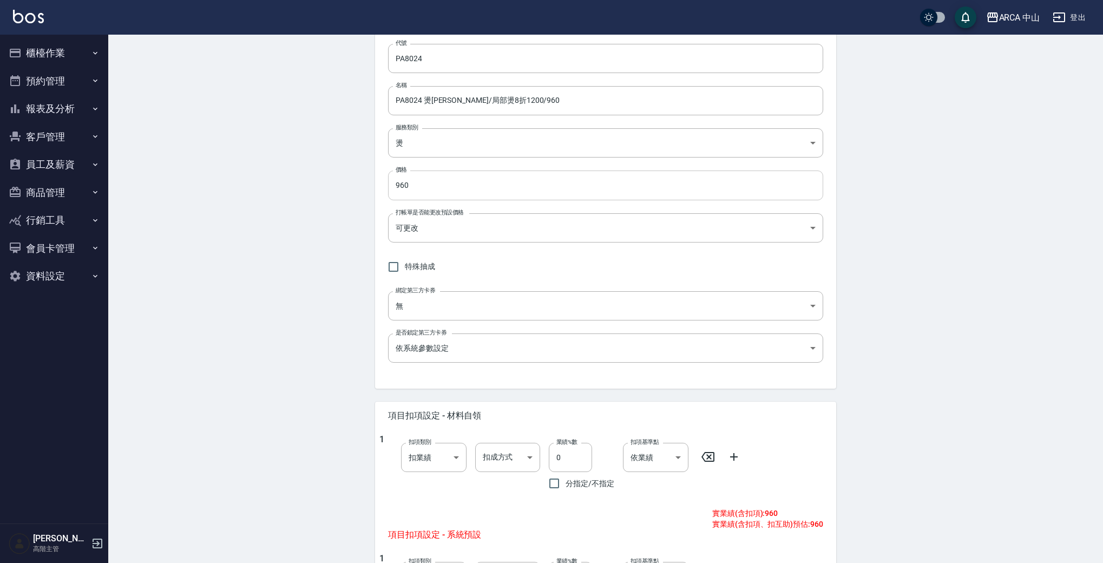
scroll to position [268, 0]
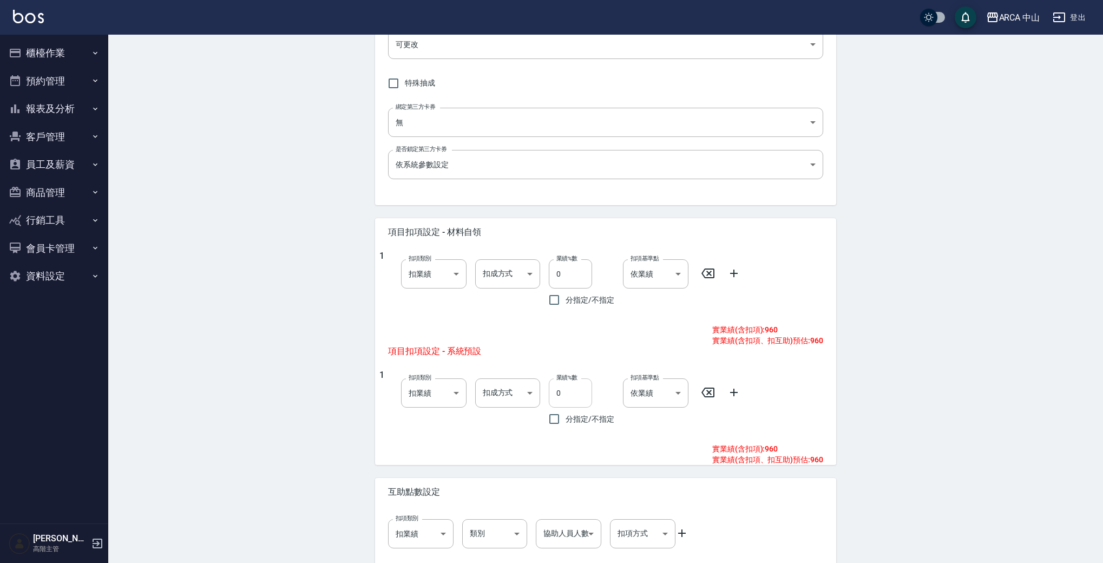
click at [555, 388] on input "0" at bounding box center [570, 392] width 43 height 29
type input "10"
click at [327, 392] on div "New Service 新增服務項目 一般資訊 代號 PA8024 代號 名稱 PA8024 燙劉海/局部燙8折1200/960 名稱 服務類別 燙 d57b…" at bounding box center [605, 190] width 995 height 846
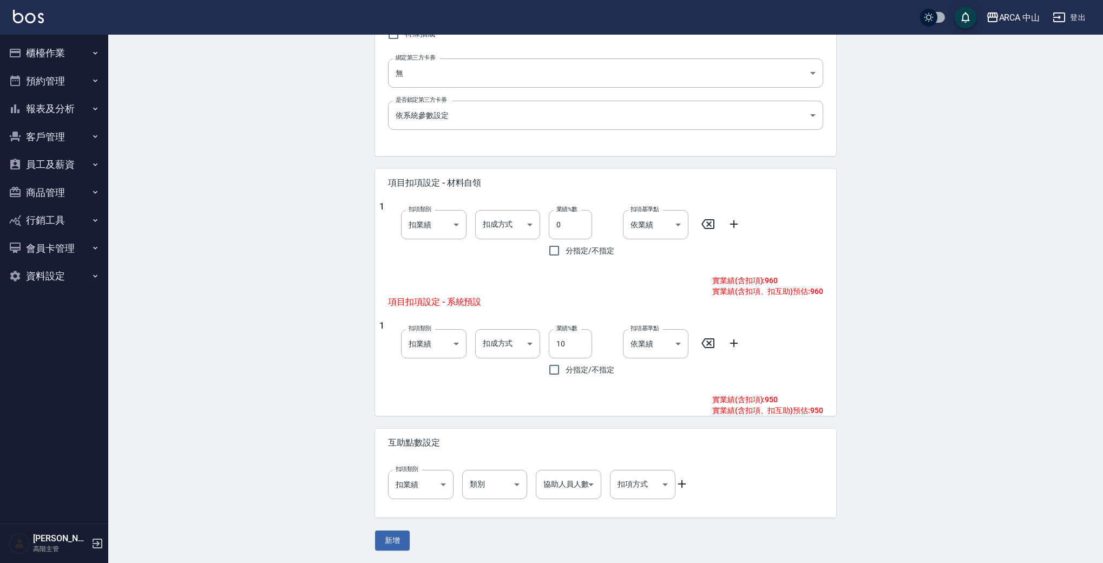
scroll to position [318, 0]
click at [389, 541] on button "新增" at bounding box center [392, 540] width 35 height 20
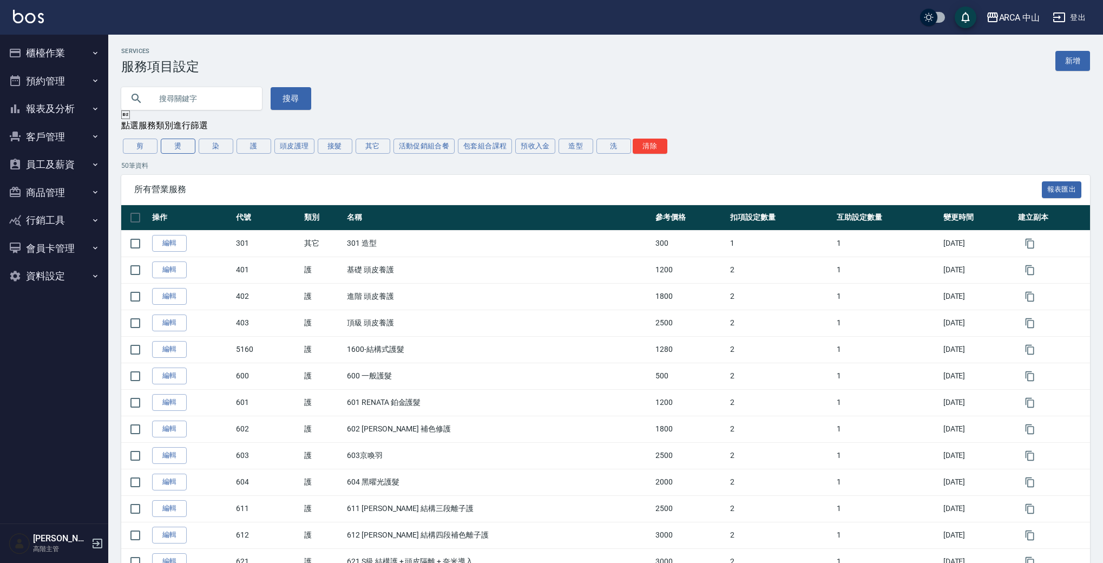
click at [173, 148] on button "燙" at bounding box center [178, 146] width 35 height 15
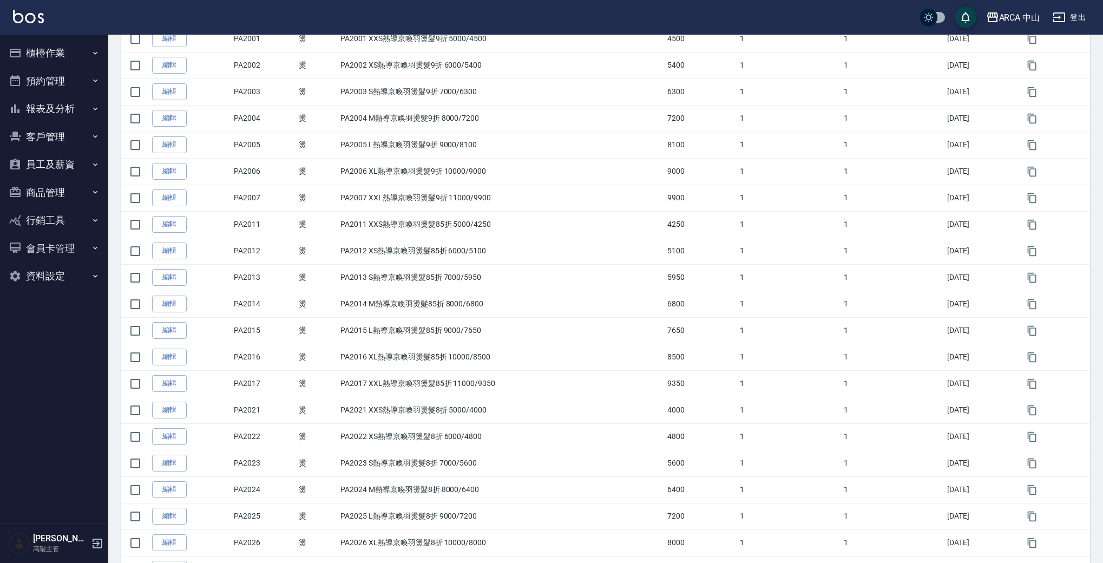
scroll to position [1045, 0]
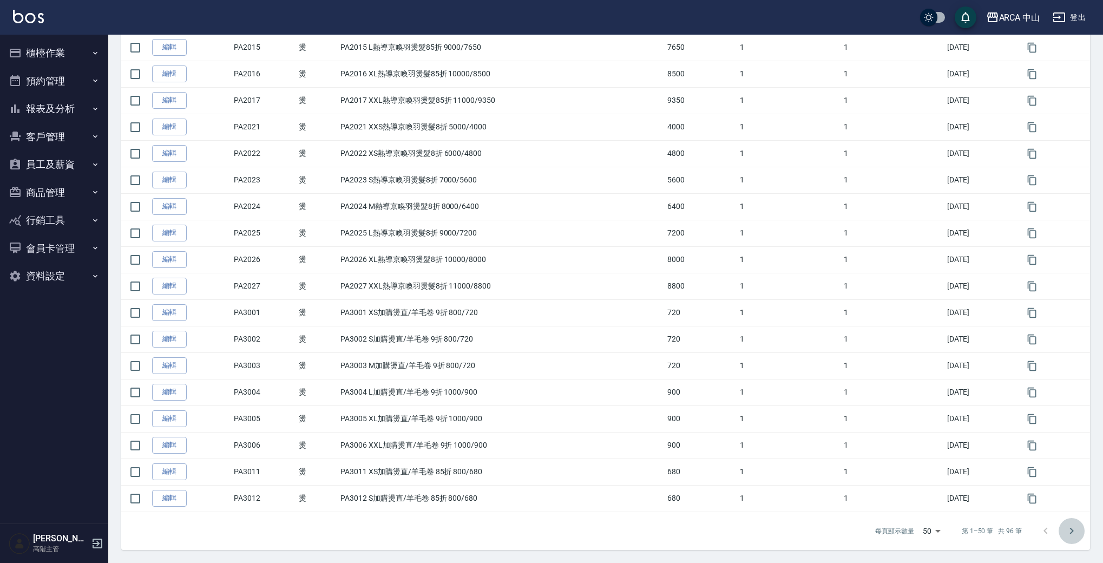
click at [1068, 534] on icon "Go to next page" at bounding box center [1071, 531] width 13 height 13
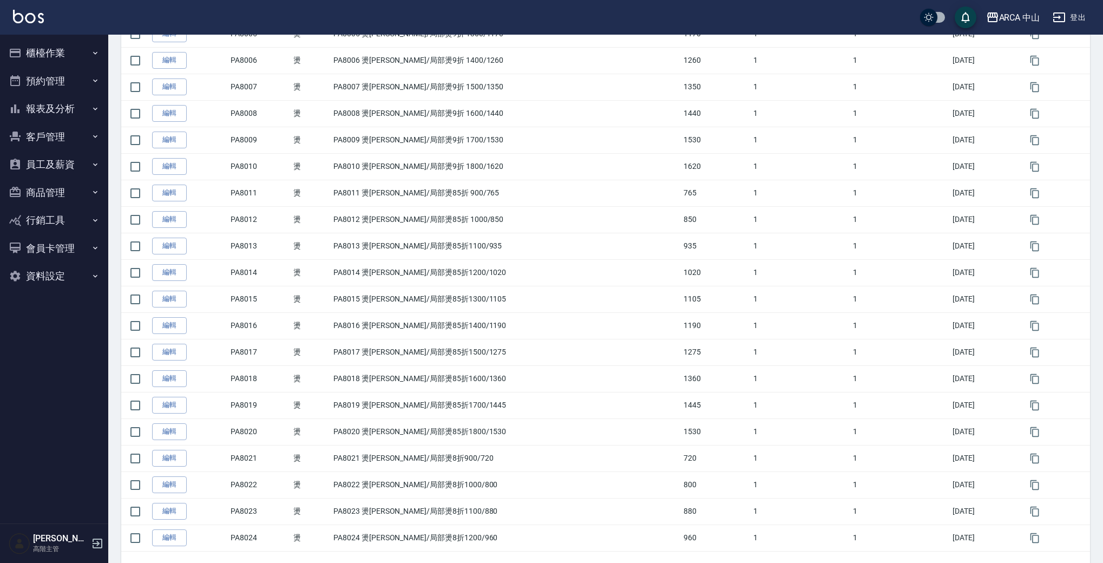
scroll to position [939, 0]
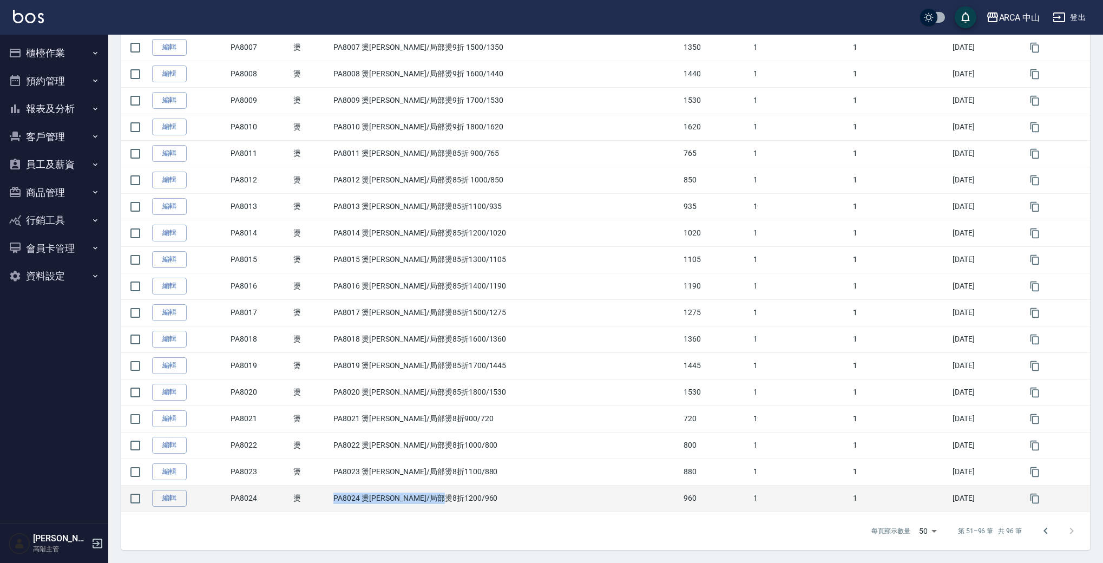
drag, startPoint x: 351, startPoint y: 497, endPoint x: 512, endPoint y: 501, distance: 160.3
click at [512, 501] on tr "編輯 PA8024 燙 PA8024 燙劉海/局部燙8折1200/960 960 1 1 2025/09/18" at bounding box center [605, 498] width 969 height 27
copy tr "燙 PA8024 燙劉海/局部燙8折1200/960"
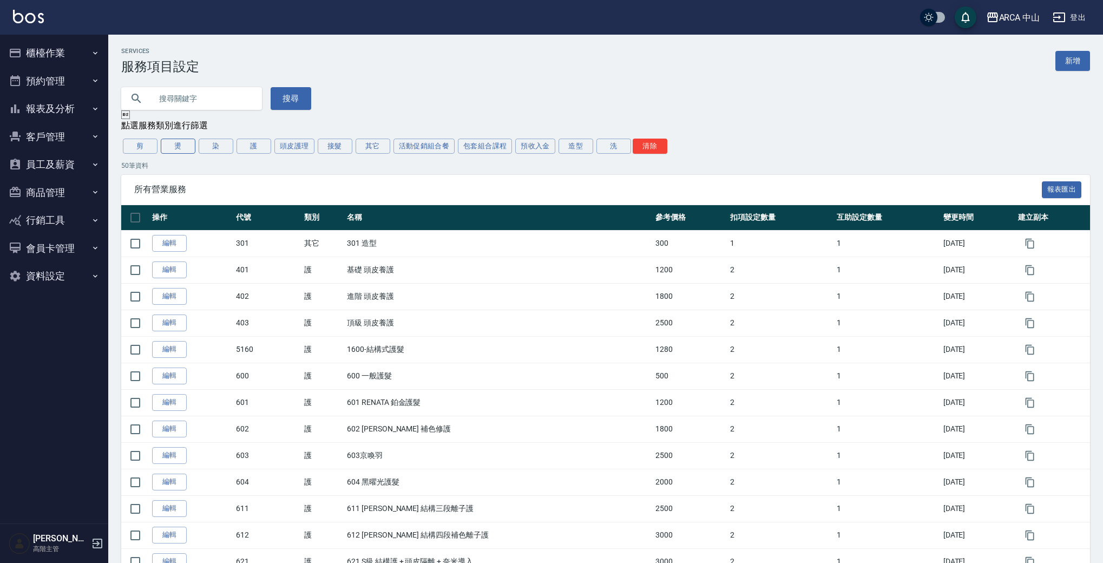
click at [170, 148] on button "燙" at bounding box center [178, 146] width 35 height 15
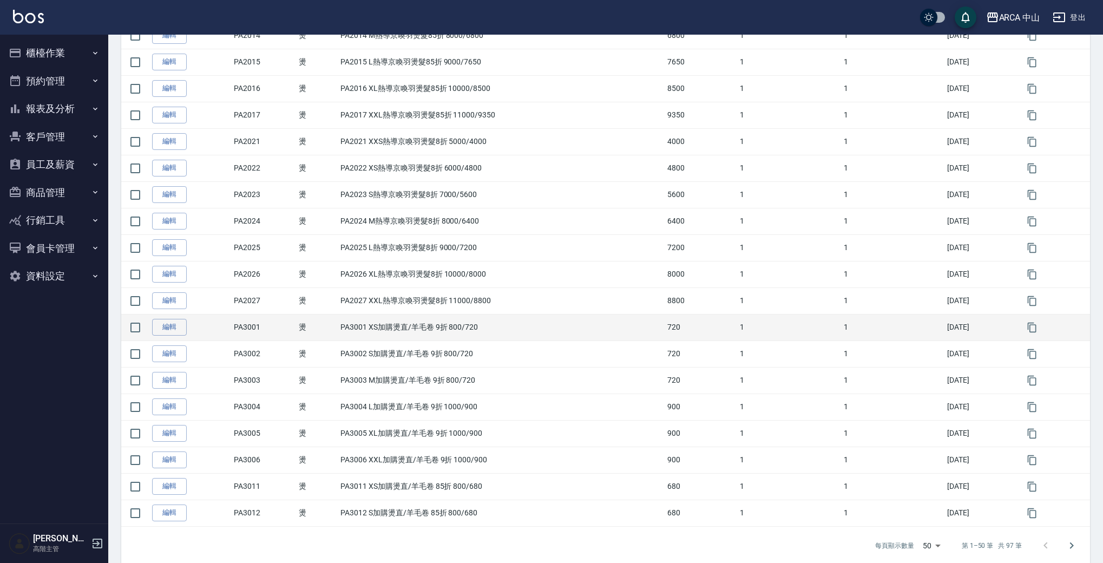
scroll to position [1045, 0]
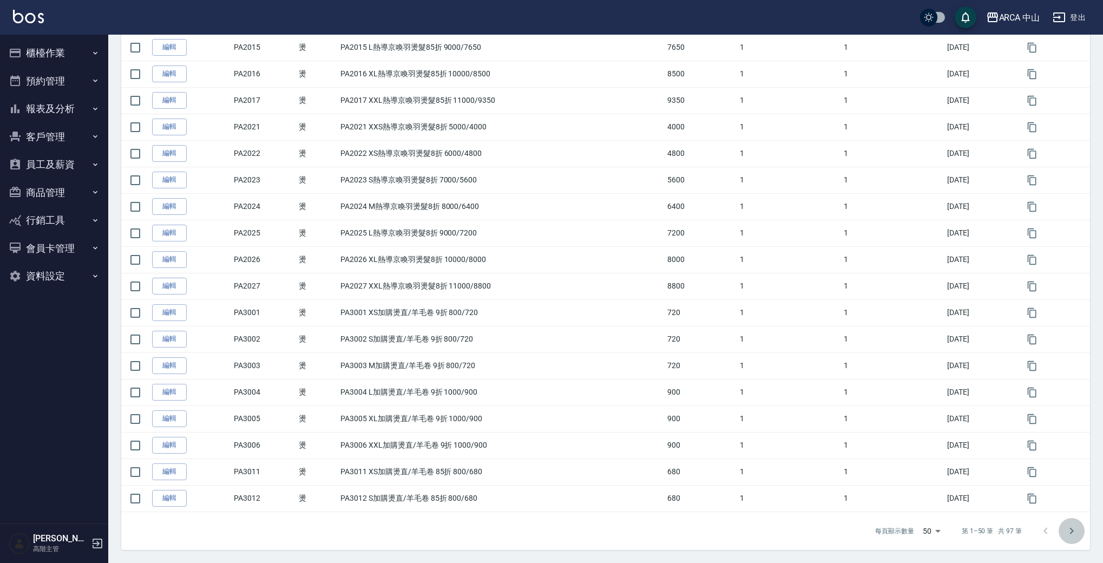
click at [1073, 530] on icon "Go to next page" at bounding box center [1071, 531] width 13 height 13
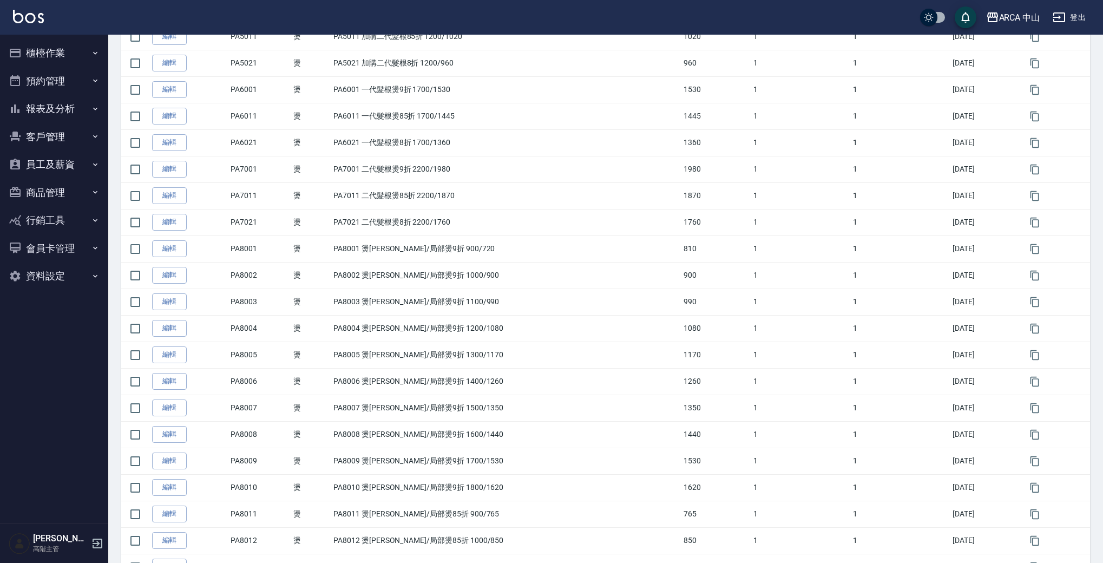
scroll to position [966, 0]
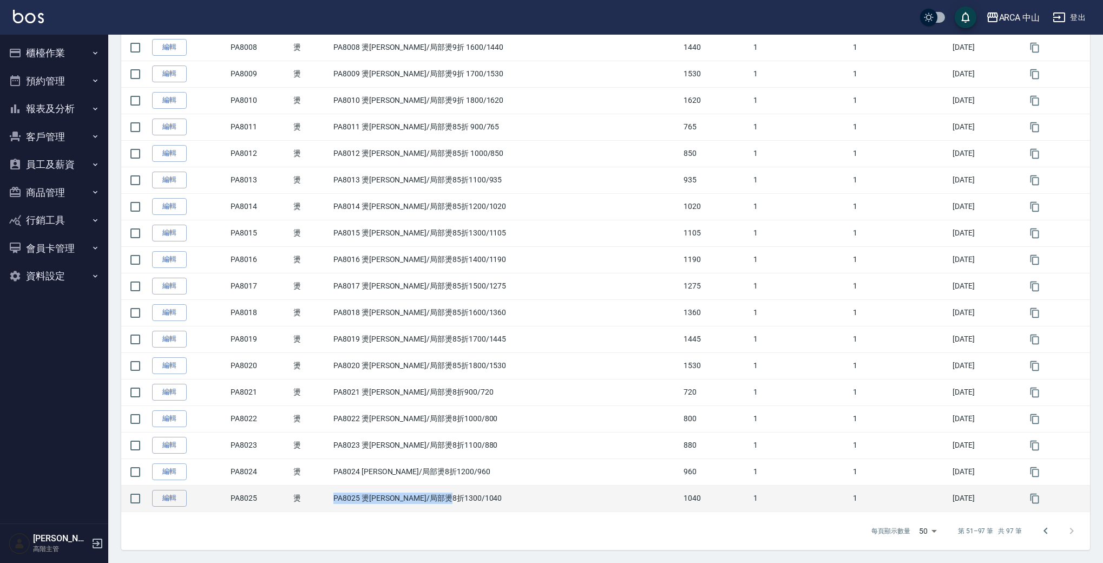
drag, startPoint x: 334, startPoint y: 499, endPoint x: 476, endPoint y: 497, distance: 141.8
click at [476, 497] on tr "編輯 PA8025 燙 PA8025 燙[PERSON_NAME]/局部燙8折1300/1040 1040 1 1 [DATE]" at bounding box center [605, 498] width 969 height 27
copy tr "燙 PA8025 燙[PERSON_NAME]/局部燙8折1300/1040"
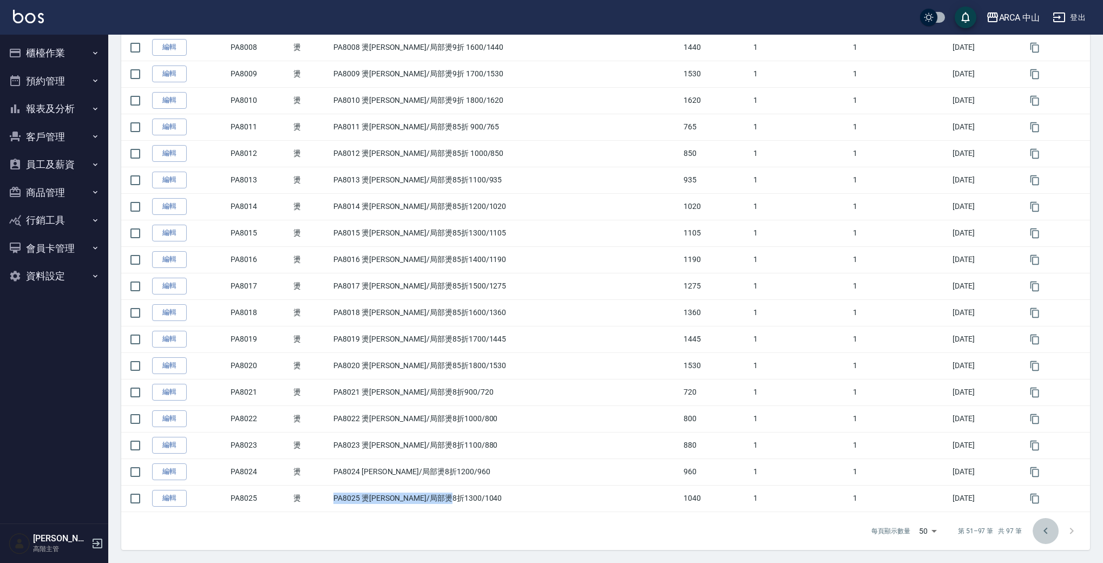
click at [1040, 526] on icon "Go to previous page" at bounding box center [1045, 531] width 13 height 13
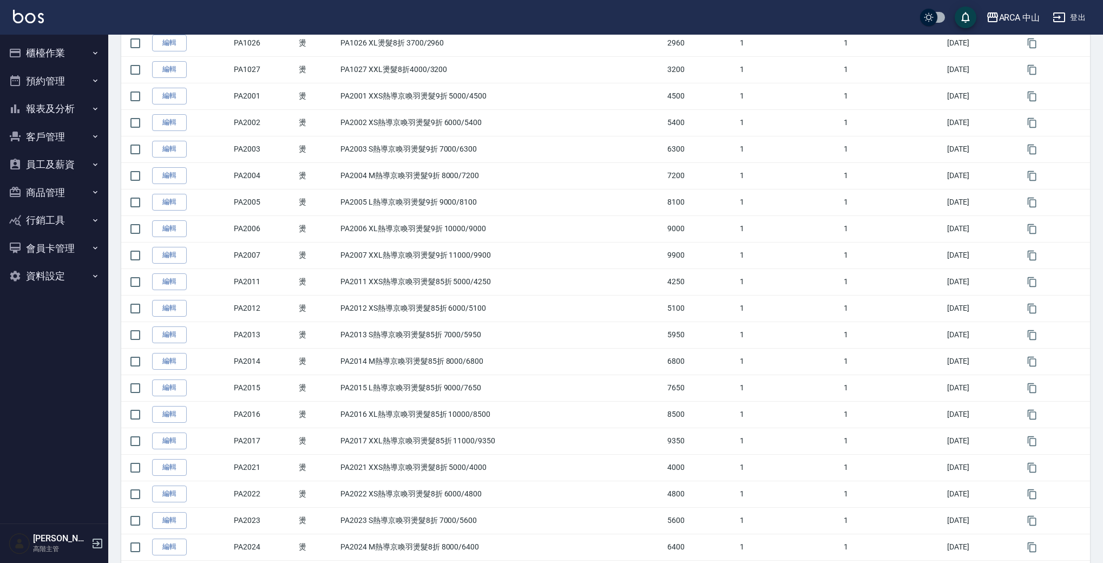
scroll to position [1045, 0]
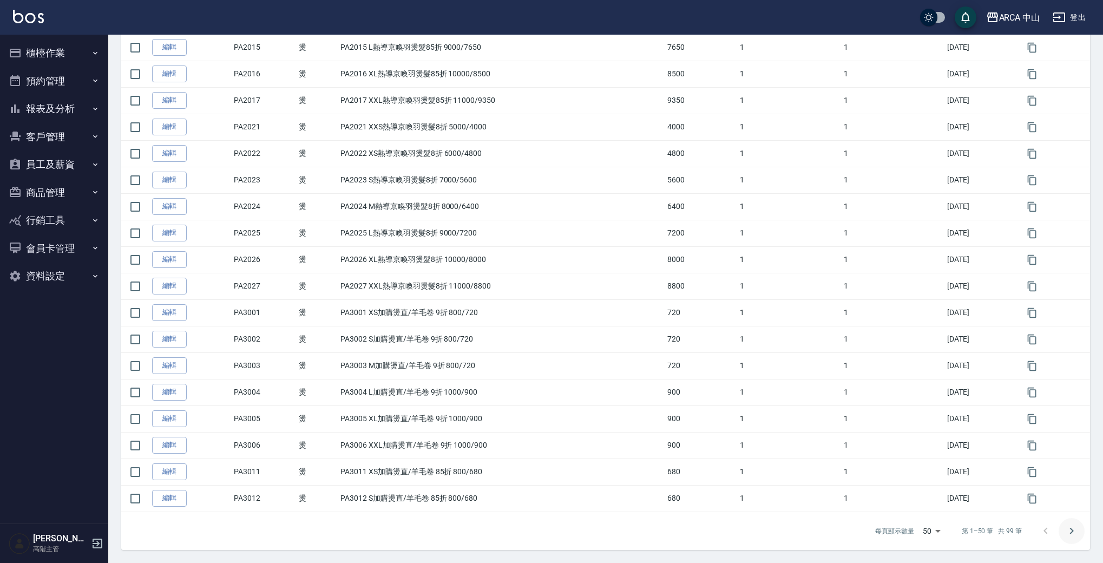
click at [1073, 534] on icon "Go to next page" at bounding box center [1071, 531] width 13 height 13
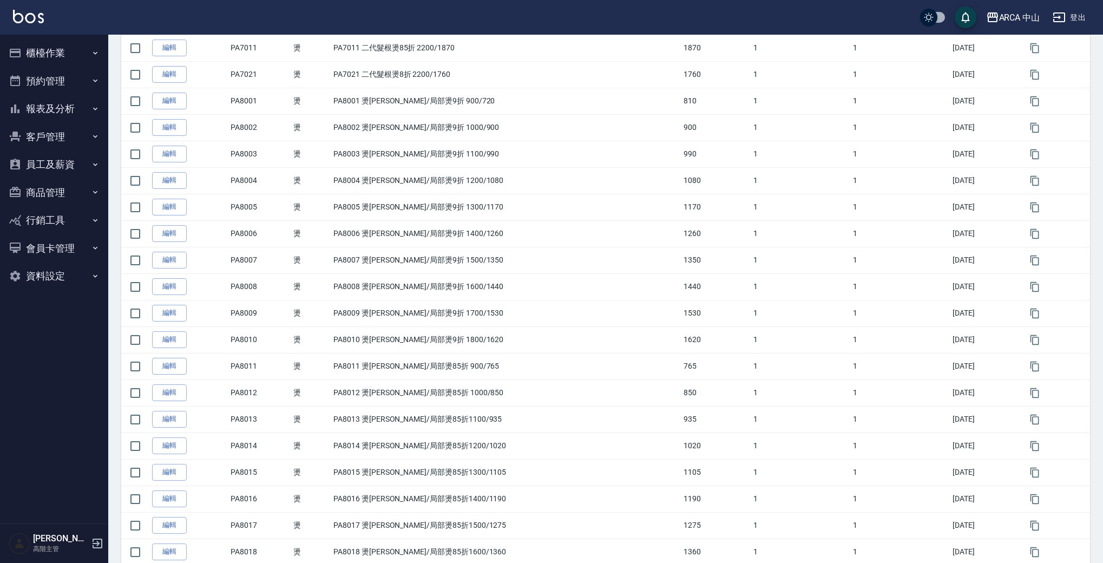
scroll to position [1019, 0]
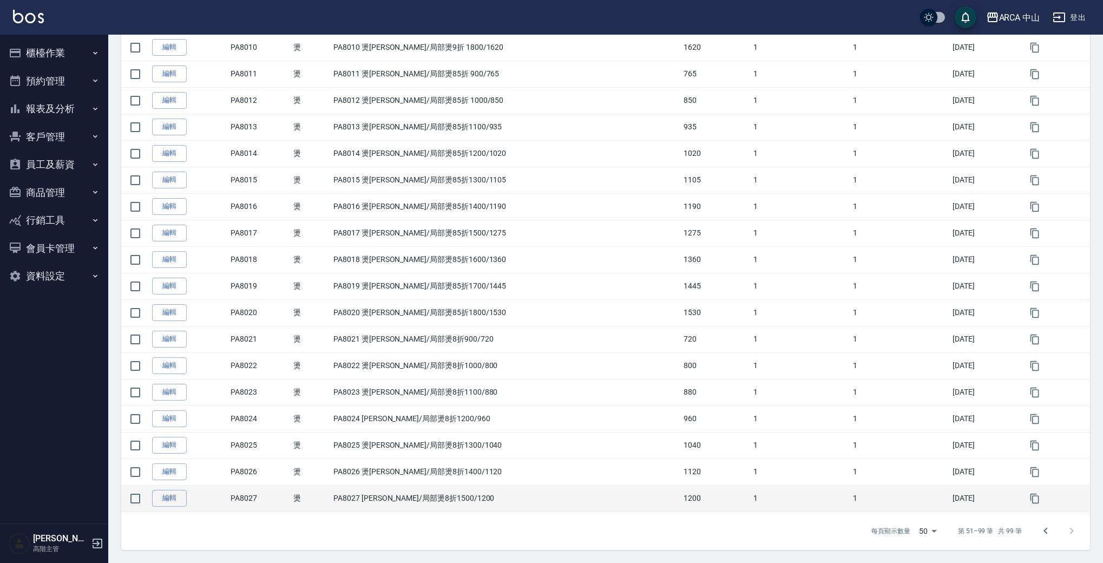
drag, startPoint x: 331, startPoint y: 497, endPoint x: 491, endPoint y: 491, distance: 160.4
click at [492, 490] on tr "編輯 PA8027 燙 PA8027 [PERSON_NAME]/局部燙8折1500/1200 1200 1 1 [DATE]" at bounding box center [605, 498] width 969 height 27
drag, startPoint x: 483, startPoint y: 493, endPoint x: 337, endPoint y: 496, distance: 146.2
click at [337, 496] on td "PA8027 [PERSON_NAME]/局部燙8折1500/1200" at bounding box center [506, 498] width 350 height 27
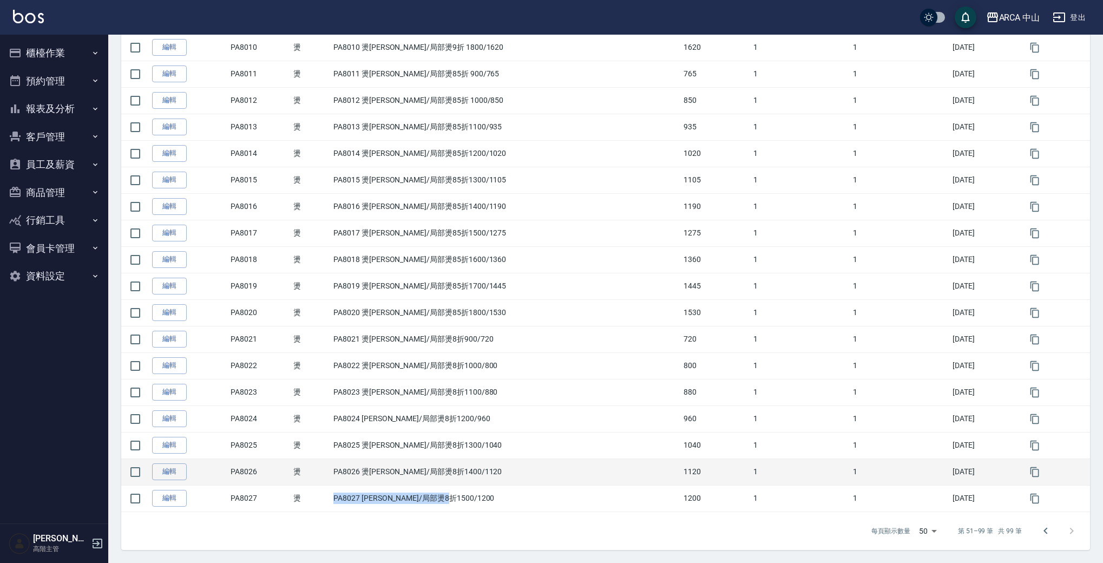
copy td "PA8027 [PERSON_NAME]/局部燙8折1500/1200"
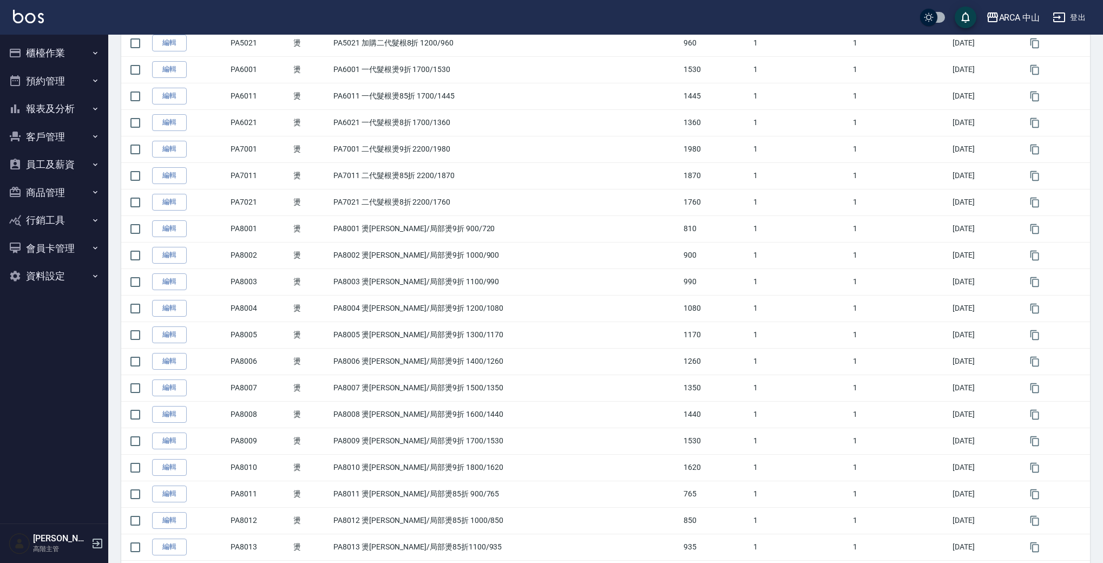
scroll to position [0, 0]
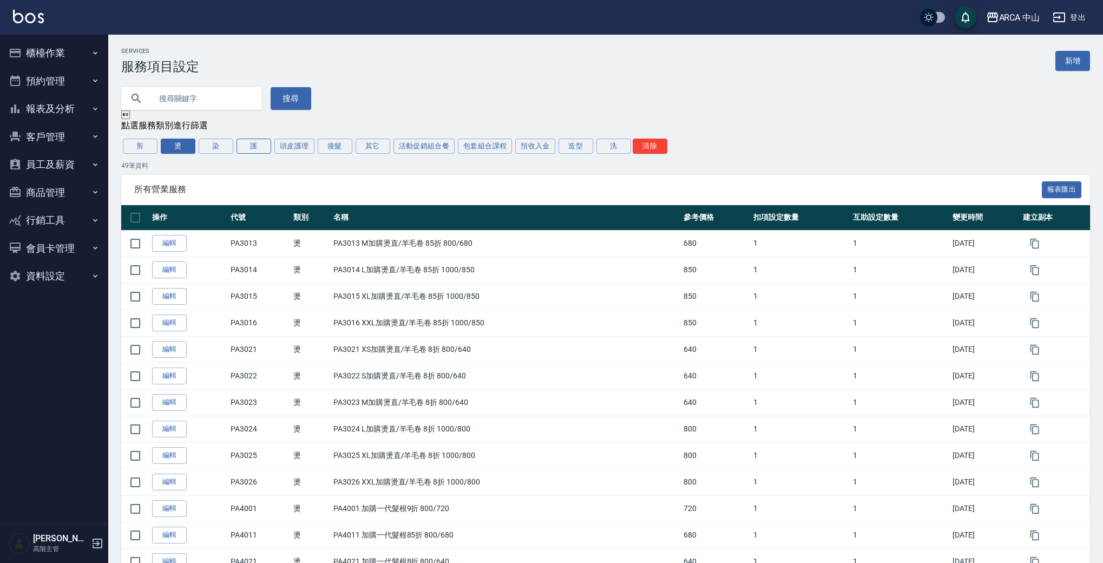
click at [252, 148] on button "護" at bounding box center [254, 146] width 35 height 15
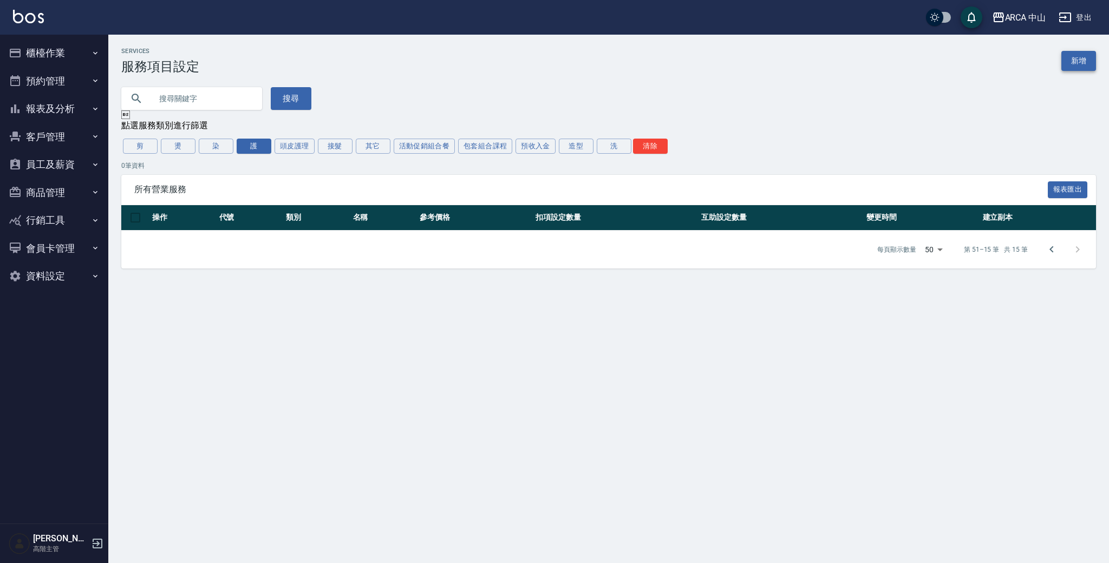
click at [1092, 65] on link "新增" at bounding box center [1078, 61] width 35 height 20
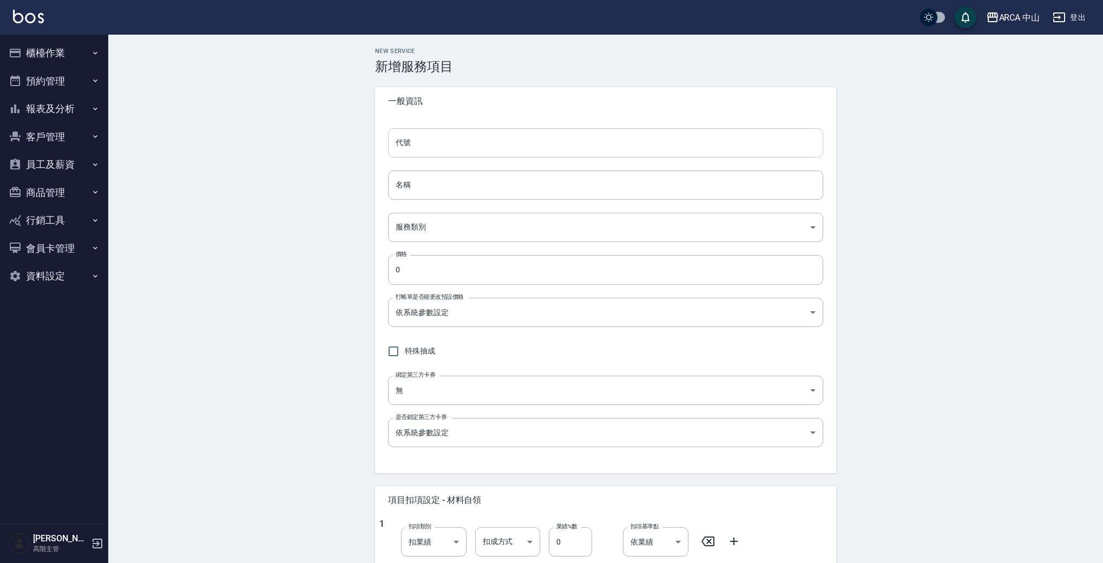
click at [439, 143] on input "代號" at bounding box center [605, 142] width 435 height 29
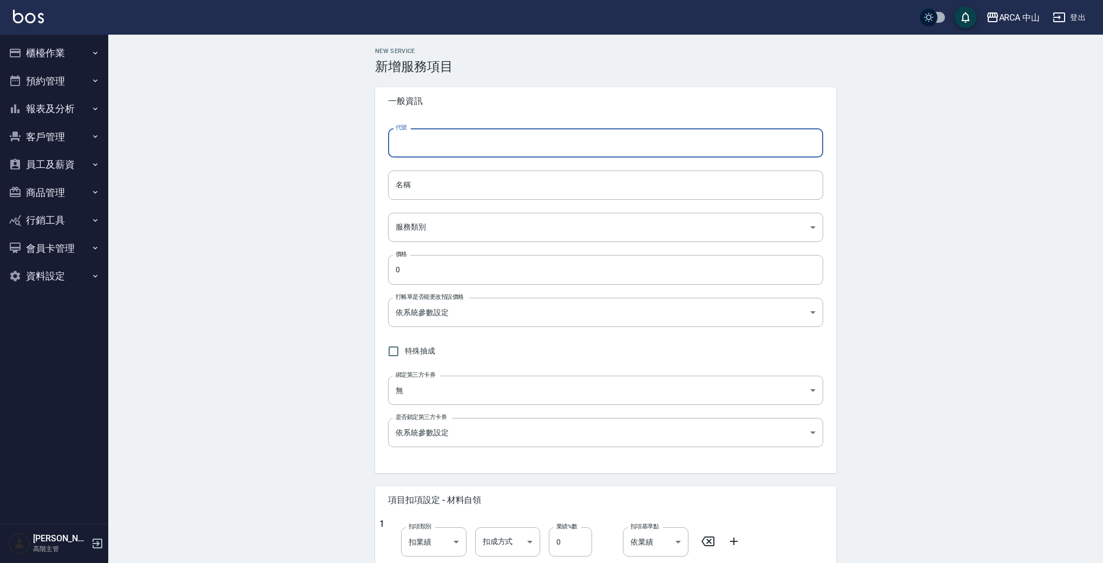
type input "t"
click at [517, 142] on input "TA" at bounding box center [605, 142] width 435 height 29
type input "TA1001"
click at [495, 178] on input "名稱" at bounding box center [605, 185] width 435 height 29
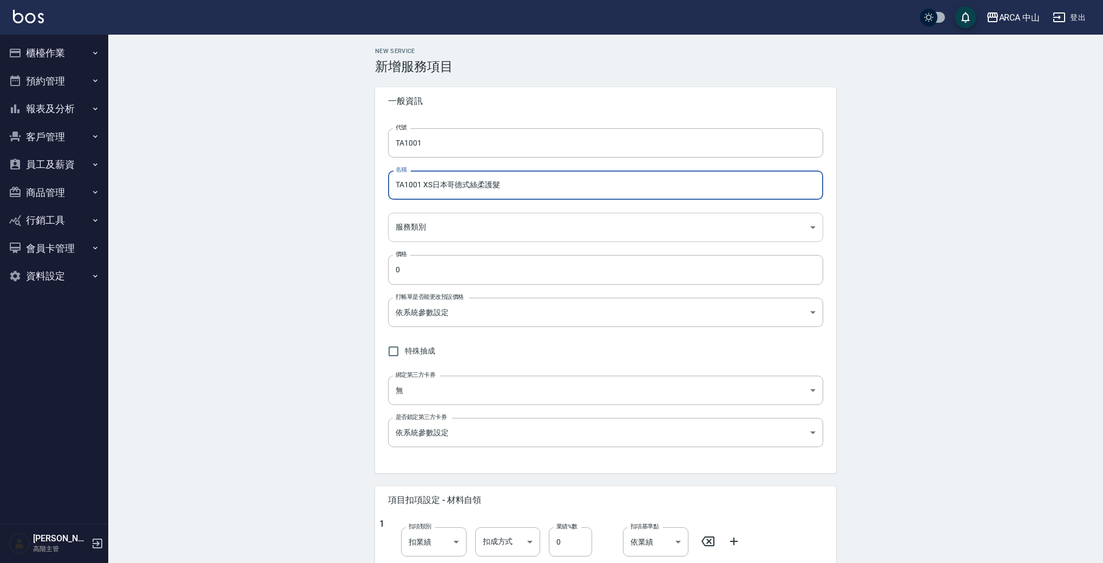
type input "TA1001 XS日本哥德式絲柔護髮"
click at [492, 218] on body "ARCA 中山 登出 櫃檯作業 打帳單 帳單列表 掛單列表 座位開單 營業儀表板 現金收支登錄 高階收支登錄 材料自購登錄 每日結帳 排班表 現場電腦打卡 掃…" at bounding box center [551, 440] width 1103 height 881
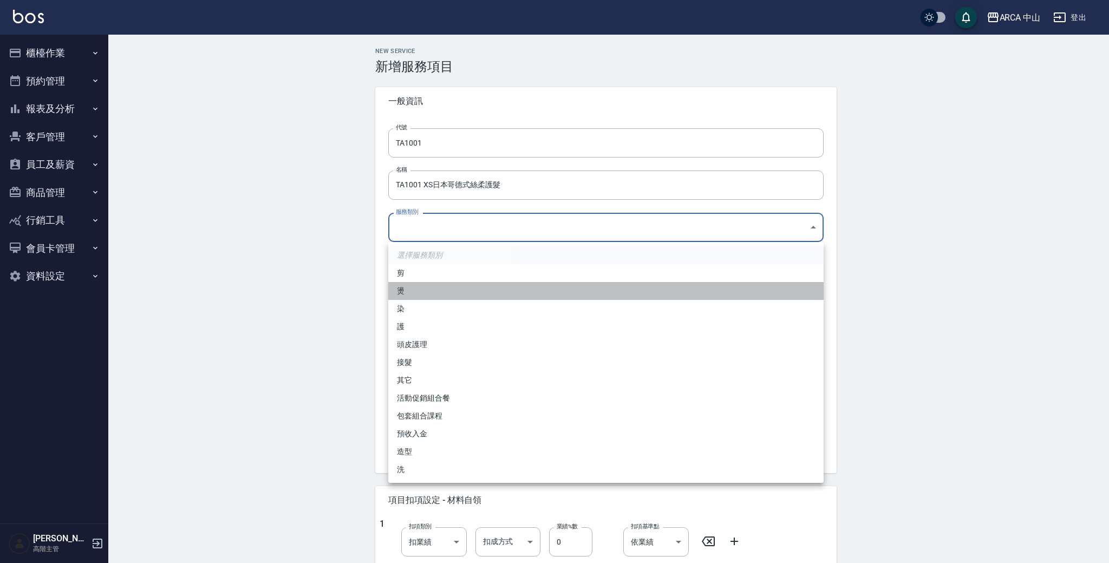
click at [467, 290] on li "燙" at bounding box center [605, 291] width 435 height 18
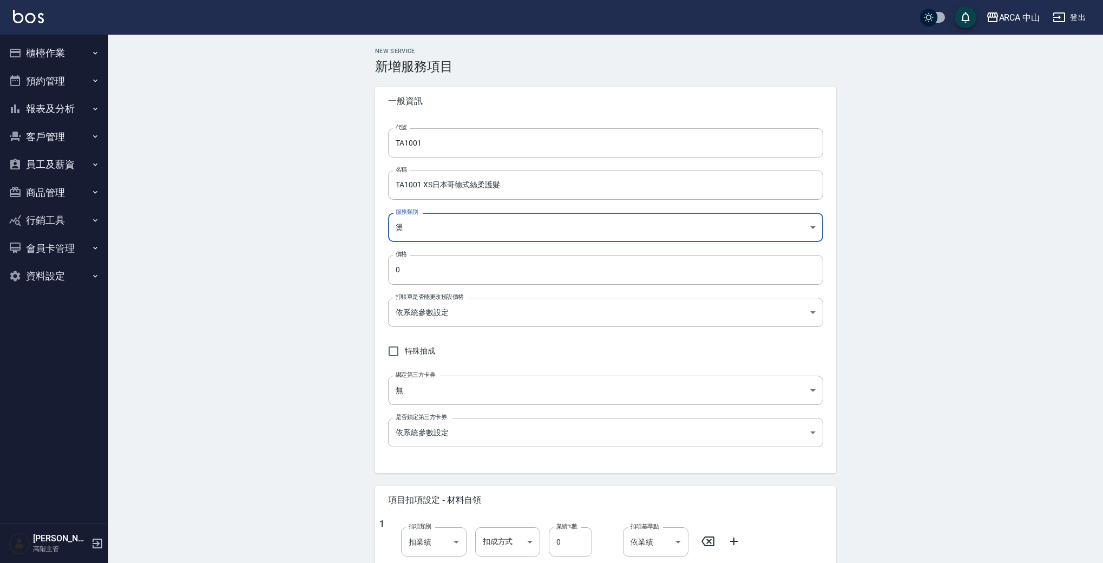
click at [536, 238] on body "ARCA 中山 登出 櫃檯作業 打帳單 帳單列表 掛單列表 座位開單 營業儀表板 現金收支登錄 高階收支登錄 材料自購登錄 每日結帳 排班表 現場電腦打卡 掃…" at bounding box center [551, 440] width 1103 height 881
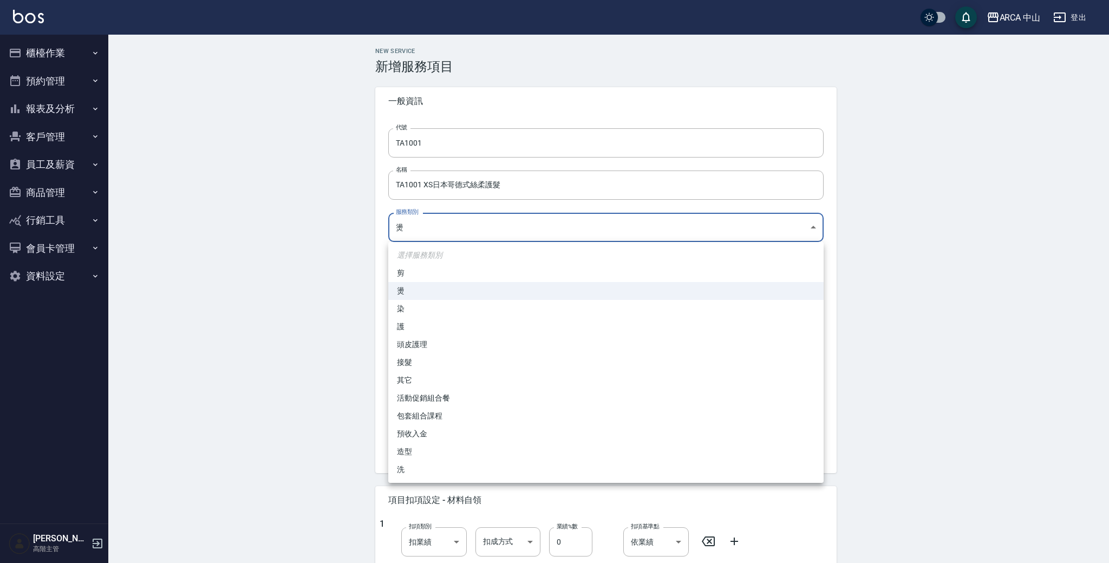
click at [501, 321] on li "護" at bounding box center [605, 327] width 435 height 18
type input "62b87afc-db31-4c04-a44f-9904132a3c4d"
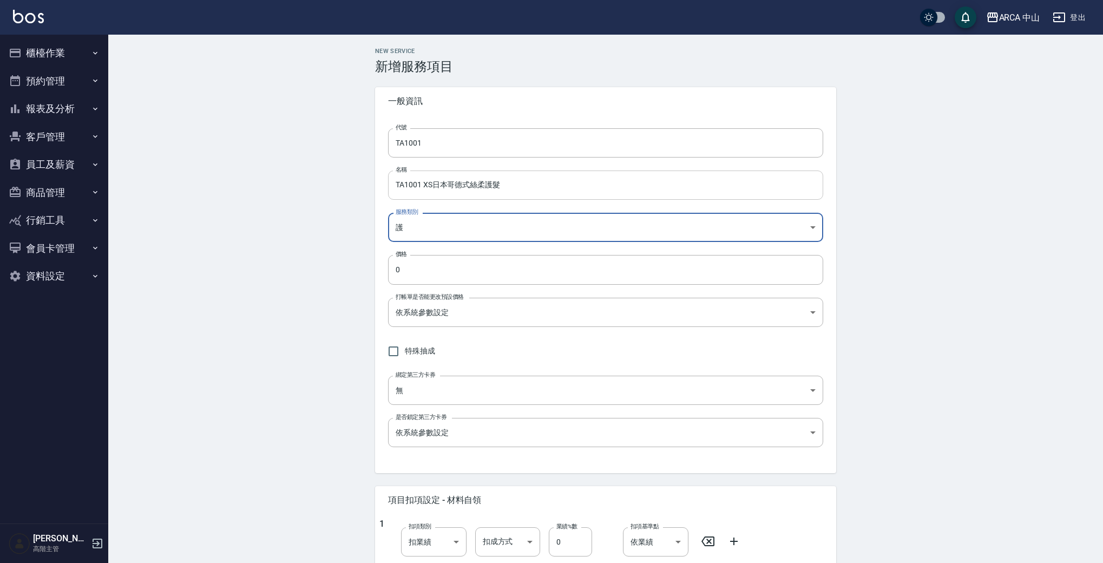
click at [530, 181] on input "TA1001 XS日本哥德式絲柔護髮" at bounding box center [605, 185] width 435 height 29
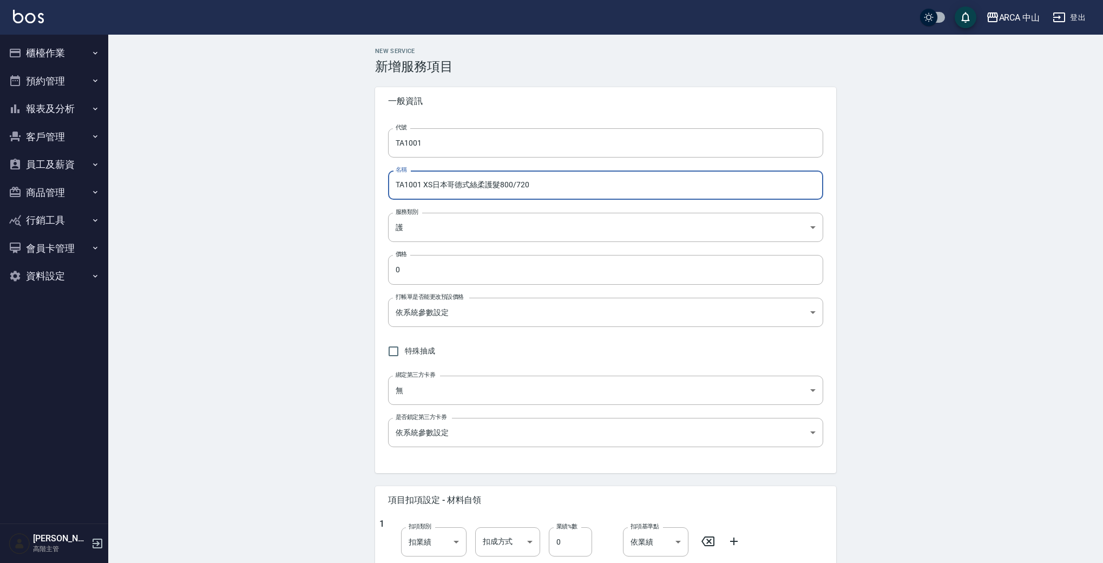
click at [502, 183] on input "TA1001 XS日本哥德式絲柔護髮800/720" at bounding box center [605, 185] width 435 height 29
drag, startPoint x: 562, startPoint y: 191, endPoint x: 288, endPoint y: 162, distance: 275.9
click at [290, 162] on div "New Service 新增服務項目 一般資訊 代號 TA1001 代號 名稱 TA1001 XS日本哥德式絲柔護髮 9折 800/720 名稱 服務類別 護…" at bounding box center [605, 458] width 995 height 846
type input "TA1001 XS日本哥德式絲柔護髮 9折 800/720"
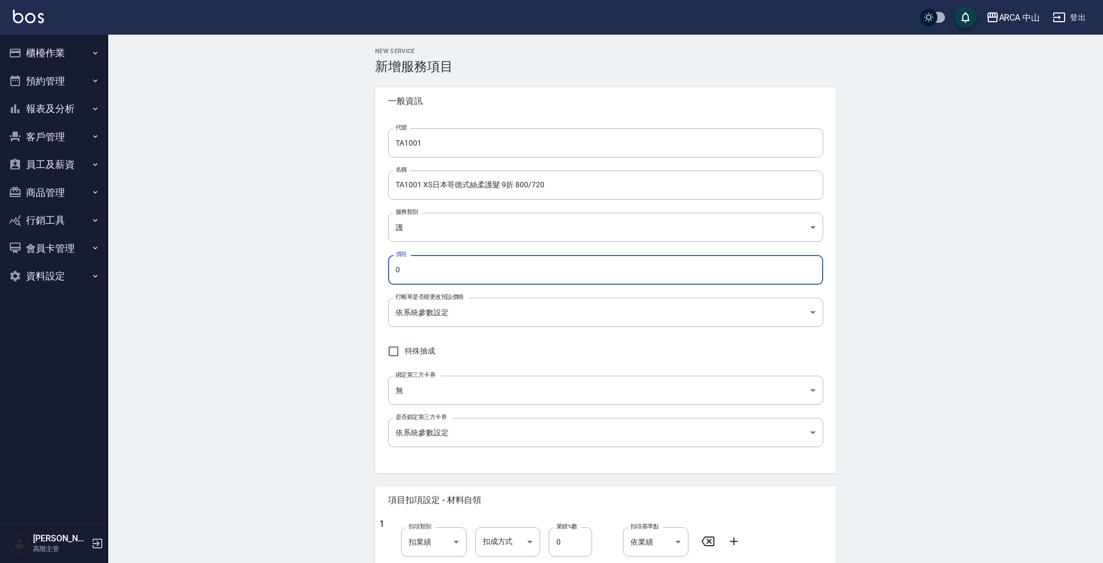
drag, startPoint x: 497, startPoint y: 265, endPoint x: 201, endPoint y: 233, distance: 298.3
click at [152, 242] on div "New Service 新增服務項目 一般資訊 代號 TA1001 代號 名稱 TA1001 XS日本哥德式絲柔護髮 9折 800/720 名稱 服務類別 護…" at bounding box center [605, 458] width 995 height 846
type input "720"
click at [499, 309] on body "ARCA 中山 登出 櫃檯作業 打帳單 帳單列表 掛單列表 座位開單 營業儀表板 現金收支登錄 高階收支登錄 材料自購登錄 每日結帳 排班表 現場電腦打卡 掃…" at bounding box center [554, 440] width 1109 height 881
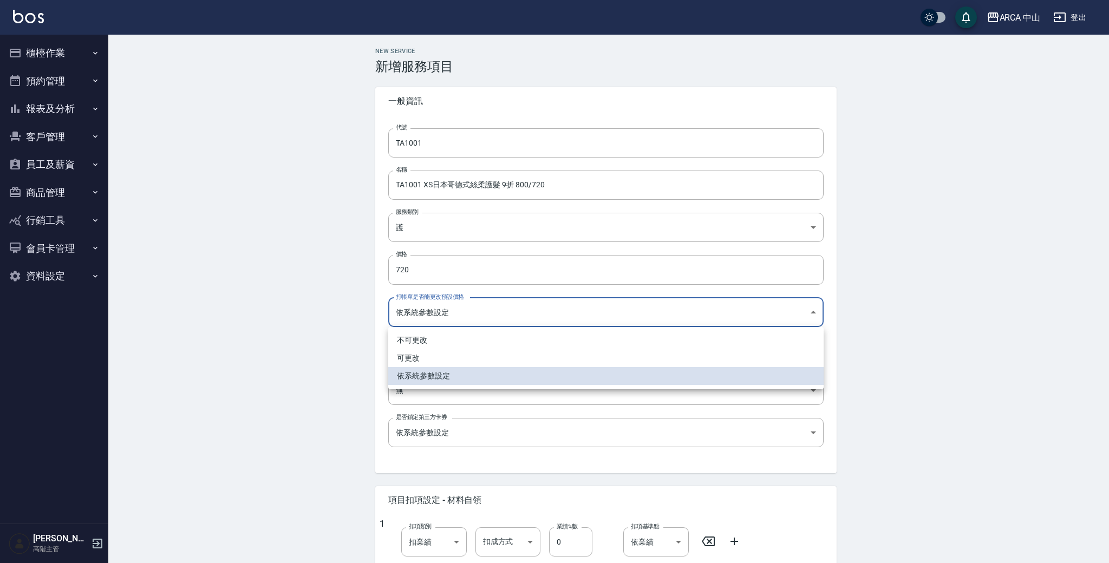
click at [493, 356] on li "可更改" at bounding box center [605, 358] width 435 height 18
type input "FALSE"
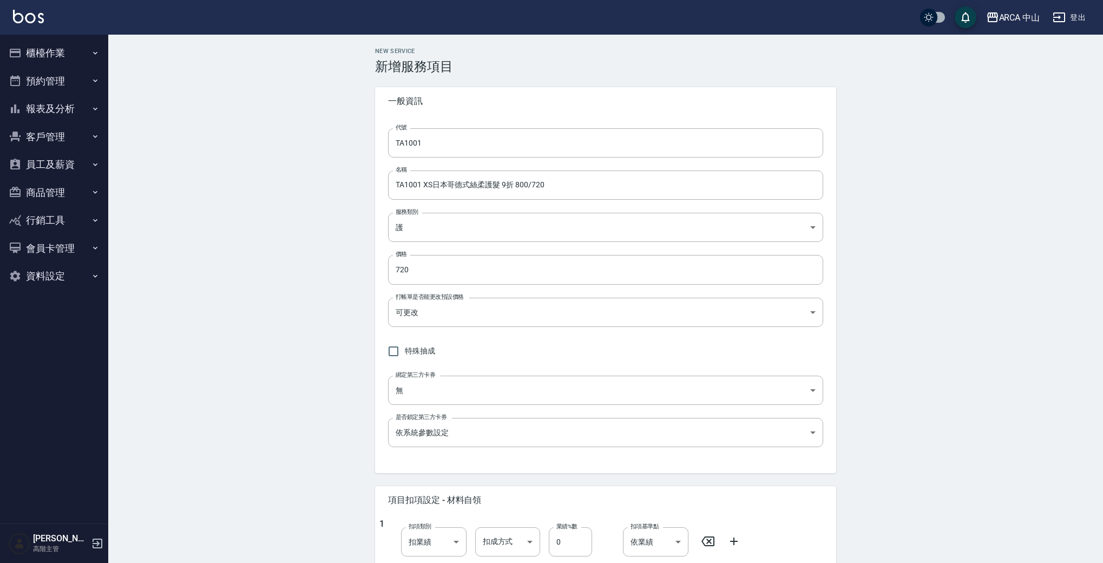
click at [312, 353] on div "New Service 新增服務項目 一般資訊 代號 TA1001 代號 名稱 TA1001 XS日本哥德式絲柔護髮 9折 800/720 名稱 服務類別 護…" at bounding box center [605, 458] width 995 height 846
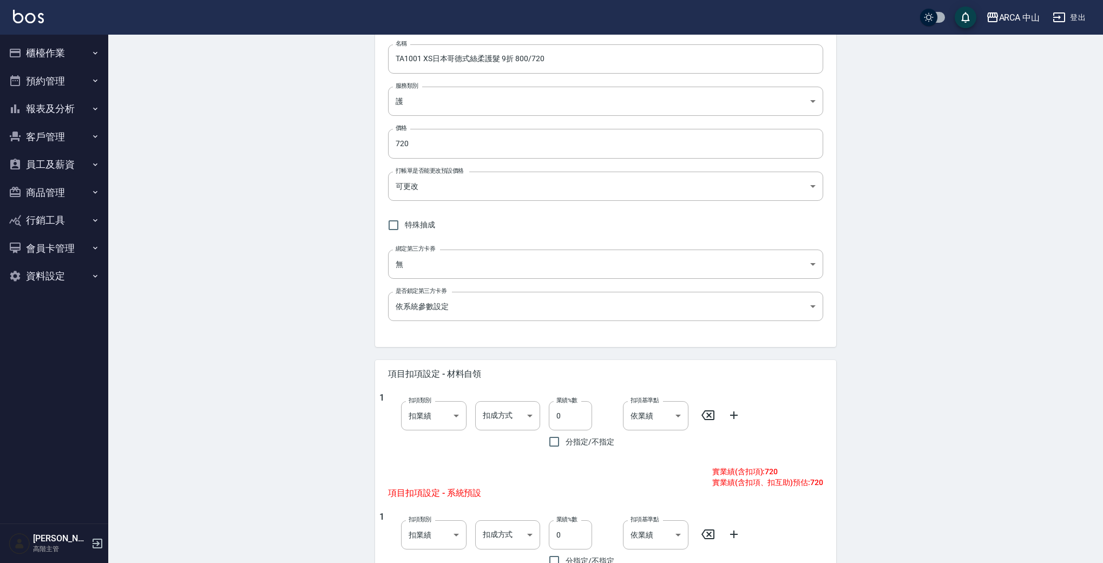
scroll to position [129, 0]
click at [558, 531] on input "0" at bounding box center [570, 531] width 43 height 29
type input "10"
click at [894, 408] on div "New Service 新增服務項目 一般資訊 代號 TA1001 代號 名稱 TA1001 XS日本哥德式絲柔護髮 9折 800/720 名稱 服務類別 護…" at bounding box center [605, 329] width 995 height 846
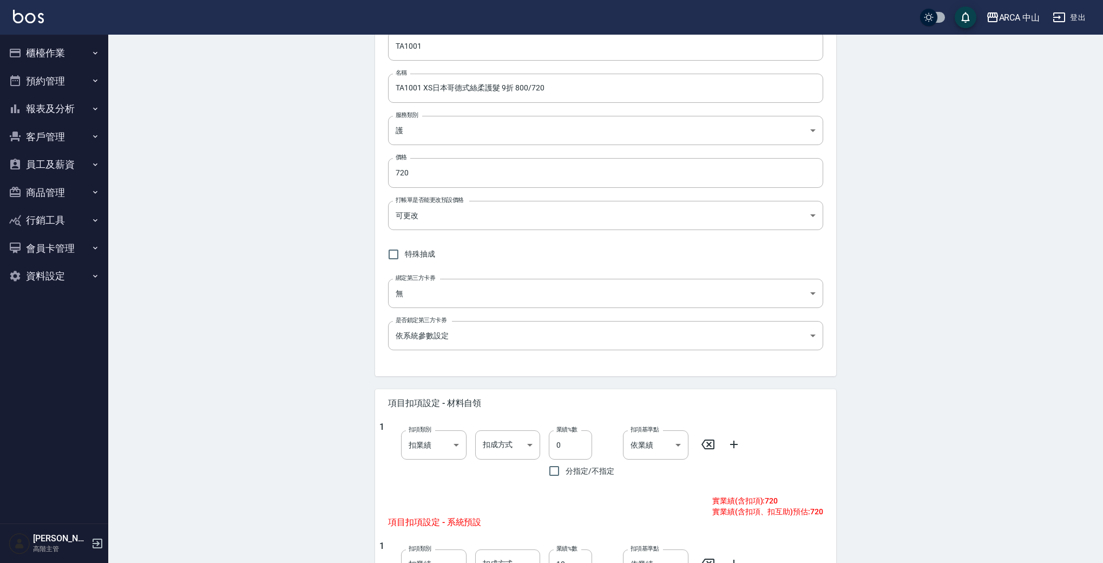
scroll to position [0, 0]
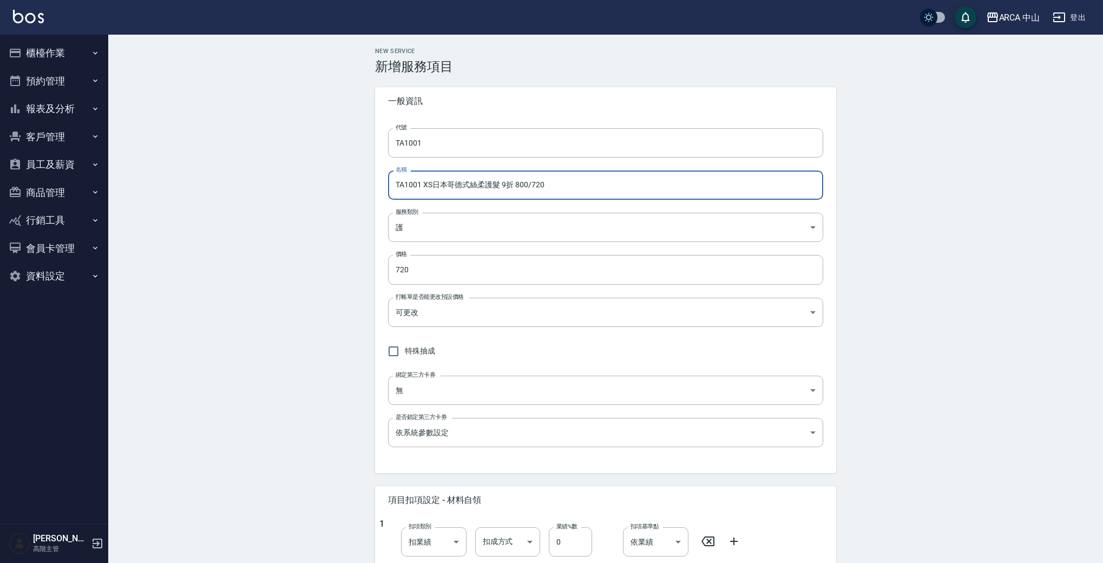
drag, startPoint x: 569, startPoint y: 183, endPoint x: 187, endPoint y: 160, distance: 383.4
click at [196, 160] on div "New Service 新增服務項目 一般資訊 代號 TA1001 代號 名稱 TA1001 XS日本哥德式絲柔護髮 9折 800/720 名稱 服務類別 護…" at bounding box center [605, 458] width 995 height 846
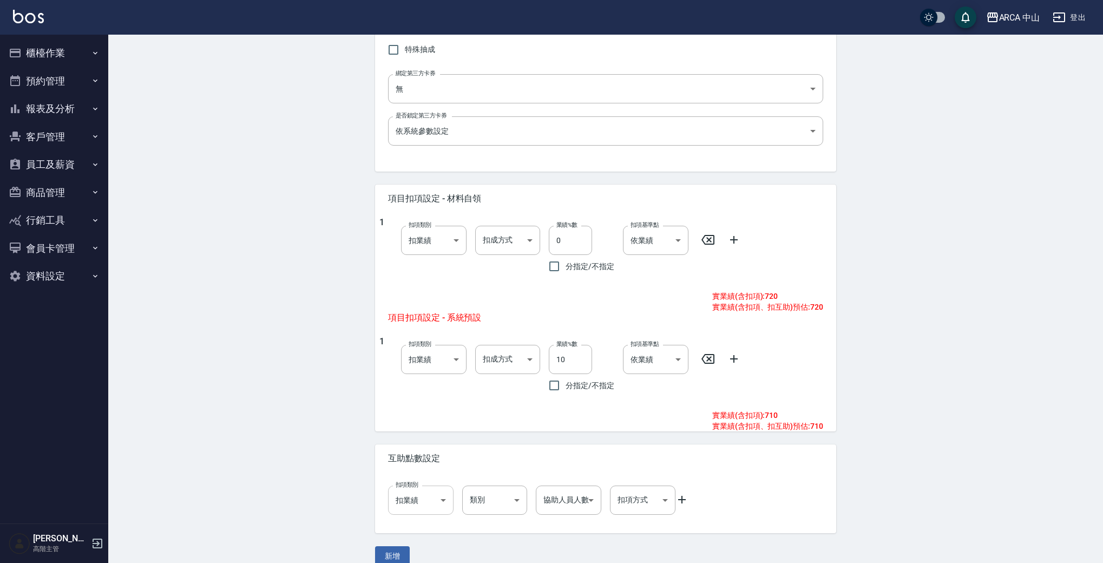
scroll to position [318, 0]
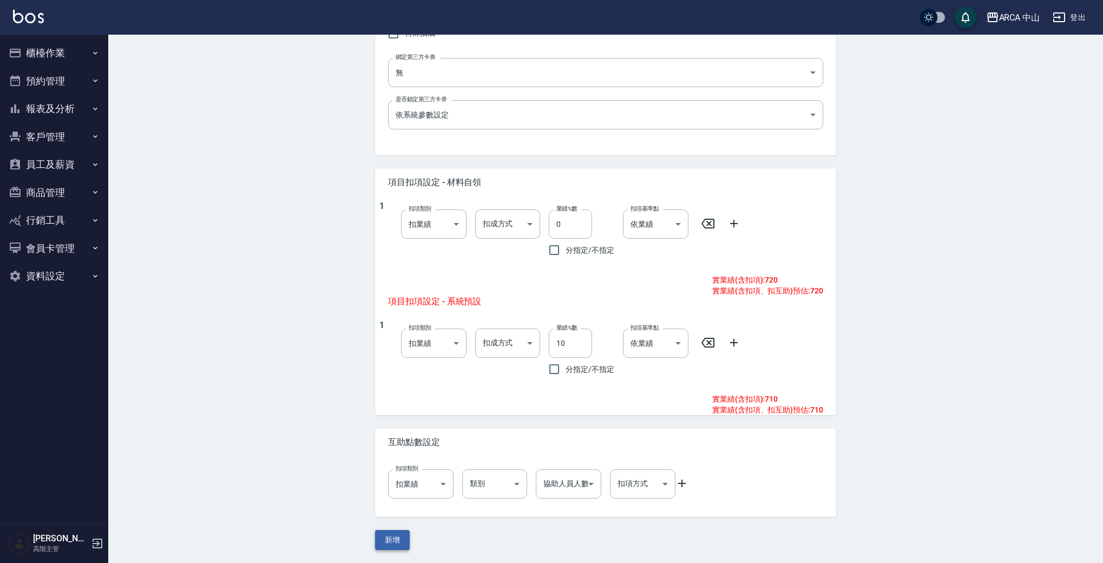
click at [385, 540] on button "新增" at bounding box center [392, 540] width 35 height 20
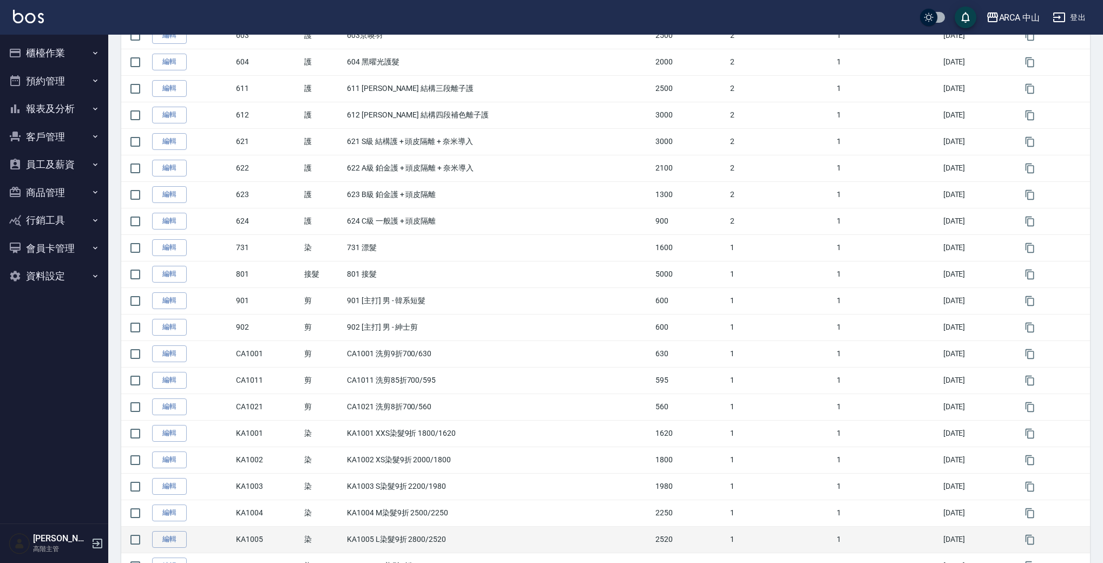
scroll to position [22, 0]
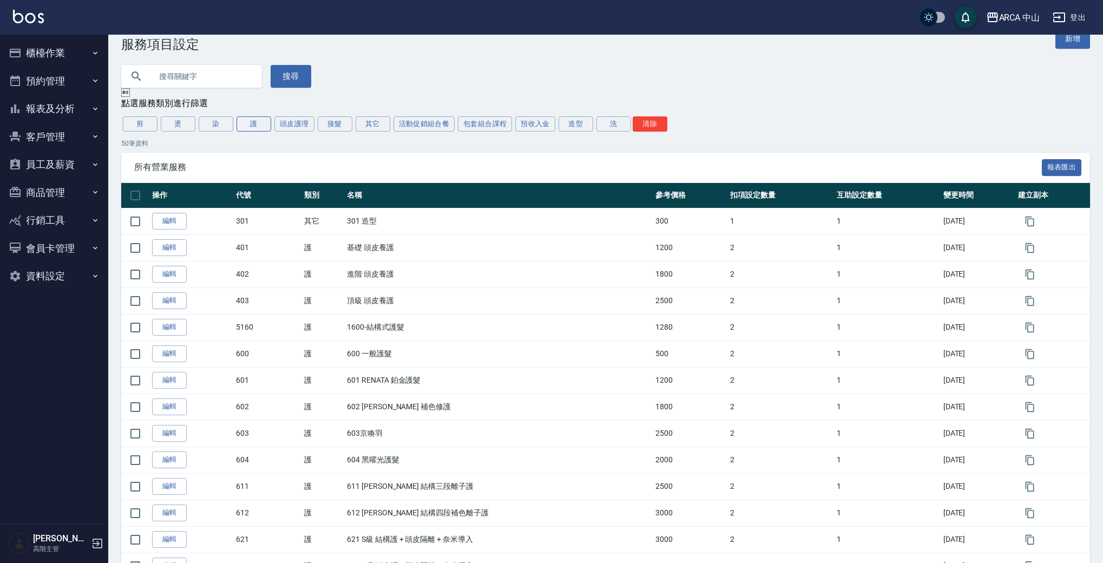
click at [263, 124] on button "護" at bounding box center [254, 123] width 35 height 15
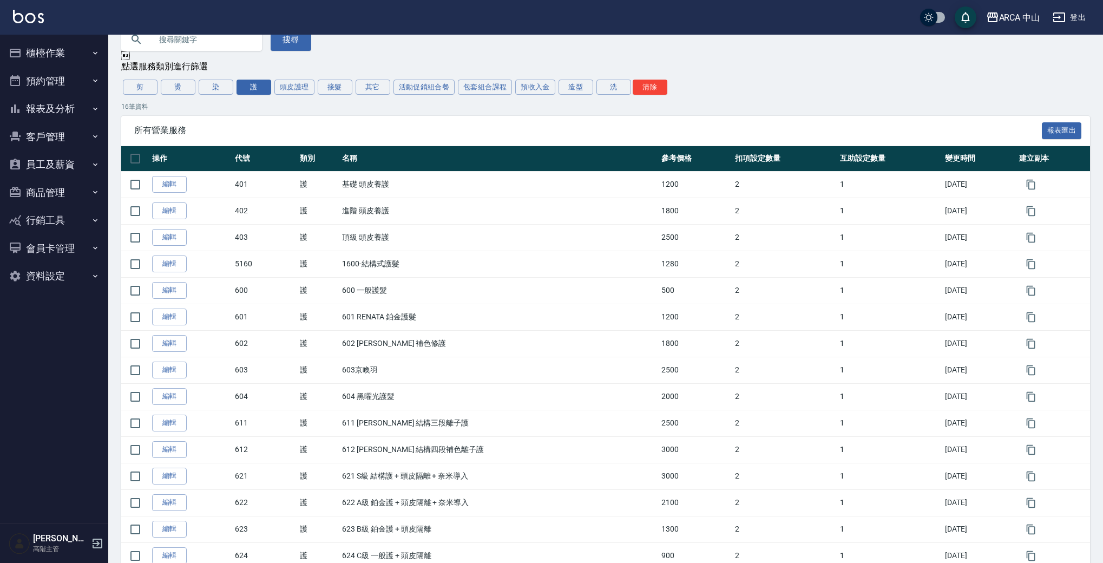
scroll to position [0, 0]
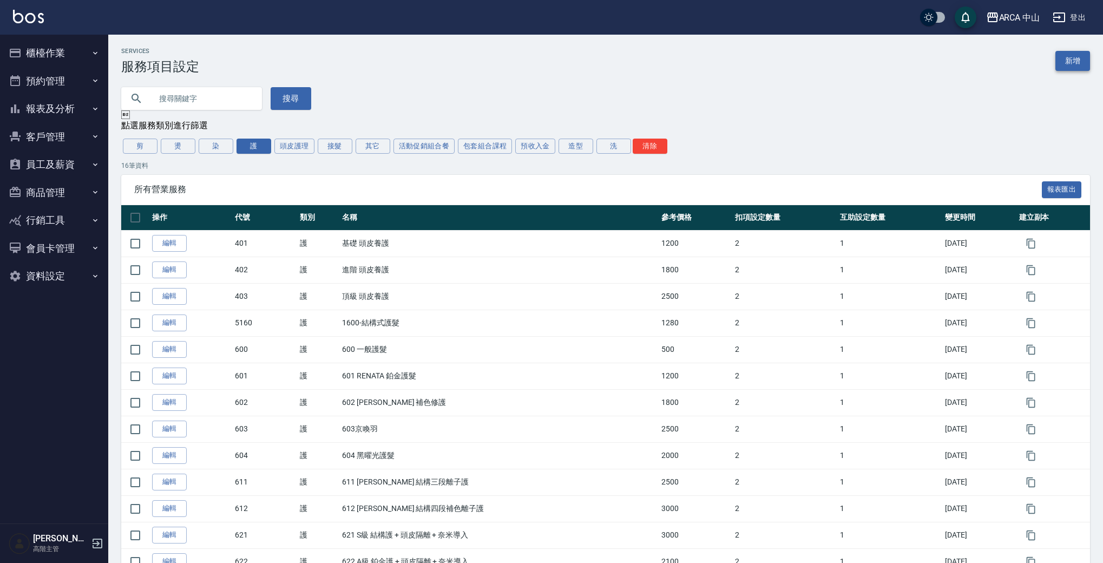
click at [1077, 57] on link "新增" at bounding box center [1073, 61] width 35 height 20
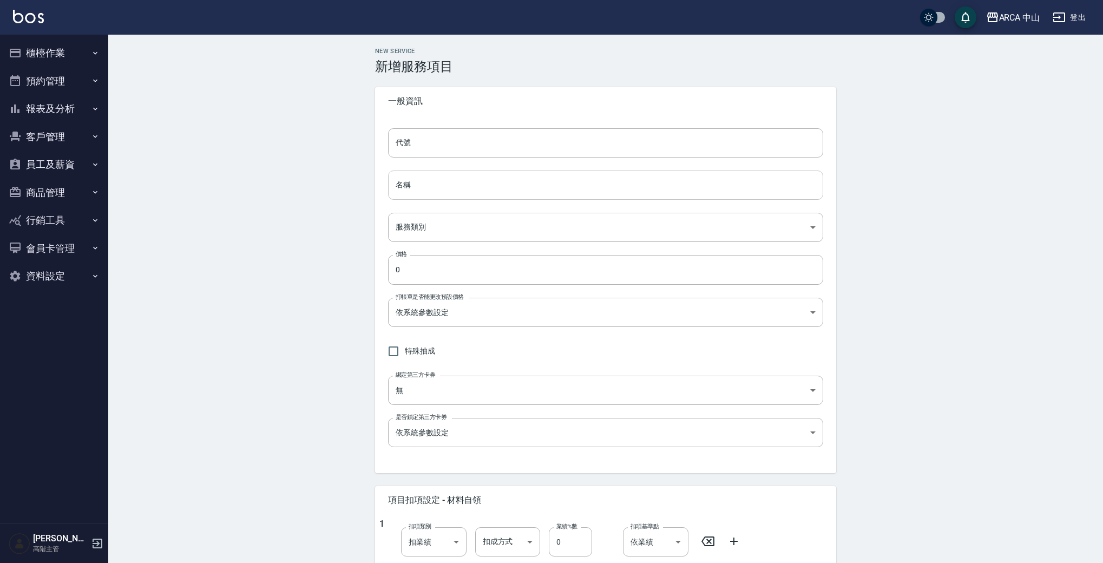
click at [502, 196] on input "名稱" at bounding box center [605, 185] width 435 height 29
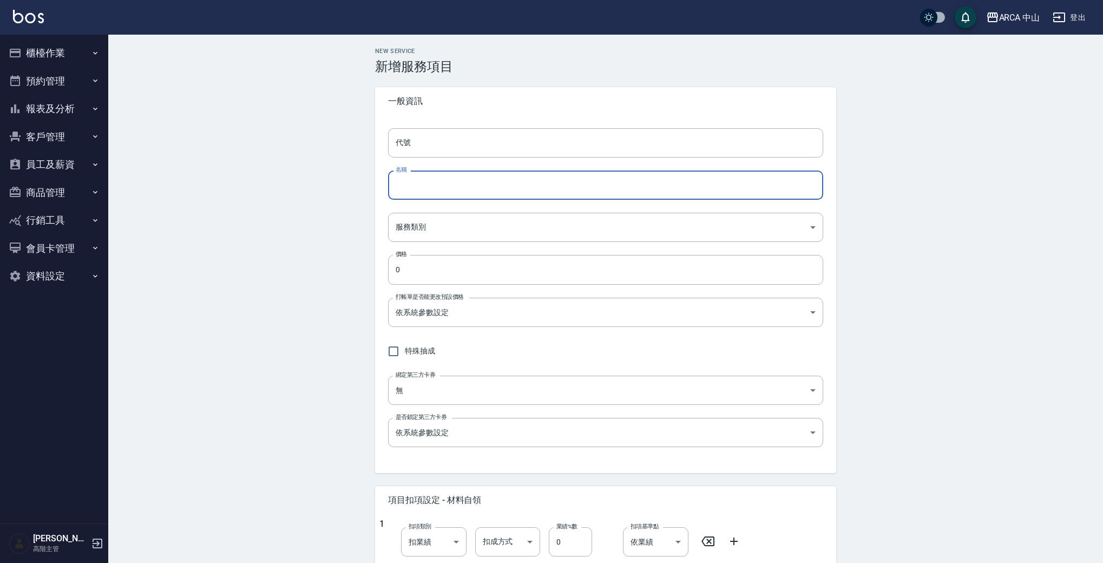
paste input "TA1001 XS日本哥德式絲柔護髮 9折 800/720"
click at [421, 189] on input "TA1001 XS日本哥德式絲柔護髮 9折 800/720" at bounding box center [605, 185] width 435 height 29
click at [425, 187] on input "TA1002 XS日本哥德式絲柔護髮 9折 800/720" at bounding box center [605, 185] width 435 height 29
drag, startPoint x: 512, startPoint y: 187, endPoint x: 550, endPoint y: 185, distance: 39.0
click at [550, 185] on input "TA1002 S日本哥德式絲柔護髮 9折 800/720" at bounding box center [605, 185] width 435 height 29
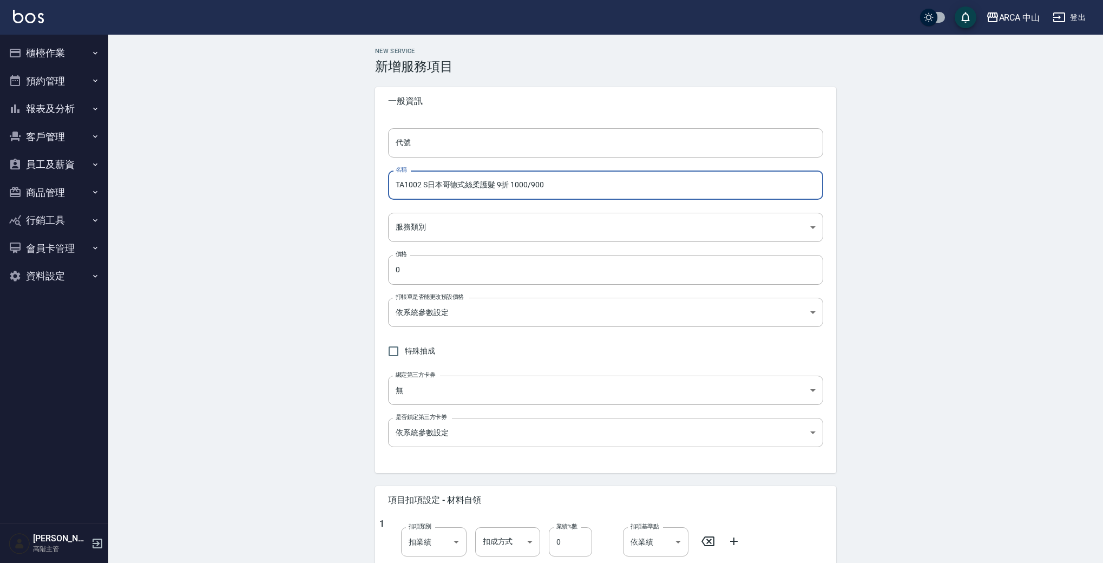
type input "TA1002 S日本哥德式絲柔護髮 9折 1000/900"
drag, startPoint x: 947, startPoint y: 208, endPoint x: 912, endPoint y: 207, distance: 35.7
click at [947, 207] on div "New Service 新增服務項目 一般資訊 代號 代號 名稱 TA1002 S日本哥德式絲柔護髮 9折 1000/900 名稱 服務類別 ​ 服務類別 價…" at bounding box center [605, 458] width 995 height 846
drag, startPoint x: 423, startPoint y: 185, endPoint x: 367, endPoint y: 185, distance: 55.8
click at [367, 185] on div "New Service 新增服務項目 一般資訊 代號 代號 名稱 TA1002 S日本哥德式絲柔護髮 9折 1000/900 名稱 服務類別 ​ 服務類別 價…" at bounding box center [605, 458] width 487 height 820
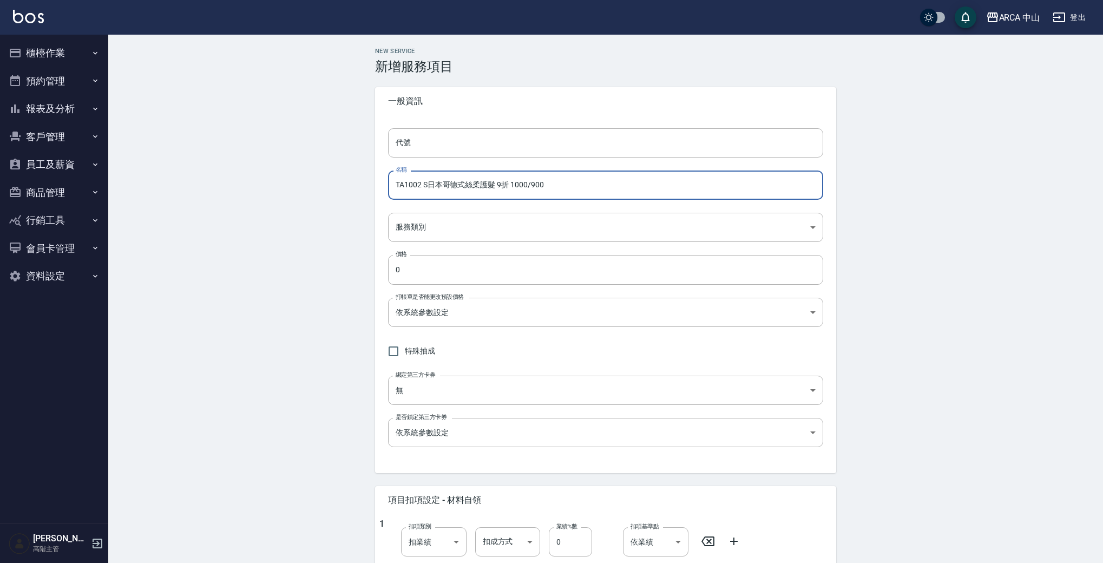
click at [415, 181] on input "TA1002 S日本哥德式絲柔護髮 9折 1000/900" at bounding box center [605, 185] width 435 height 29
drag, startPoint x: 421, startPoint y: 186, endPoint x: 374, endPoint y: 179, distance: 47.6
click at [374, 180] on div "New Service 新增服務項目 一般資訊 代號 代號 名稱 TA1002 S日本哥德式絲柔護髮 9折 1000/900 名稱 服務類別 ​ 服務類別 價…" at bounding box center [605, 458] width 487 height 820
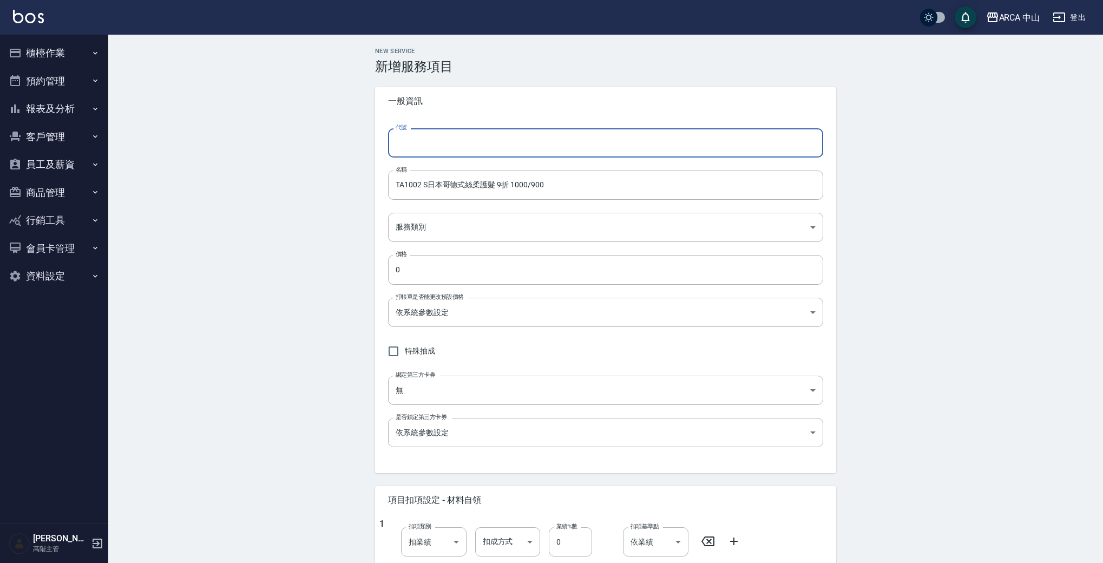
click at [429, 150] on input "代號" at bounding box center [605, 142] width 435 height 29
paste input "TA1002"
type input "TA1002"
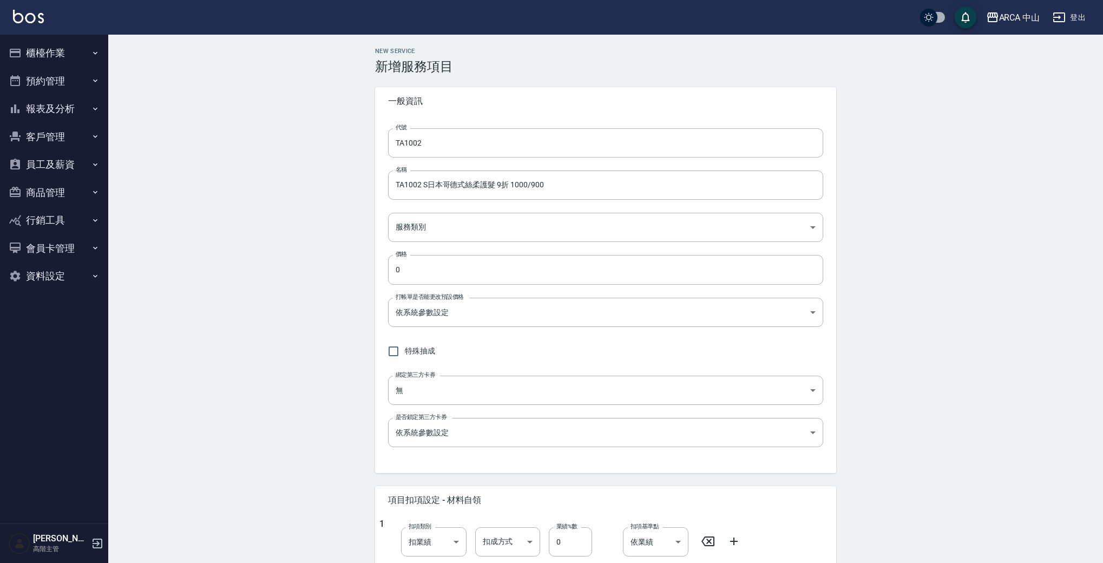
click at [366, 158] on div "New Service 新增服務項目 一般資訊 代號 TA1002 代號 名稱 TA1002 S日本哥德式絲柔護髮 9折 1000/900 名稱 服務類別 ​…" at bounding box center [605, 458] width 487 height 820
click at [580, 228] on body "ARCA 中山 登出 櫃檯作業 打帳單 帳單列表 掛單列表 座位開單 營業儀表板 現金收支登錄 高階收支登錄 材料自購登錄 每日結帳 排班表 現場電腦打卡 掃…" at bounding box center [551, 440] width 1103 height 881
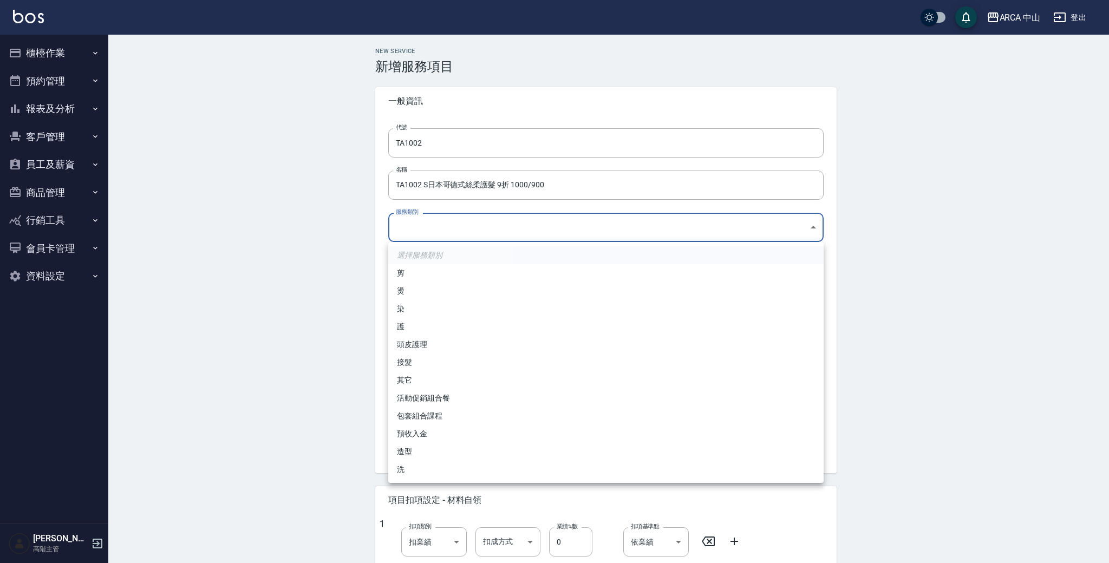
click at [428, 319] on li "護" at bounding box center [605, 327] width 435 height 18
type input "62b87afc-db31-4c04-a44f-9904132a3c4d"
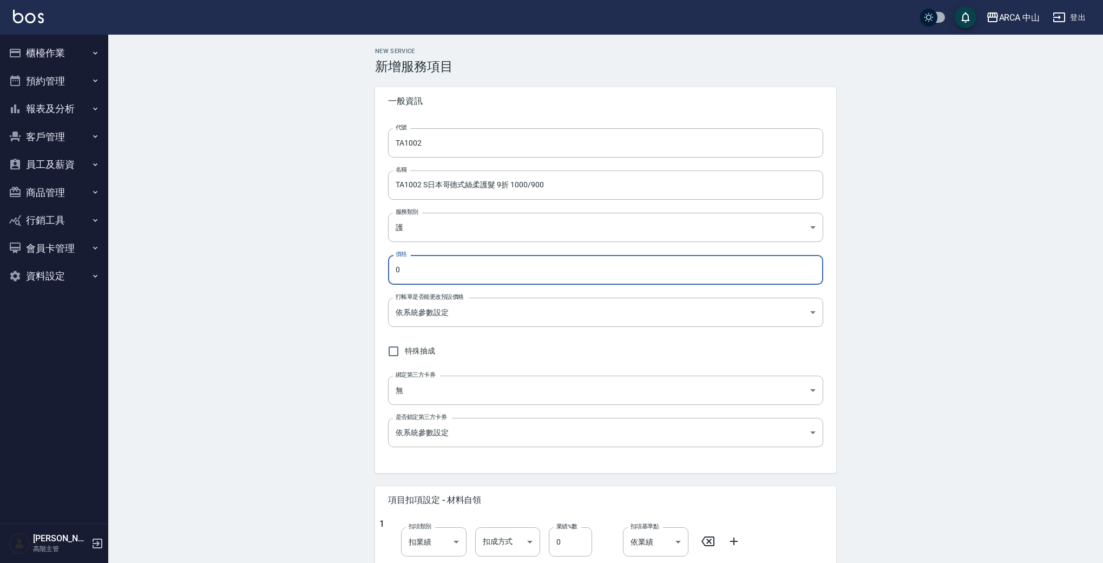
drag, startPoint x: 462, startPoint y: 276, endPoint x: 299, endPoint y: 263, distance: 163.5
click at [299, 263] on div "New Service 新增服務項目 一般資訊 代號 TA1002 代號 名稱 TA1002 S日本哥德式絲柔護髮 9折 1000/900 名稱 服務類別 護…" at bounding box center [605, 458] width 995 height 846
type input "900"
click at [427, 299] on label "打帳單是否能更改預設價格" at bounding box center [430, 297] width 68 height 8
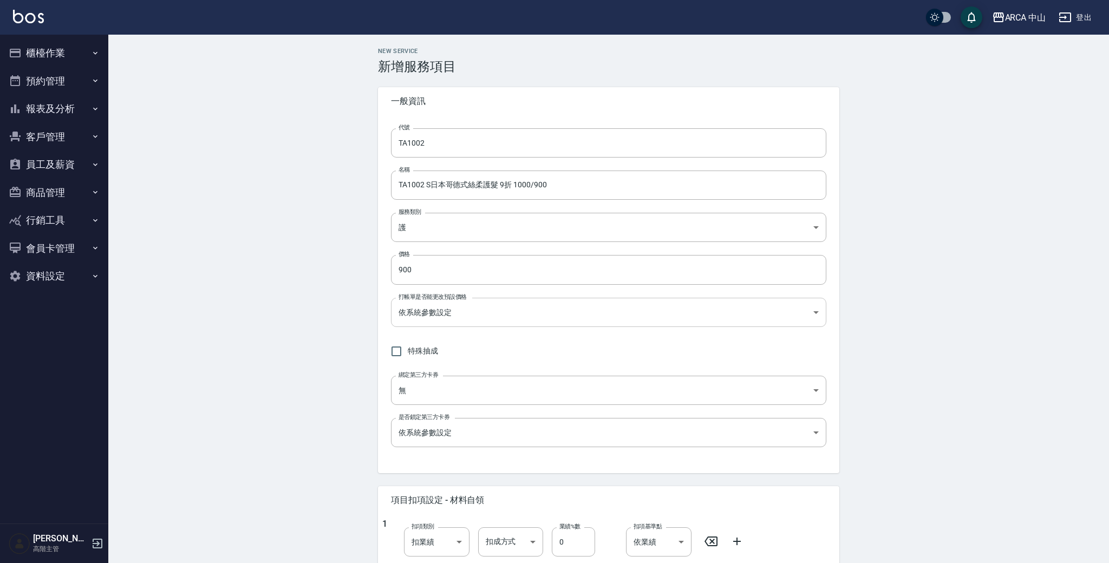
click at [431, 310] on body "ARCA 中山 登出 櫃檯作業 打帳單 帳單列表 掛單列表 座位開單 營業儀表板 現金收支登錄 高階收支登錄 材料自購登錄 每日結帳 排班表 現場電腦打卡 掃…" at bounding box center [554, 440] width 1109 height 881
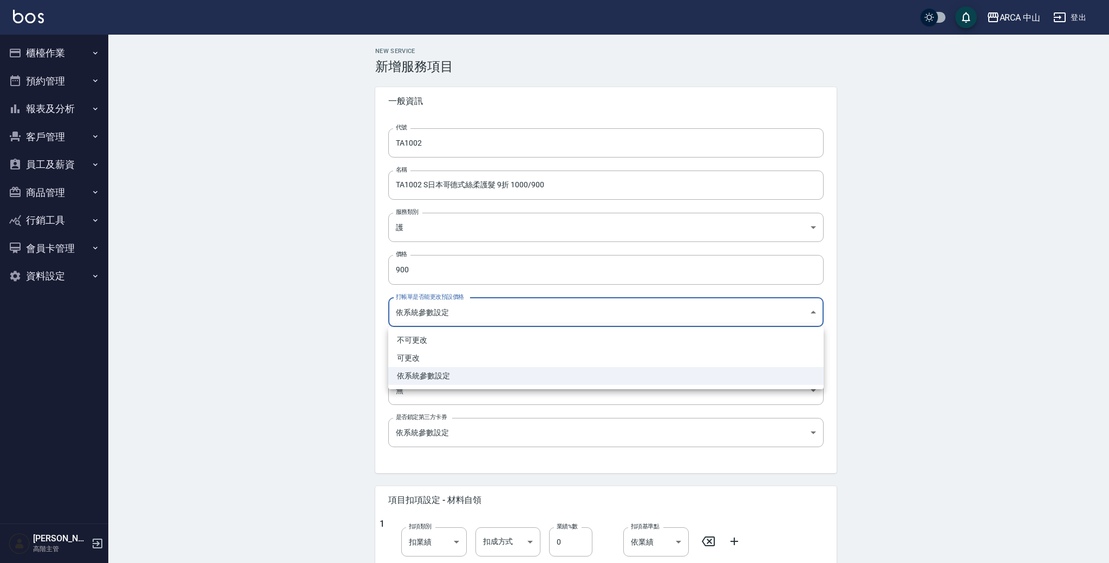
click at [458, 353] on li "可更改" at bounding box center [605, 358] width 435 height 18
type input "FALSE"
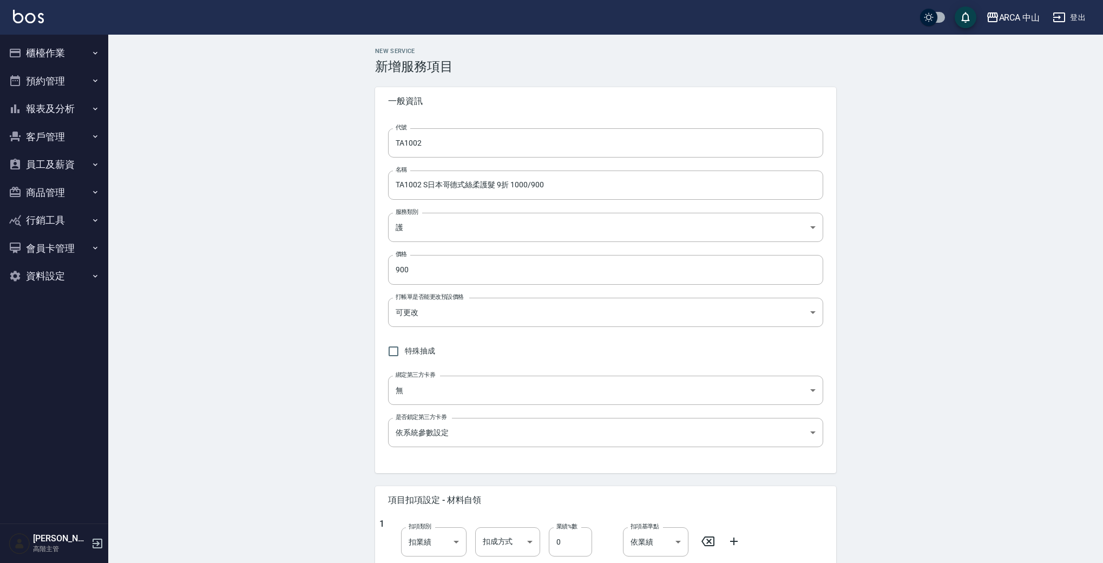
click at [297, 356] on div "New Service 新增服務項目 一般資訊 代號 TA1002 代號 名稱 TA1002 S日本哥德式絲柔護髮 9折 1000/900 名稱 服務類別 護…" at bounding box center [605, 458] width 995 height 846
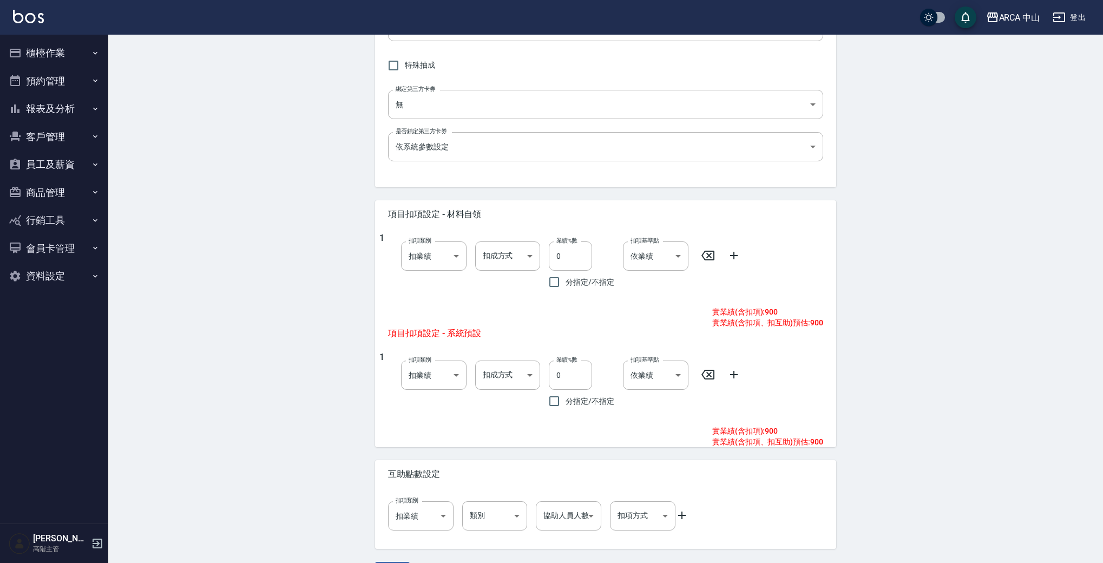
scroll to position [318, 0]
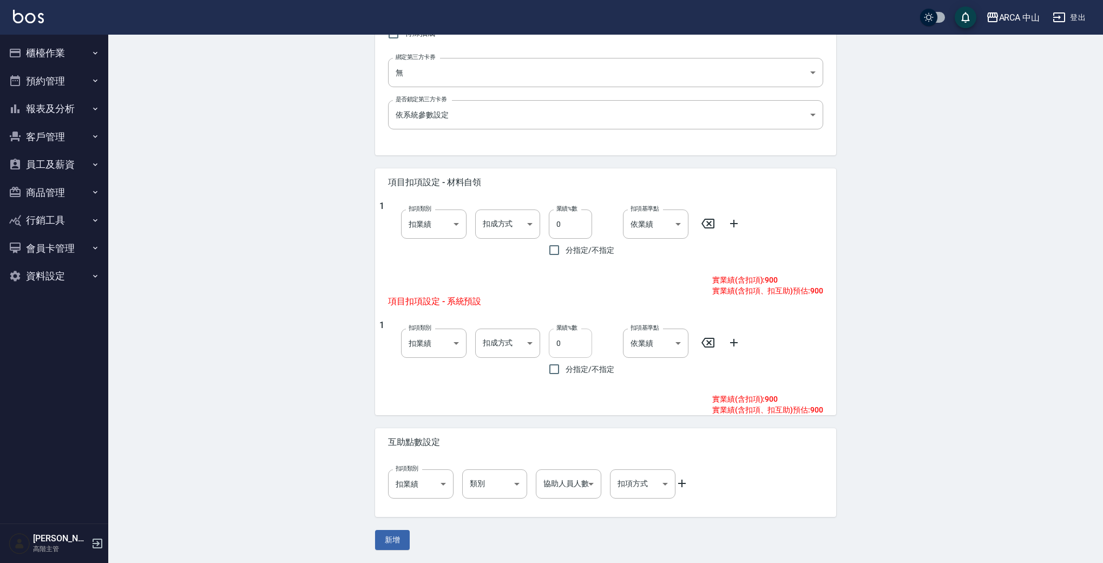
click at [551, 343] on input "0" at bounding box center [570, 343] width 43 height 29
type input "10"
click at [401, 532] on button "新增" at bounding box center [392, 540] width 35 height 20
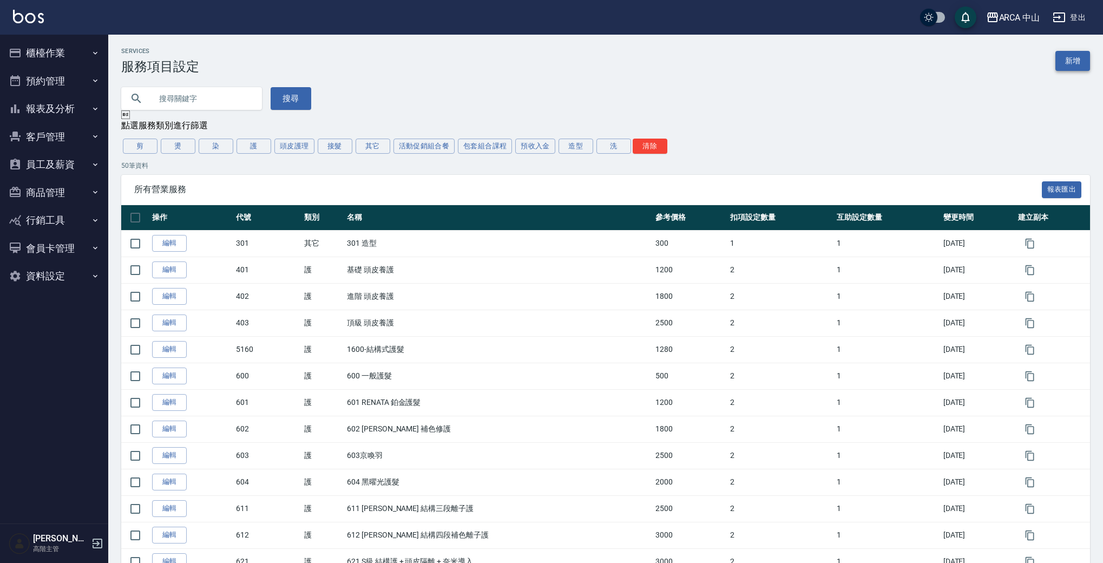
click at [1073, 65] on link "新增" at bounding box center [1073, 61] width 35 height 20
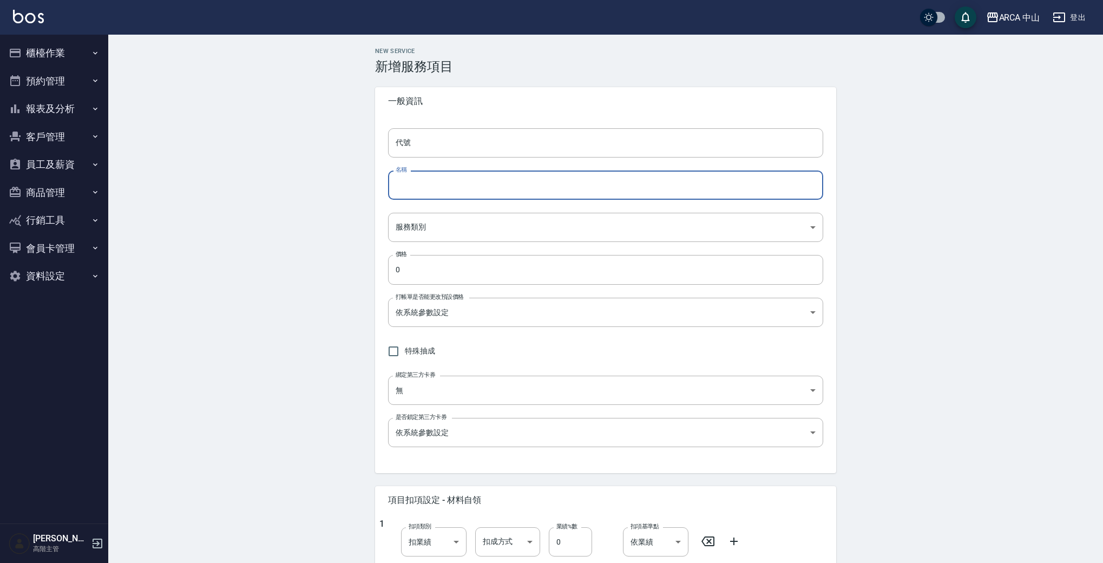
click at [479, 182] on input "名稱" at bounding box center [605, 185] width 435 height 29
paste input "TA1002"
drag, startPoint x: 433, startPoint y: 183, endPoint x: 295, endPoint y: 169, distance: 138.8
click at [297, 169] on div "New Service 新增服務項目 一般資訊 代號 代號 名稱 TA1002 名稱 服務類別 ​ 服務類別 價格 0 價格 打帳單是否能更改預設價格 依系統…" at bounding box center [605, 458] width 995 height 846
paste input "S日本哥德式絲柔護髮 9折 1000/900"
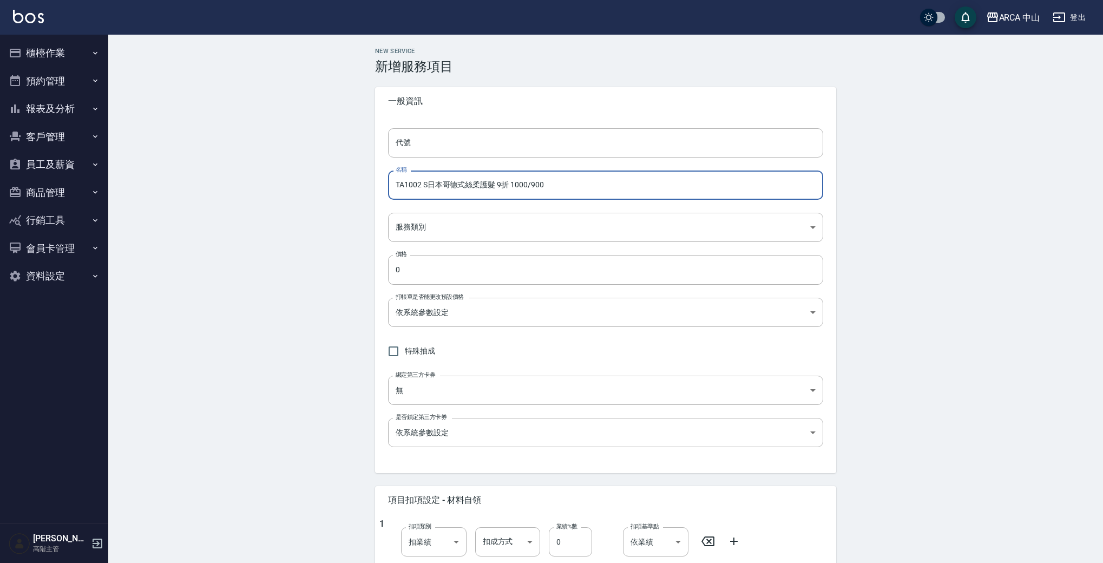
click at [421, 189] on input "TA1002 S日本哥德式絲柔護髮 9折 1000/900" at bounding box center [605, 185] width 435 height 29
click at [427, 186] on input "TA1003 S日本哥德式絲柔護髮 9折 1000/900" at bounding box center [605, 185] width 435 height 29
click at [520, 186] on input "TA1003 M日本哥德式絲柔護髮 9折 1000/900" at bounding box center [605, 185] width 435 height 29
drag, startPoint x: 536, startPoint y: 182, endPoint x: 554, endPoint y: 181, distance: 18.4
click at [554, 181] on input "TA1003 M日本哥德式絲柔護髮 9折 1200/900" at bounding box center [605, 185] width 435 height 29
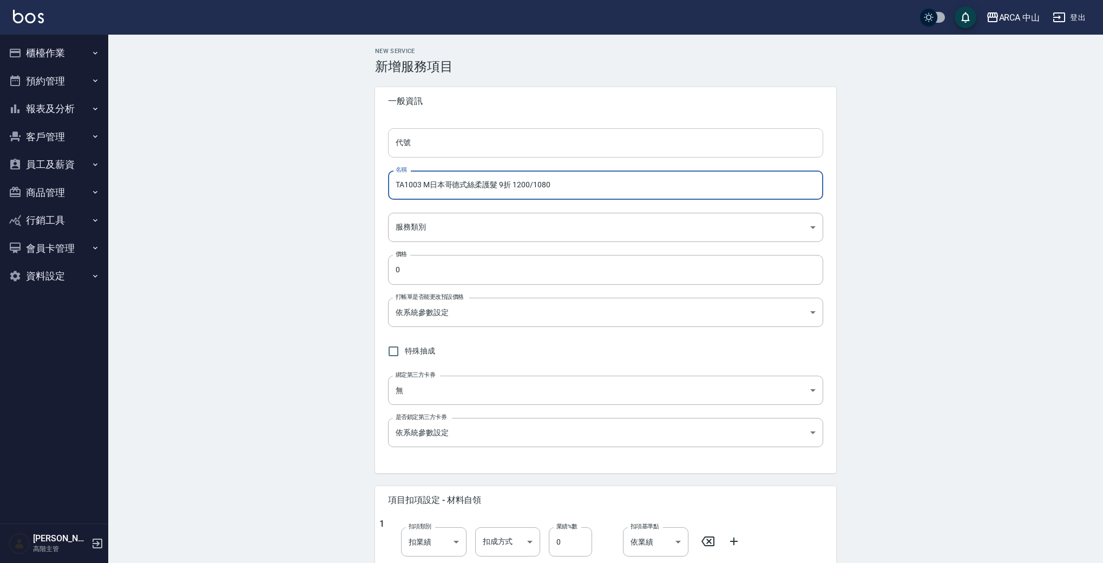
type input "TA1003 M日本哥德式絲柔護髮 9折 1200/1080"
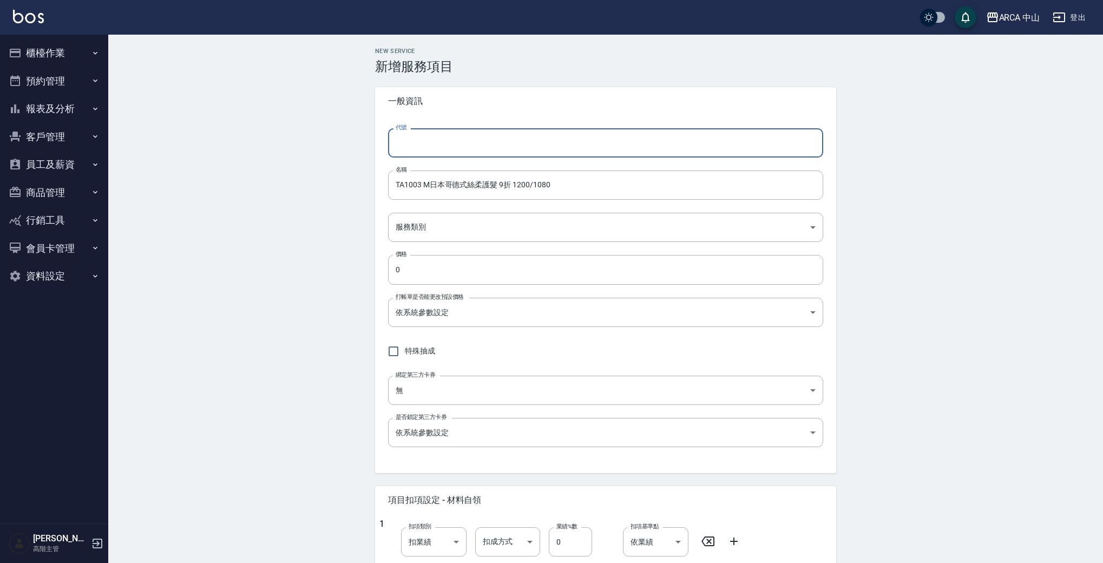
click at [431, 148] on input "代號" at bounding box center [605, 142] width 435 height 29
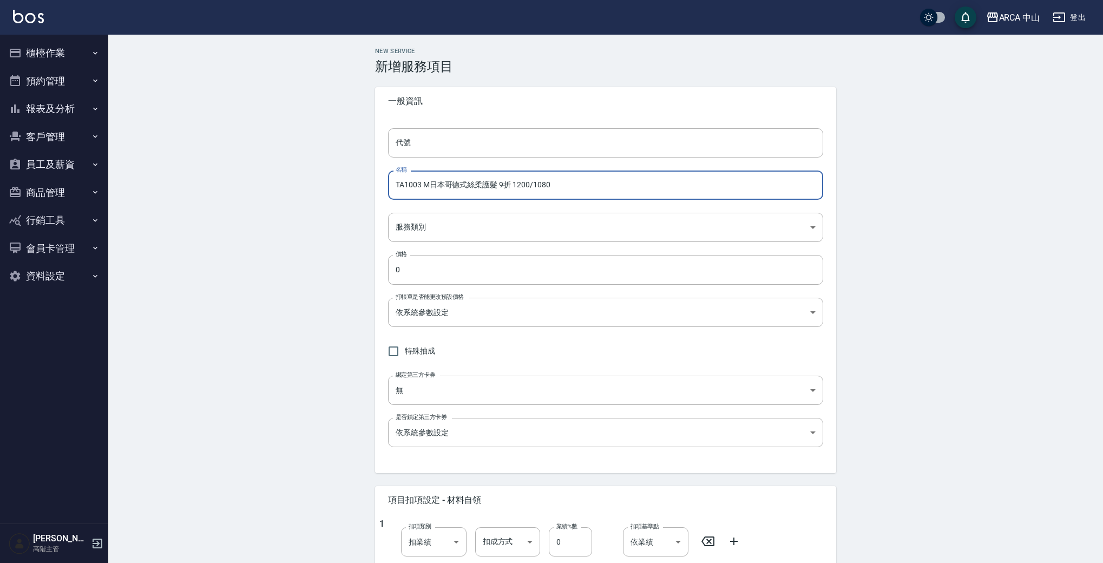
drag, startPoint x: 421, startPoint y: 187, endPoint x: 344, endPoint y: 185, distance: 77.4
click at [346, 186] on div "New Service 新增服務項目 一般資訊 代號 代號 名稱 TA1003 M日本哥德式絲柔護髮 9折 1200/1080 名稱 服務類別 ​ 服務類別 …" at bounding box center [605, 458] width 995 height 846
click at [463, 143] on input "代號" at bounding box center [605, 142] width 435 height 29
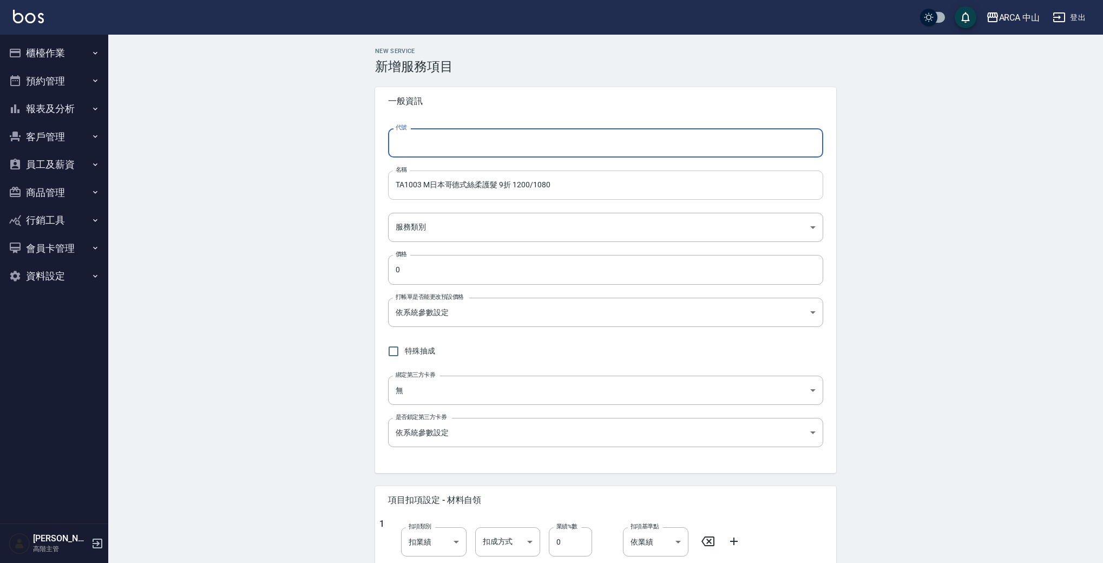
paste input "TA1003"
type input "TA1003"
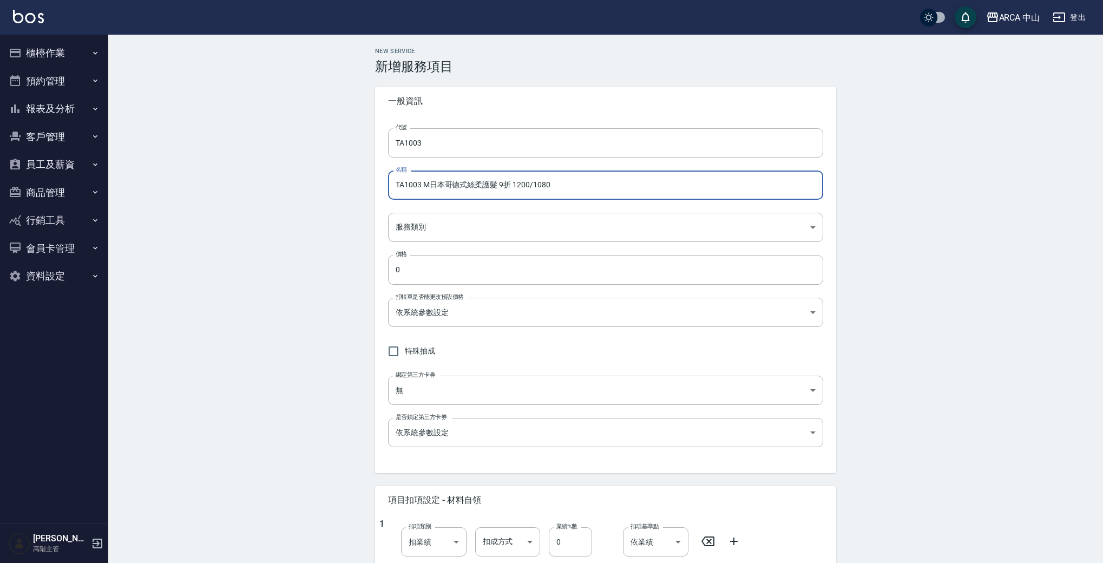
drag, startPoint x: 590, startPoint y: 187, endPoint x: 371, endPoint y: 185, distance: 219.2
click at [371, 185] on div "New Service 新增服務項目 一般資訊 代號 TA1003 代號 名稱 TA1003 M日本哥德式絲柔護髮 9折 1200/1080 名稱 服務類別 …" at bounding box center [605, 458] width 487 height 820
click at [473, 223] on body "ARCA 中山 登出 櫃檯作業 打帳單 帳單列表 掛單列表 座位開單 營業儀表板 現金收支登錄 高階收支登錄 材料自購登錄 每日結帳 排班表 現場電腦打卡 掃…" at bounding box center [551, 440] width 1103 height 881
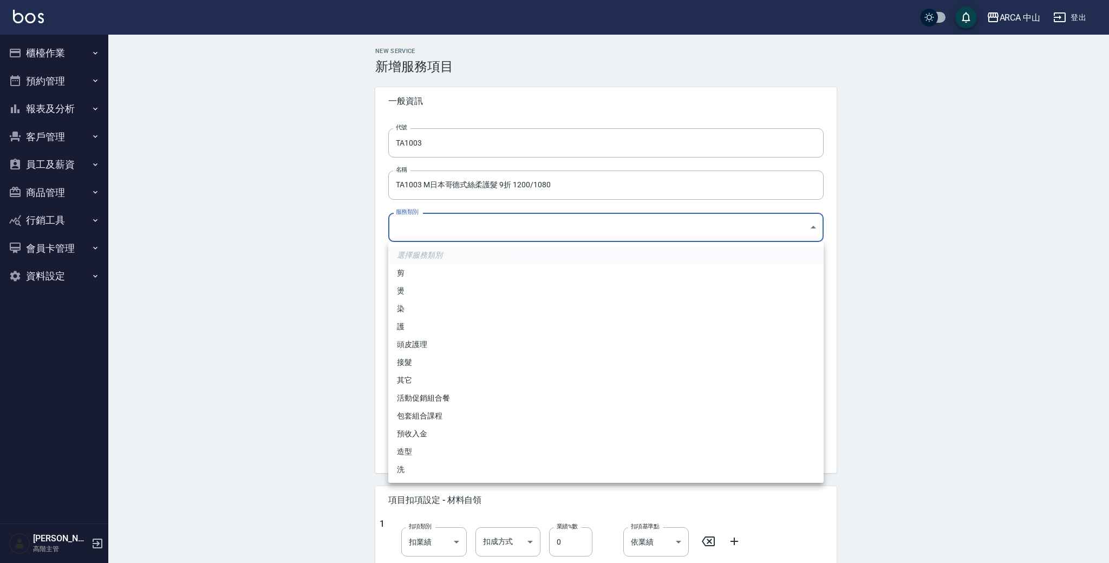
click at [473, 320] on li "護" at bounding box center [605, 327] width 435 height 18
type input "62b87afc-db31-4c04-a44f-9904132a3c4d"
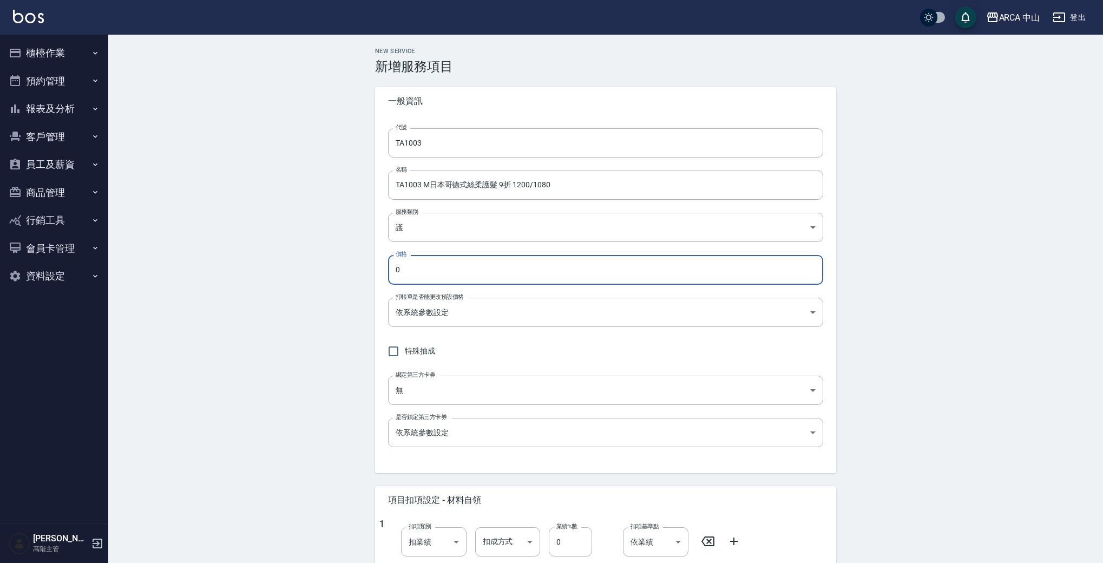
drag, startPoint x: 487, startPoint y: 276, endPoint x: 306, endPoint y: 266, distance: 181.6
click at [306, 266] on div "New Service 新增服務項目 一般資訊 代號 TA1003 代號 名稱 TA1003 M日本哥德式絲柔護髮 9折 1200/1080 名稱 服務類別 …" at bounding box center [605, 458] width 995 height 846
type input "1080"
click at [581, 307] on body "ARCA 中山 登出 櫃檯作業 打帳單 帳單列表 掛單列表 座位開單 營業儀表板 現金收支登錄 高階收支登錄 材料自購登錄 每日結帳 排班表 現場電腦打卡 掃…" at bounding box center [551, 440] width 1103 height 881
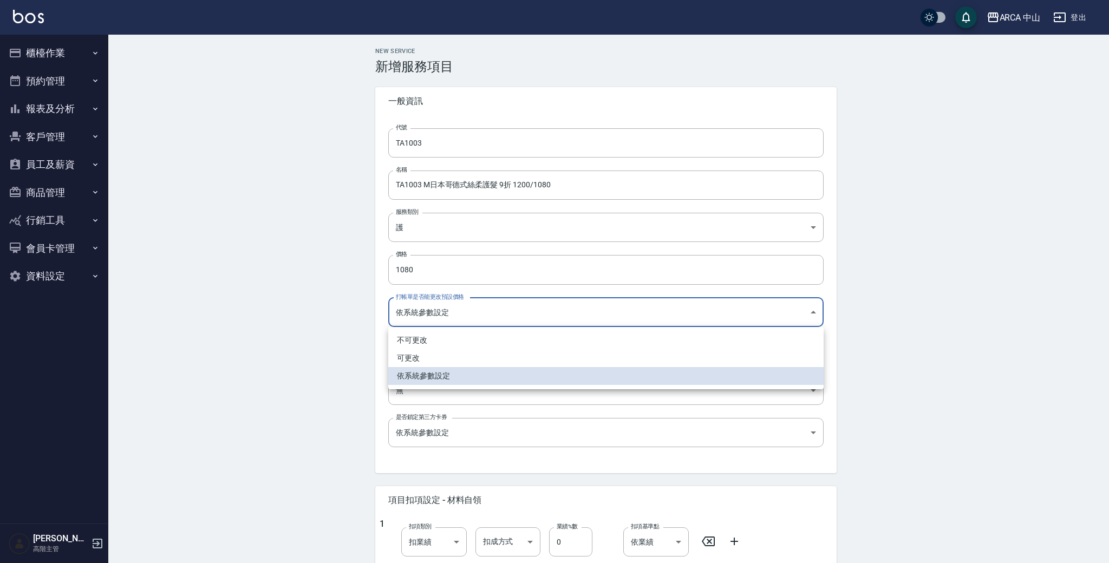
click at [486, 357] on li "可更改" at bounding box center [605, 358] width 435 height 18
type input "FALSE"
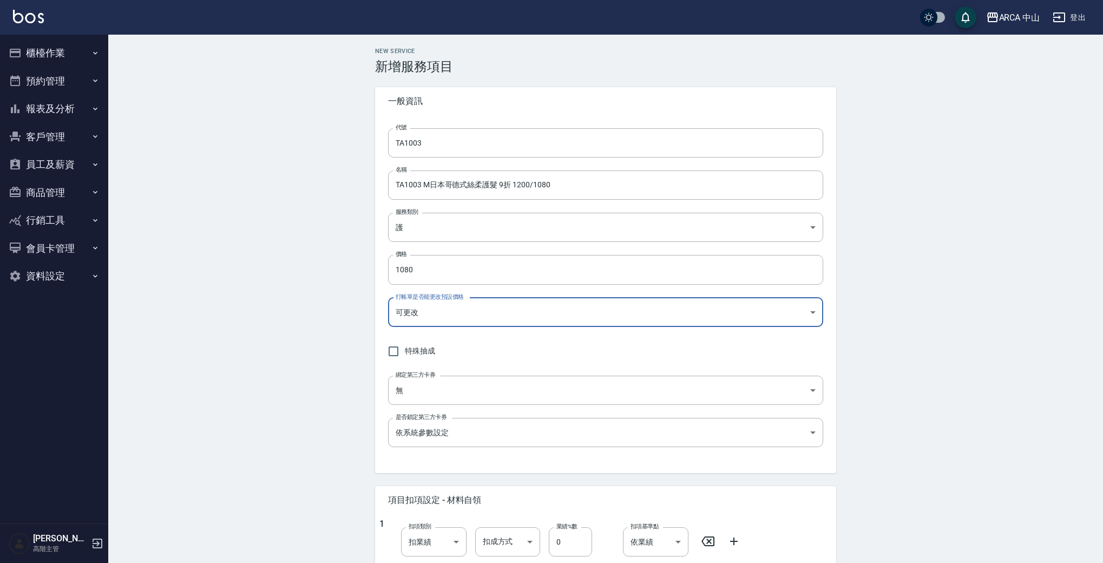
click at [280, 337] on div "New Service 新增服務項目 一般資訊 代號 TA1003 代號 名稱 TA1003 M日本哥德式絲柔護髮 9折 1200/1080 名稱 服務類別 …" at bounding box center [605, 458] width 995 height 846
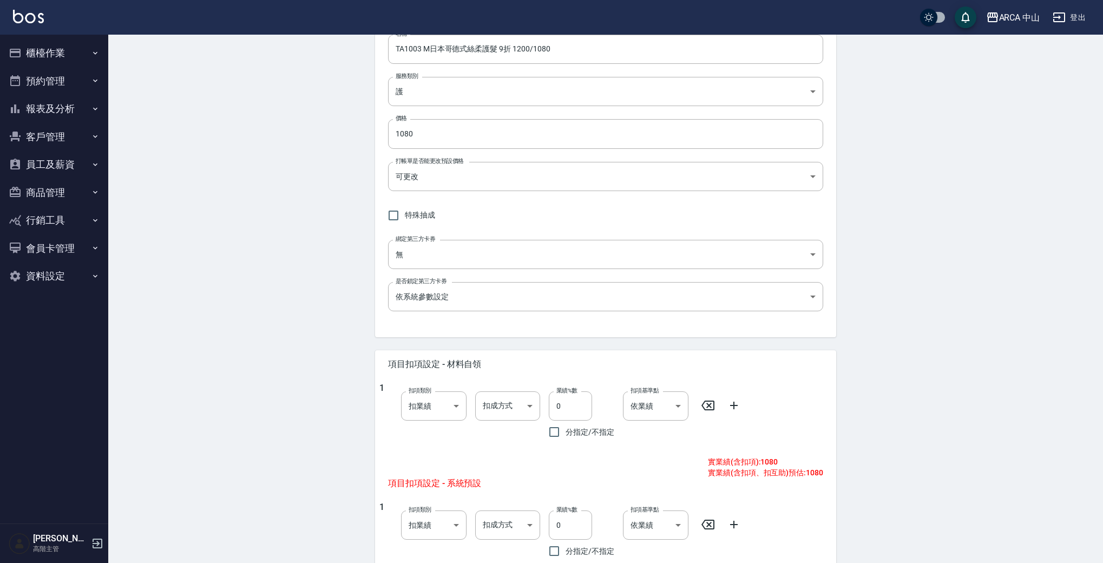
scroll to position [318, 0]
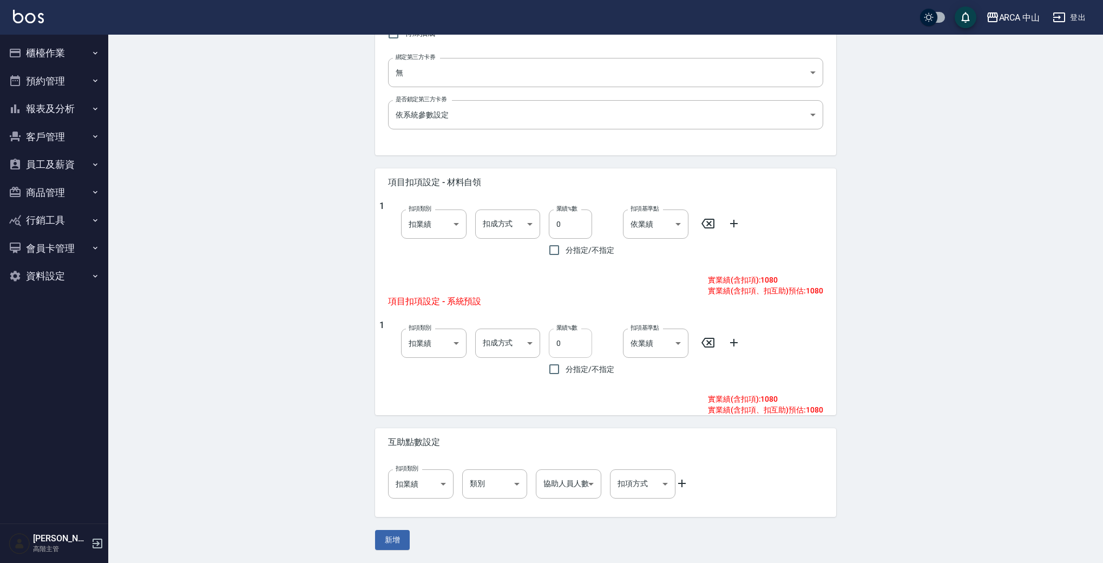
click at [553, 344] on input "0" at bounding box center [570, 343] width 43 height 29
type input "10"
drag, startPoint x: 351, startPoint y: 310, endPoint x: 343, endPoint y: 311, distance: 8.1
click at [351, 310] on div "New Service 新增服務項目 一般資訊 代號 TA1003 代號 名稱 TA1003 M日本哥德式絲柔護髮 9折 1200/1080 名稱 服務類別 …" at bounding box center [605, 140] width 995 height 846
click at [390, 541] on button "新增" at bounding box center [392, 540] width 35 height 20
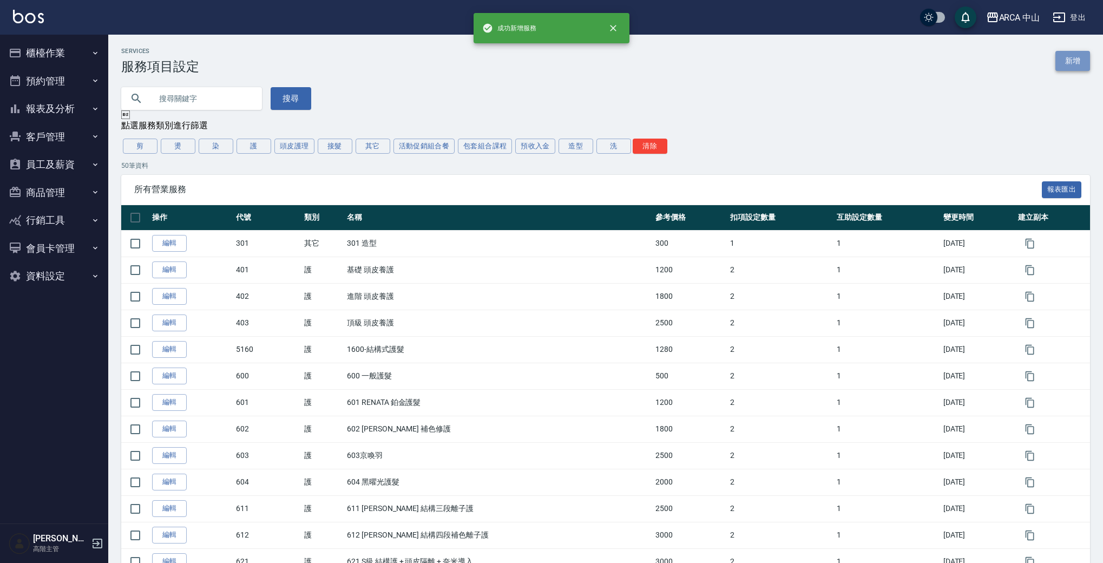
click at [1087, 64] on link "新增" at bounding box center [1073, 61] width 35 height 20
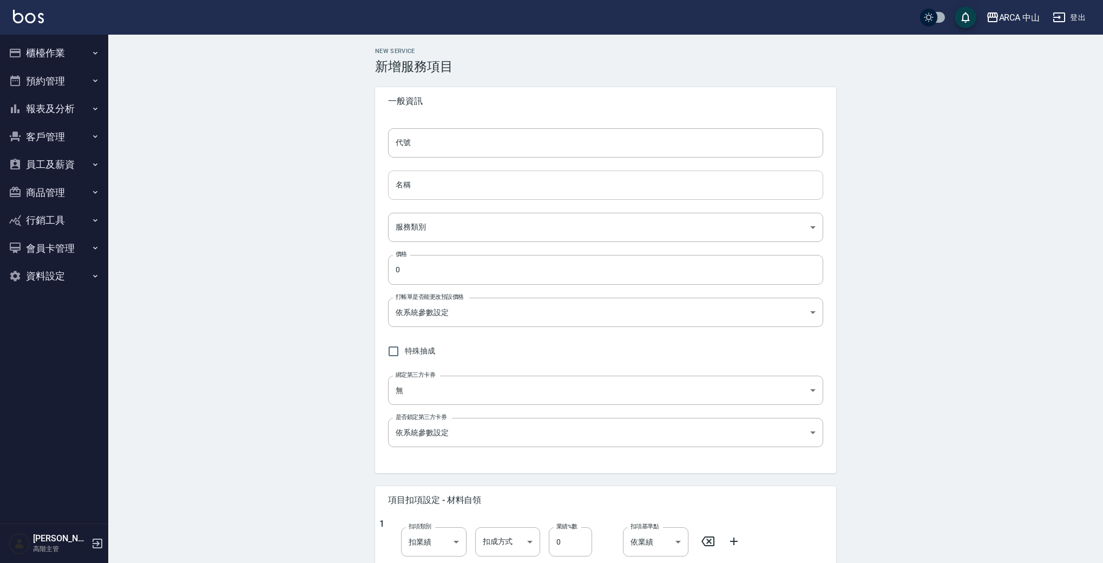
click at [469, 183] on input "名稱" at bounding box center [605, 185] width 435 height 29
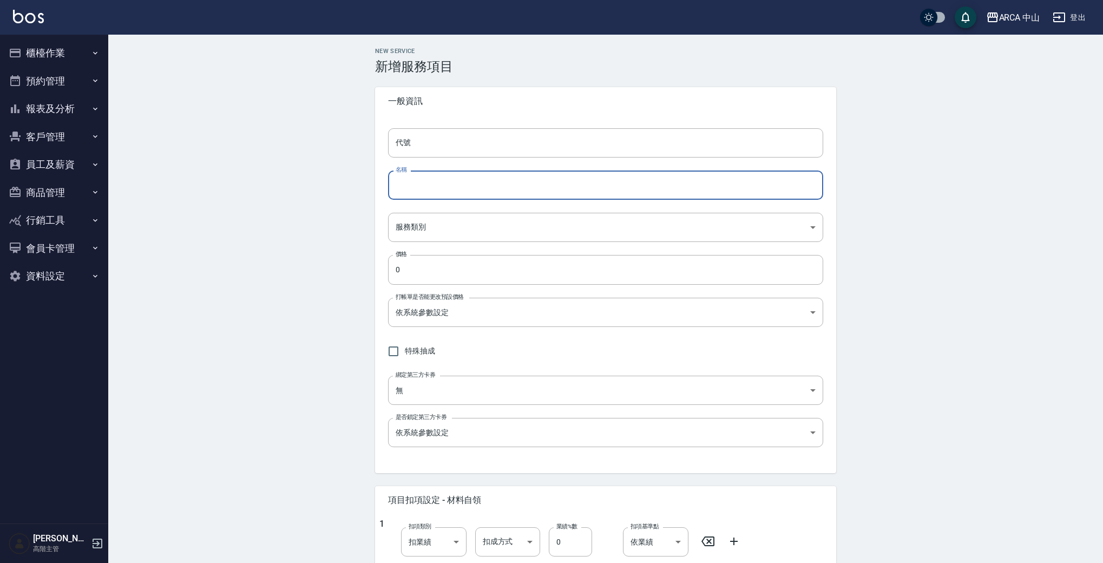
paste input "TA1003 M日本哥德式絲柔護髮 9折 1200/1080"
click at [421, 185] on input "TA1003 M日本哥德式絲柔護髮 9折 1200/1080" at bounding box center [605, 185] width 435 height 29
drag, startPoint x: 423, startPoint y: 185, endPoint x: 429, endPoint y: 185, distance: 6.0
click at [429, 185] on input "TA1004 M日本哥德式絲柔護髮 9折 1200/1080" at bounding box center [605, 185] width 435 height 29
drag, startPoint x: 515, startPoint y: 185, endPoint x: 527, endPoint y: 183, distance: 12.6
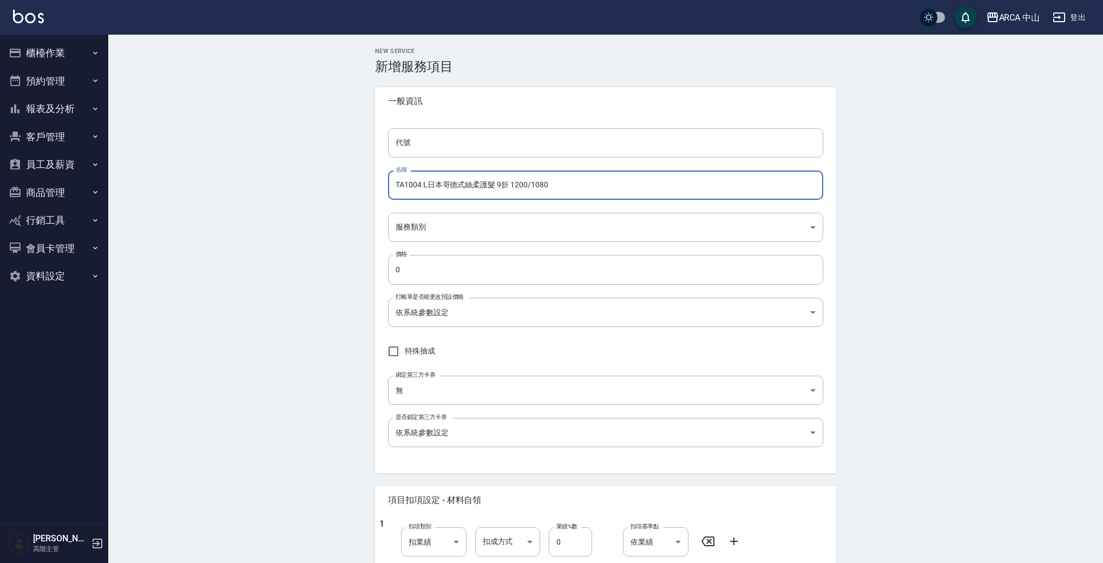
click at [527, 183] on input "TA1004 L日本哥德式絲柔護髮 9折 1200/1080" at bounding box center [605, 185] width 435 height 29
drag, startPoint x: 536, startPoint y: 187, endPoint x: 552, endPoint y: 184, distance: 16.5
click at [552, 184] on input "TA1004 L日本哥德式絲柔護髮 9折 1500/1080" at bounding box center [605, 185] width 435 height 29
type input "TA1004 L日本哥德式絲柔護髮 9折 1500/1350"
click at [447, 202] on div "代號 代號 名稱 TA1004 L日本哥德式絲柔護髮 9折 1500/1350 名稱 服務類別 ​ 服務類別 價格 0 價格 打帳單是否能更改預設價格 依系統…" at bounding box center [605, 294] width 461 height 358
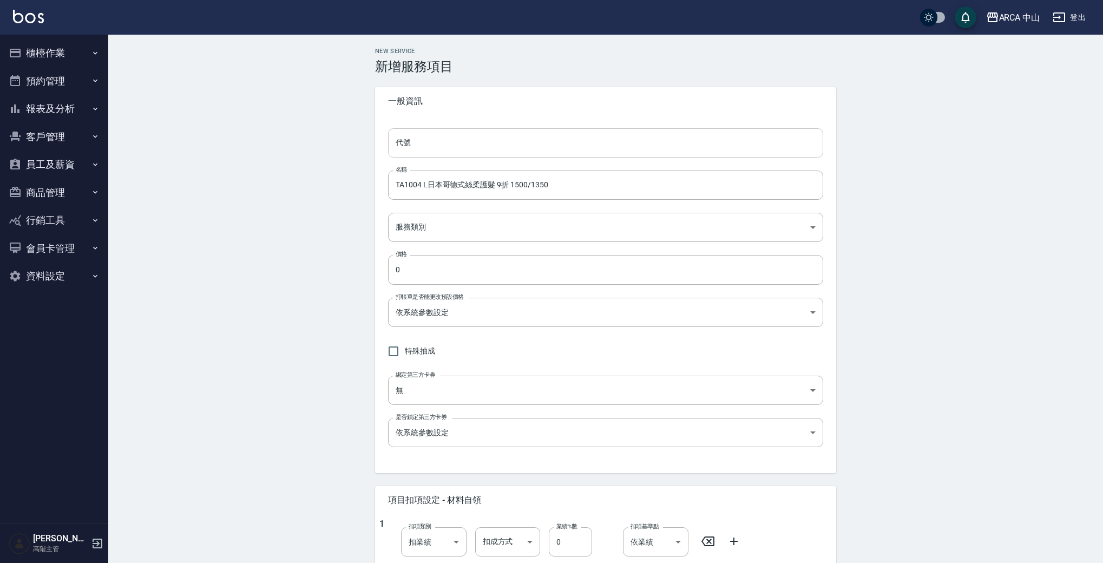
click at [438, 136] on input "代號" at bounding box center [605, 142] width 435 height 29
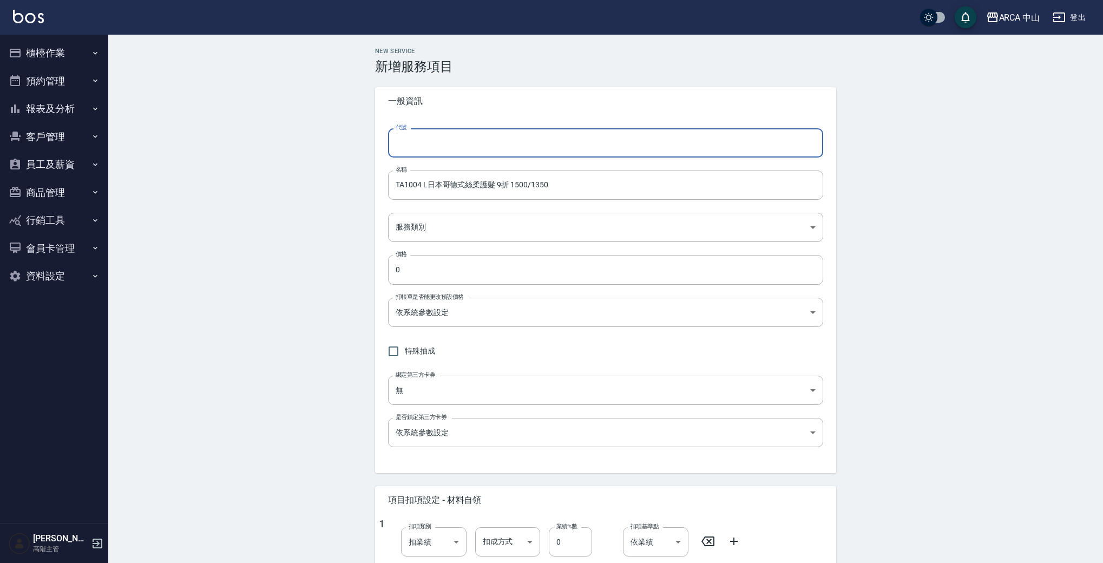
paste input "TA1003 M日本哥德式絲柔護髮 9折 1200/1080"
drag, startPoint x: 418, startPoint y: 143, endPoint x: 614, endPoint y: 150, distance: 196.6
click at [613, 150] on input "TA1003 M日本哥德式絲柔護髮 9折 1200/1080" at bounding box center [605, 142] width 435 height 29
type input "TA1004"
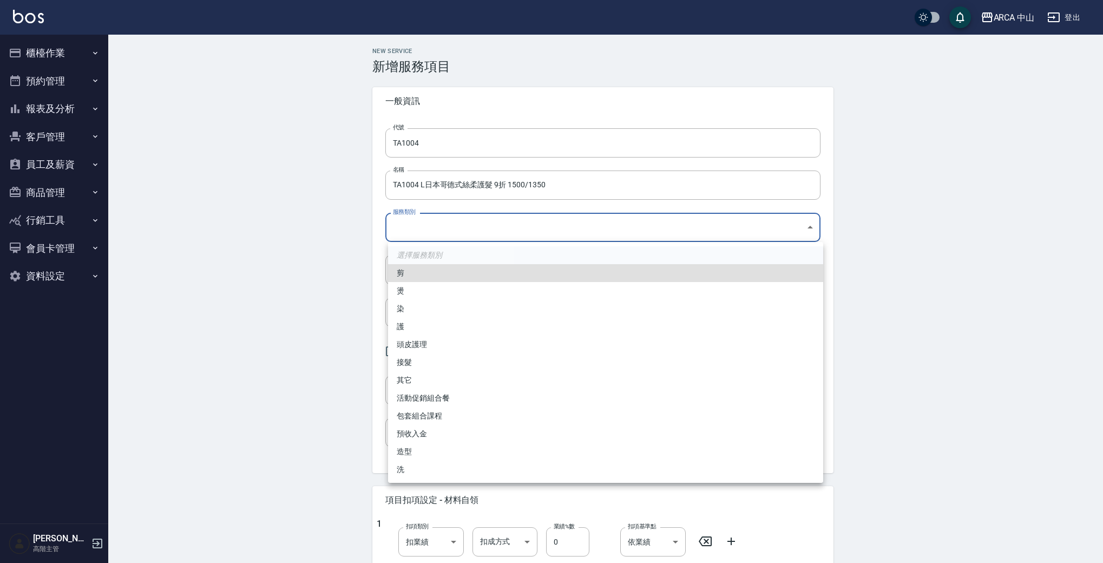
click at [504, 219] on body "ARCA 中山 登出 櫃檯作業 打帳單 帳單列表 掛單列表 座位開單 營業儀表板 現金收支登錄 高階收支登錄 材料自購登錄 每日結帳 排班表 現場電腦打卡 掃…" at bounding box center [551, 440] width 1103 height 881
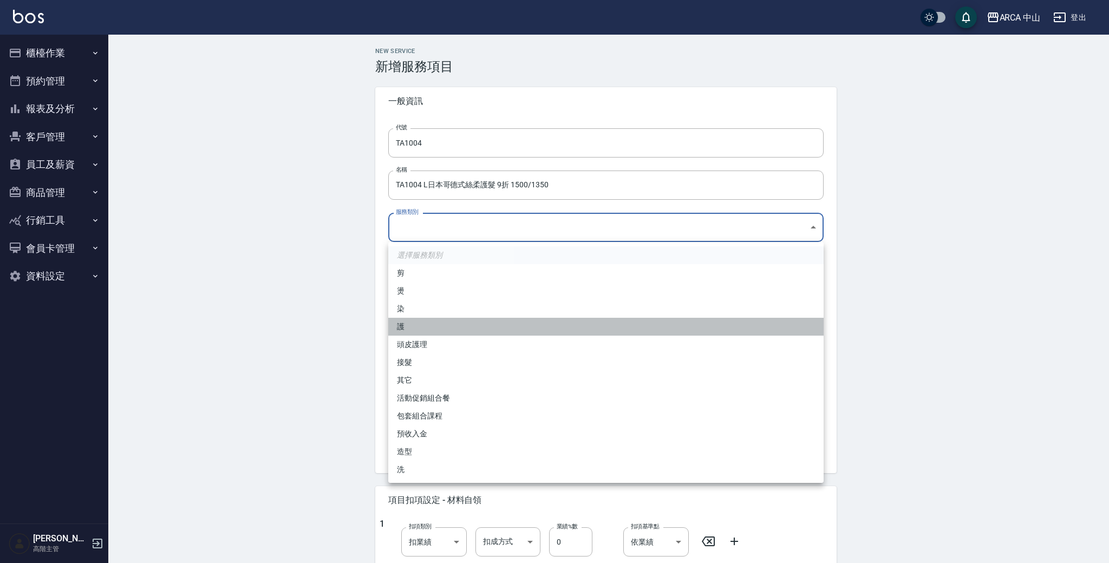
click at [425, 318] on li "護" at bounding box center [605, 327] width 435 height 18
type input "62b87afc-db31-4c04-a44f-9904132a3c4d"
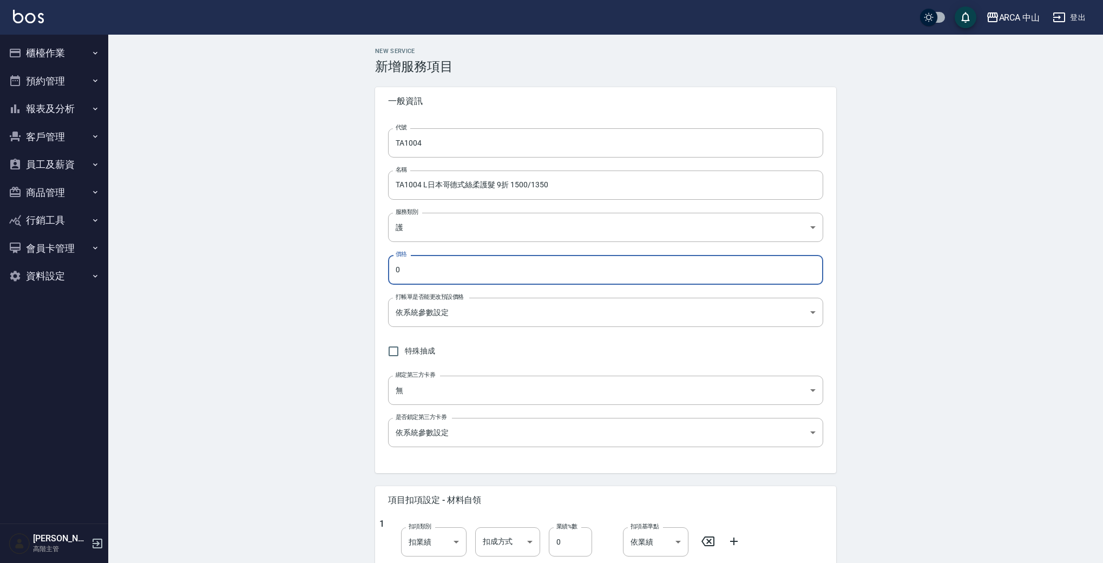
drag, startPoint x: 470, startPoint y: 277, endPoint x: 262, endPoint y: 254, distance: 209.1
click at [262, 254] on div "New Service 新增服務項目 一般資訊 代號 TA1004 代號 名稱 TA1004 L日本哥德式絲柔護髮 9折 1500/1350 名稱 服務類別 …" at bounding box center [605, 458] width 995 height 846
type input "1350"
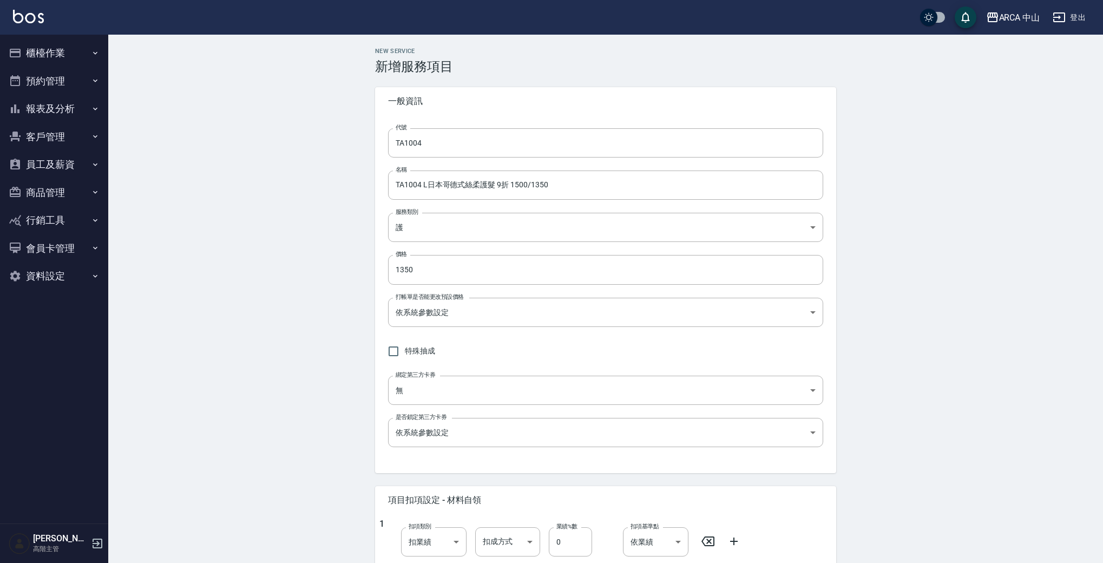
drag, startPoint x: 563, startPoint y: 289, endPoint x: 545, endPoint y: 309, distance: 27.6
click at [560, 294] on div "代號 TA1004 代號 名稱 TA1004 L日本哥德式絲柔護髮 9折 1500/1350 名稱 服務類別 護 62b87afc-db31-4c04-a44…" at bounding box center [605, 294] width 461 height 358
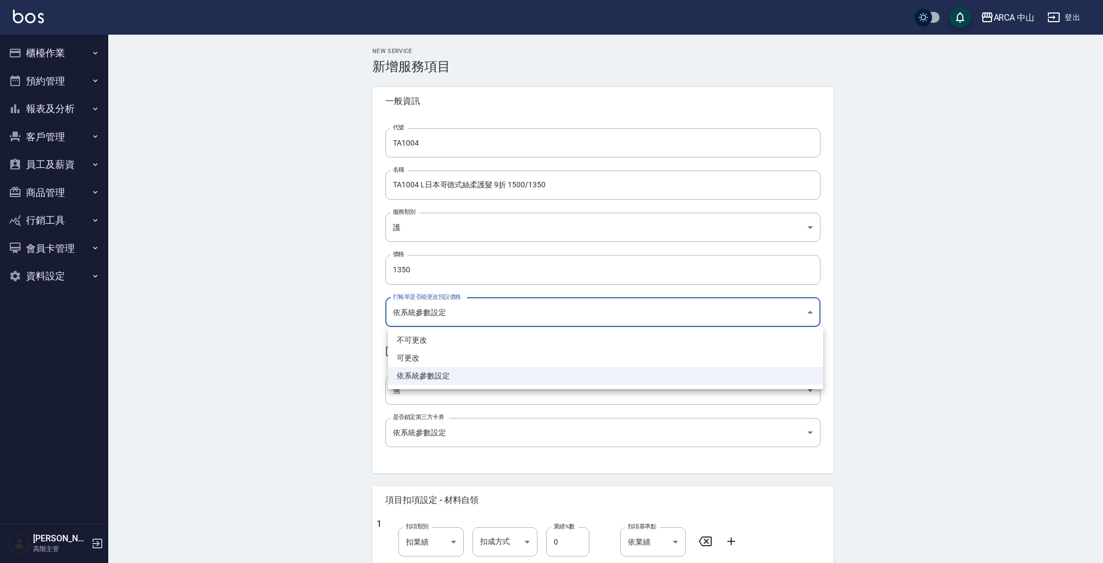
click at [545, 309] on body "ARCA 中山 登出 櫃檯作業 打帳單 帳單列表 掛單列表 座位開單 營業儀表板 現金收支登錄 高階收支登錄 材料自購登錄 每日結帳 排班表 現場電腦打卡 掃…" at bounding box center [551, 440] width 1103 height 881
click at [490, 359] on li "可更改" at bounding box center [605, 358] width 435 height 18
type input "FALSE"
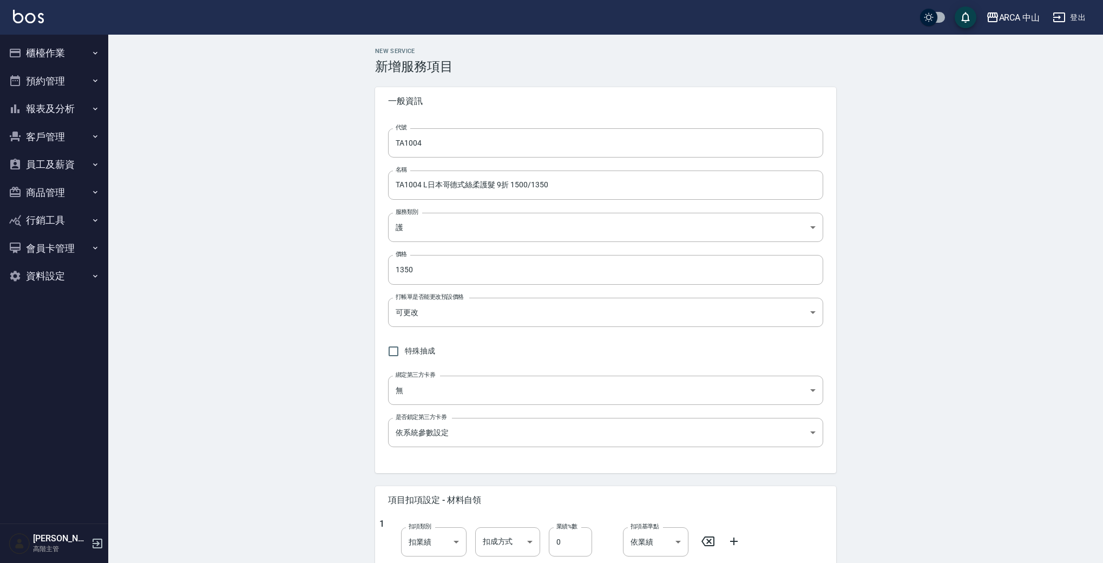
click at [276, 357] on div "New Service 新增服務項目 一般資訊 代號 TA1004 代號 名稱 TA1004 L日本哥德式絲柔護髮 9折 1500/1350 名稱 服務類別 …" at bounding box center [605, 458] width 995 height 846
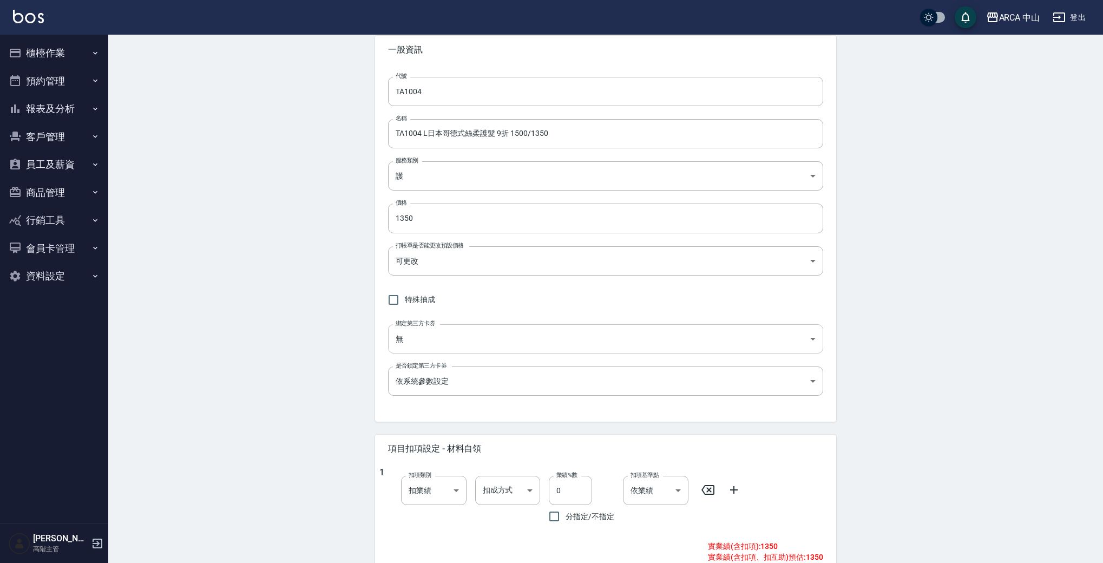
scroll to position [193, 0]
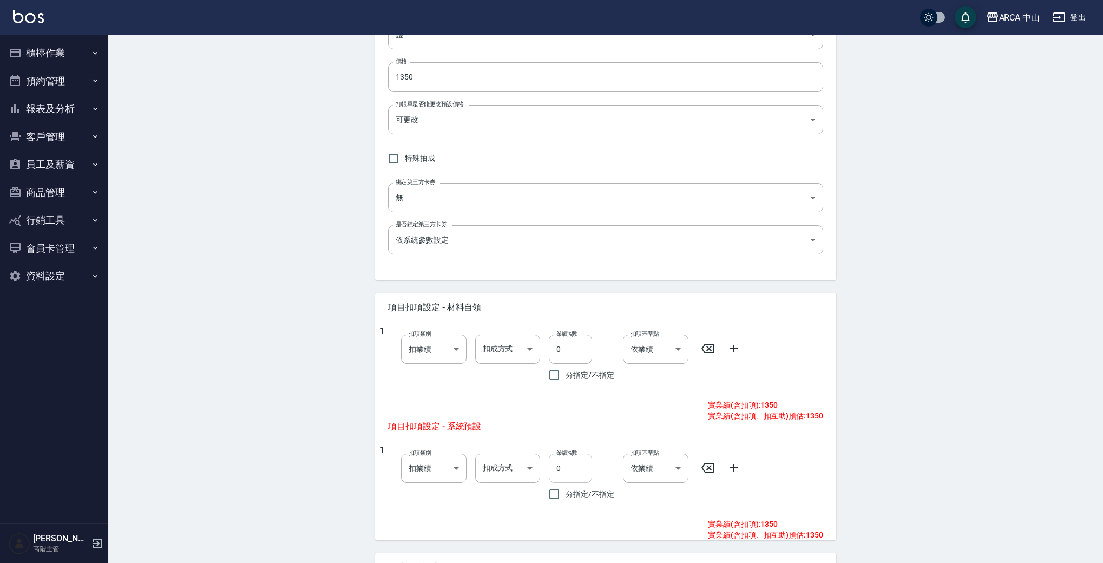
click at [554, 467] on input "0" at bounding box center [570, 468] width 43 height 29
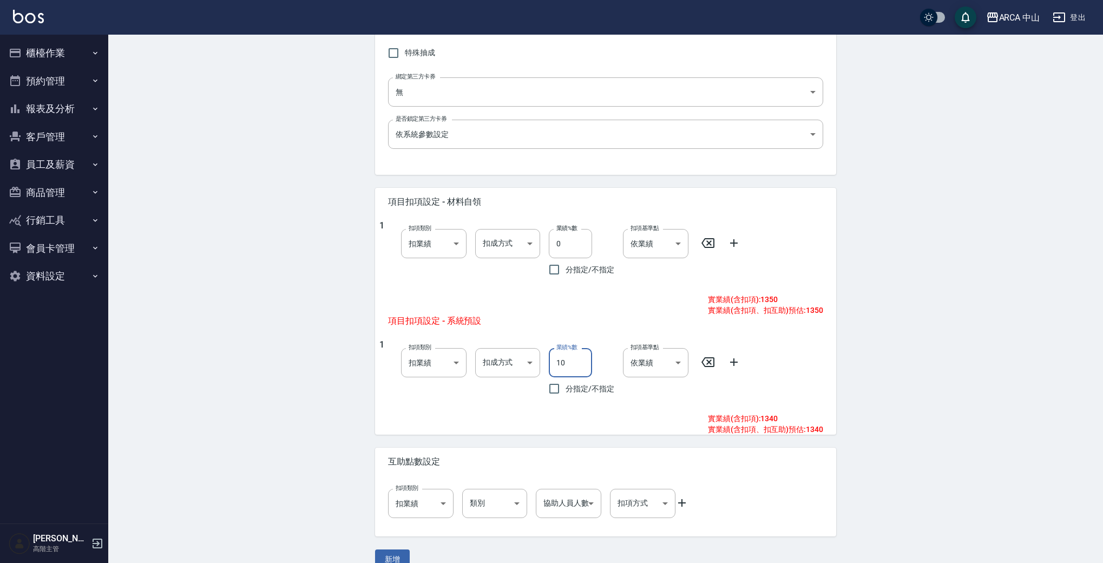
scroll to position [318, 0]
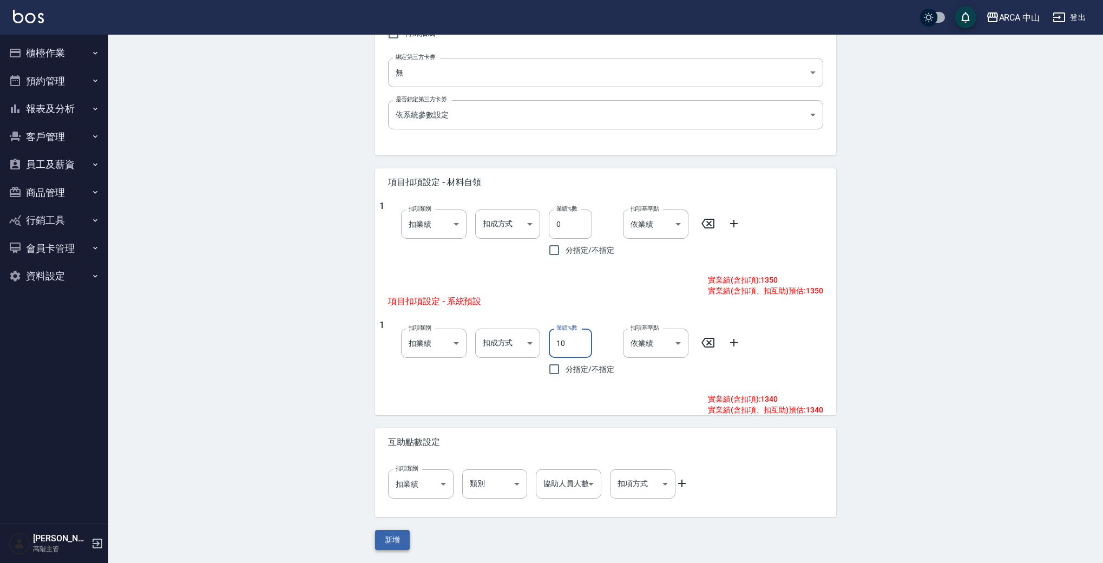
type input "10"
click at [388, 534] on button "新增" at bounding box center [392, 540] width 35 height 20
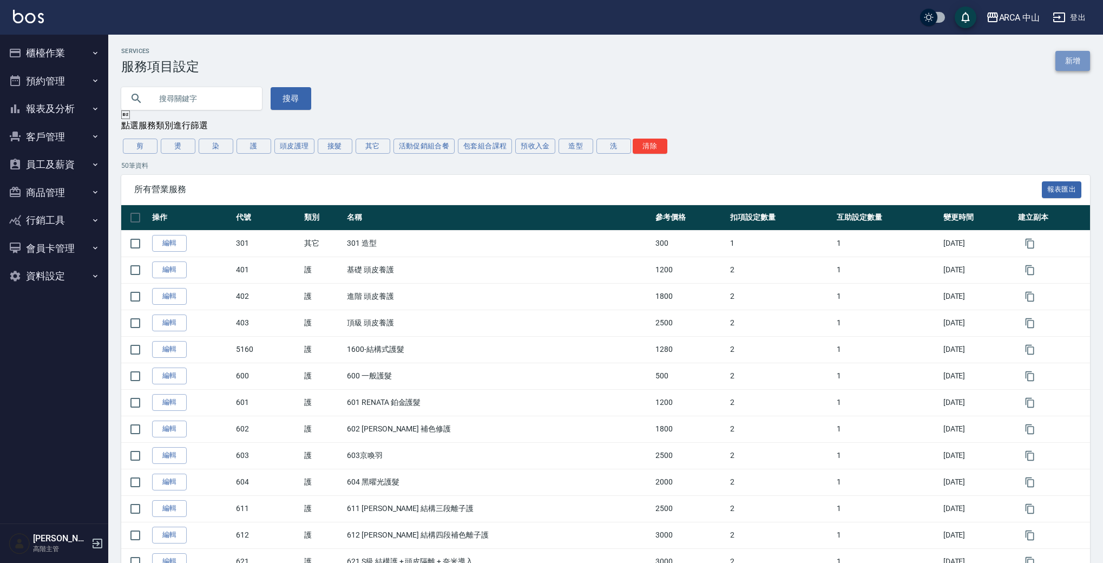
click at [1084, 55] on link "新增" at bounding box center [1073, 61] width 35 height 20
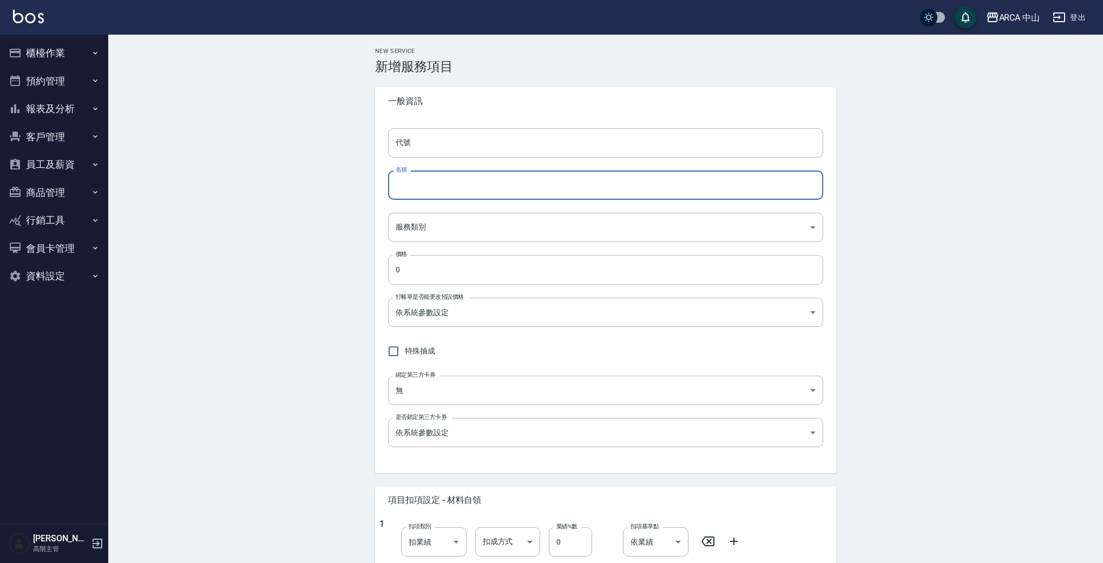
click at [486, 183] on input "名稱" at bounding box center [605, 185] width 435 height 29
paste input "TA1003 M日本哥德式絲柔護髮 9折 1200/1080"
drag, startPoint x: 417, startPoint y: 186, endPoint x: 640, endPoint y: 191, distance: 223.1
click at [640, 191] on input "TA1003 M日本哥德式絲柔護髮 9折 1200/1080" at bounding box center [605, 185] width 435 height 29
click at [411, 192] on input "TA1003 M日本哥德式絲柔護髮 9折 1200/1080" at bounding box center [605, 185] width 435 height 29
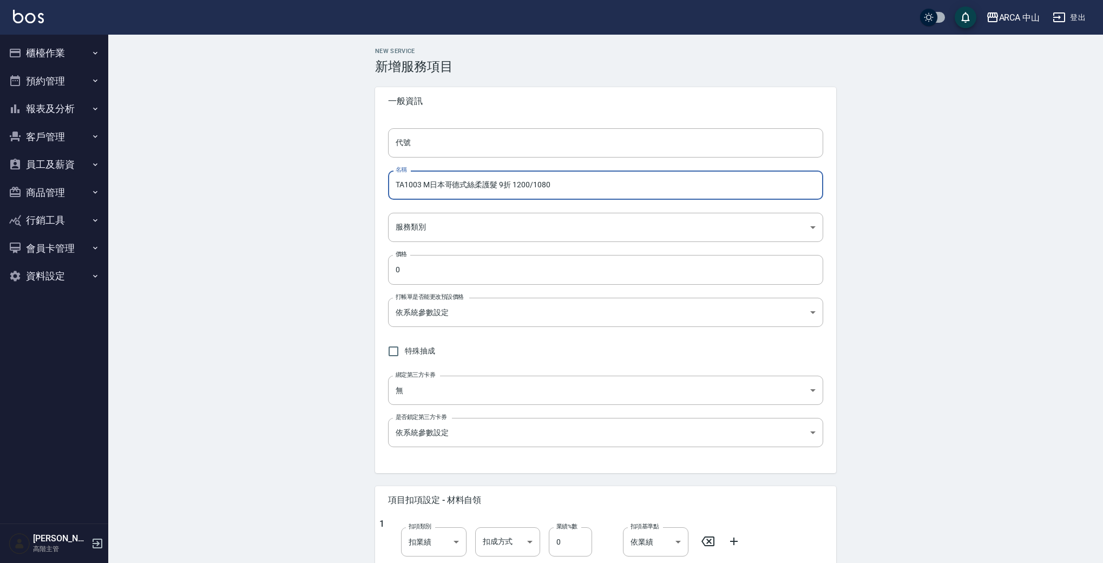
click at [421, 185] on input "TA1003 M日本哥德式絲柔護髮 9折 1200/1080" at bounding box center [605, 185] width 435 height 29
drag, startPoint x: 525, startPoint y: 187, endPoint x: 561, endPoint y: 185, distance: 36.9
click at [561, 185] on input "TA1005 XL日本哥德式絲柔護髮 9折 1200/1080" at bounding box center [605, 185] width 435 height 29
type input "TA1005 XL日本哥德式絲柔護髮 9折 1800/1620"
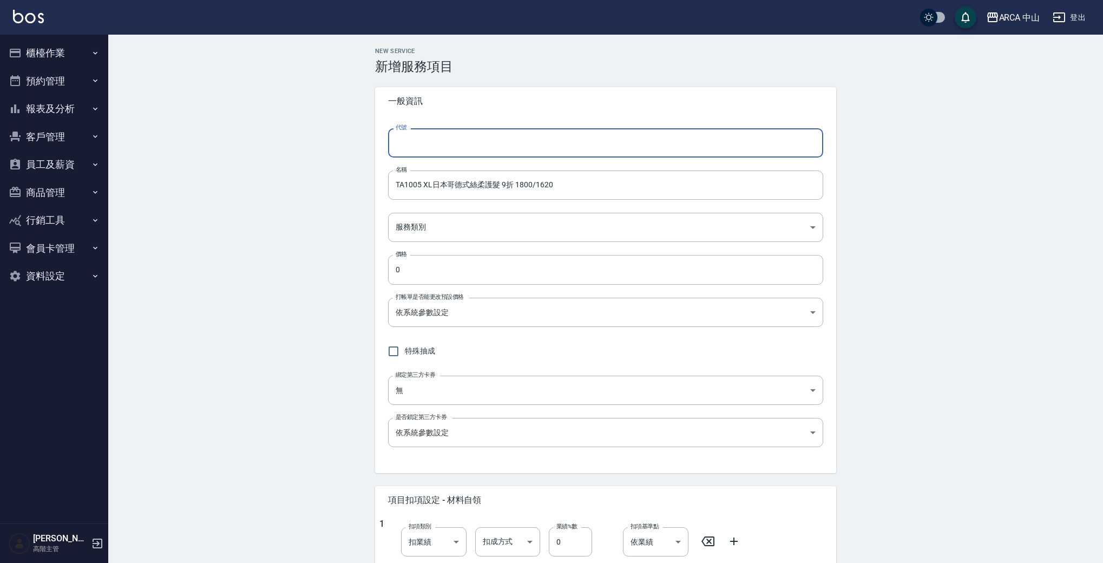
click at [473, 146] on input "代號" at bounding box center [605, 142] width 435 height 29
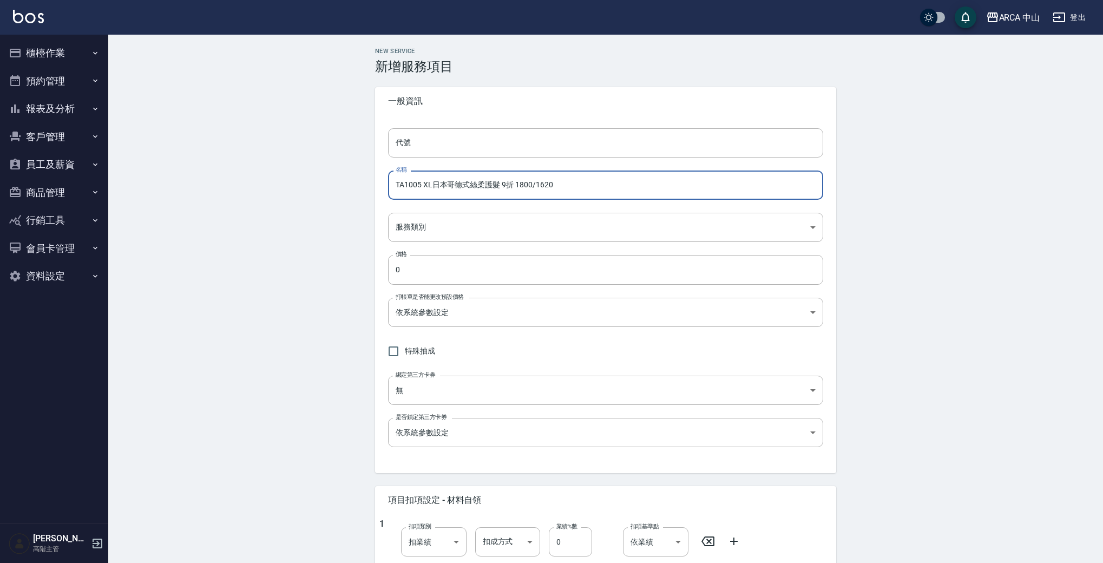
drag, startPoint x: 422, startPoint y: 183, endPoint x: 331, endPoint y: 172, distance: 91.6
click at [318, 181] on div "New Service 新增服務項目 一般資訊 代號 代號 名稱 TA1005 XL日本哥德式絲柔護髮 9折 1800/1620 名稱 服務類別 ​ 服務類別…" at bounding box center [605, 458] width 995 height 846
click at [437, 146] on input "代號" at bounding box center [605, 142] width 435 height 29
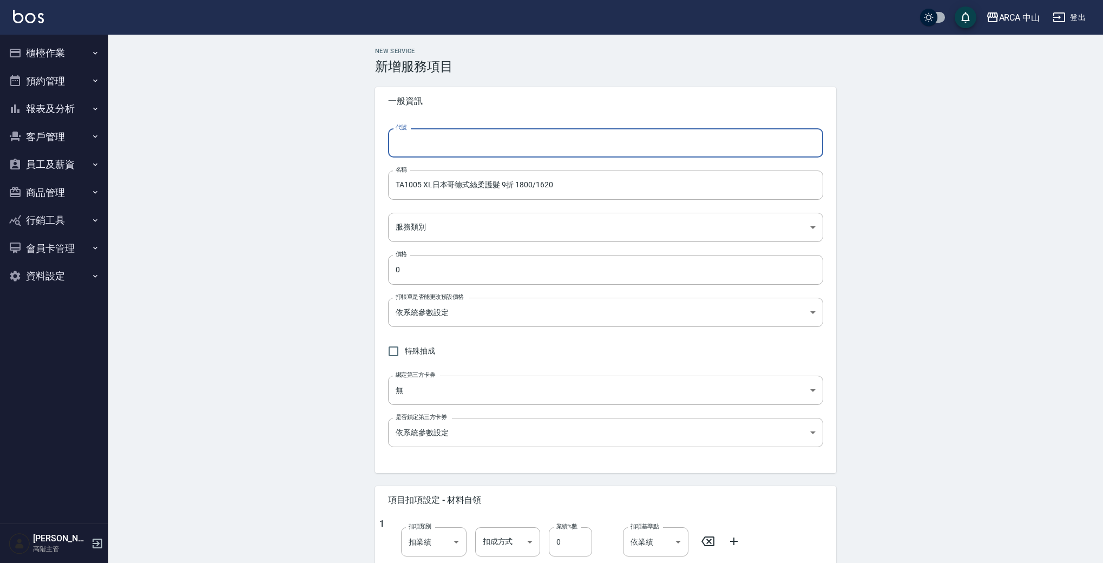
paste input "TA1005"
type input "TA1005"
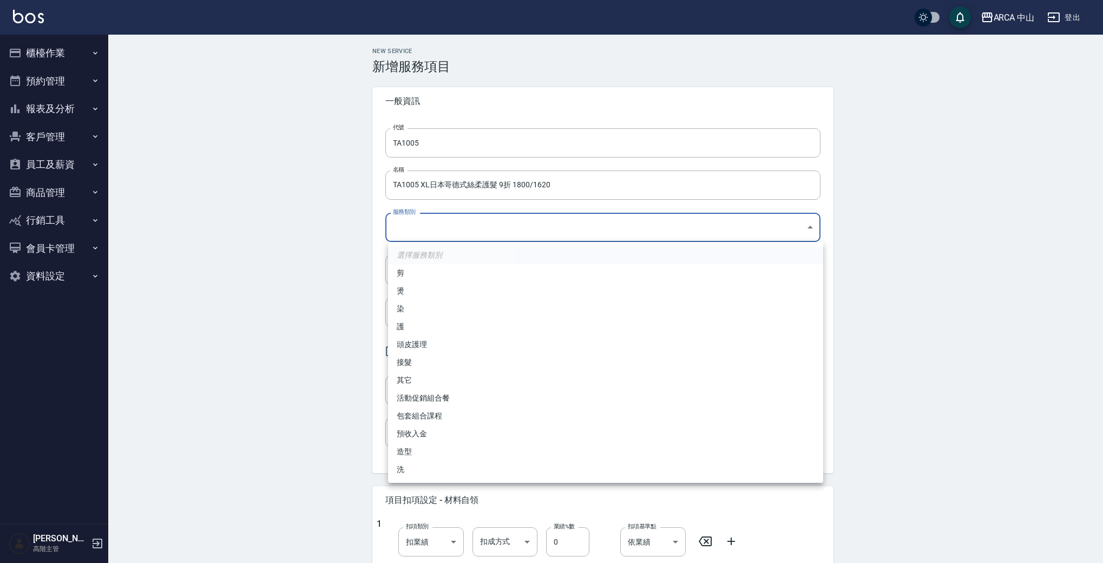
click at [439, 229] on body "ARCA 中山 登出 櫃檯作業 打帳單 帳單列表 掛單列表 座位開單 營業儀表板 現金收支登錄 高階收支登錄 材料自購登錄 每日結帳 排班表 現場電腦打卡 掃…" at bounding box center [551, 440] width 1103 height 881
drag, startPoint x: 458, startPoint y: 316, endPoint x: 457, endPoint y: 325, distance: 9.8
click at [457, 325] on ul "選擇服務類別 剪 燙 染 護 頭皮護理 接髮 其它 活動促銷組合餐 包套組合課程 預收入金 造型 洗" at bounding box center [605, 362] width 435 height 241
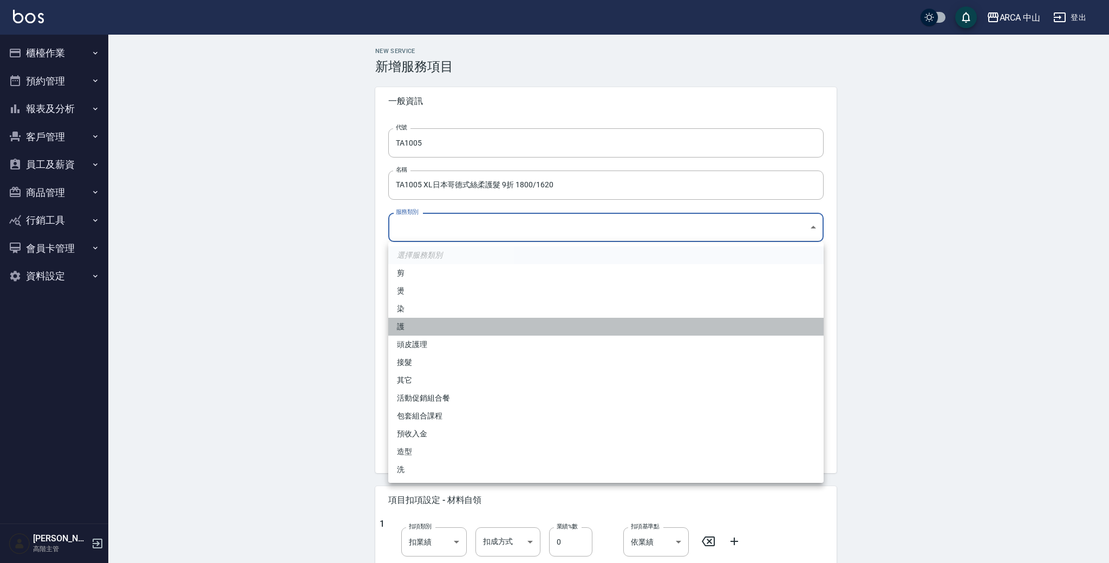
click at [457, 325] on li "護" at bounding box center [605, 327] width 435 height 18
type input "62b87afc-db31-4c04-a44f-9904132a3c4d"
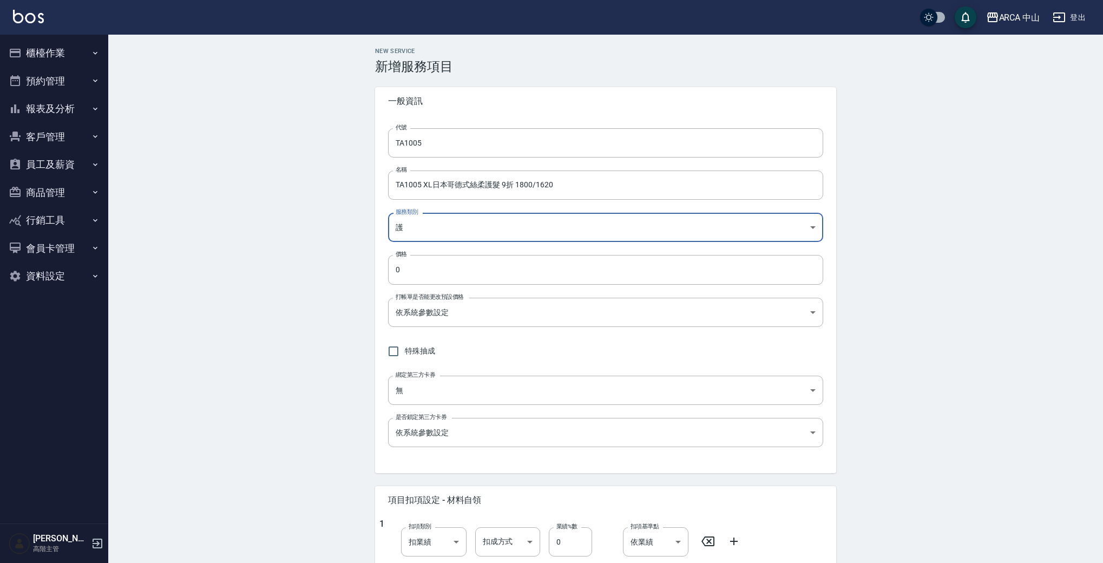
drag, startPoint x: 317, startPoint y: 253, endPoint x: 293, endPoint y: 252, distance: 23.8
click at [293, 252] on div "New Service 新增服務項目 一般資訊 代號 TA1005 代號 名稱 TA1005 XL日本哥德式絲柔護髮 9折 1800/1620 名稱 服務類別…" at bounding box center [605, 458] width 995 height 846
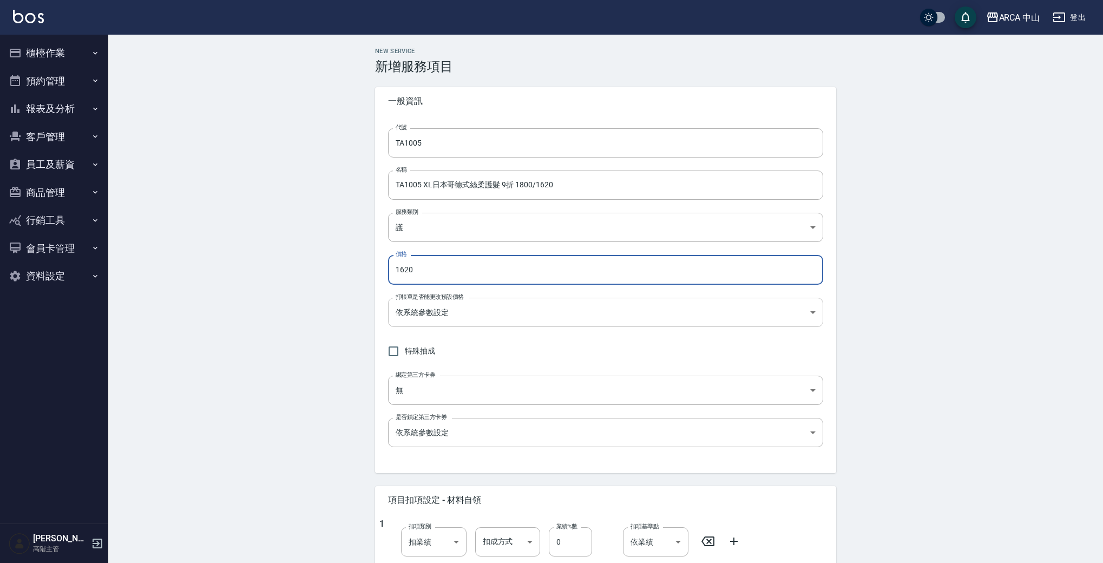
type input "1620"
click at [448, 311] on body "ARCA 中山 登出 櫃檯作業 打帳單 帳單列表 掛單列表 座位開單 營業儀表板 現金收支登錄 高階收支登錄 材料自購登錄 每日結帳 排班表 現場電腦打卡 掃…" at bounding box center [551, 440] width 1103 height 881
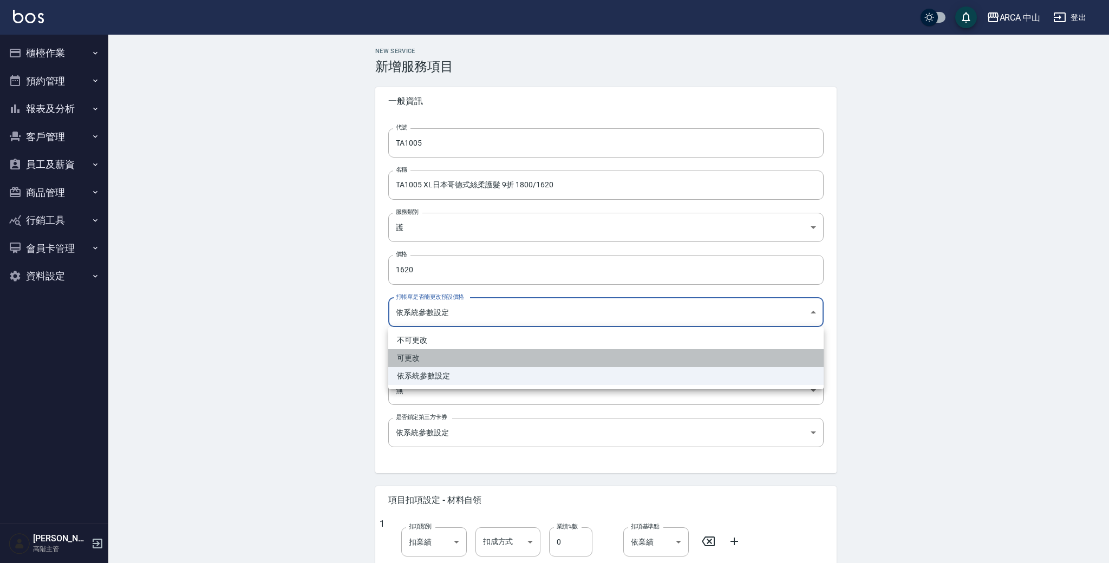
click at [445, 362] on li "可更改" at bounding box center [605, 358] width 435 height 18
type input "FALSE"
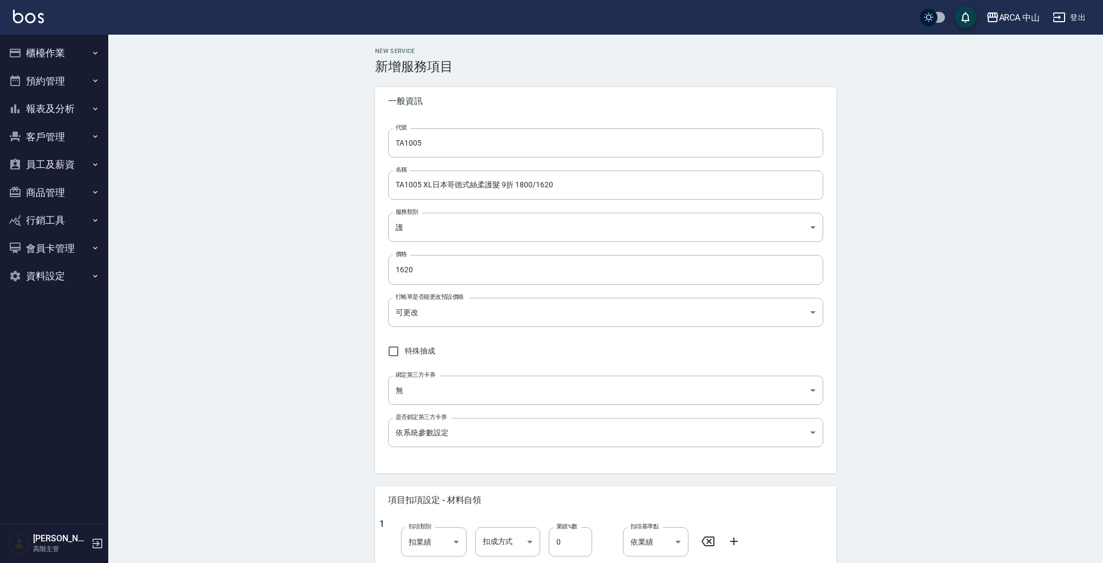
click at [299, 340] on div "New Service 新增服務項目 一般資訊 代號 TA1005 代號 名稱 TA1005 XL日本哥德式絲柔護髮 9折 1800/1620 名稱 服務類別…" at bounding box center [605, 458] width 995 height 846
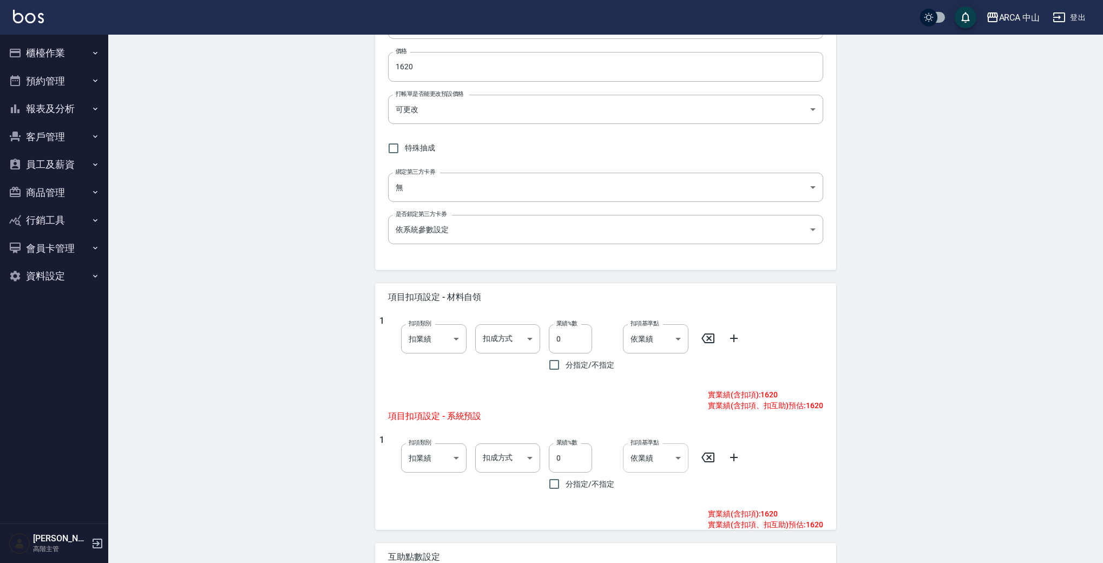
scroll to position [318, 0]
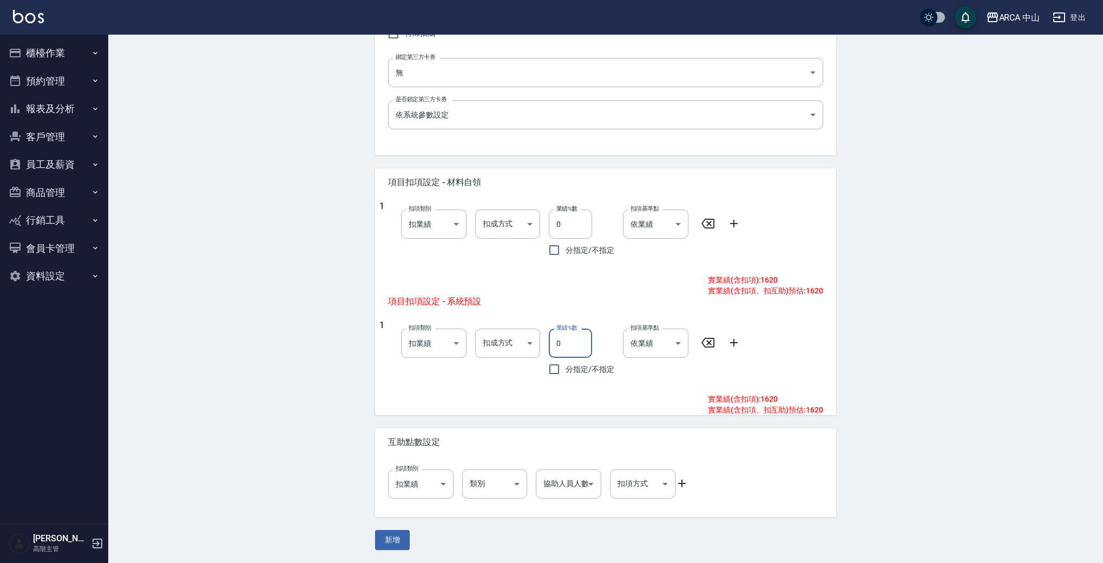
click at [558, 346] on input "0" at bounding box center [570, 343] width 43 height 29
type input "10"
click at [905, 347] on div "New Service 新增服務項目 一般資訊 代號 TA1005 代號 名稱 TA1005 XL日本哥德式絲柔護髮 9折 1800/1620 名稱 服務類別…" at bounding box center [605, 140] width 995 height 846
click at [389, 538] on button "新增" at bounding box center [392, 540] width 35 height 20
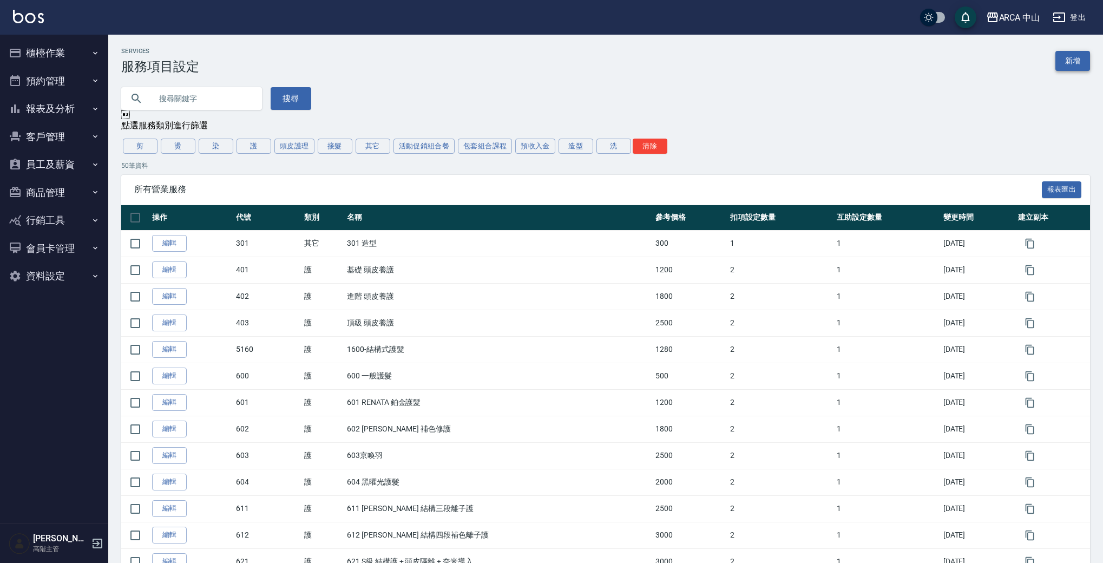
click at [1073, 60] on link "新增" at bounding box center [1073, 61] width 35 height 20
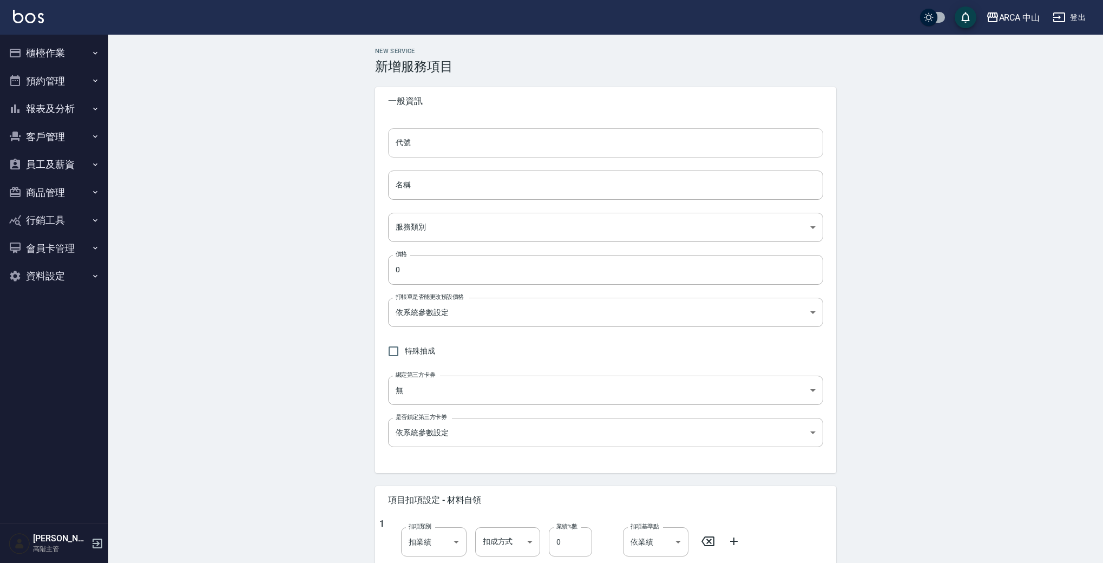
click at [434, 146] on input "代號" at bounding box center [605, 142] width 435 height 29
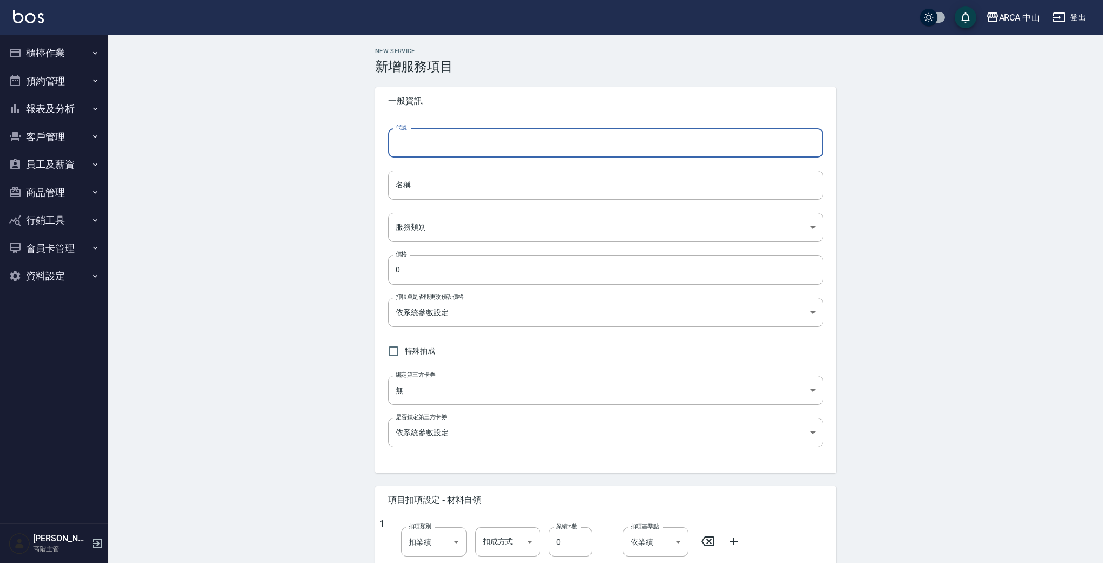
paste input "TA1002 S日本哥德式絲柔護髮 9折 1000/900"
type input "TA1002 S日本哥德式絲柔護髮 9折 1000/900"
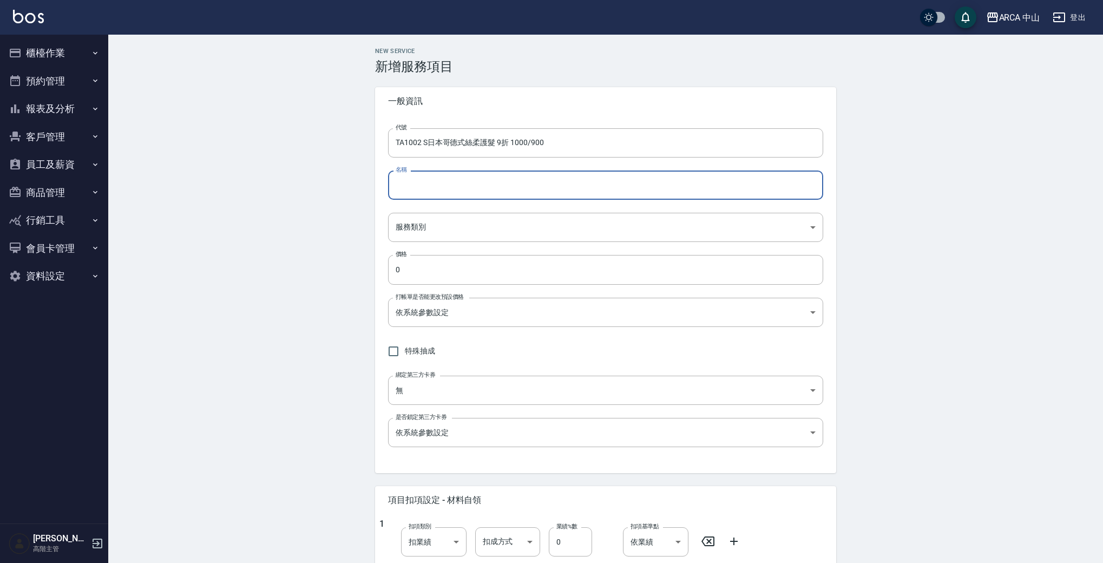
click at [537, 187] on input "名稱" at bounding box center [605, 185] width 435 height 29
paste input "TA1002 S日本哥德式絲柔護髮 9折 1000/900"
drag, startPoint x: 417, startPoint y: 184, endPoint x: 600, endPoint y: 185, distance: 183.0
click at [600, 185] on input "TA1002 S日本哥德式絲柔護髮 9折 1000/900" at bounding box center [605, 185] width 435 height 29
drag, startPoint x: 441, startPoint y: 189, endPoint x: 510, endPoint y: 191, distance: 69.8
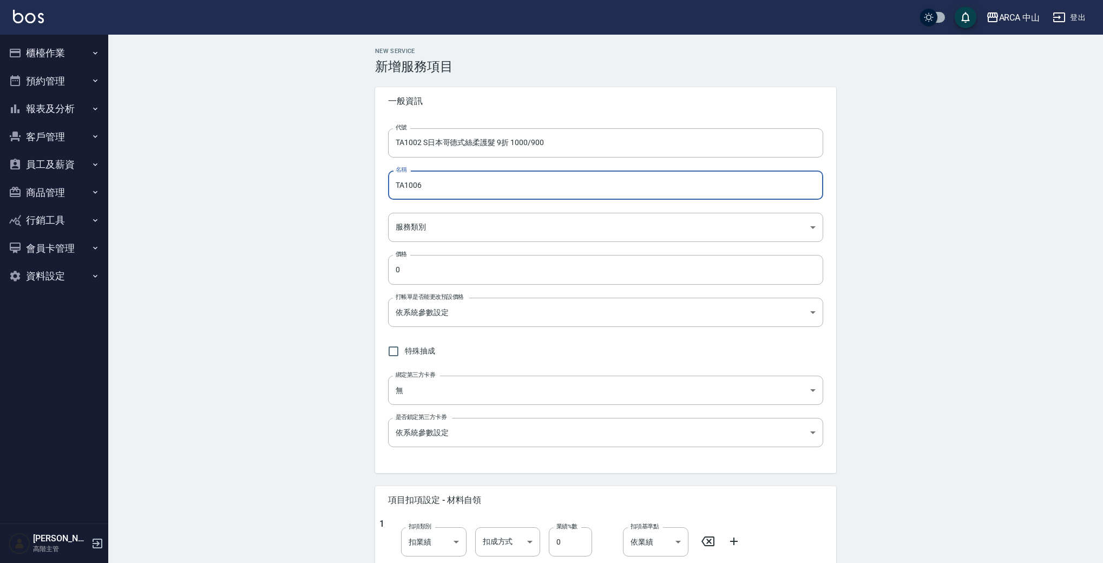
click at [510, 191] on input "TA1006" at bounding box center [605, 185] width 435 height 29
paste input "2 S日本哥德式絲柔護髮 9折 1000/900"
click at [419, 187] on input "TA1002 S日本哥德式絲柔護髮 9折 1000/900" at bounding box center [605, 185] width 435 height 29
drag, startPoint x: 422, startPoint y: 187, endPoint x: 429, endPoint y: 187, distance: 6.5
click at [429, 187] on input "TA1006 S日本哥德式絲柔護髮 9折 1000/900" at bounding box center [605, 185] width 435 height 29
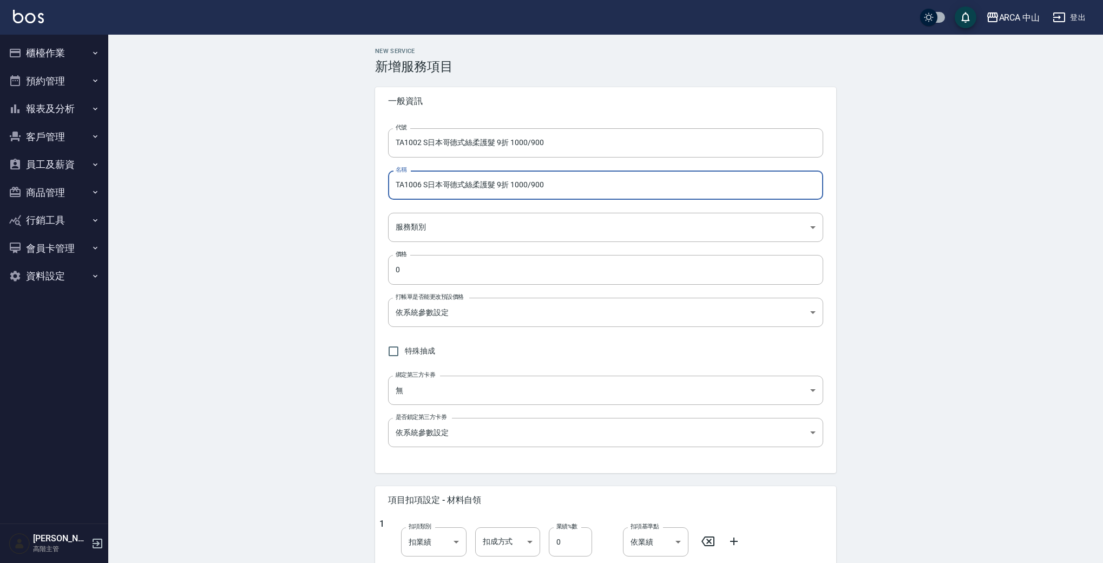
drag, startPoint x: 439, startPoint y: 188, endPoint x: 433, endPoint y: 187, distance: 6.0
click at [439, 188] on input "TA1006 S日本哥德式絲柔護髮 9折 1000/900" at bounding box center [605, 185] width 435 height 29
click at [428, 187] on input "TA1006 S日本哥德式絲柔護髮 9折 1000/900" at bounding box center [605, 185] width 435 height 29
drag, startPoint x: 522, startPoint y: 184, endPoint x: 572, endPoint y: 182, distance: 50.4
click at [575, 181] on input "TA1006 XXL日本哥德式絲柔護髮 9折 1000/900" at bounding box center [605, 185] width 435 height 29
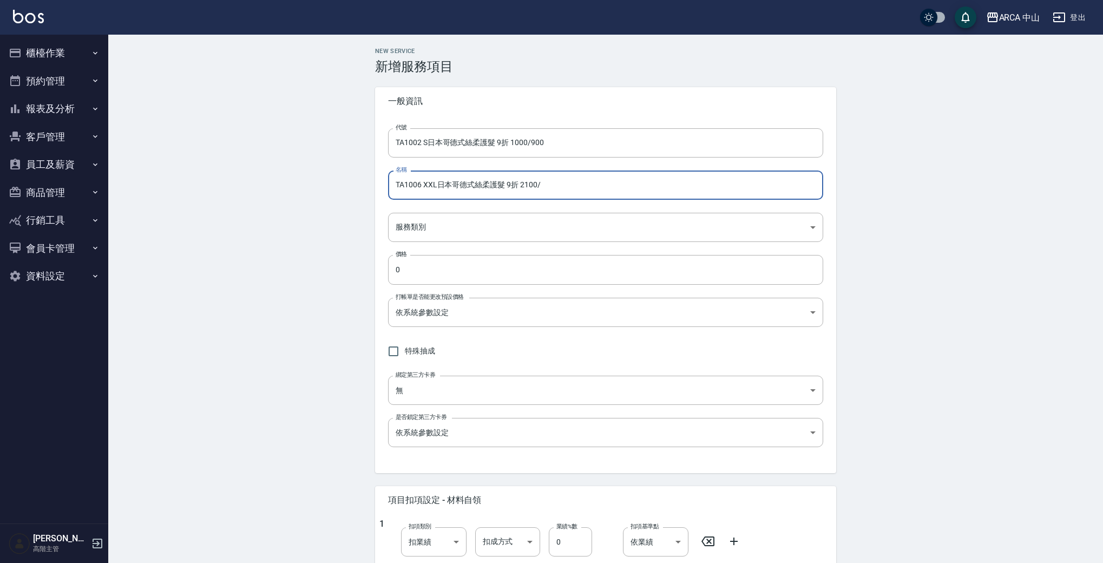
click at [612, 186] on input "TA1006 XXL日本哥德式絲柔護髮 9折 2100/" at bounding box center [605, 185] width 435 height 29
type input "TA1006 XXL日本哥德式絲柔護髮 9折 2100/1890"
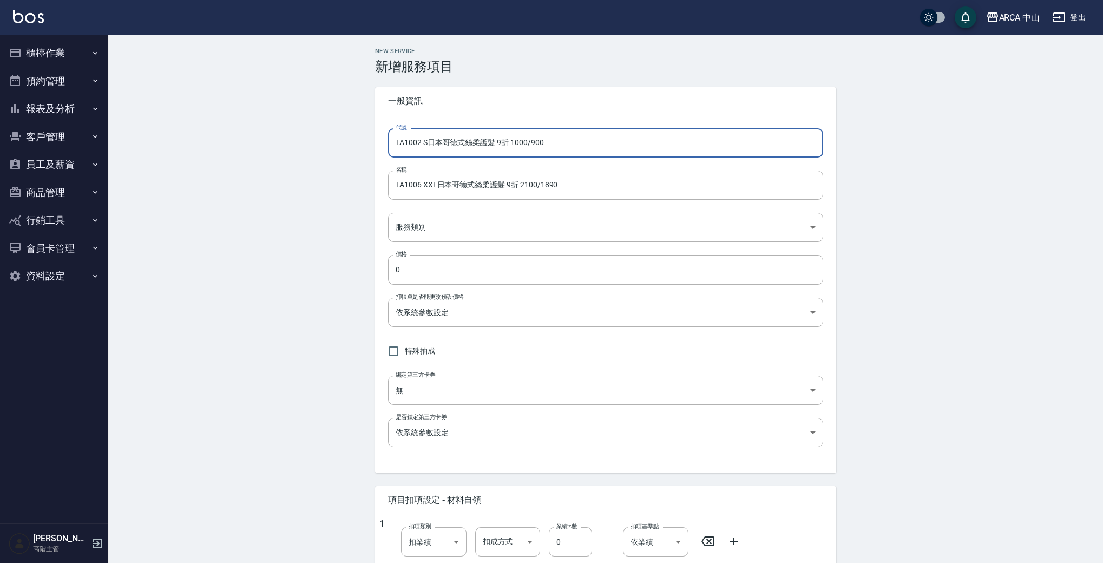
drag, startPoint x: 601, startPoint y: 147, endPoint x: 418, endPoint y: 141, distance: 183.6
click at [418, 141] on input "TA1002 S日本哥德式絲柔護髮 9折 1000/900" at bounding box center [605, 142] width 435 height 29
type input "TA1006"
click at [509, 225] on body "ARCA 中山 登出 櫃檯作業 打帳單 帳單列表 掛單列表 座位開單 營業儀表板 現金收支登錄 高階收支登錄 材料自購登錄 每日結帳 排班表 現場電腦打卡 掃…" at bounding box center [551, 440] width 1103 height 881
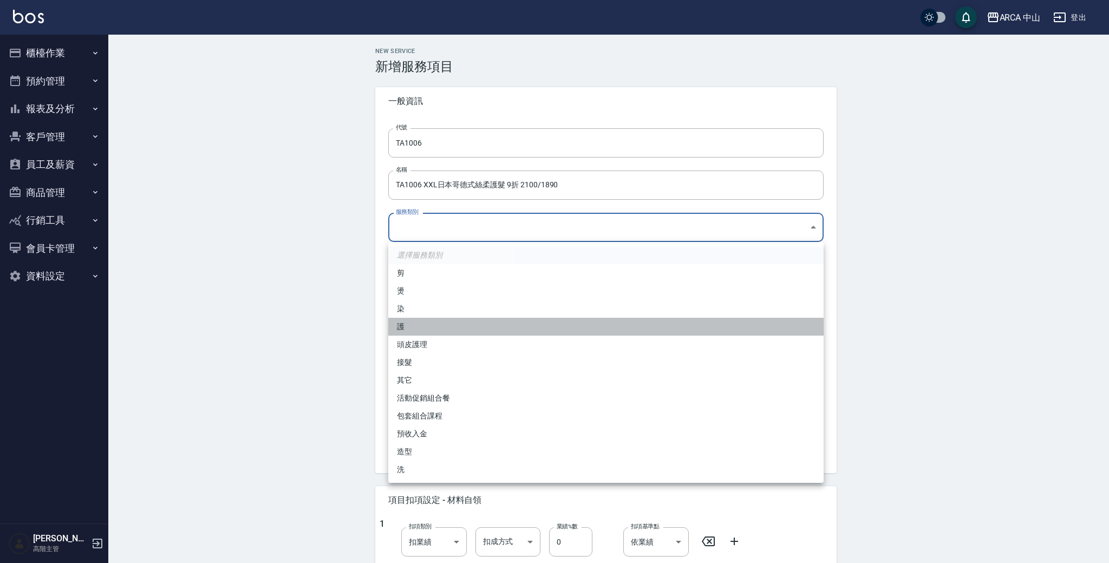
click at [428, 327] on li "護" at bounding box center [605, 327] width 435 height 18
type input "62b87afc-db31-4c04-a44f-9904132a3c4d"
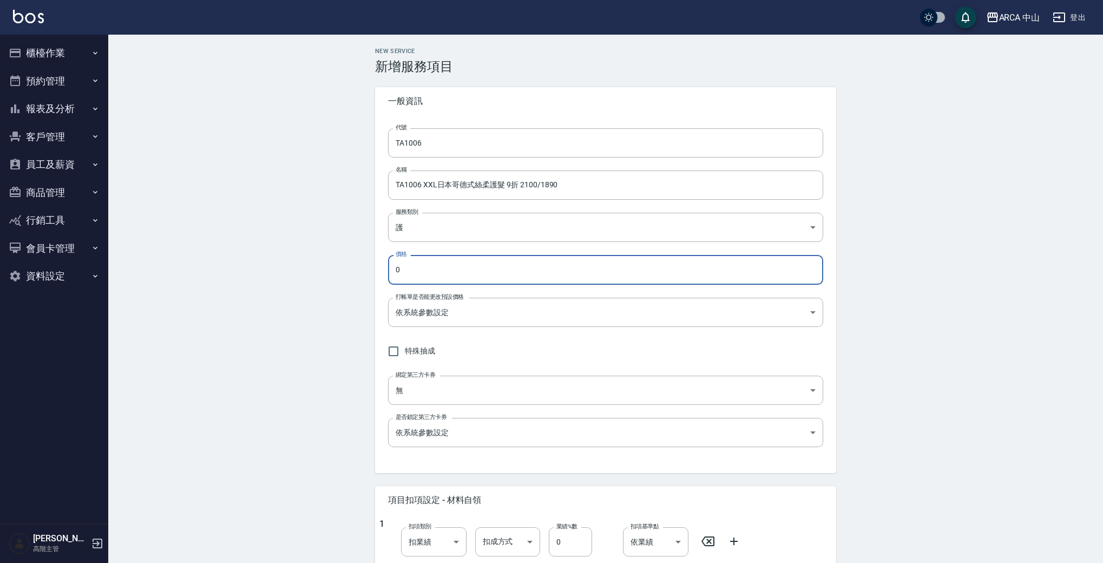
drag, startPoint x: 442, startPoint y: 266, endPoint x: 290, endPoint y: 263, distance: 152.2
click at [290, 263] on div "New Service 新增服務項目 一般資訊 代號 TA1006 代號 名稱 TA1006 XXL日本哥德式絲柔護髮 9折 2100/1890 名稱 服務類…" at bounding box center [605, 458] width 995 height 846
type input "1890"
click at [431, 297] on label "打帳單是否能更改預設價格" at bounding box center [430, 297] width 68 height 8
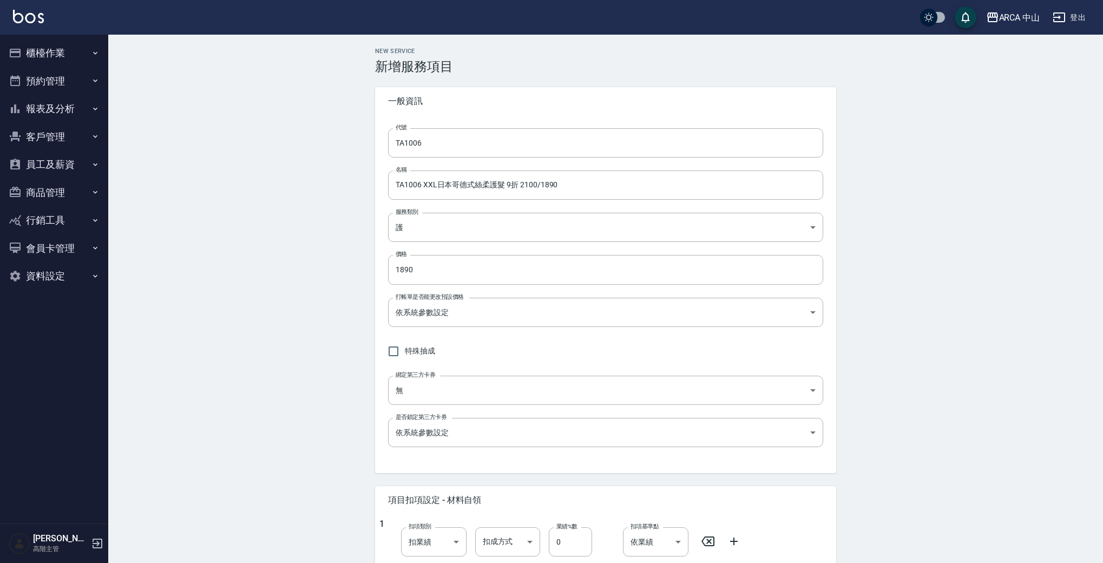
click at [428, 300] on label "打帳單是否能更改預設價格" at bounding box center [430, 297] width 68 height 8
click at [426, 313] on body "ARCA 中山 登出 櫃檯作業 打帳單 帳單列表 掛單列表 座位開單 營業儀表板 現金收支登錄 高階收支登錄 材料自購登錄 每日結帳 排班表 現場電腦打卡 掃…" at bounding box center [551, 440] width 1103 height 881
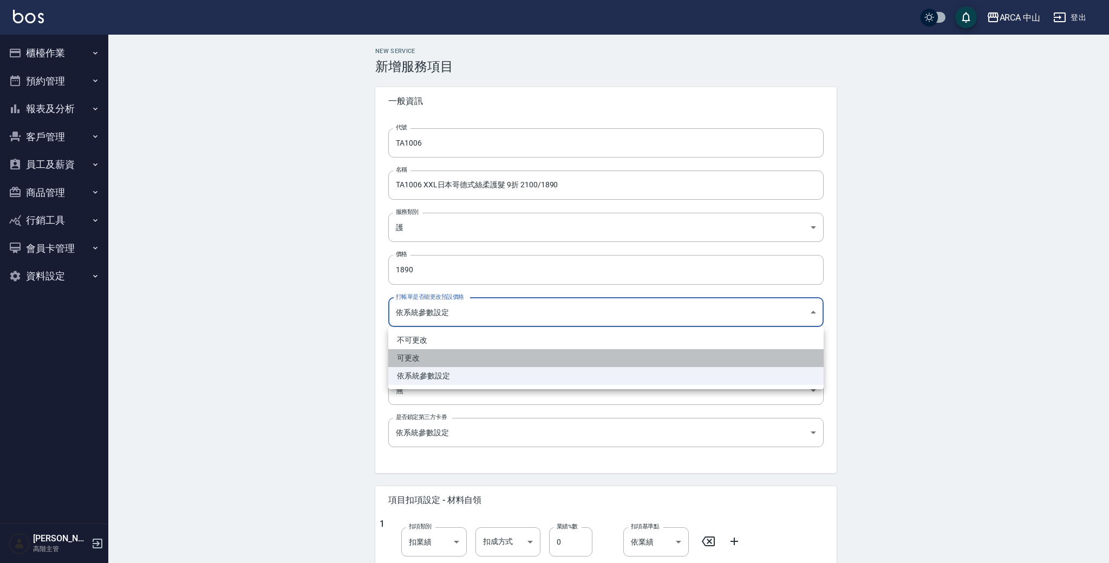
click at [429, 361] on li "可更改" at bounding box center [605, 358] width 435 height 18
type input "FALSE"
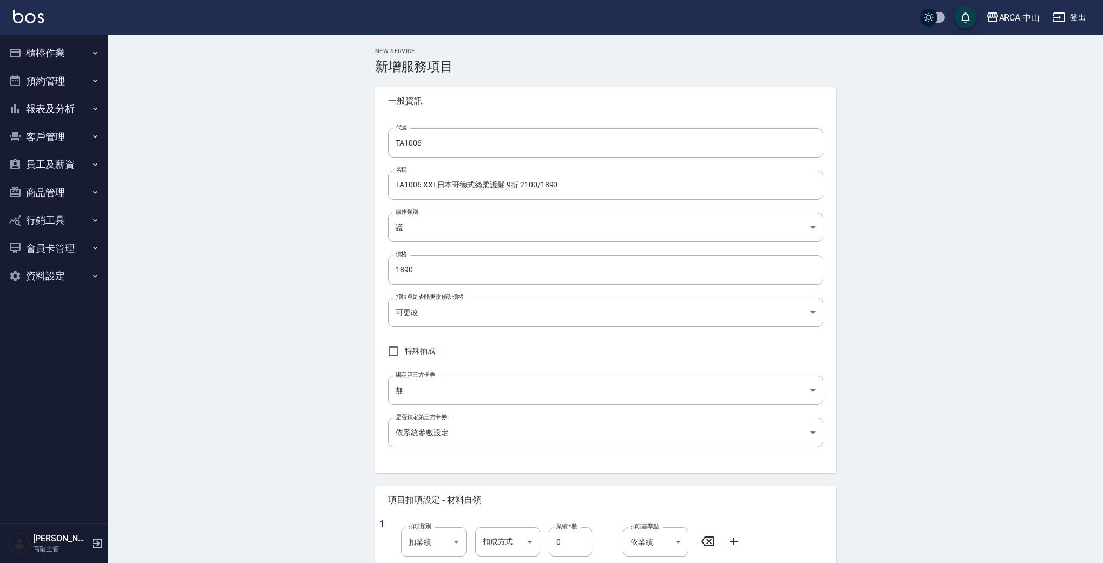
click at [287, 336] on div "New Service 新增服務項目 一般資訊 代號 TA1006 代號 名稱 TA1006 XXL日本哥德式絲柔護髮 9折 2100/1890 名稱 服務類…" at bounding box center [605, 458] width 995 height 846
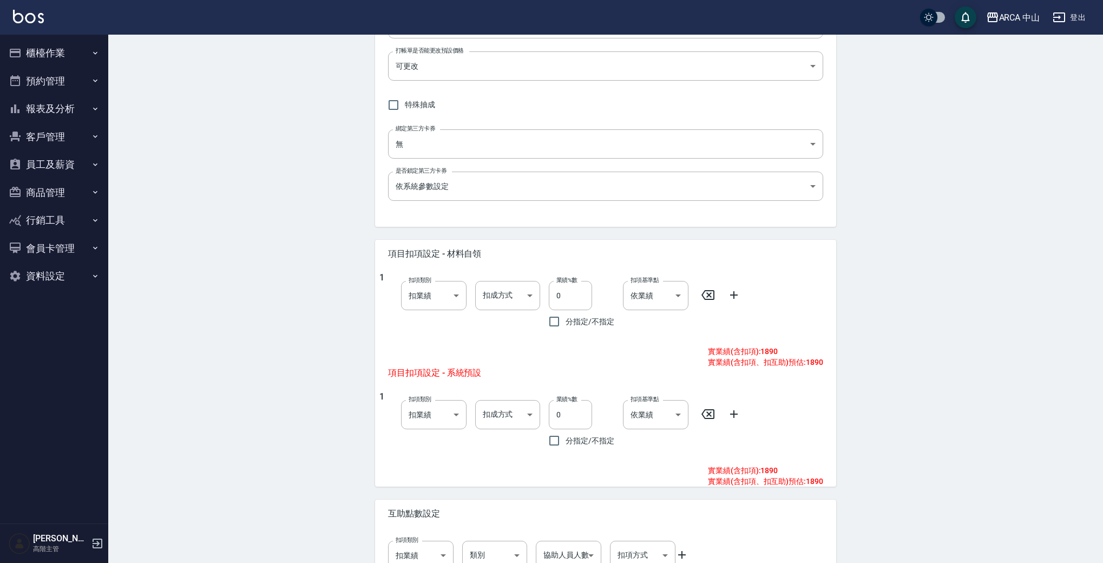
scroll to position [318, 0]
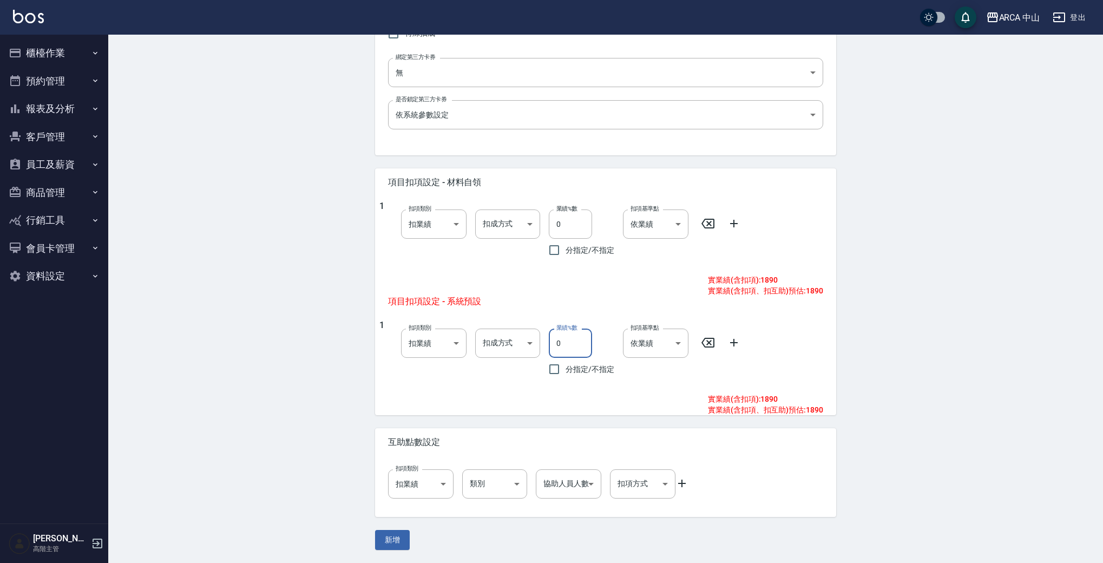
click at [558, 346] on input "0" at bounding box center [570, 343] width 43 height 29
type input "10"
click at [936, 319] on div "New Service 新增服務項目 一般資訊 代號 TA1006 代號 名稱 TA1006 XXL日本哥德式絲柔護髮 9折 2100/1890 名稱 服務類…" at bounding box center [605, 140] width 995 height 846
click at [392, 536] on button "新增" at bounding box center [392, 540] width 35 height 20
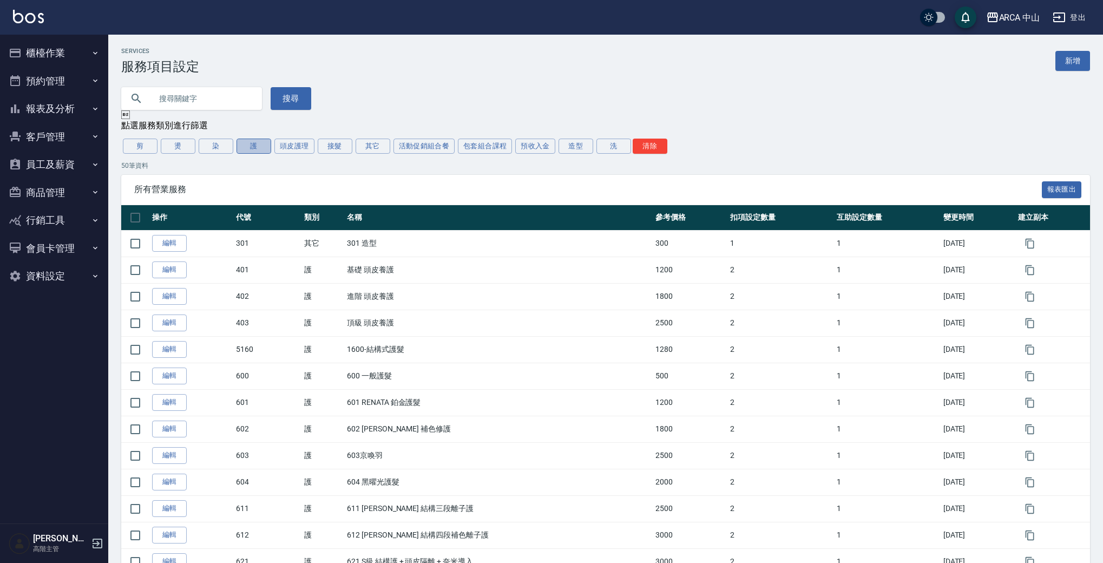
click at [248, 145] on button "護" at bounding box center [254, 146] width 35 height 15
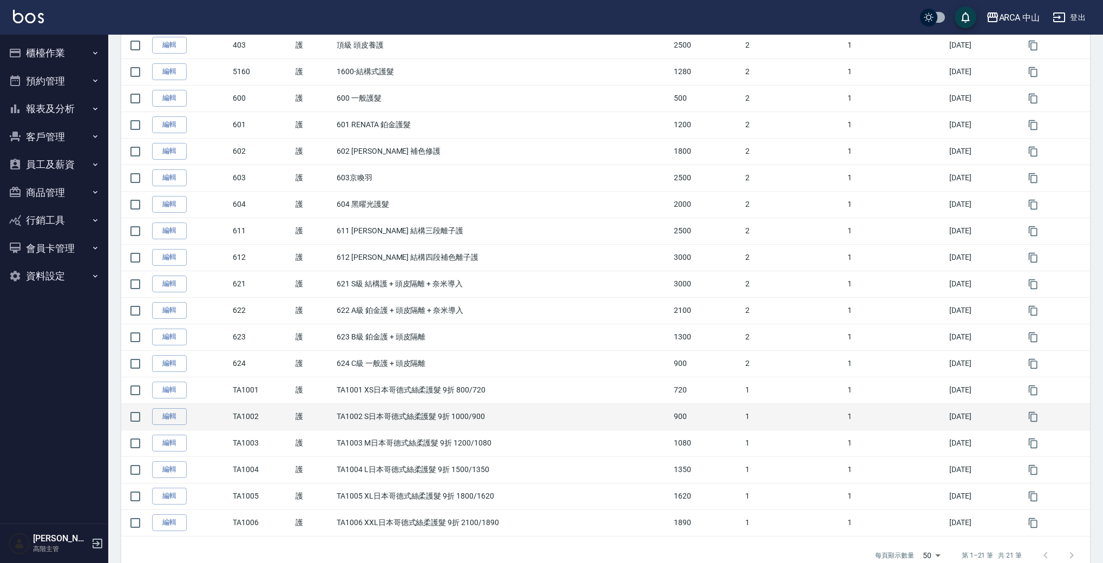
scroll to position [276, 0]
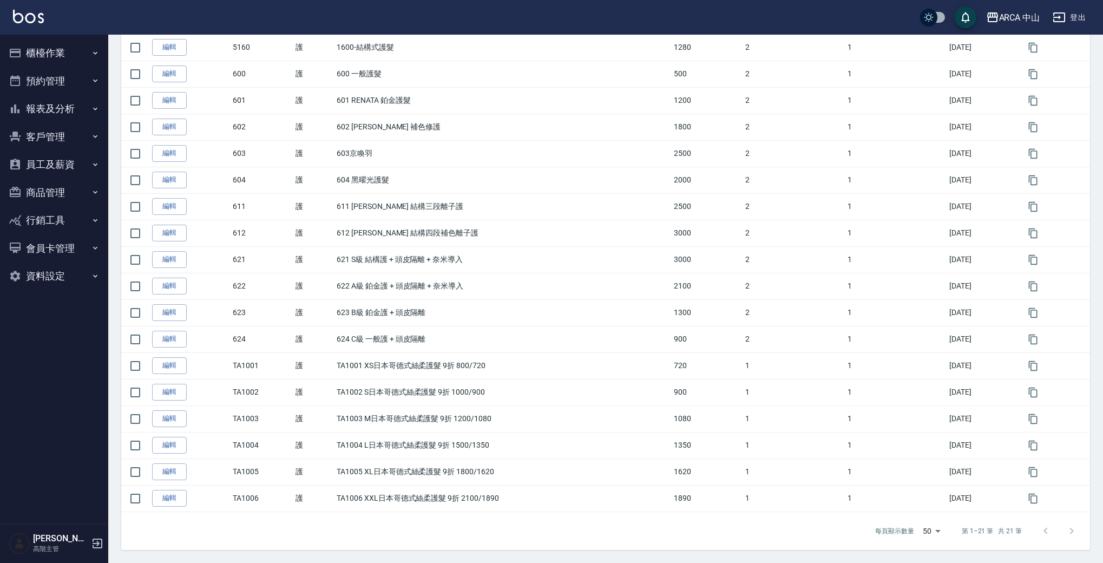
click at [1072, 531] on div at bounding box center [1059, 531] width 52 height 26
click at [733, 522] on div "每頁顯示數量 50 50 第 1–21 筆 共 21 筆" at bounding box center [605, 531] width 969 height 38
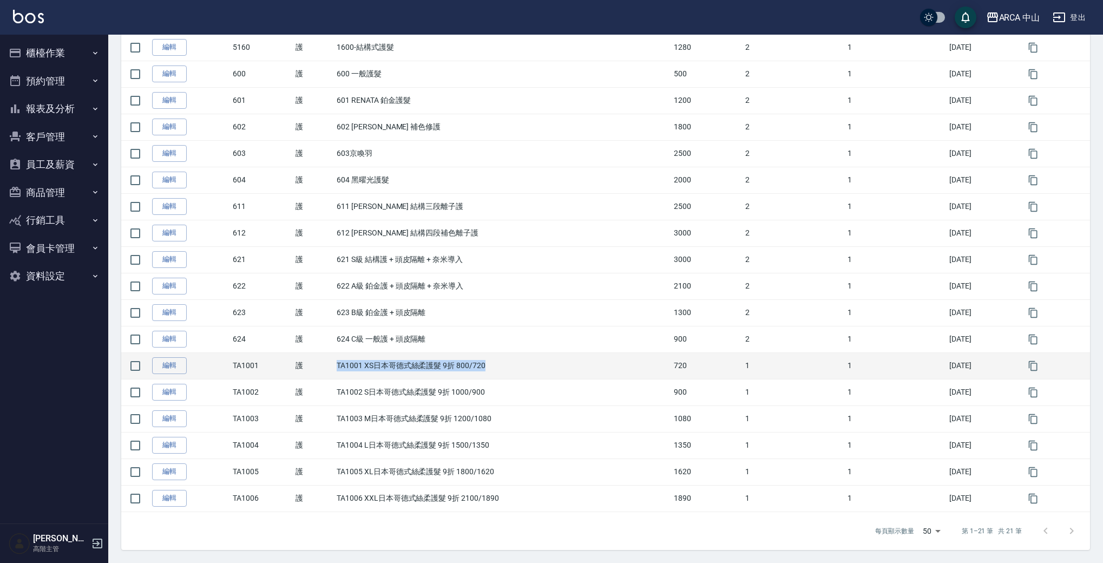
drag, startPoint x: 332, startPoint y: 368, endPoint x: 489, endPoint y: 375, distance: 157.1
click at [489, 375] on td "TA1001 XS日本哥德式絲柔護髮 9折 800/720" at bounding box center [502, 365] width 337 height 27
copy td "TA1001 XS日本哥德式絲柔護髮 9折 800/720"
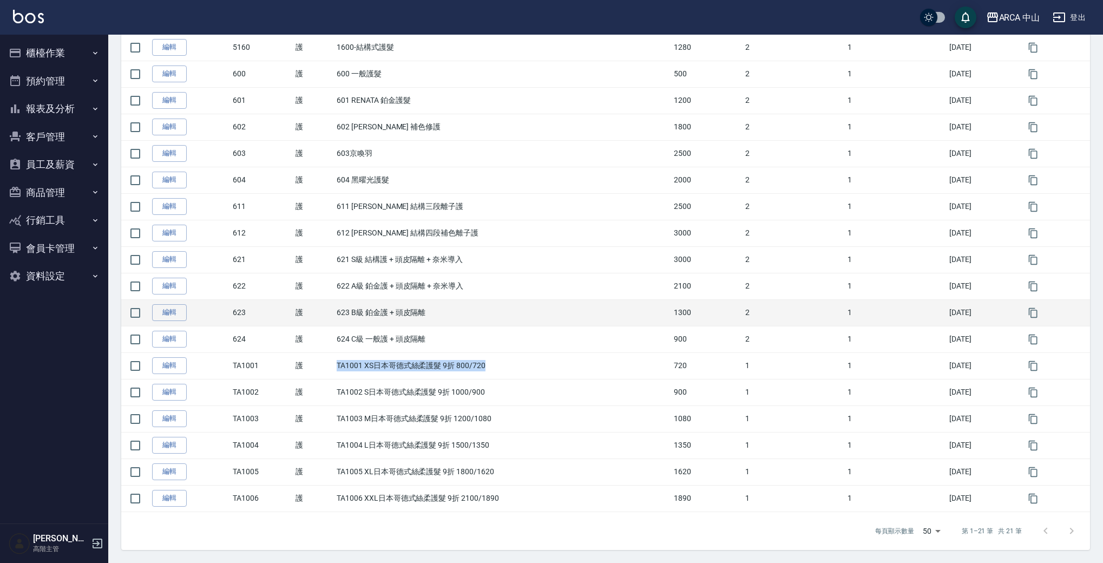
copy td "TA1001 XS日本哥德式絲柔護髮 9折 800/720"
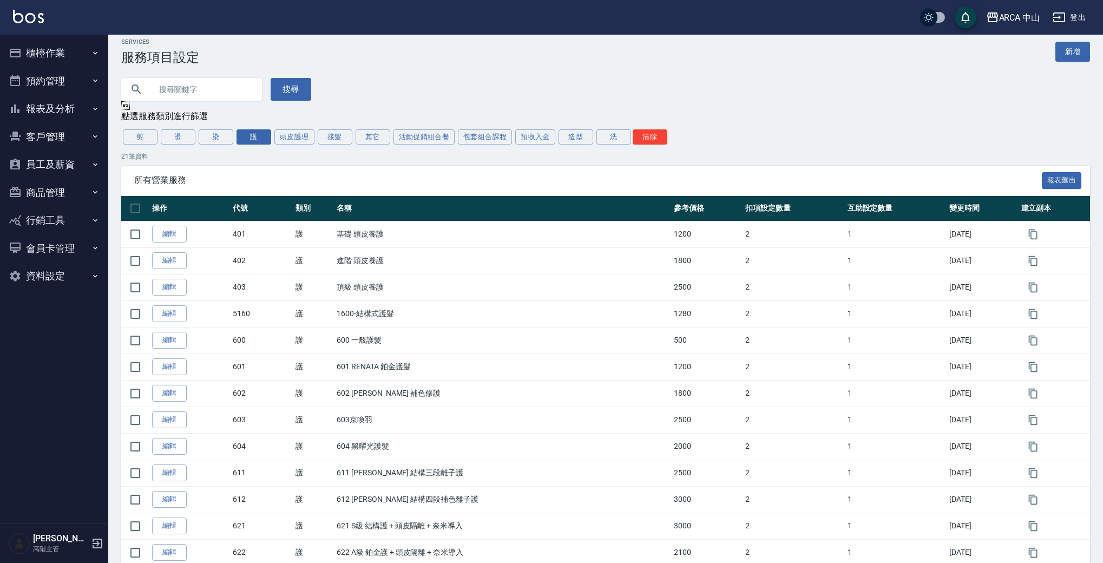
scroll to position [0, 0]
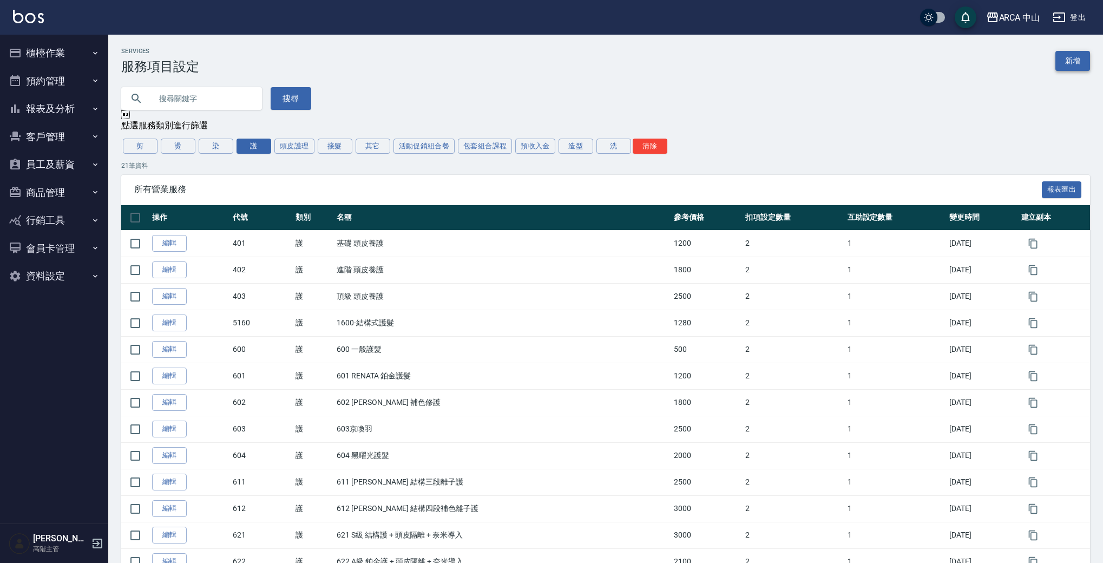
click at [1078, 64] on link "新增" at bounding box center [1073, 61] width 35 height 20
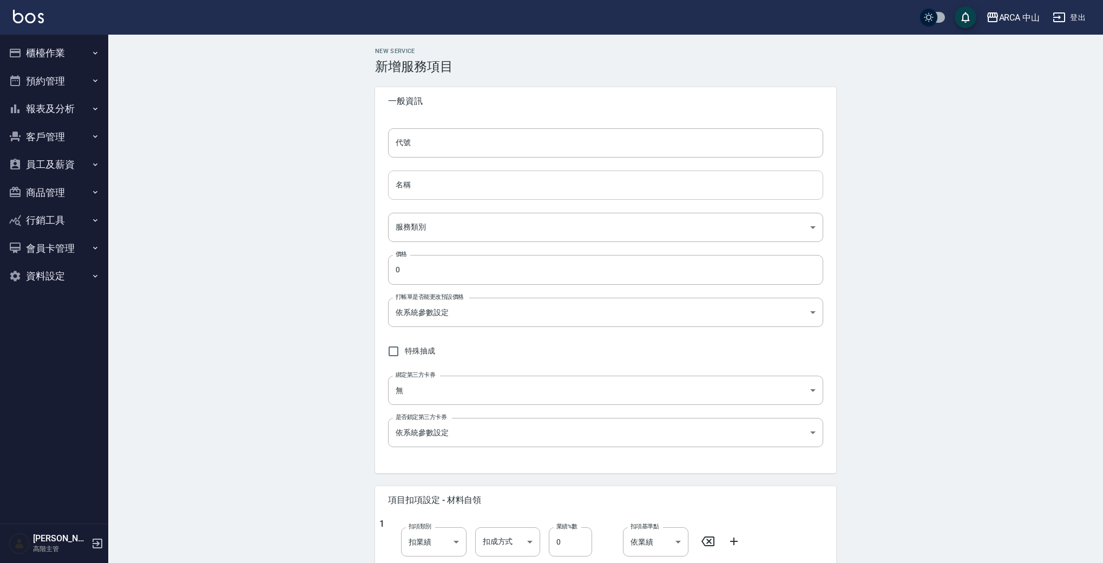
click at [458, 188] on input "名稱" at bounding box center [605, 185] width 435 height 29
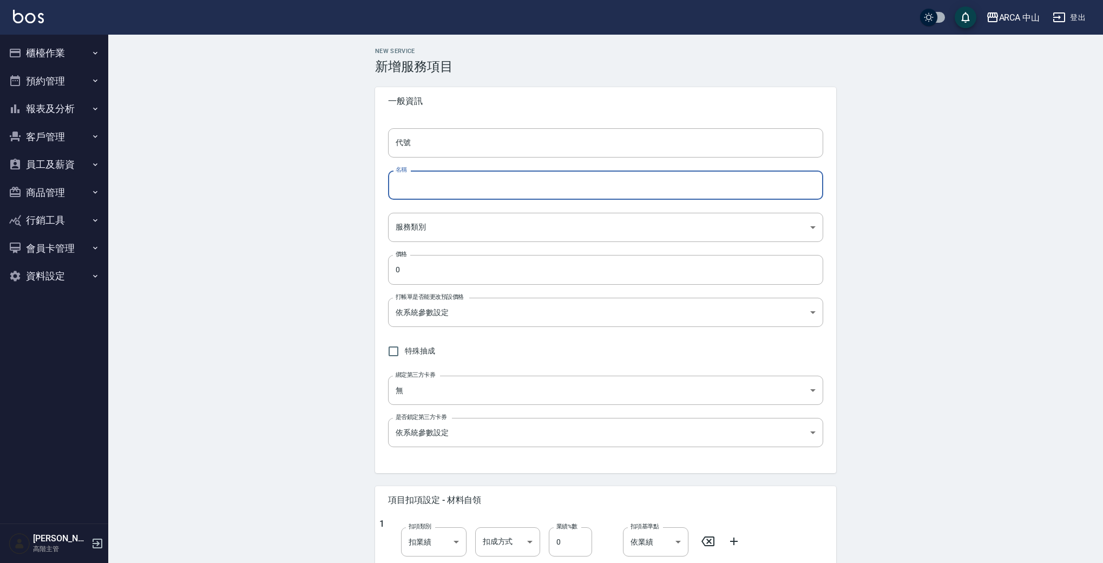
paste input "TA1001 XS日本哥德式絲柔護髮 9折 800/720"
click at [418, 185] on input "TA1001 XS日本哥德式絲柔護髮 9折 800/720" at bounding box center [605, 185] width 435 height 29
click at [502, 186] on input "TA1011 XS日本哥德式絲柔護髮 9折 800/720" at bounding box center [605, 185] width 435 height 29
drag, startPoint x: 536, startPoint y: 185, endPoint x: 573, endPoint y: 182, distance: 36.3
click at [573, 182] on input "TA1011 XS日本哥德式絲柔護髮 85折 800/720" at bounding box center [605, 185] width 435 height 29
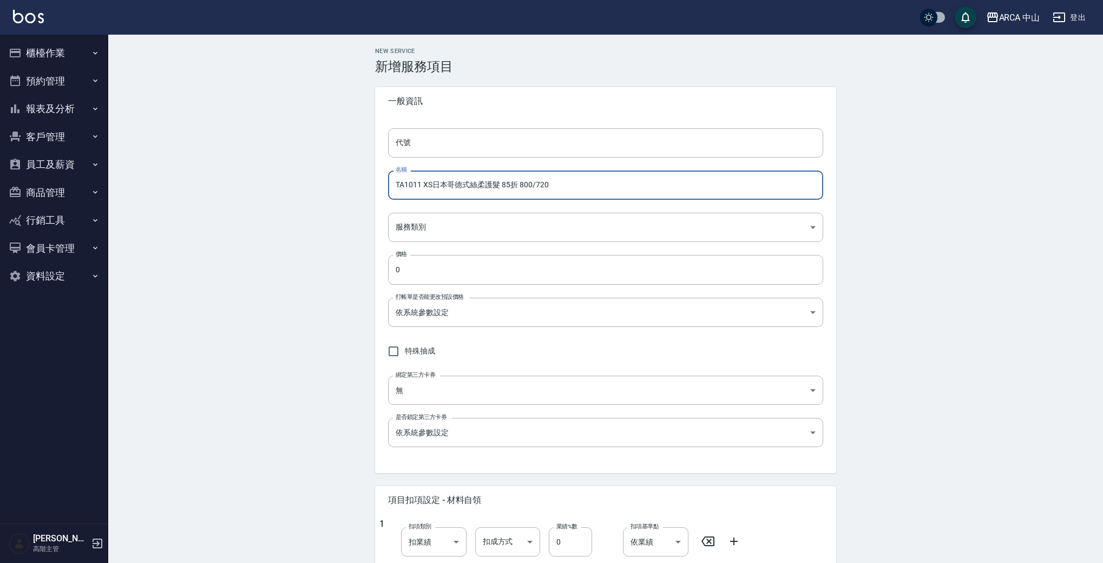
drag, startPoint x: 566, startPoint y: 182, endPoint x: 548, endPoint y: 185, distance: 18.6
click at [566, 182] on input "TA1011 XS日本哥德式絲柔護髮 85折 800/720" at bounding box center [605, 185] width 435 height 29
drag, startPoint x: 538, startPoint y: 185, endPoint x: 602, endPoint y: 183, distance: 63.9
click at [598, 183] on input "TA1011 XS日本哥德式絲柔護髮 85折 800/720" at bounding box center [605, 185] width 435 height 29
type input "TA1011 XS日本哥德式絲柔護髮 85折 800/680"
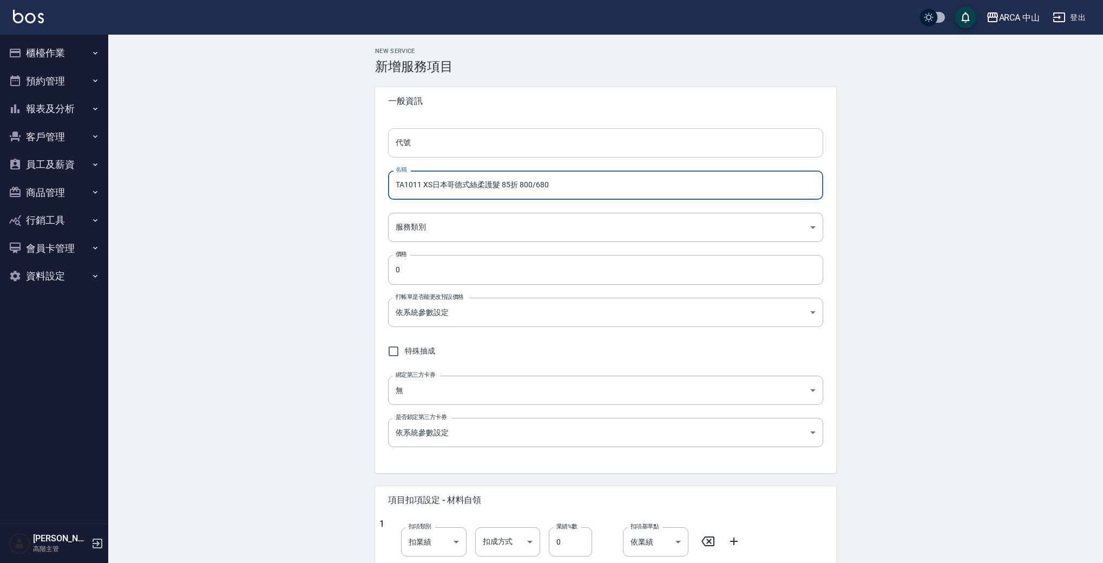
click at [542, 143] on input "代號" at bounding box center [605, 142] width 435 height 29
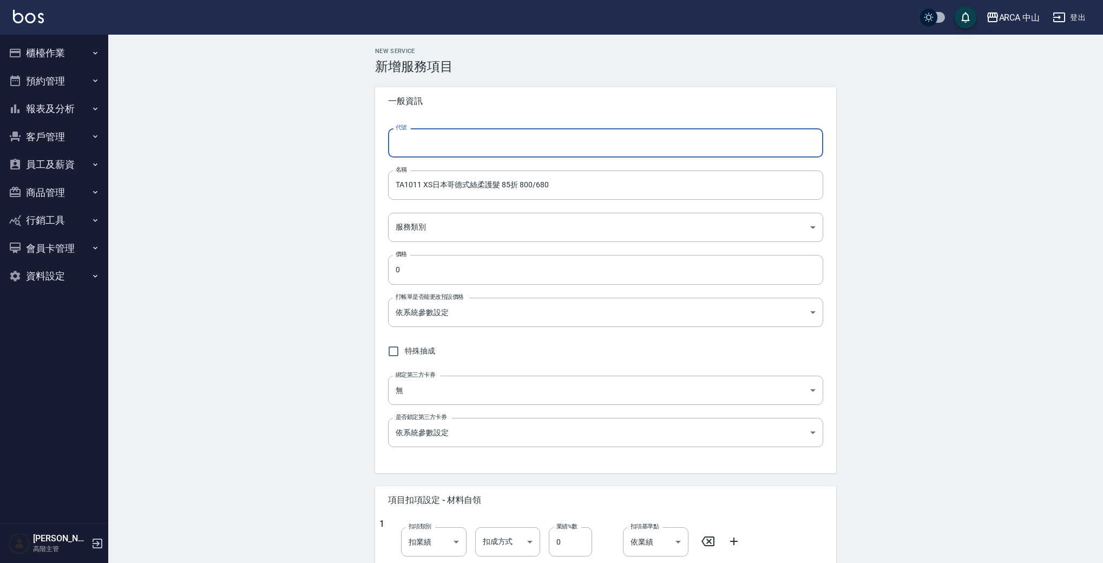
paste input "TA1001 XS日本哥德式絲柔護髮 9折 800/720"
drag, startPoint x: 415, startPoint y: 145, endPoint x: 615, endPoint y: 154, distance: 200.5
click at [613, 154] on input "TA1001 XS日本哥德式絲柔護髮 9折 800/720" at bounding box center [605, 142] width 435 height 29
type input "TA1011"
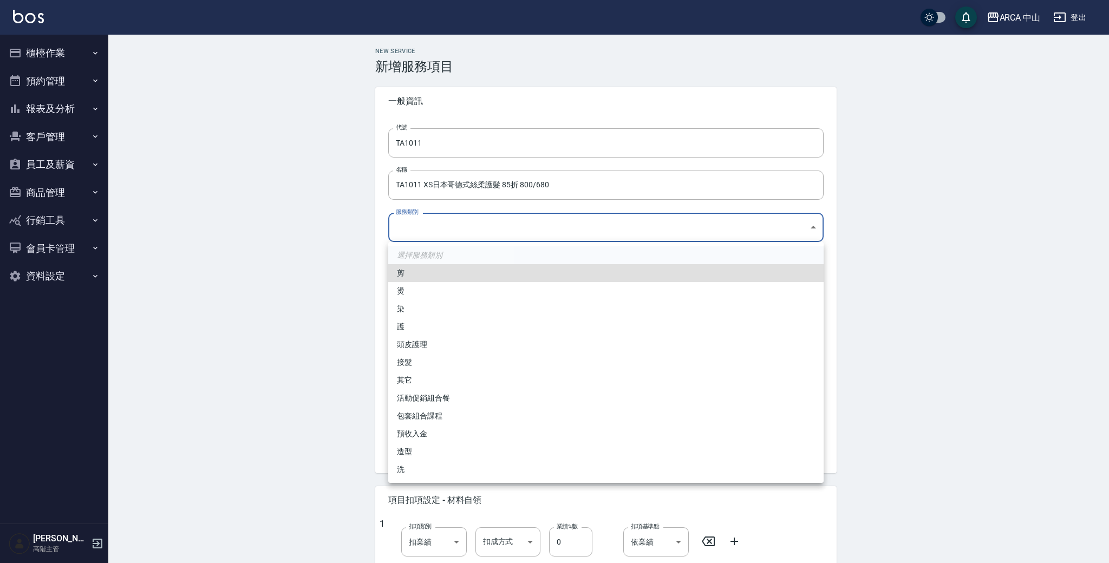
click at [546, 232] on body "ARCA 中山 登出 櫃檯作業 打帳單 帳單列表 掛單列表 座位開單 營業儀表板 現金收支登錄 高階收支登錄 材料自購登錄 每日結帳 排班表 現場電腦打卡 掃…" at bounding box center [554, 440] width 1109 height 881
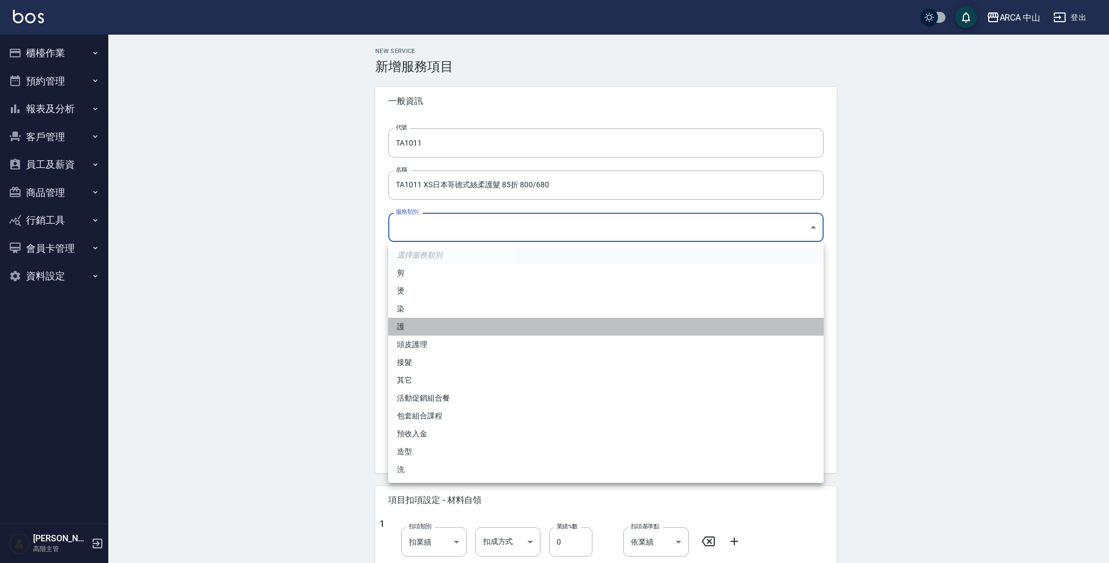
click at [471, 332] on li "護" at bounding box center [605, 327] width 435 height 18
type input "62b87afc-db31-4c04-a44f-9904132a3c4d"
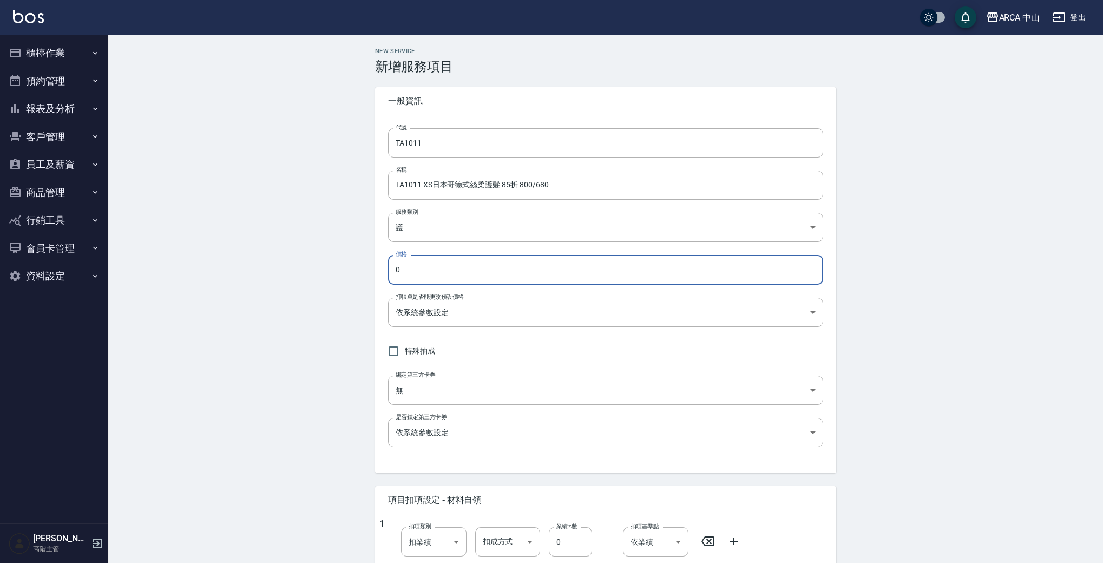
drag, startPoint x: 511, startPoint y: 270, endPoint x: 286, endPoint y: 262, distance: 224.8
click at [276, 268] on div "New Service 新增服務項目 一般資訊 代號 TA1011 代號 名稱 TA1011 XS日本哥德式絲柔護髮 85折 800/680 名稱 服務類別 …" at bounding box center [605, 458] width 995 height 846
type input "680"
click at [440, 305] on body "ARCA 中山 登出 櫃檯作業 打帳單 帳單列表 掛單列表 座位開單 營業儀表板 現金收支登錄 高階收支登錄 材料自購登錄 每日結帳 排班表 現場電腦打卡 掃…" at bounding box center [554, 440] width 1109 height 881
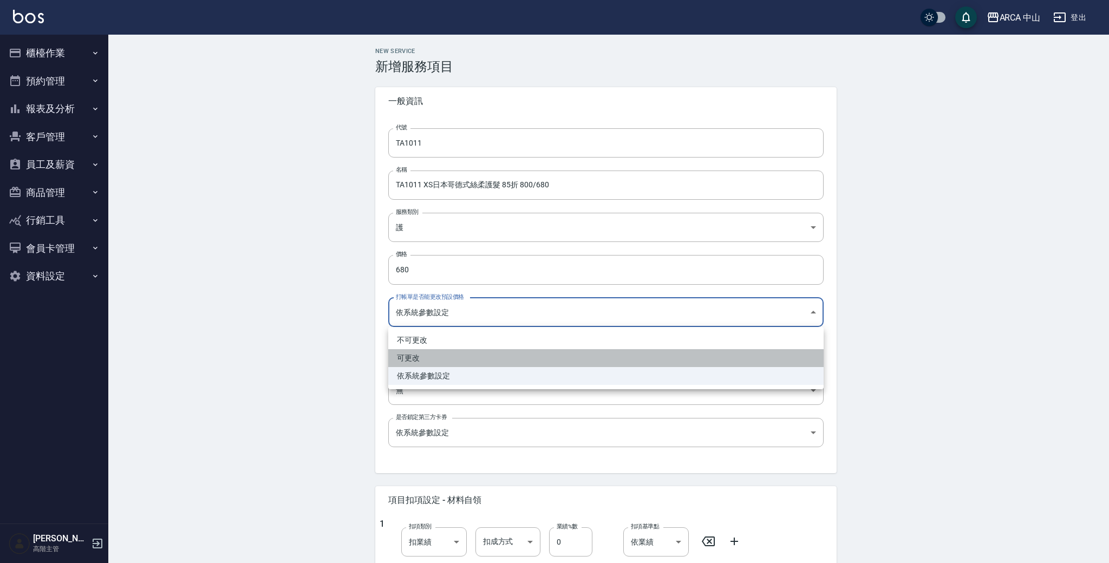
click at [457, 356] on li "可更改" at bounding box center [605, 358] width 435 height 18
type input "FALSE"
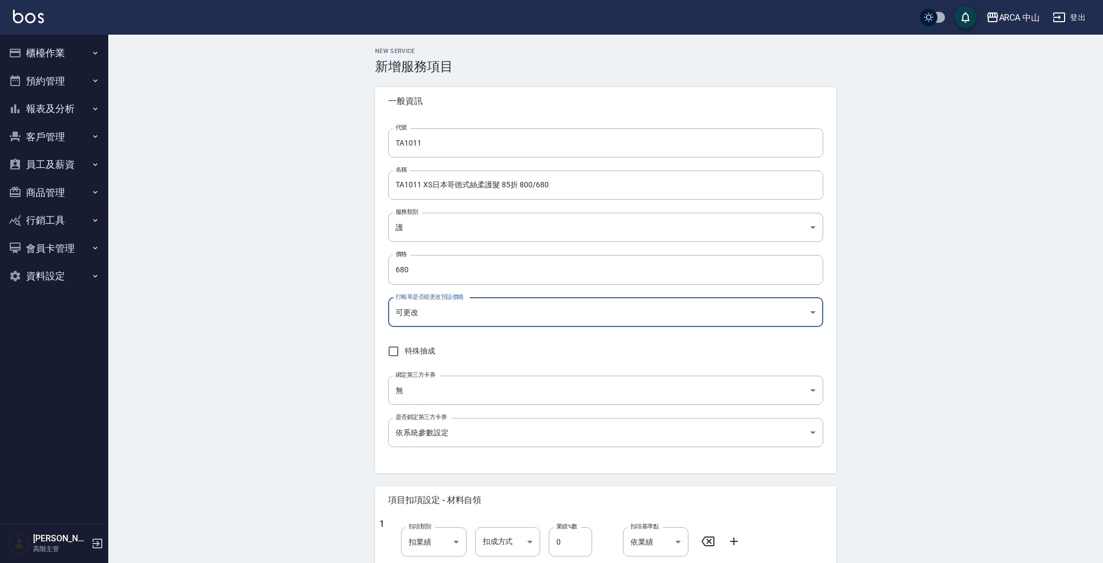
click at [272, 341] on div "New Service 新增服務項目 一般資訊 代號 TA1011 代號 名稱 TA1011 XS日本哥德式絲柔護髮 85折 800/680 名稱 服務類別 …" at bounding box center [605, 458] width 995 height 846
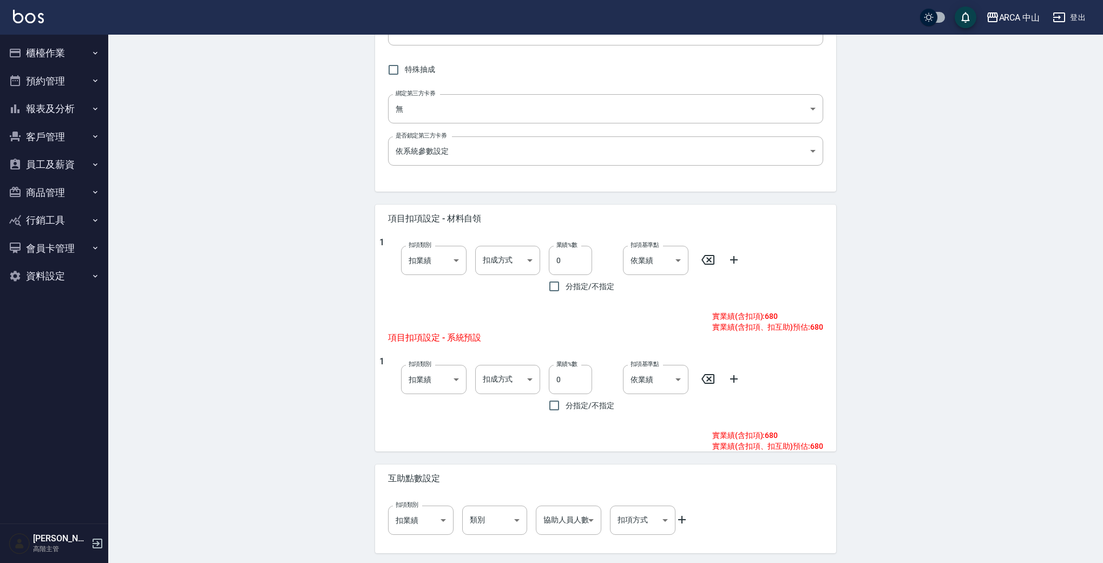
scroll to position [318, 0]
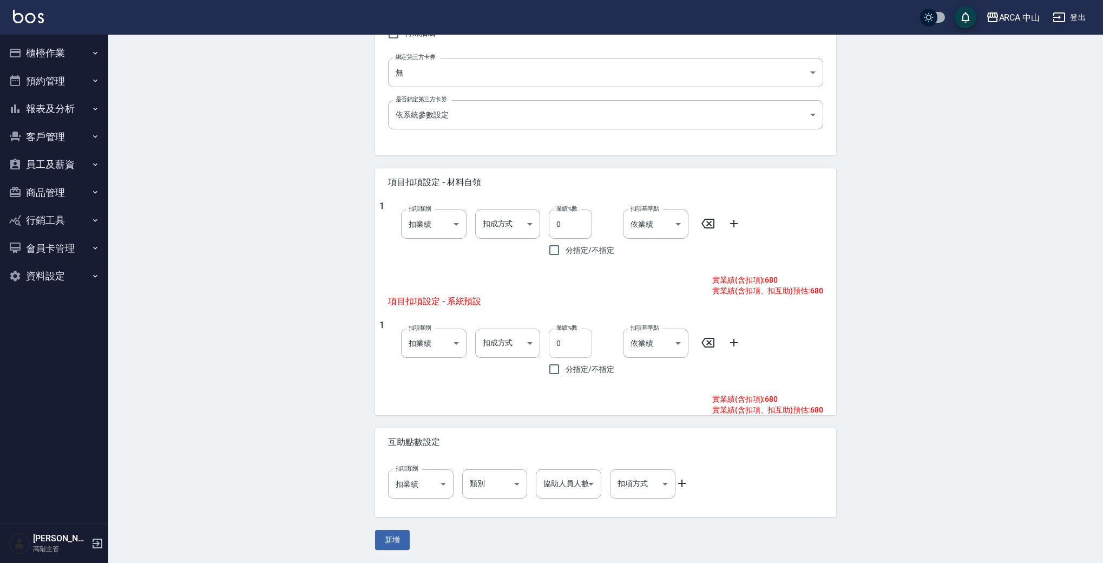
click at [553, 337] on input "0" at bounding box center [570, 343] width 43 height 29
type input "10"
click at [405, 536] on button "新增" at bounding box center [392, 540] width 35 height 20
